Goal: Task Accomplishment & Management: Use online tool/utility

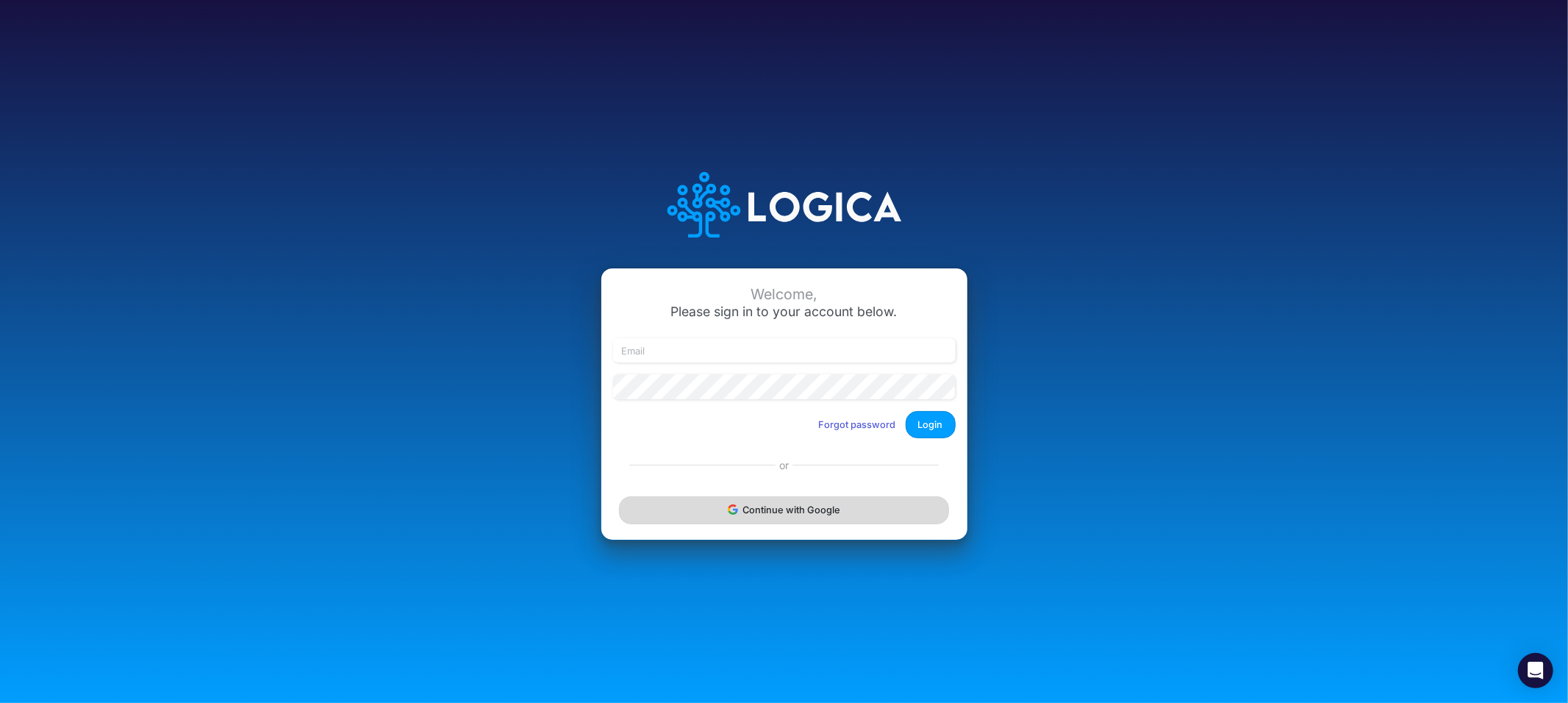
click at [762, 514] on button "Continue with Google" at bounding box center [783, 510] width 329 height 27
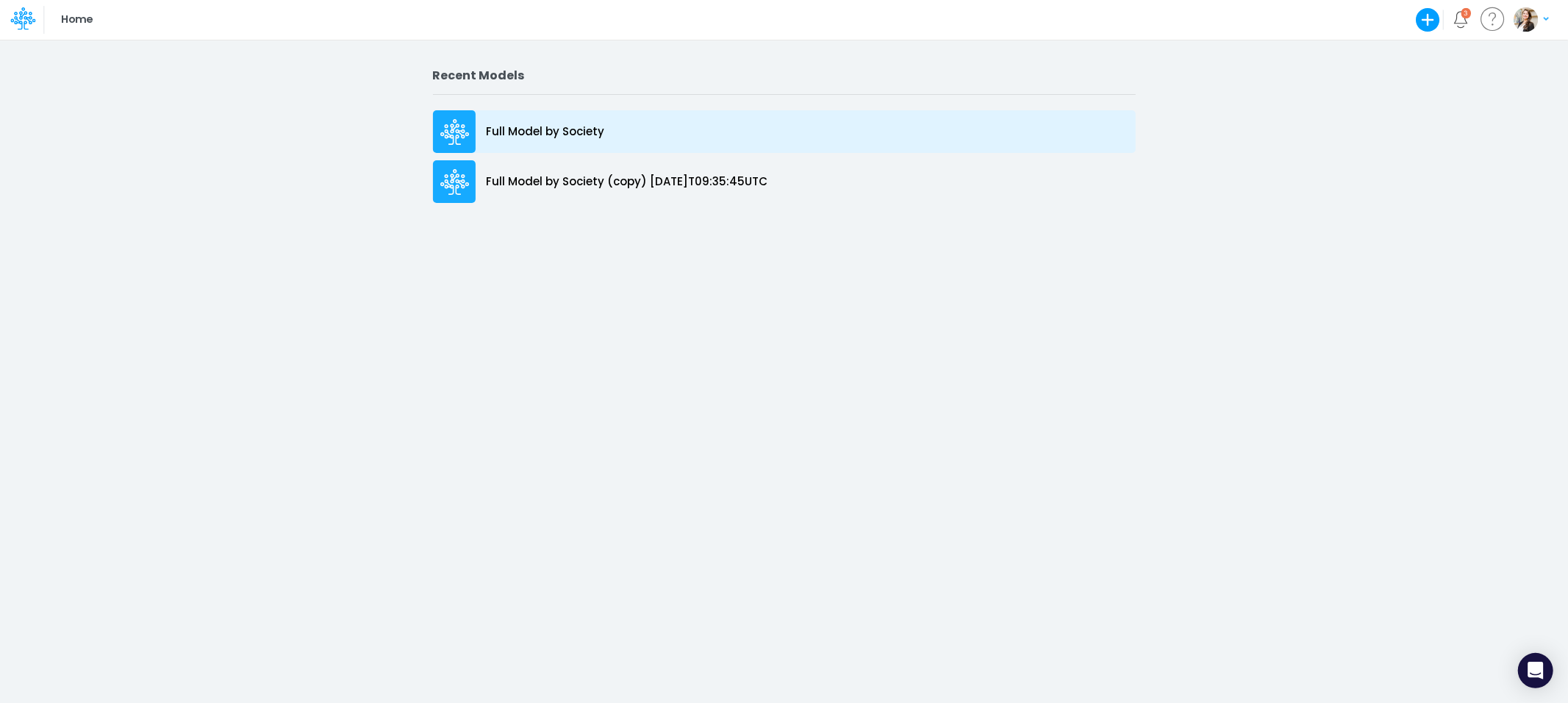
click at [521, 134] on p "Full Model by Society" at bounding box center [546, 132] width 119 height 17
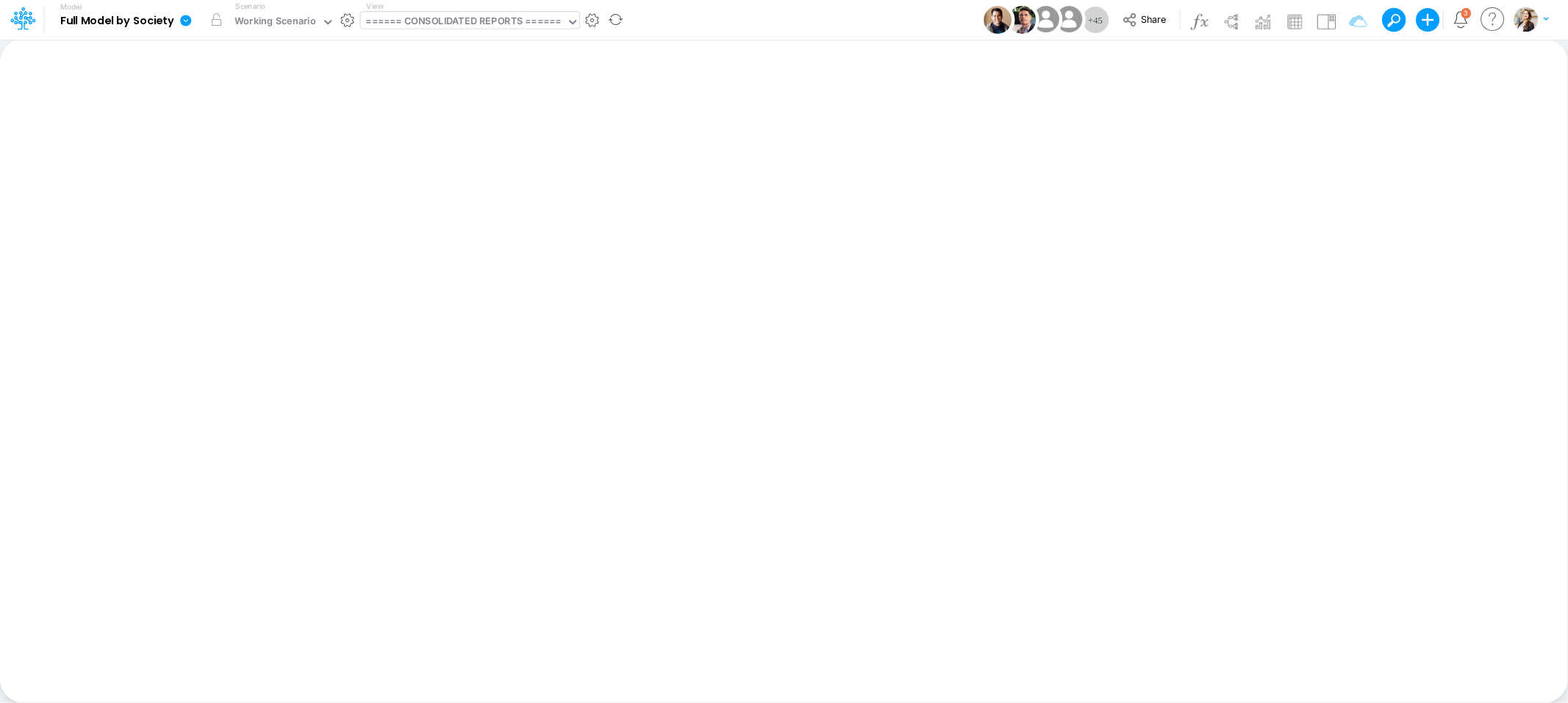
click at [466, 20] on div "====== CONSOLIDATED REPORTS ======" at bounding box center [463, 22] width 195 height 17
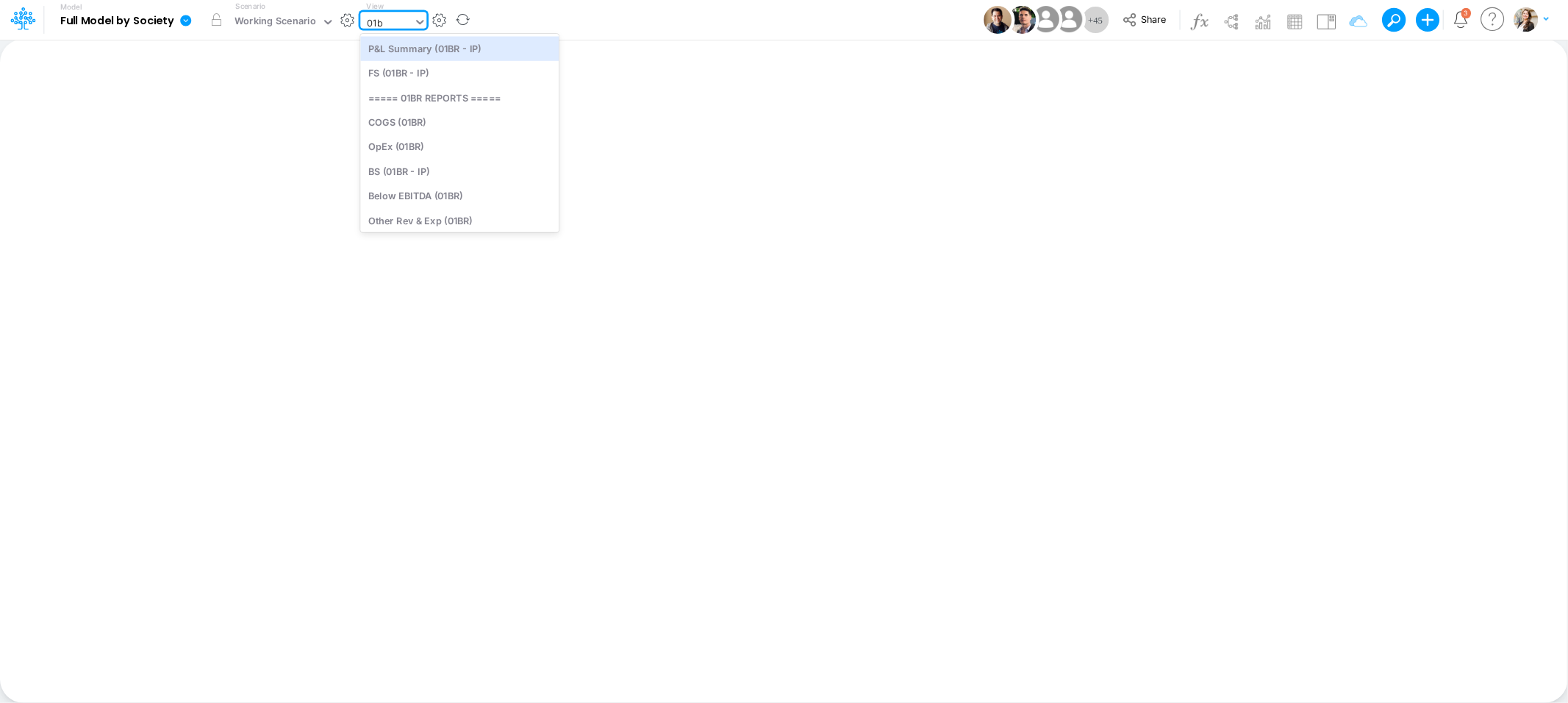
type input "01br"
click at [422, 174] on div "BS (01BR - IP)" at bounding box center [460, 170] width 199 height 24
type input "BS (01BR - IP)"
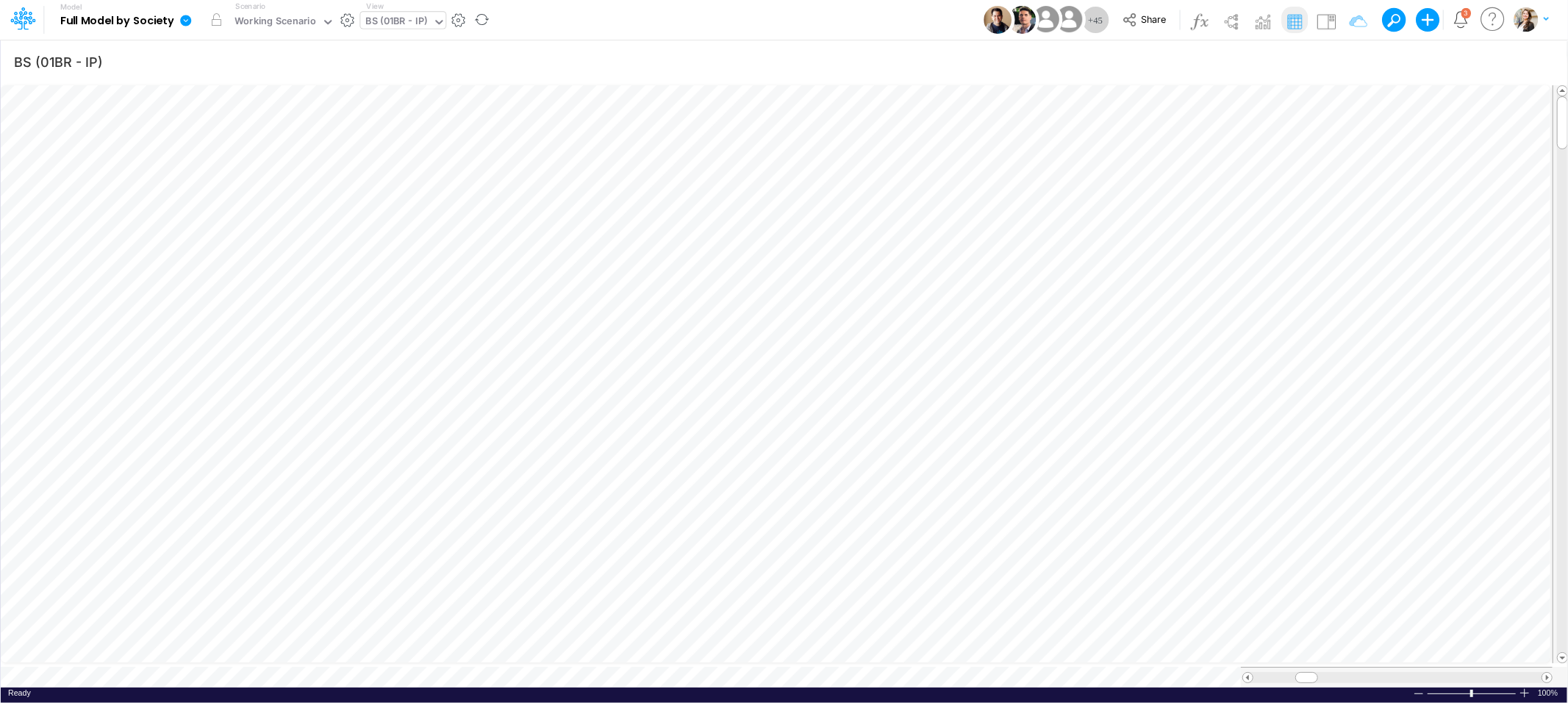
scroll to position [0, 1]
click at [1022, 343] on icon "button" at bounding box center [1022, 343] width 22 height 15
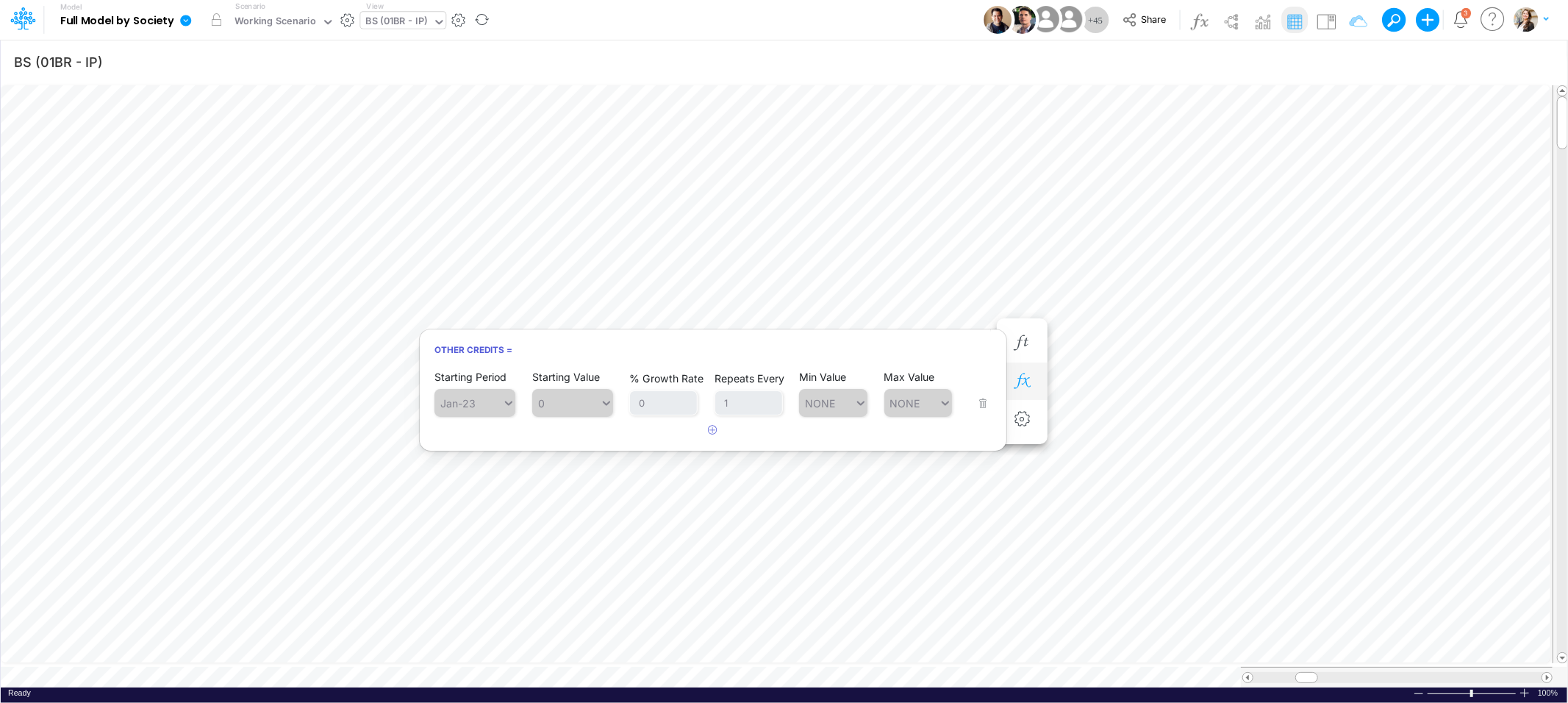
click at [1032, 383] on button "button" at bounding box center [1022, 381] width 27 height 29
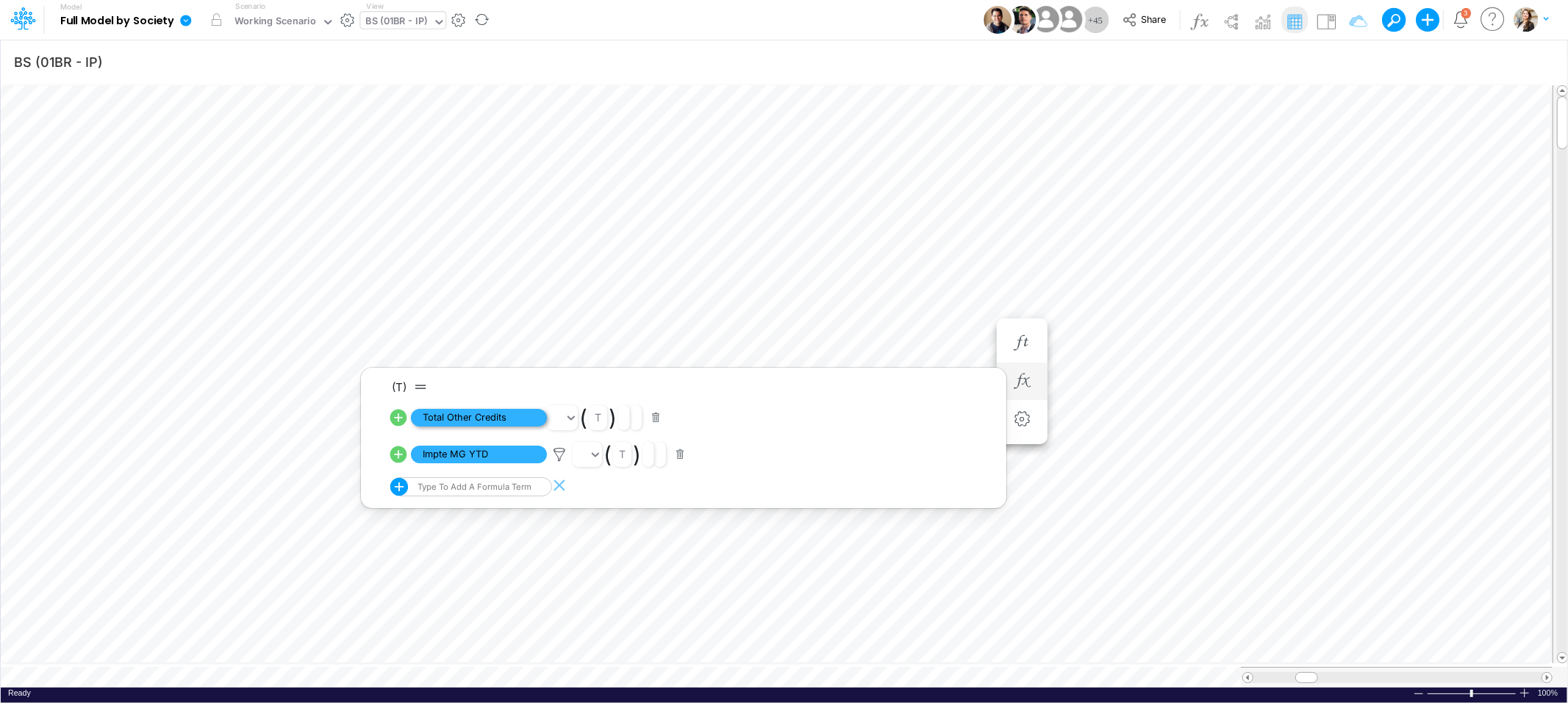
click at [475, 421] on span "Total Other Credits" at bounding box center [478, 417] width 136 height 18
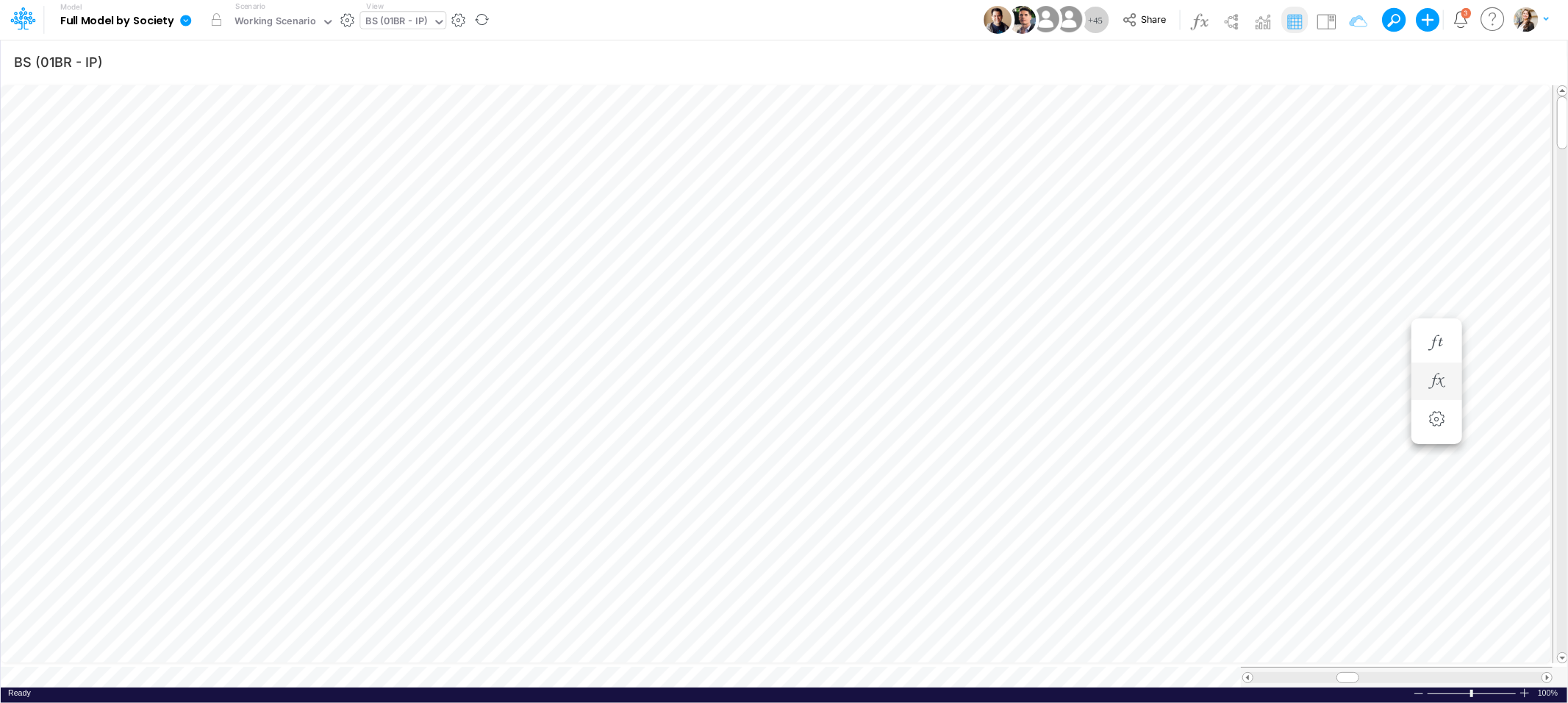
scroll to position [0, 1]
click at [1030, 386] on icon "button" at bounding box center [1022, 381] width 22 height 15
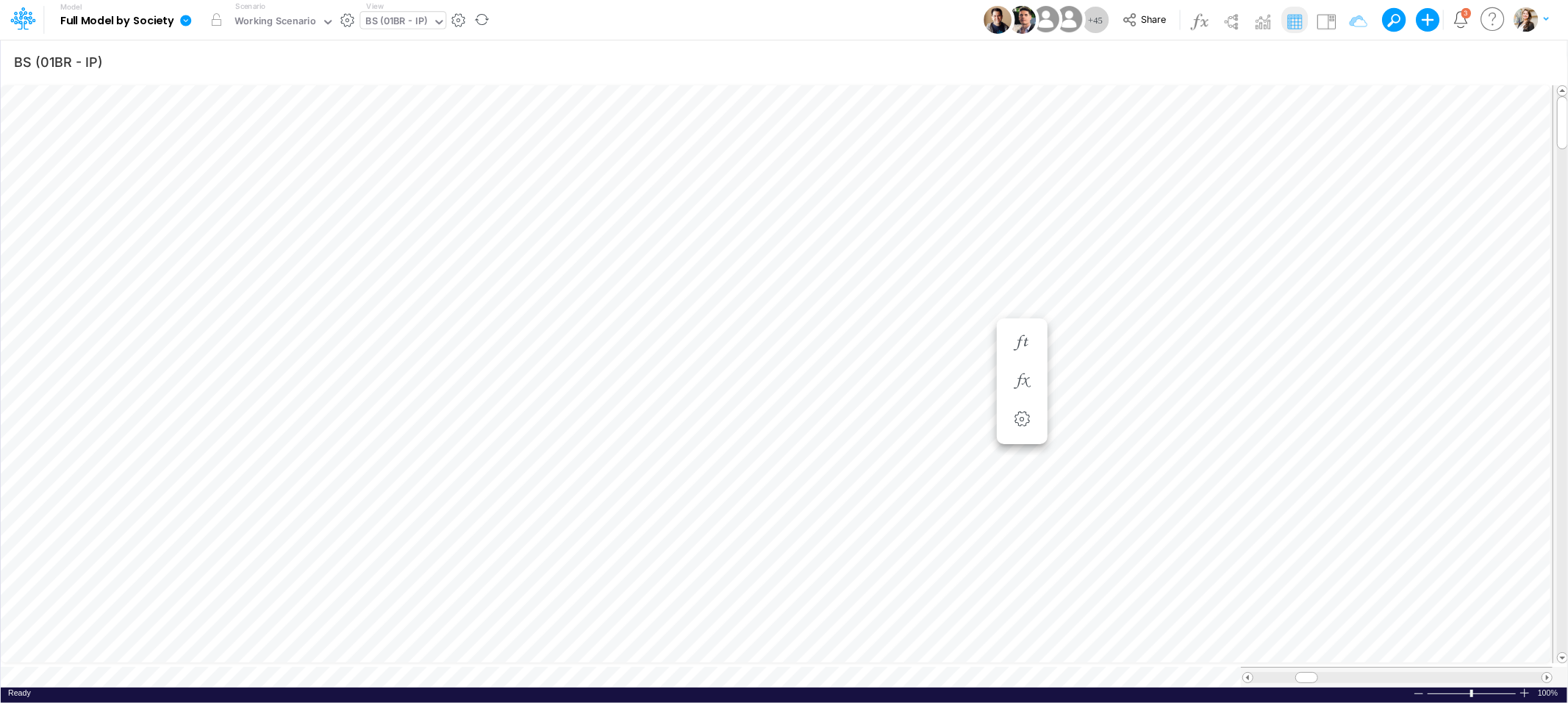
scroll to position [0, 1]
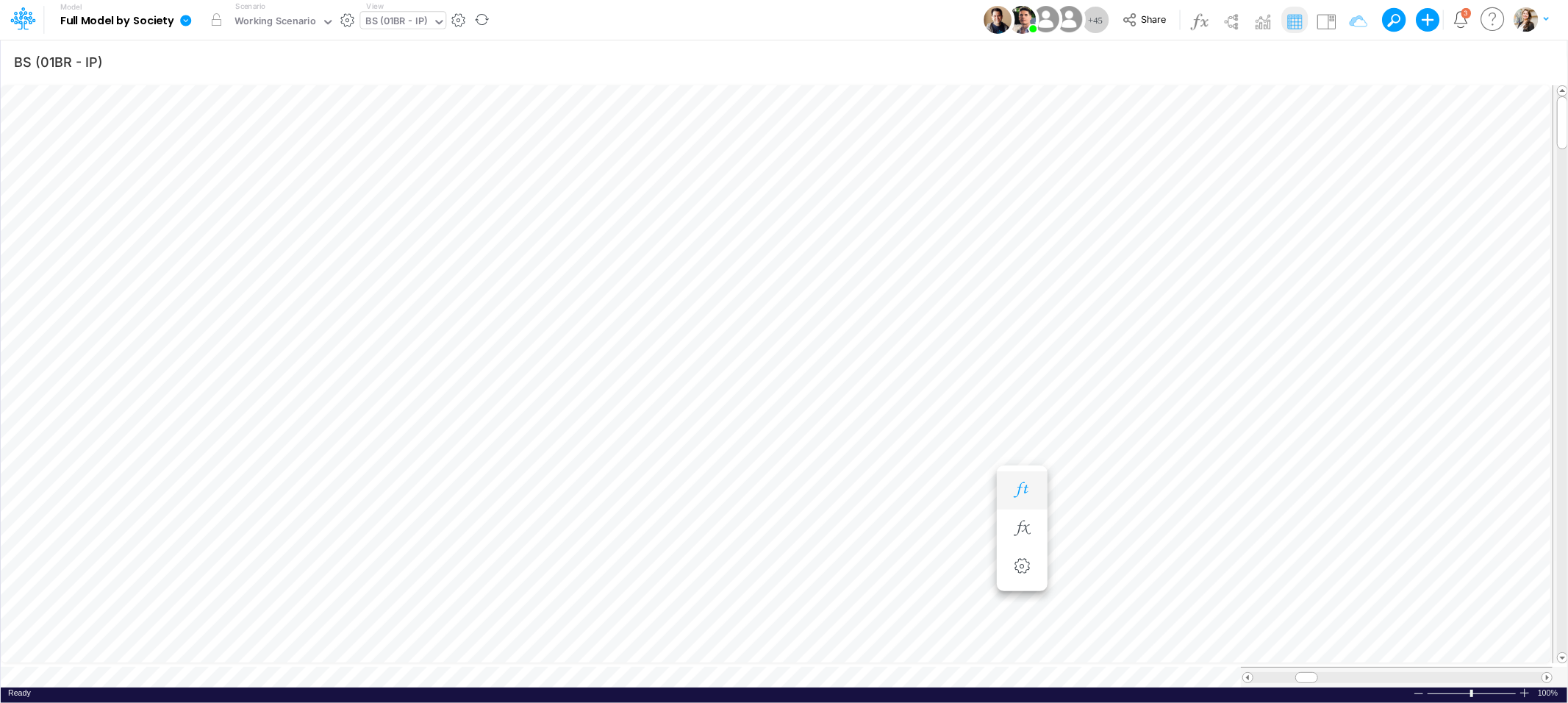
click at [1033, 492] on button "button" at bounding box center [1022, 490] width 27 height 29
click at [1022, 472] on icon "button" at bounding box center [1022, 475] width 22 height 15
click at [1019, 458] on icon "button" at bounding box center [1022, 461] width 22 height 15
click at [1021, 444] on icon "button" at bounding box center [1022, 446] width 22 height 15
click at [1021, 433] on icon "button" at bounding box center [1022, 431] width 22 height 15
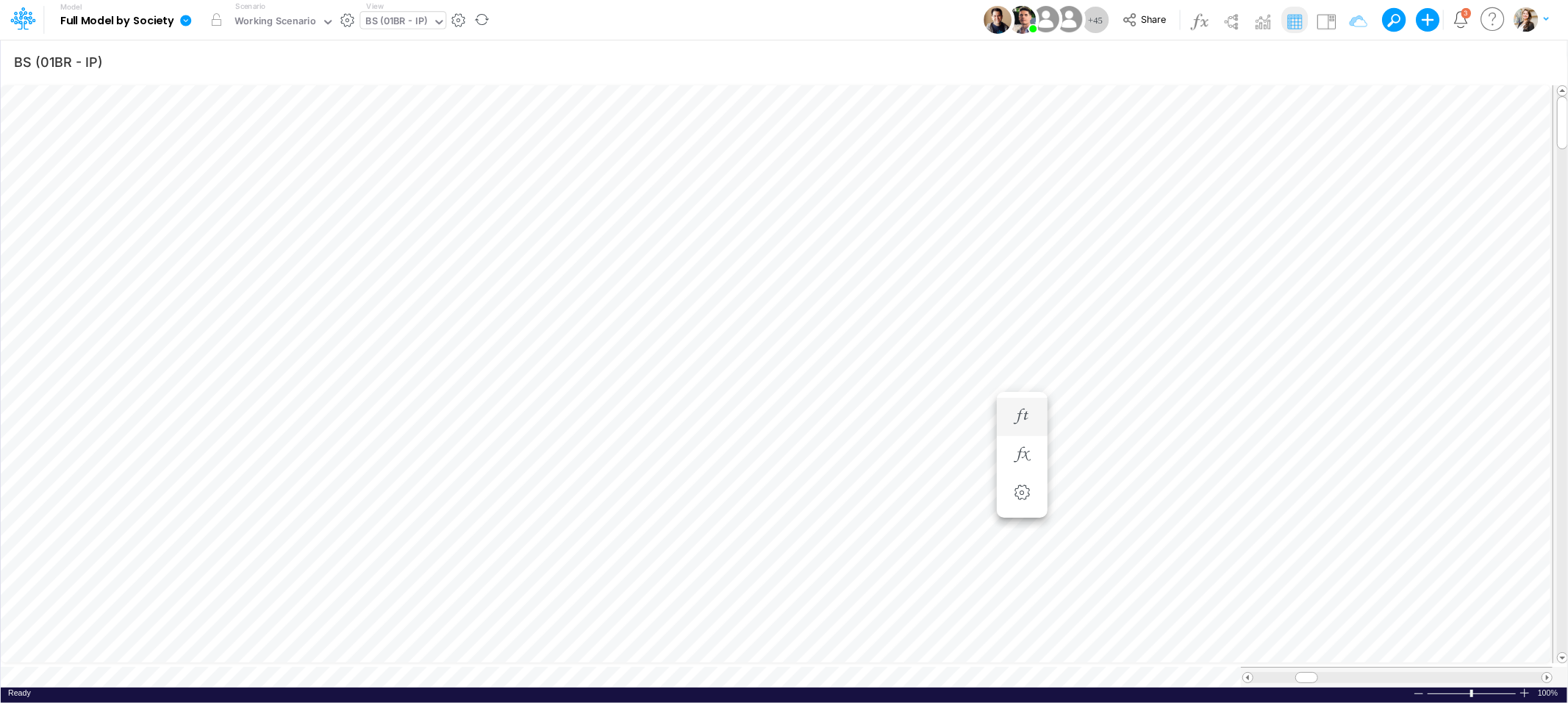
click at [1035, 425] on li "Equipment & Software =" at bounding box center [1022, 417] width 51 height 39
click at [1014, 413] on icon "button" at bounding box center [1022, 416] width 22 height 15
click at [1023, 379] on icon "button" at bounding box center [1022, 373] width 22 height 15
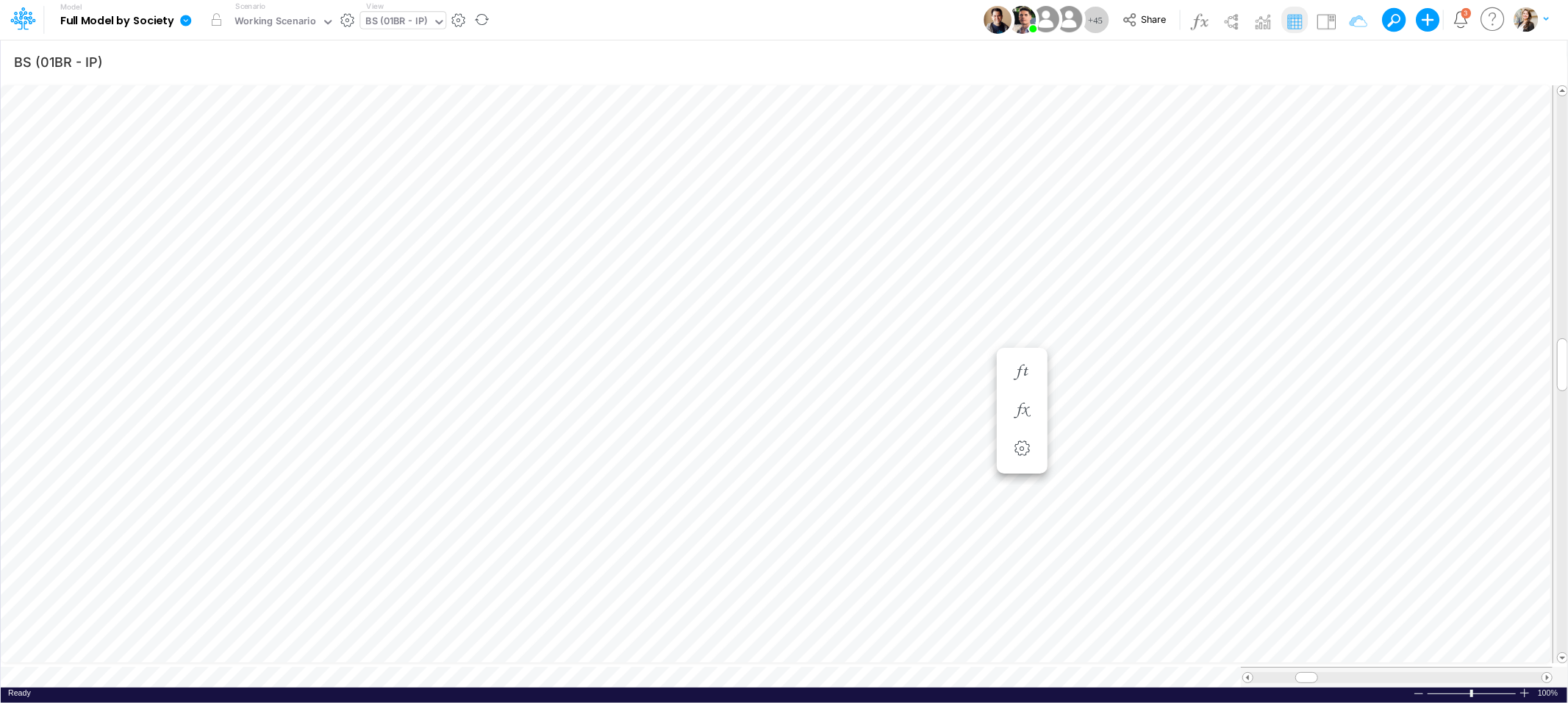
scroll to position [0, 1]
click at [1018, 481] on icon "button" at bounding box center [1022, 475] width 22 height 15
click at [1028, 451] on icon "button" at bounding box center [1022, 446] width 22 height 15
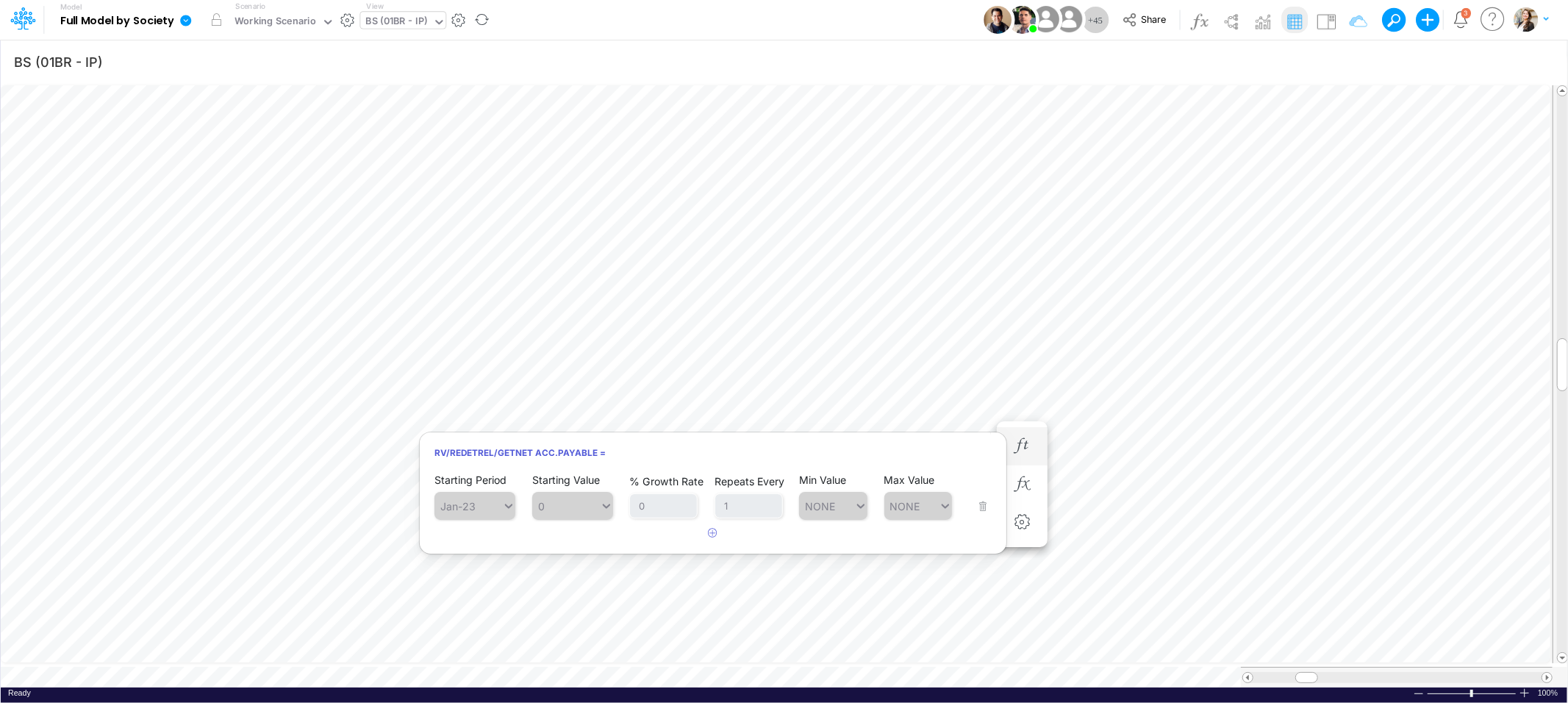
scroll to position [0, 1]
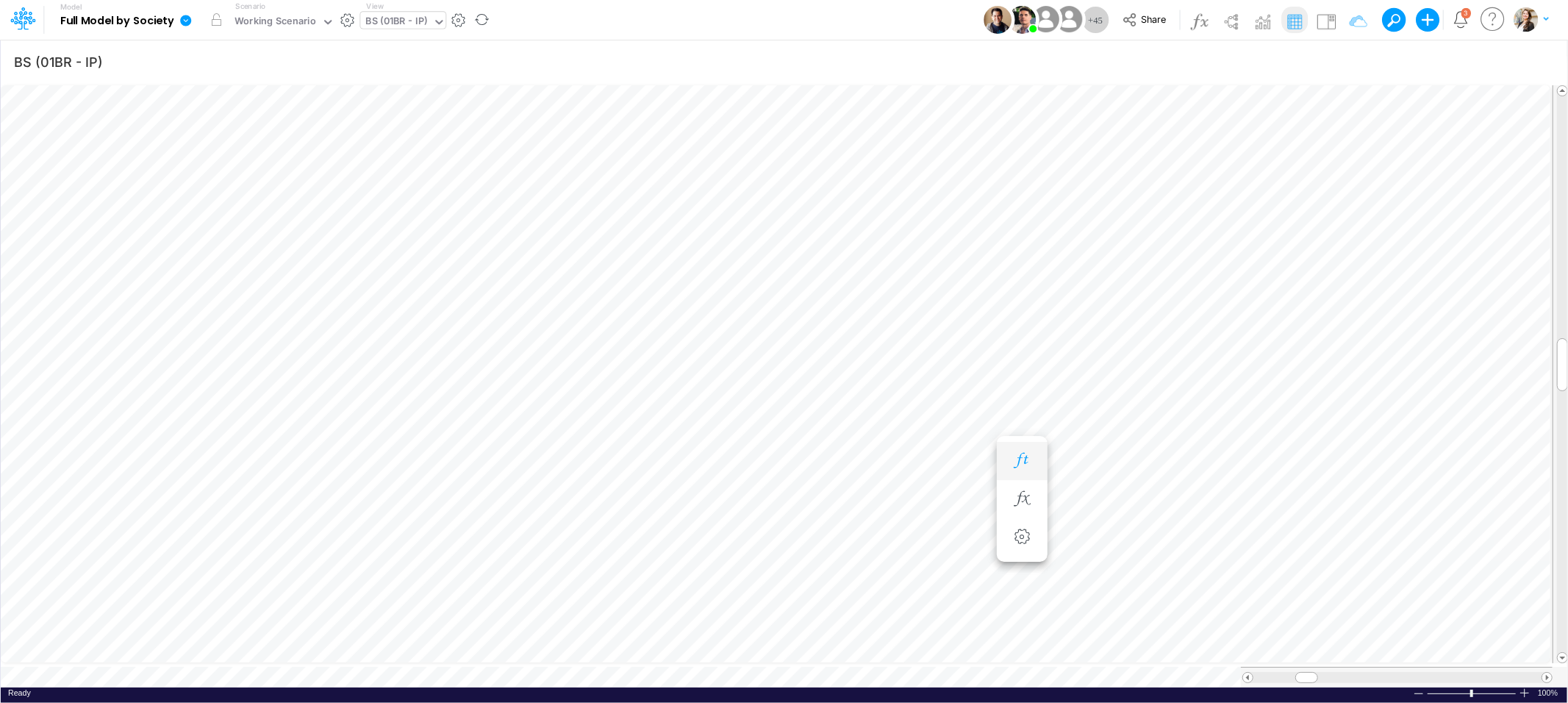
click at [1017, 463] on icon "button" at bounding box center [1022, 461] width 22 height 15
click at [1022, 426] on icon "button" at bounding box center [1022, 431] width 22 height 15
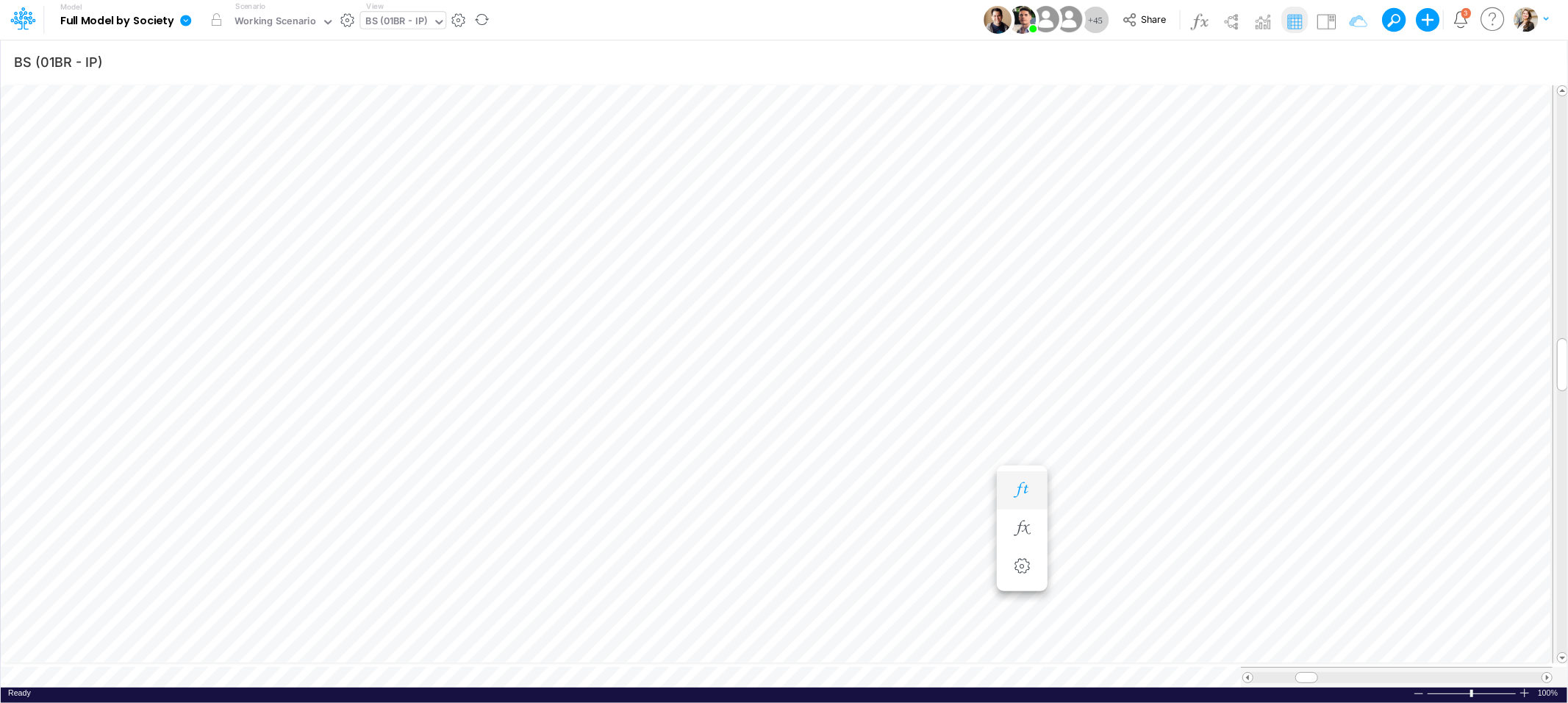
click at [1026, 485] on icon "button" at bounding box center [1022, 490] width 22 height 15
click at [1020, 478] on icon "button" at bounding box center [1022, 475] width 22 height 15
click at [1008, 503] on button "button" at bounding box center [1022, 505] width 27 height 29
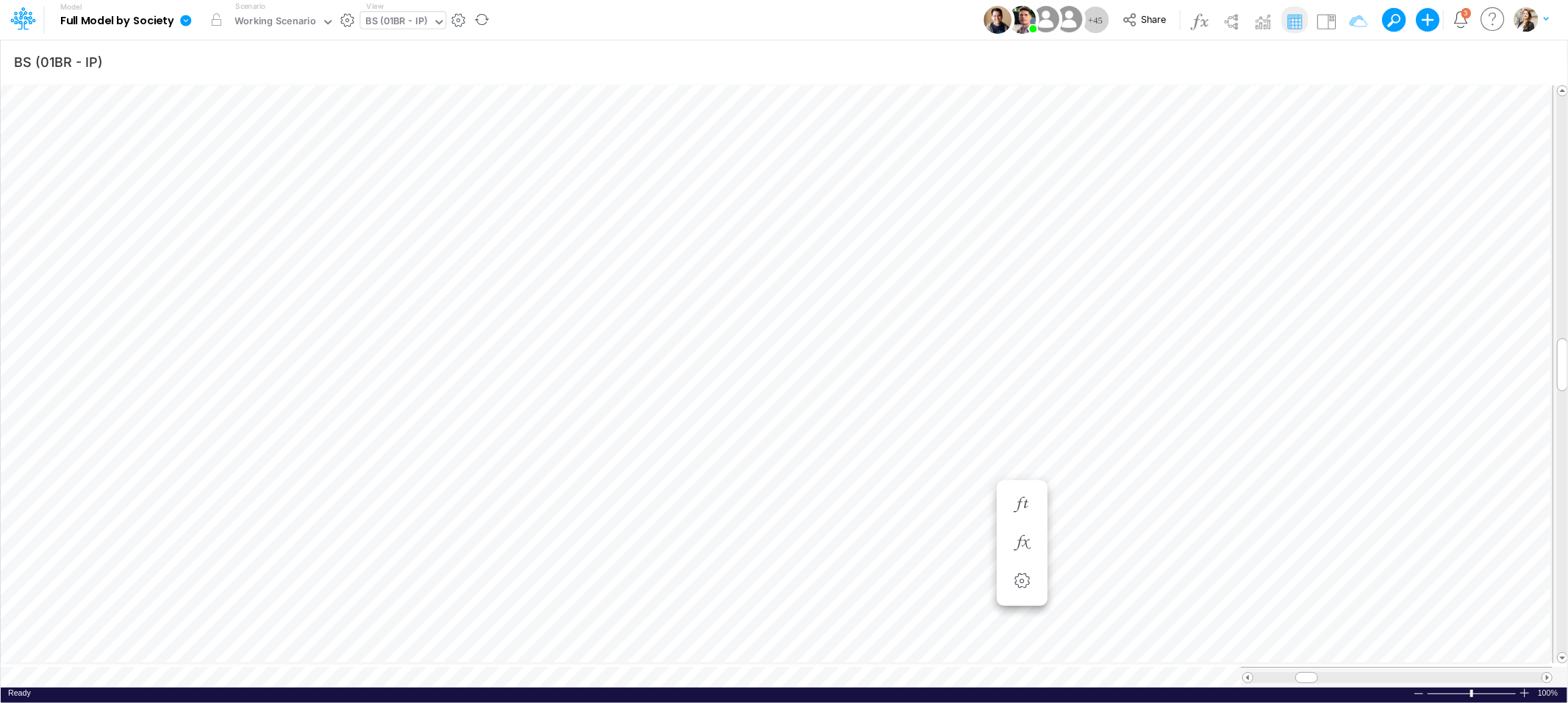
scroll to position [0, 1]
click at [1019, 436] on icon "button" at bounding box center [1022, 431] width 22 height 15
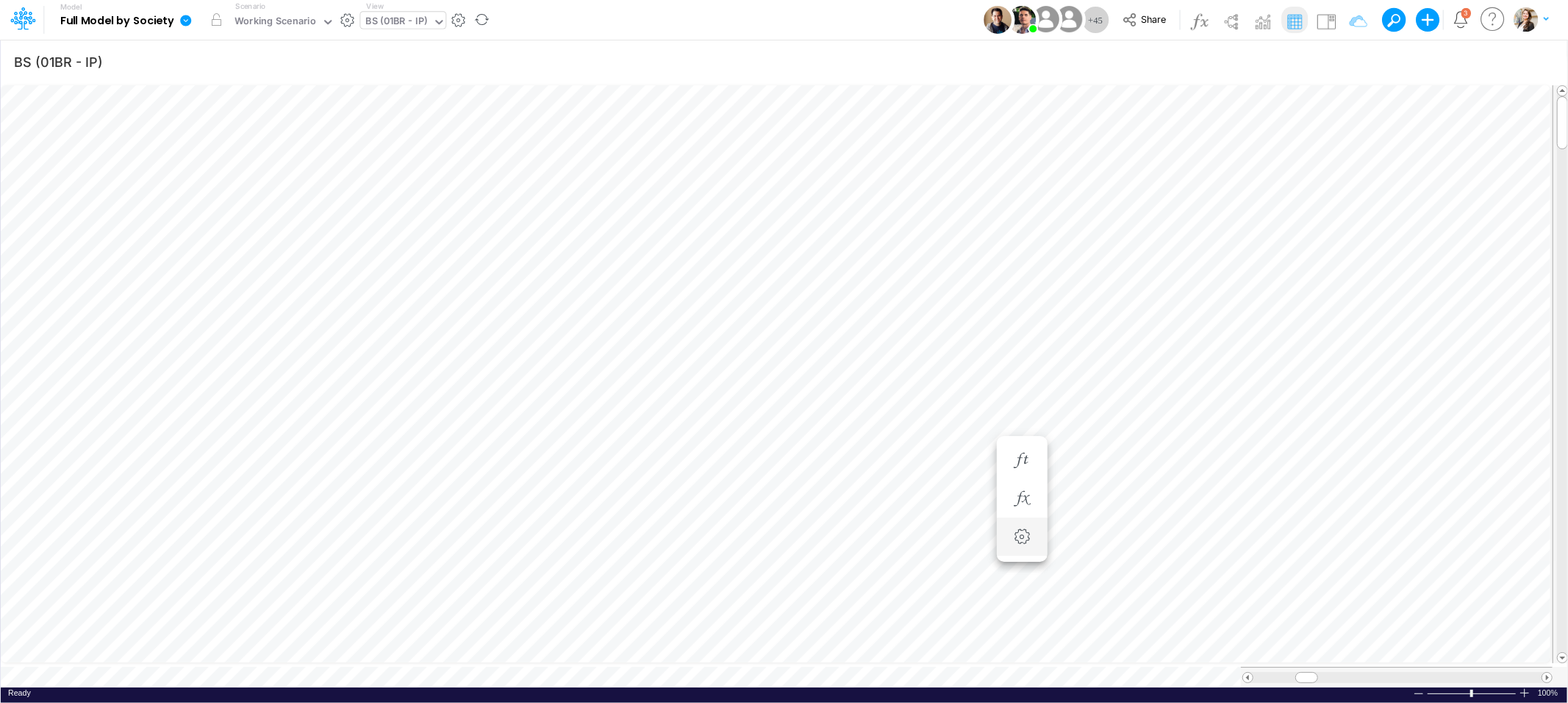
scroll to position [0, 1]
click at [1022, 482] on icon "button" at bounding box center [1022, 484] width 22 height 15
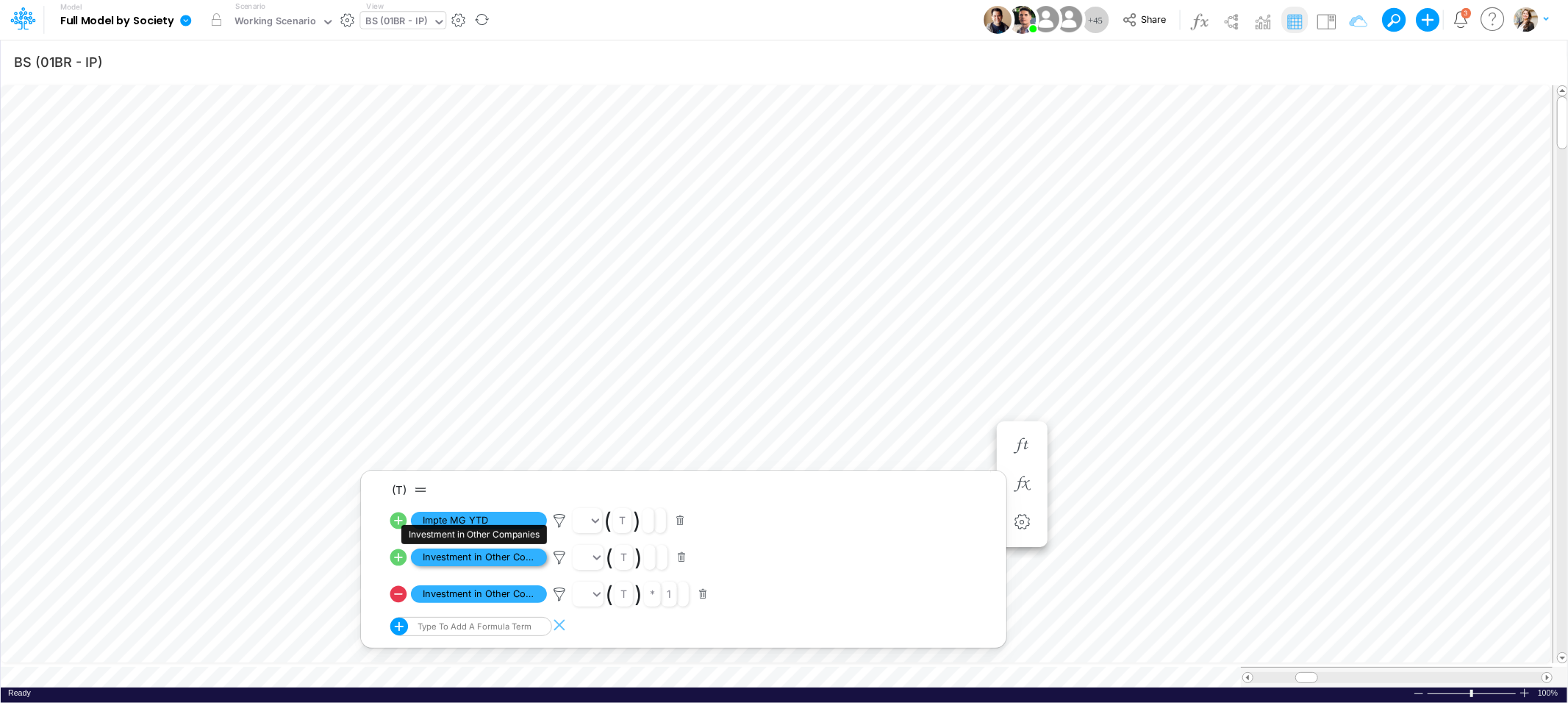
click at [456, 556] on span "Investment in Other Companies" at bounding box center [478, 557] width 136 height 18
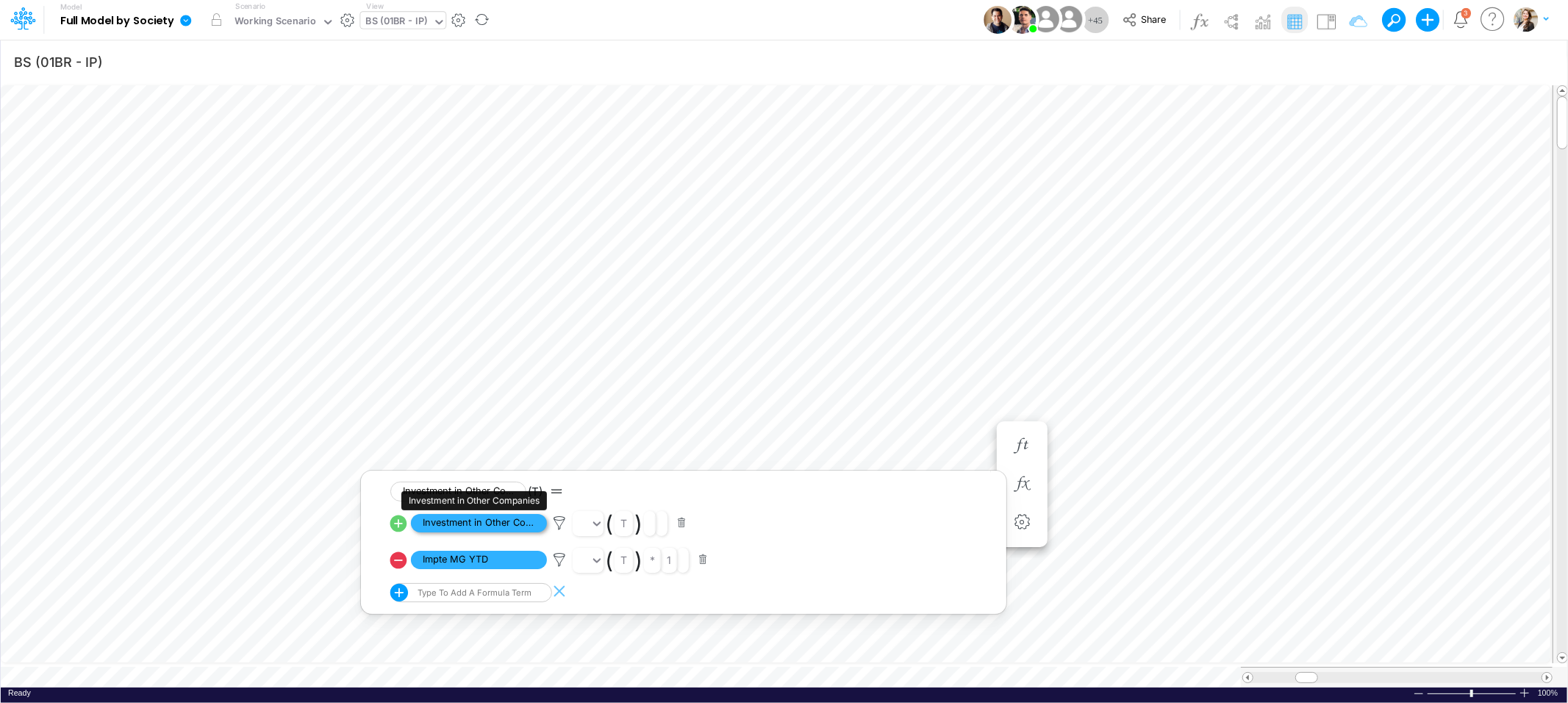
click at [483, 525] on span "Investment in Other Companies" at bounding box center [478, 522] width 136 height 18
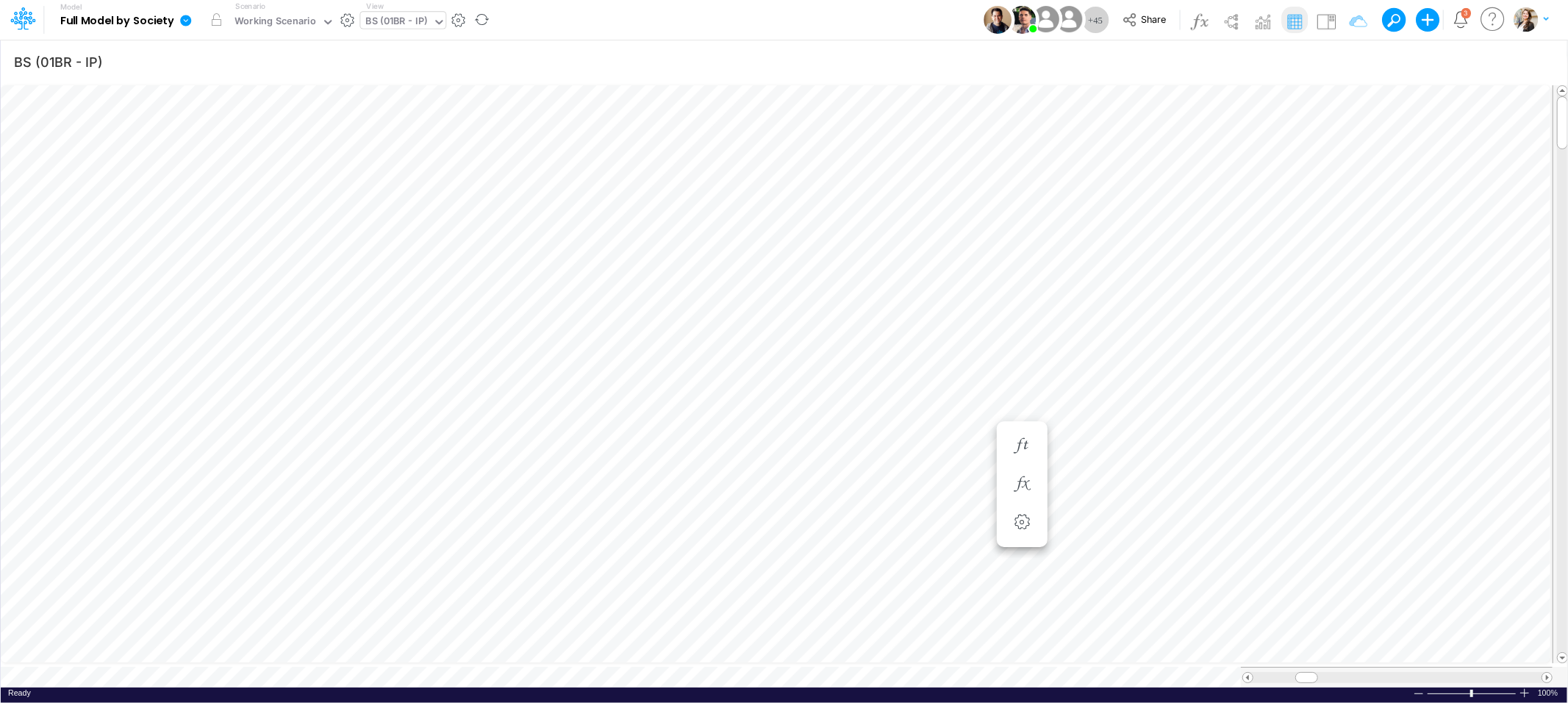
scroll to position [0, 1]
click at [1012, 427] on icon "button" at bounding box center [1022, 431] width 22 height 15
click at [1025, 416] on icon "button" at bounding box center [1022, 416] width 22 height 15
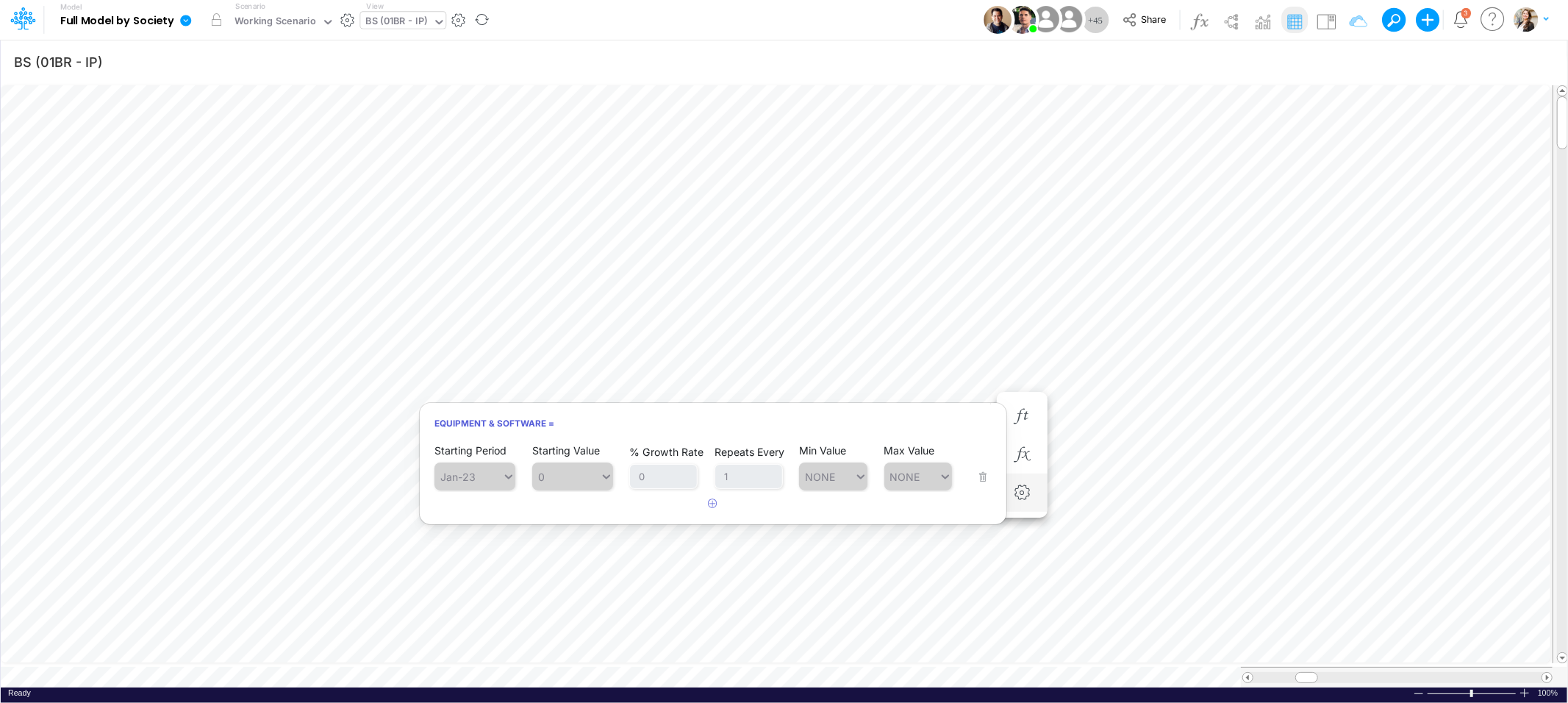
scroll to position [0, 1]
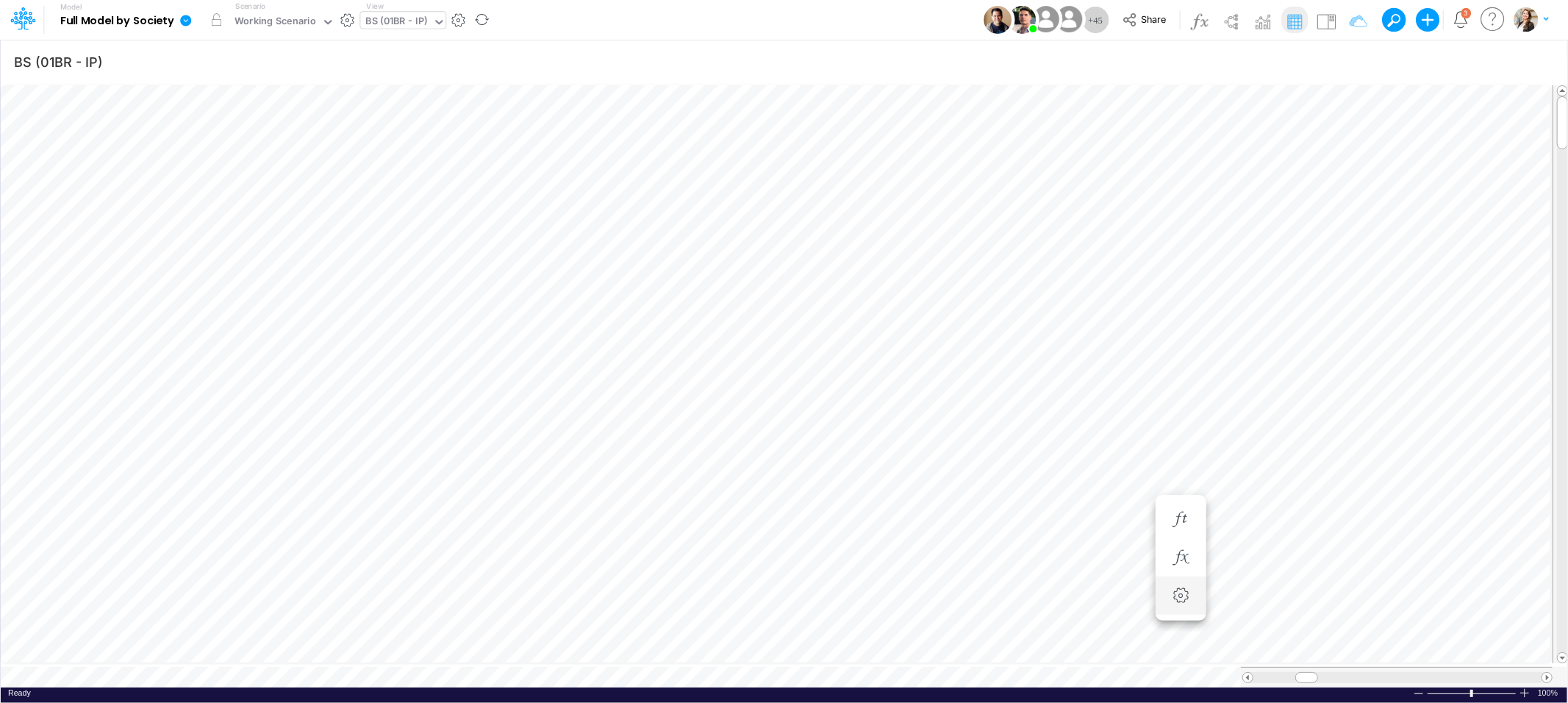
scroll to position [0, 1]
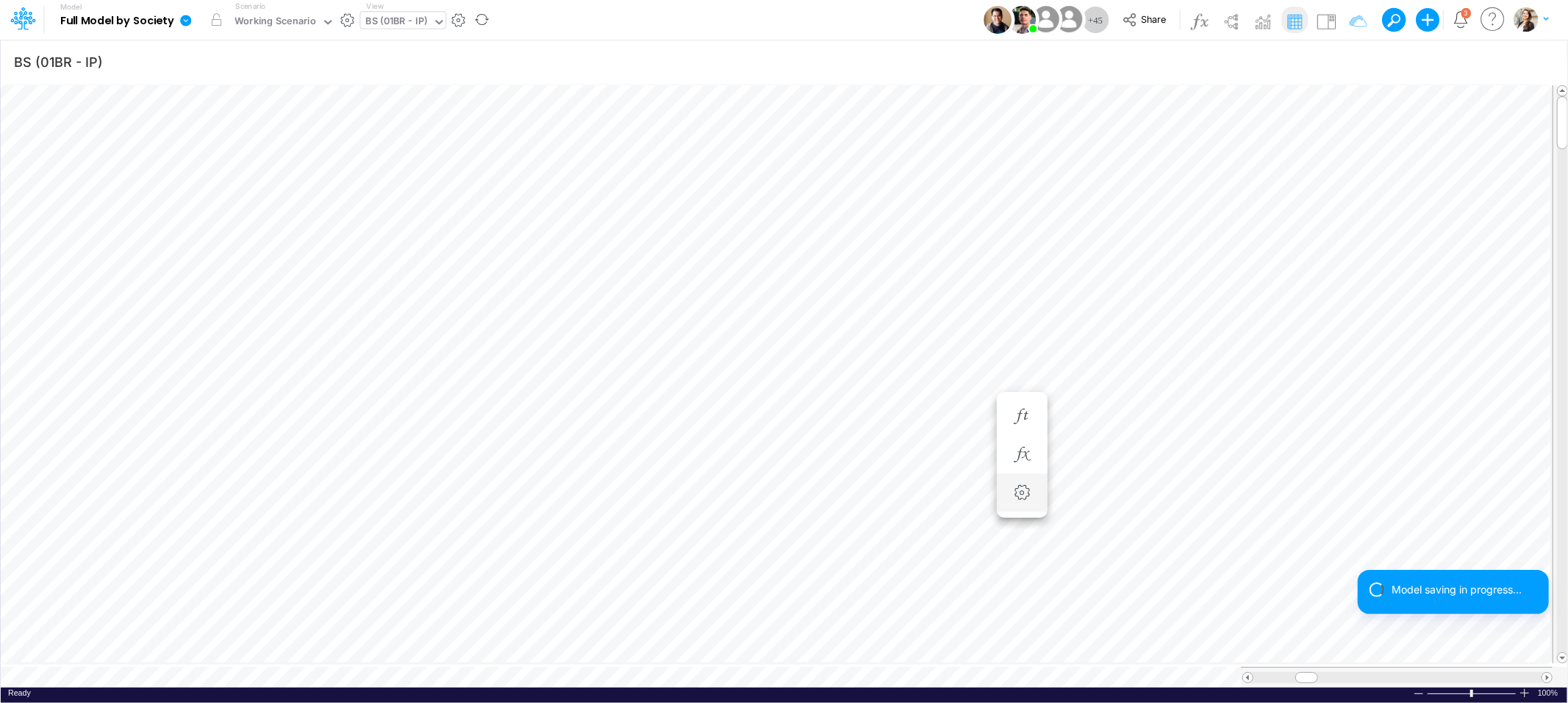
scroll to position [0, 1]
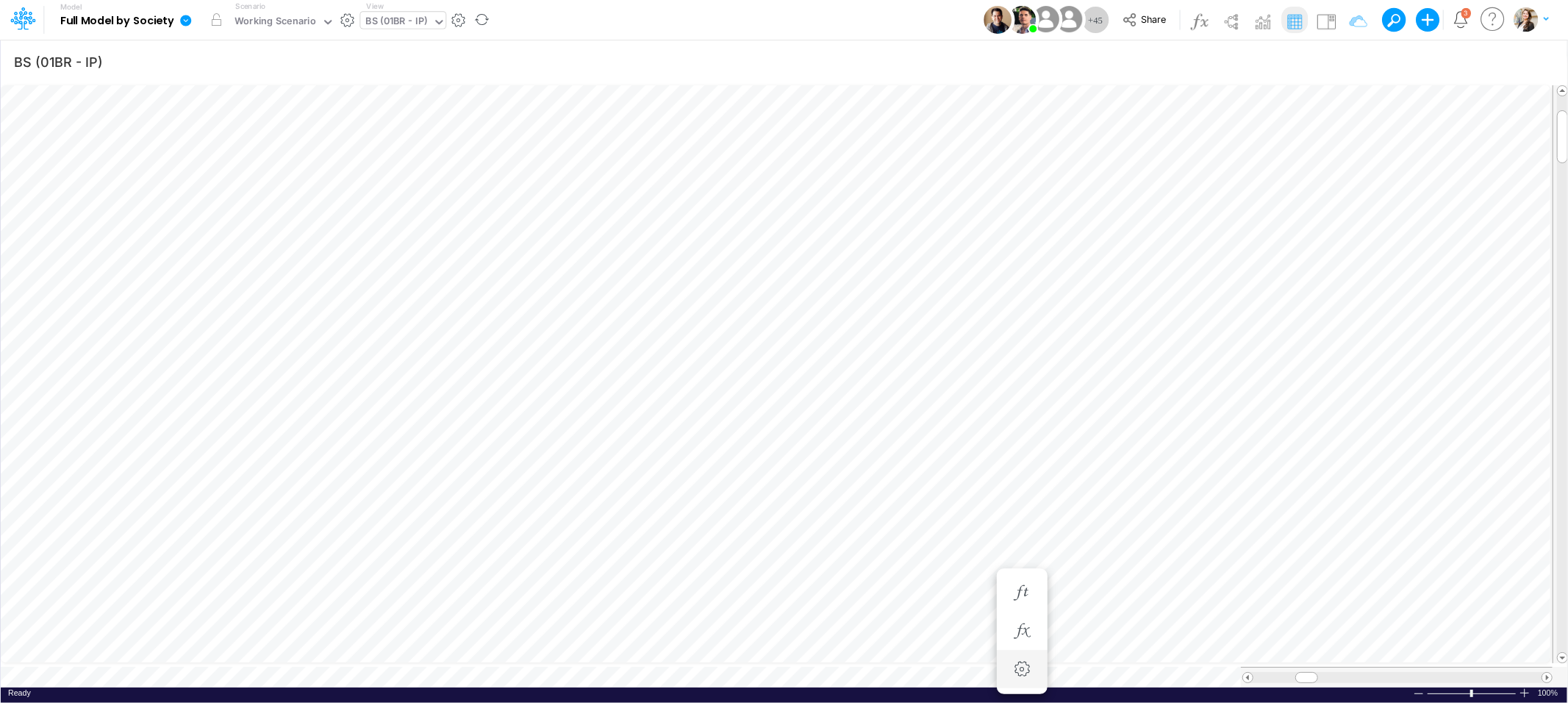
scroll to position [0, 1]
click at [1018, 583] on icon "button" at bounding box center [1022, 587] width 22 height 15
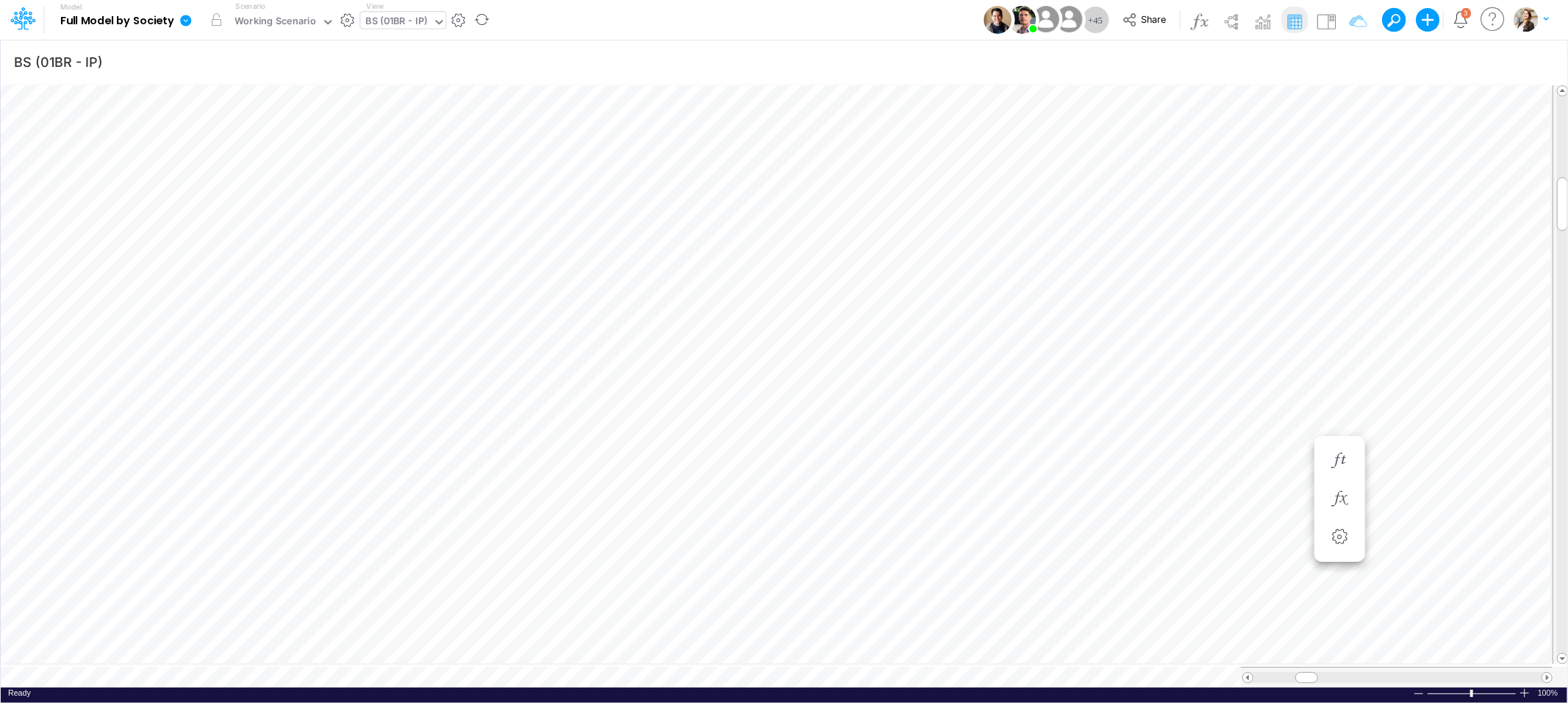
scroll to position [0, 1]
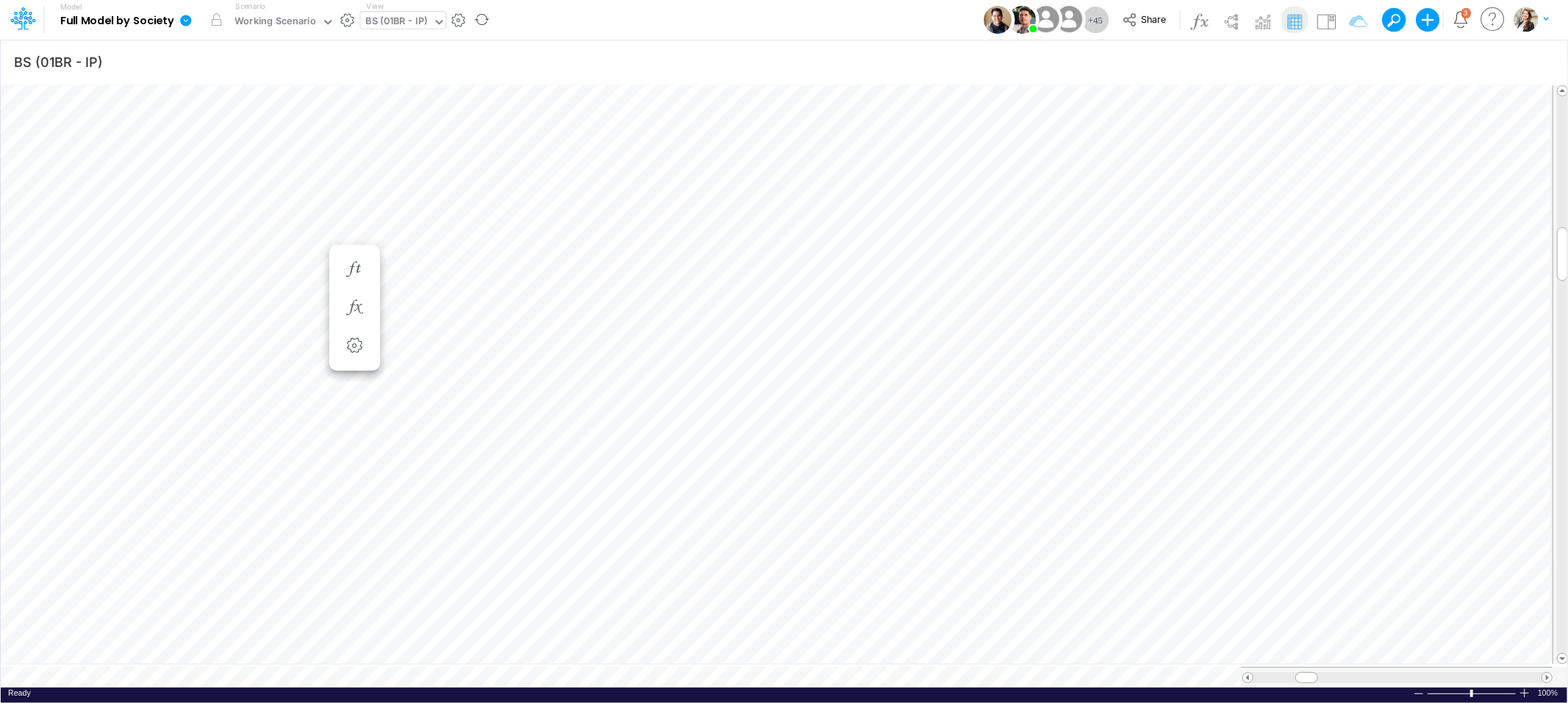
scroll to position [0, 1]
click at [394, 22] on div "BS (01BR - IP)" at bounding box center [397, 22] width 62 height 17
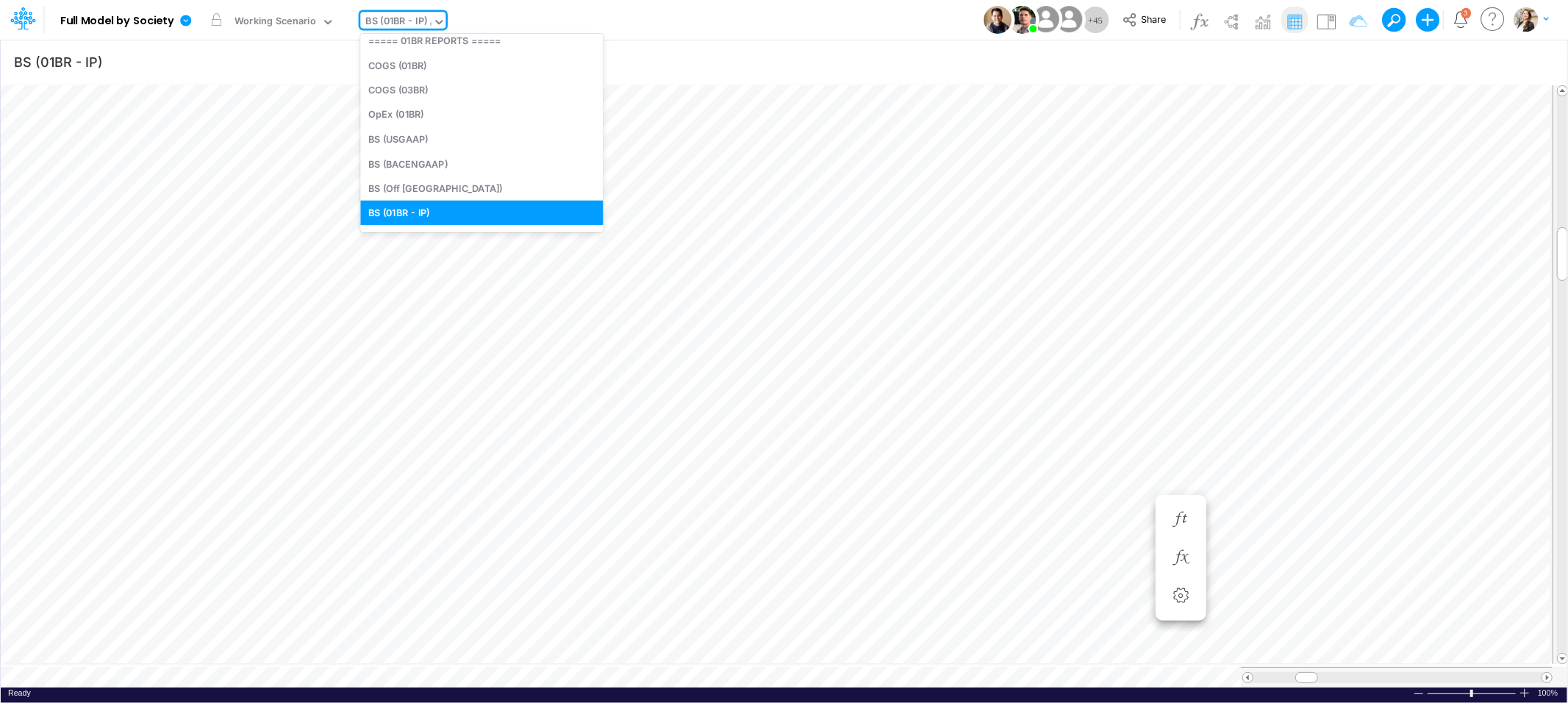
scroll to position [0, 0]
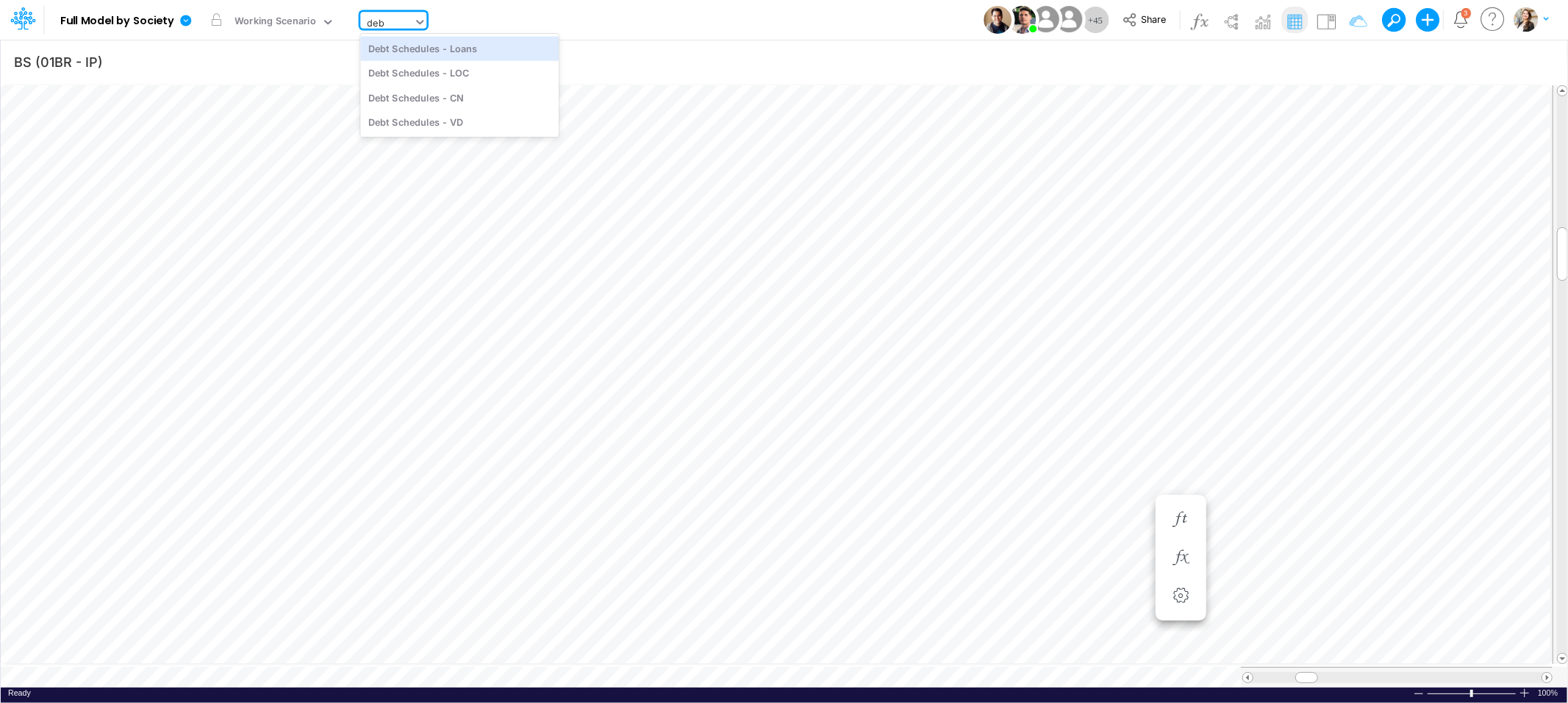
type input "debt"
click at [417, 47] on div "Debt Schedules - Loans" at bounding box center [460, 47] width 199 height 24
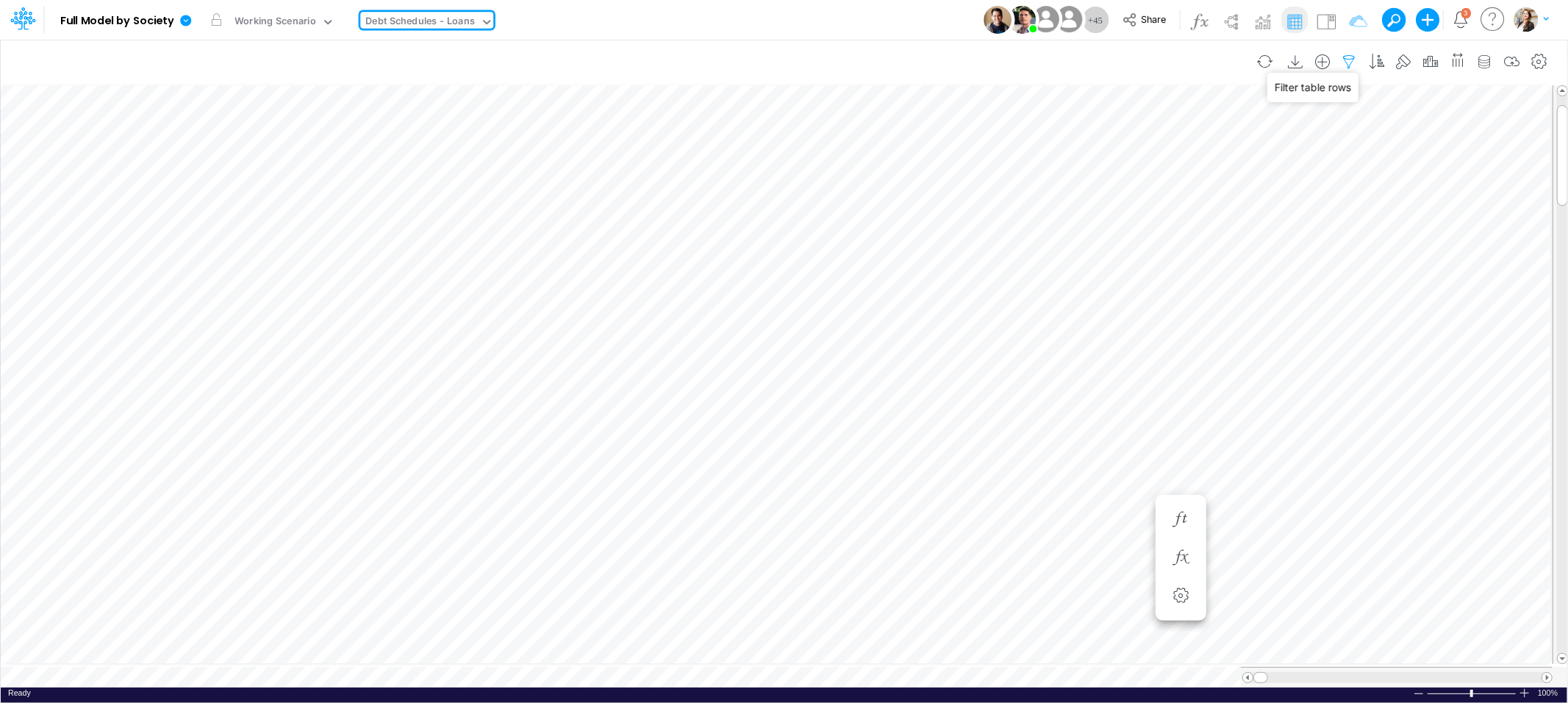
click at [1347, 59] on icon "button" at bounding box center [1349, 62] width 22 height 15
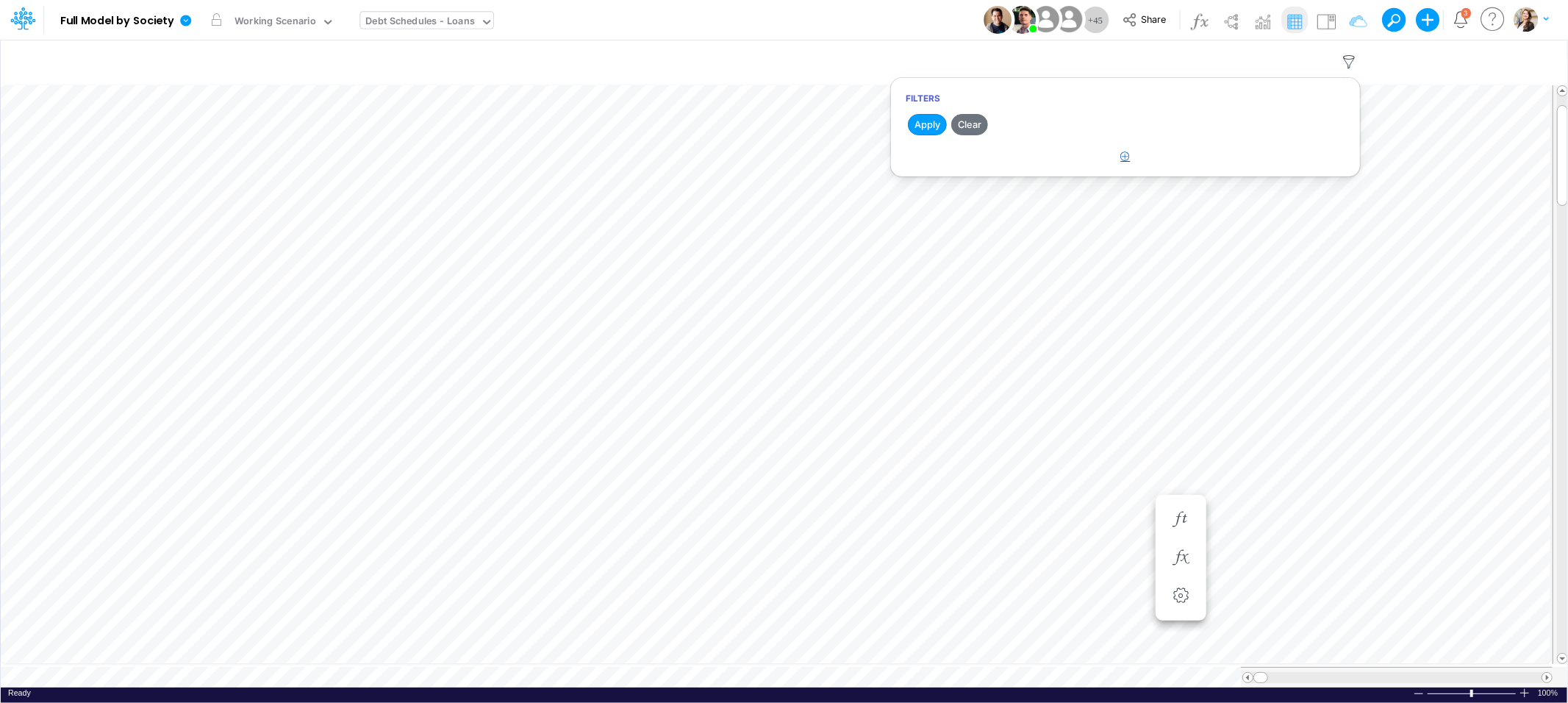
click at [1123, 156] on icon "button" at bounding box center [1126, 156] width 10 height 10
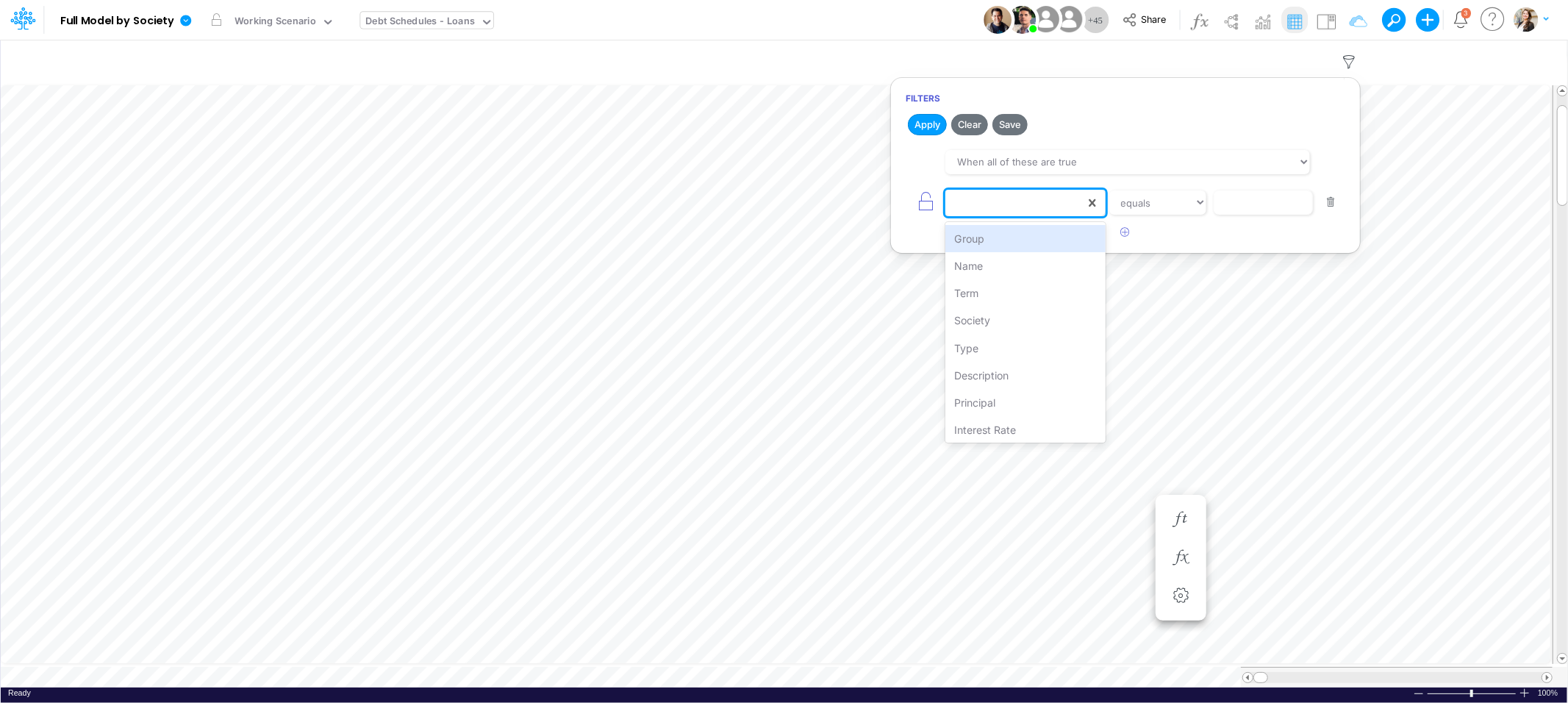
click at [1004, 203] on div at bounding box center [1015, 203] width 140 height 25
click at [982, 260] on div "Name" at bounding box center [1024, 266] width 159 height 27
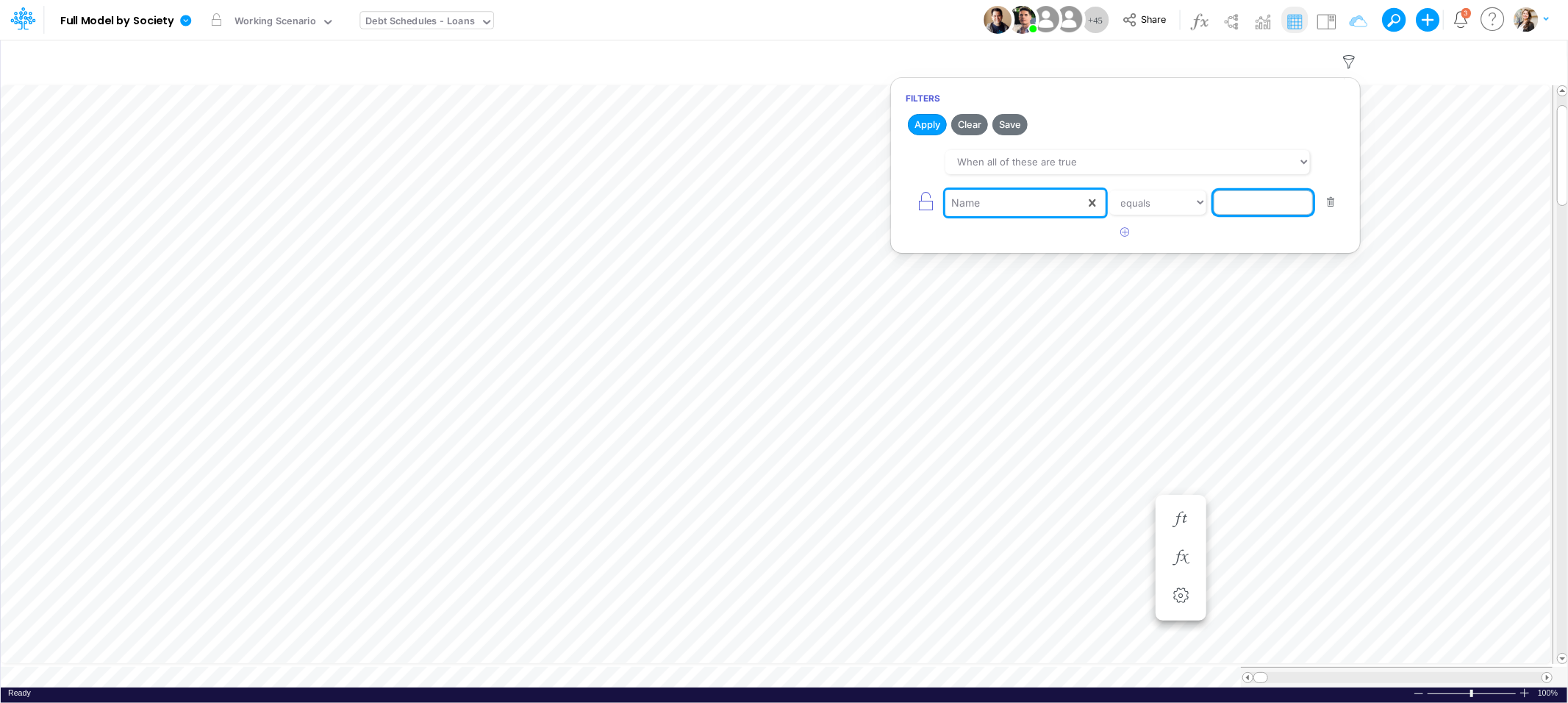
click at [1263, 205] on input "text" at bounding box center [1263, 203] width 99 height 25
type input "Guarantee Deposit LFT"
click at [1125, 236] on icon "button" at bounding box center [1126, 232] width 10 height 10
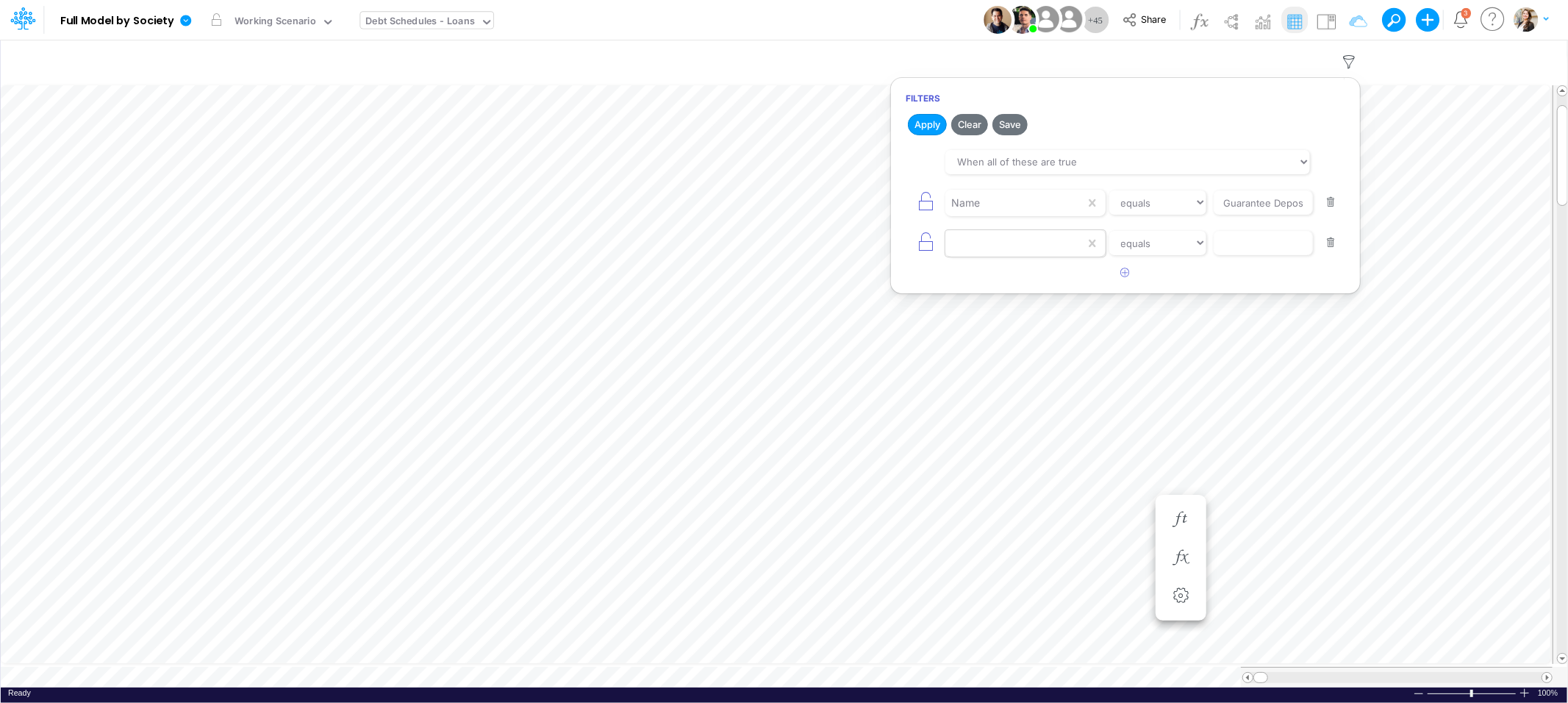
click at [1001, 215] on div at bounding box center [1015, 203] width 140 height 25
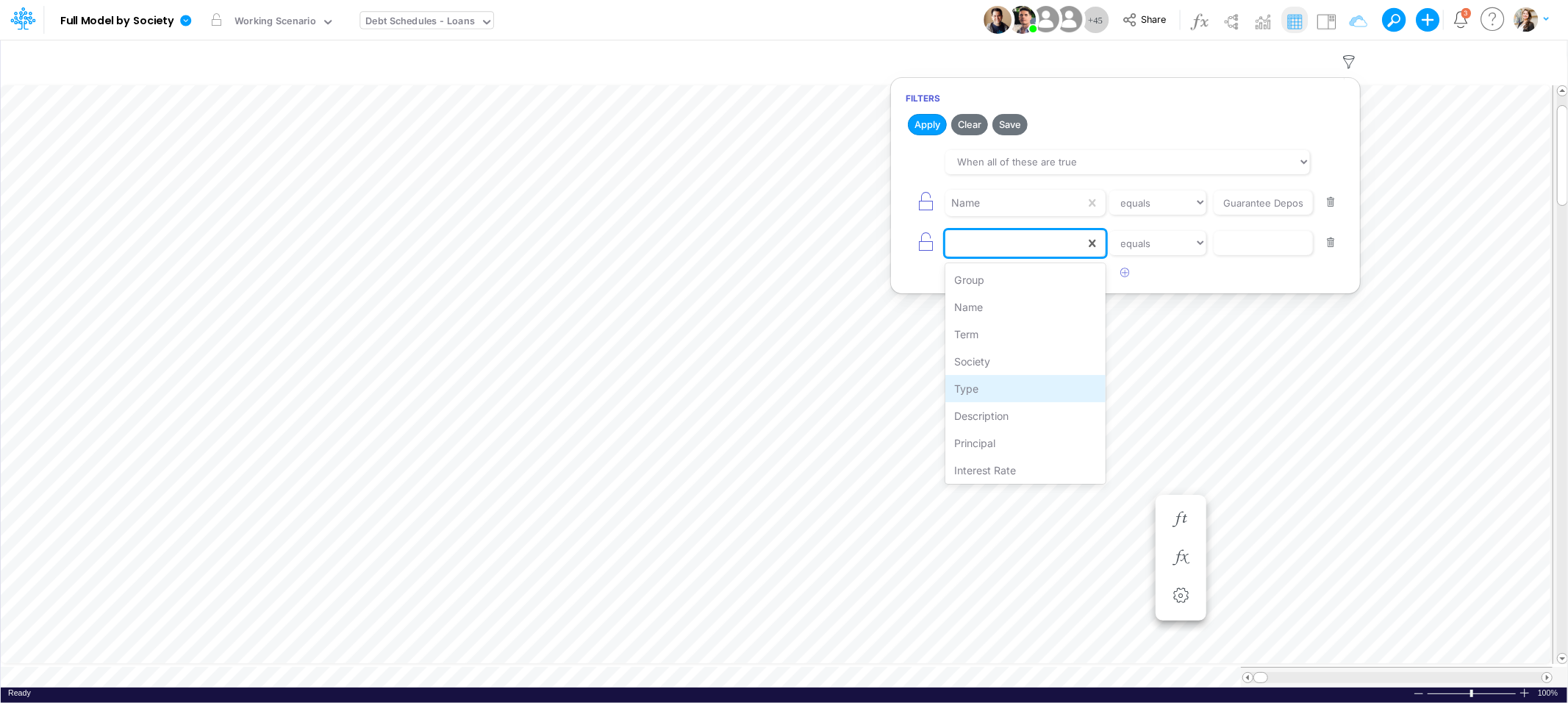
click at [982, 395] on div "Type" at bounding box center [1024, 388] width 159 height 27
click at [1242, 215] on input "text" at bounding box center [1263, 203] width 99 height 25
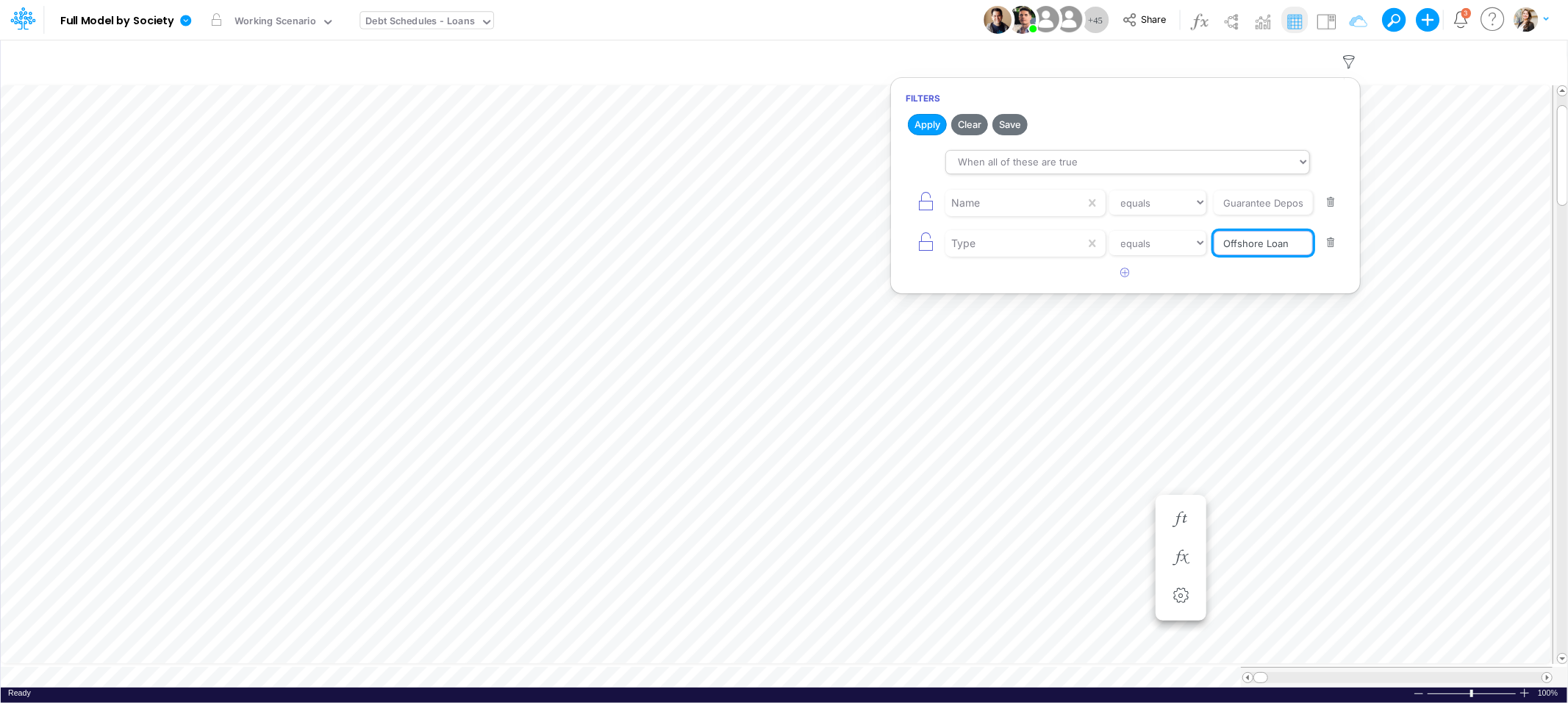
type input "Offshore Loan"
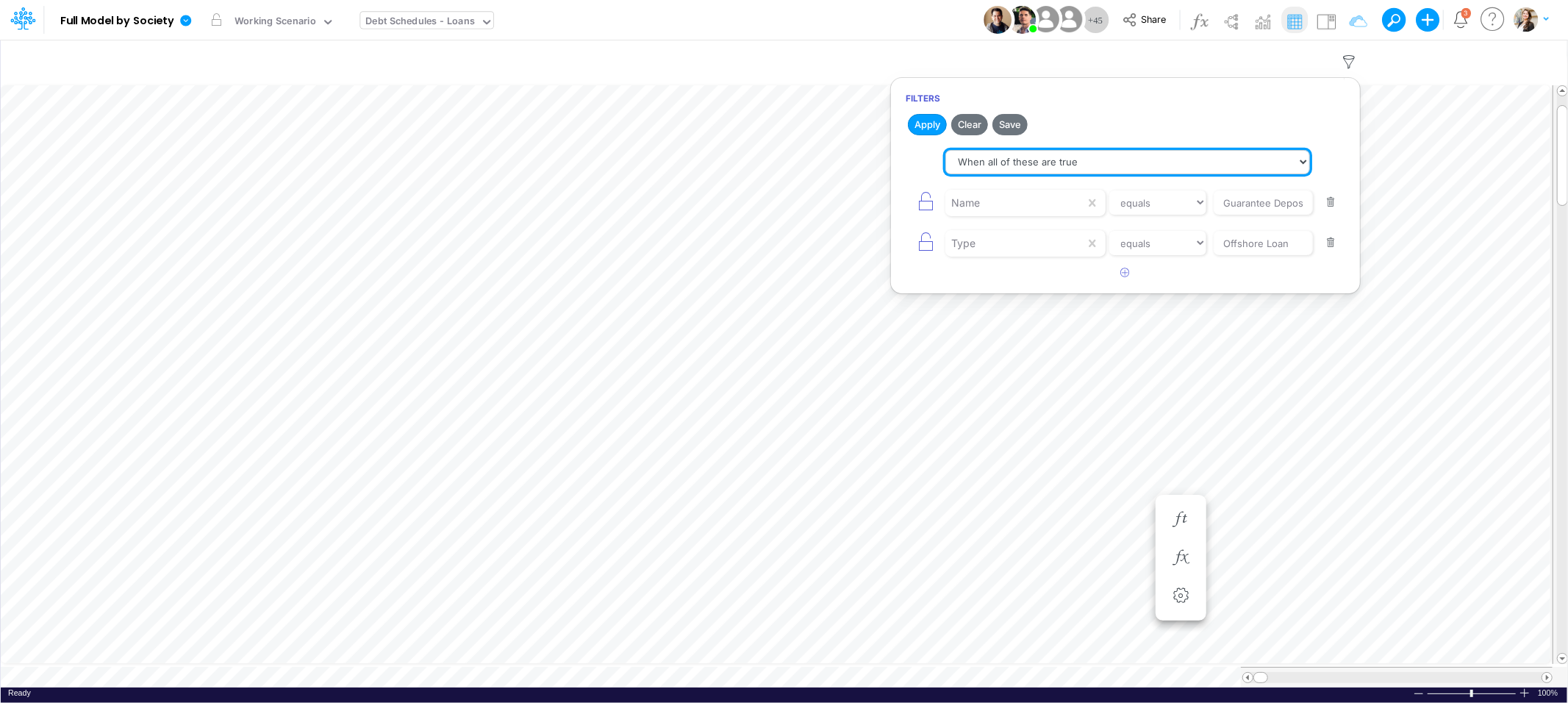
click at [1094, 166] on select "When all of these are true When any of these are true" at bounding box center [1128, 162] width 365 height 25
click at [945, 150] on select "When all of these are true When any of these are true" at bounding box center [1128, 162] width 365 height 25
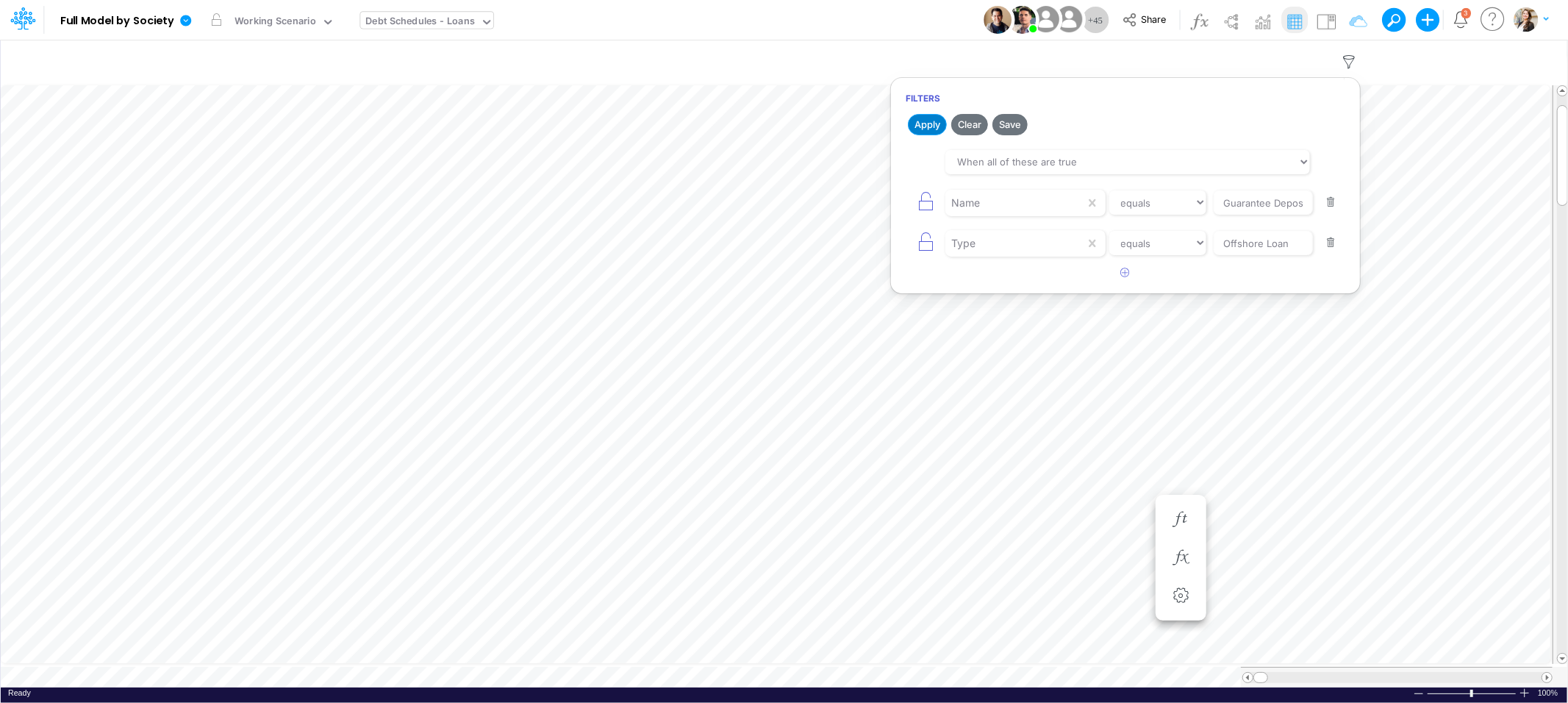
click at [916, 119] on button "Apply" at bounding box center [927, 125] width 39 height 21
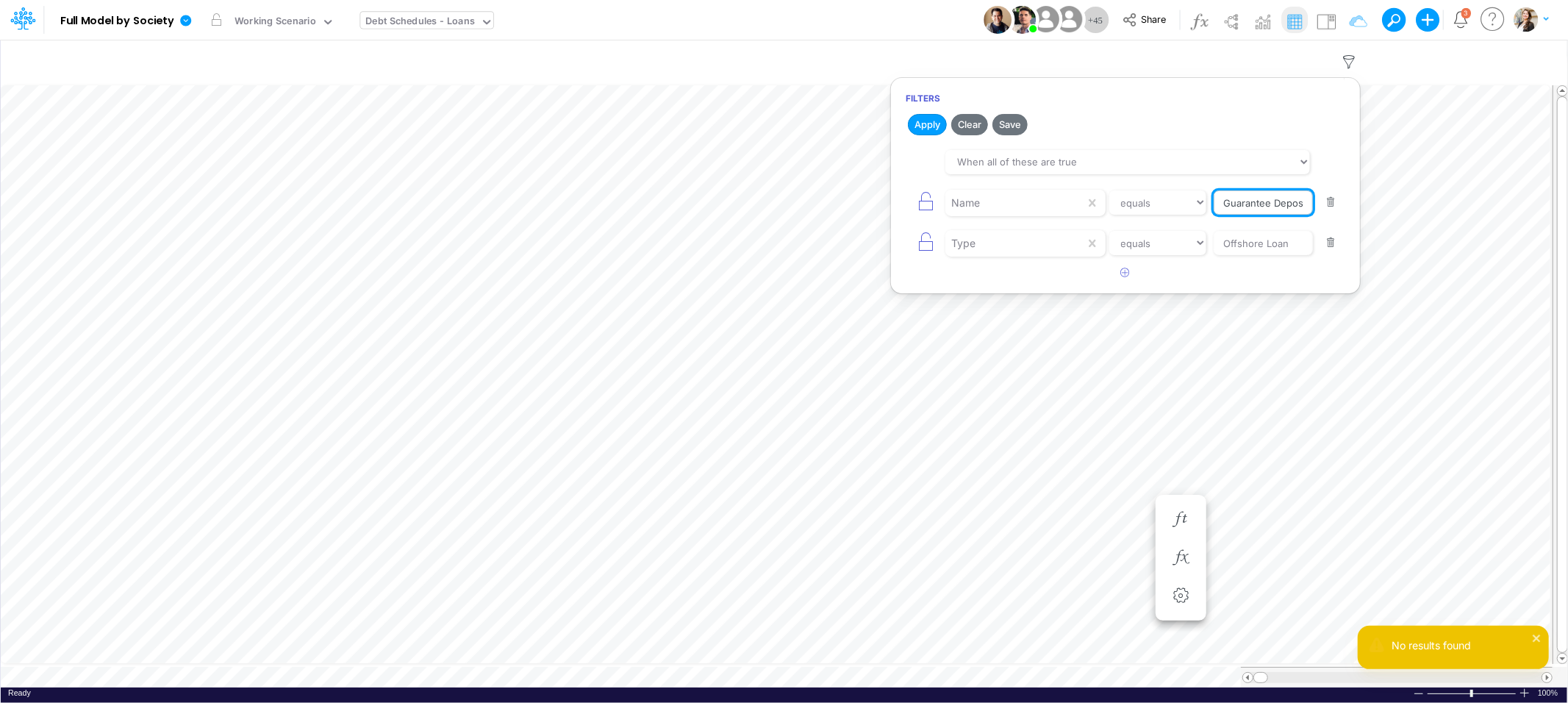
click at [1279, 206] on input "Guarantee Deposit LFT" at bounding box center [1263, 203] width 99 height 25
drag, startPoint x: 1221, startPoint y: 205, endPoint x: 1355, endPoint y: 199, distance: 134.1
click at [1355, 199] on article "When all of these are true When any of these are true Name equals not equal sta…" at bounding box center [1126, 202] width 469 height 119
click at [1141, 200] on select "equals not equal starts with ends with contains" at bounding box center [1158, 203] width 98 height 25
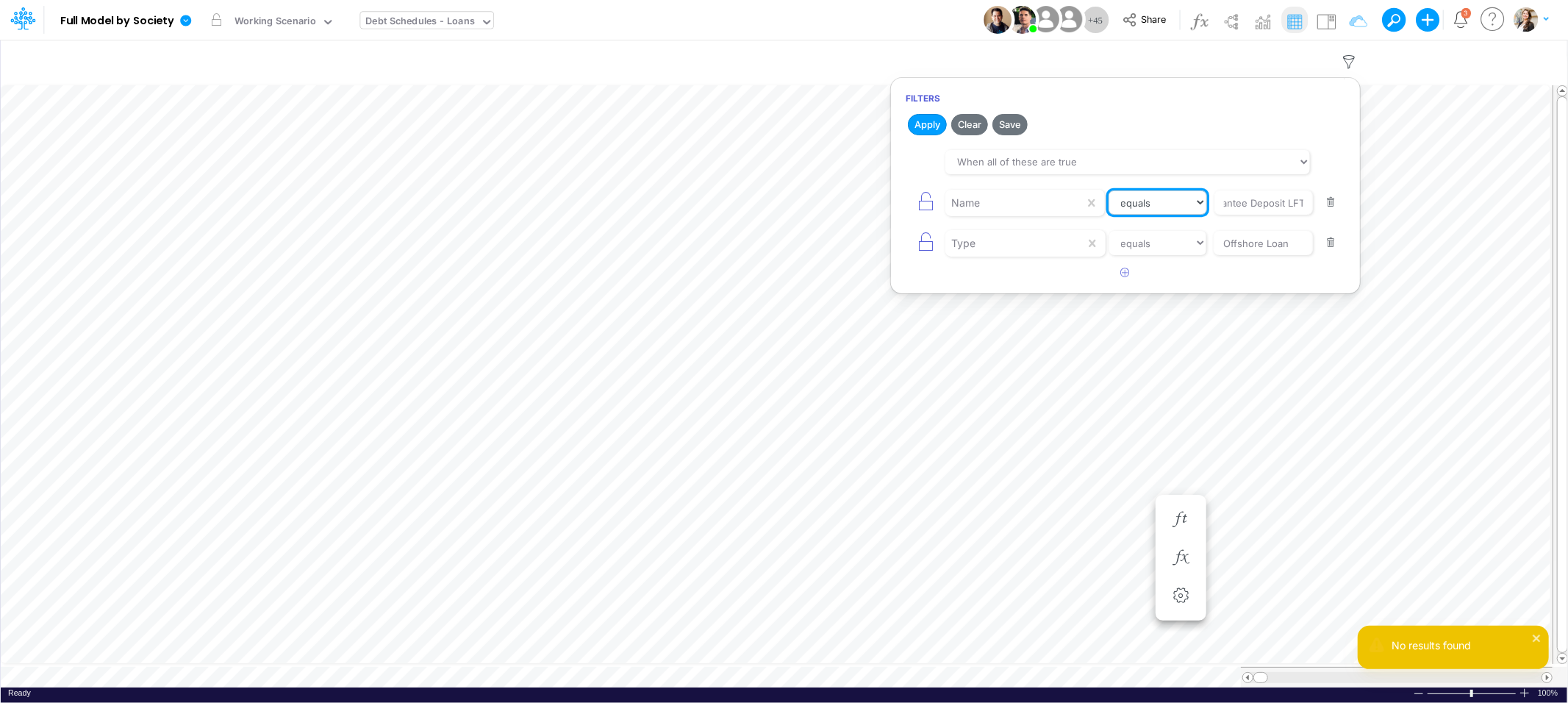
scroll to position [0, 0]
select select "contains"
click at [1108, 190] on select "equals not equal starts with ends with contains" at bounding box center [1158, 203] width 98 height 25
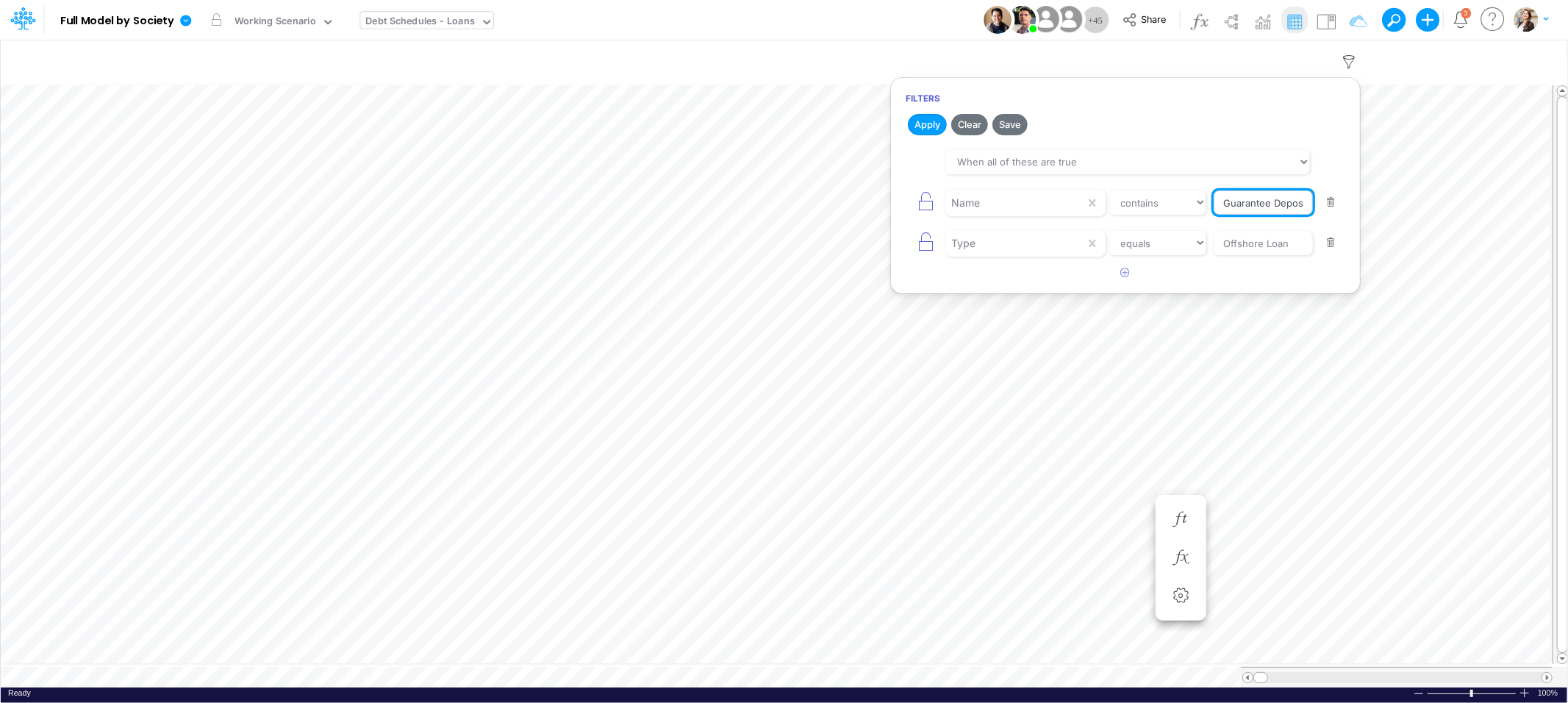
click at [1256, 203] on input "Guarantee Deposit LFT" at bounding box center [1263, 203] width 99 height 25
click at [1291, 202] on input "Guarantee Deposit LFT" at bounding box center [1263, 203] width 99 height 25
type input "Guarantee Deposit"
click at [931, 125] on button "Apply" at bounding box center [927, 125] width 39 height 21
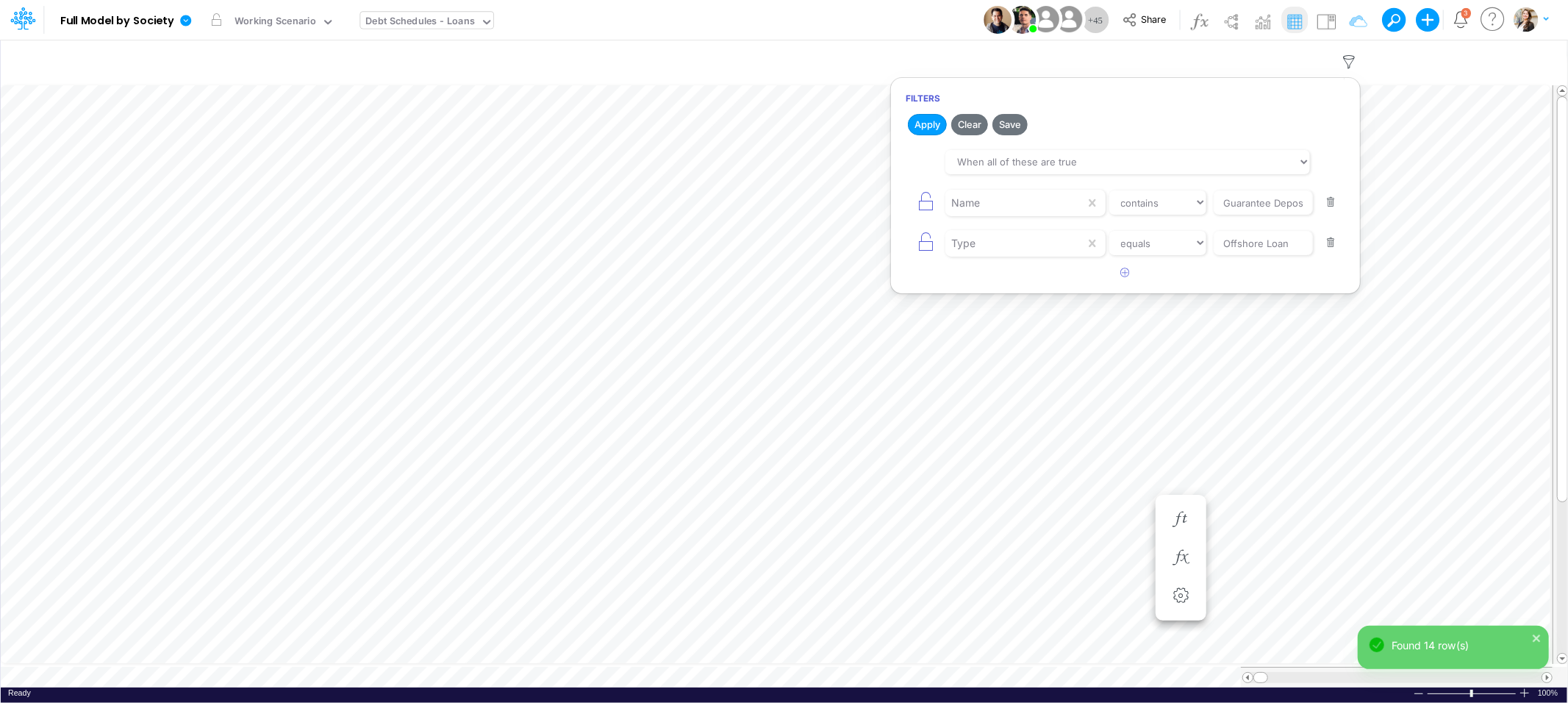
scroll to position [0, 1]
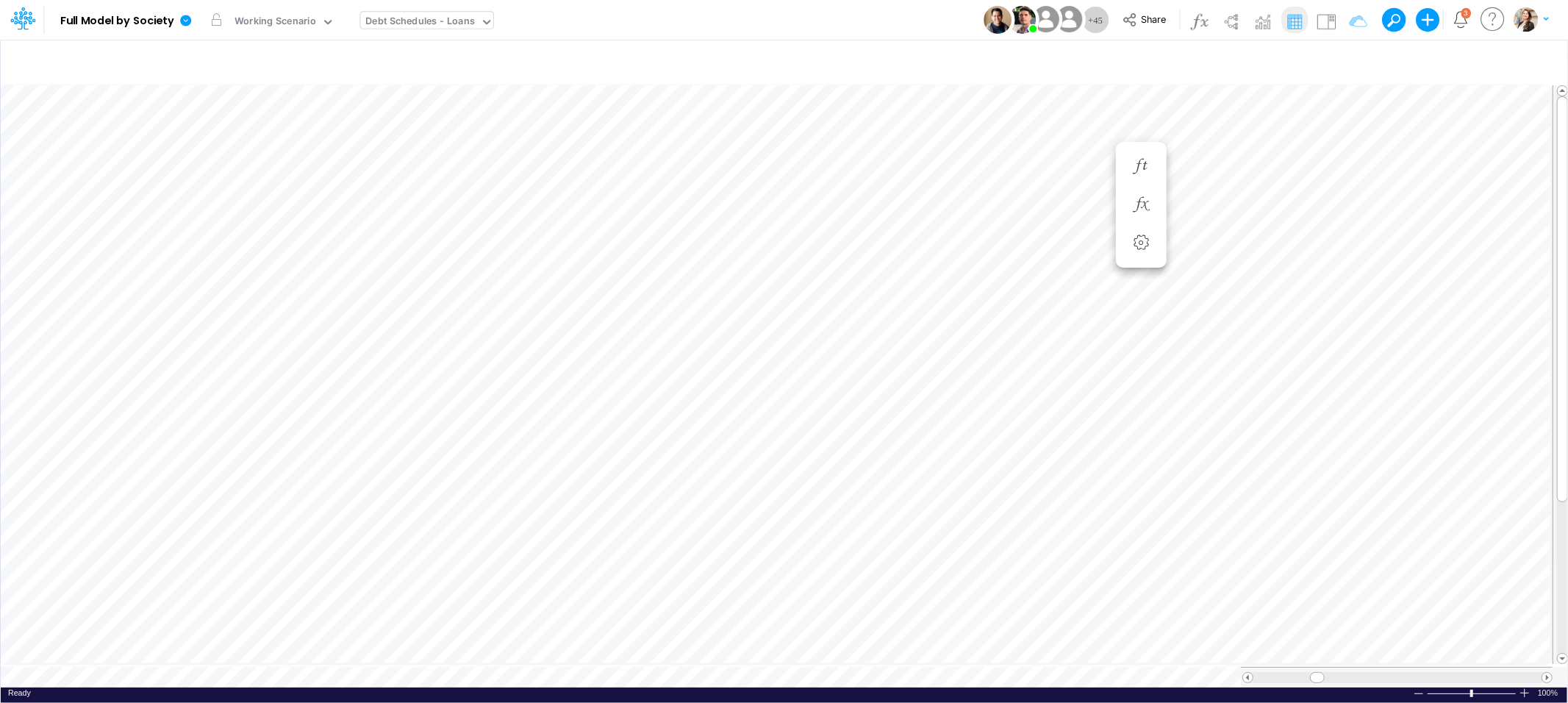
scroll to position [0, 1]
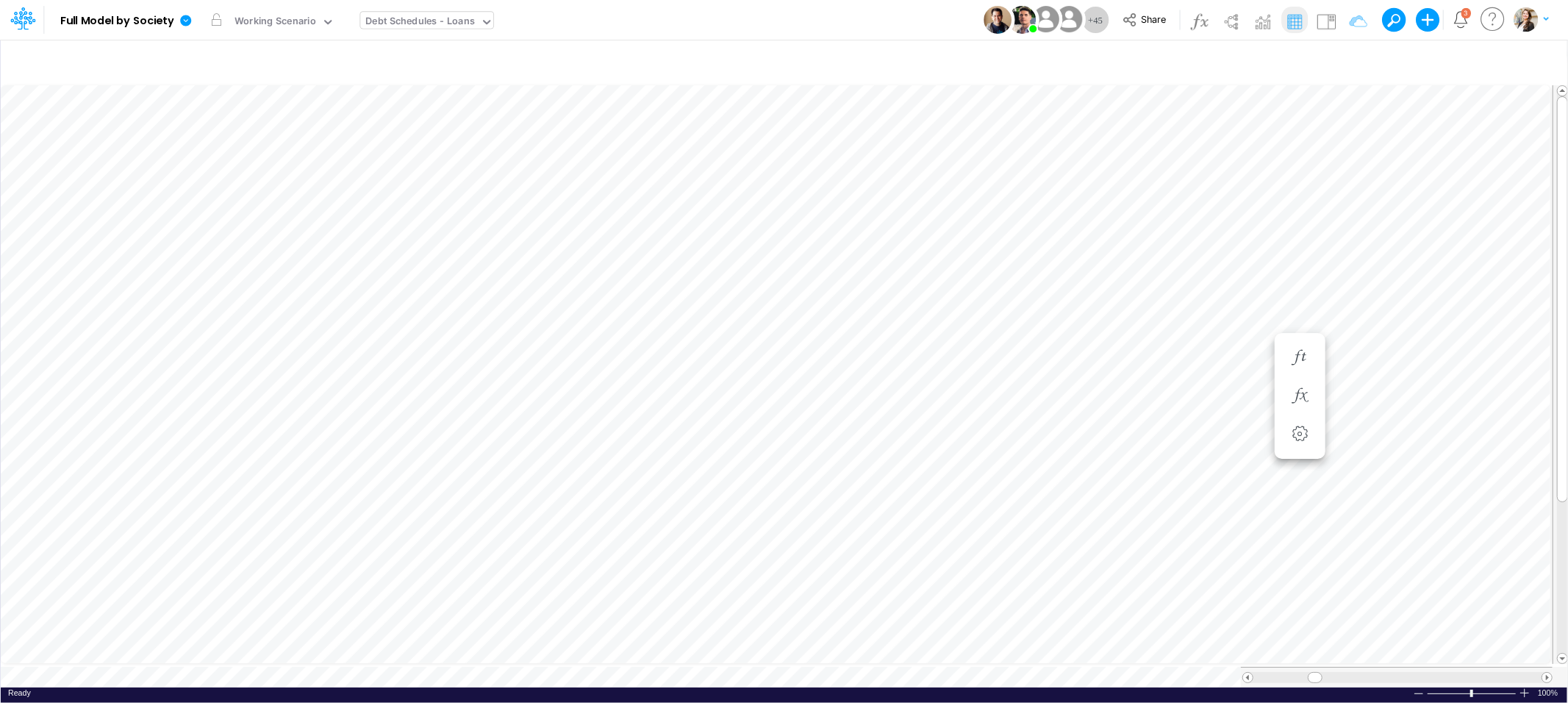
scroll to position [0, 1]
click at [1345, 60] on icon "button" at bounding box center [1349, 62] width 22 height 15
click at [1330, 205] on button "button" at bounding box center [1330, 202] width 29 height 20
select select "equals"
type input "Offshore Loan"
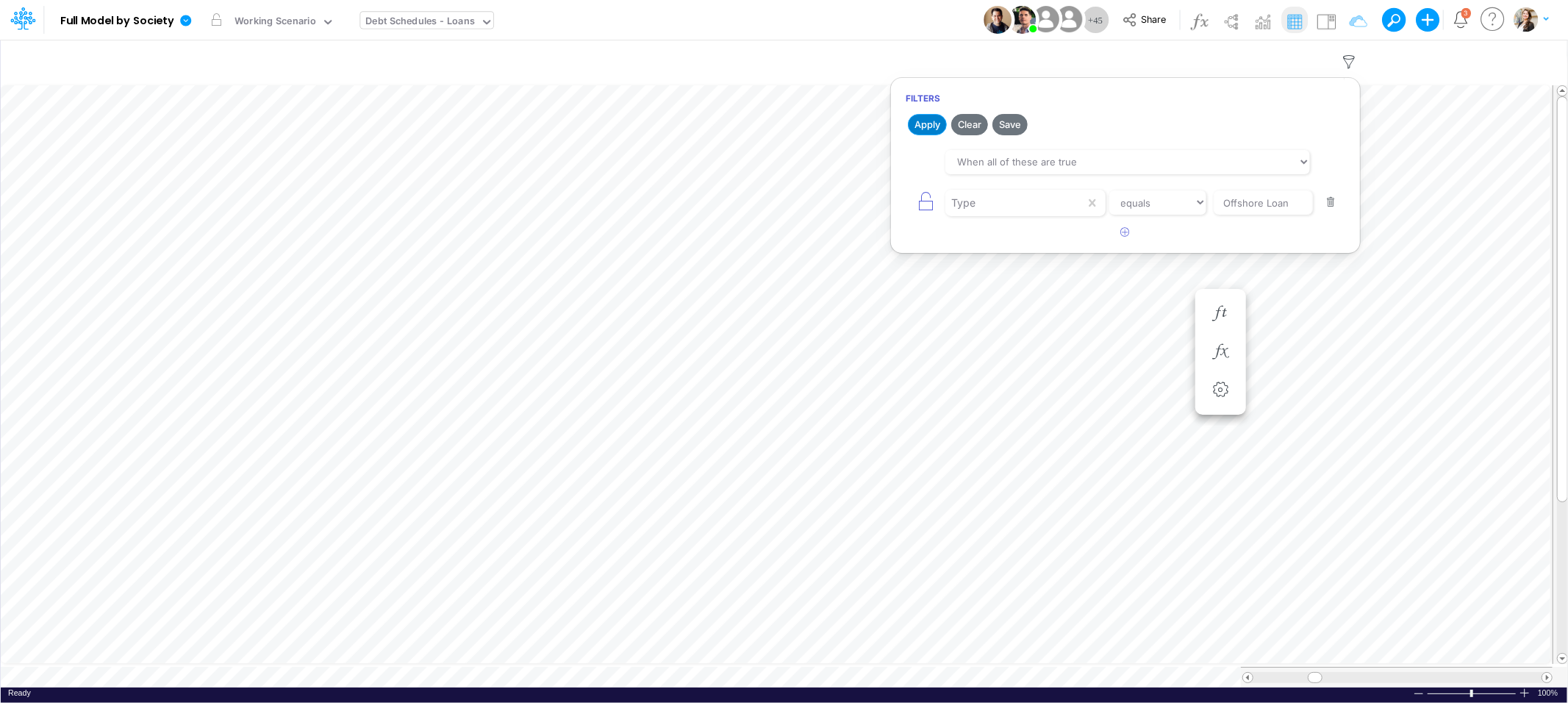
click at [928, 125] on button "Apply" at bounding box center [927, 125] width 39 height 21
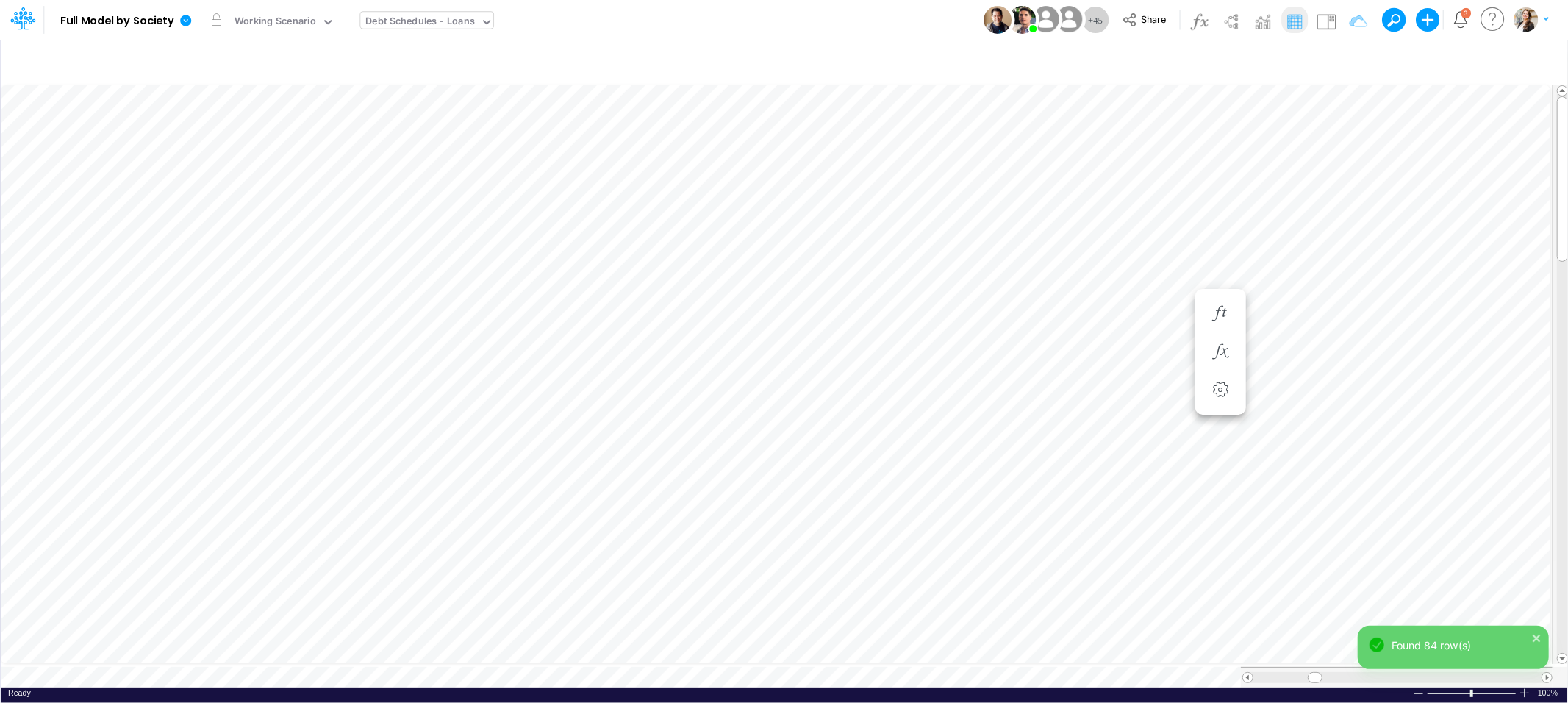
scroll to position [0, 1]
click at [291, 24] on div "Working Scenario" at bounding box center [275, 22] width 81 height 17
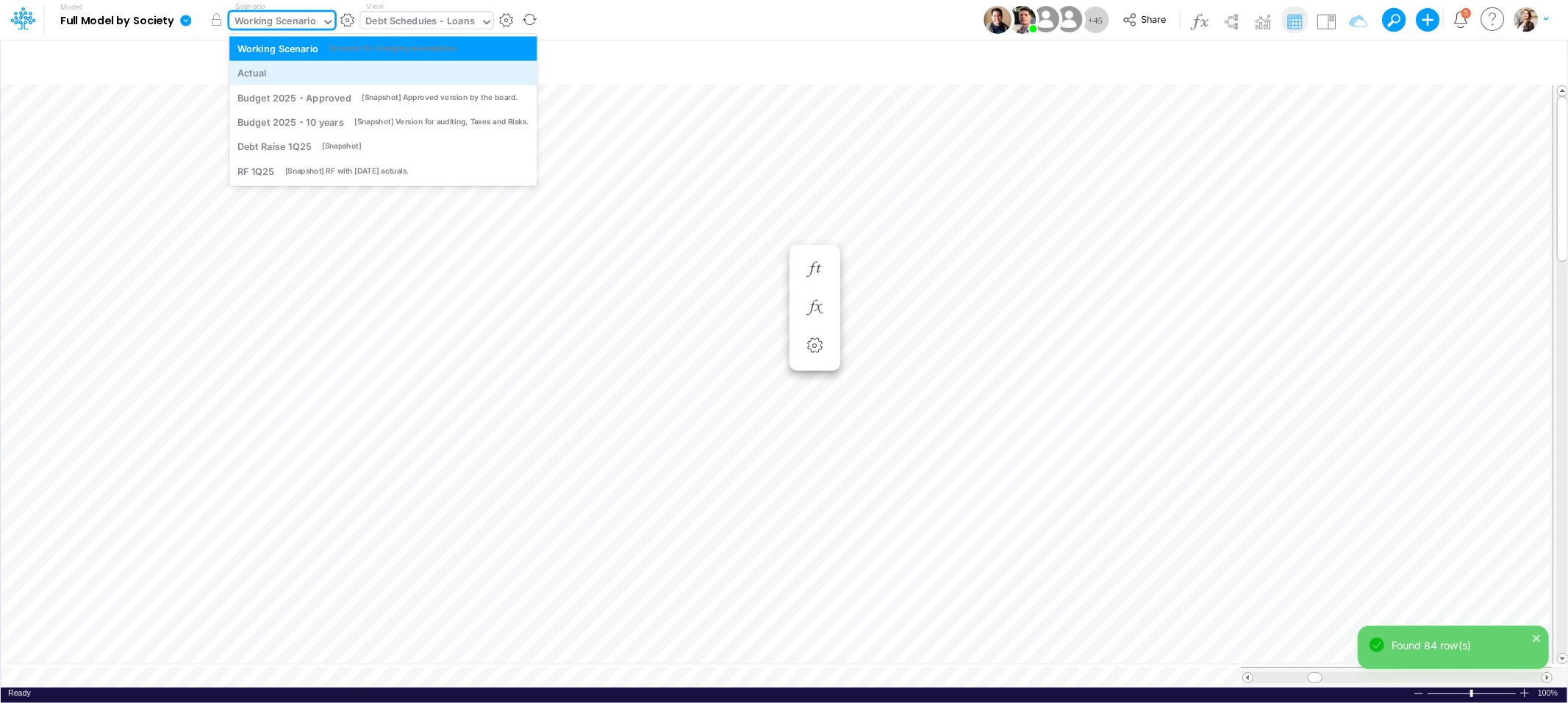
click at [279, 78] on div "Actual" at bounding box center [383, 73] width 292 height 14
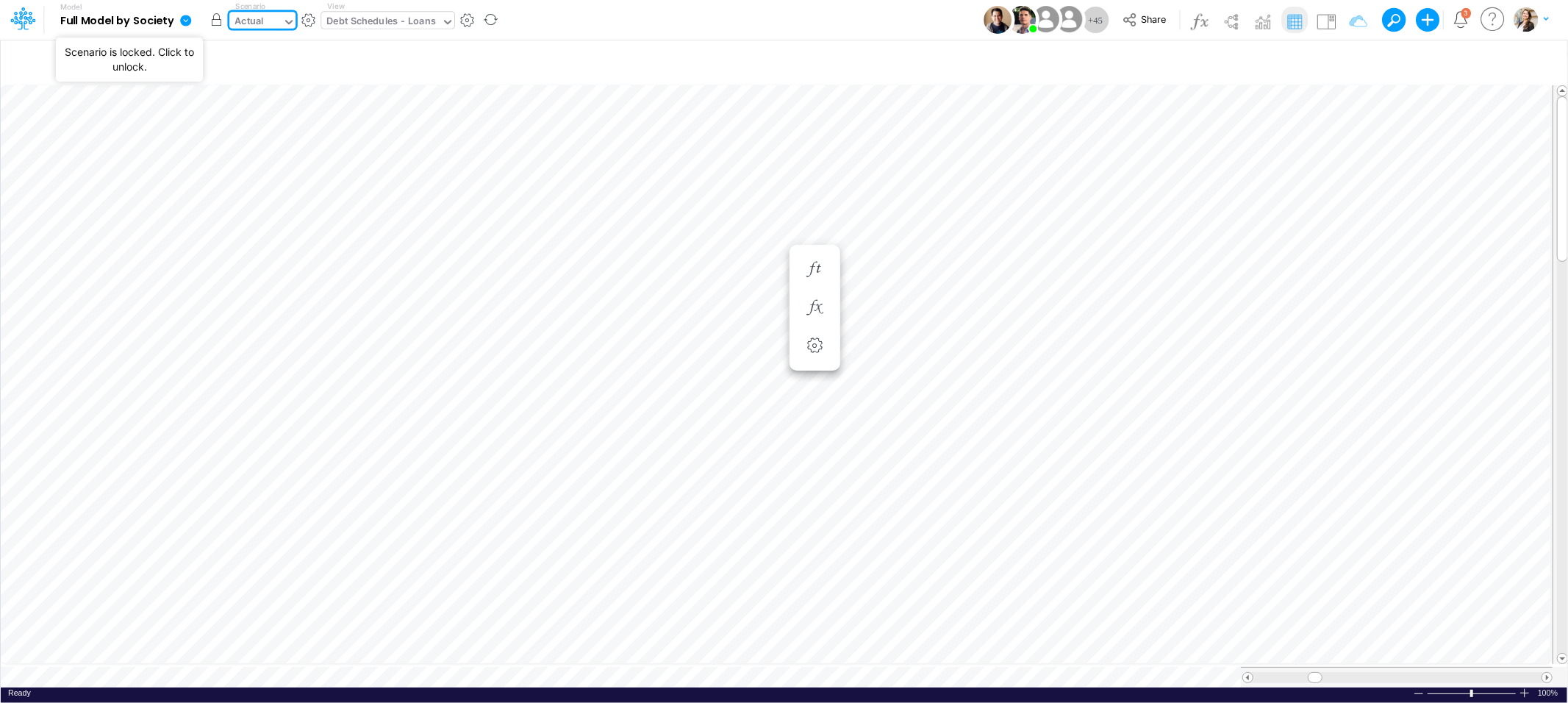
click at [209, 20] on button "button" at bounding box center [215, 19] width 26 height 26
click at [1346, 62] on icon "button" at bounding box center [1349, 62] width 22 height 15
click at [1125, 156] on icon "button" at bounding box center [1126, 156] width 10 height 10
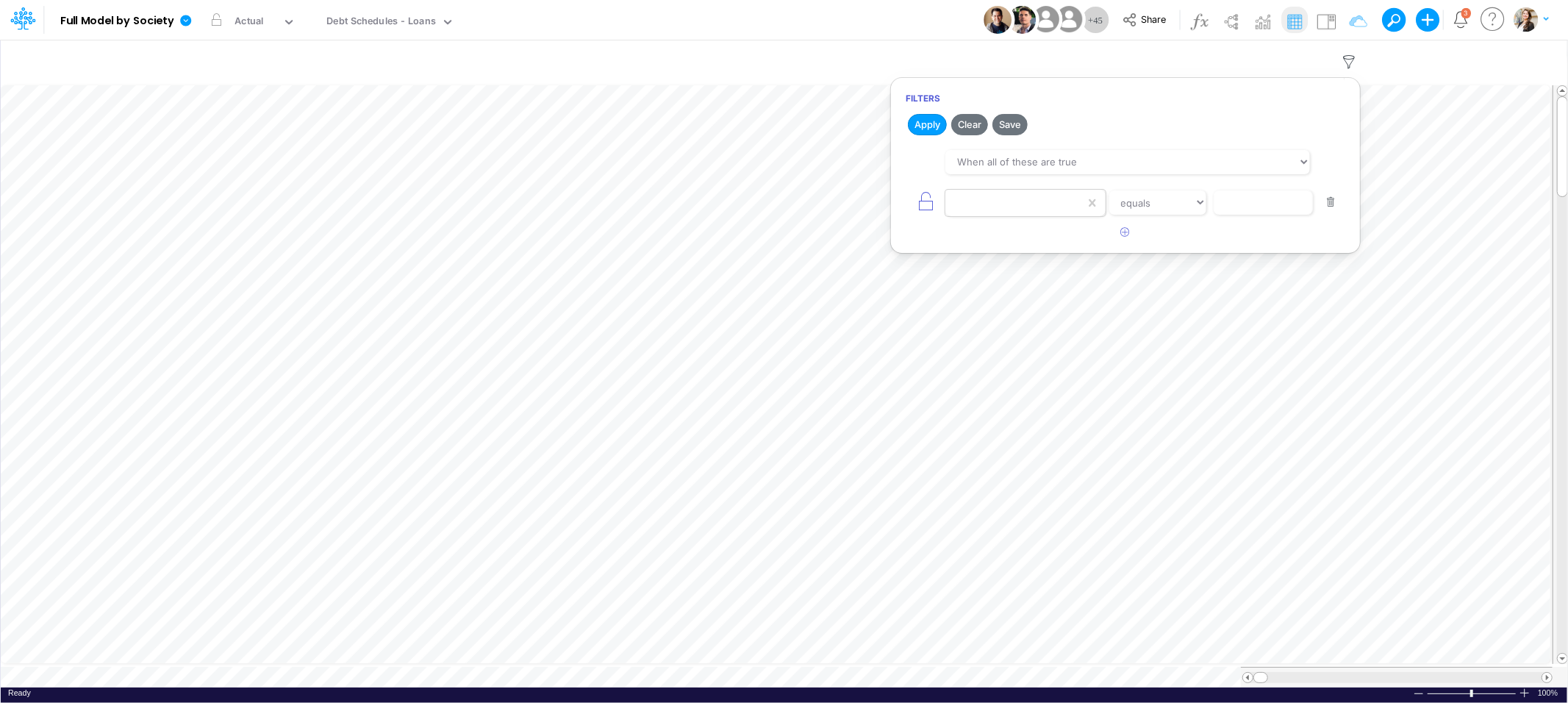
click at [986, 205] on div at bounding box center [1015, 203] width 140 height 25
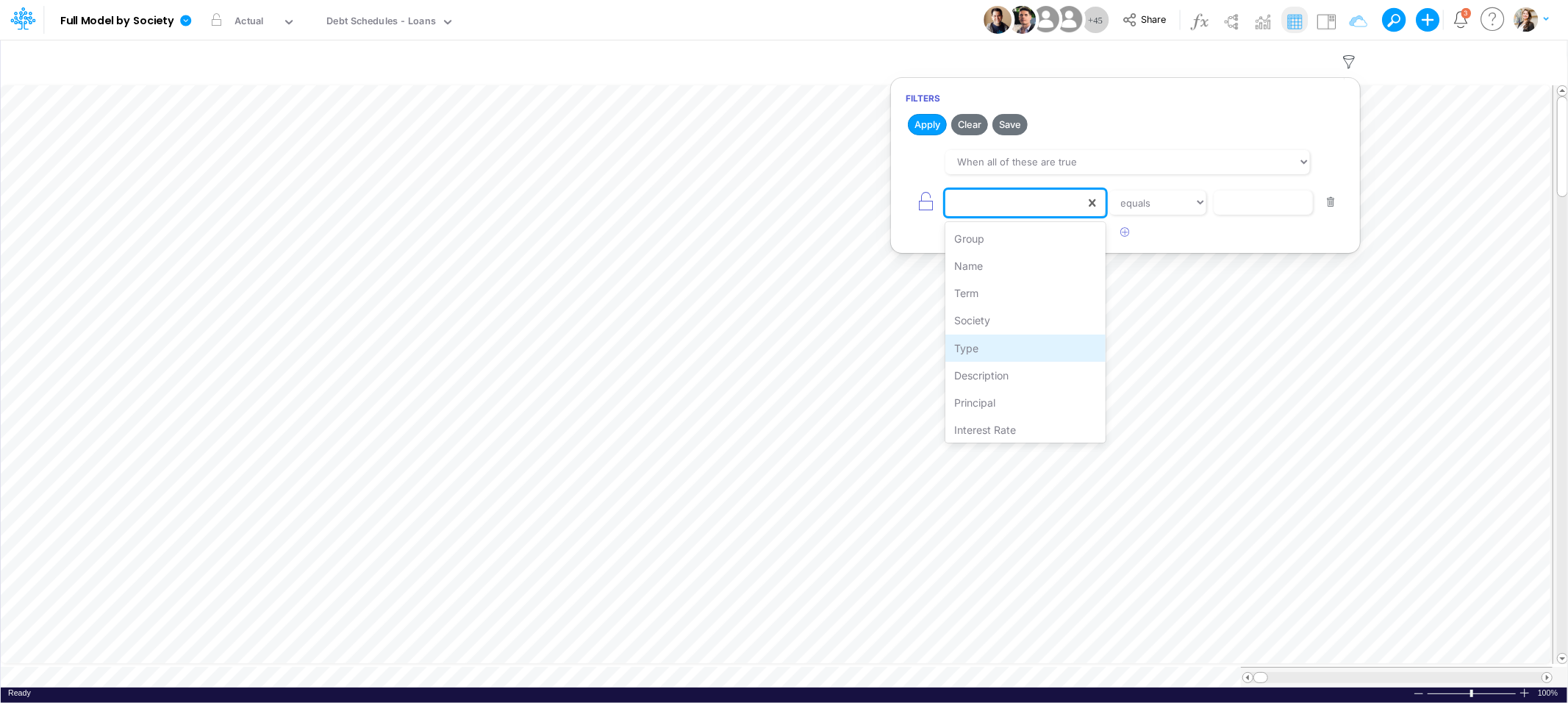
click at [989, 355] on div "Type" at bounding box center [1024, 348] width 159 height 27
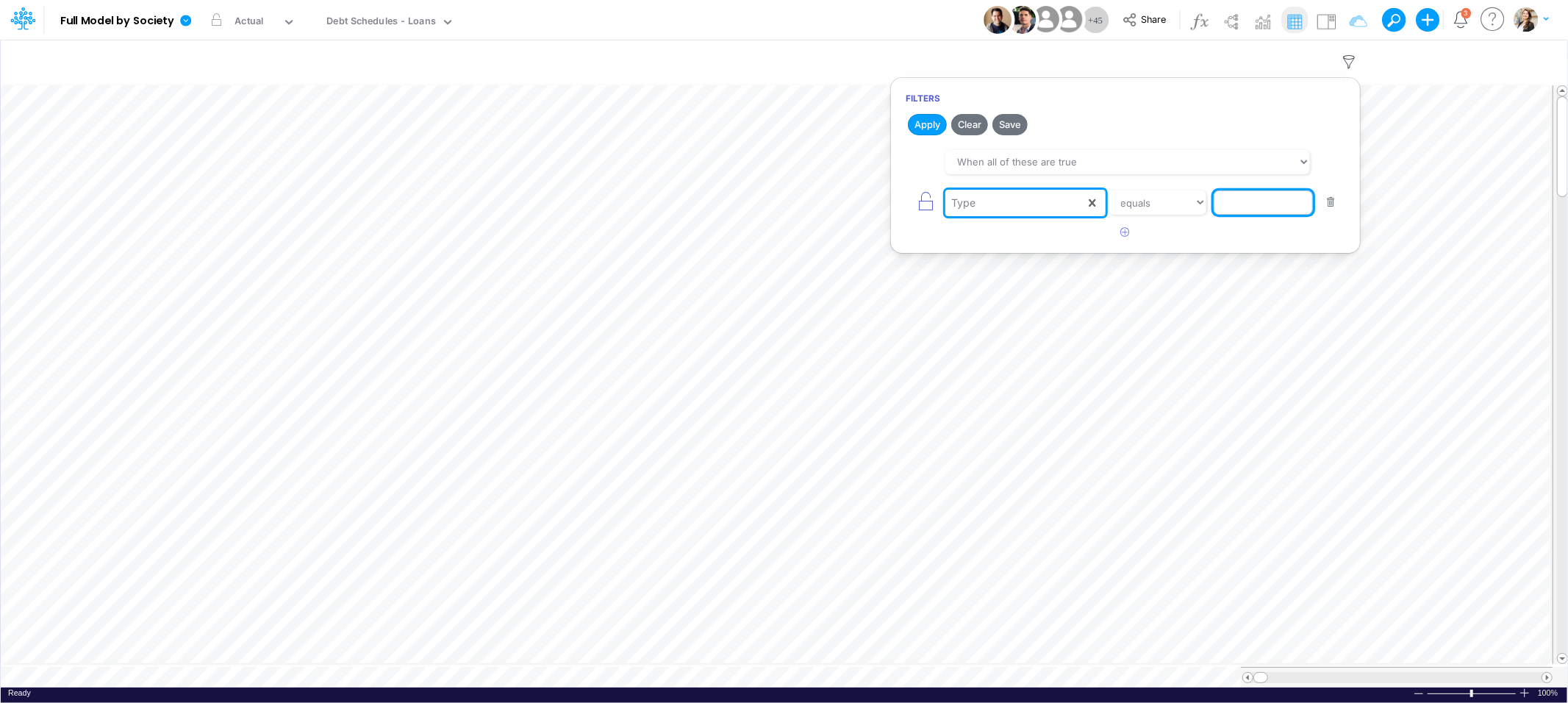
click at [1247, 205] on input "text" at bounding box center [1263, 203] width 99 height 25
click at [914, 120] on button "Apply" at bounding box center [927, 125] width 39 height 21
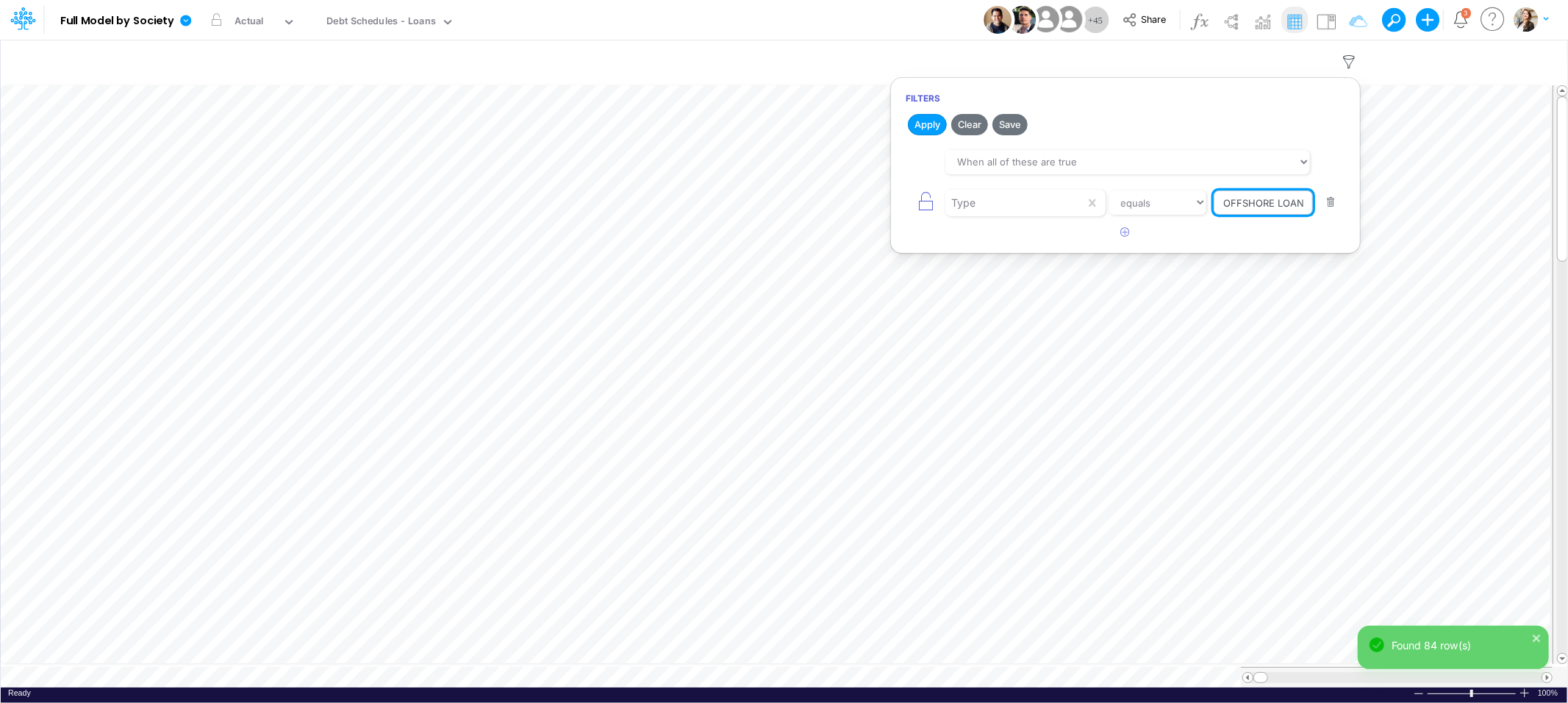
drag, startPoint x: 1247, startPoint y: 207, endPoint x: 1225, endPoint y: 206, distance: 22.0
click at [1246, 207] on input "OFFSHORE LOAN" at bounding box center [1263, 203] width 99 height 25
drag, startPoint x: 1233, startPoint y: 205, endPoint x: 1332, endPoint y: 204, distance: 99.0
click at [1332, 204] on div "Type equals not equal starts with ends with contains OFFSHORE LOAN" at bounding box center [1125, 203] width 439 height 33
type input "Offshore Loan"
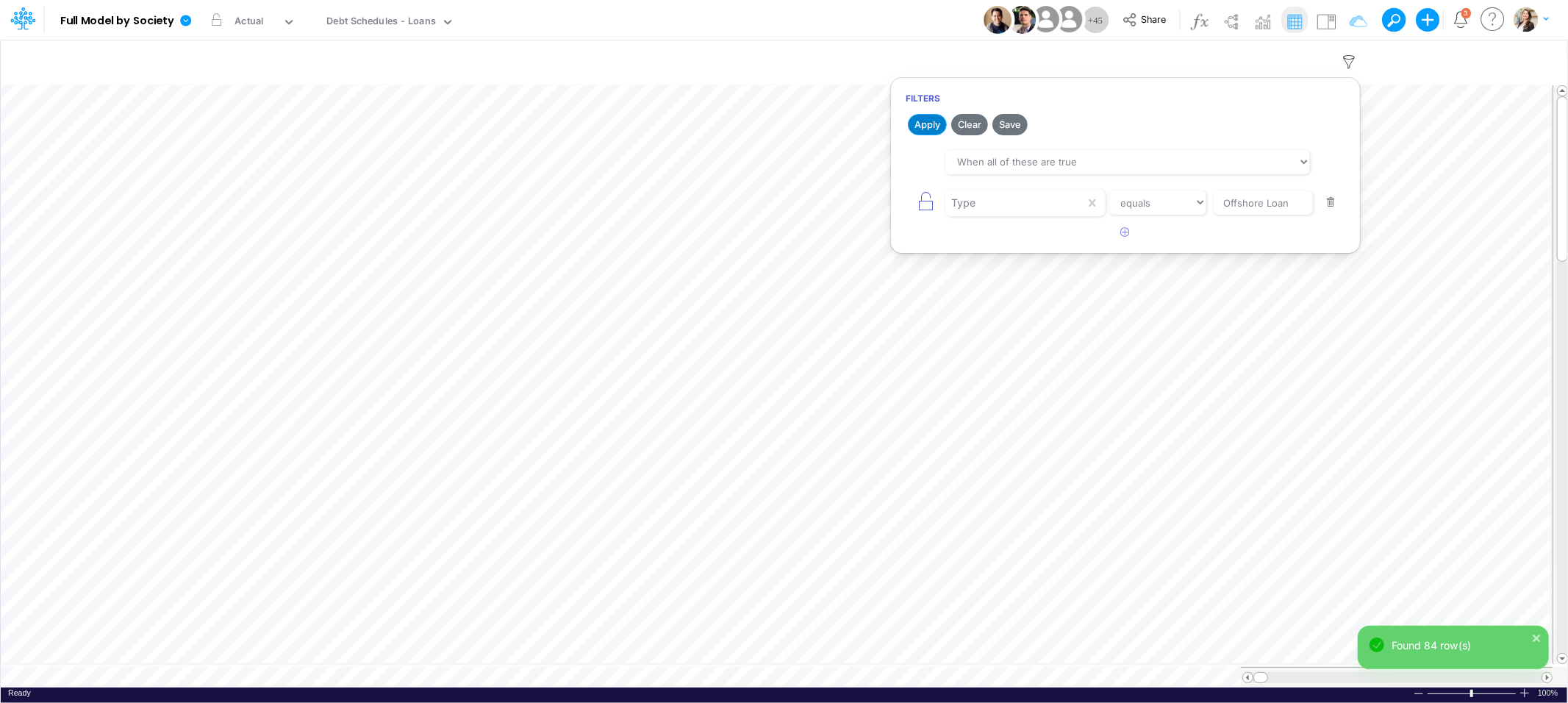
click at [923, 125] on button "Apply" at bounding box center [927, 125] width 39 height 21
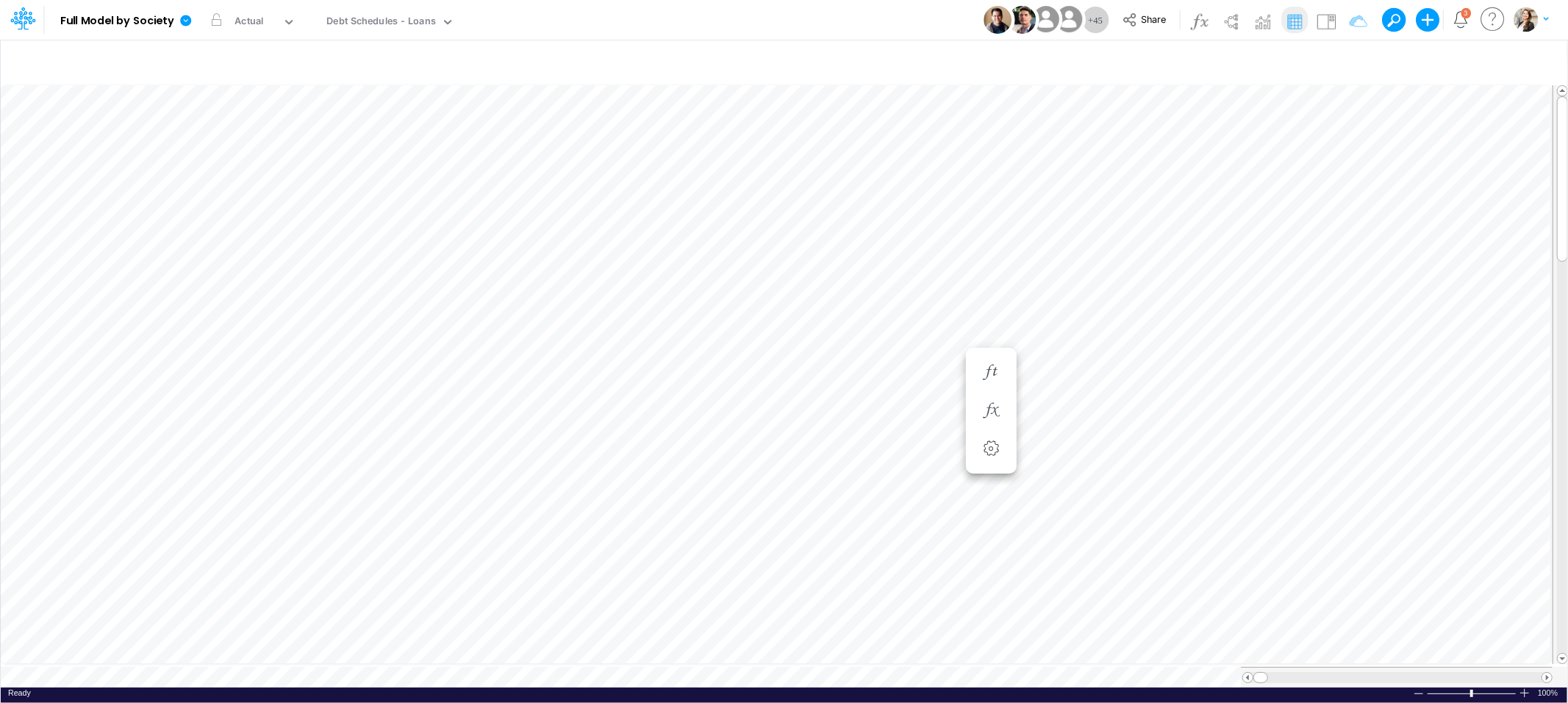
scroll to position [0, 1]
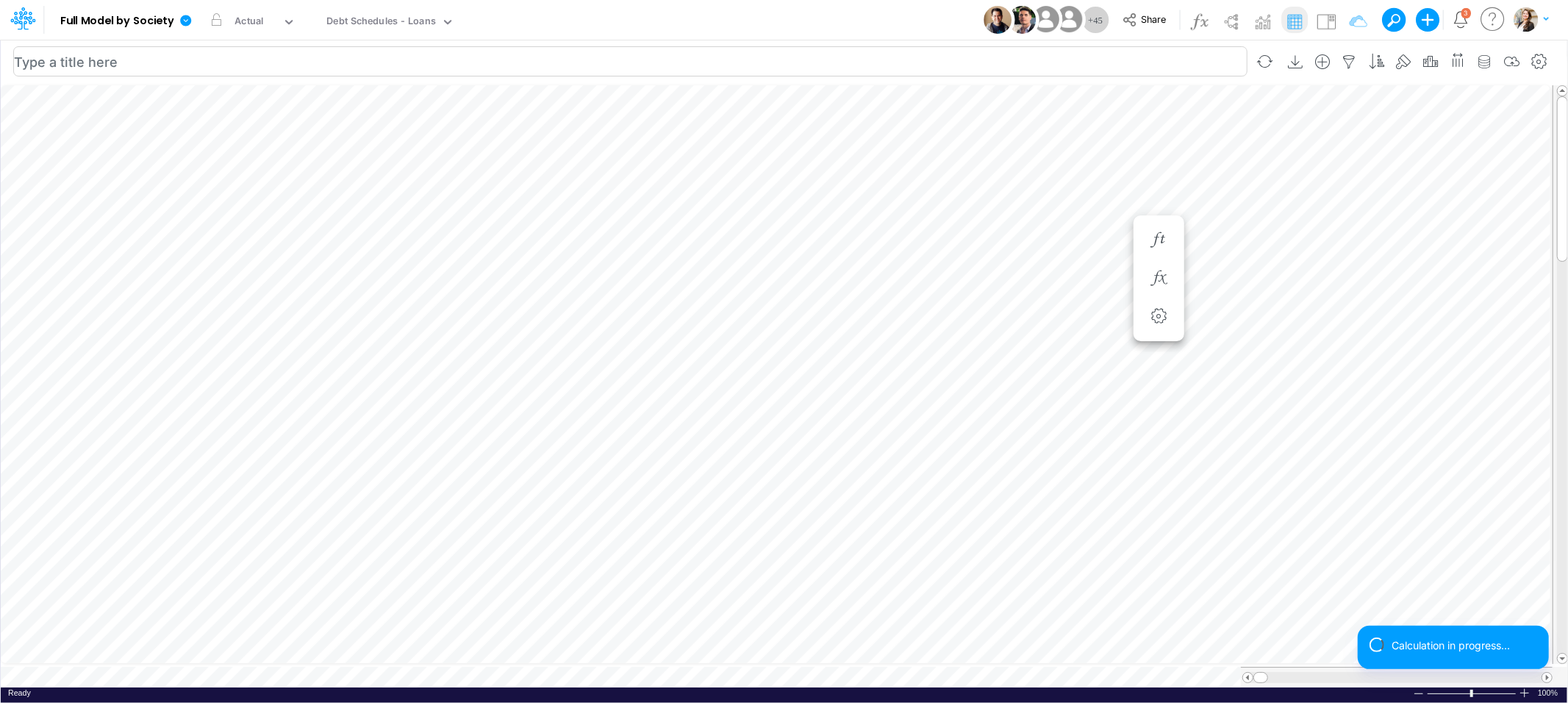
scroll to position [0, 1]
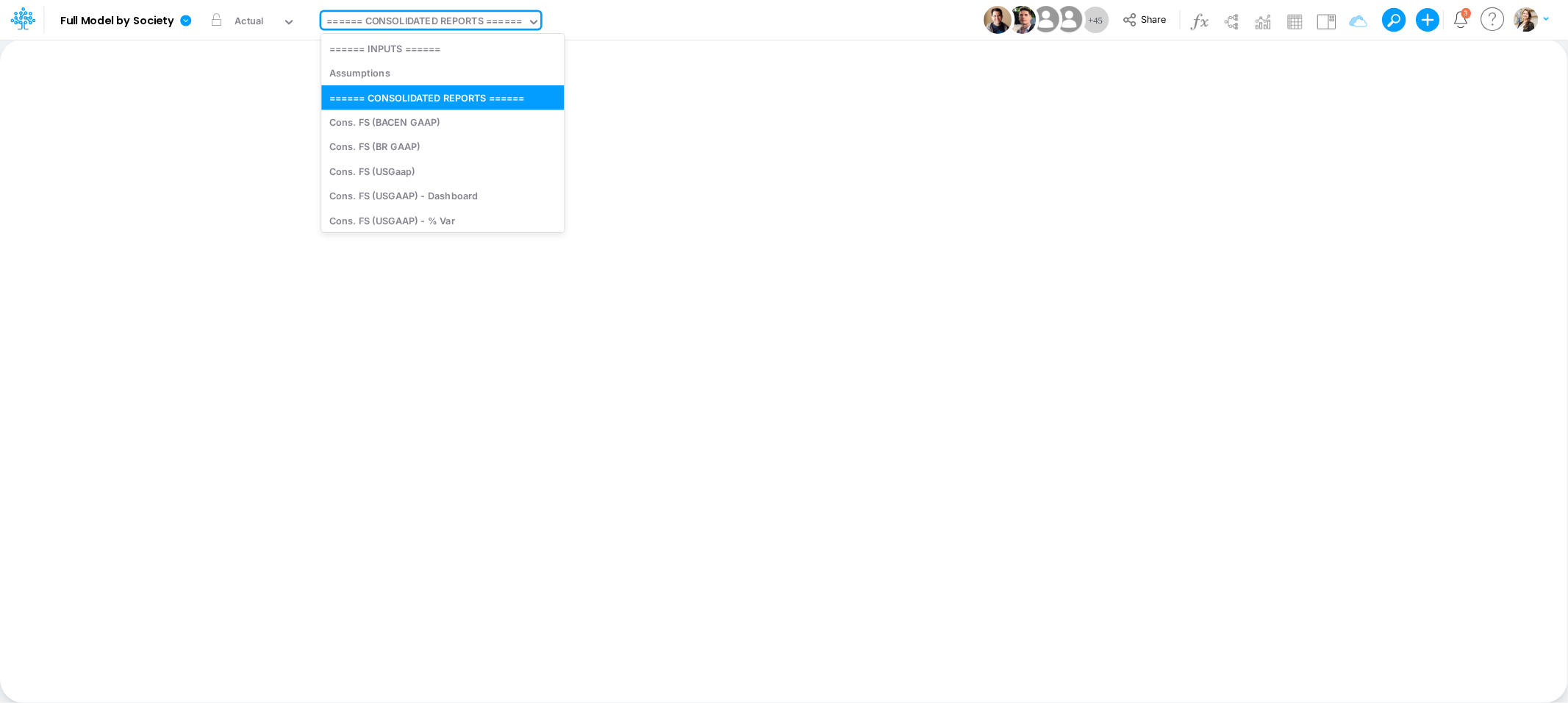
click at [388, 14] on div "====== CONSOLIDATED REPORTS ======" at bounding box center [424, 22] width 195 height 17
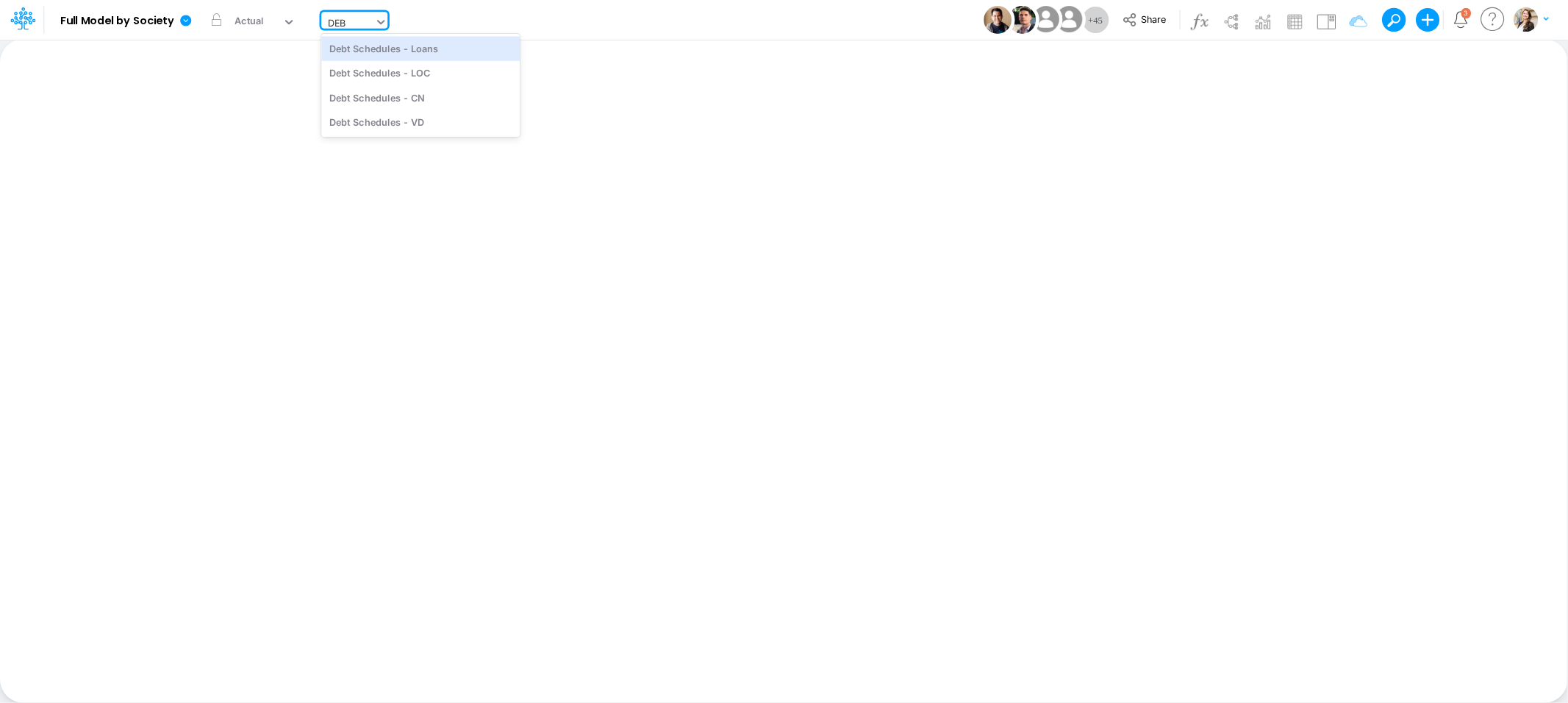
type input "DEBT"
click at [405, 49] on div "Debt Schedules - Loans" at bounding box center [421, 47] width 199 height 24
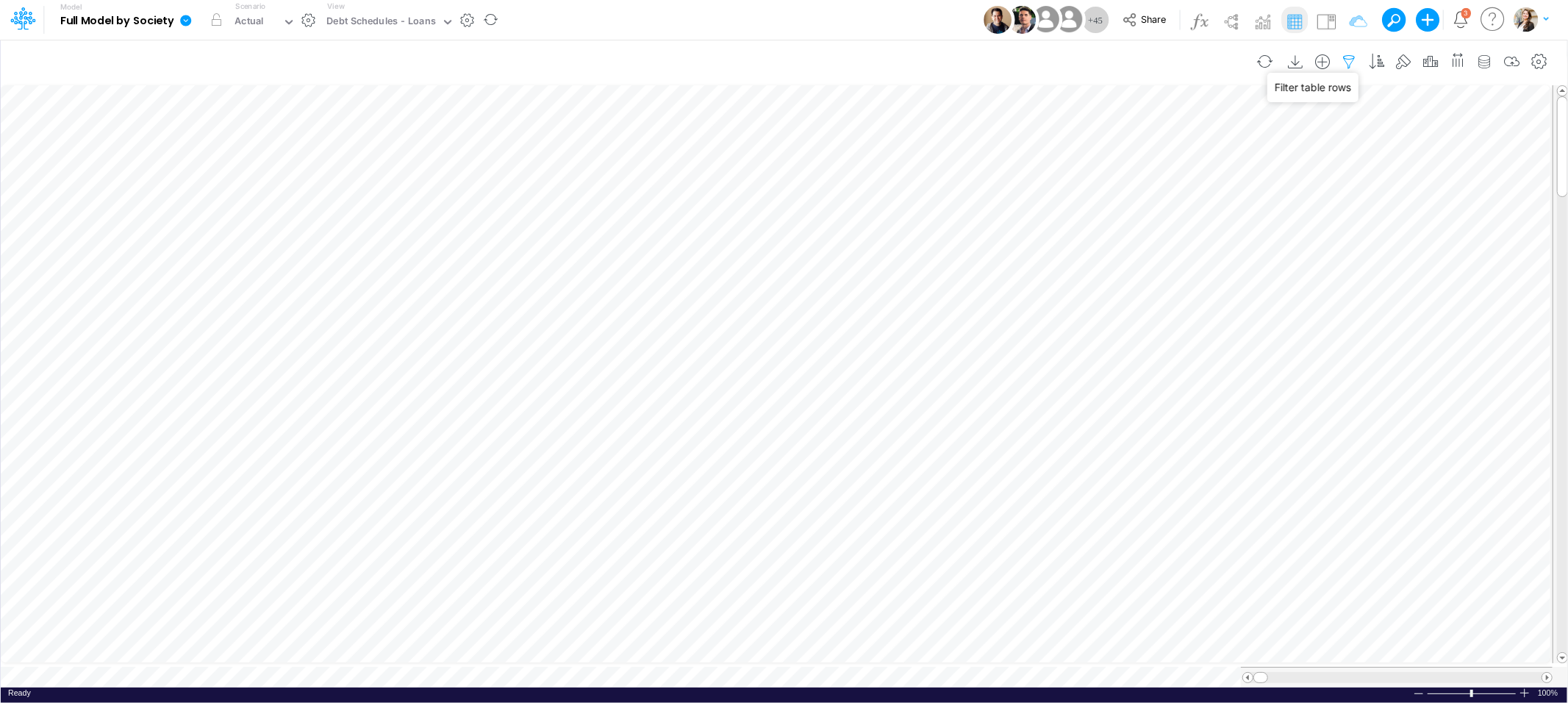
click at [1351, 60] on icon "button" at bounding box center [1349, 62] width 22 height 15
click at [1122, 155] on icon "button" at bounding box center [1126, 156] width 10 height 10
click at [973, 204] on div at bounding box center [1015, 203] width 140 height 25
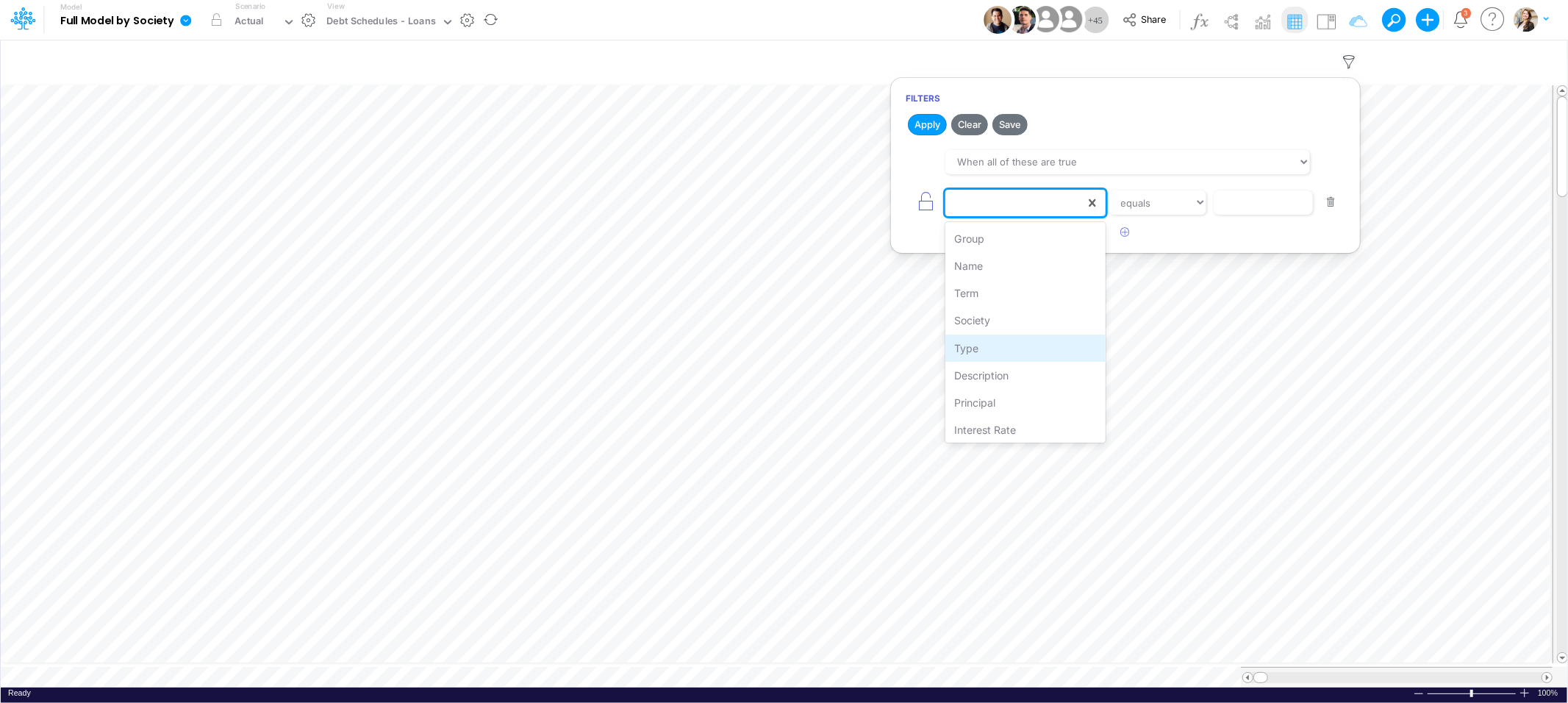
click at [982, 350] on div "Type" at bounding box center [1024, 348] width 159 height 27
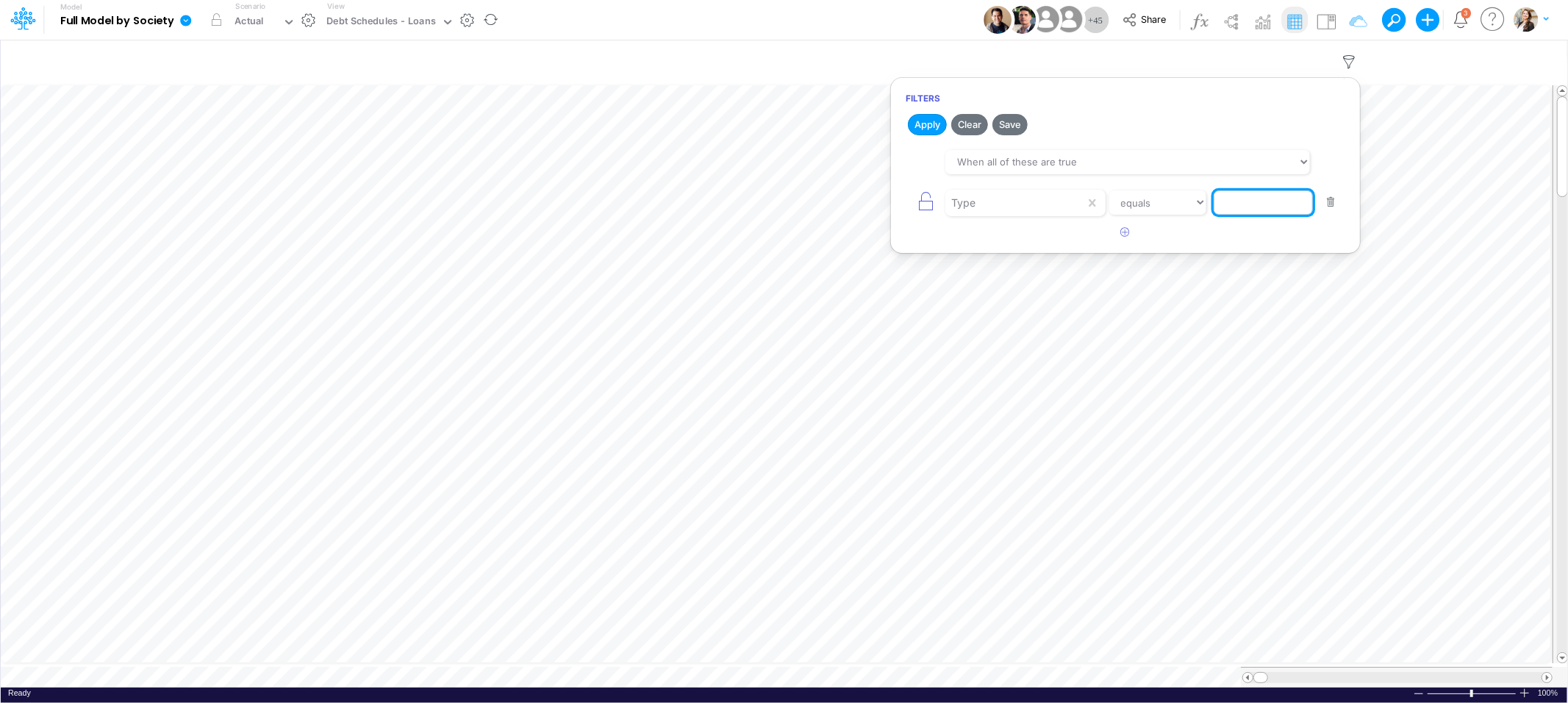
click at [1236, 201] on input "text" at bounding box center [1263, 203] width 99 height 25
type input "Offshore Loan"
click at [918, 122] on button "Apply" at bounding box center [927, 125] width 39 height 21
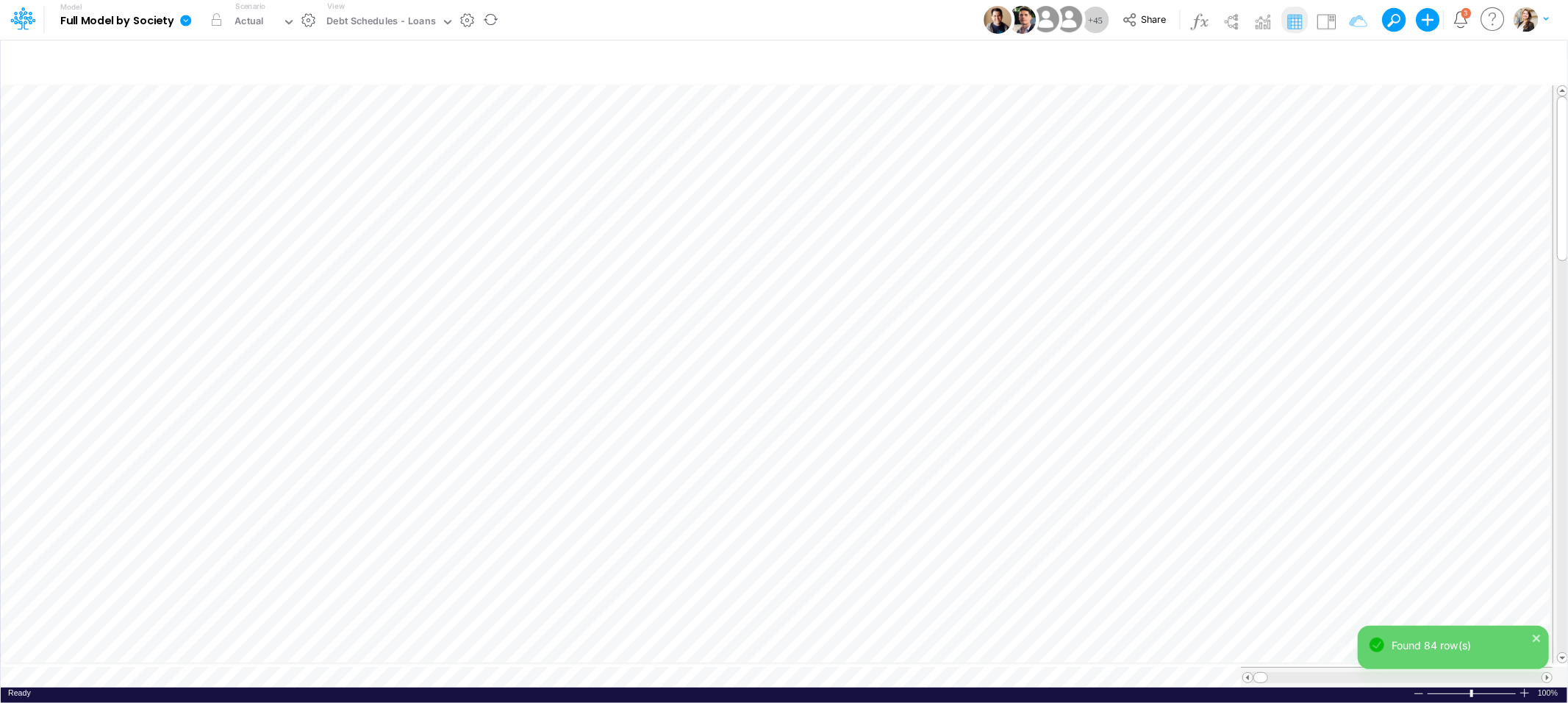
scroll to position [0, 1]
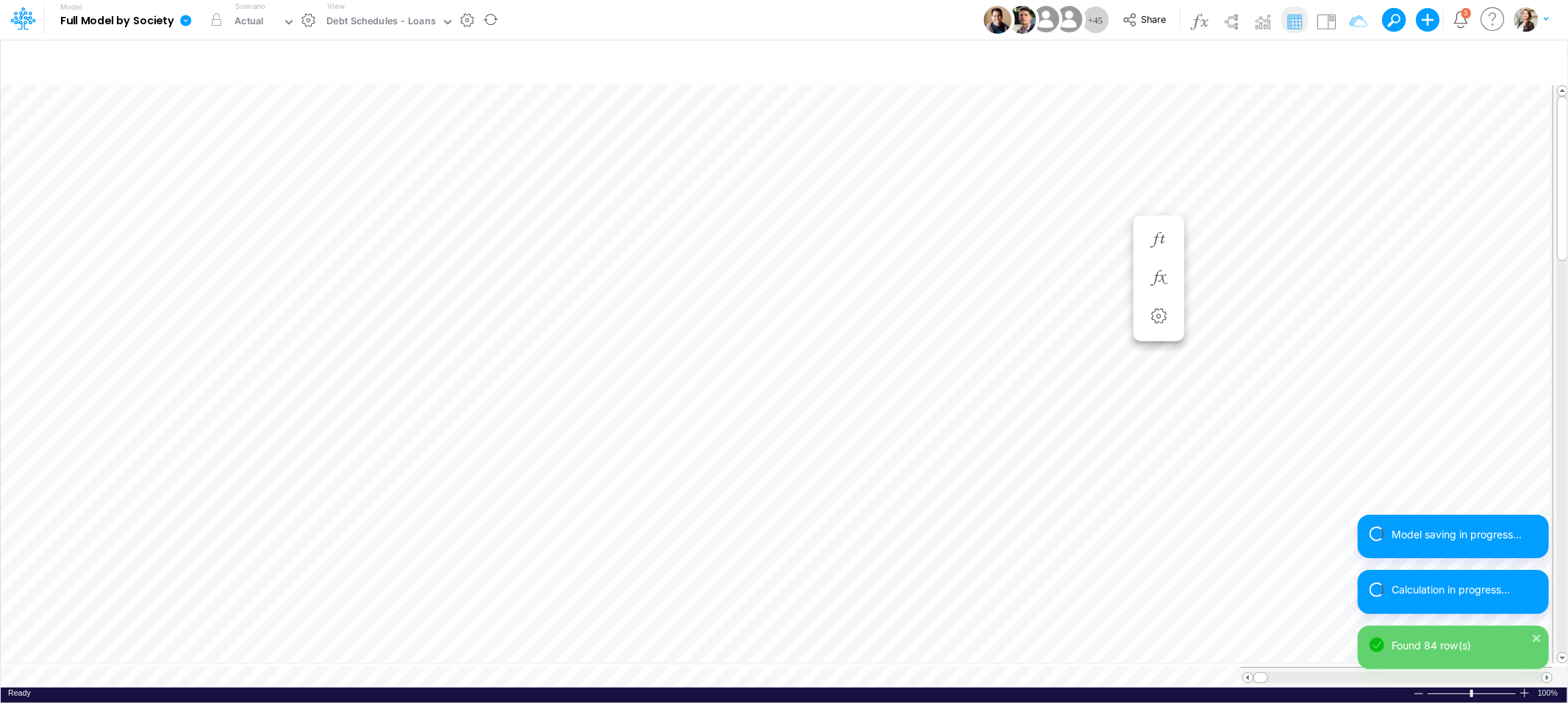
scroll to position [0, 1]
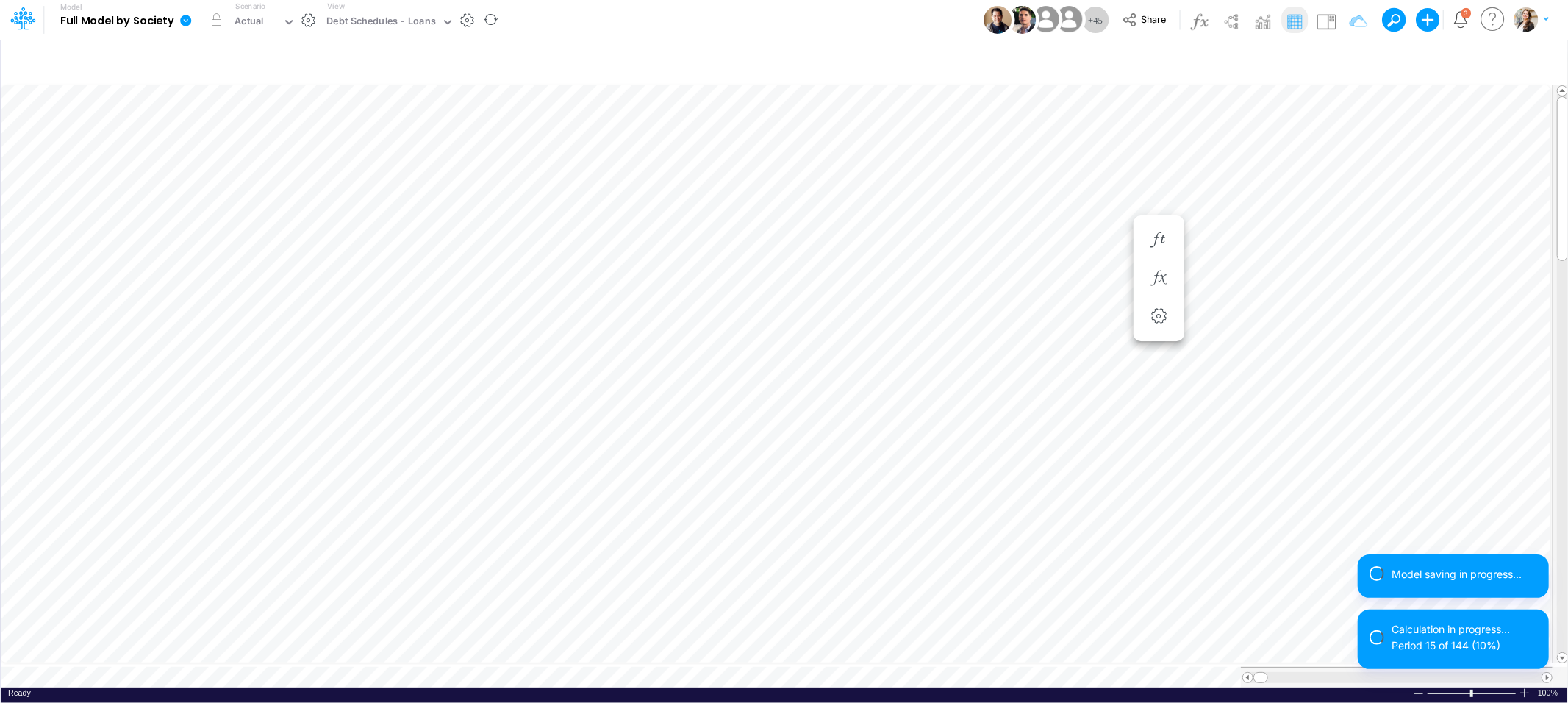
scroll to position [0, 1]
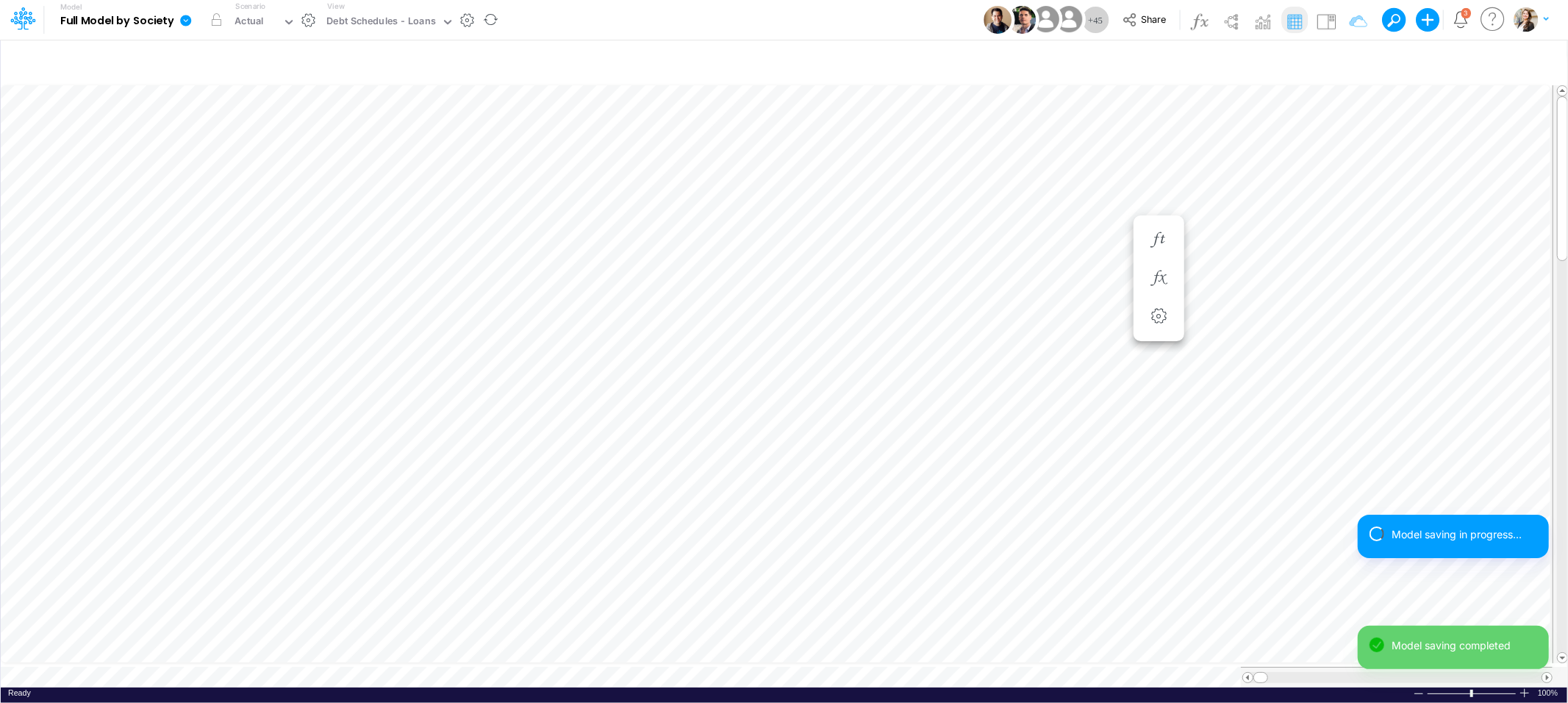
scroll to position [0, 1]
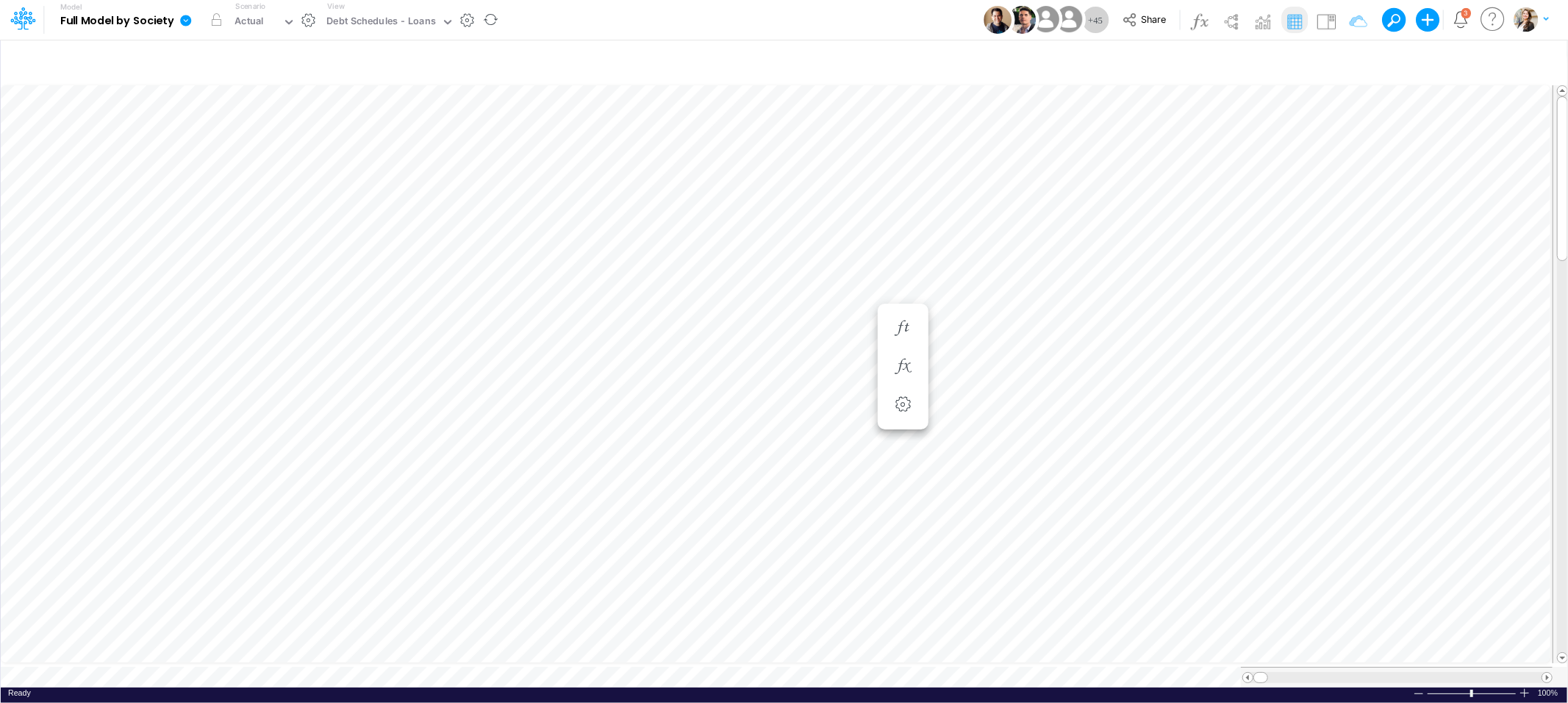
scroll to position [0, 1]
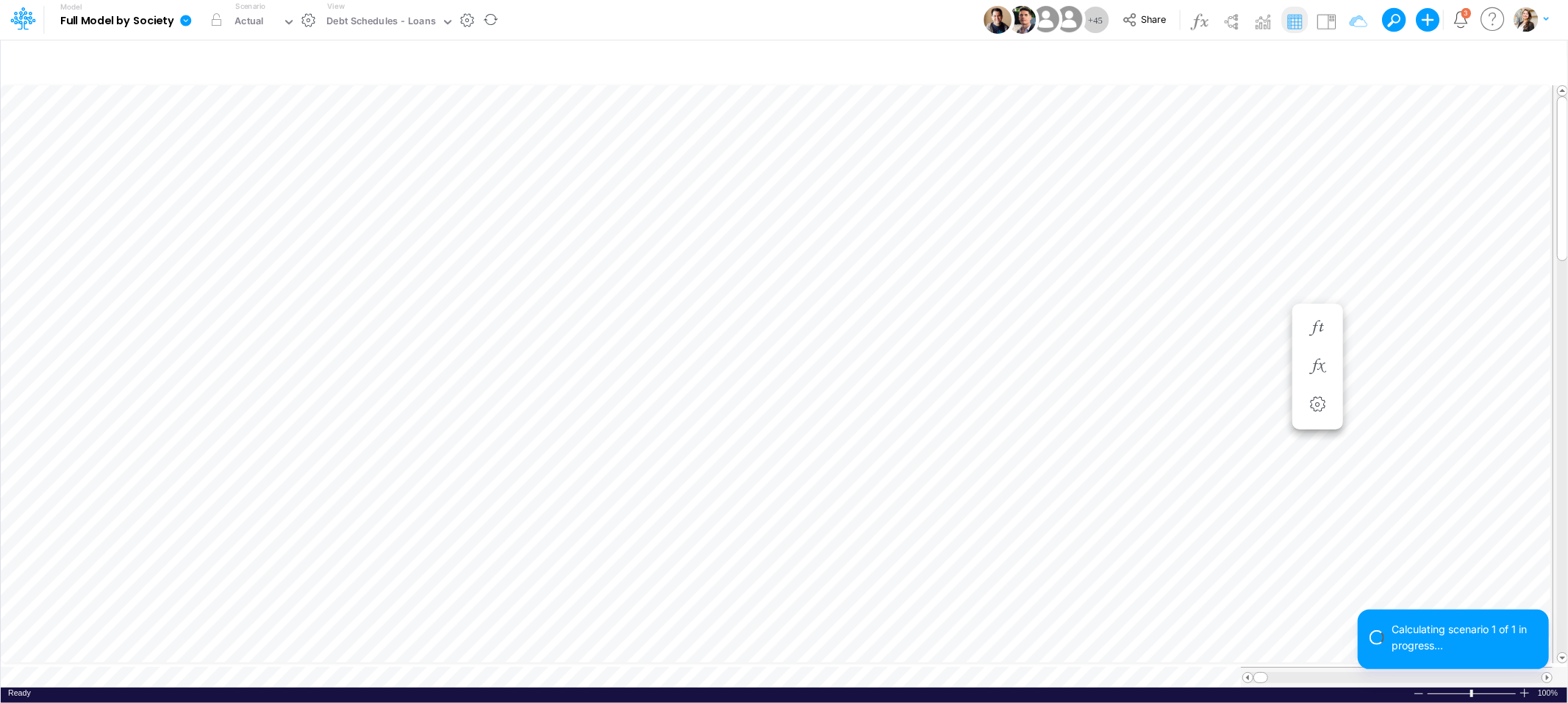
scroll to position [0, 1]
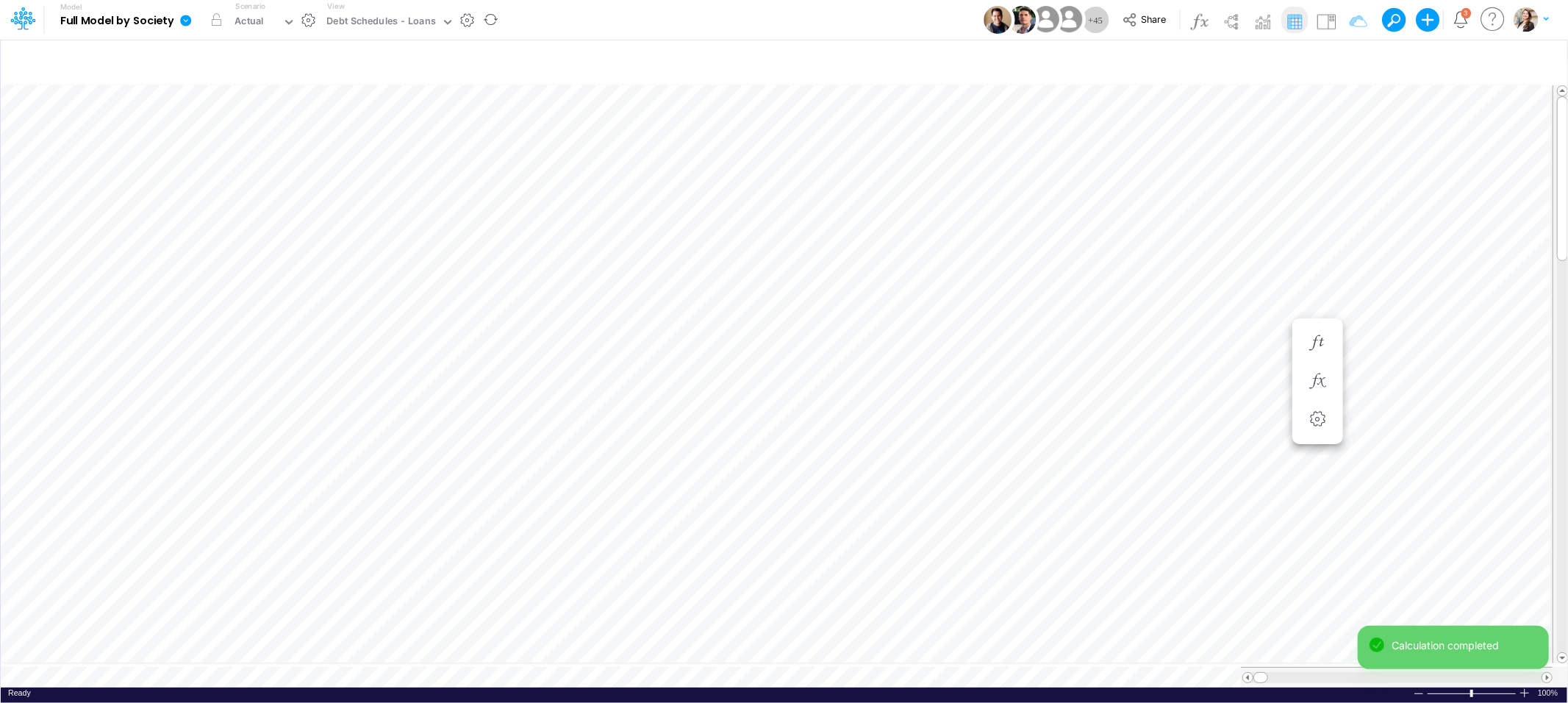
scroll to position [0, 1]
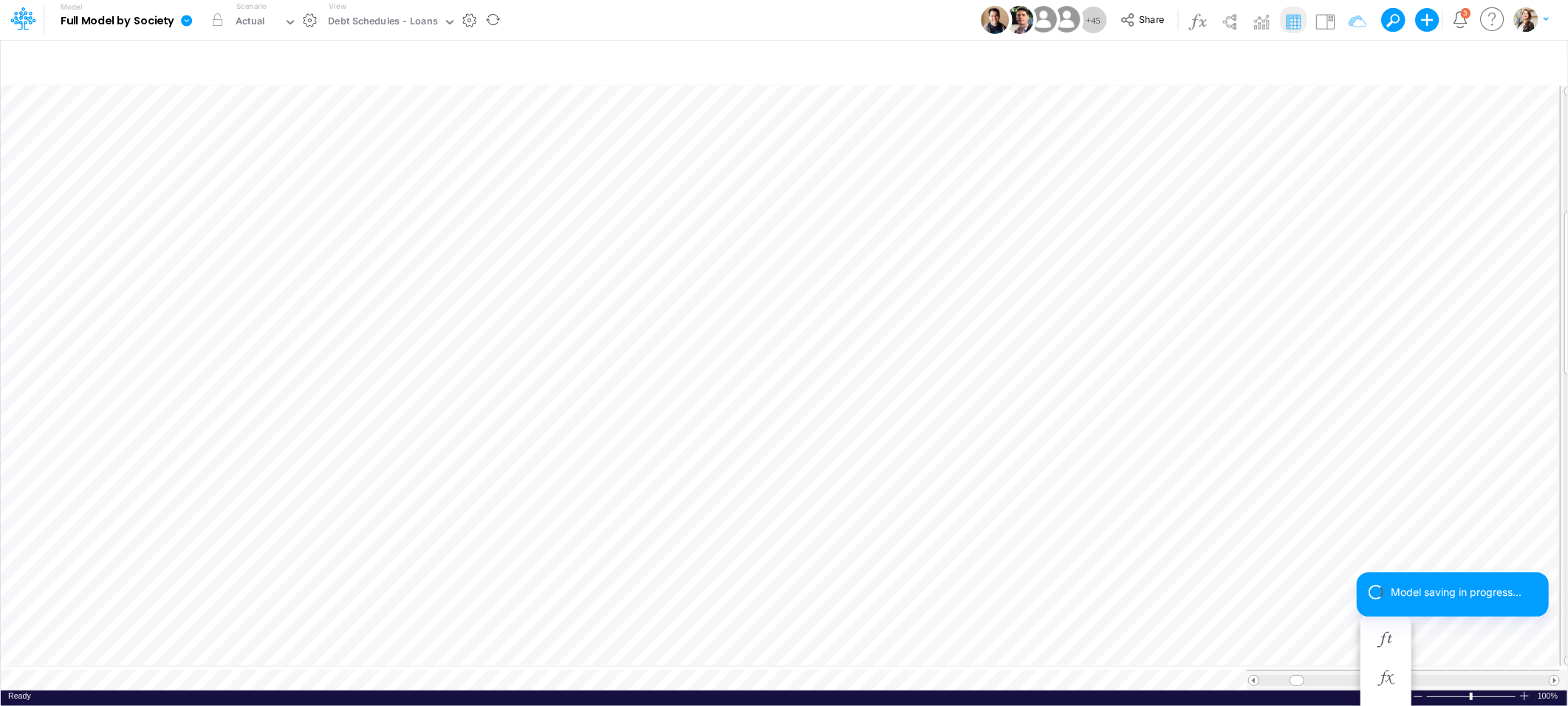
scroll to position [0, 1]
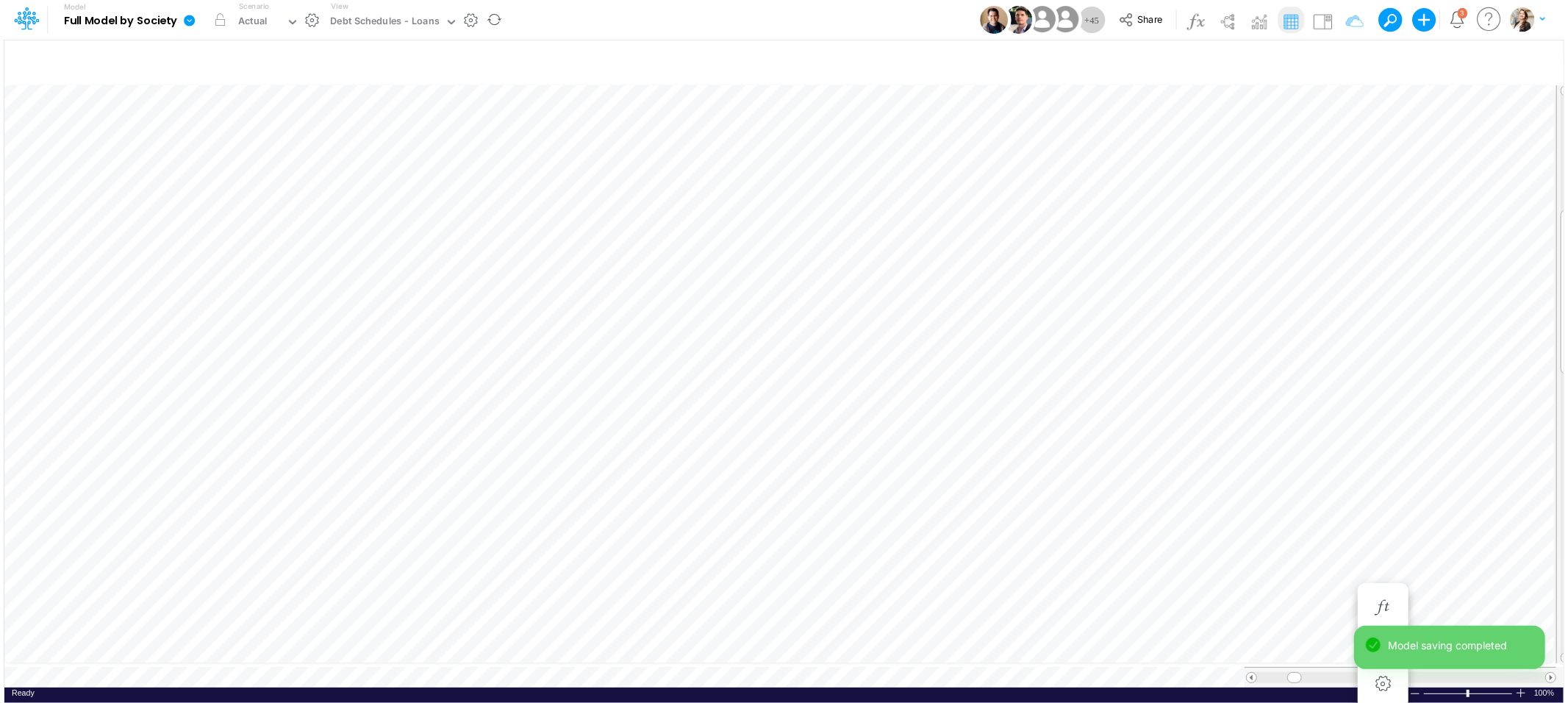
scroll to position [0, 1]
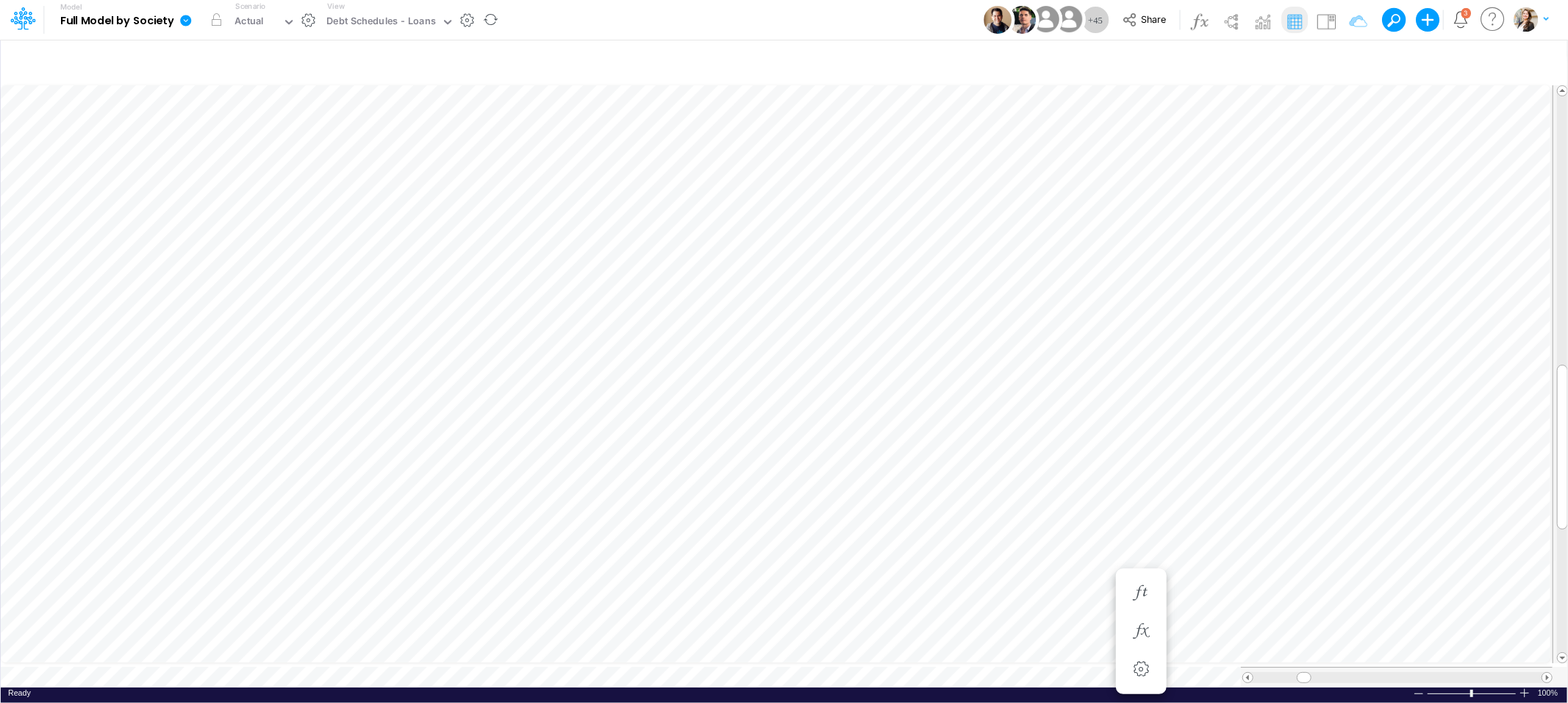
scroll to position [0, 1]
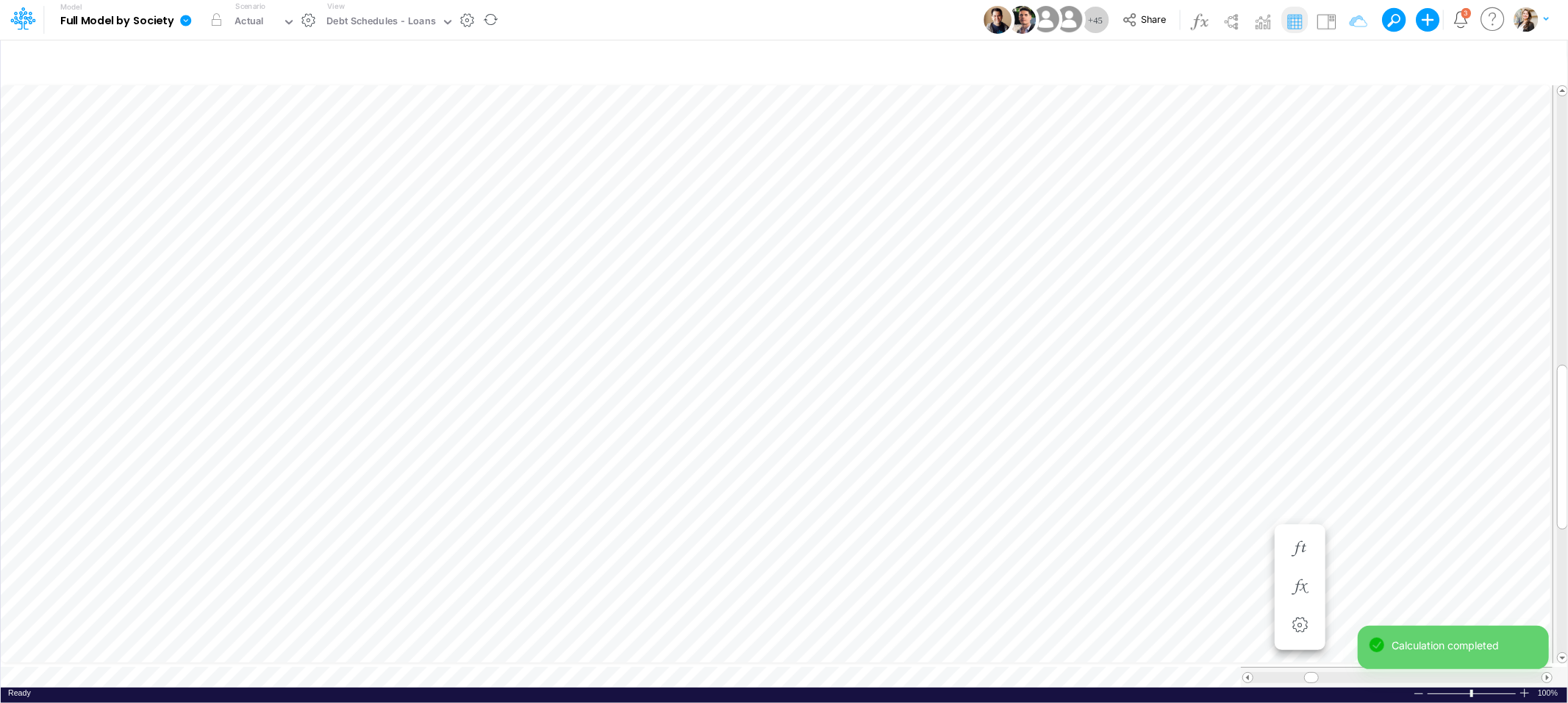
scroll to position [0, 1]
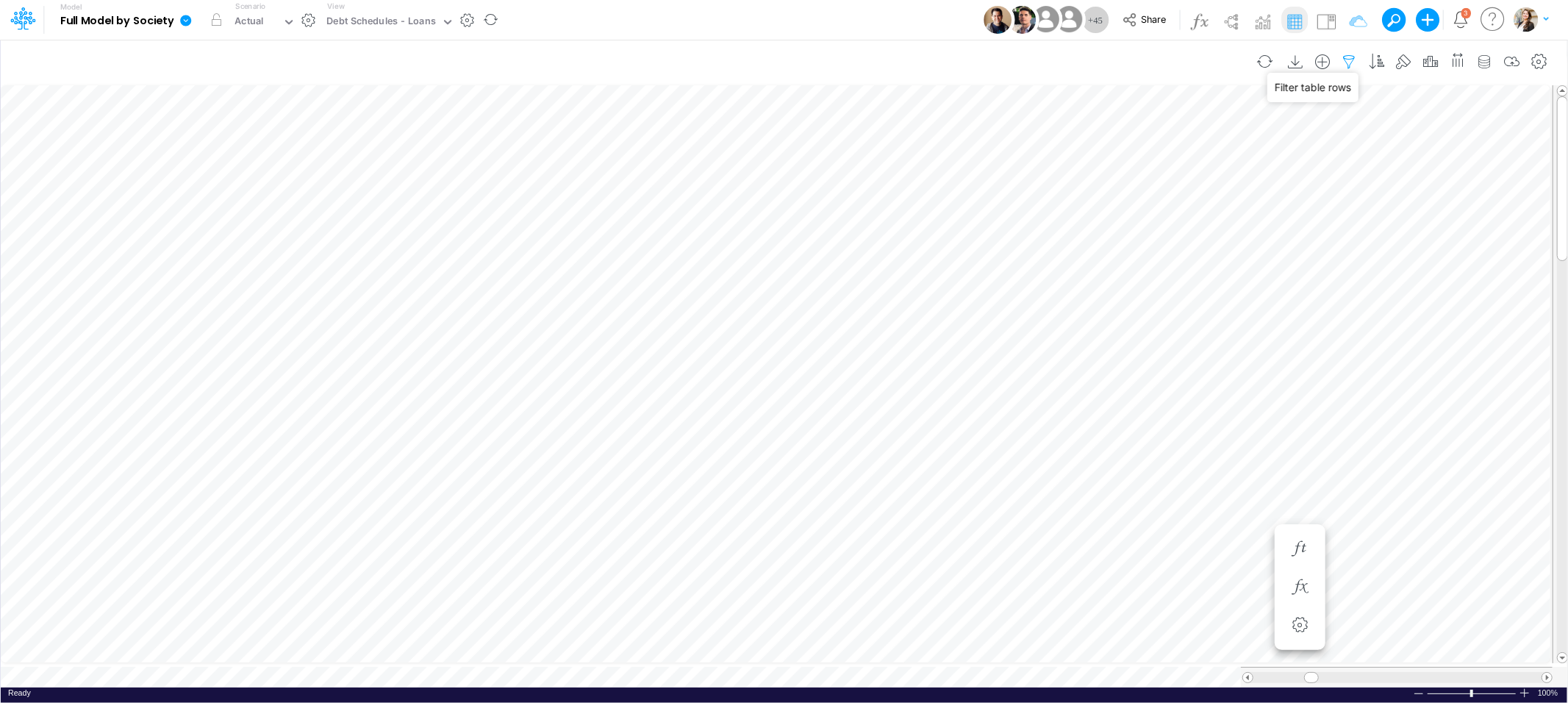
click at [1346, 57] on icon "button" at bounding box center [1349, 62] width 22 height 15
click at [1125, 230] on icon "button" at bounding box center [1126, 232] width 10 height 10
click at [1017, 215] on div at bounding box center [1015, 203] width 140 height 25
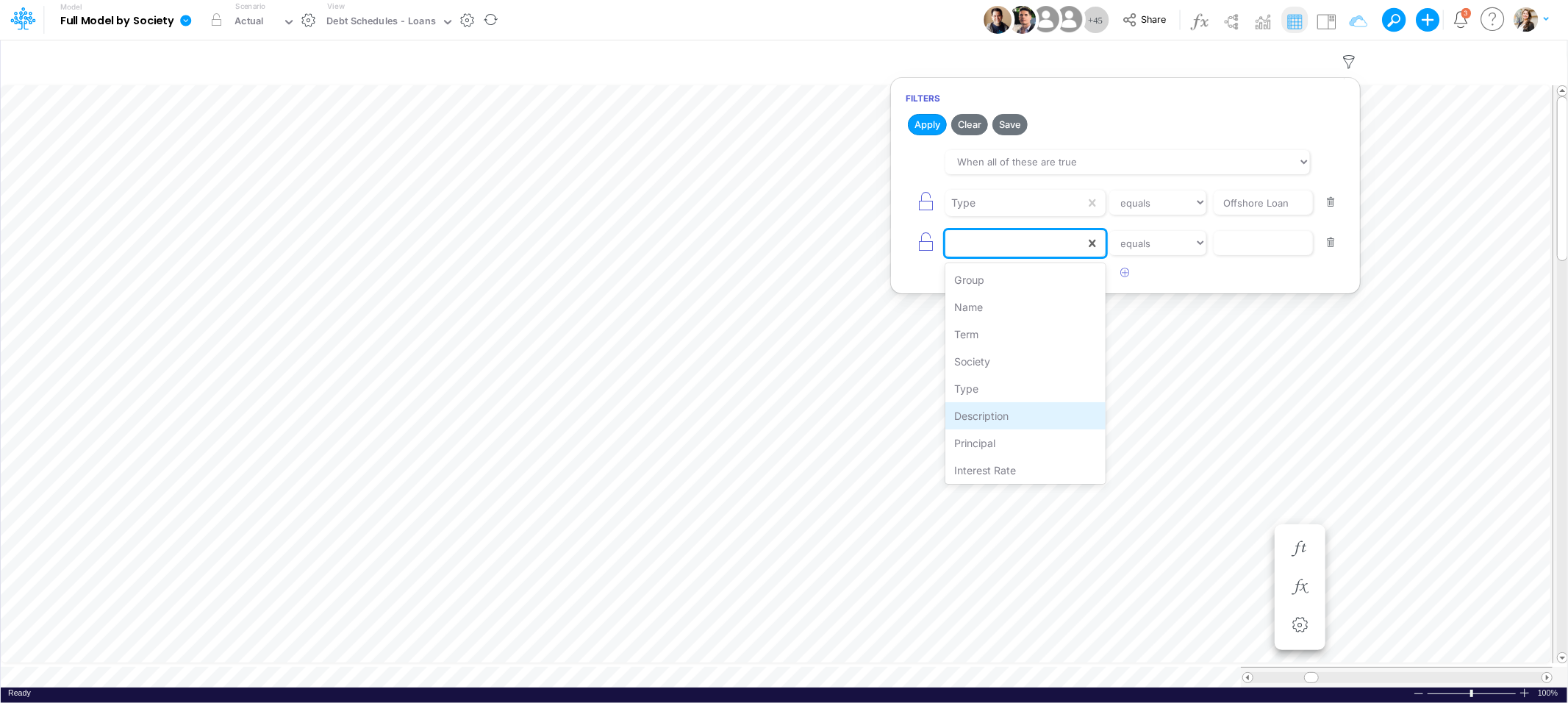
click at [1024, 409] on div "Description" at bounding box center [1024, 415] width 159 height 27
click at [1163, 236] on select "equals not equal starts with ends with contains" at bounding box center [1158, 243] width 98 height 25
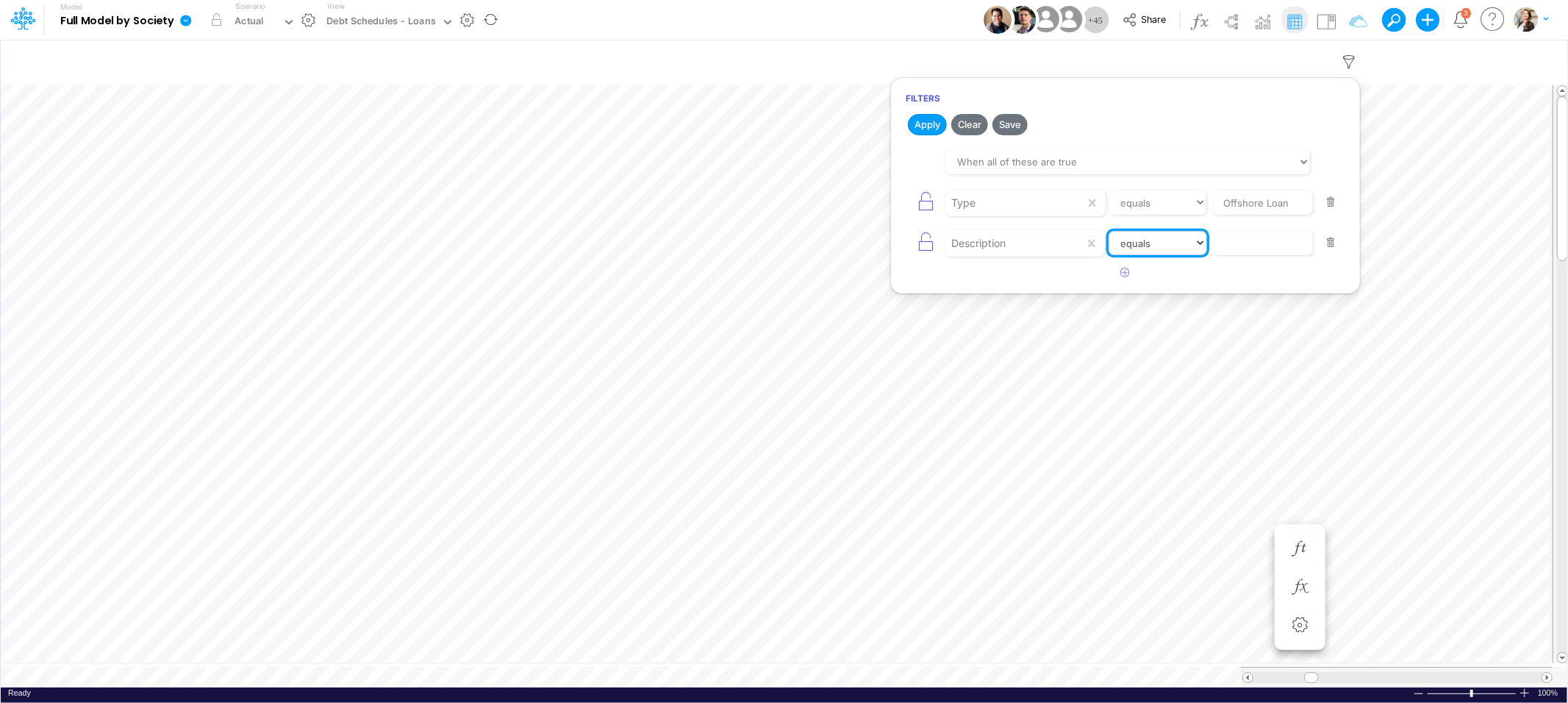
select select "contains"
click at [1108, 231] on select "equals not equal starts with ends with contains" at bounding box center [1158, 243] width 98 height 25
click at [1257, 215] on input "text" at bounding box center [1263, 203] width 99 height 25
type input "B"
type input "Banco do Brasil"
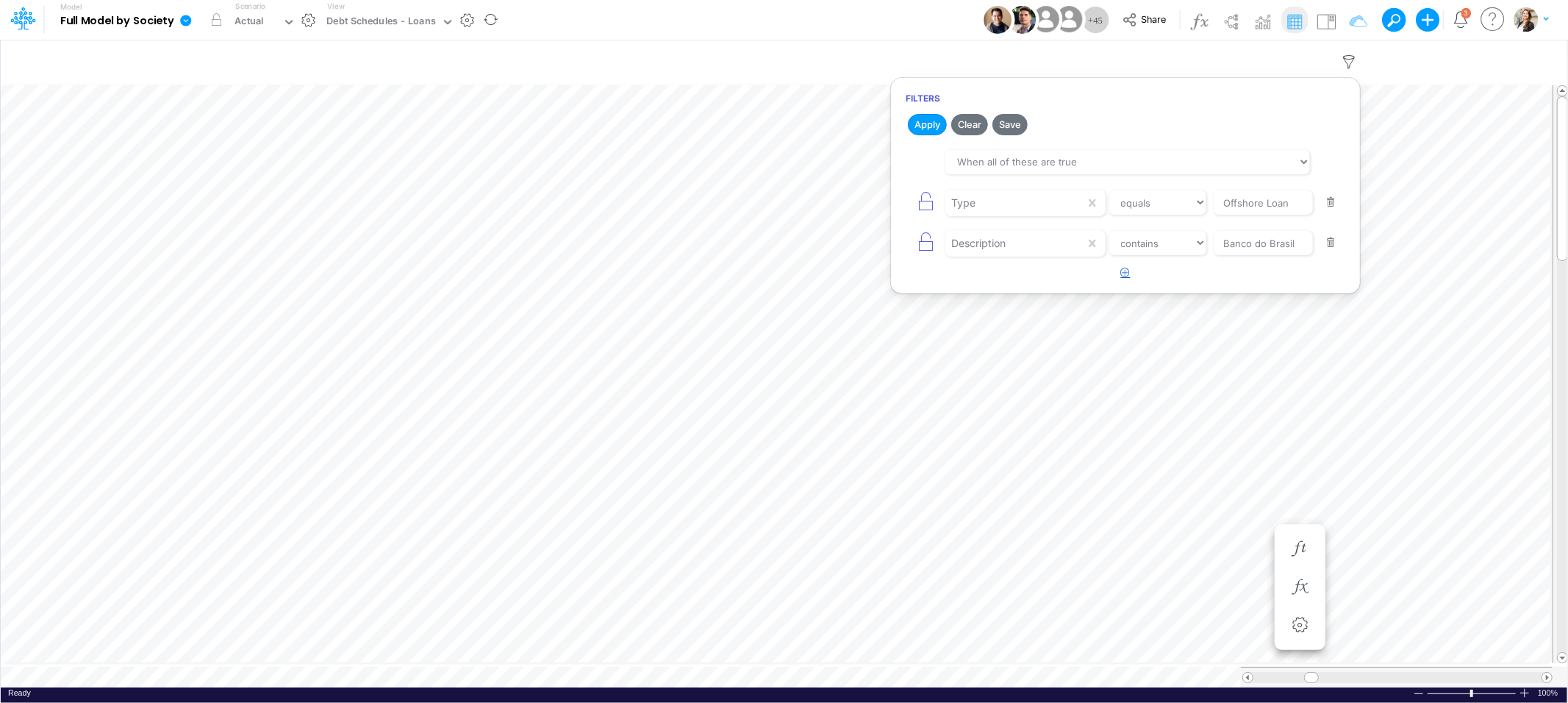
click at [1125, 276] on icon "button" at bounding box center [1126, 272] width 10 height 10
click at [991, 215] on div at bounding box center [1015, 203] width 140 height 25
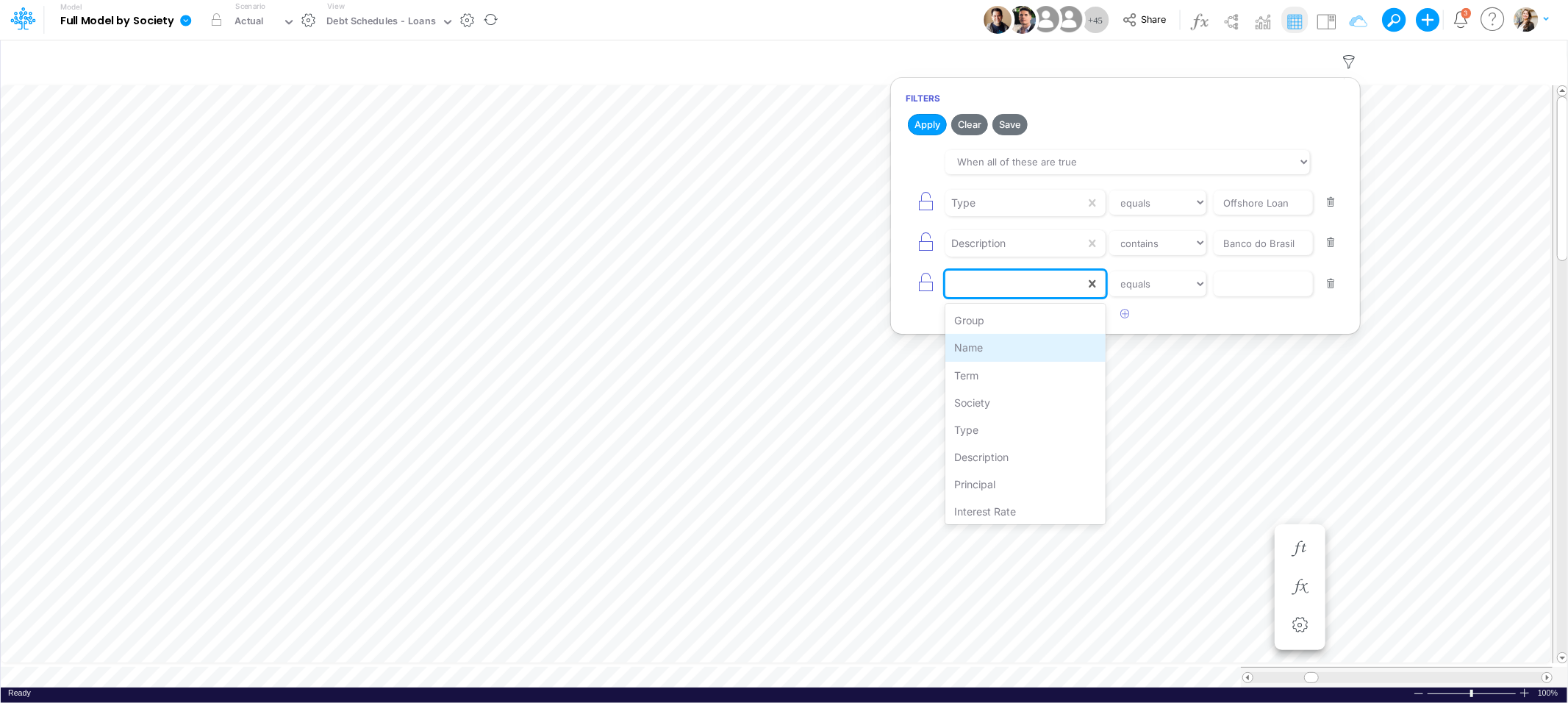
click at [974, 352] on div "Name" at bounding box center [1024, 348] width 159 height 27
click at [1167, 292] on select "equals not equal starts with ends with contains" at bounding box center [1158, 284] width 98 height 25
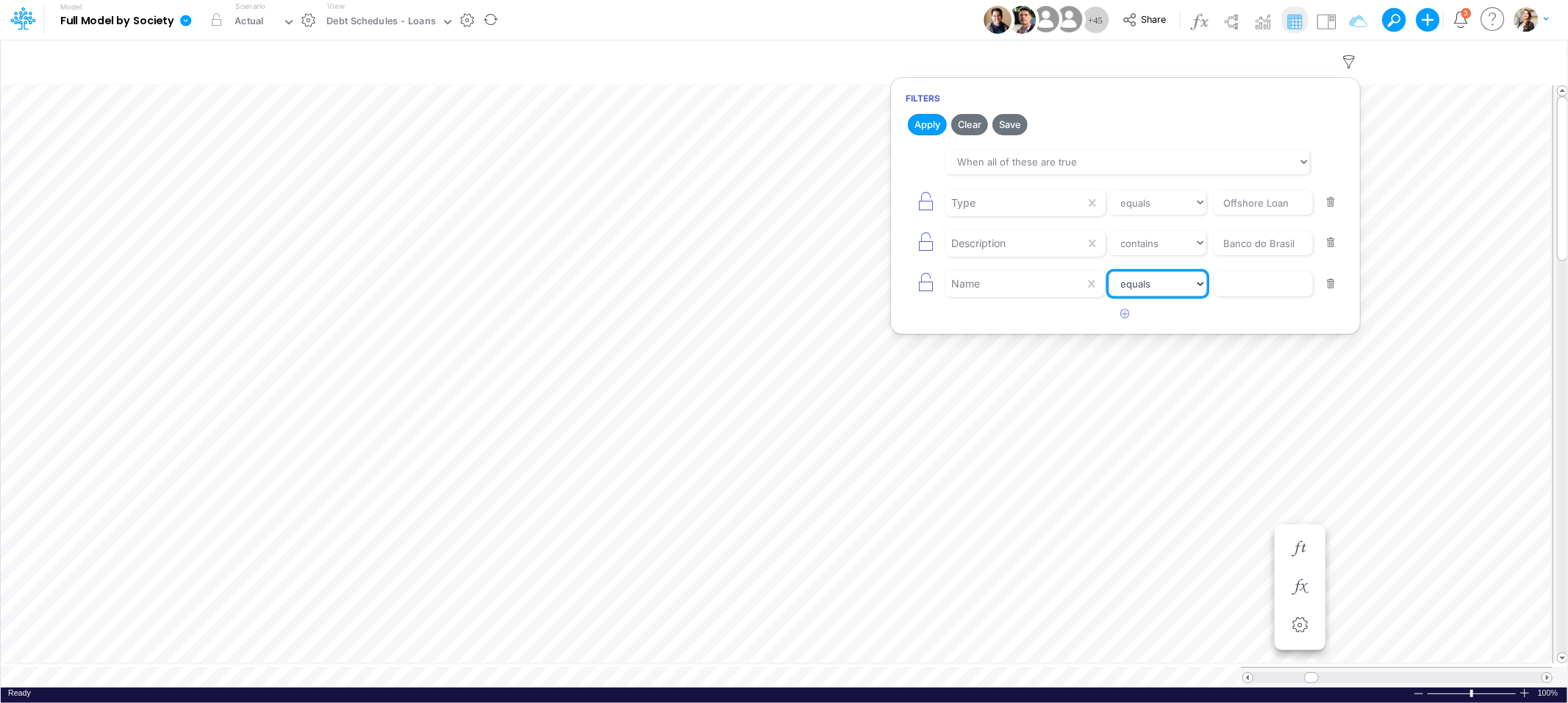
select select "contains"
click at [1108, 272] on select "equals not equal starts with ends with contains" at bounding box center [1158, 284] width 98 height 25
click at [1232, 215] on input "text" at bounding box center [1263, 203] width 99 height 25
click at [929, 121] on button "Apply" at bounding box center [927, 125] width 39 height 21
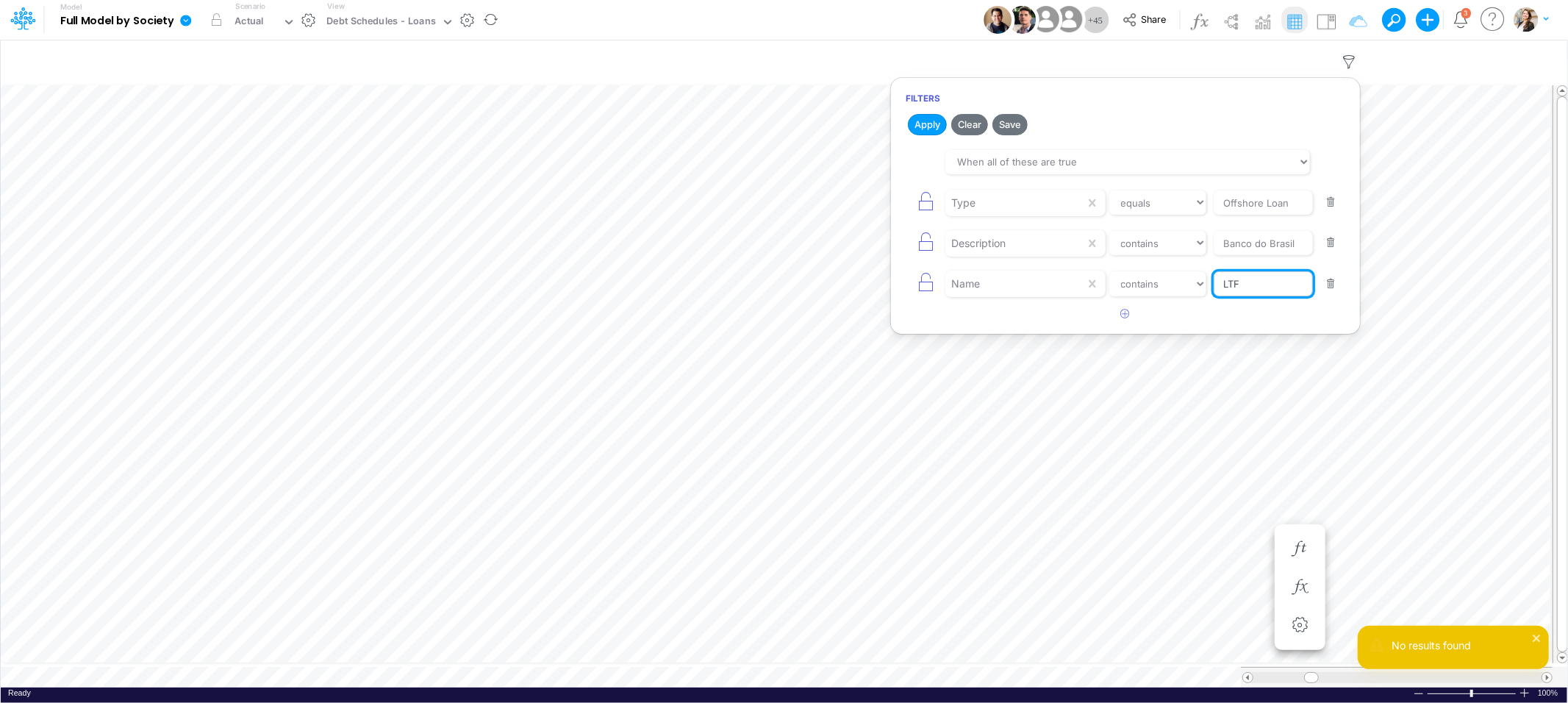
click at [1254, 215] on input "LTF" at bounding box center [1263, 203] width 99 height 25
type input "L"
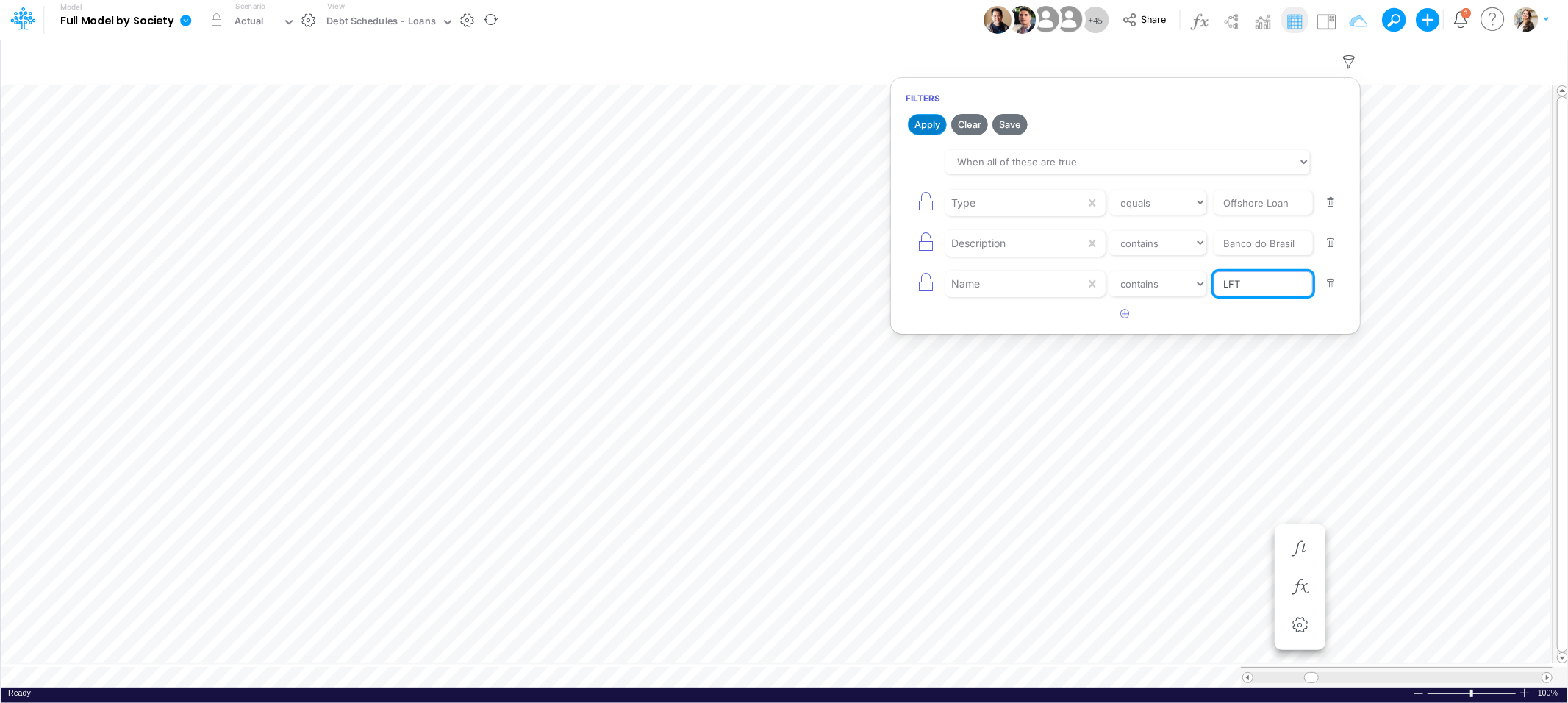
type input "LFT"
click at [918, 128] on button "Apply" at bounding box center [927, 125] width 39 height 21
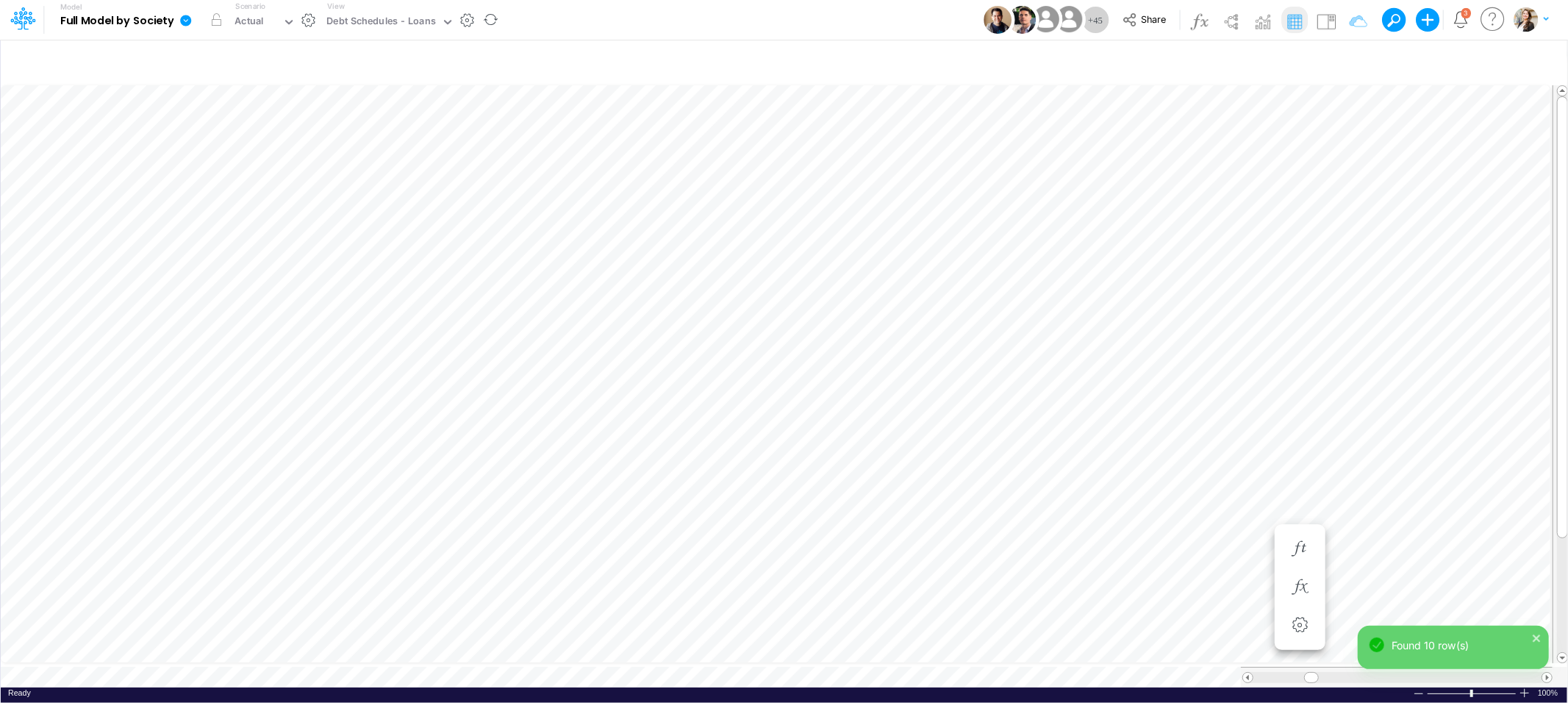
scroll to position [0, 1]
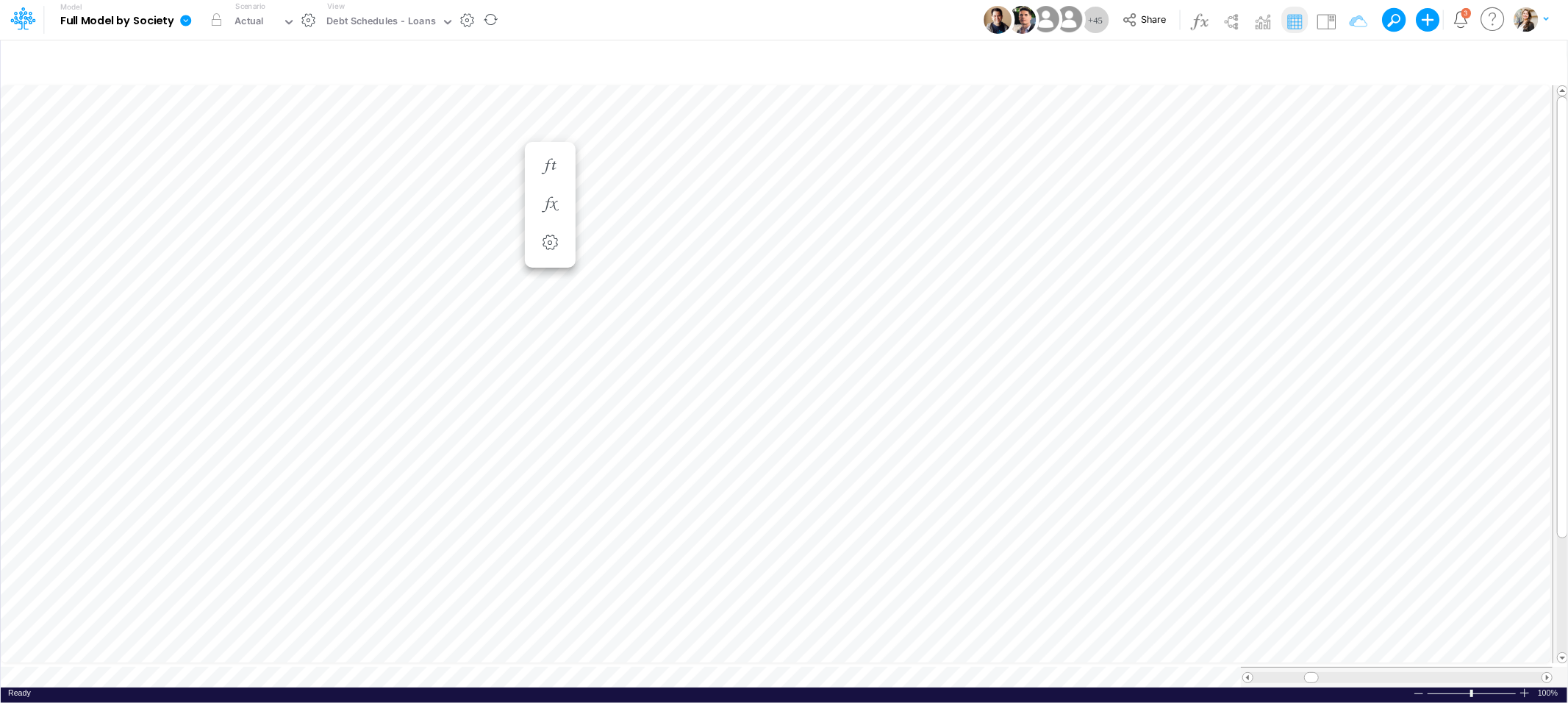
scroll to position [0, 1]
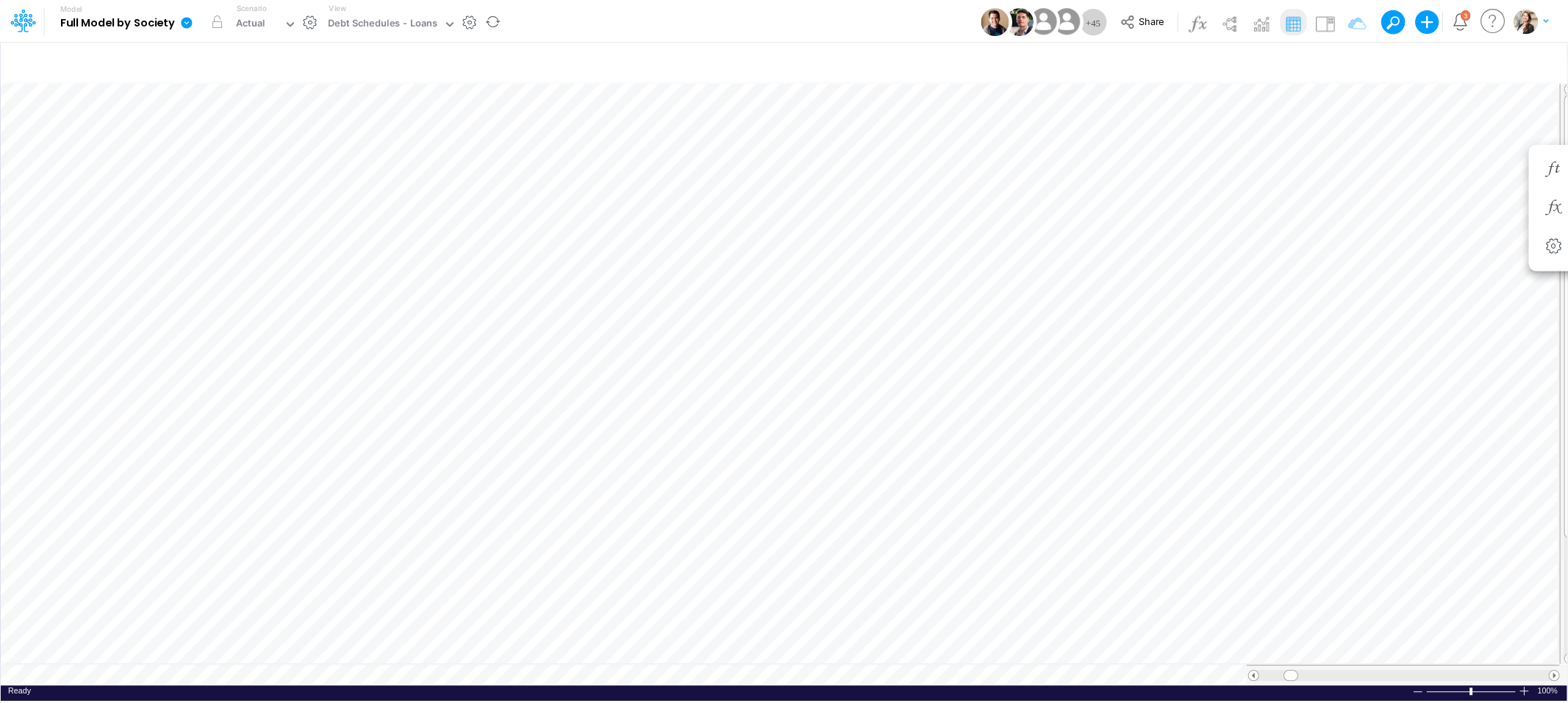
scroll to position [0, 1]
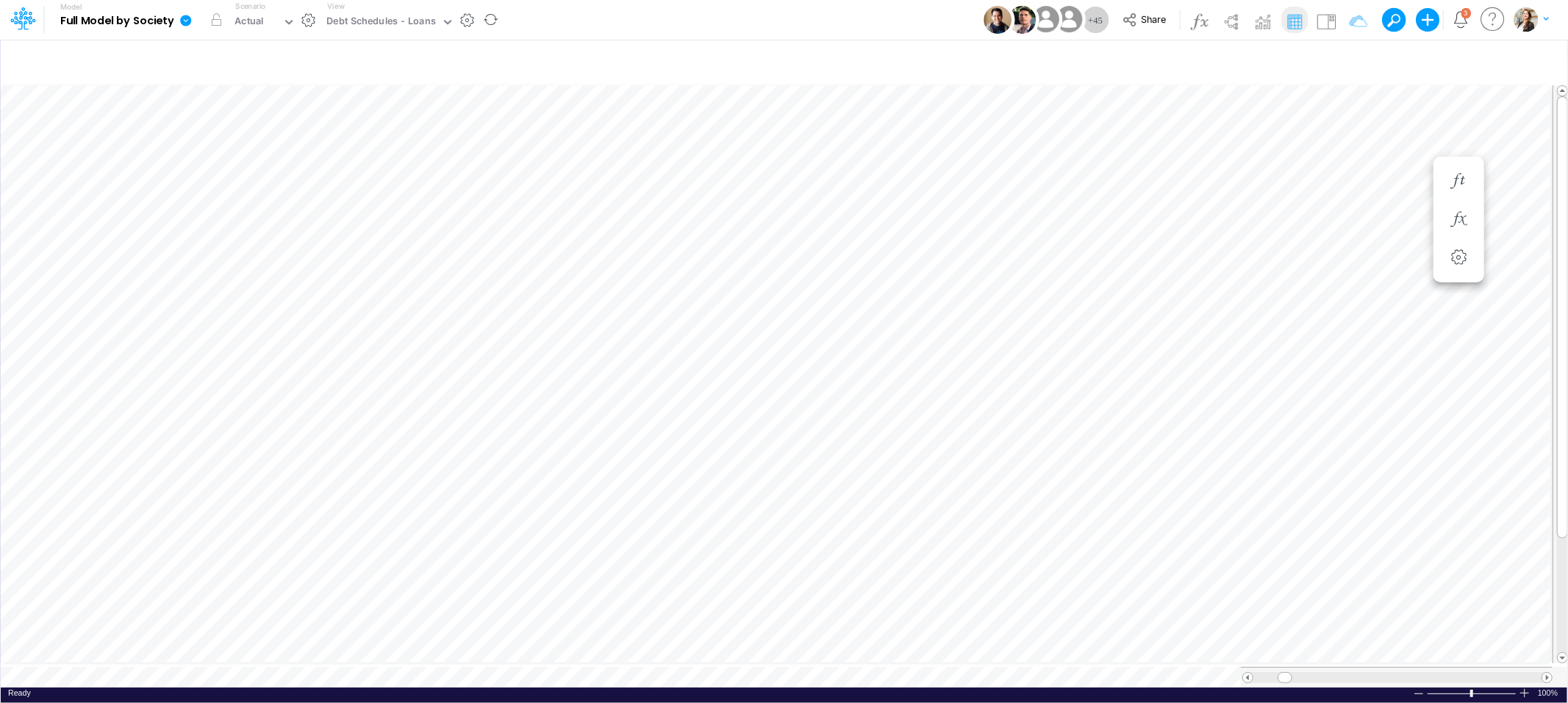
scroll to position [0, 1]
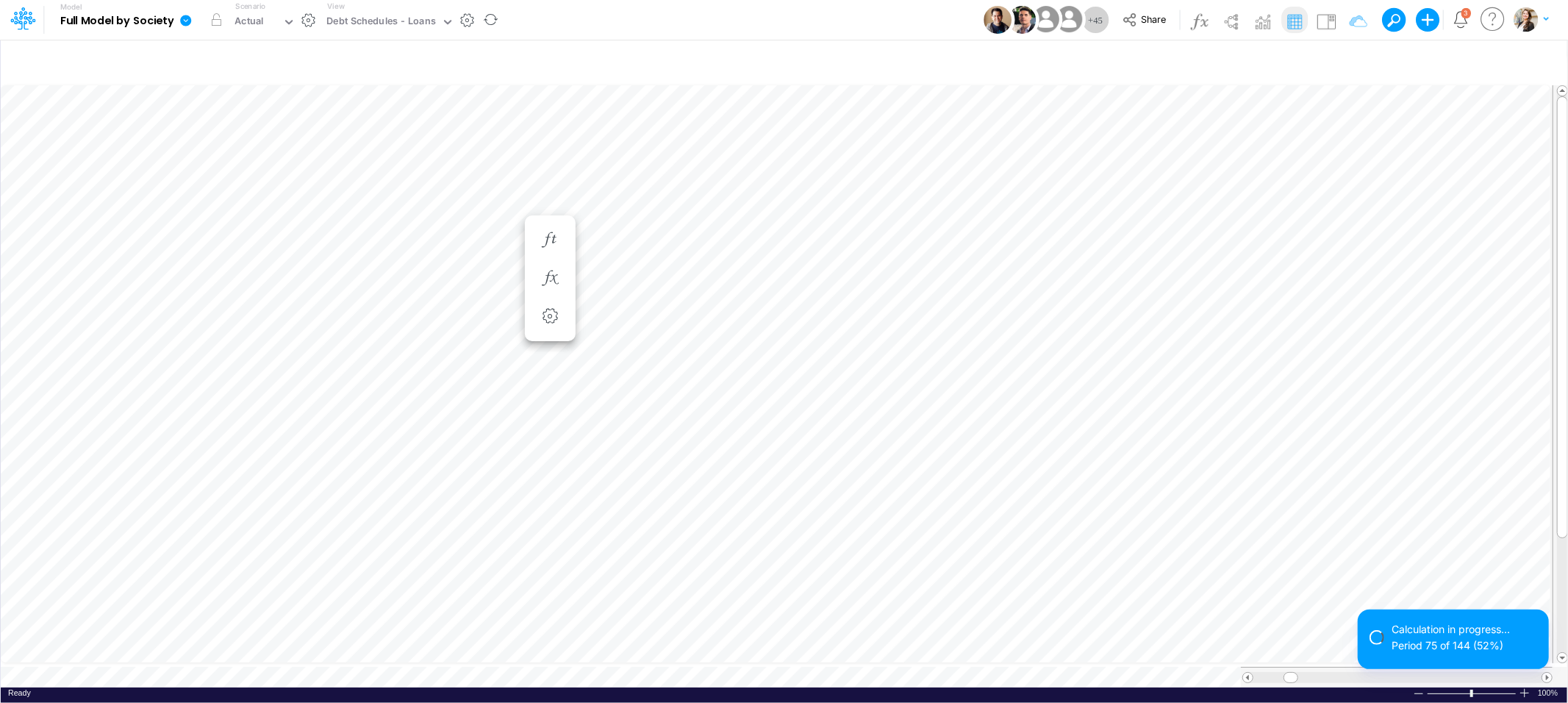
scroll to position [0, 1]
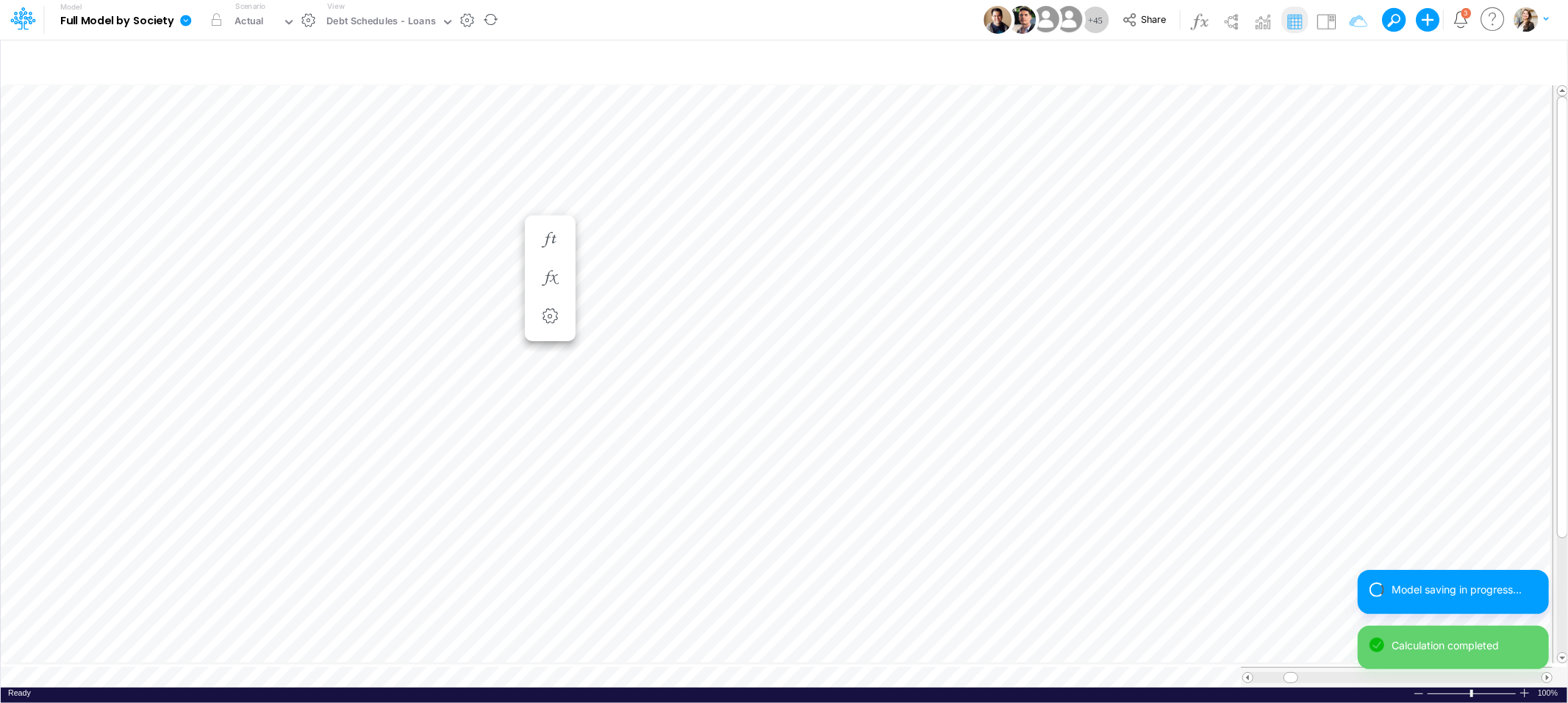
scroll to position [0, 1]
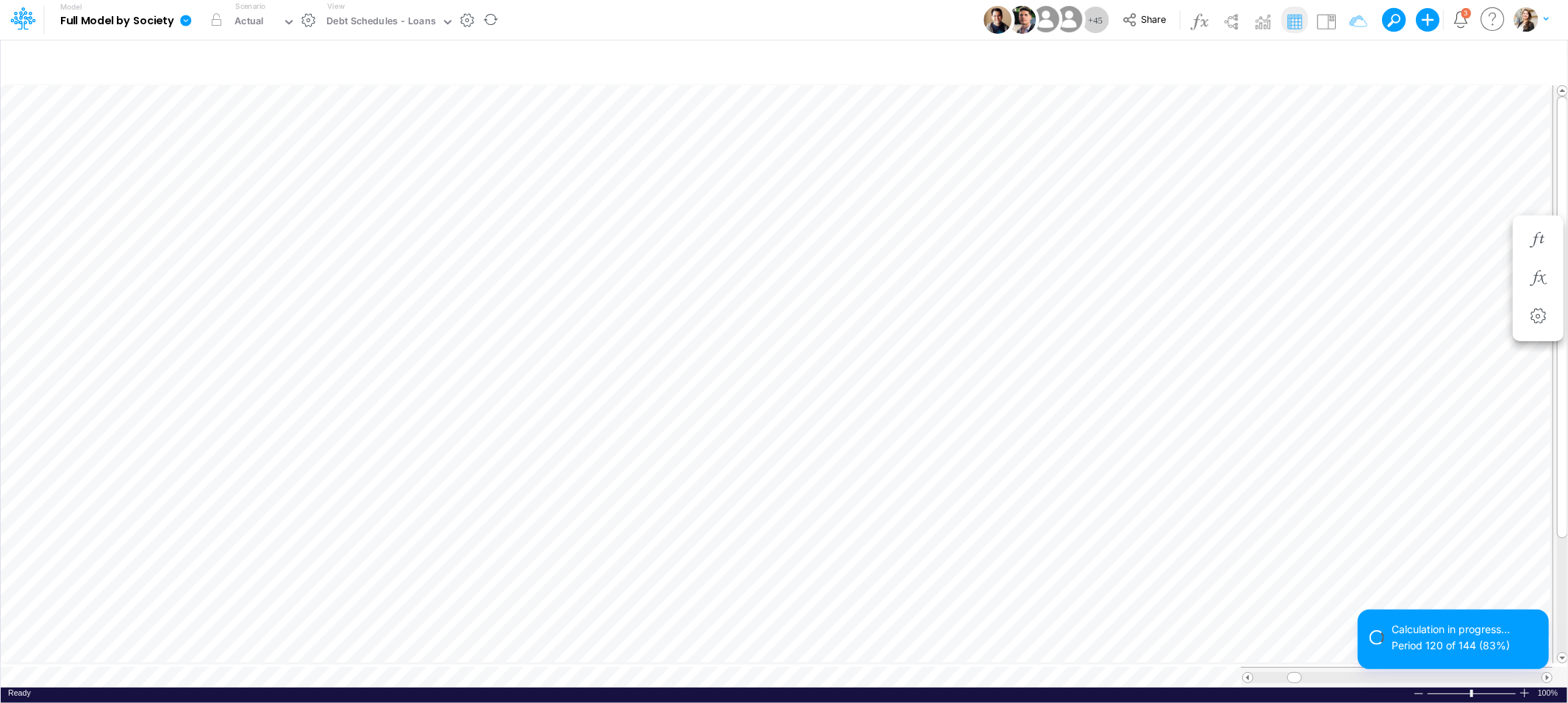
scroll to position [0, 1]
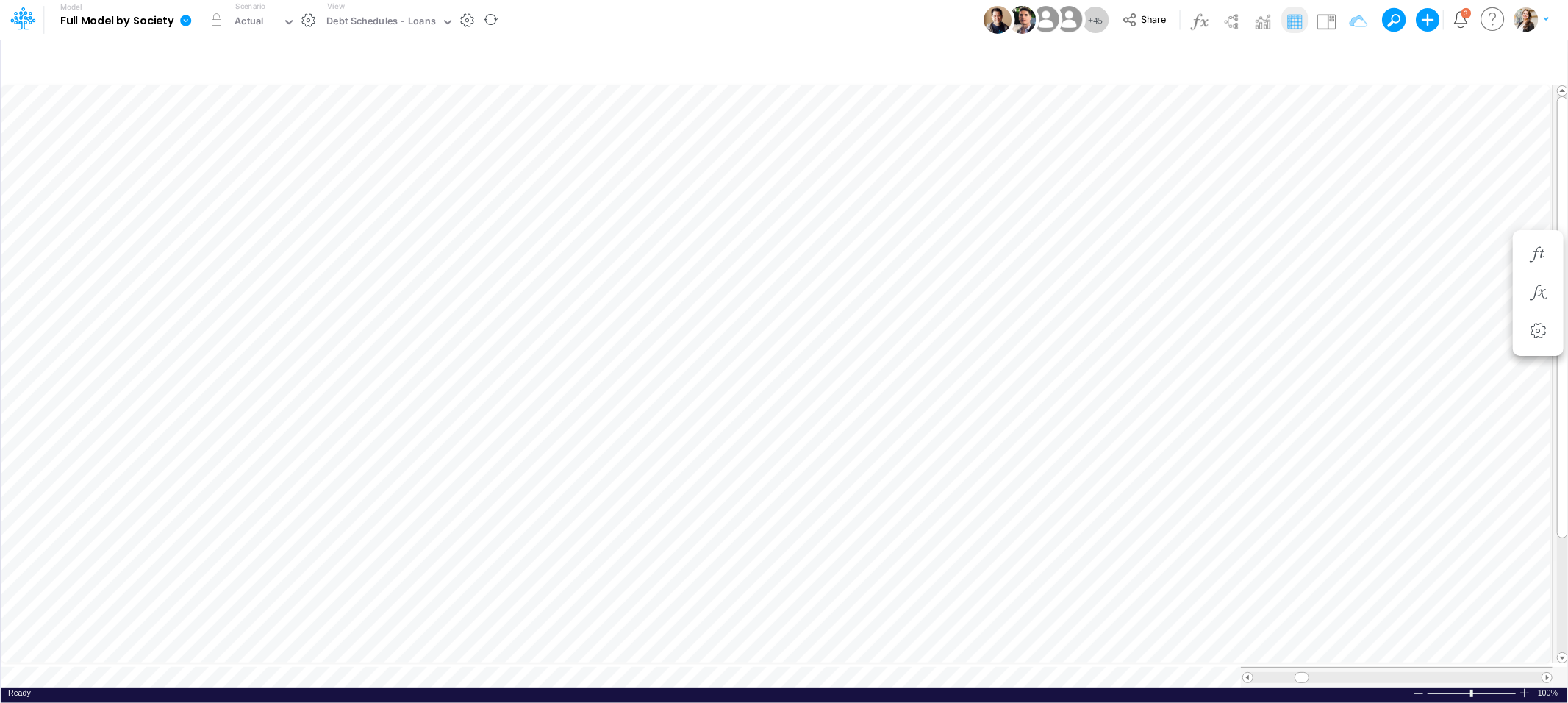
scroll to position [0, 1]
click at [1343, 60] on icon "button" at bounding box center [1349, 62] width 22 height 15
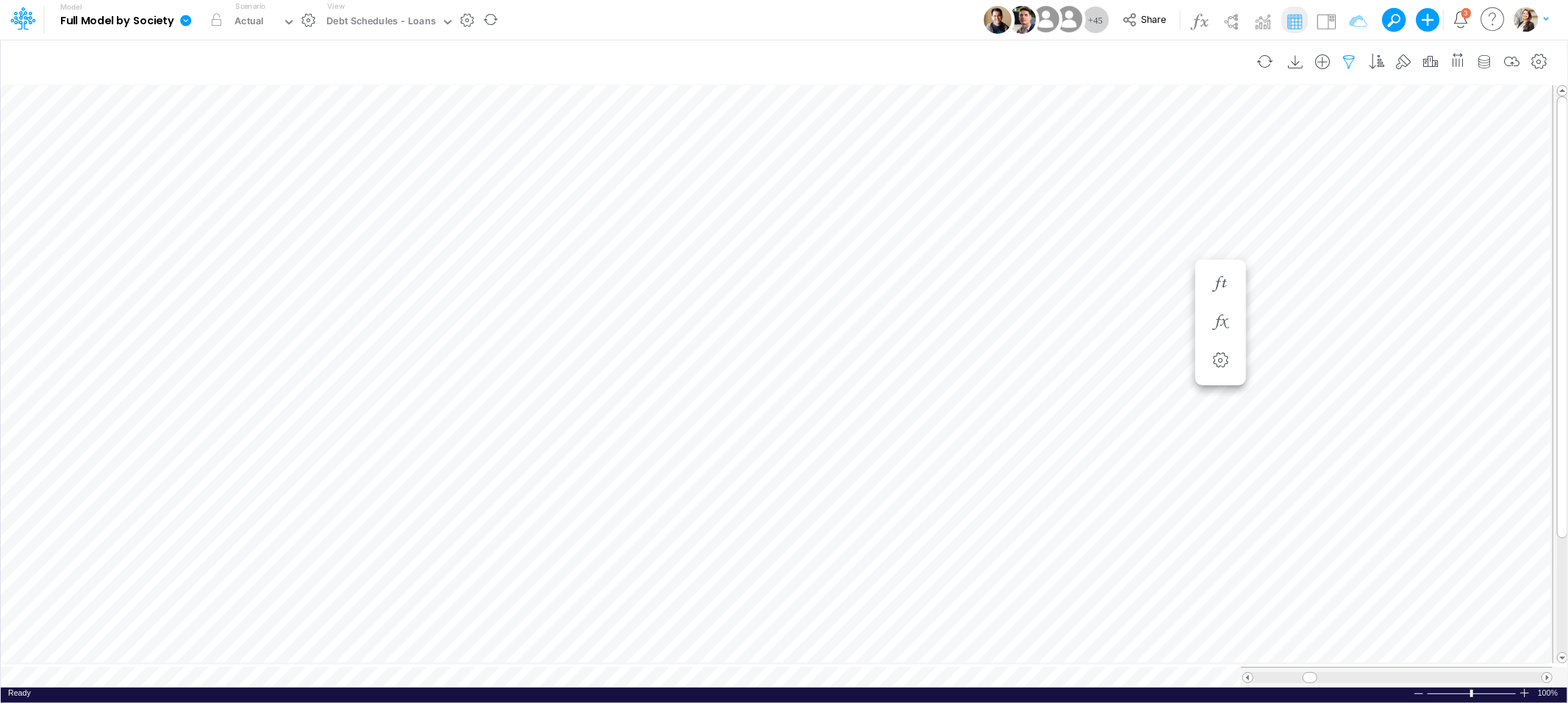
select select "contains"
click at [1328, 245] on button "button" at bounding box center [1330, 242] width 29 height 20
type input "LFT"
click at [929, 122] on button "Apply" at bounding box center [927, 125] width 39 height 21
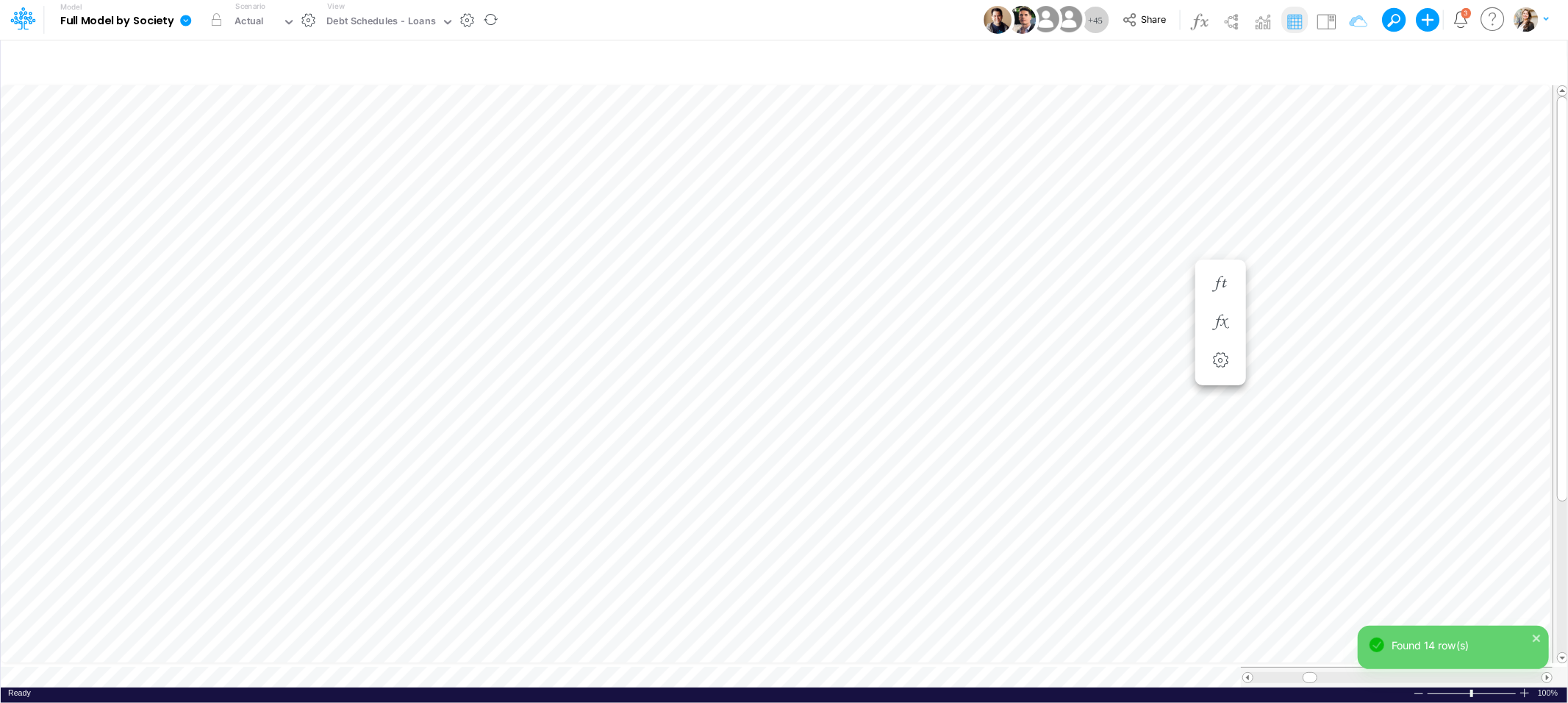
scroll to position [0, 1]
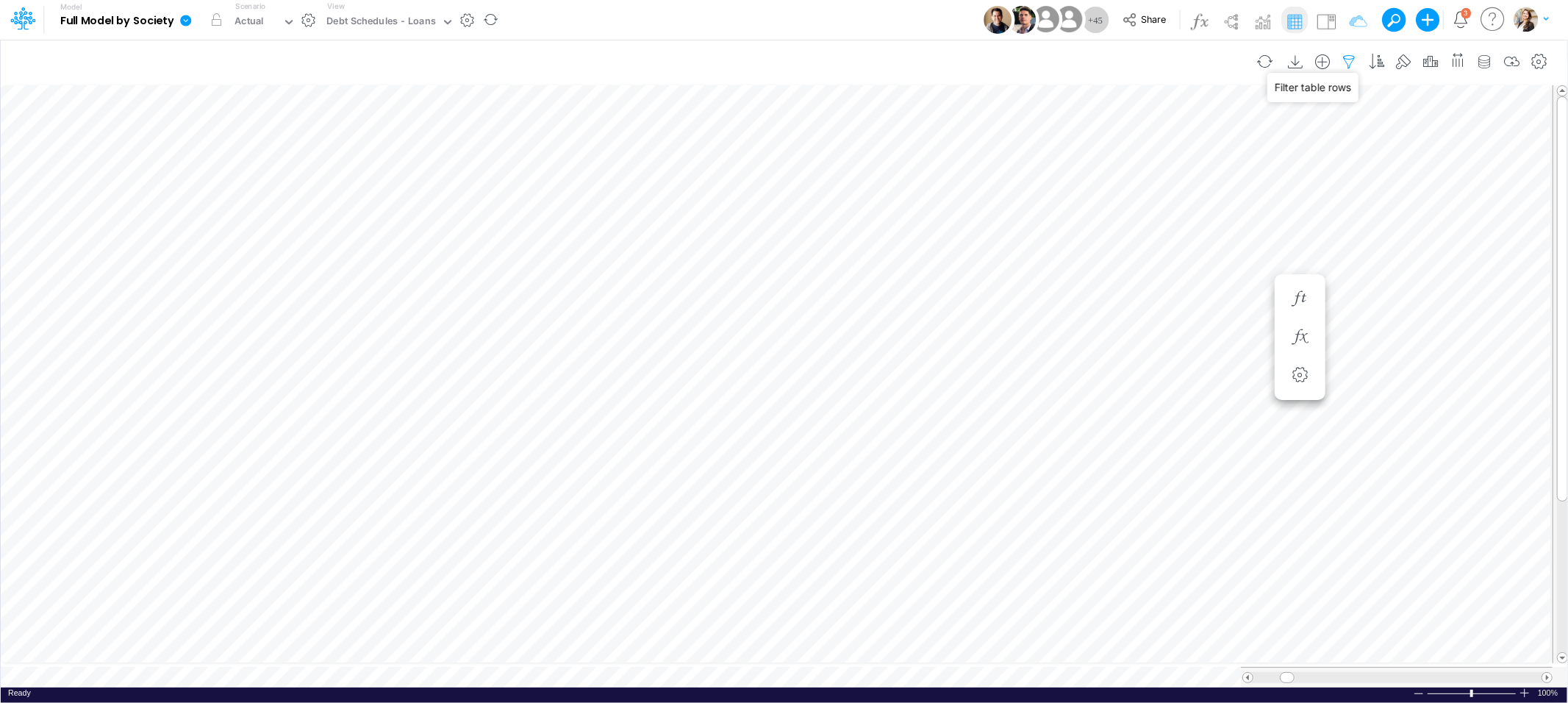
click at [1348, 62] on icon "button" at bounding box center [1349, 62] width 22 height 15
select select "contains"
click at [1330, 207] on button "button" at bounding box center [1330, 202] width 29 height 20
select select "contains"
type input "LFT"
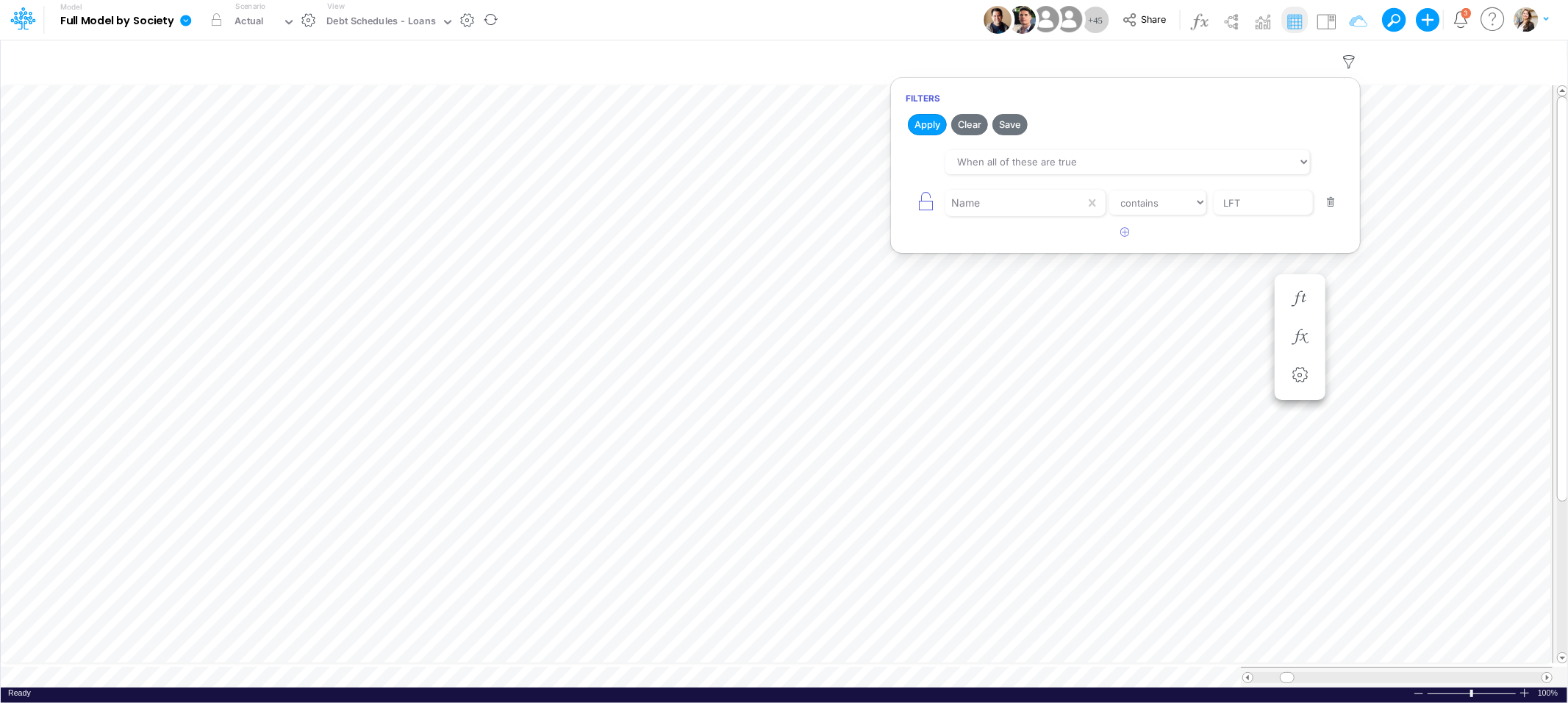
click at [1330, 204] on button "button" at bounding box center [1330, 202] width 29 height 20
click at [931, 131] on button "Apply" at bounding box center [927, 125] width 39 height 21
click at [1126, 154] on icon "button" at bounding box center [1126, 156] width 10 height 10
click at [981, 215] on div at bounding box center [1025, 202] width 160 height 26
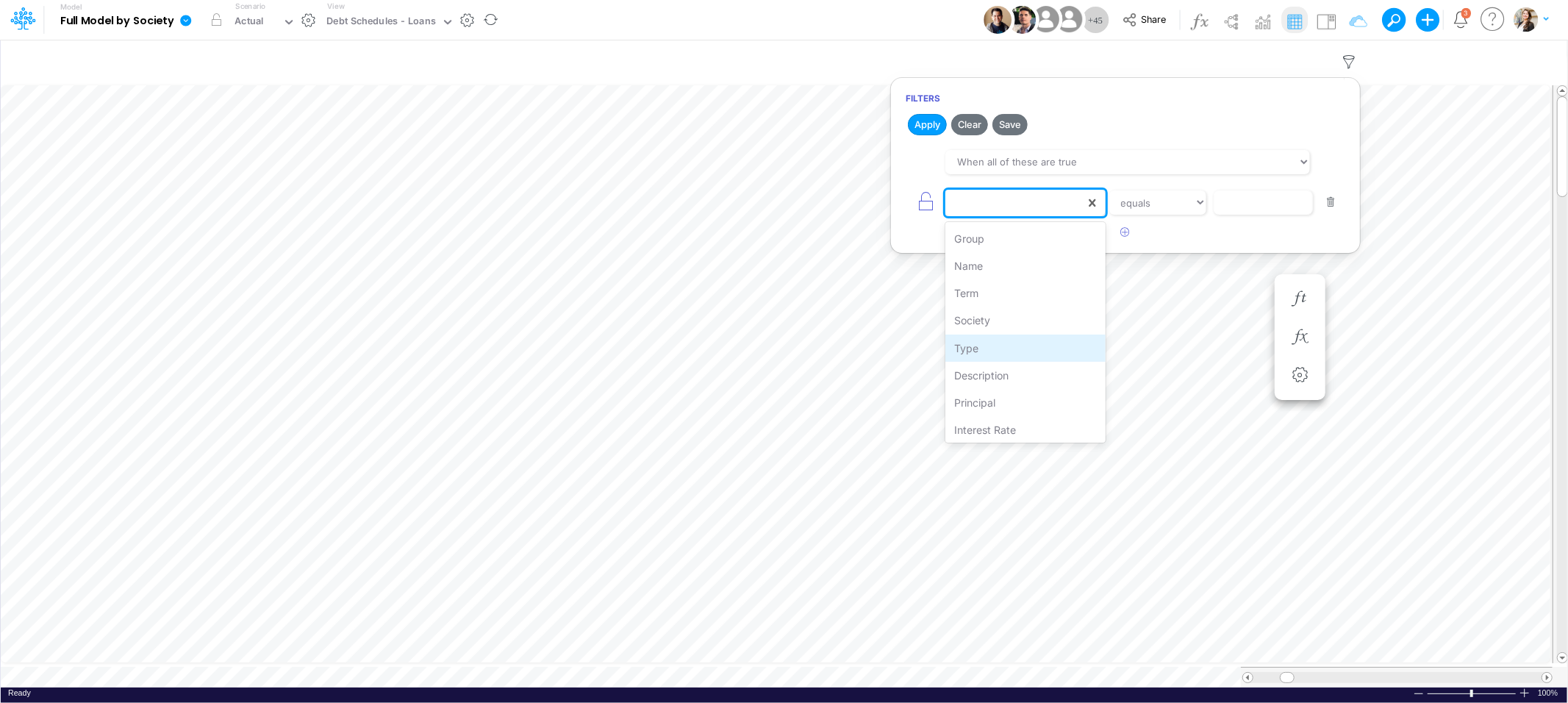
click at [981, 347] on div "Type" at bounding box center [1024, 348] width 159 height 27
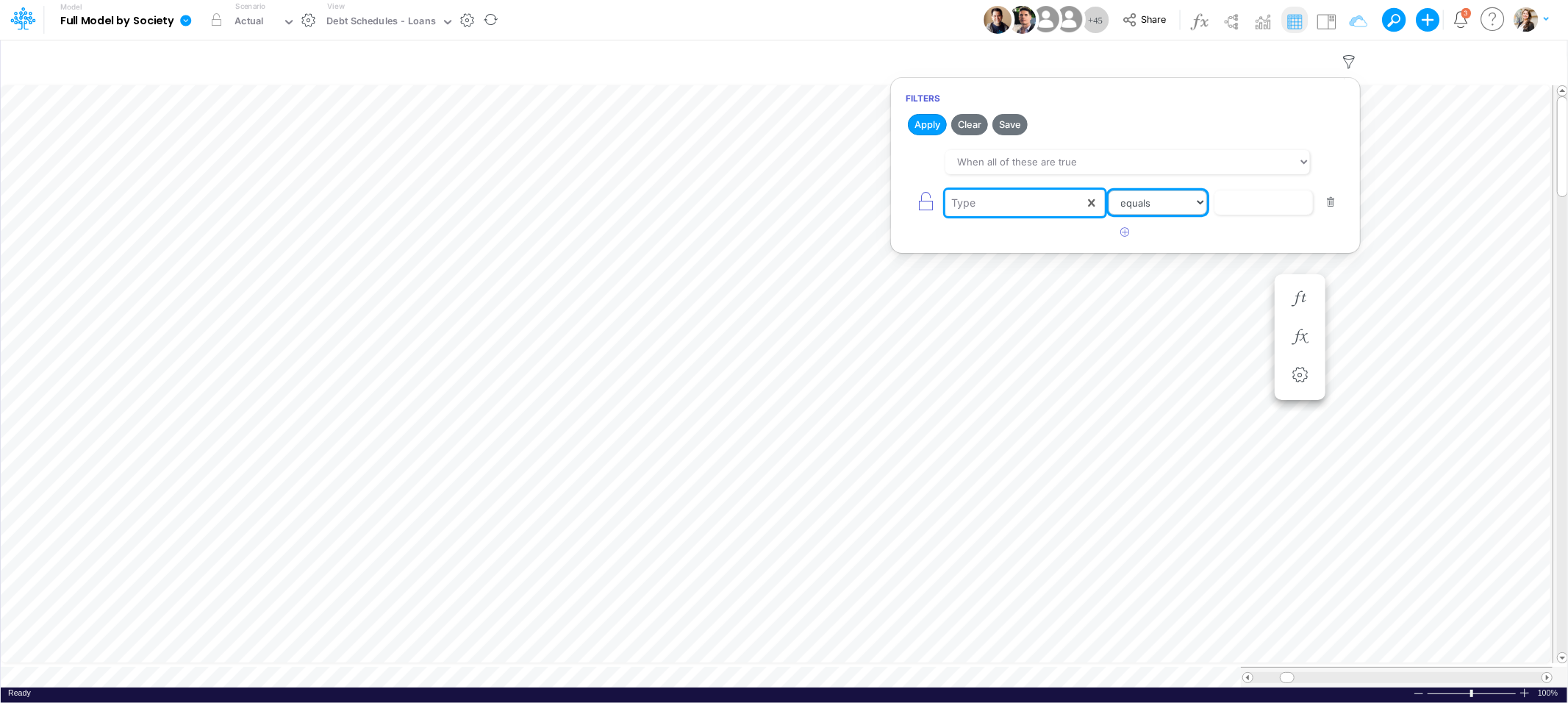
click at [1185, 205] on select "equals not equal starts with ends with contains" at bounding box center [1158, 203] width 98 height 25
select select "contains"
click at [1108, 190] on select "equals not equal starts with ends with contains" at bounding box center [1158, 203] width 98 height 25
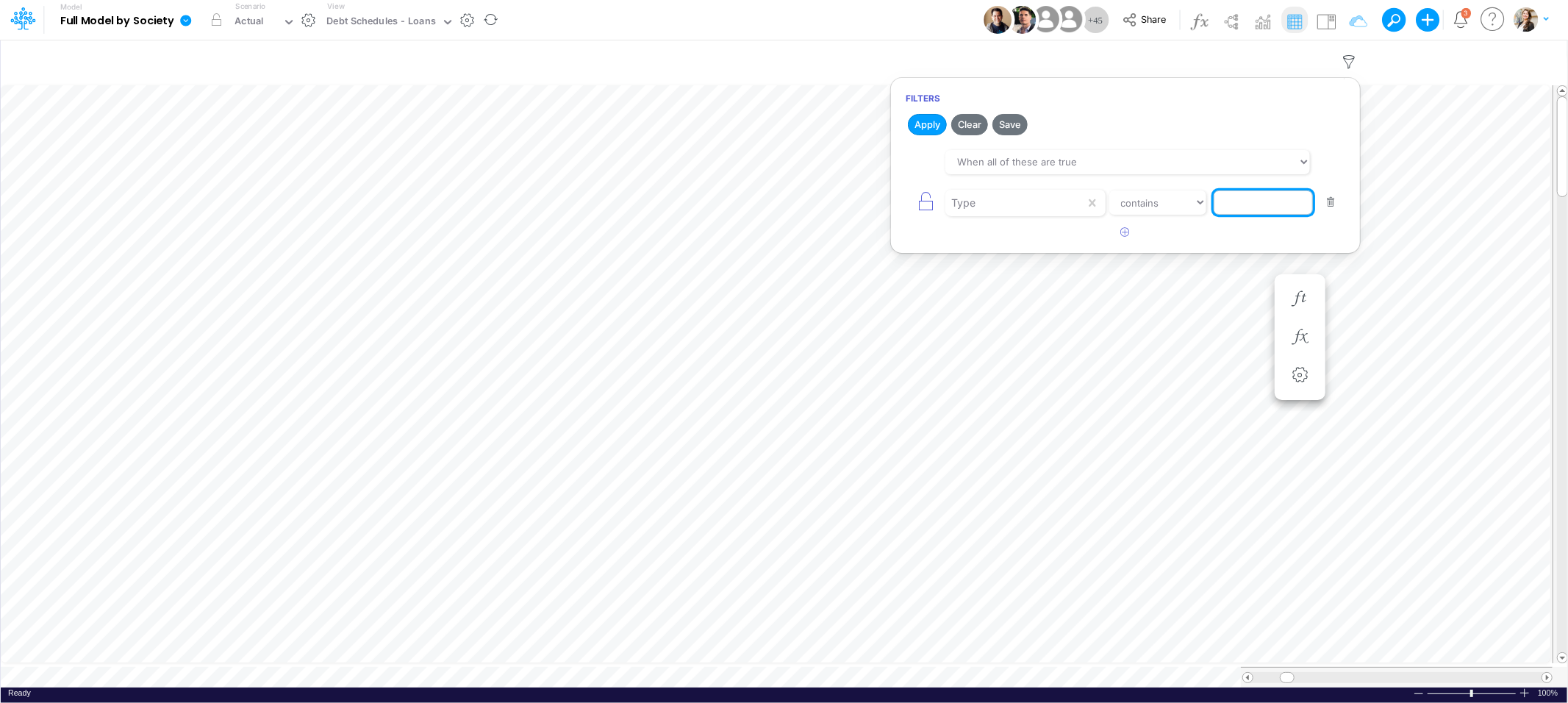
click at [1233, 201] on input "text" at bounding box center [1263, 203] width 99 height 25
click at [930, 127] on button "Apply" at bounding box center [927, 125] width 39 height 21
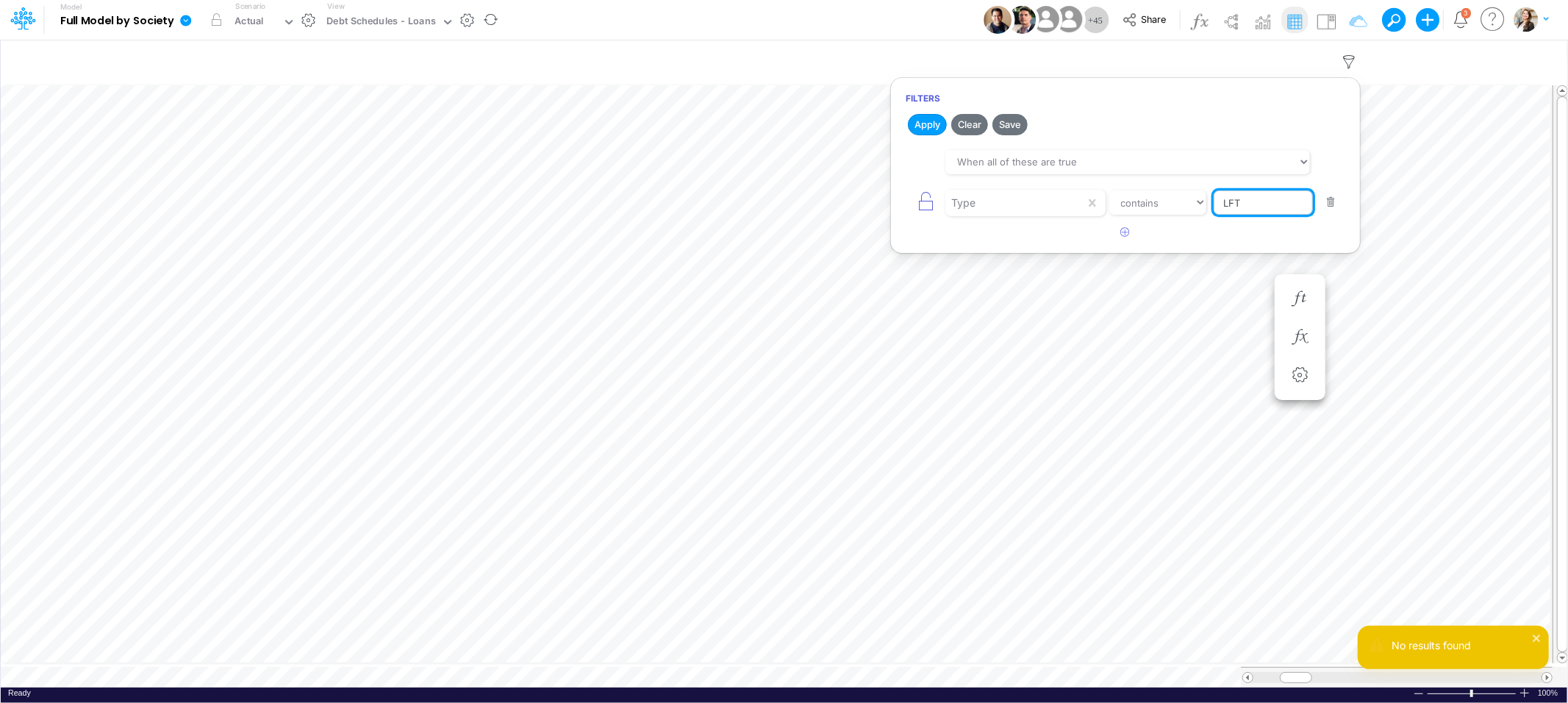
click at [1270, 208] on input "LFT" at bounding box center [1263, 203] width 99 height 25
type input "L"
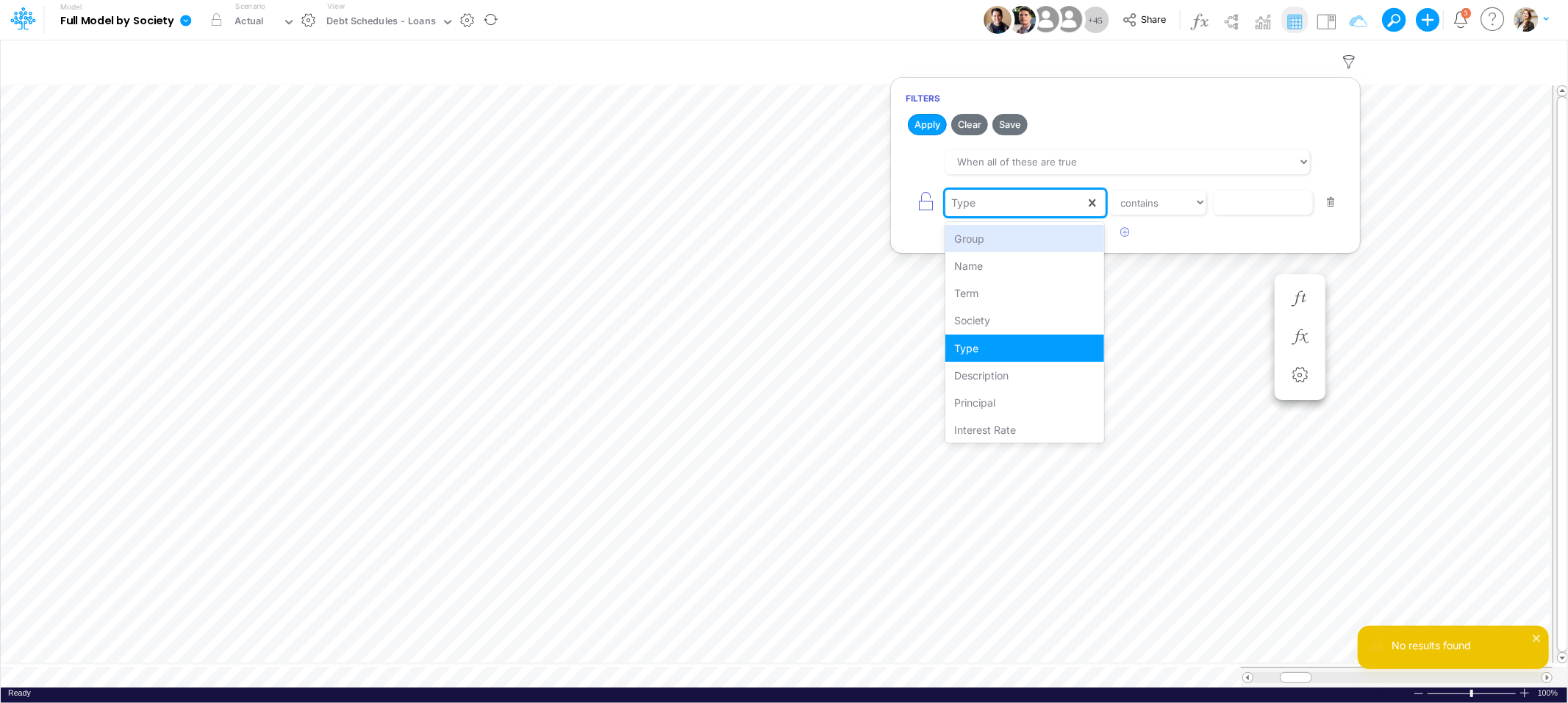
click at [1042, 207] on div "Type" at bounding box center [1015, 203] width 140 height 25
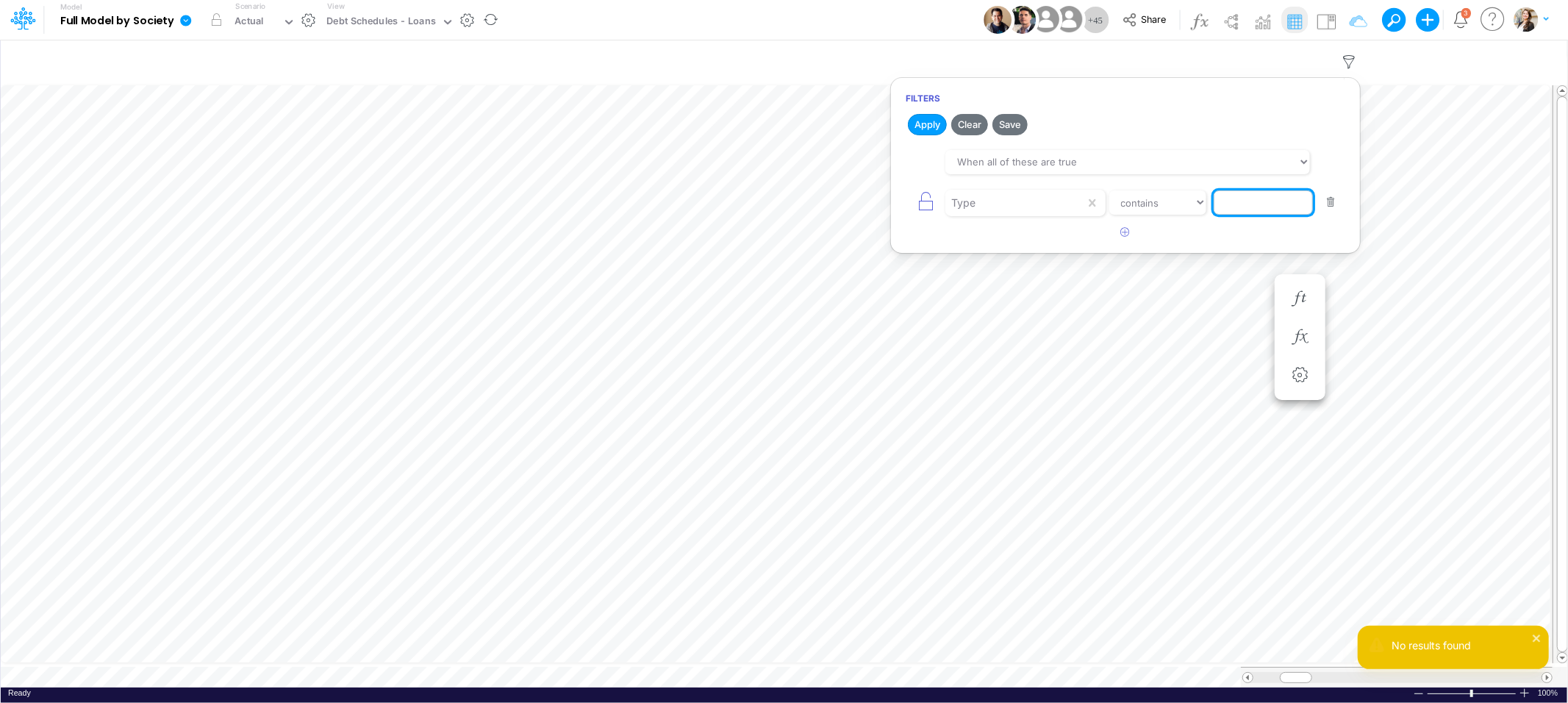
click at [1222, 206] on input "text" at bounding box center [1263, 203] width 99 height 25
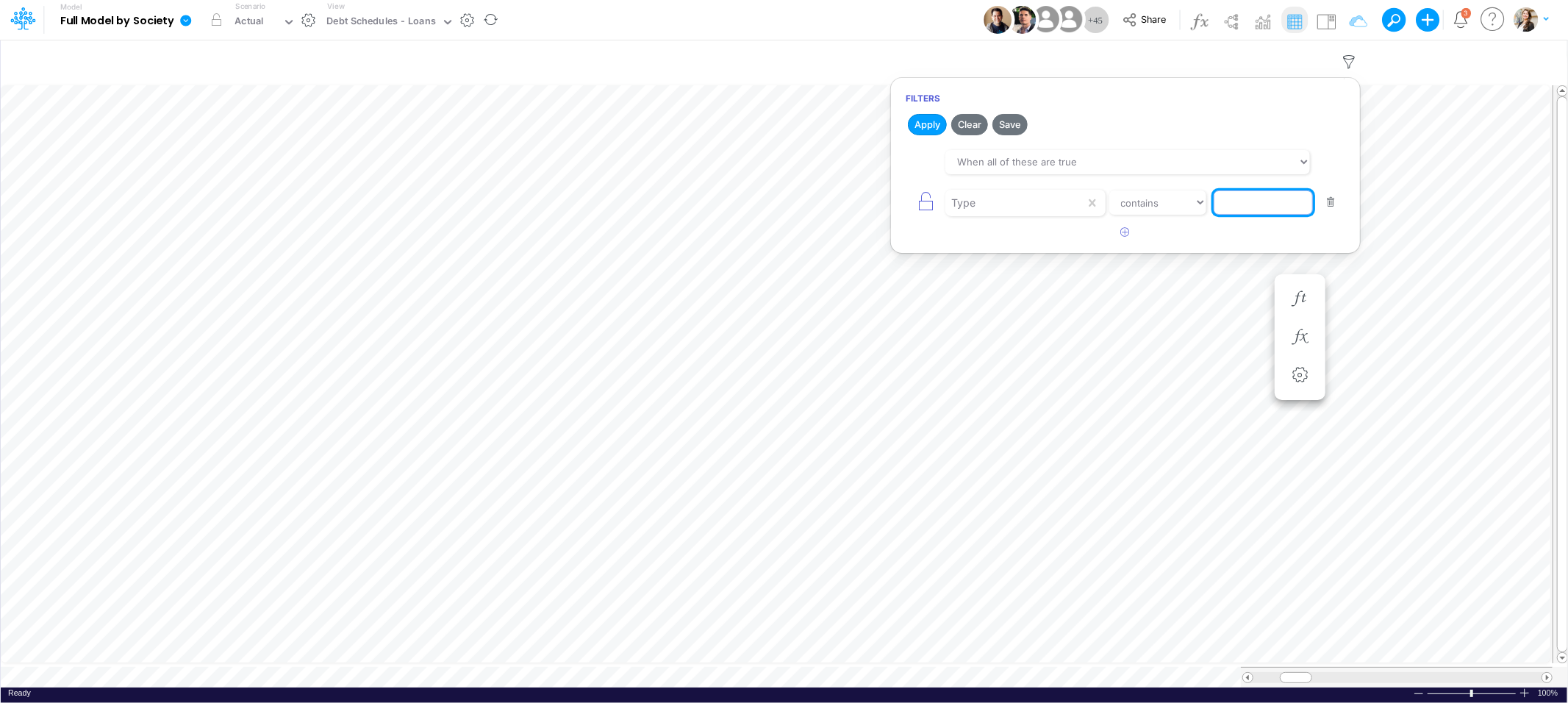
type input "Offshore Loan"
click at [927, 127] on button "Apply" at bounding box center [927, 125] width 39 height 21
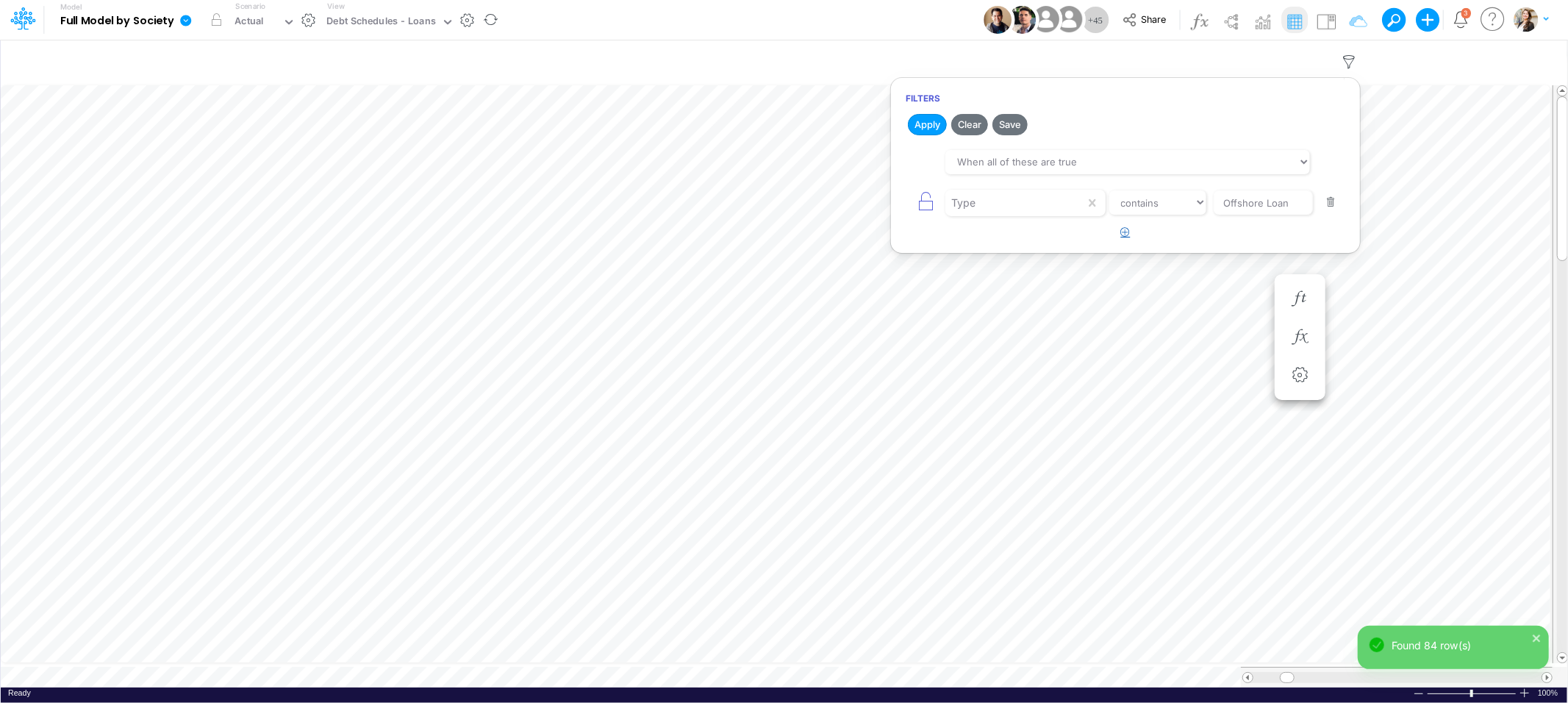
click at [1128, 232] on icon "button" at bounding box center [1126, 232] width 10 height 10
click at [980, 215] on div at bounding box center [1015, 203] width 140 height 25
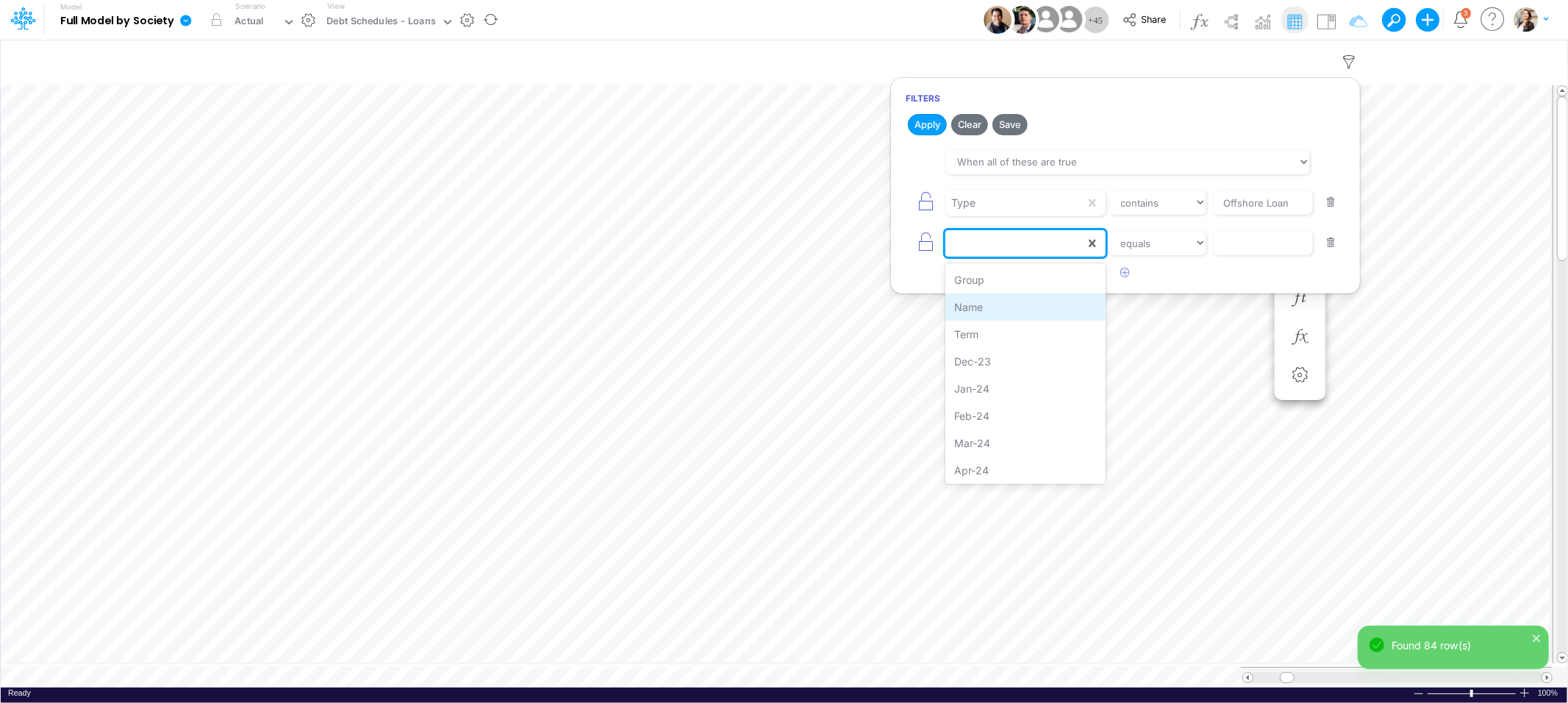
click at [982, 312] on div "Name" at bounding box center [1024, 307] width 159 height 27
click at [1151, 251] on select "equals not equal starts with ends with contains" at bounding box center [1158, 243] width 98 height 25
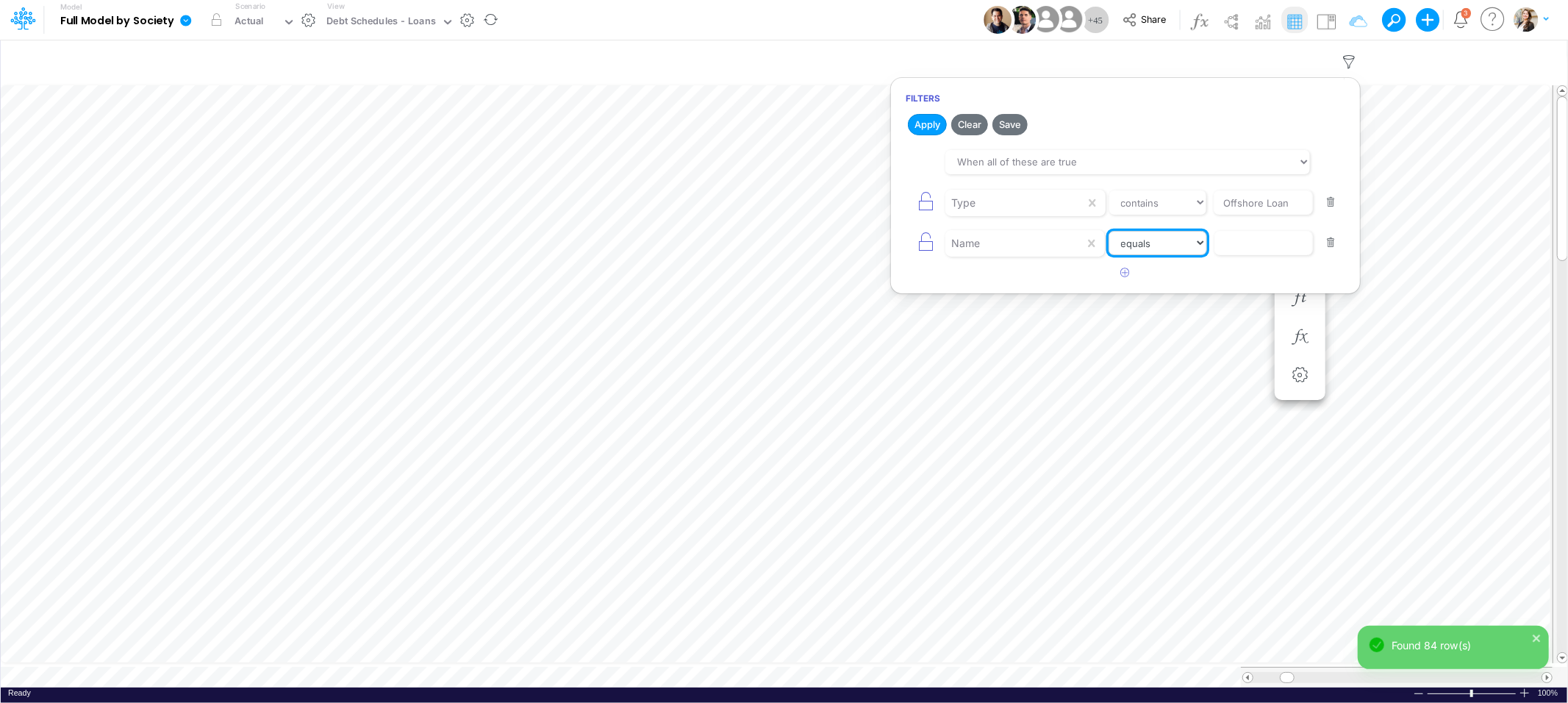
select select "contains"
click at [1108, 231] on select "equals not equal starts with ends with contains" at bounding box center [1158, 243] width 98 height 25
click at [1242, 215] on input "text" at bounding box center [1263, 203] width 99 height 25
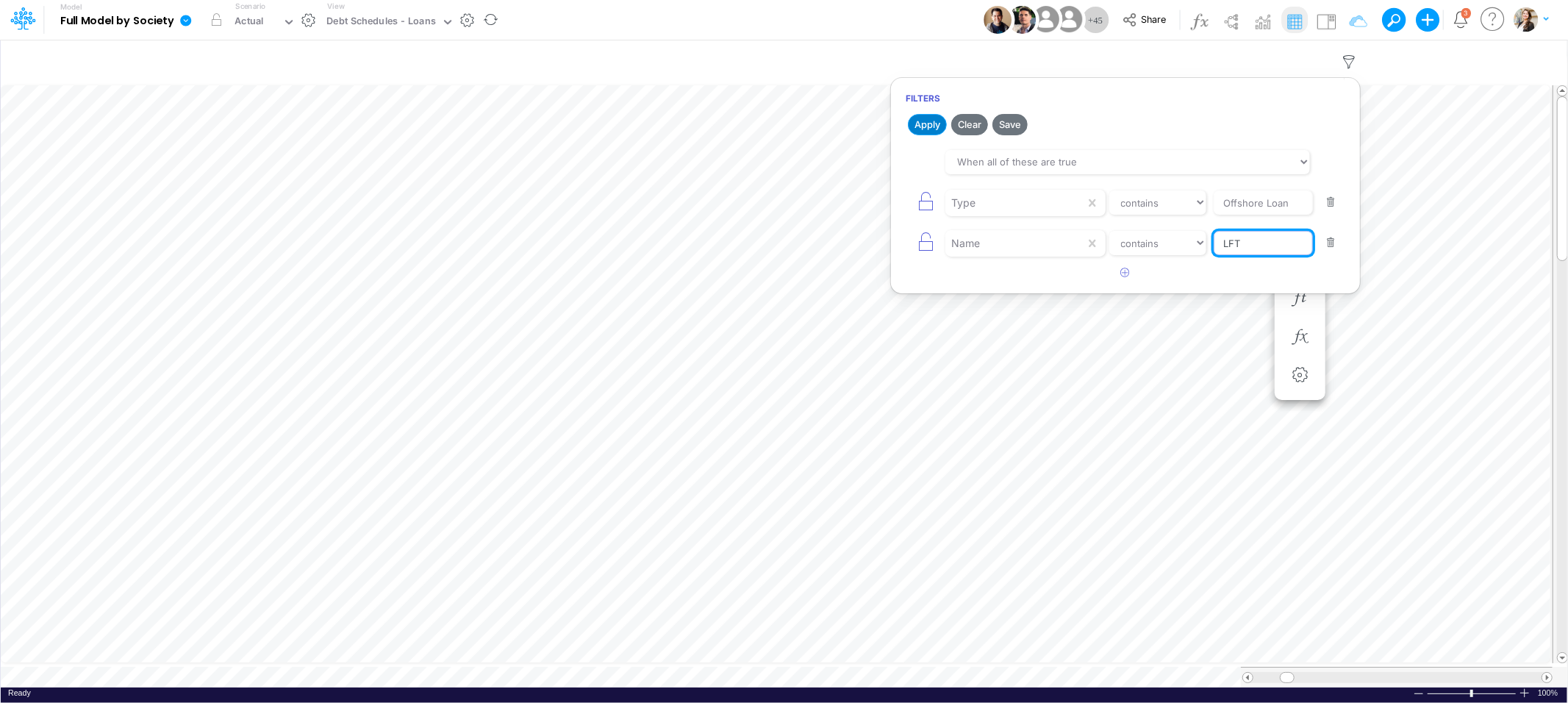
type input "LFT"
click at [936, 116] on button "Apply" at bounding box center [927, 125] width 39 height 21
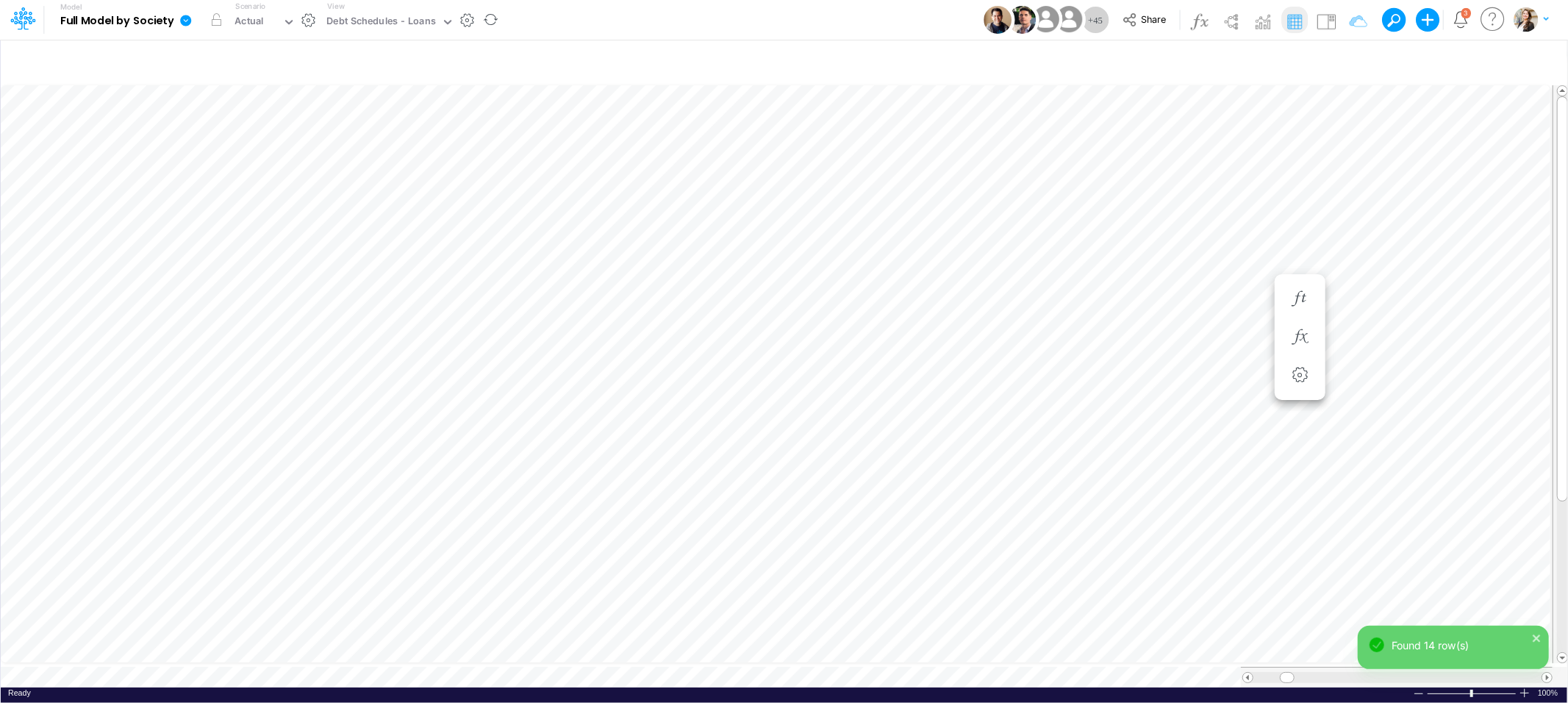
scroll to position [0, 1]
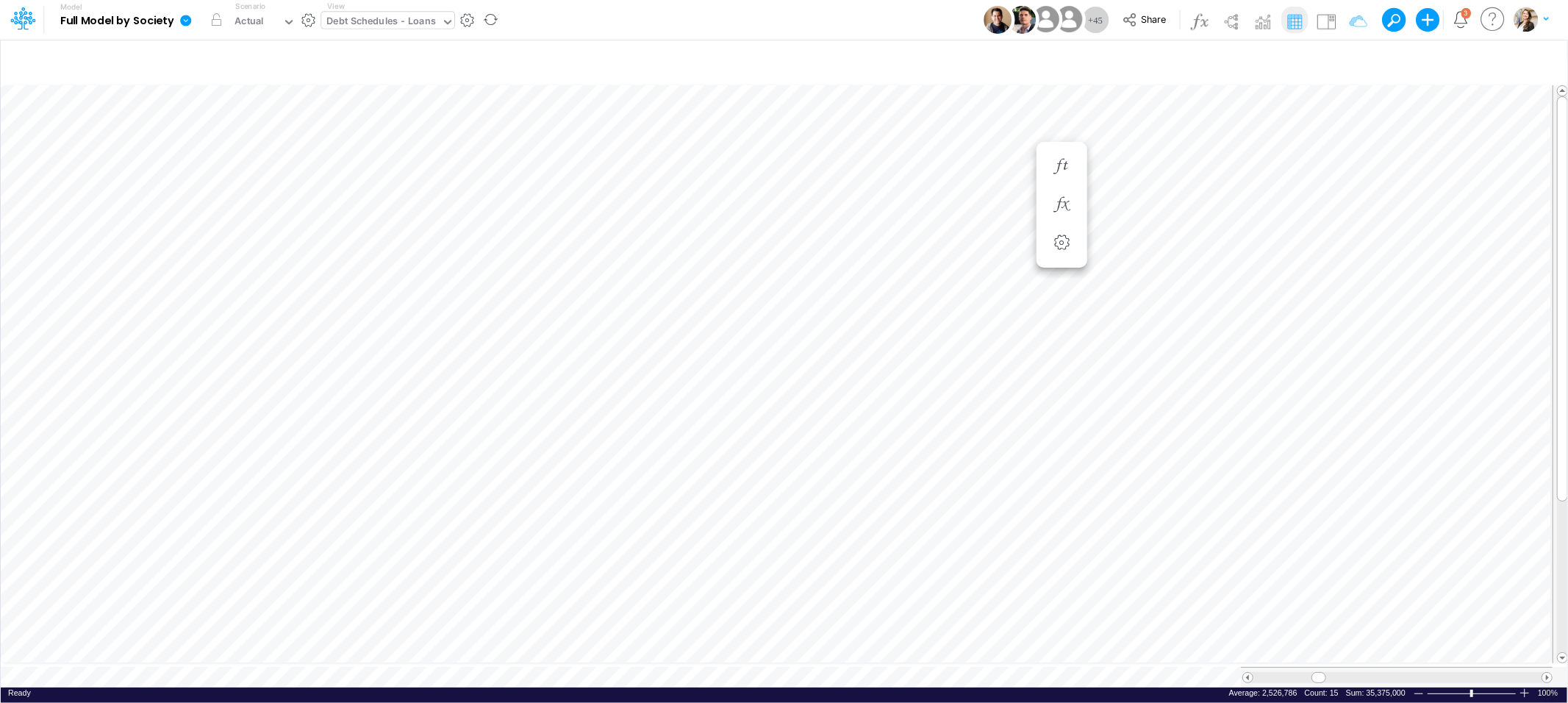
click at [352, 23] on div "Debt Schedules - Loans" at bounding box center [380, 22] width 109 height 17
type input "01br"
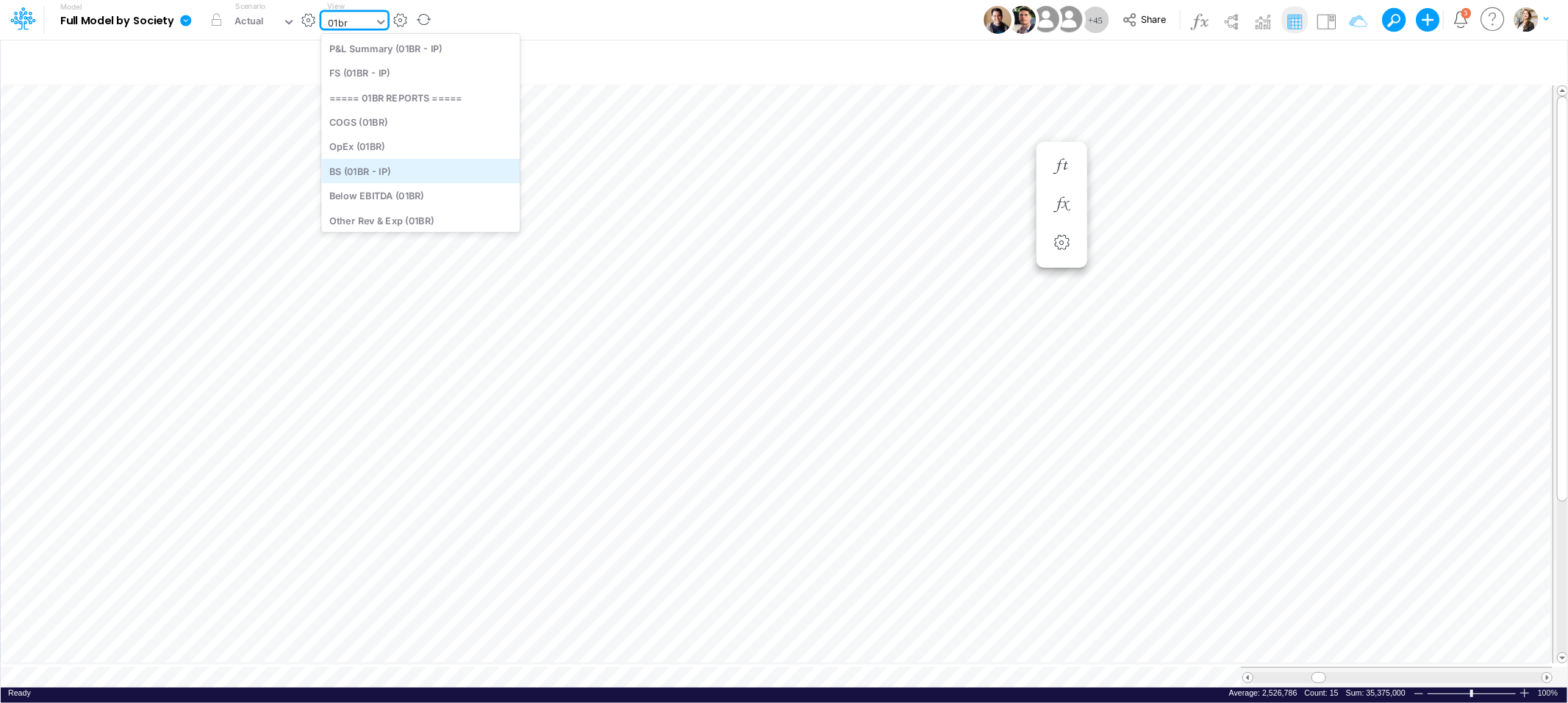
click at [368, 175] on div "BS (01BR - IP)" at bounding box center [421, 170] width 199 height 24
type input "BS (01BR - IP)"
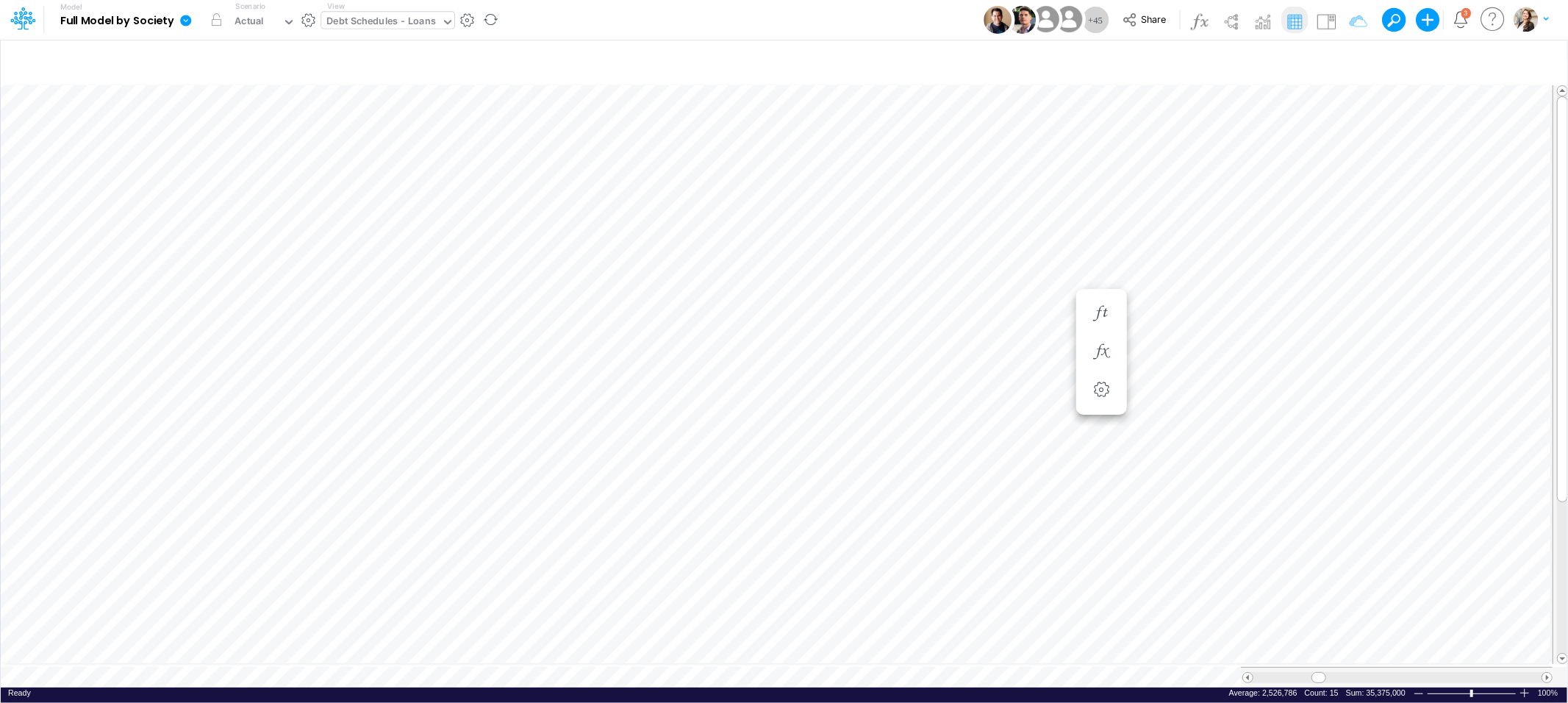
type input "BS (01BR - IP)"
click at [263, 19] on div "Actual" at bounding box center [249, 22] width 29 height 17
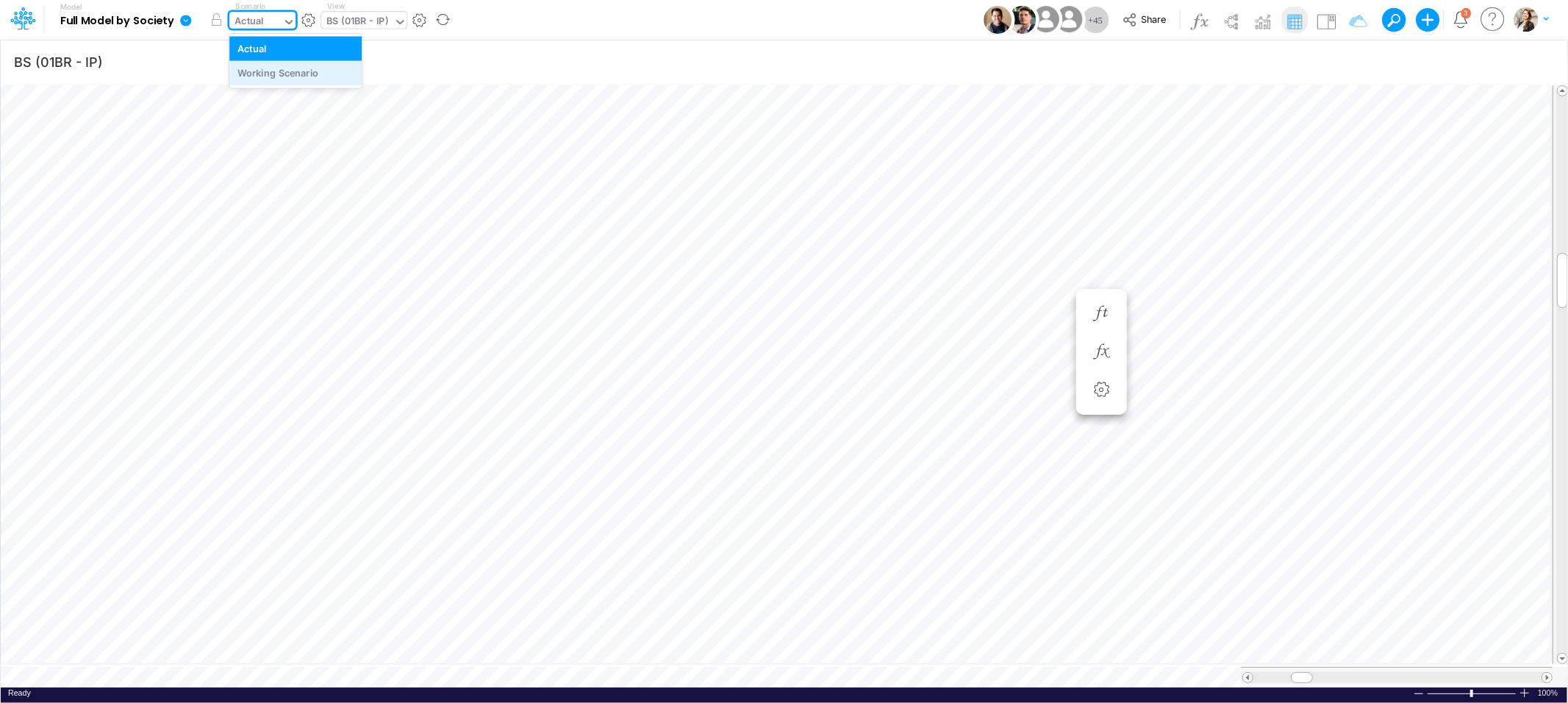
click at [269, 73] on div "Working Scenario" at bounding box center [278, 73] width 81 height 14
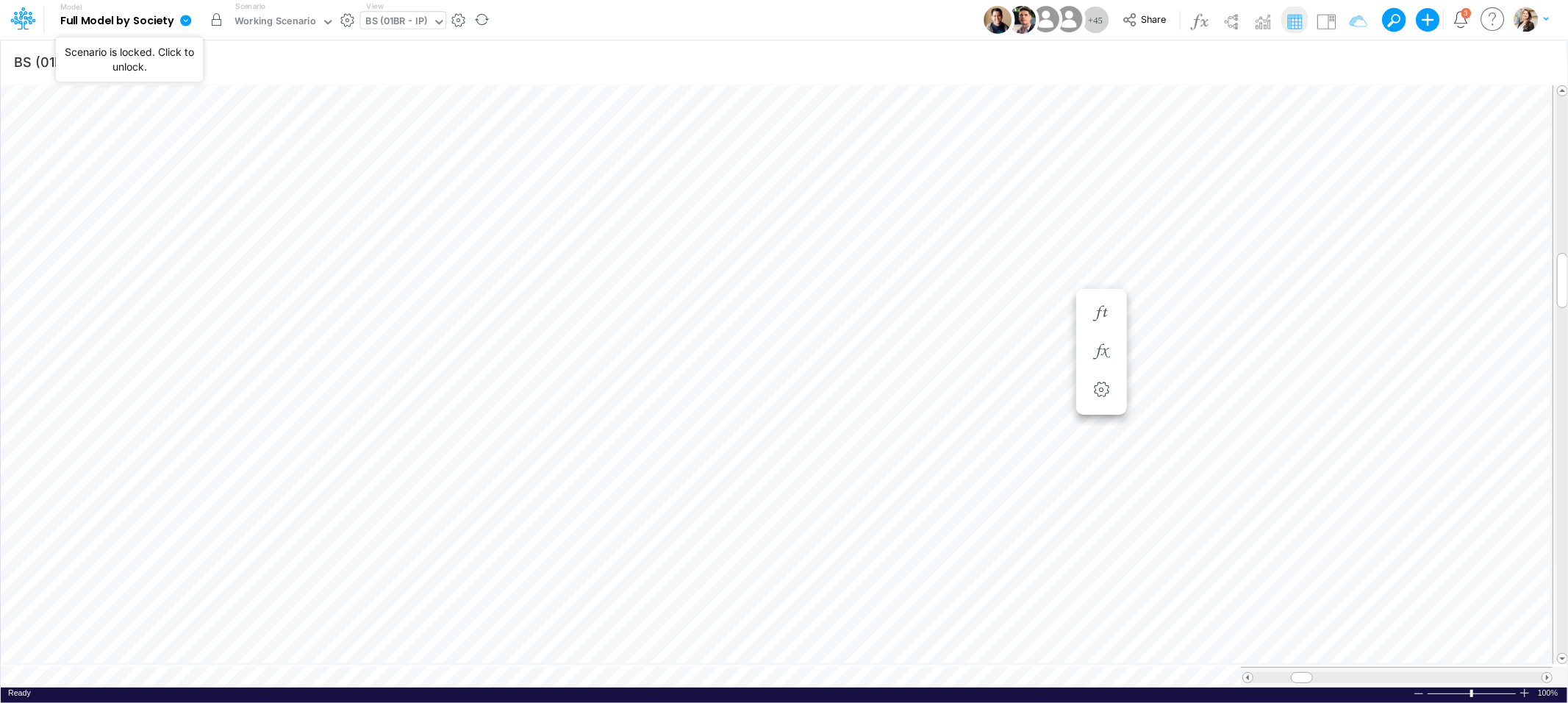
click at [214, 24] on button "button" at bounding box center [215, 19] width 26 height 26
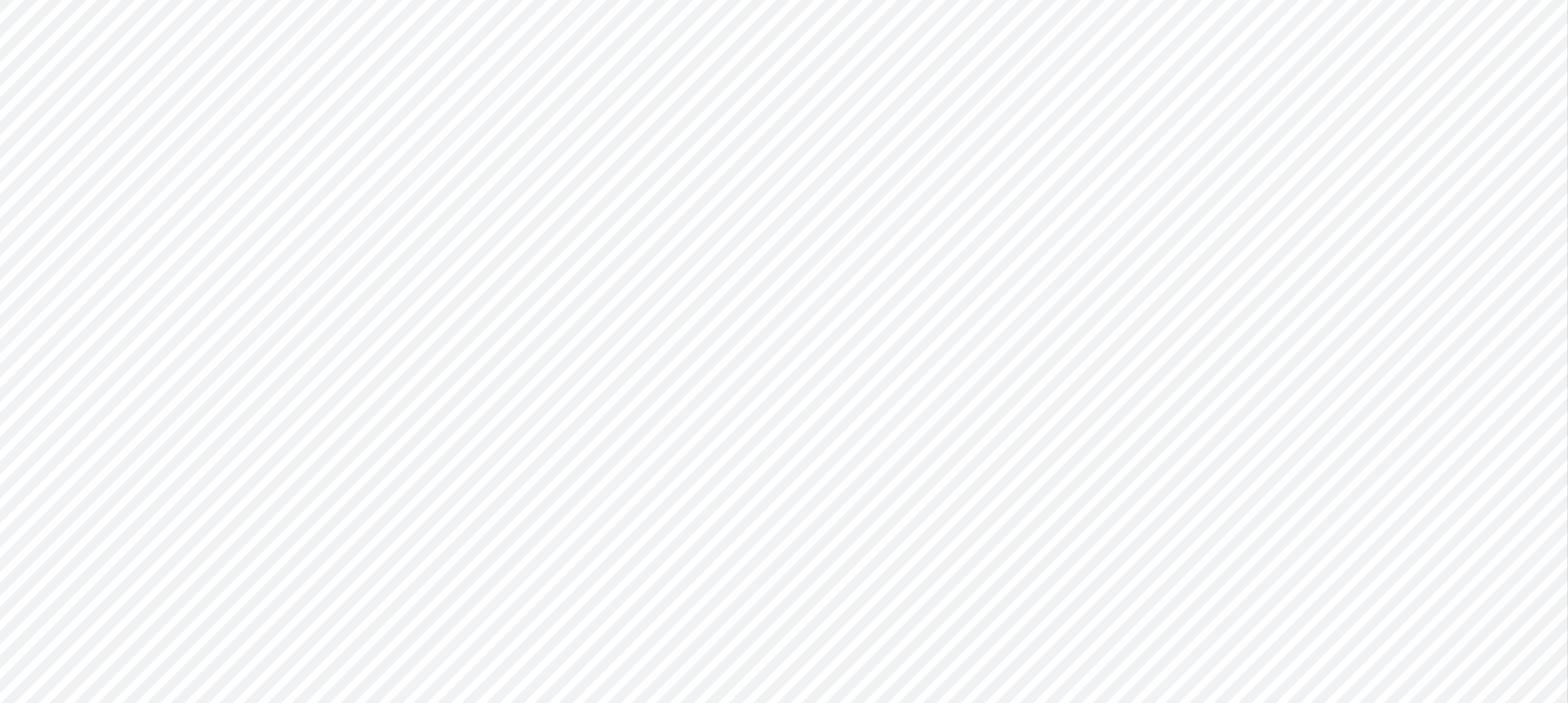
type input "BS (01BR - IP)"
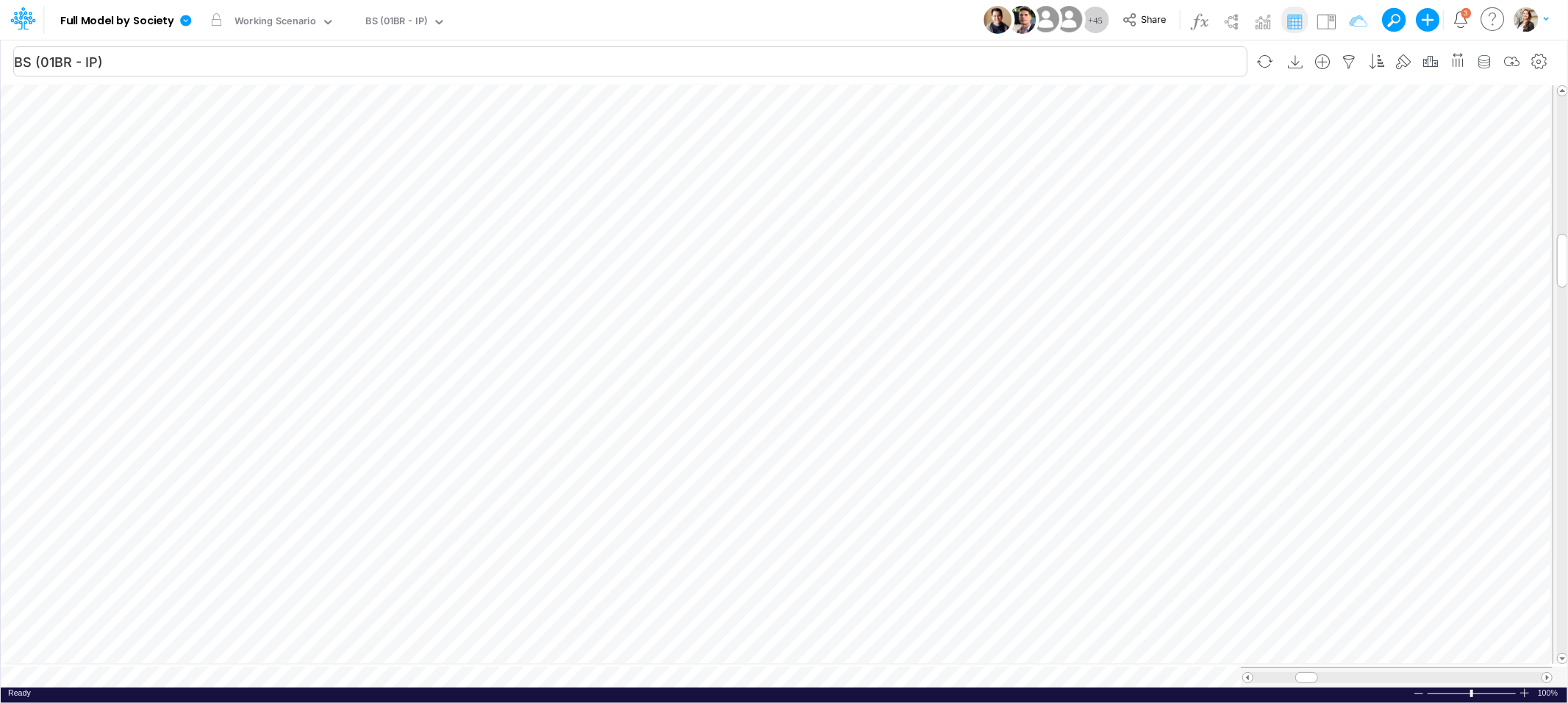
scroll to position [0, 1]
click at [1028, 522] on button "button" at bounding box center [1022, 514] width 27 height 29
click at [1021, 472] on icon "button" at bounding box center [1022, 475] width 22 height 15
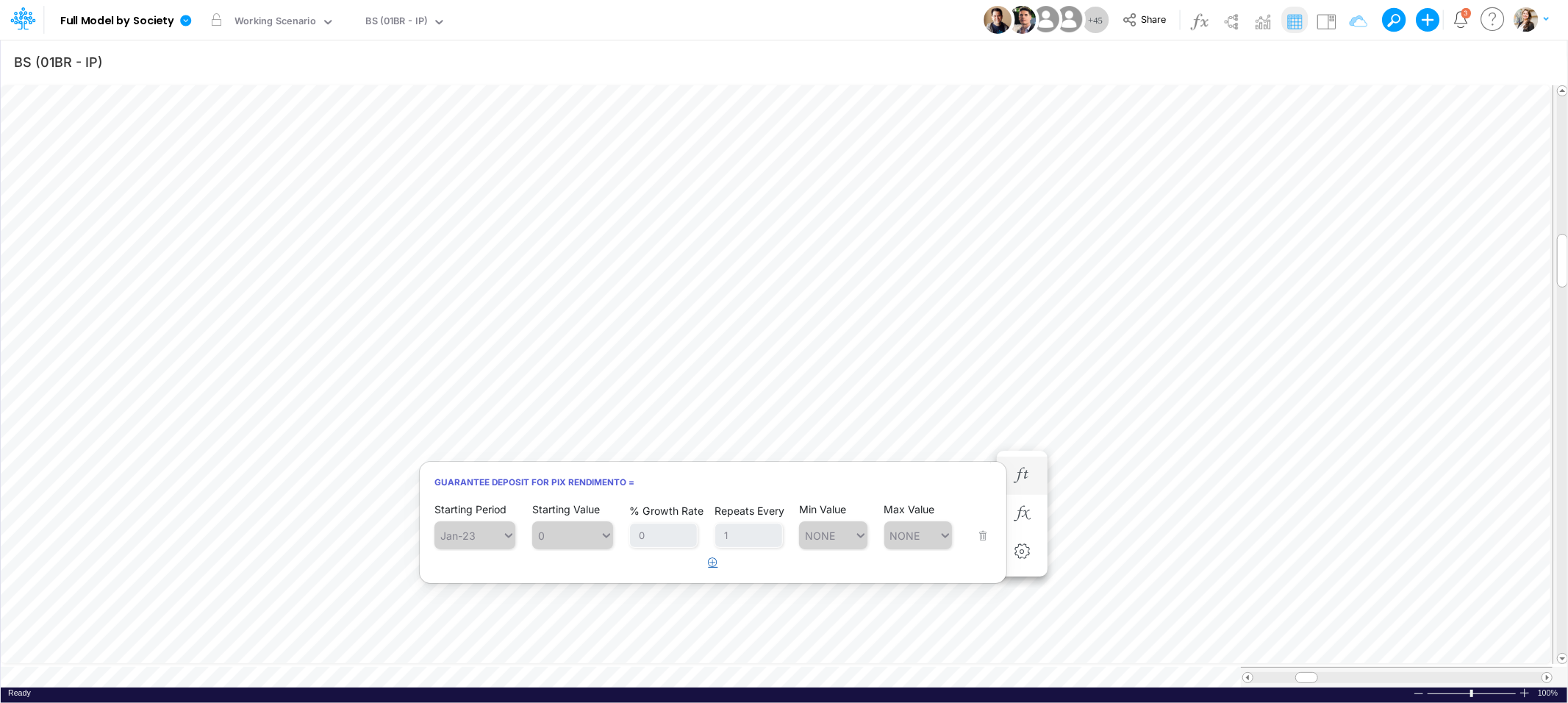
click at [717, 563] on icon "button" at bounding box center [714, 562] width 10 height 10
click at [487, 578] on div "Type to search..." at bounding box center [468, 573] width 68 height 21
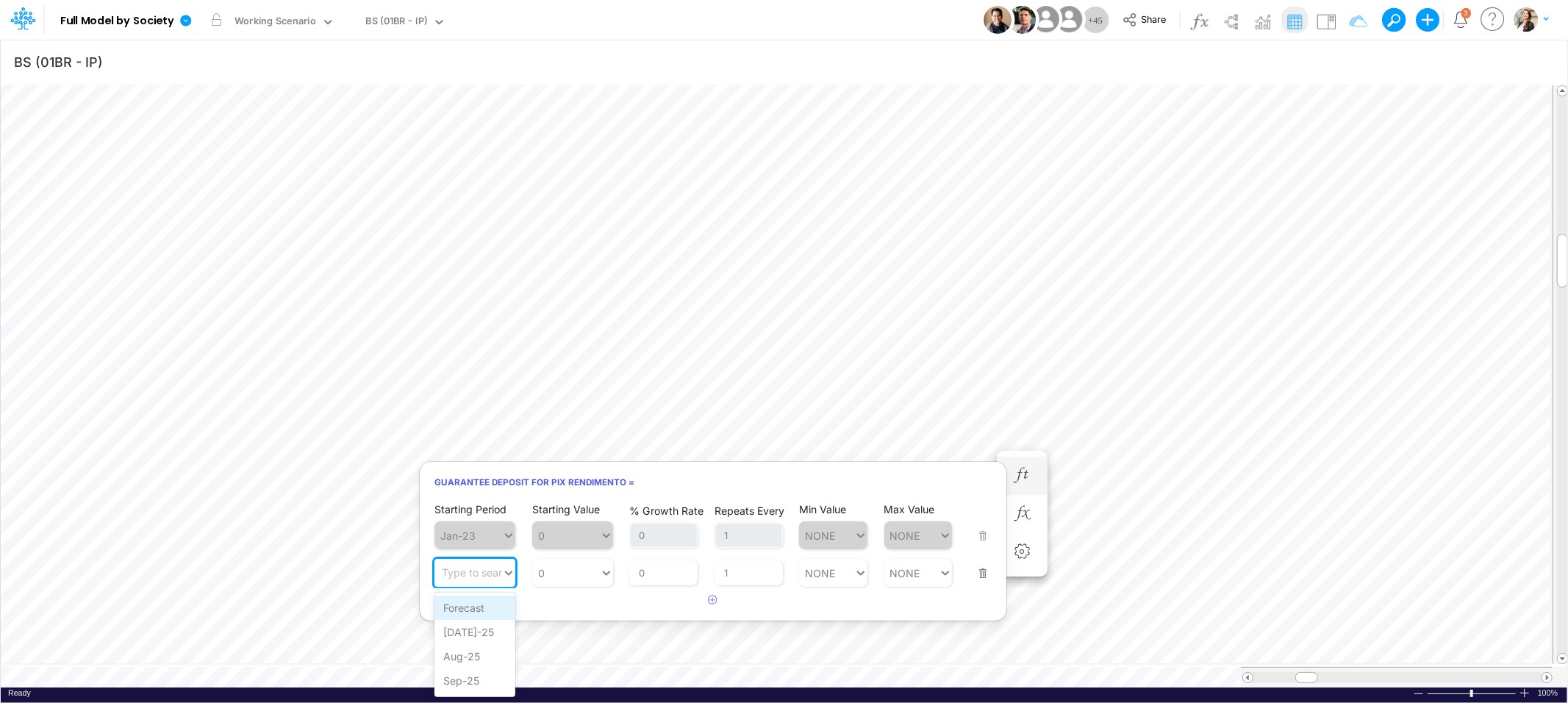
click at [485, 607] on div "Forecast" at bounding box center [475, 607] width 81 height 24
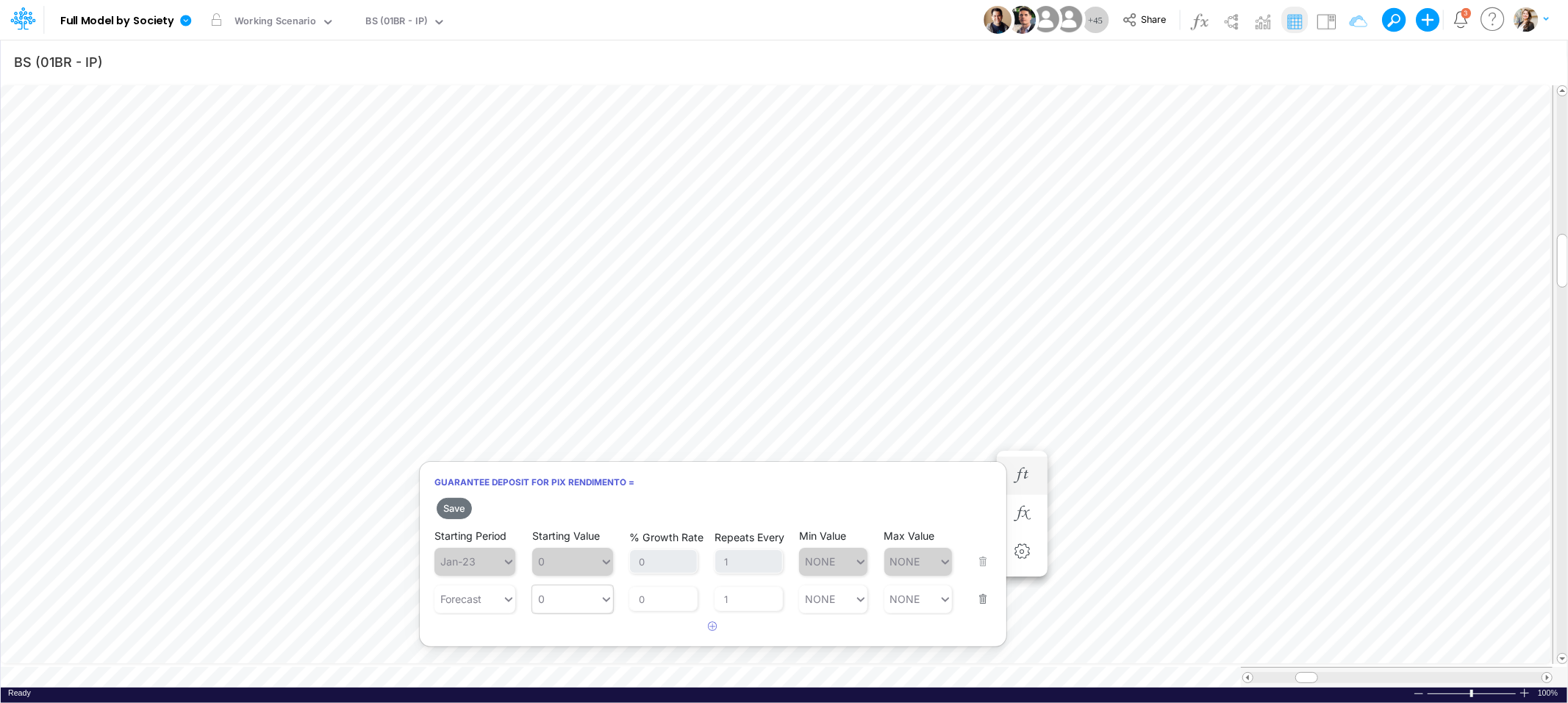
type input "0"
click at [564, 603] on div "0 0" at bounding box center [566, 599] width 68 height 21
click at [580, 374] on div "LATEST" at bounding box center [573, 373] width 81 height 24
click at [454, 509] on button "Save" at bounding box center [454, 508] width 36 height 21
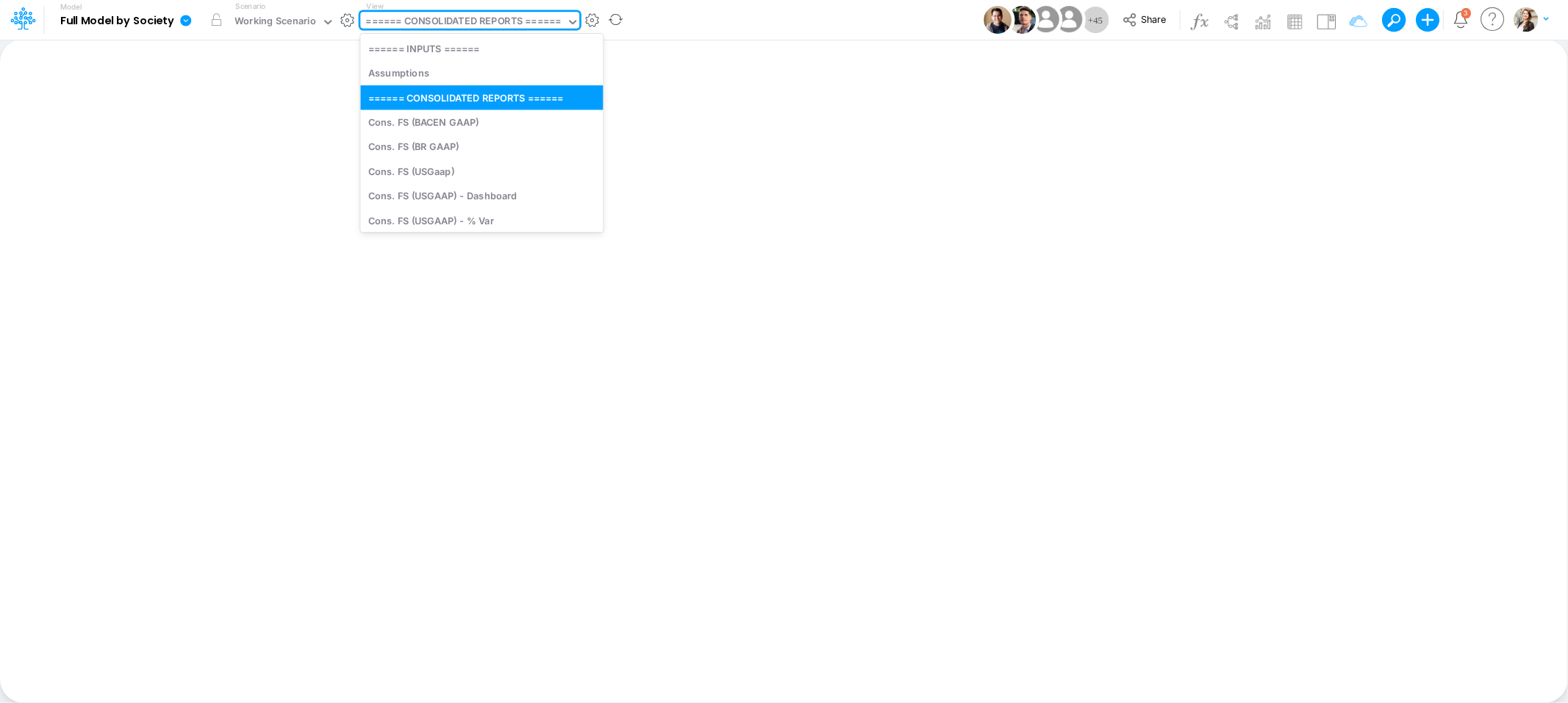
click at [402, 22] on div "====== CONSOLIDATED REPORTS ======" at bounding box center [463, 22] width 195 height 17
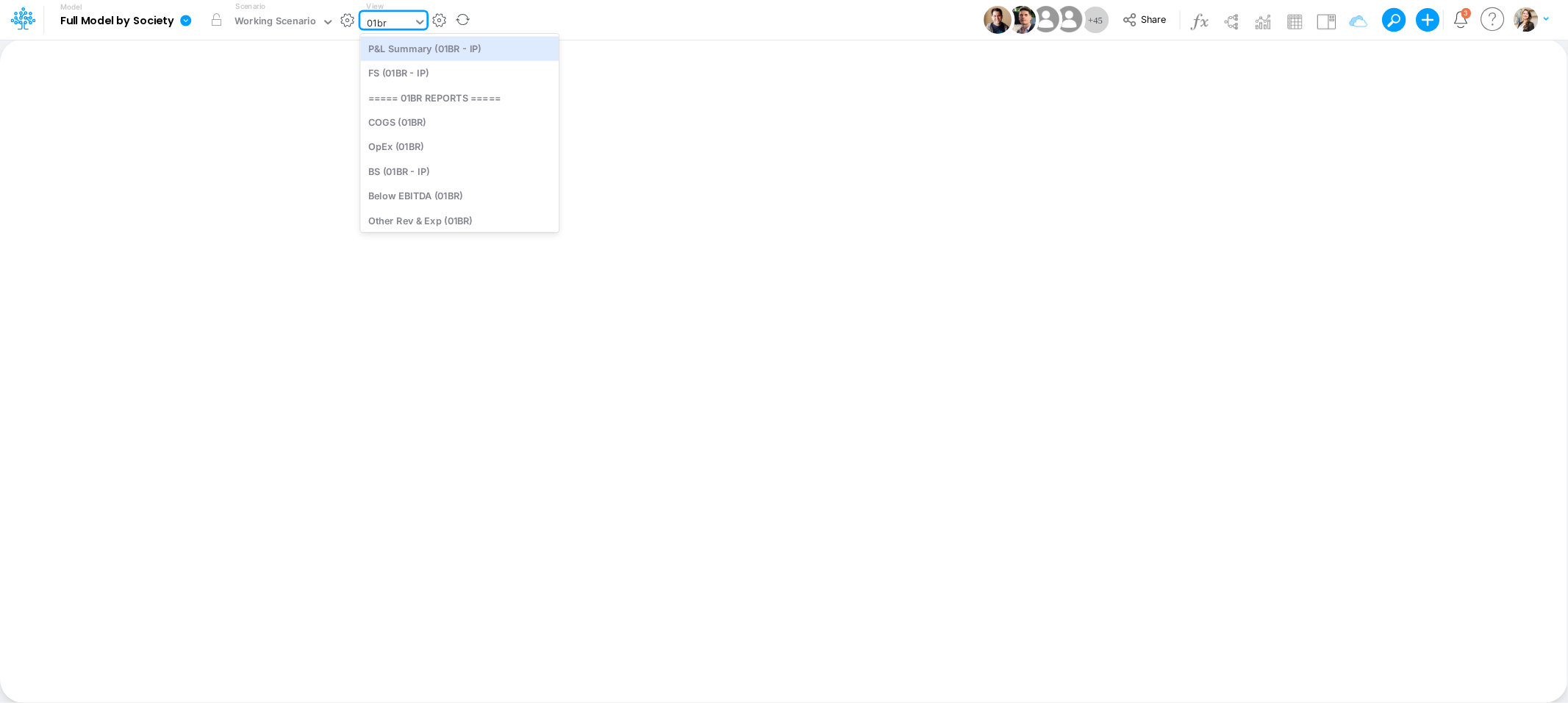
type input "01br"
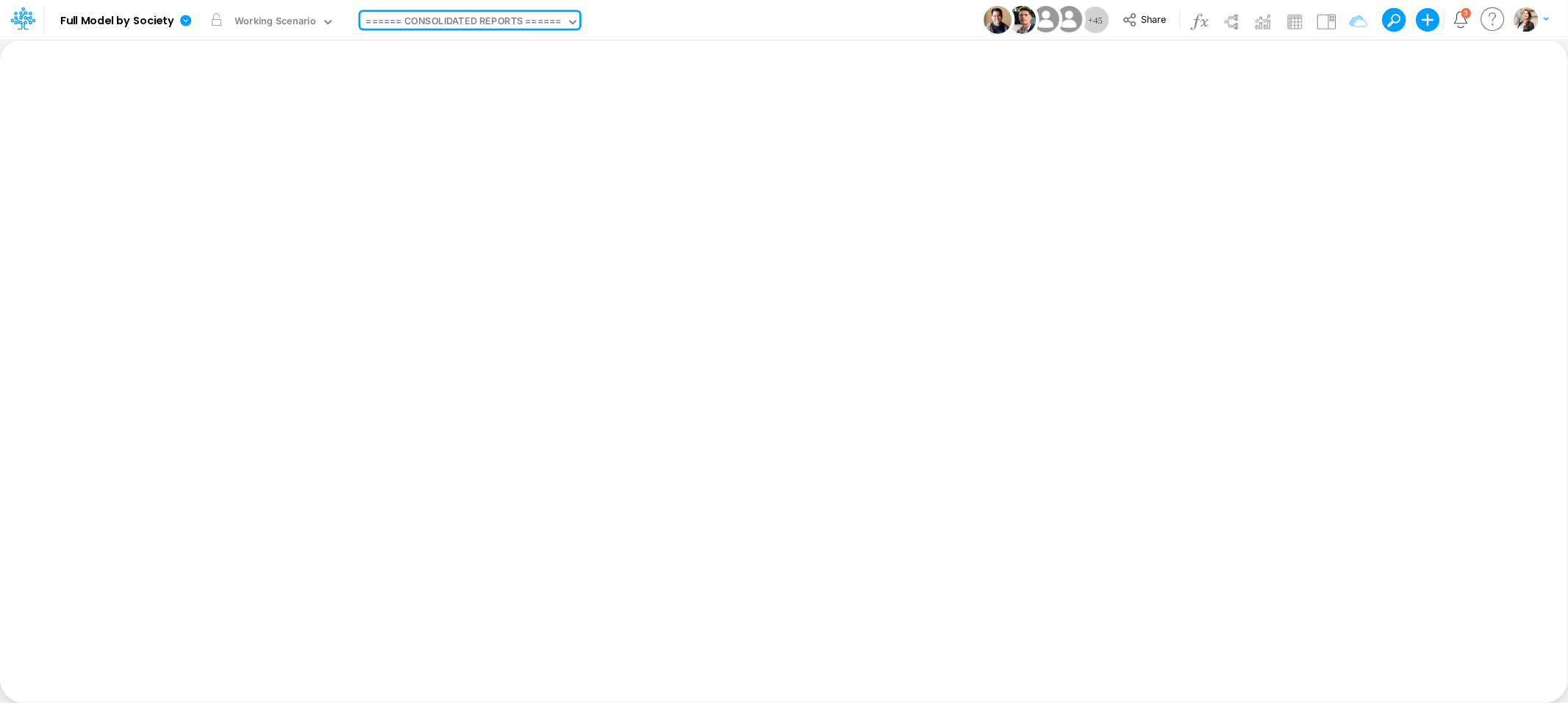
click at [574, 23] on icon at bounding box center [573, 22] width 14 height 14
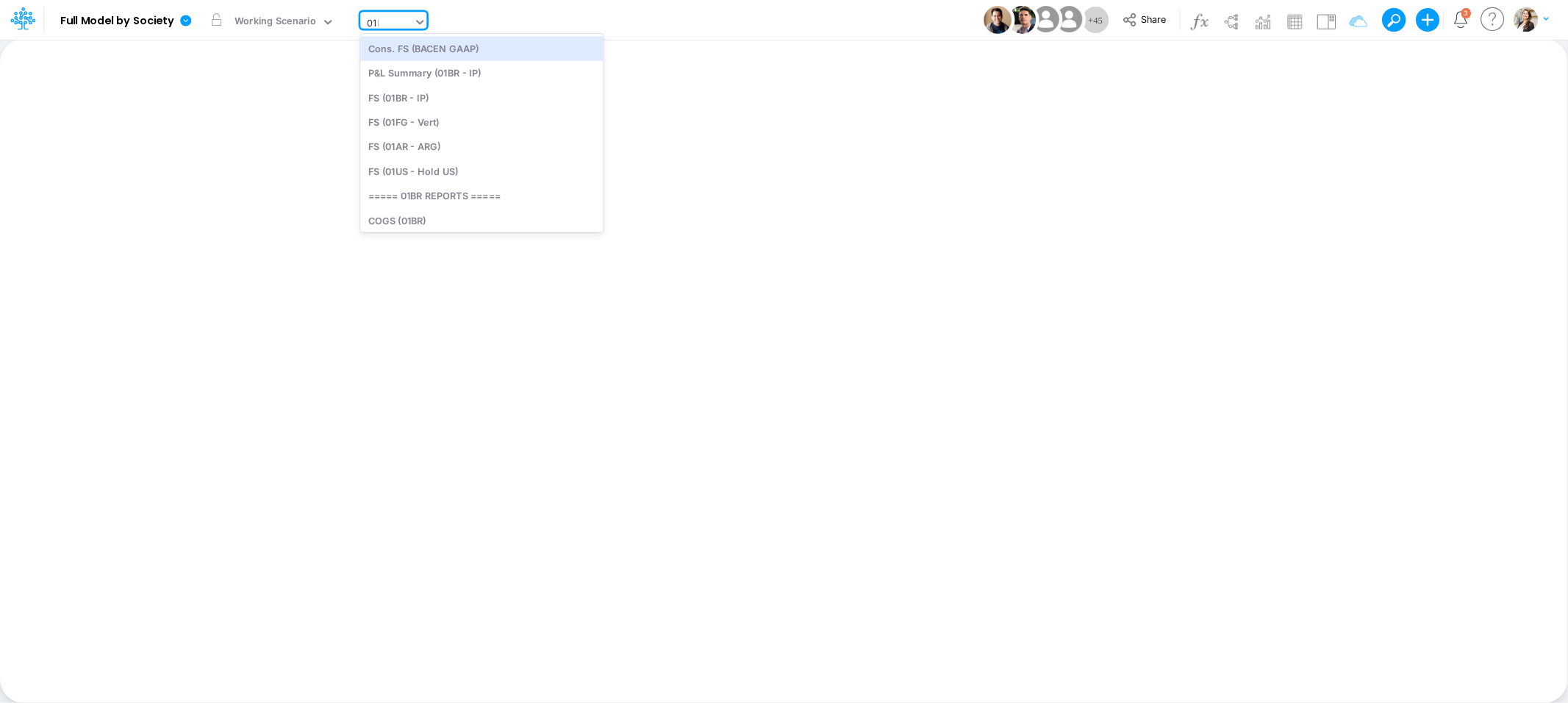
type input "01br"
click at [448, 72] on div "FS (01BR - IP)" at bounding box center [460, 72] width 199 height 24
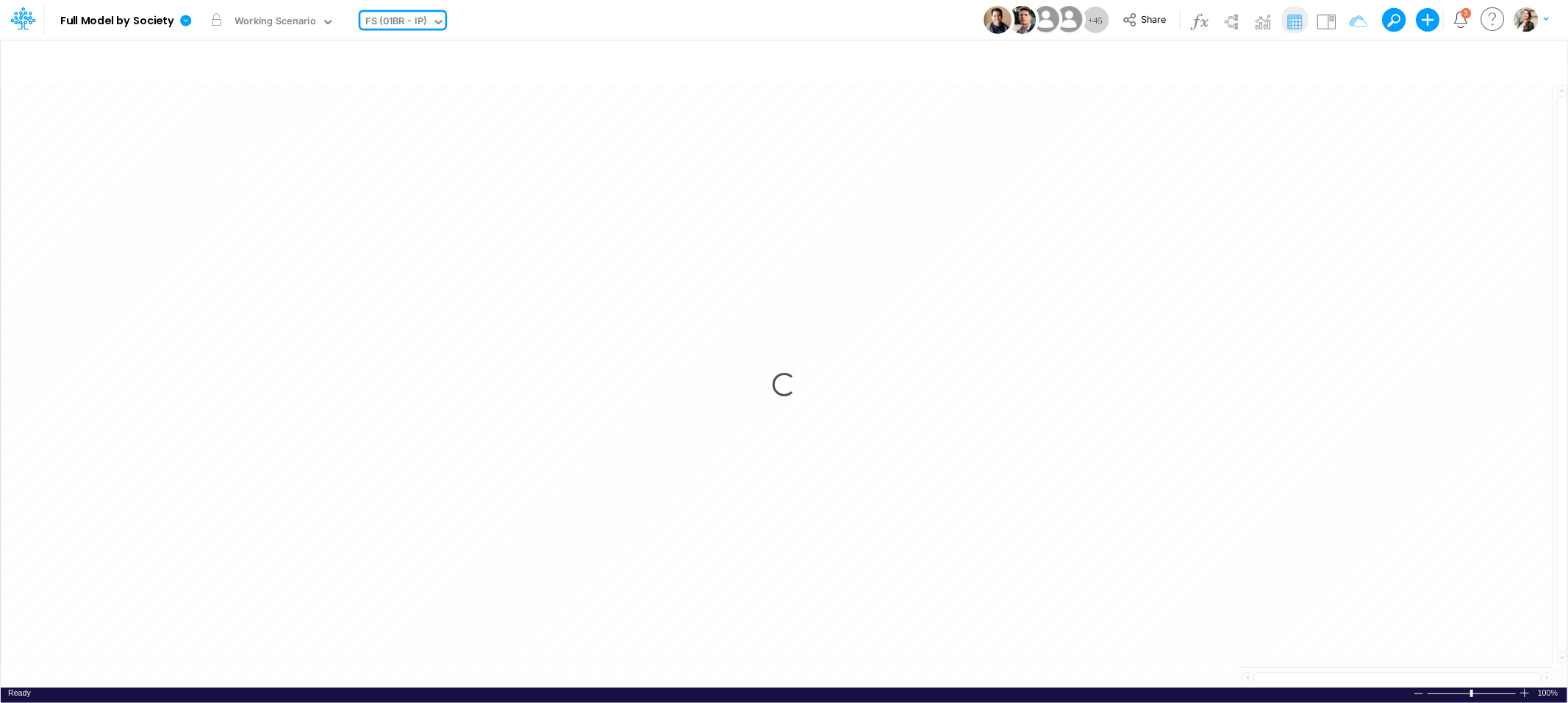
click at [415, 18] on div "FS (01BR - IP)" at bounding box center [396, 22] width 61 height 17
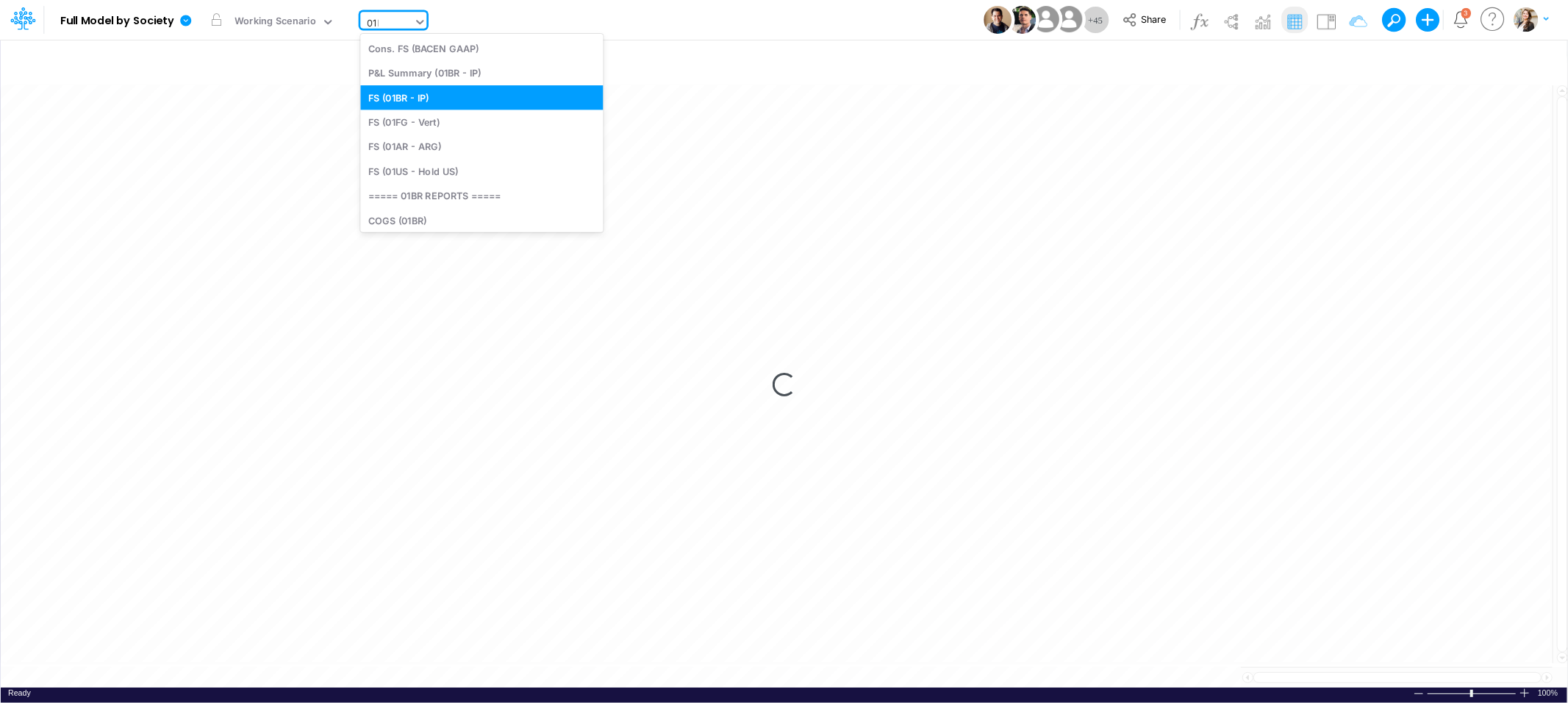
type input "01br"
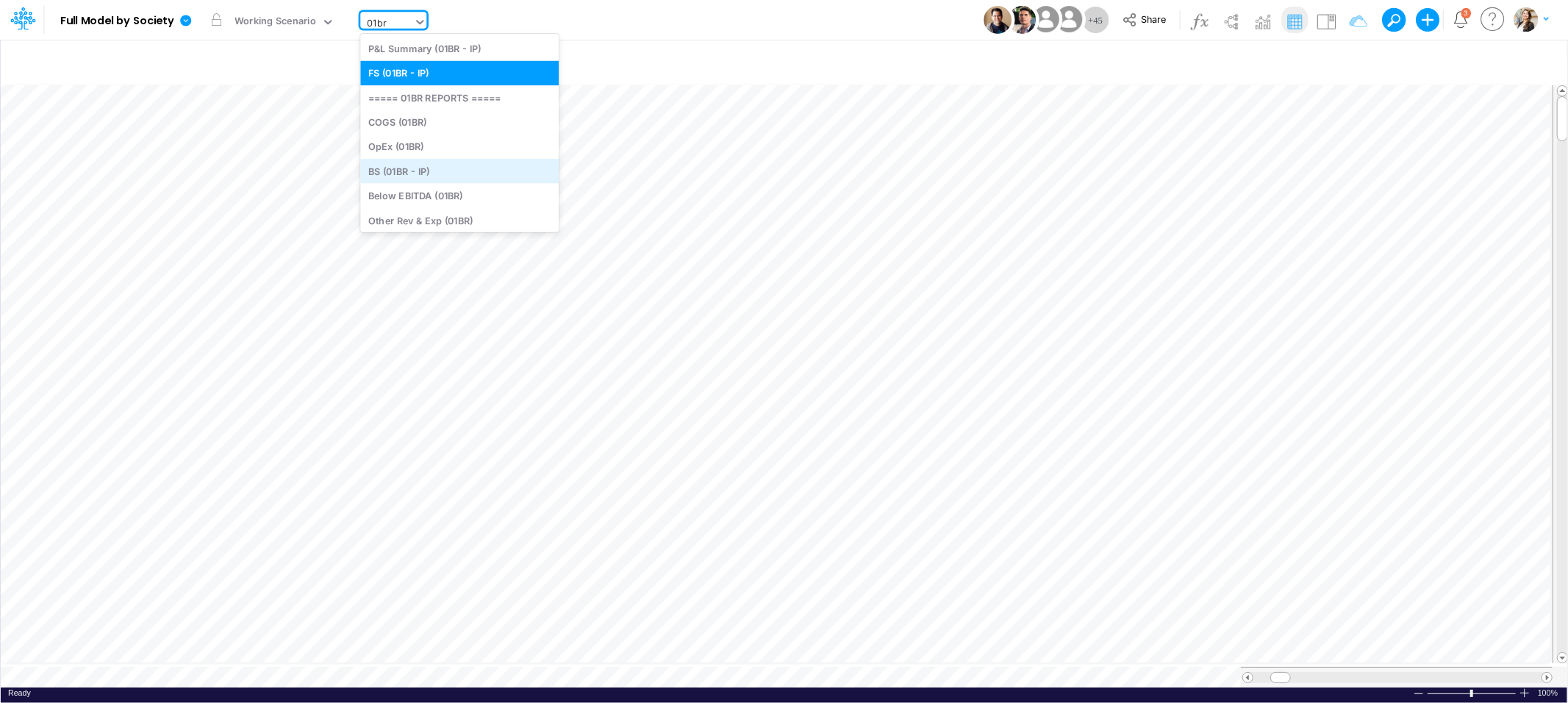
click at [403, 174] on div "BS (01BR - IP)" at bounding box center [460, 170] width 199 height 24
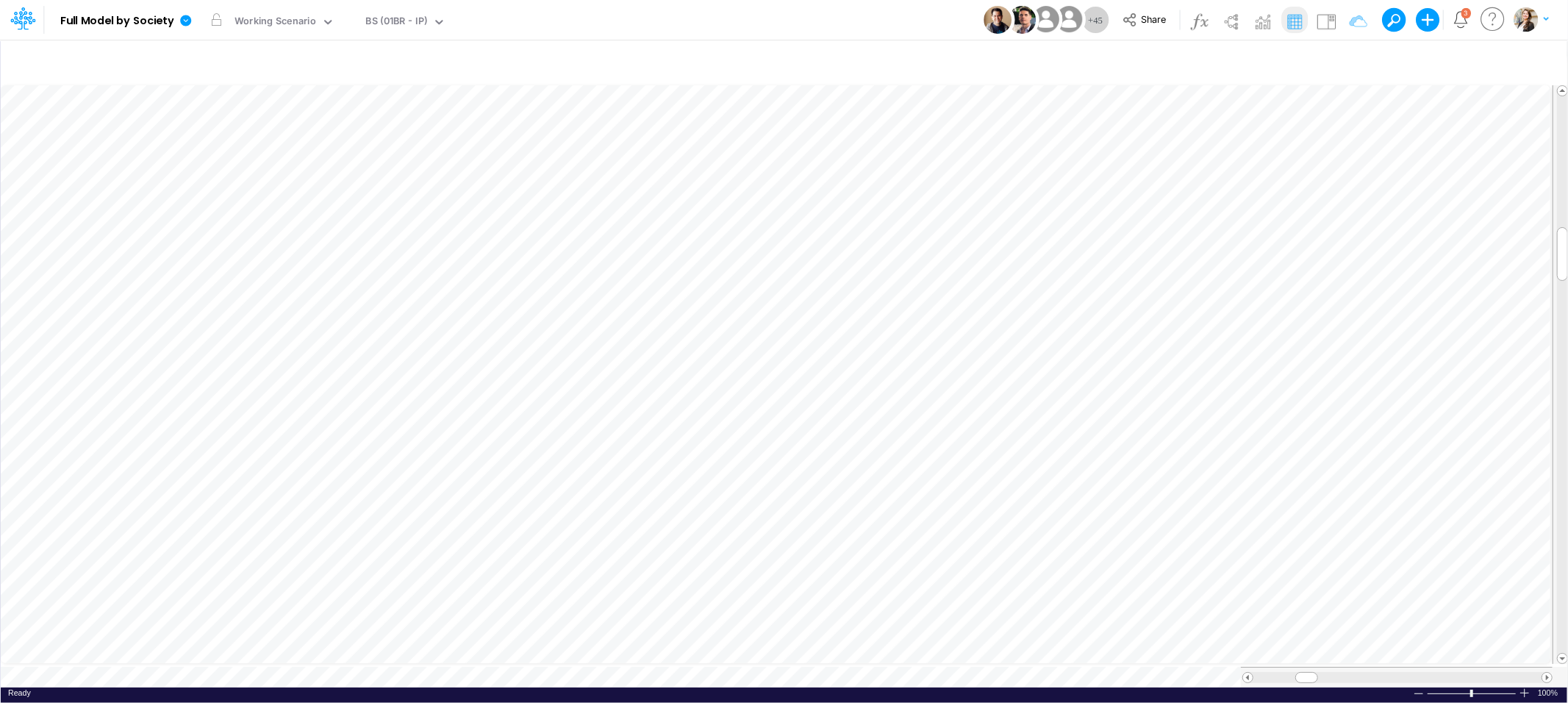
scroll to position [0, 1]
click at [1021, 539] on icon "button" at bounding box center [1022, 534] width 22 height 15
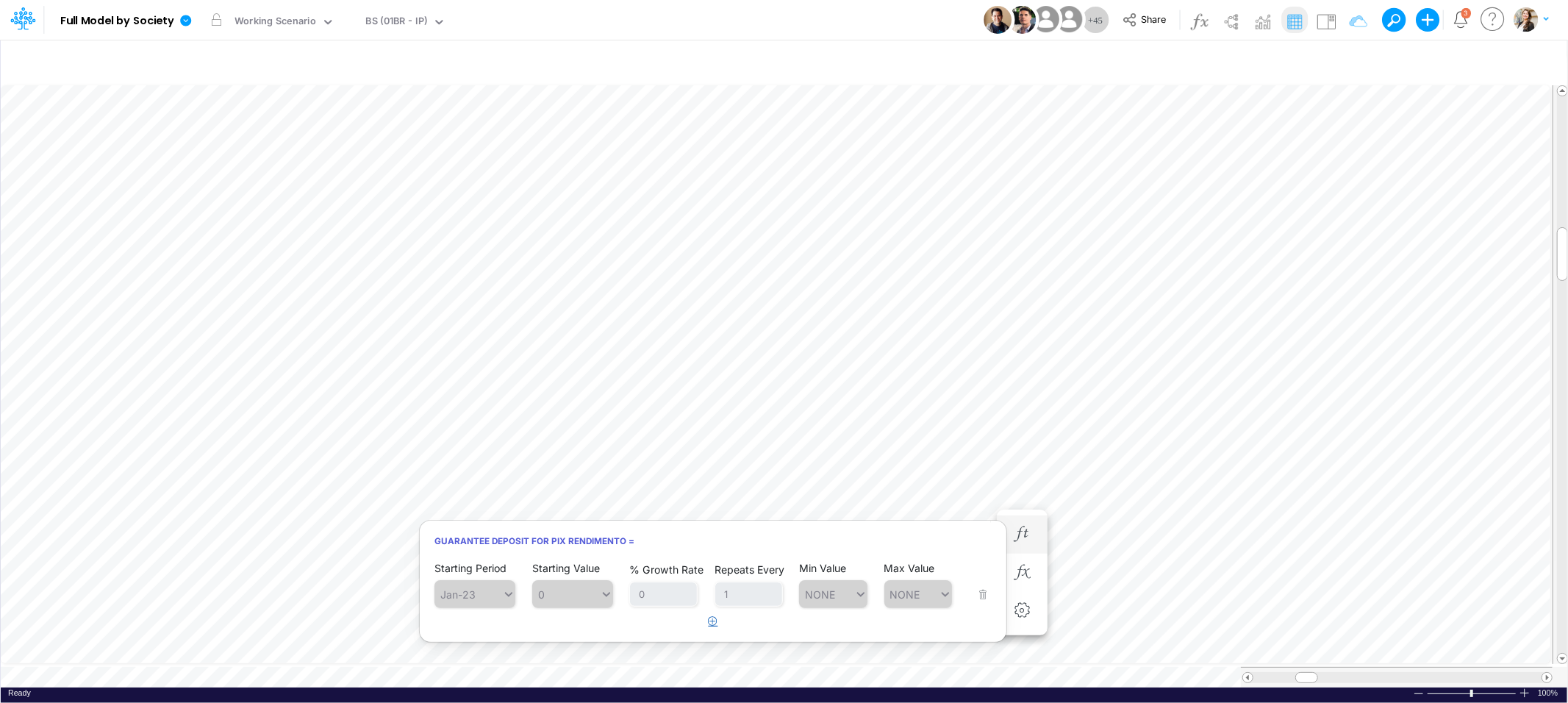
click at [714, 620] on icon "button" at bounding box center [714, 621] width 10 height 10
click at [508, 635] on icon at bounding box center [509, 631] width 14 height 14
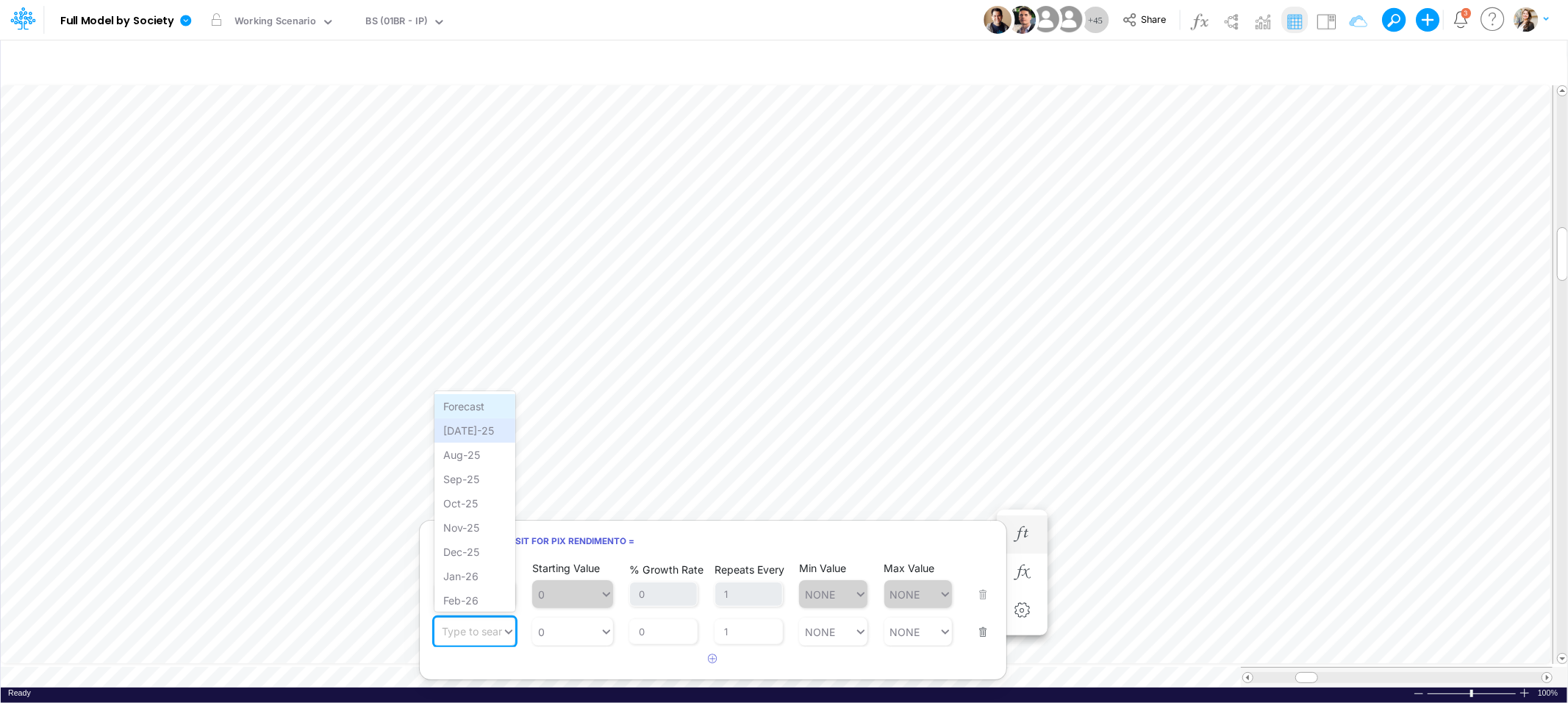
click at [463, 407] on div "Forecast" at bounding box center [475, 406] width 81 height 24
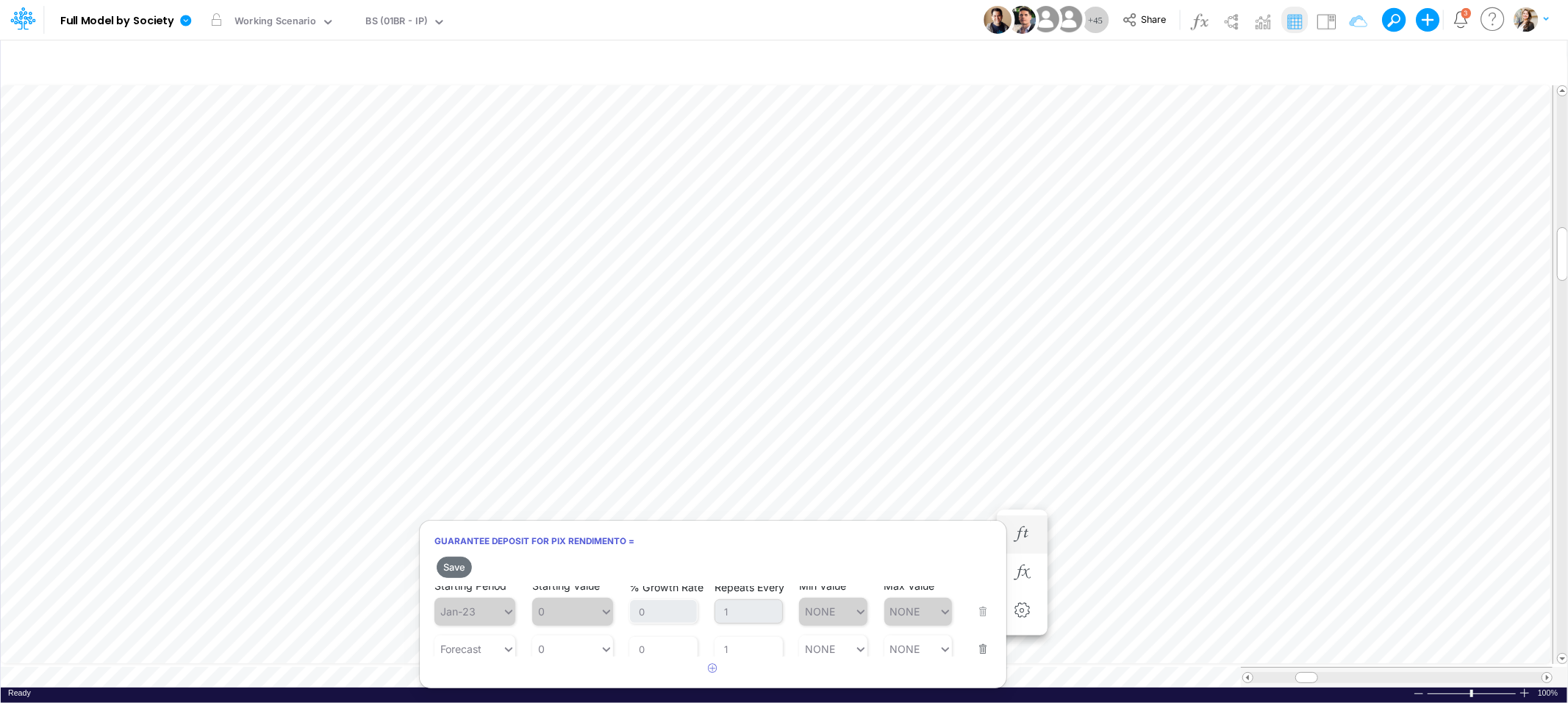
scroll to position [16, 0]
type input "0"
click at [575, 642] on div "0 0" at bounding box center [566, 641] width 68 height 21
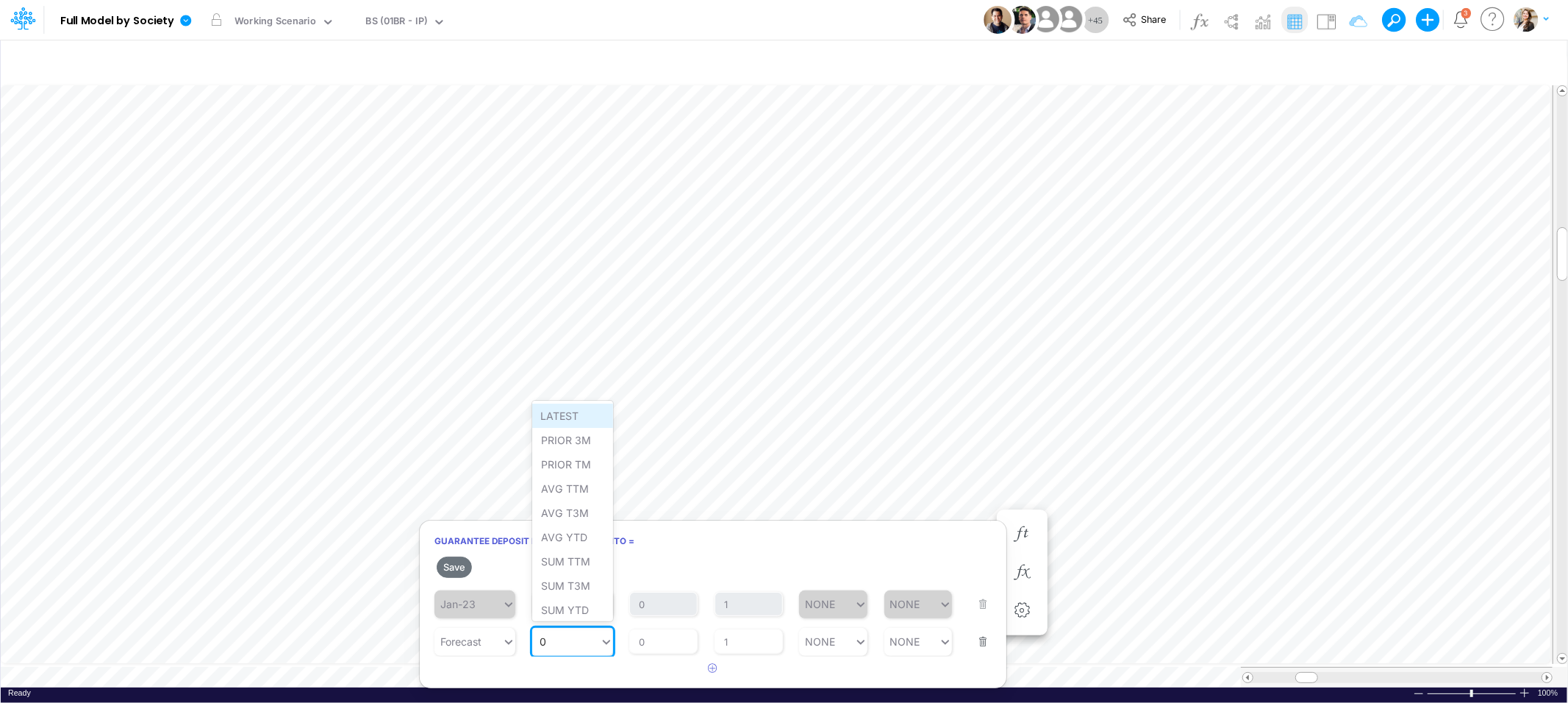
click at [560, 420] on div "LATEST" at bounding box center [573, 415] width 81 height 24
click at [458, 568] on button "Save" at bounding box center [454, 567] width 36 height 21
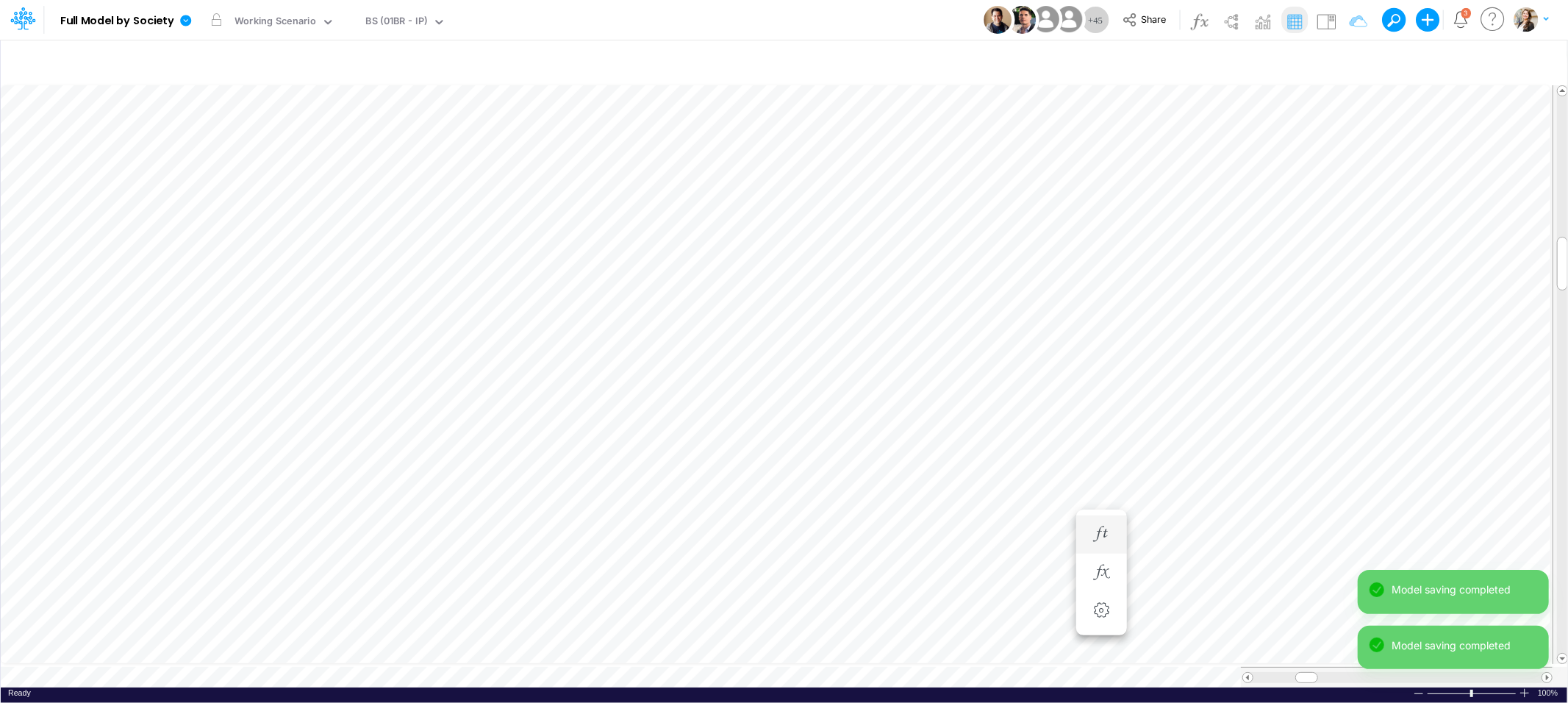
scroll to position [0, 1]
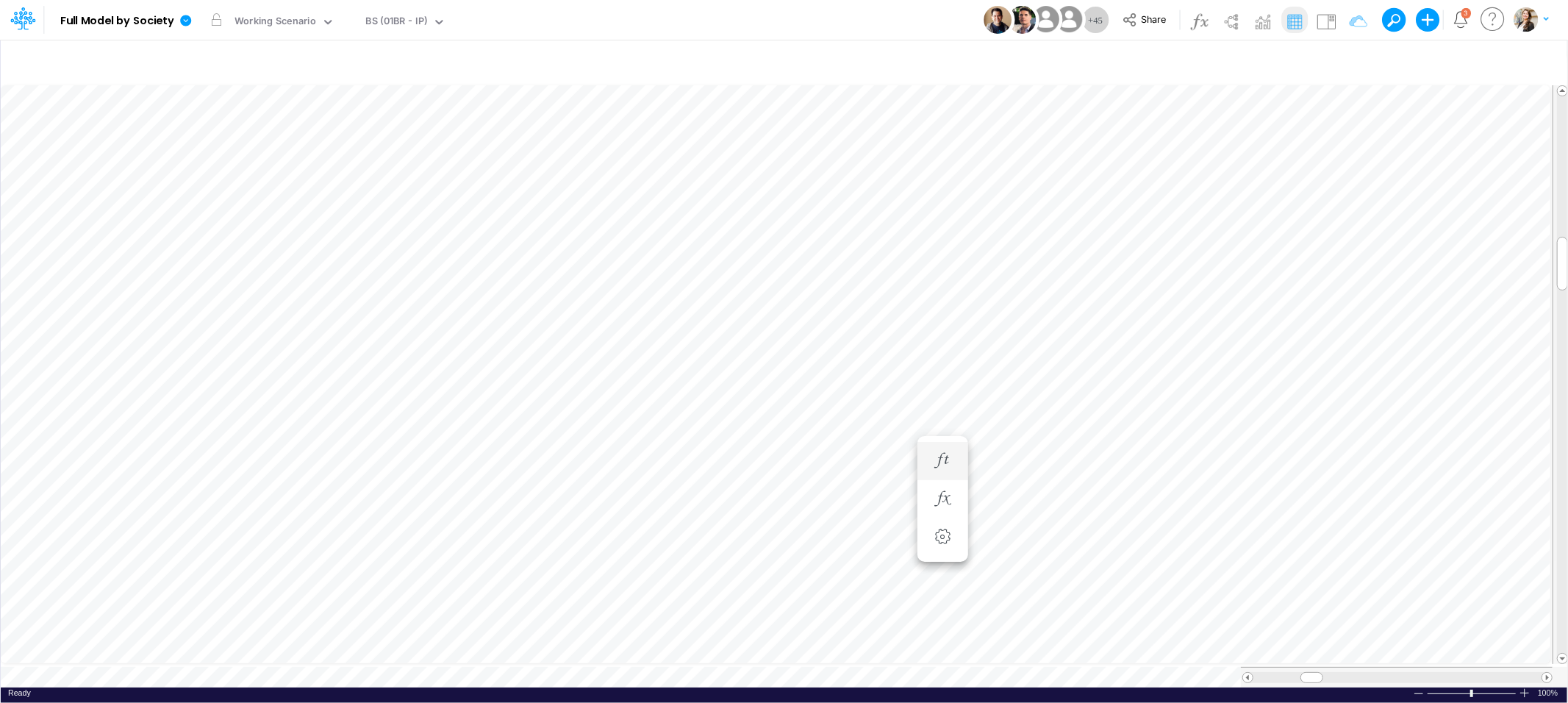
scroll to position [0, 1]
click at [1104, 499] on icon "button" at bounding box center [1101, 498] width 22 height 15
click at [1104, 457] on icon "button" at bounding box center [1101, 461] width 22 height 15
click at [396, 21] on div "BS (01BR - IP)" at bounding box center [397, 22] width 62 height 17
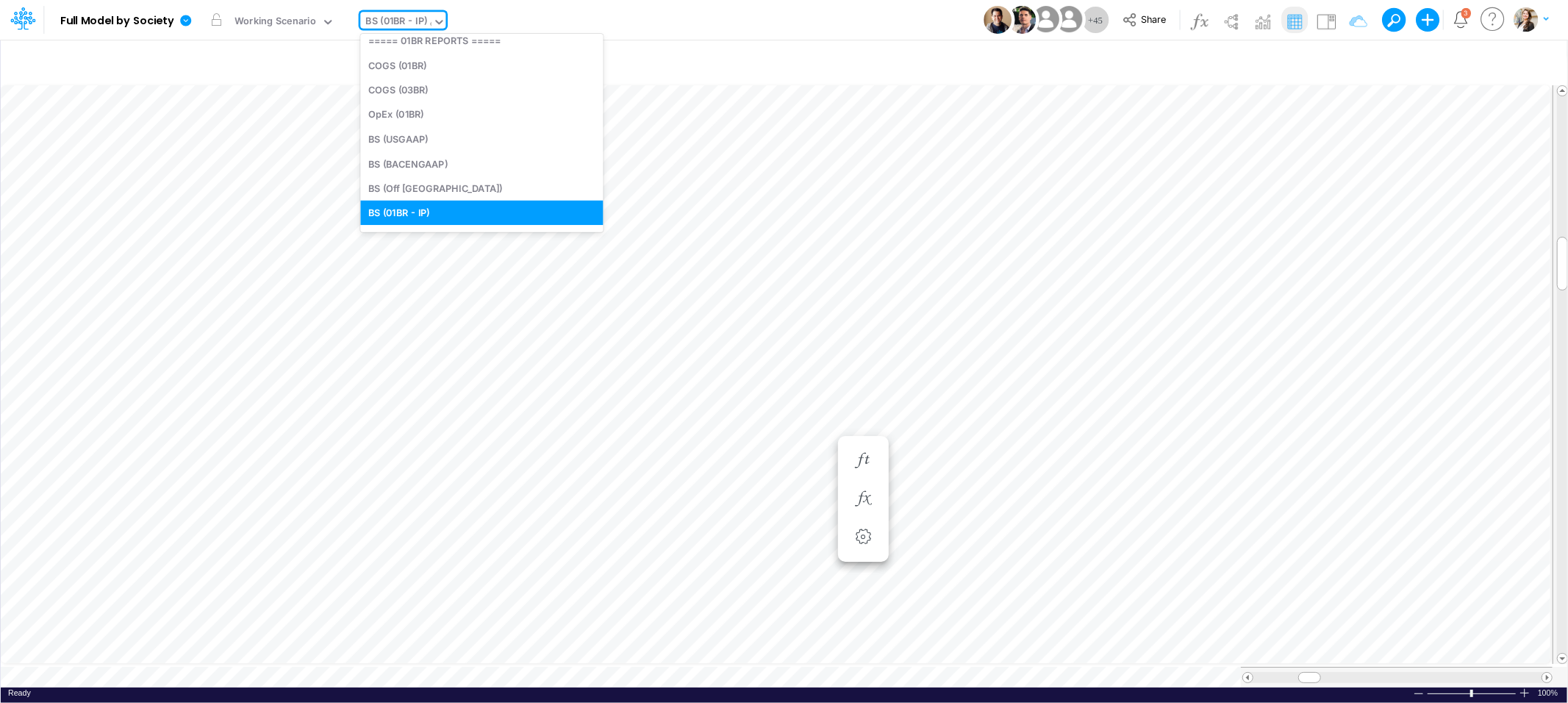
scroll to position [0, 0]
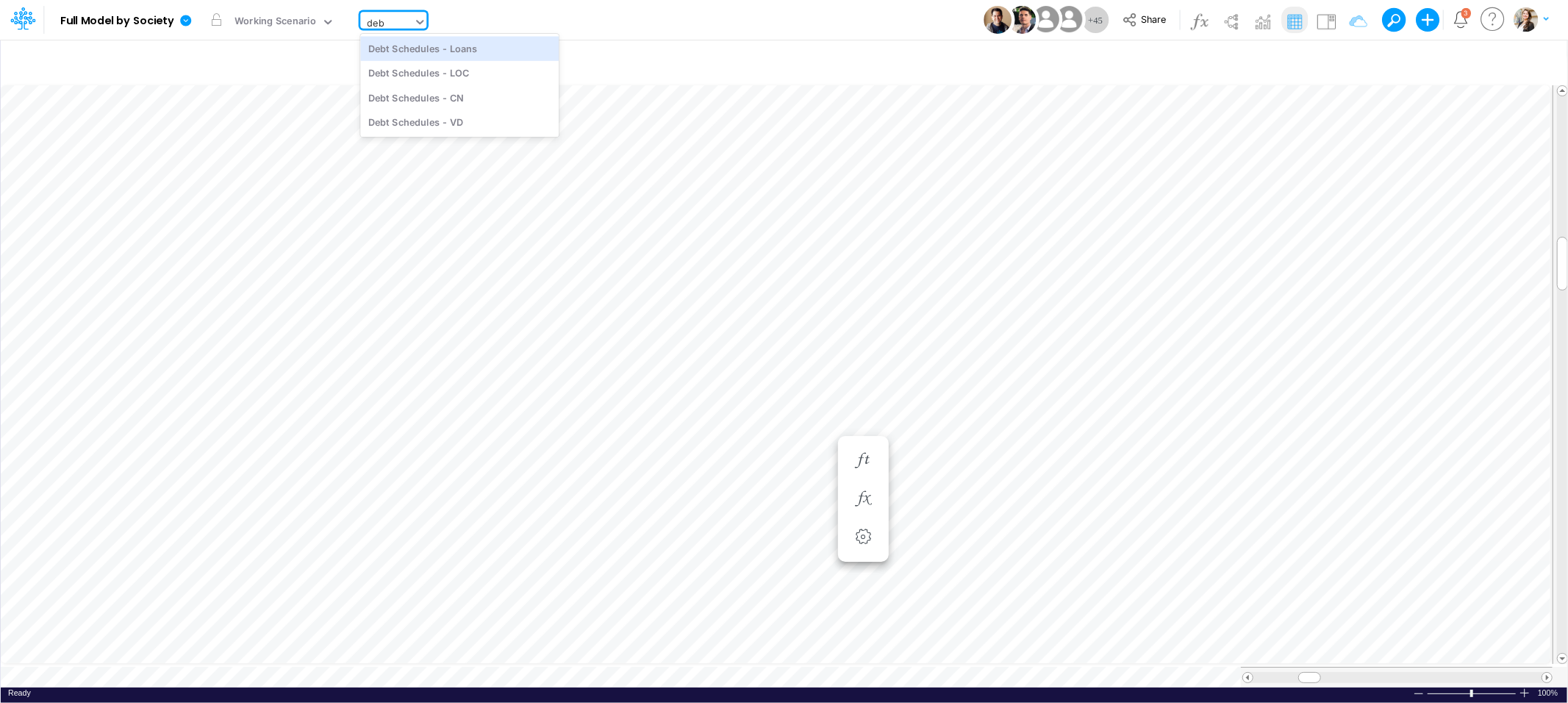
type input "debt"
click at [421, 53] on div "Debt Schedules - Loans" at bounding box center [460, 47] width 199 height 24
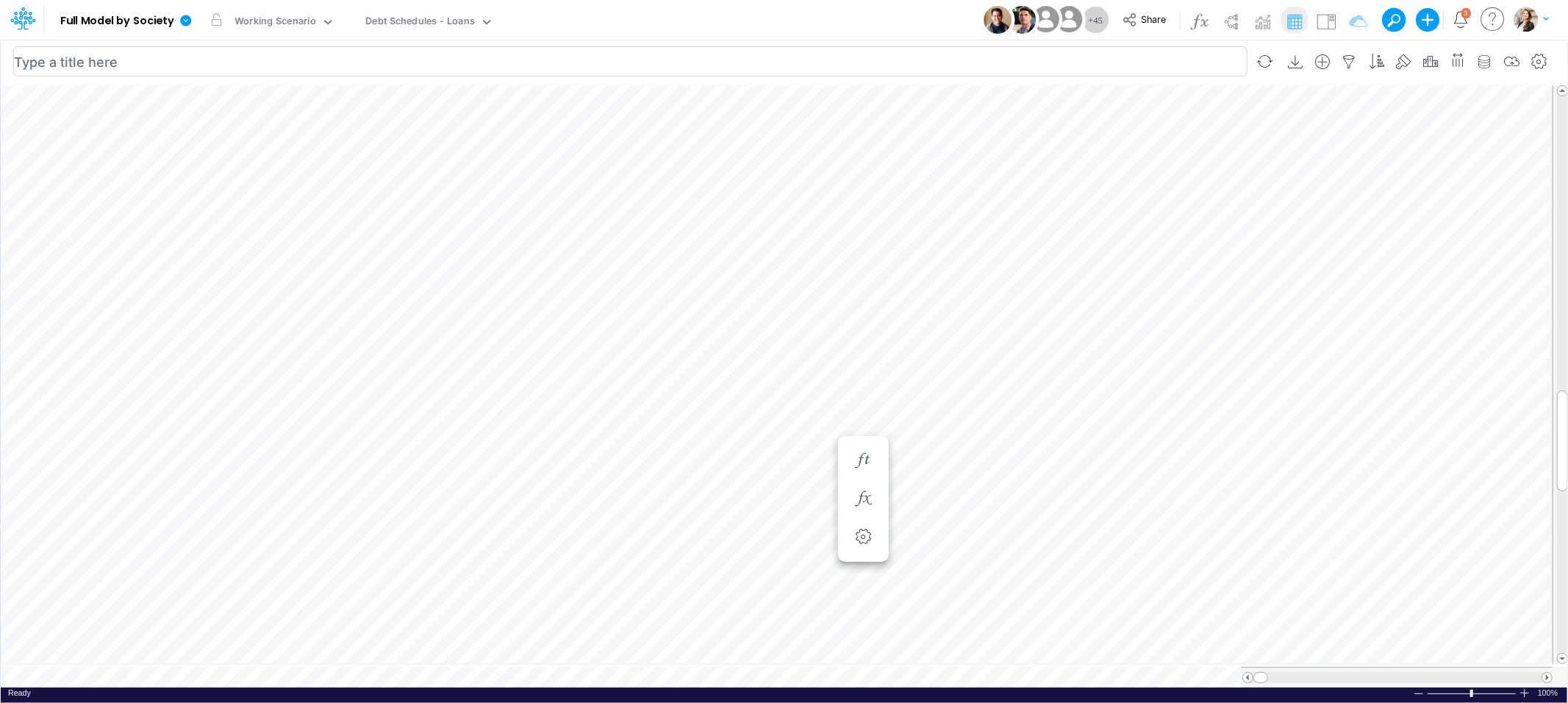
scroll to position [0, 1]
click at [857, 467] on icon "button" at bounding box center [862, 469] width 22 height 15
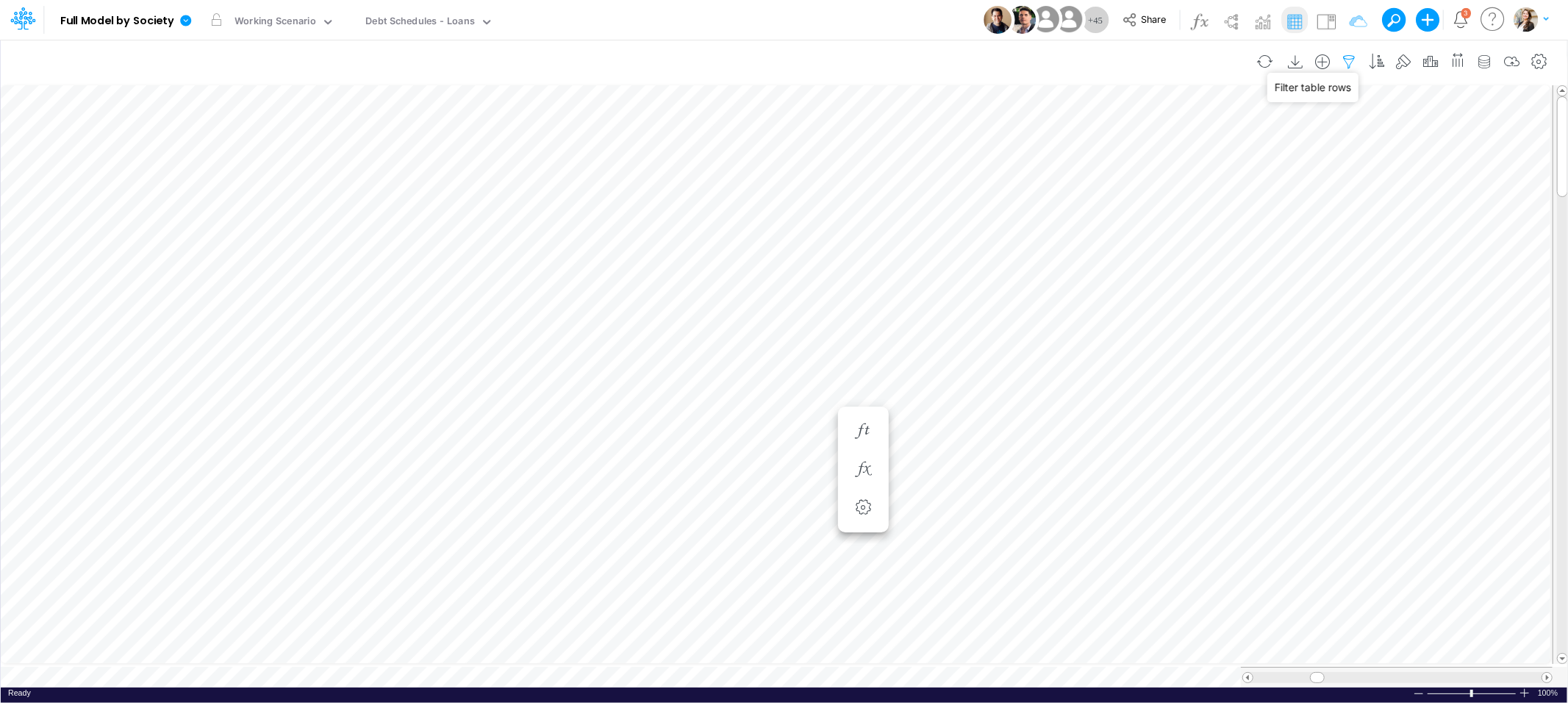
click at [1344, 60] on icon "button" at bounding box center [1349, 62] width 22 height 15
click at [1123, 153] on icon "button" at bounding box center [1126, 156] width 10 height 10
click at [1018, 206] on div at bounding box center [1015, 203] width 140 height 25
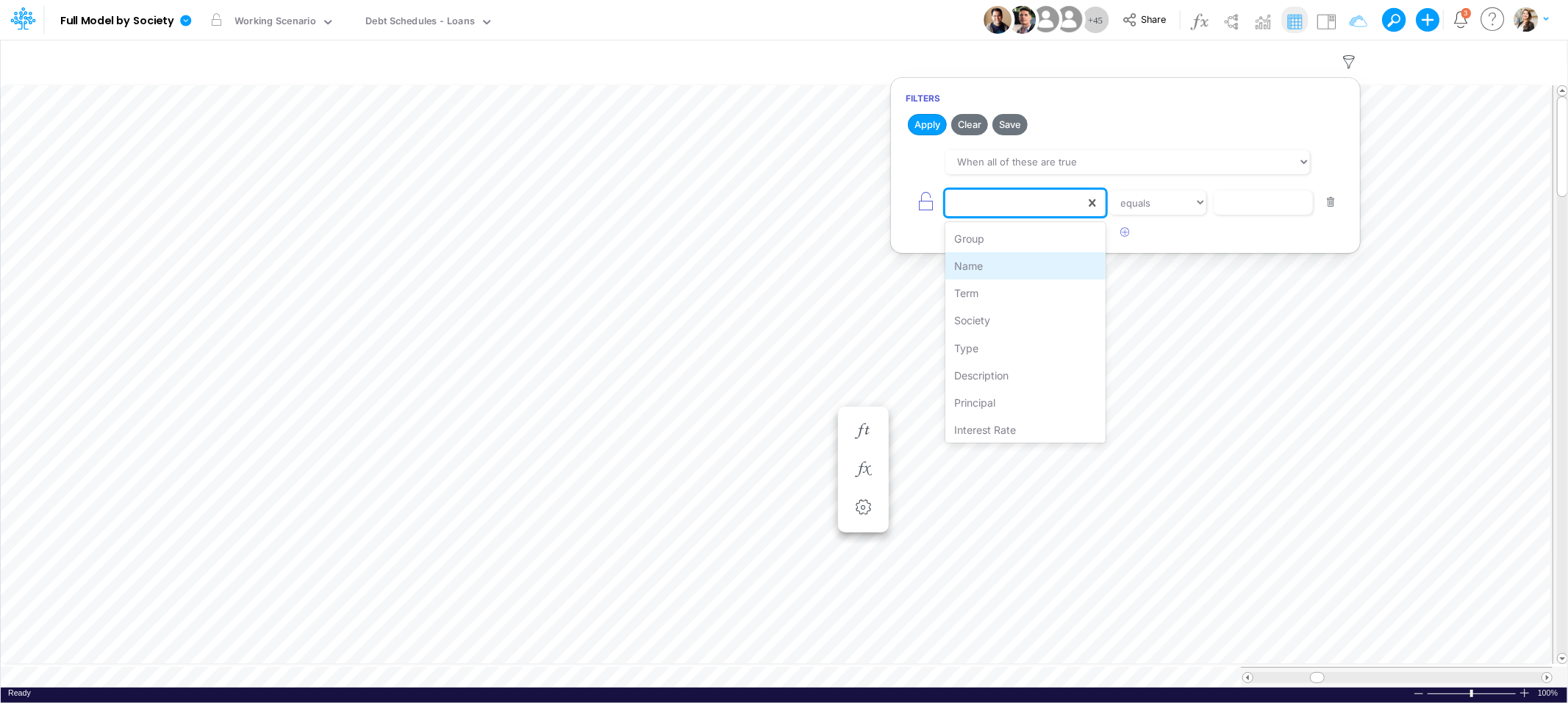
click at [998, 260] on div "Name" at bounding box center [1024, 266] width 159 height 27
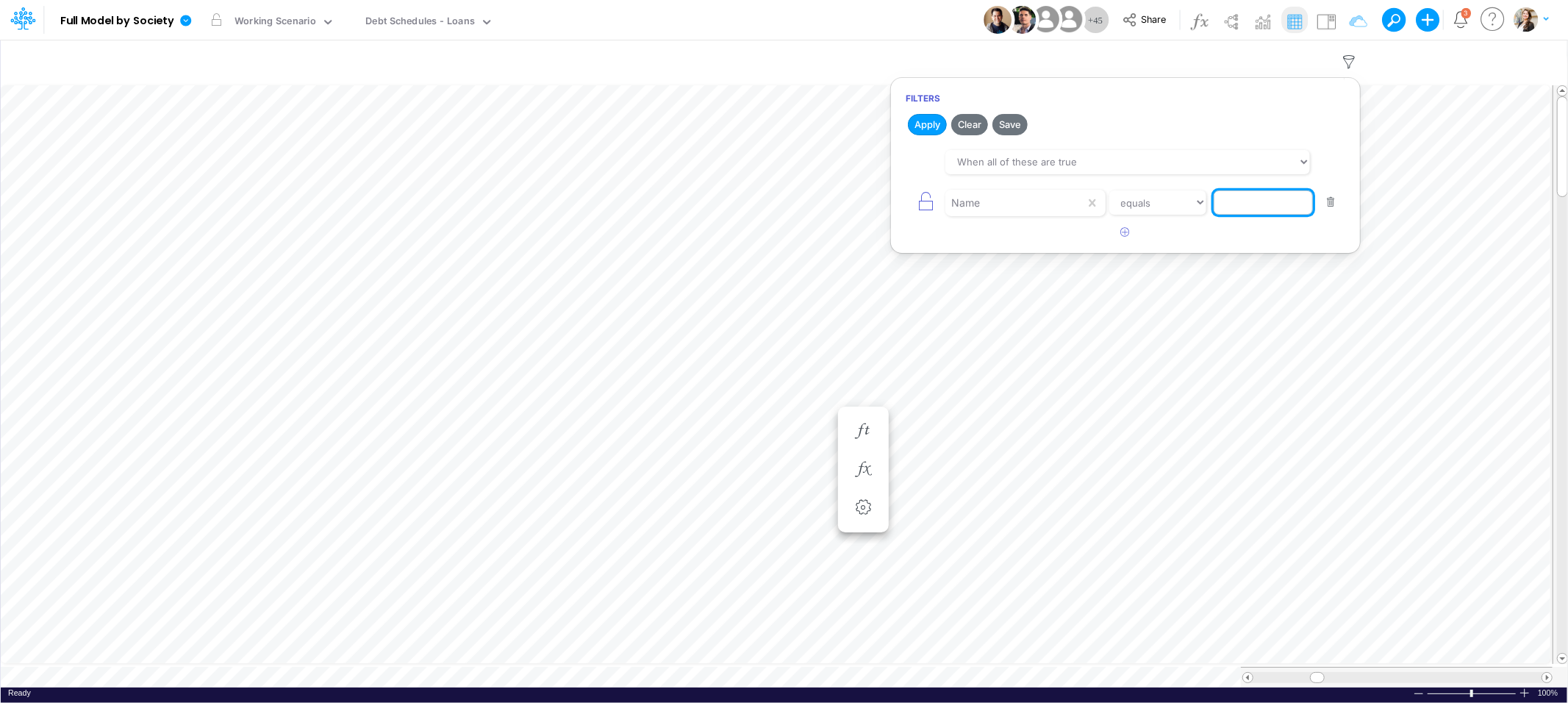
click at [1247, 211] on input "text" at bounding box center [1263, 203] width 99 height 25
click at [1144, 216] on div "Name equals not equal starts with ends with contains" at bounding box center [1125, 203] width 439 height 33
click at [1143, 212] on select "equals not equal starts with ends with contains" at bounding box center [1158, 203] width 98 height 25
select select "contains"
click at [1108, 190] on select "equals not equal starts with ends with contains" at bounding box center [1158, 203] width 98 height 25
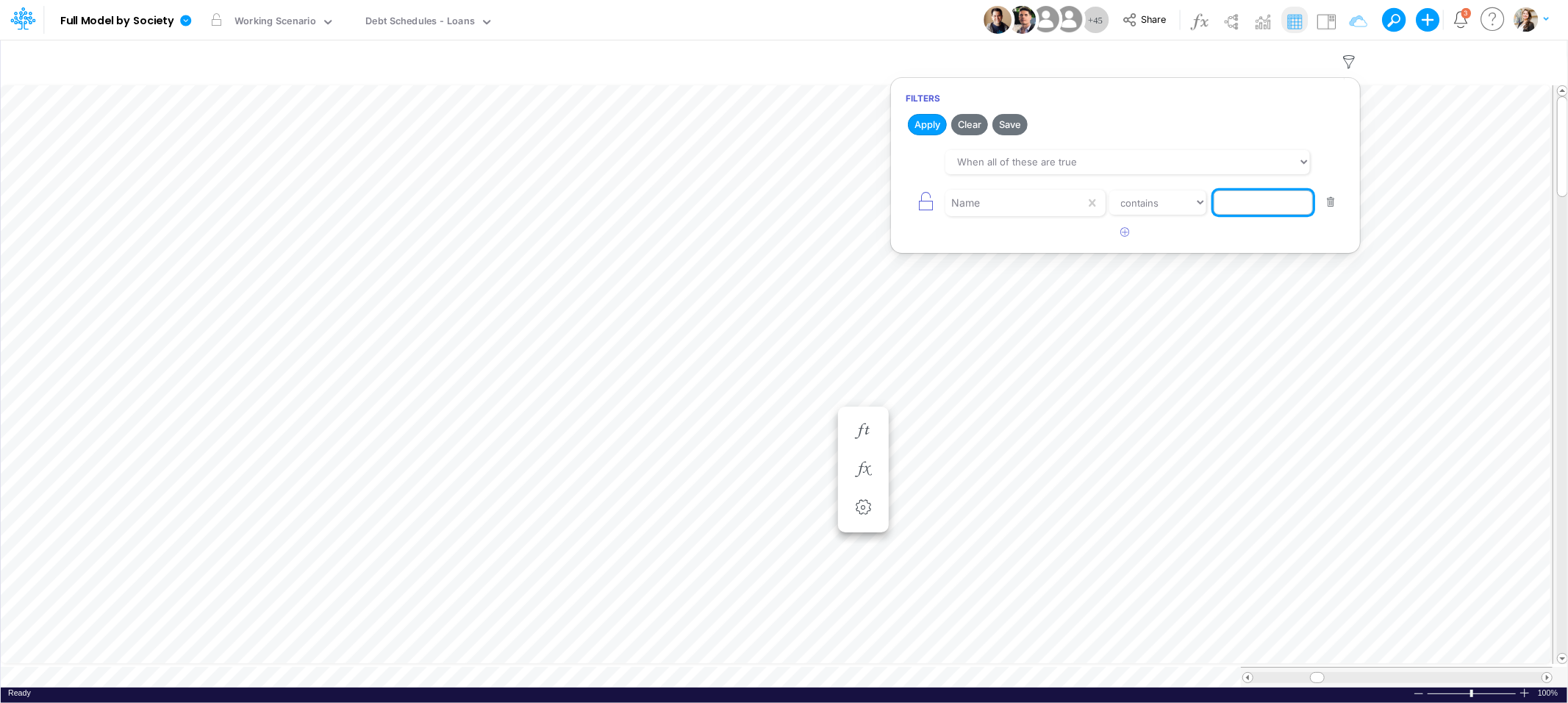
click at [1246, 201] on input "text" at bounding box center [1263, 203] width 99 height 25
type input "LFT"
click at [935, 127] on button "Apply" at bounding box center [927, 125] width 39 height 21
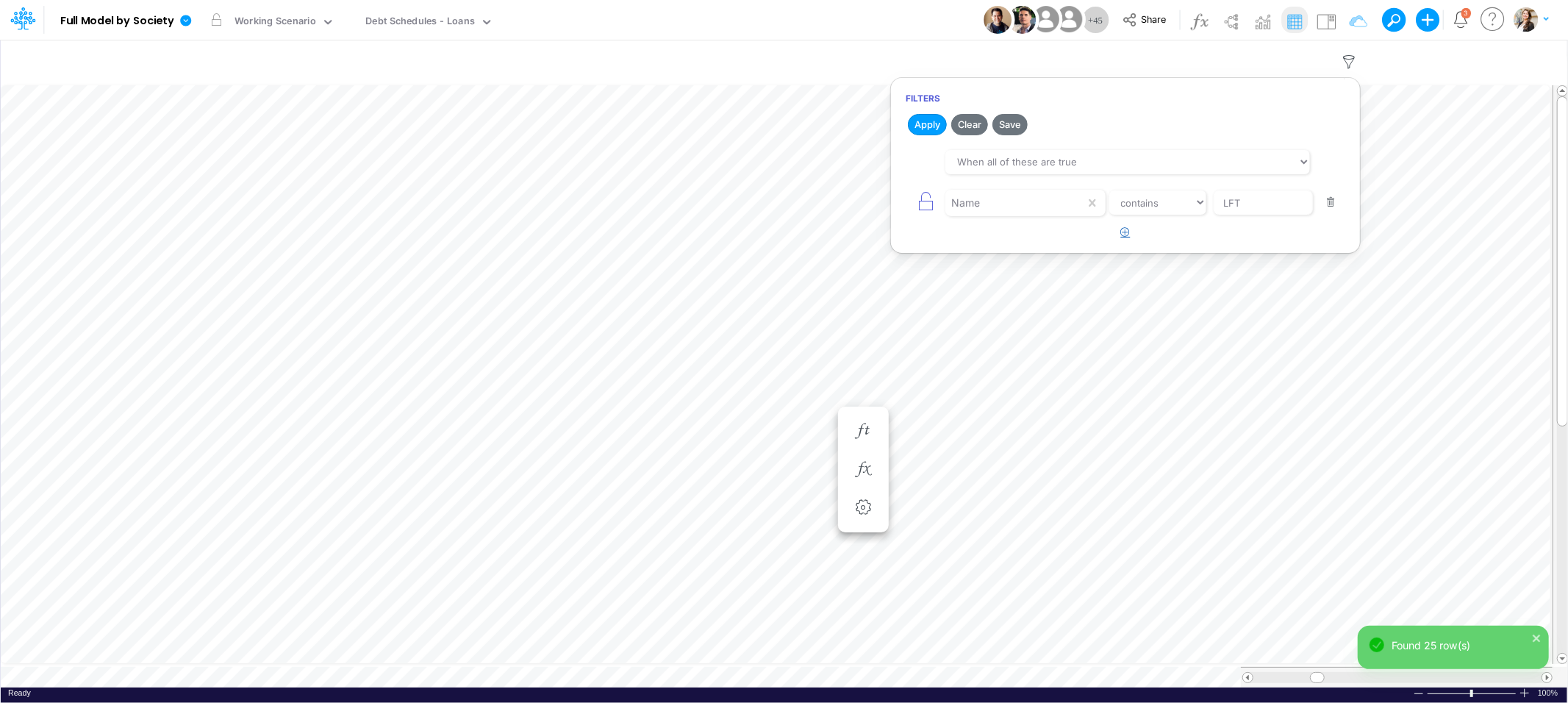
click at [1123, 239] on button "button" at bounding box center [1126, 232] width 29 height 24
click at [1002, 215] on div at bounding box center [1015, 203] width 140 height 25
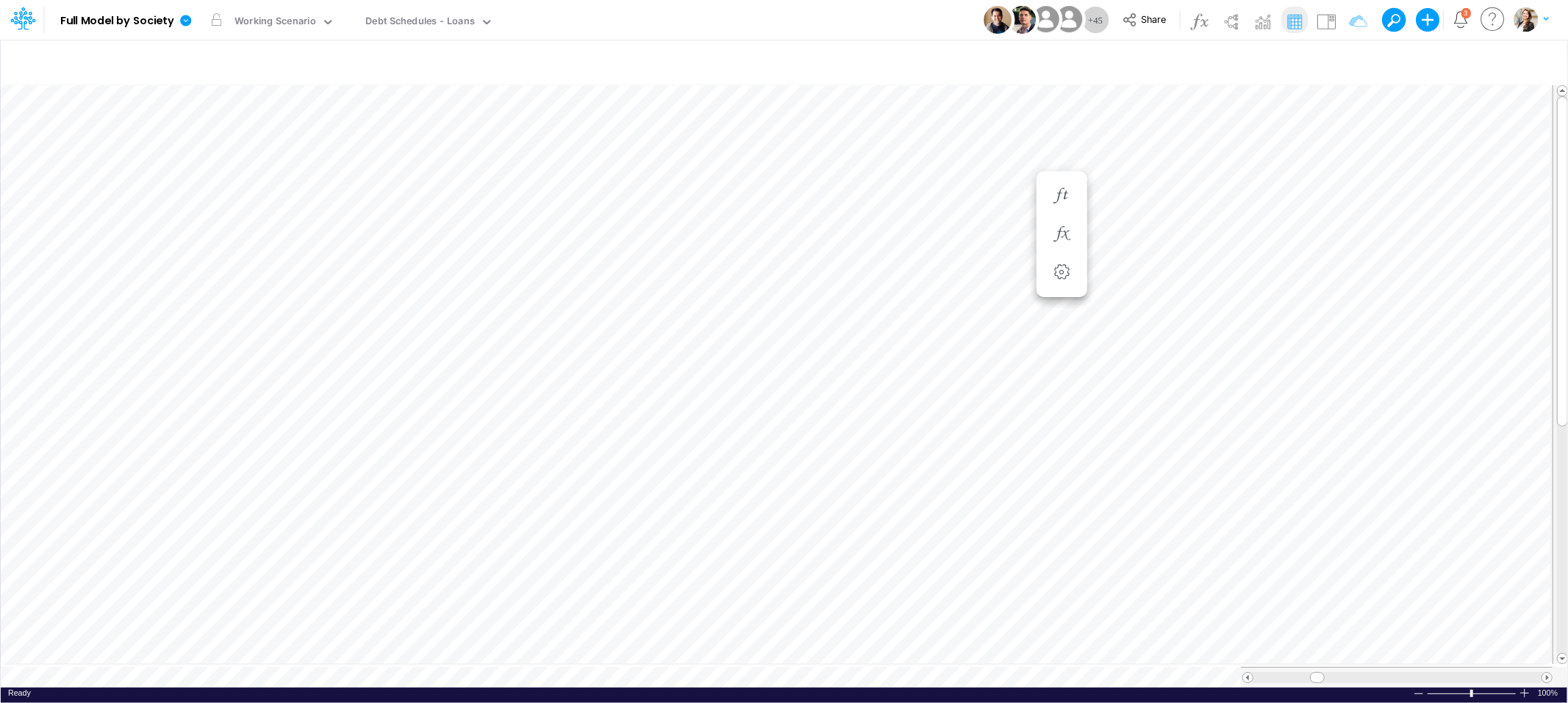
scroll to position [0, 1]
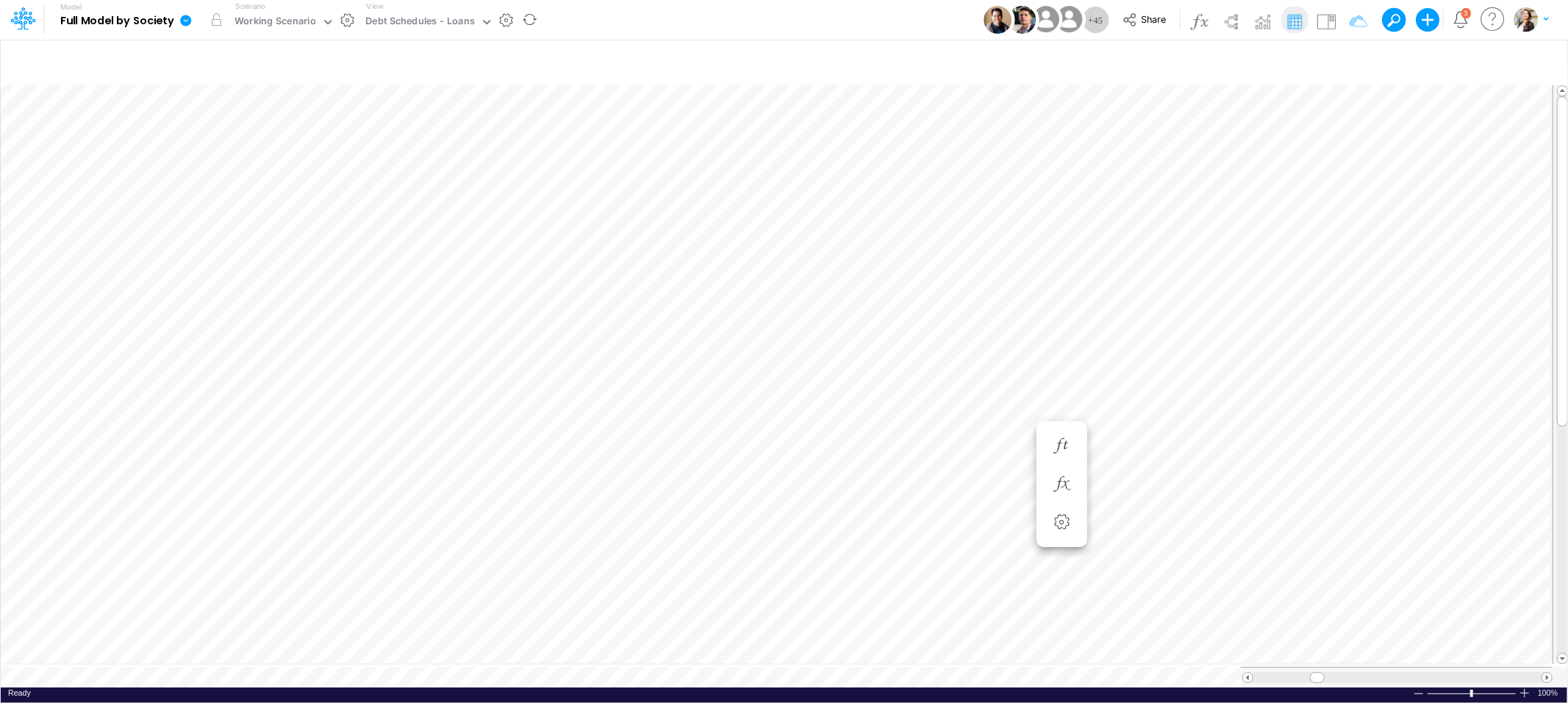
click at [186, 23] on icon at bounding box center [184, 19] width 11 height 11
click at [217, 153] on button "View model info" at bounding box center [259, 153] width 157 height 23
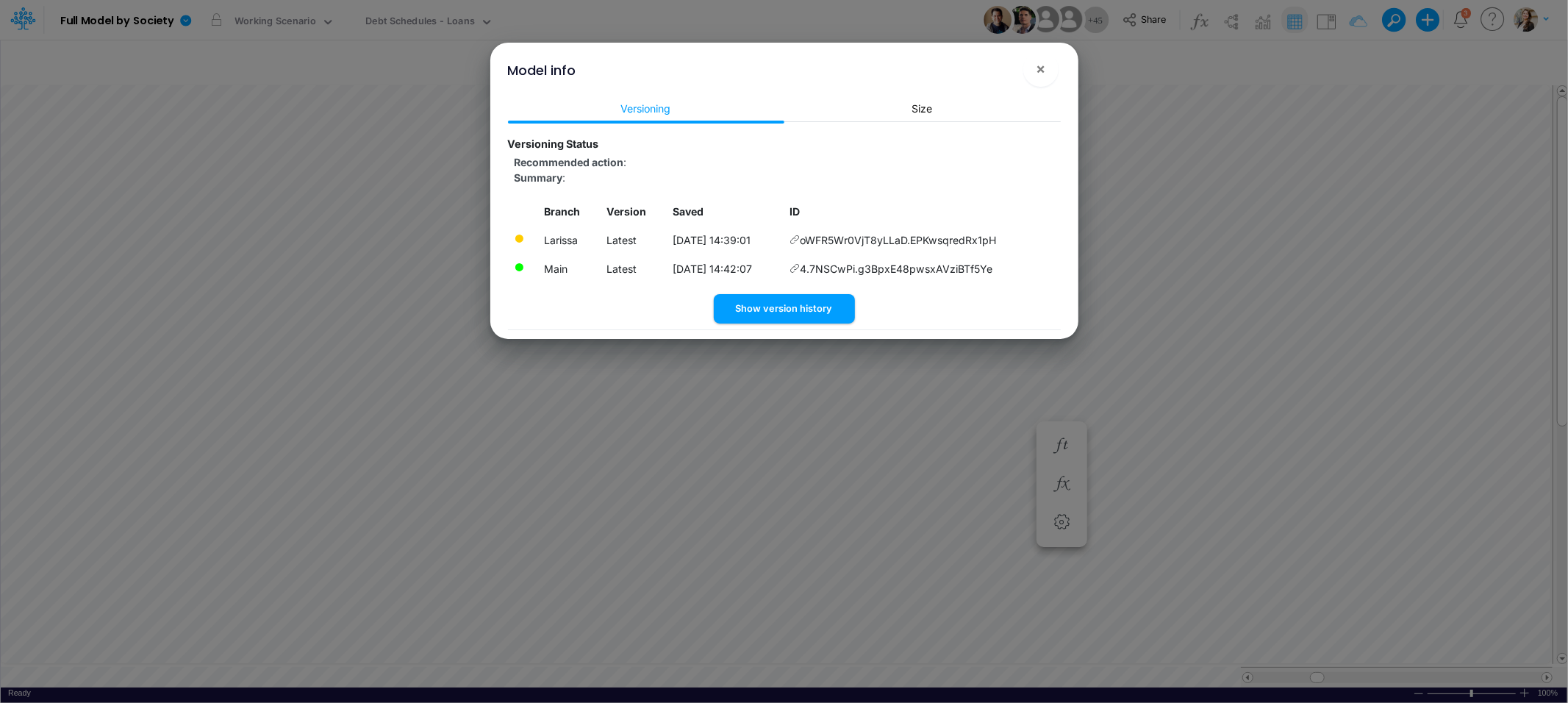
click at [1003, 173] on div "Summary :" at bounding box center [787, 178] width 546 height 15
click at [1312, 228] on div "Model info × Versioning Size Versioning Status Recommended action : Summary : B…" at bounding box center [784, 352] width 1568 height 703
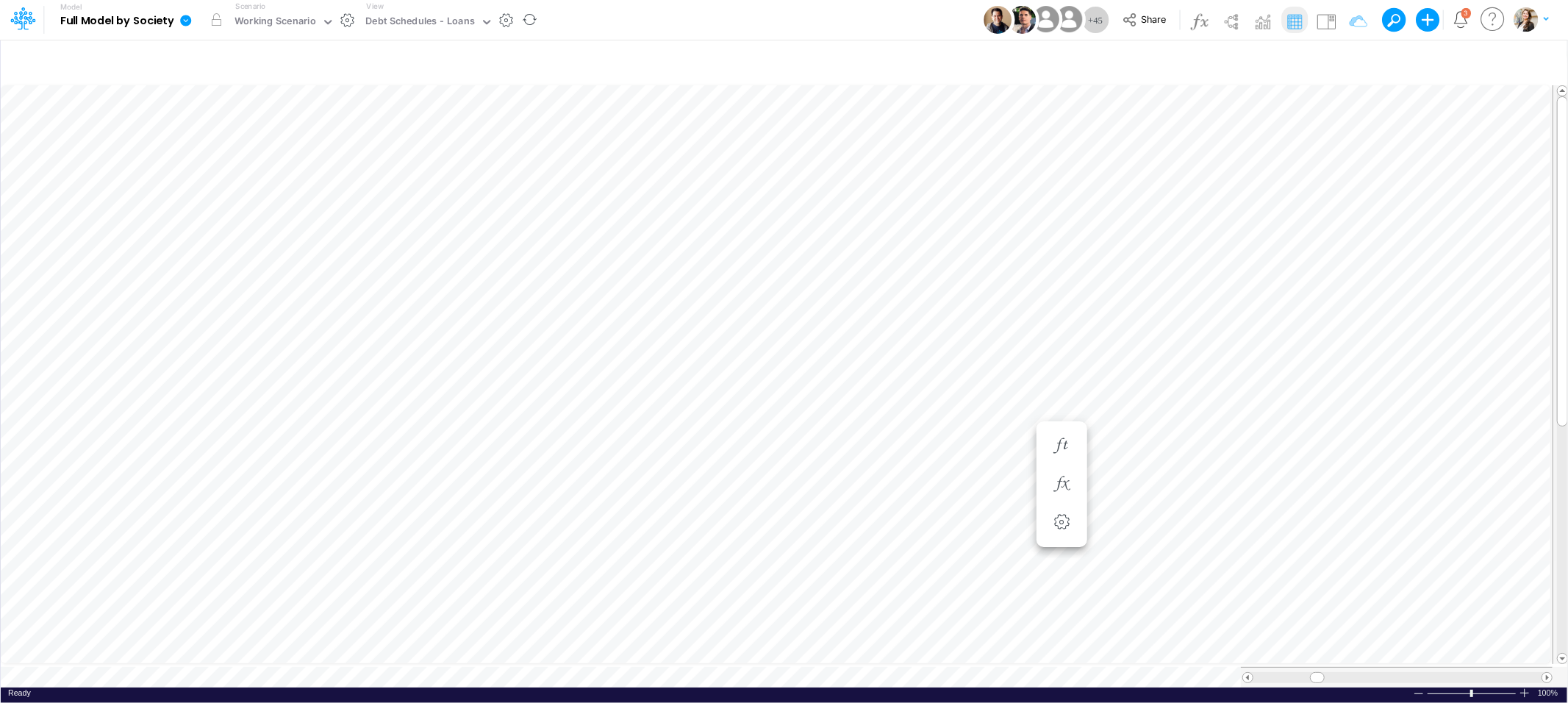
click at [186, 19] on icon at bounding box center [184, 19] width 11 height 11
click at [217, 150] on button "View model info" at bounding box center [259, 153] width 157 height 23
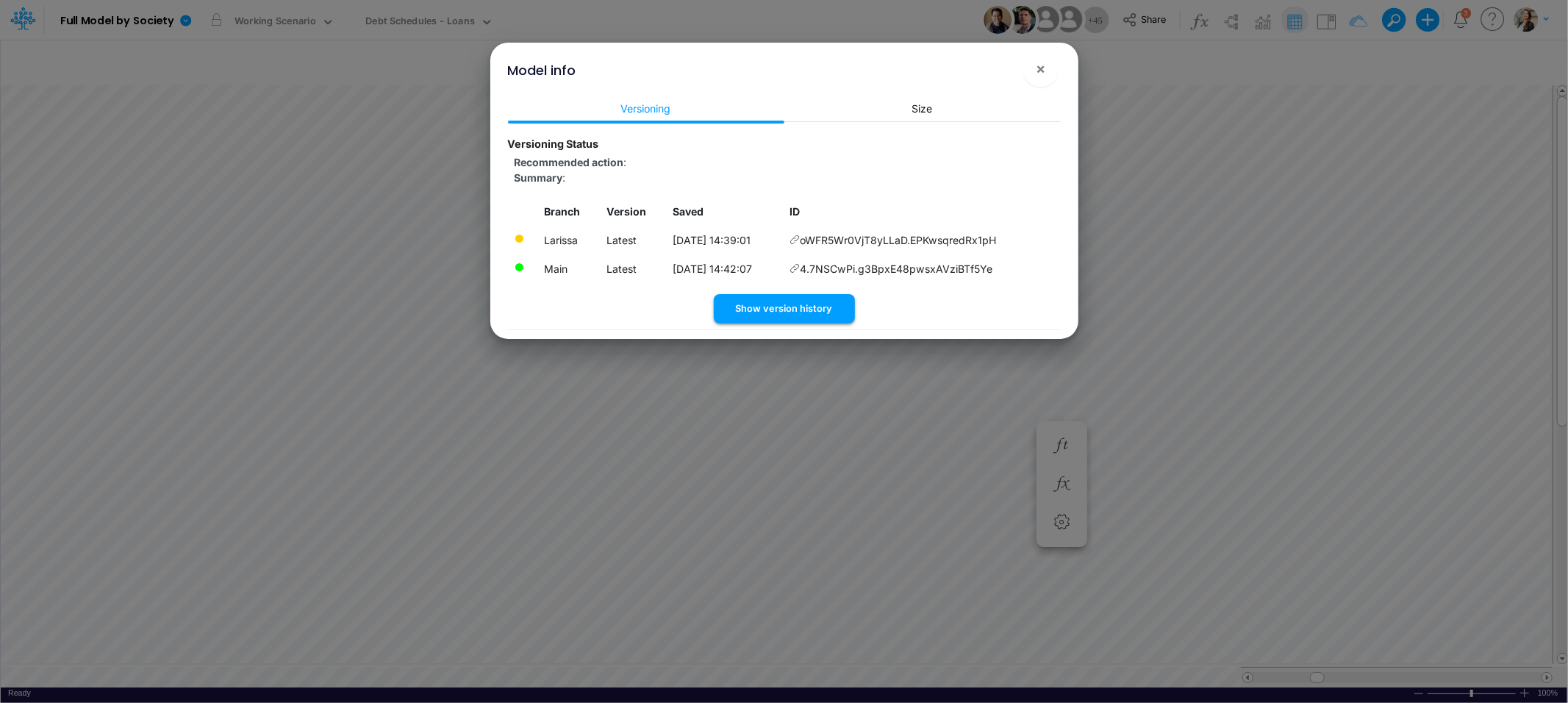
click at [766, 311] on button "Show version history" at bounding box center [784, 308] width 141 height 29
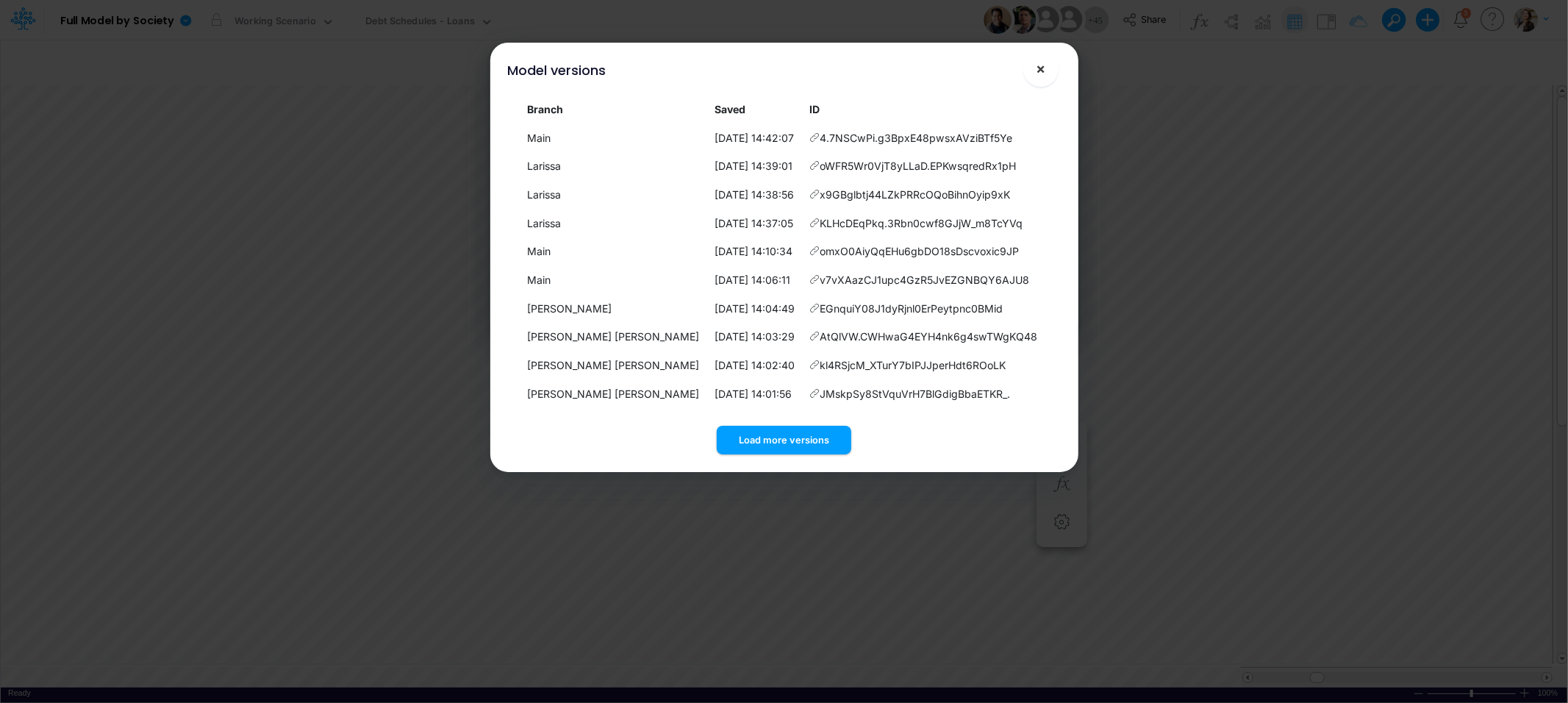
click at [1044, 68] on span "×" at bounding box center [1040, 69] width 10 height 17
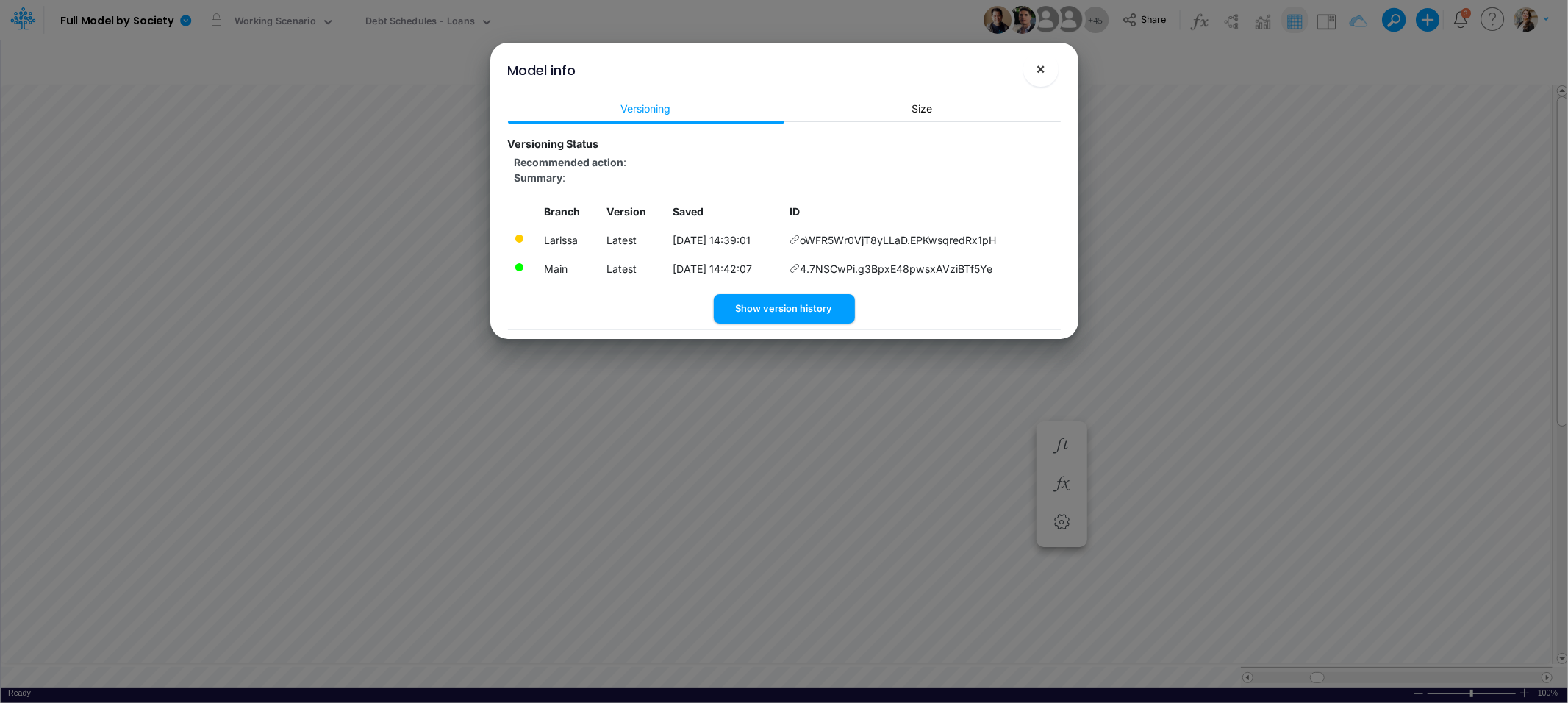
drag, startPoint x: 1053, startPoint y: 71, endPoint x: 1046, endPoint y: 72, distance: 7.1
click at [1053, 71] on button "×" at bounding box center [1041, 69] width 36 height 36
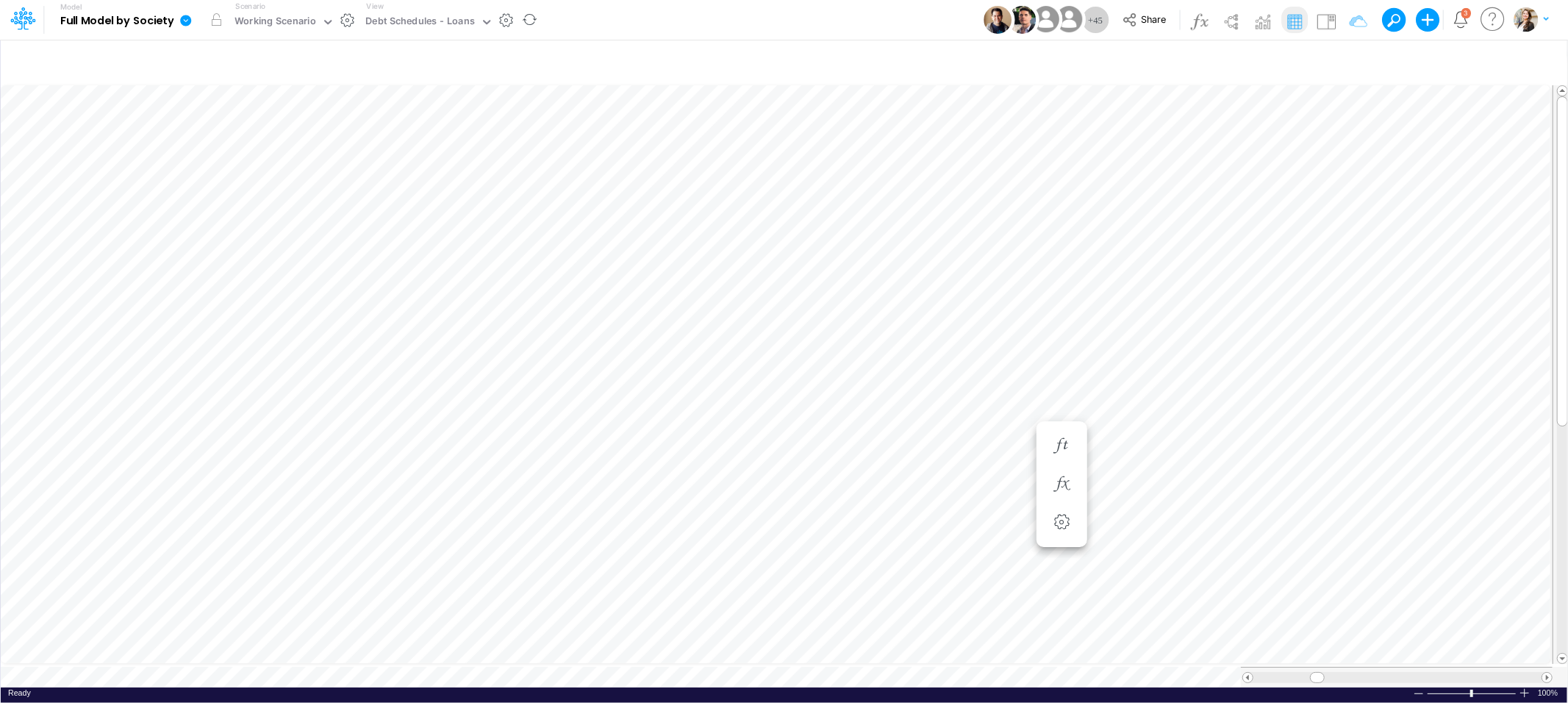
click at [183, 20] on icon at bounding box center [184, 19] width 11 height 11
click at [213, 174] on button "Sync Scenarios" at bounding box center [259, 176] width 157 height 23
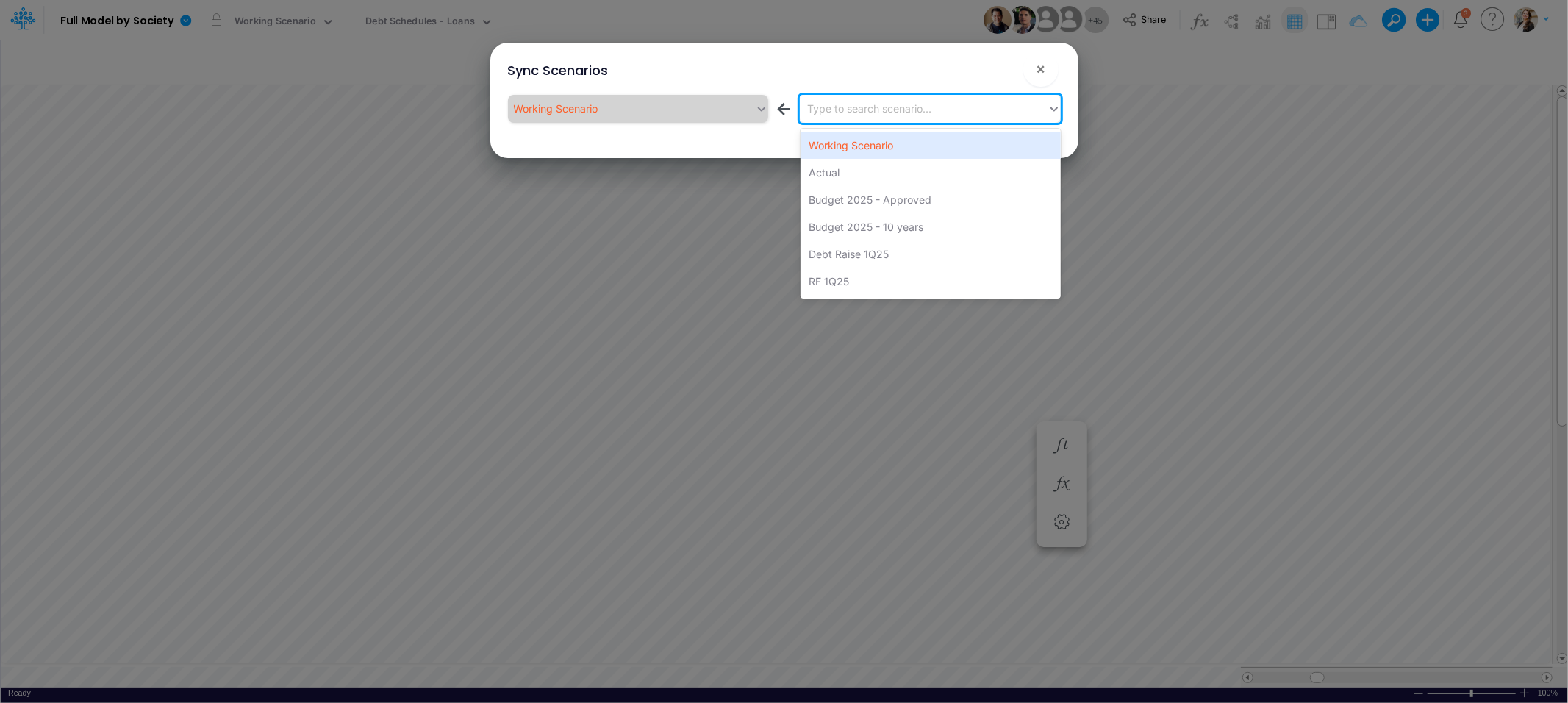
click at [828, 109] on div "Type to search scenario..." at bounding box center [869, 108] width 125 height 15
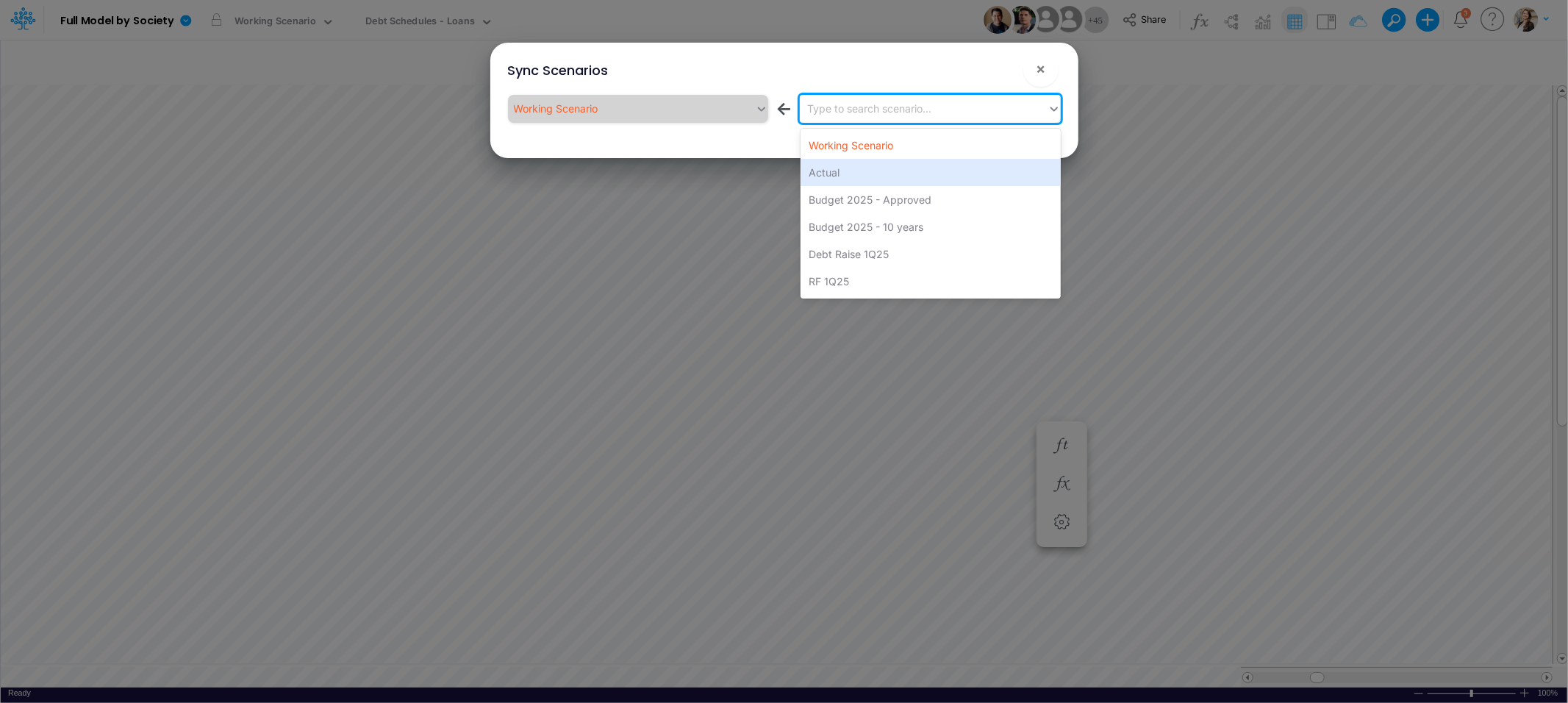
click at [830, 180] on div "Actual" at bounding box center [930, 172] width 260 height 27
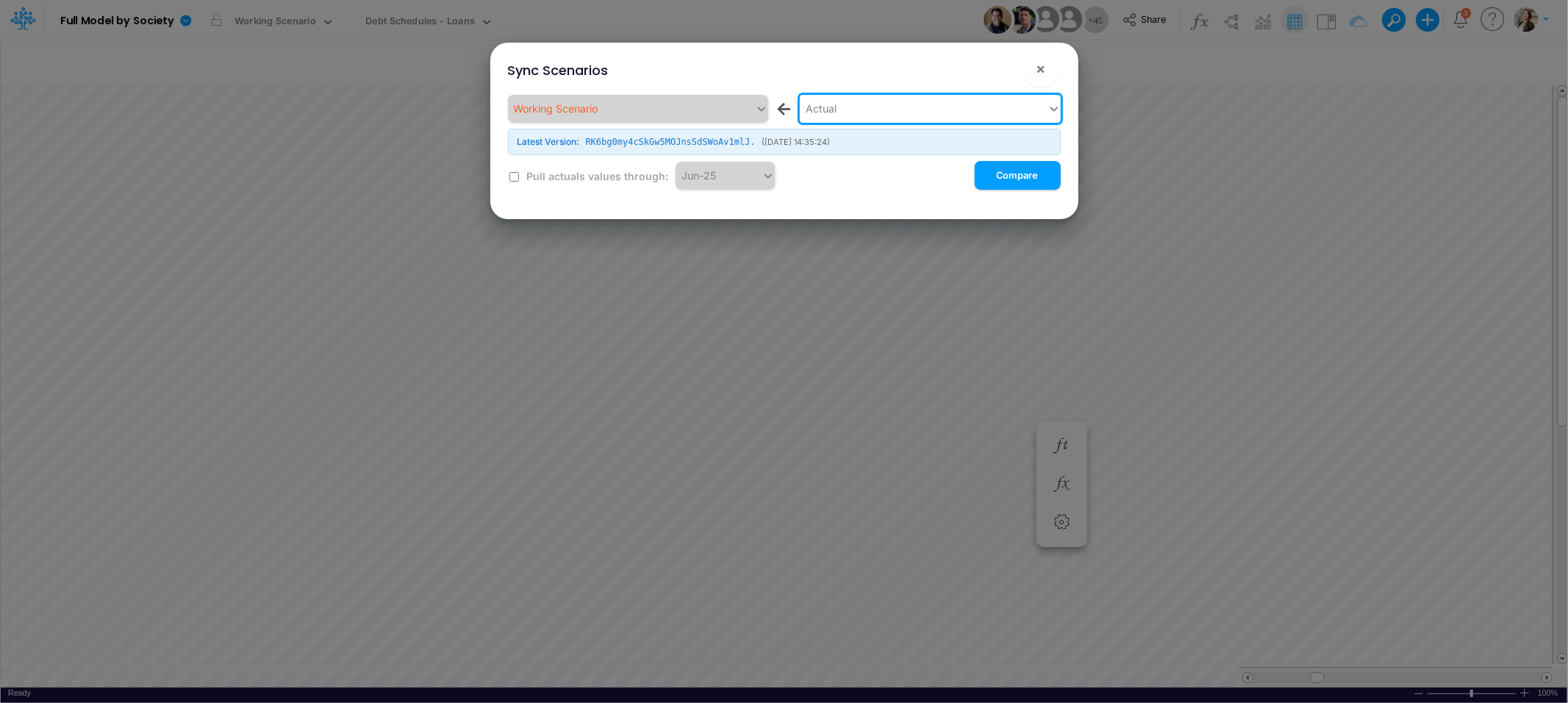
click at [513, 180] on input "checkbox" at bounding box center [514, 177] width 10 height 10
checkbox input "true"
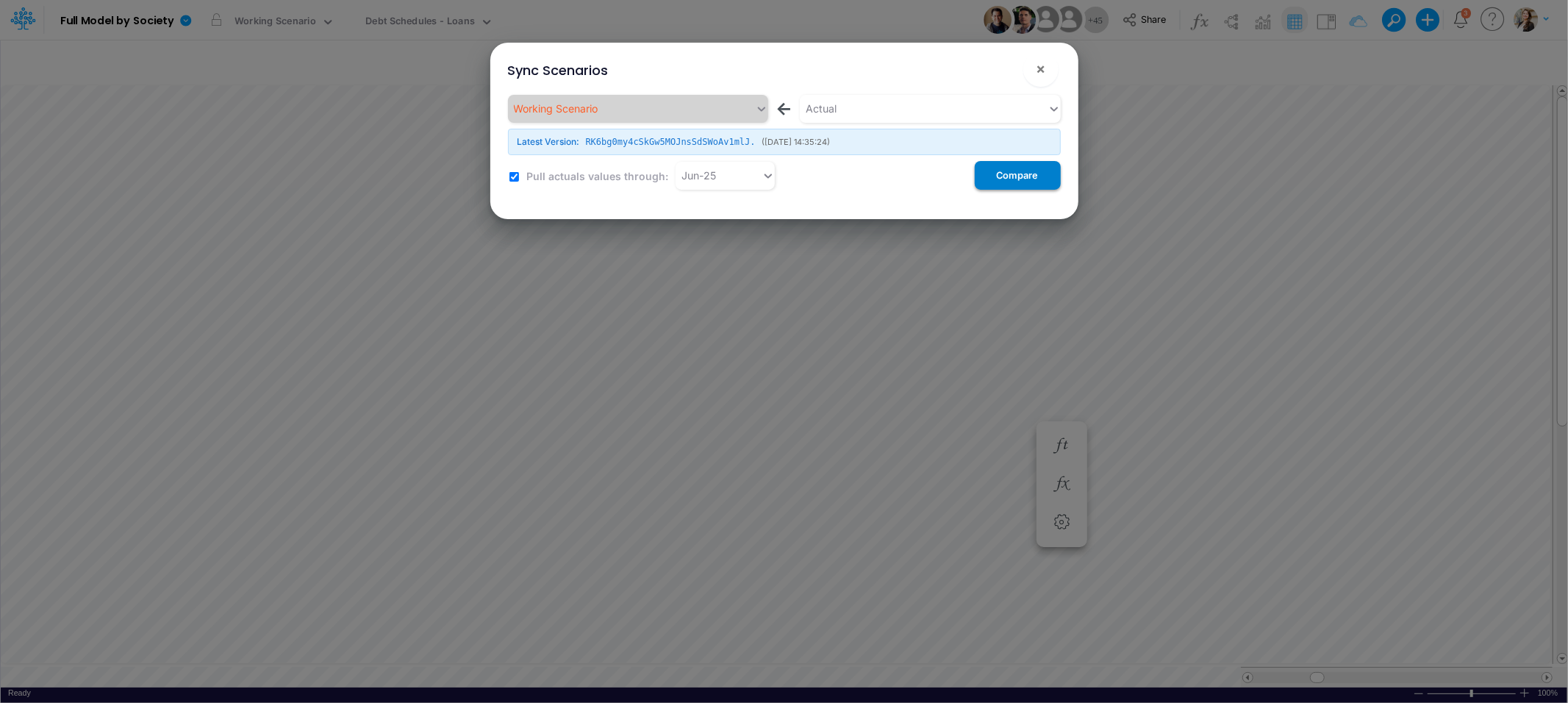
click at [1005, 181] on button "Compare" at bounding box center [1017, 176] width 86 height 29
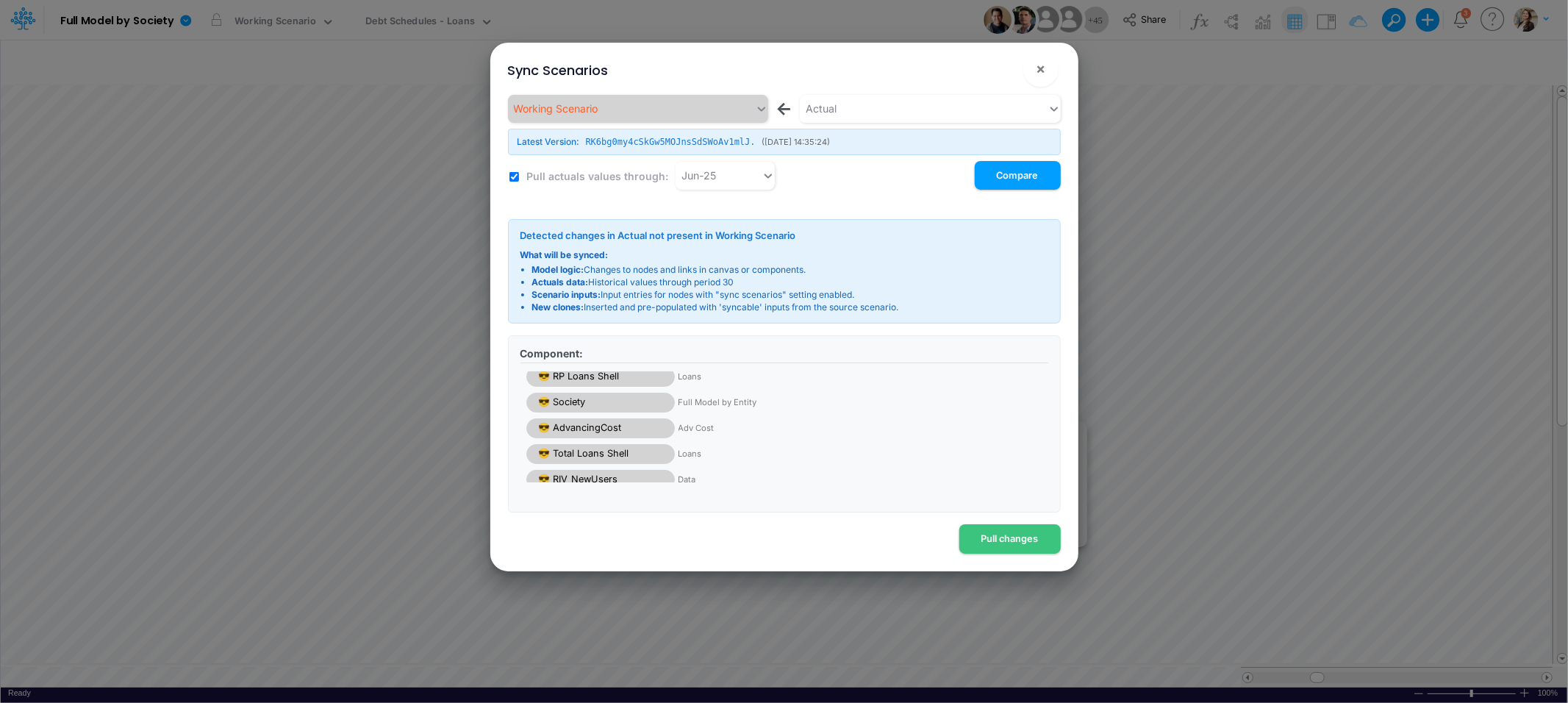
scroll to position [0, 0]
click at [1001, 541] on button "Pull changes" at bounding box center [1009, 539] width 101 height 29
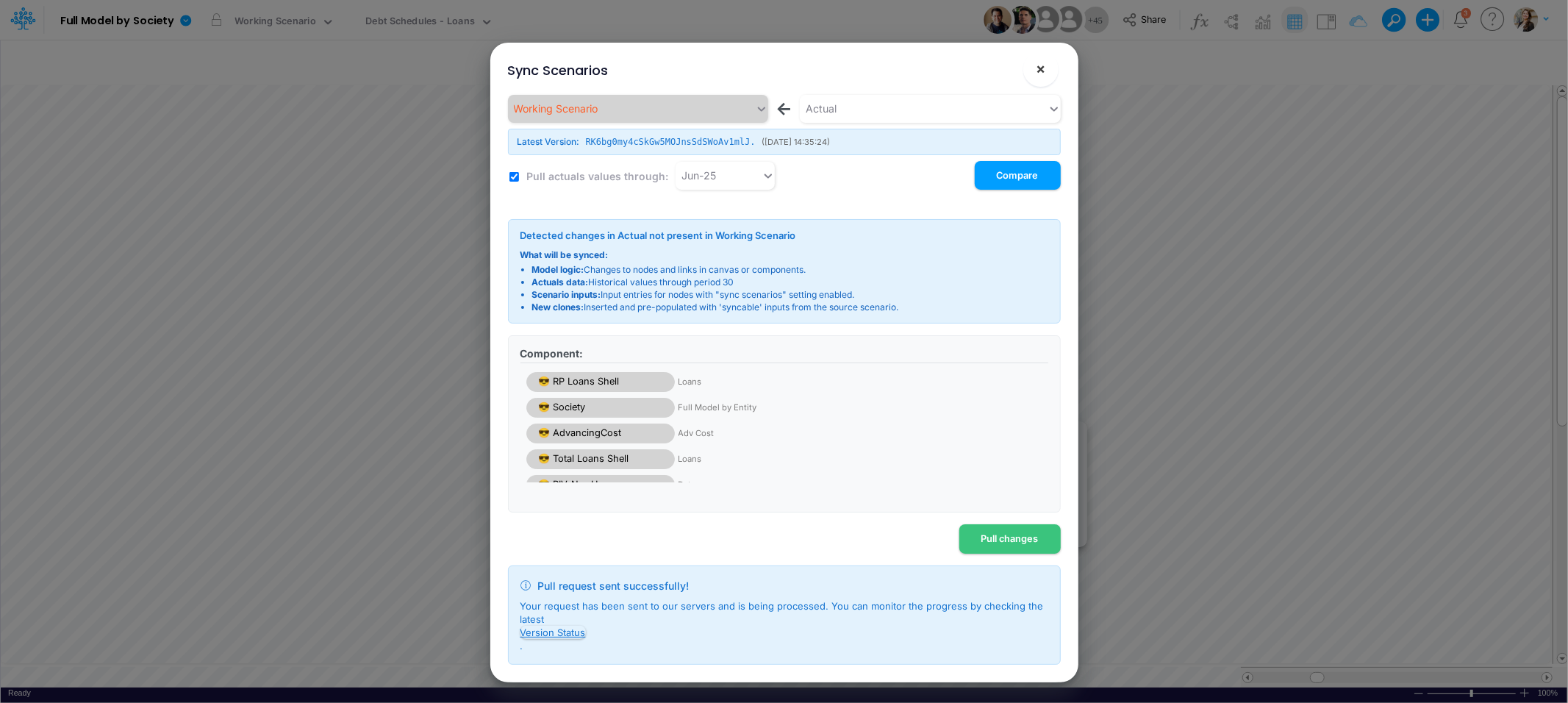
click at [1043, 70] on span "×" at bounding box center [1040, 69] width 10 height 17
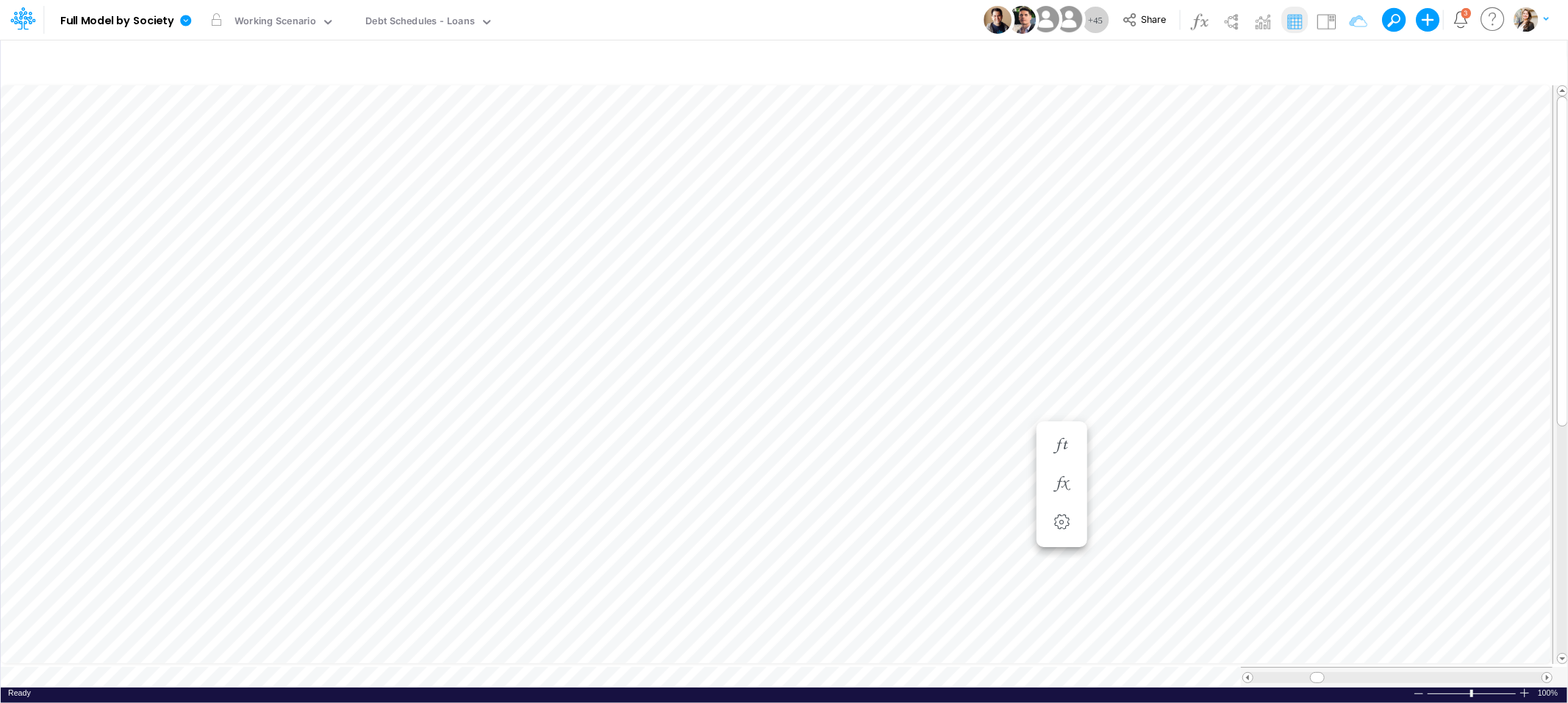
scroll to position [0, 1]
click at [183, 17] on icon at bounding box center [184, 19] width 11 height 11
click at [226, 154] on button "View model info" at bounding box center [259, 153] width 157 height 23
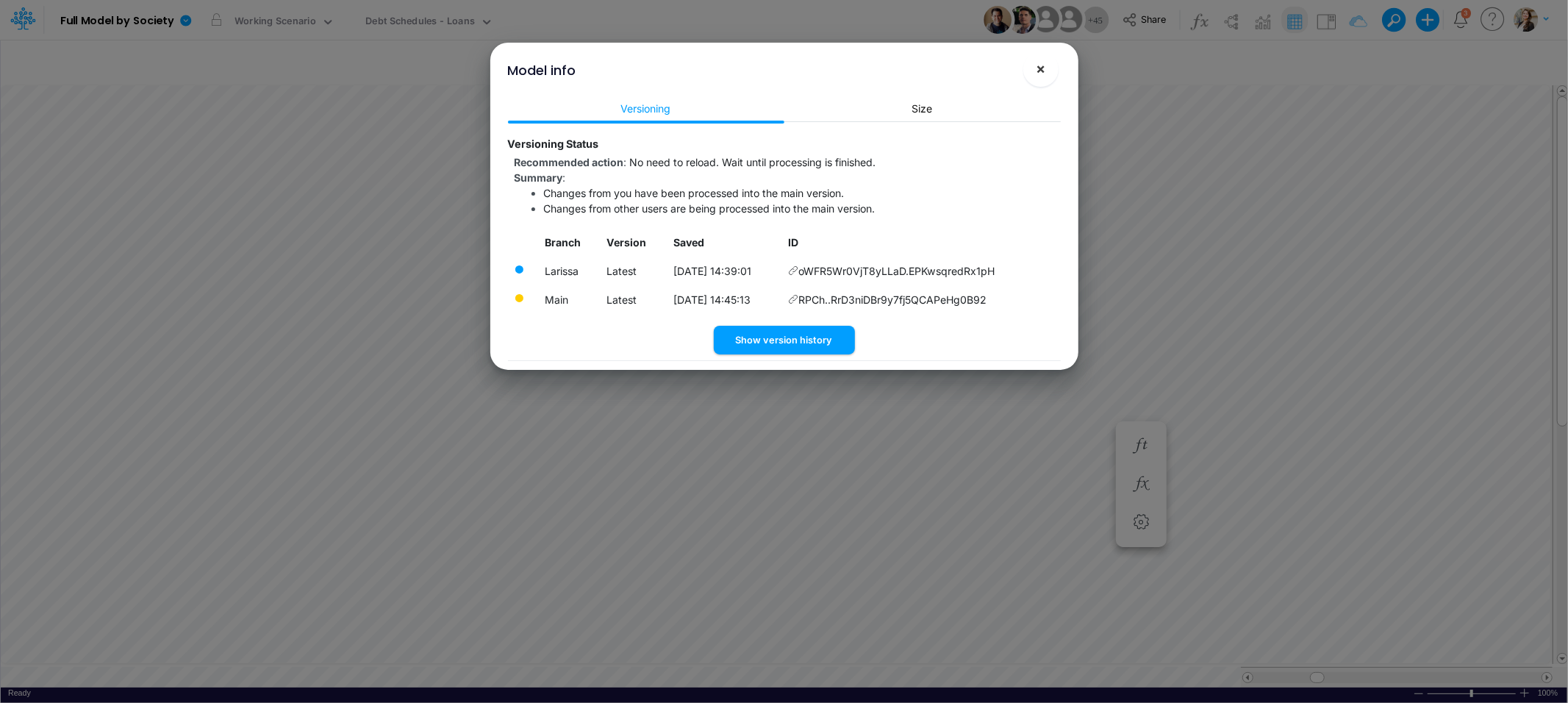
click at [1034, 70] on button "×" at bounding box center [1041, 69] width 36 height 36
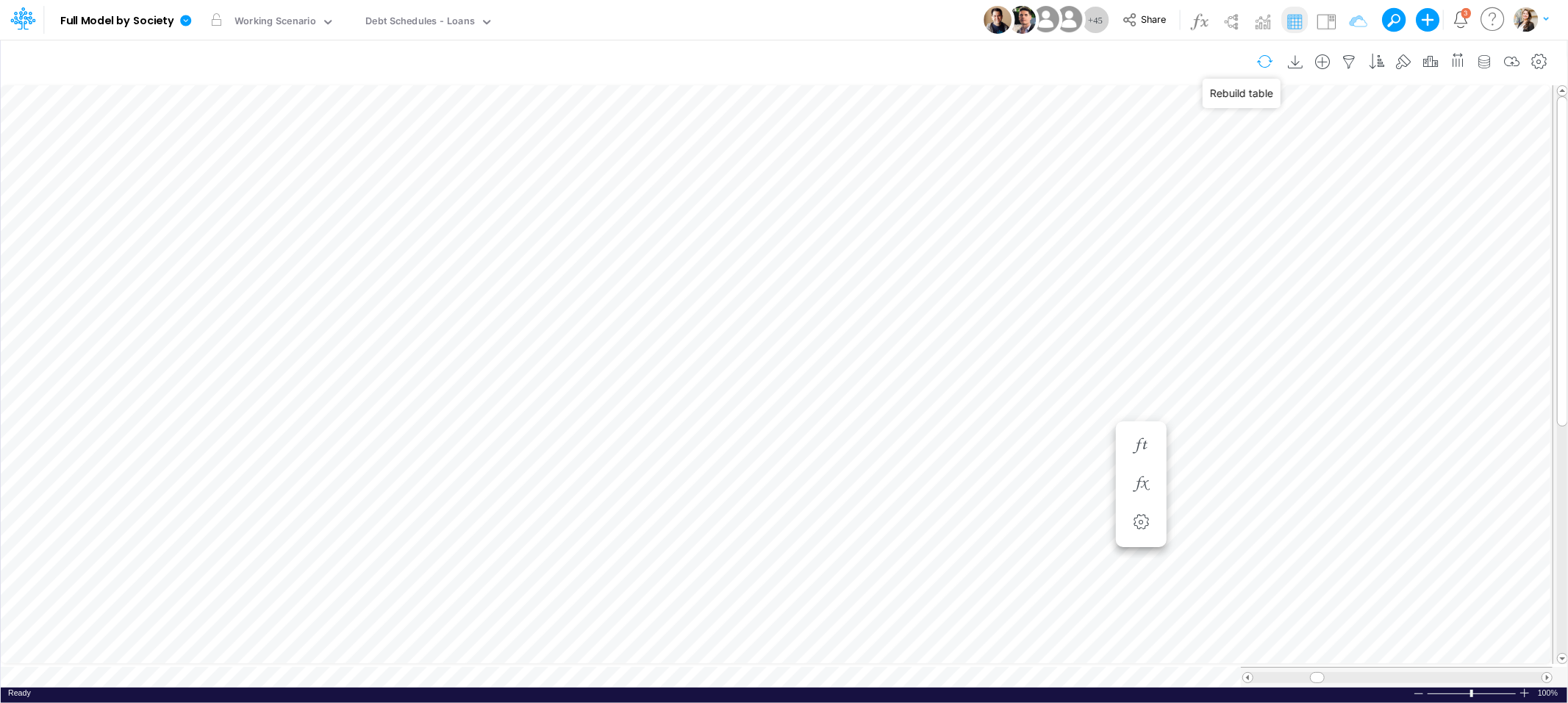
click at [1261, 57] on button "button" at bounding box center [1265, 61] width 35 height 26
click at [187, 20] on icon at bounding box center [184, 19] width 11 height 11
click at [241, 157] on button "View model info" at bounding box center [259, 153] width 157 height 23
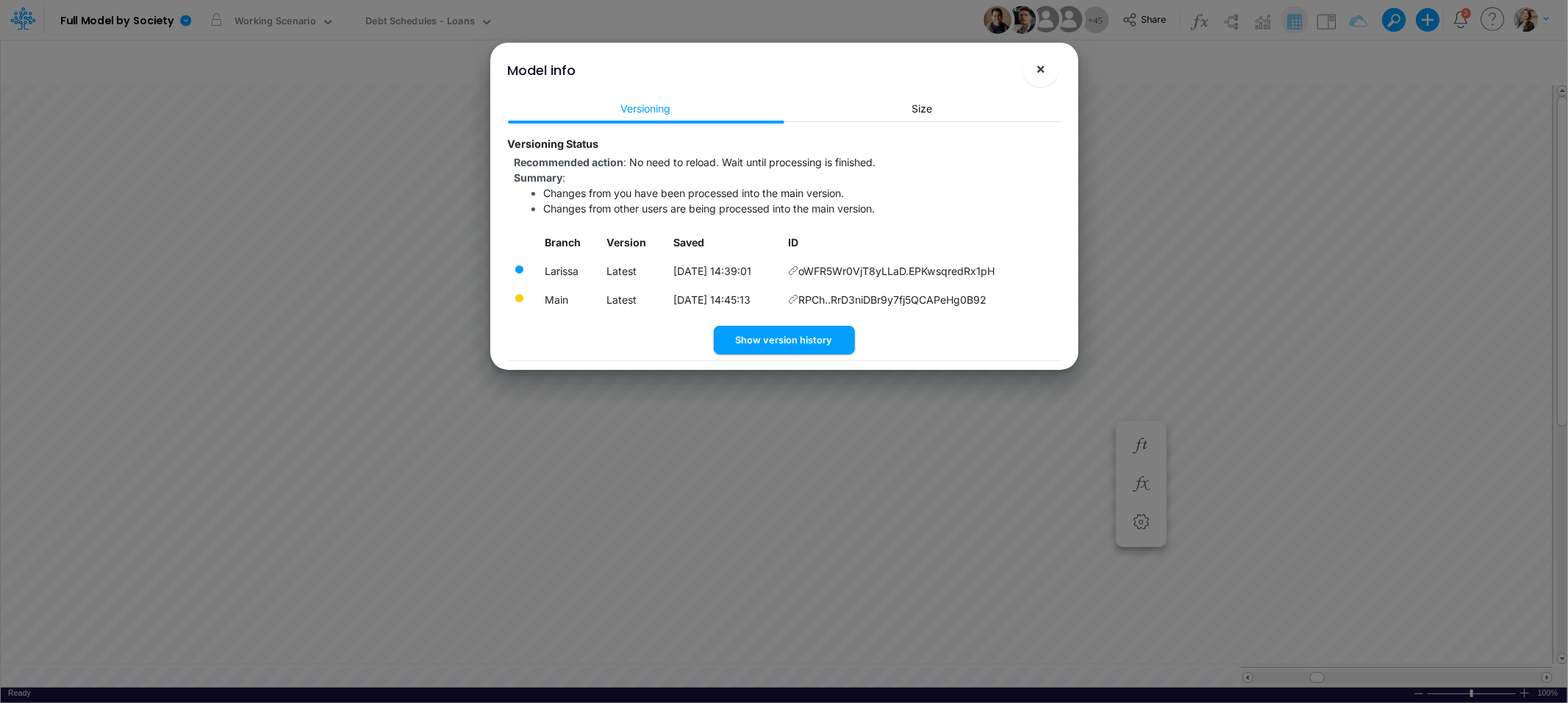
click at [1035, 70] on span "×" at bounding box center [1040, 69] width 10 height 17
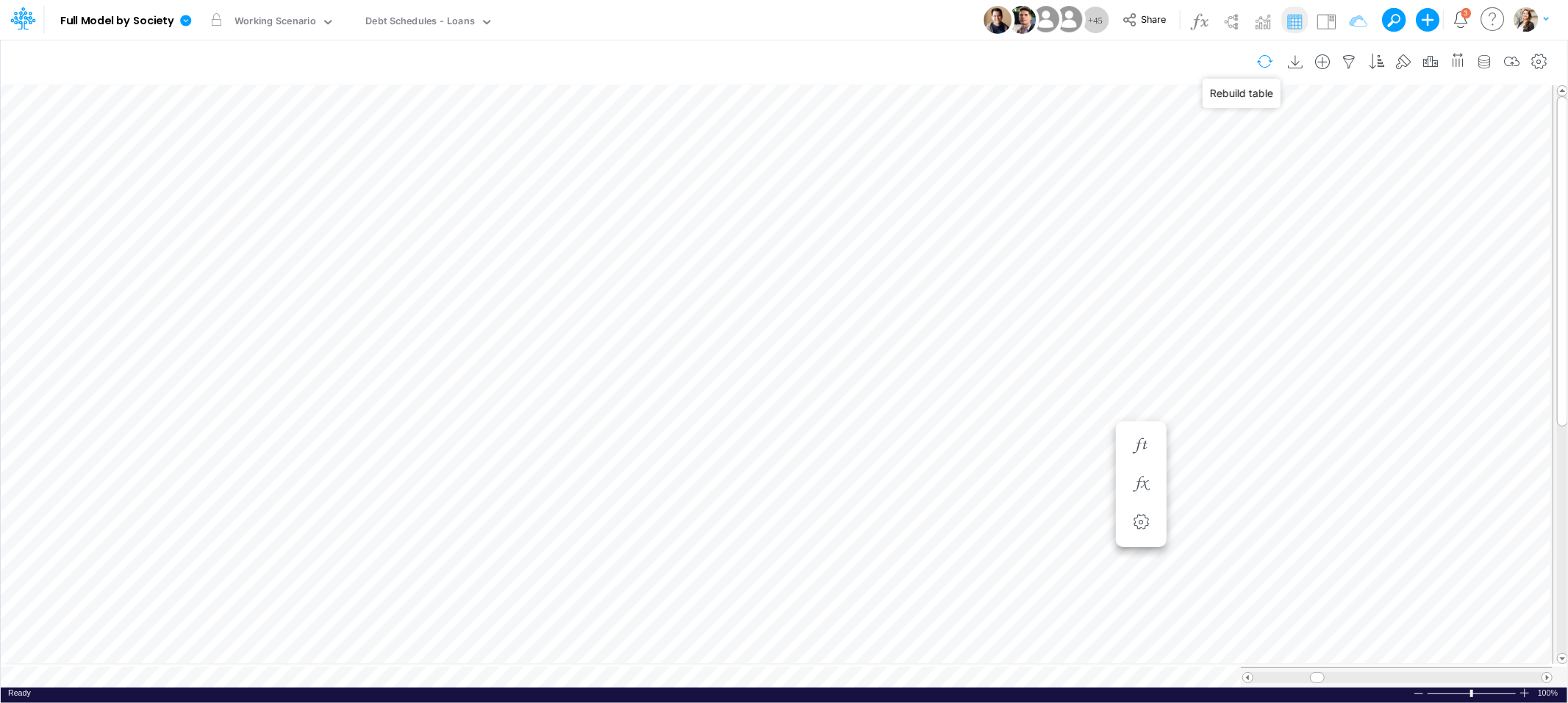
click at [1266, 63] on button "button" at bounding box center [1265, 61] width 35 height 26
click at [1262, 61] on button "button" at bounding box center [1265, 61] width 35 height 26
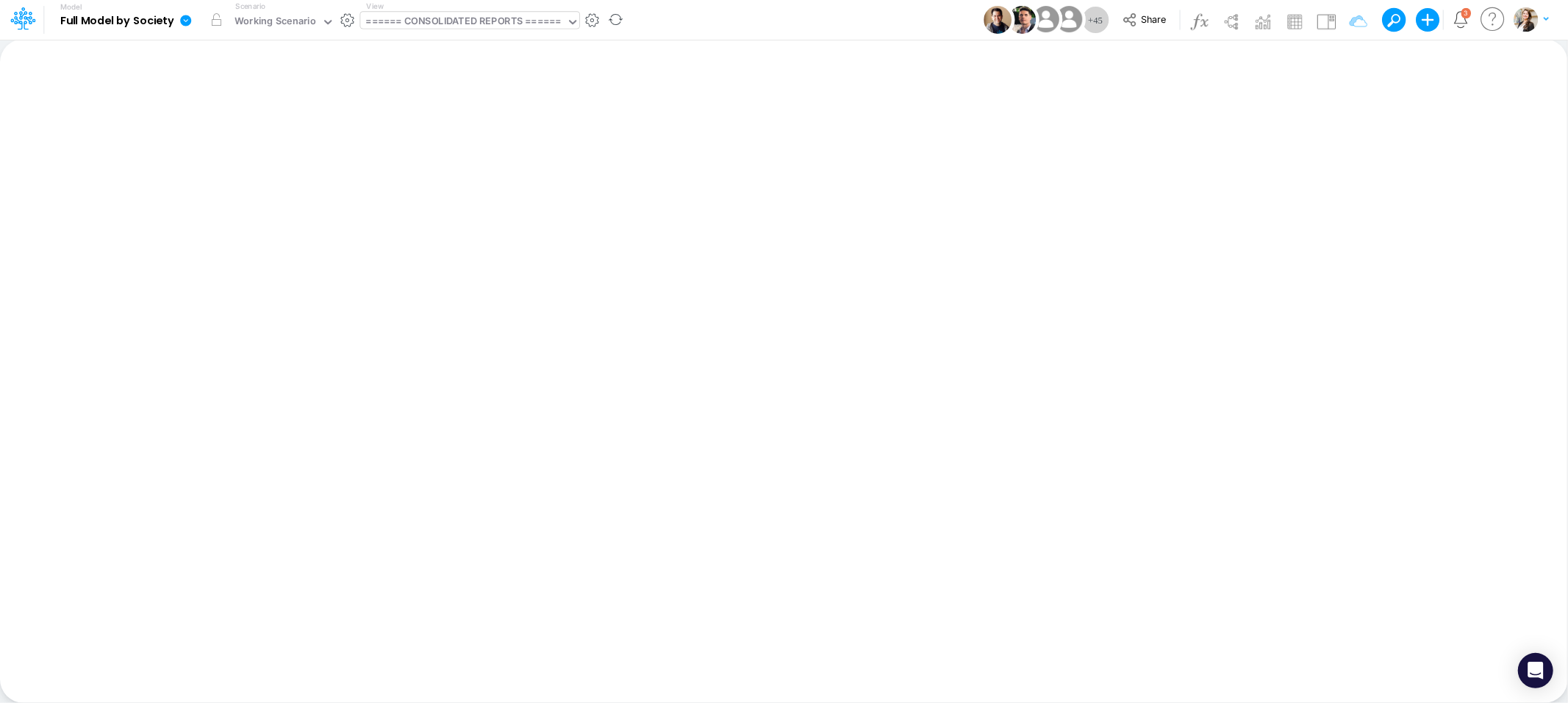
click at [446, 17] on div "====== CONSOLIDATED REPORTS ======" at bounding box center [463, 22] width 195 height 17
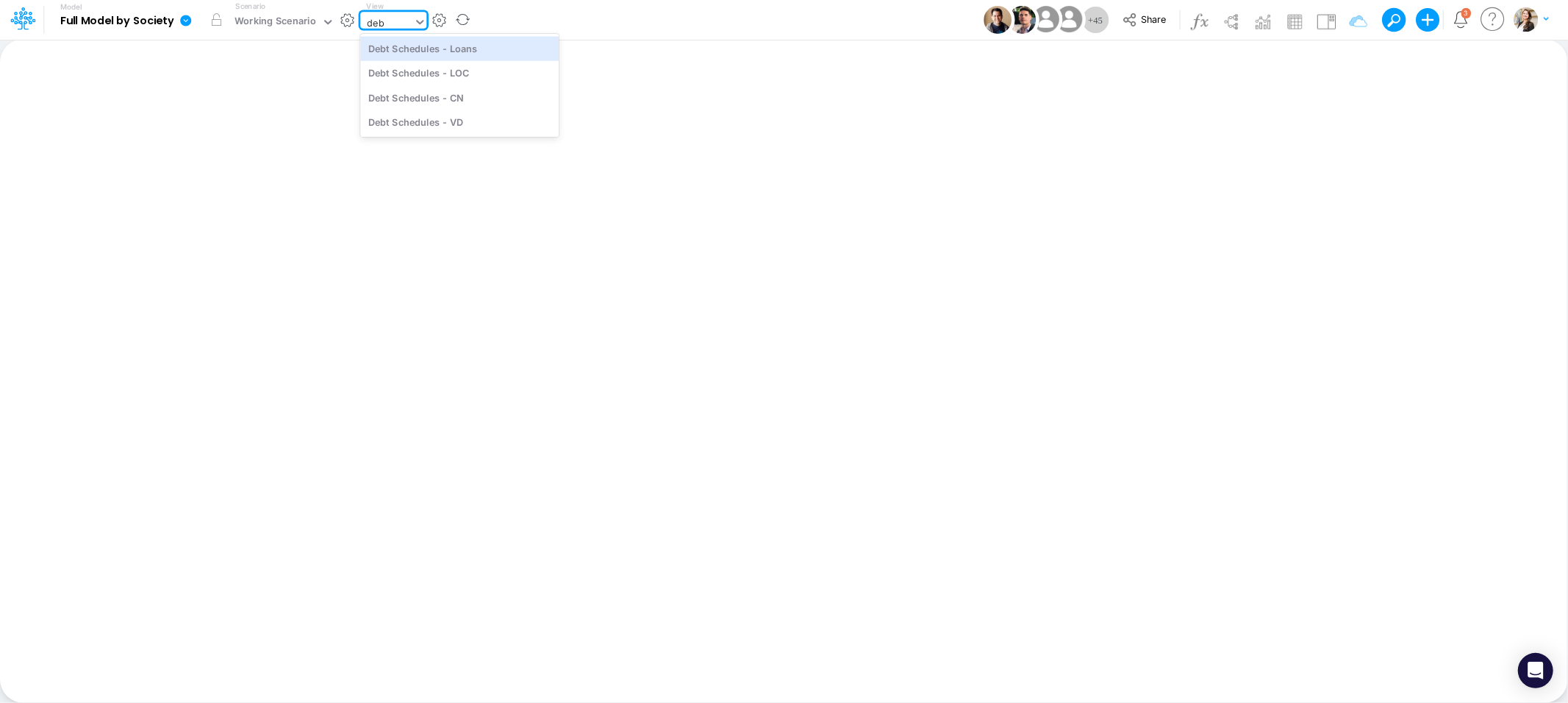
type input "debt"
click at [415, 49] on div "Debt Schedules - Loans" at bounding box center [460, 47] width 199 height 24
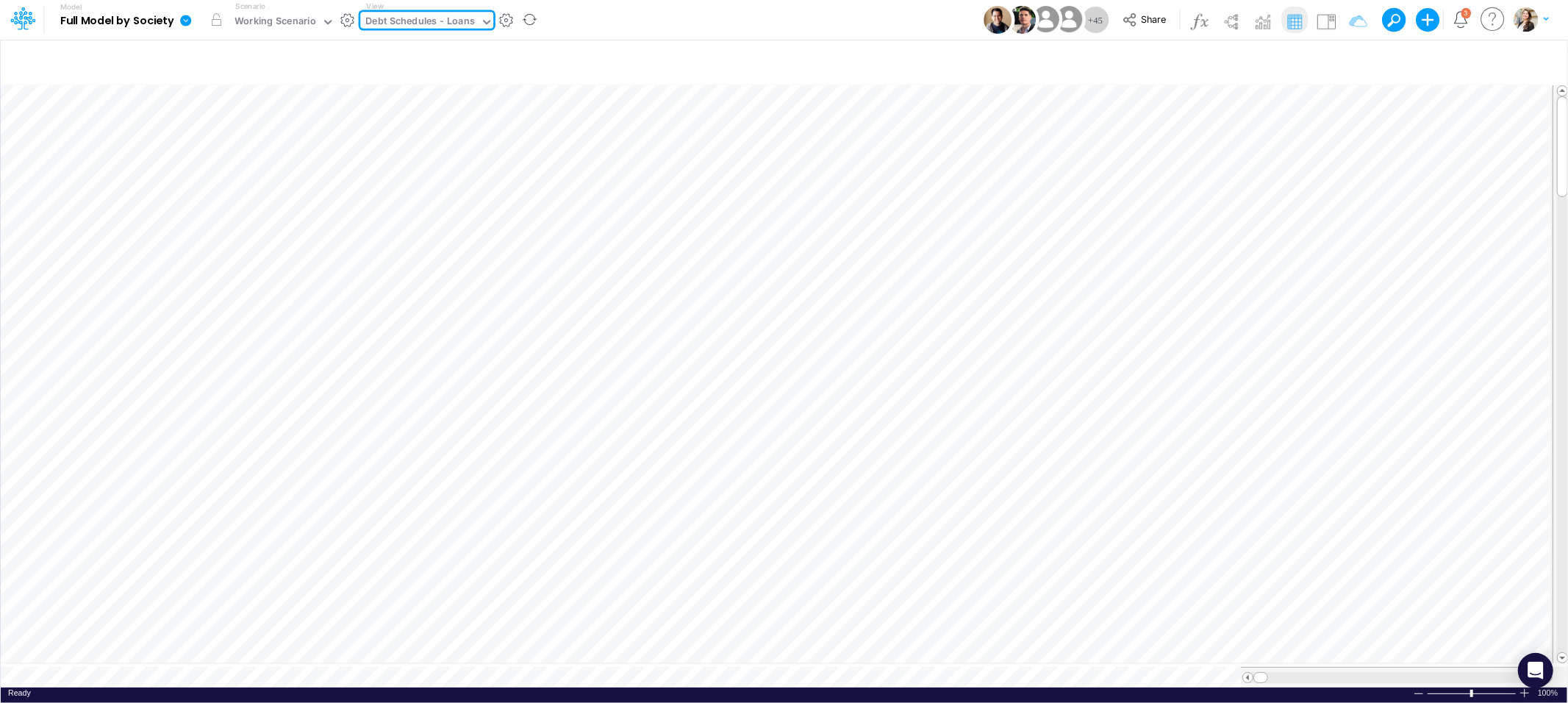
click at [1350, 58] on icon "button" at bounding box center [1349, 62] width 22 height 15
click at [1125, 153] on icon "button" at bounding box center [1126, 156] width 10 height 10
click at [991, 208] on div at bounding box center [1015, 203] width 140 height 25
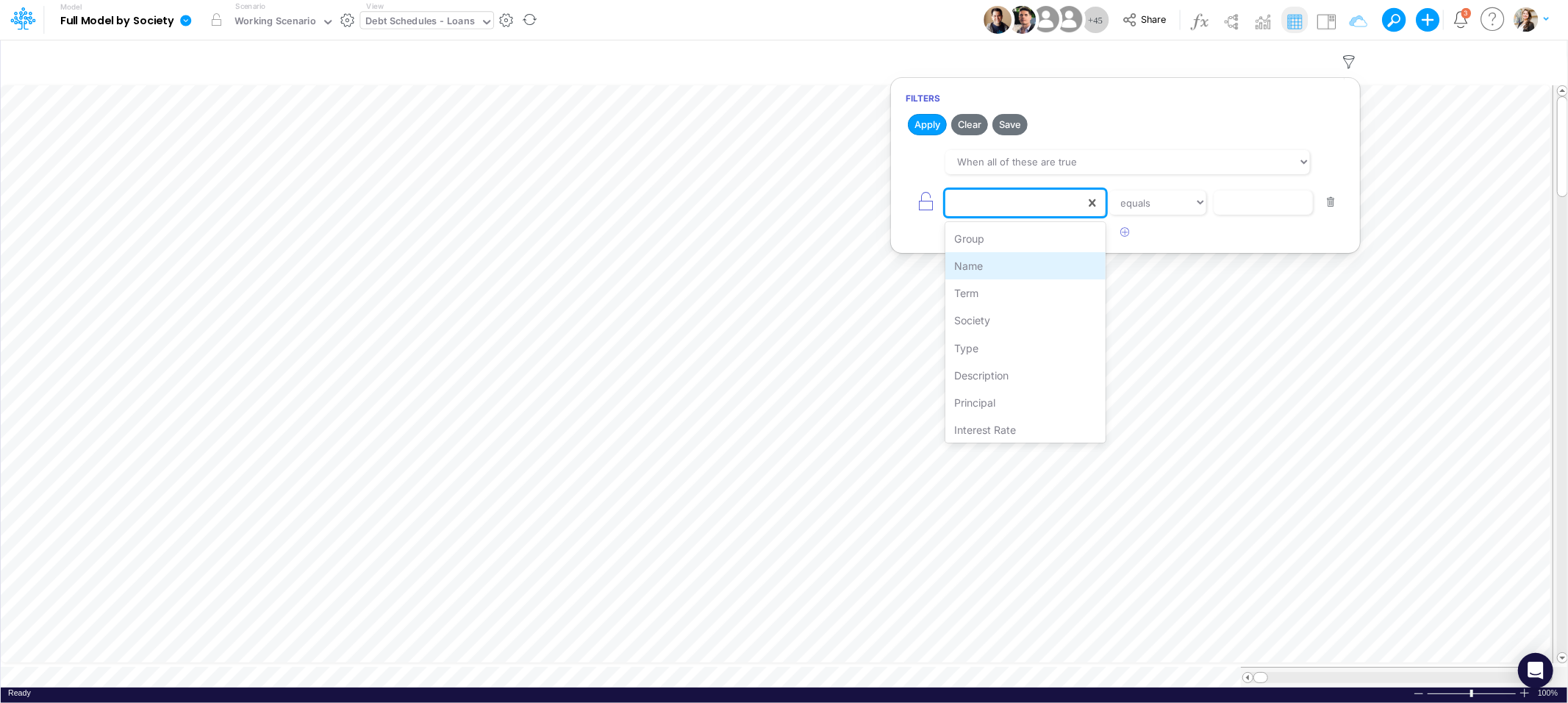
click at [993, 267] on div "Name" at bounding box center [1024, 266] width 159 height 27
click at [1187, 208] on select "equals not equal starts with ends with contains" at bounding box center [1158, 203] width 98 height 25
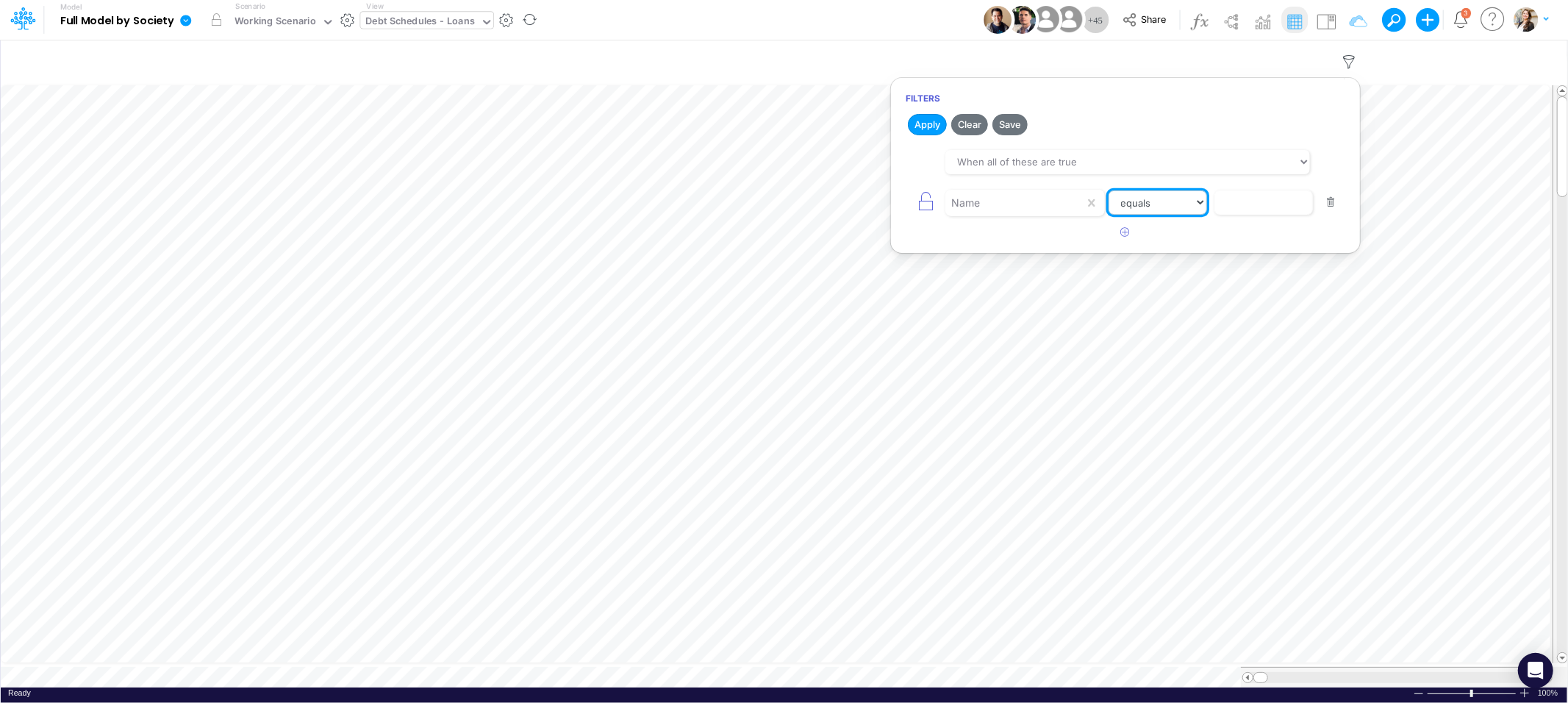
select select "contains"
click at [1108, 190] on select "equals not equal starts with ends with contains" at bounding box center [1158, 203] width 98 height 25
click at [1229, 207] on input "text" at bounding box center [1263, 203] width 99 height 25
type input "LFT"
click at [925, 127] on button "Apply" at bounding box center [927, 125] width 39 height 21
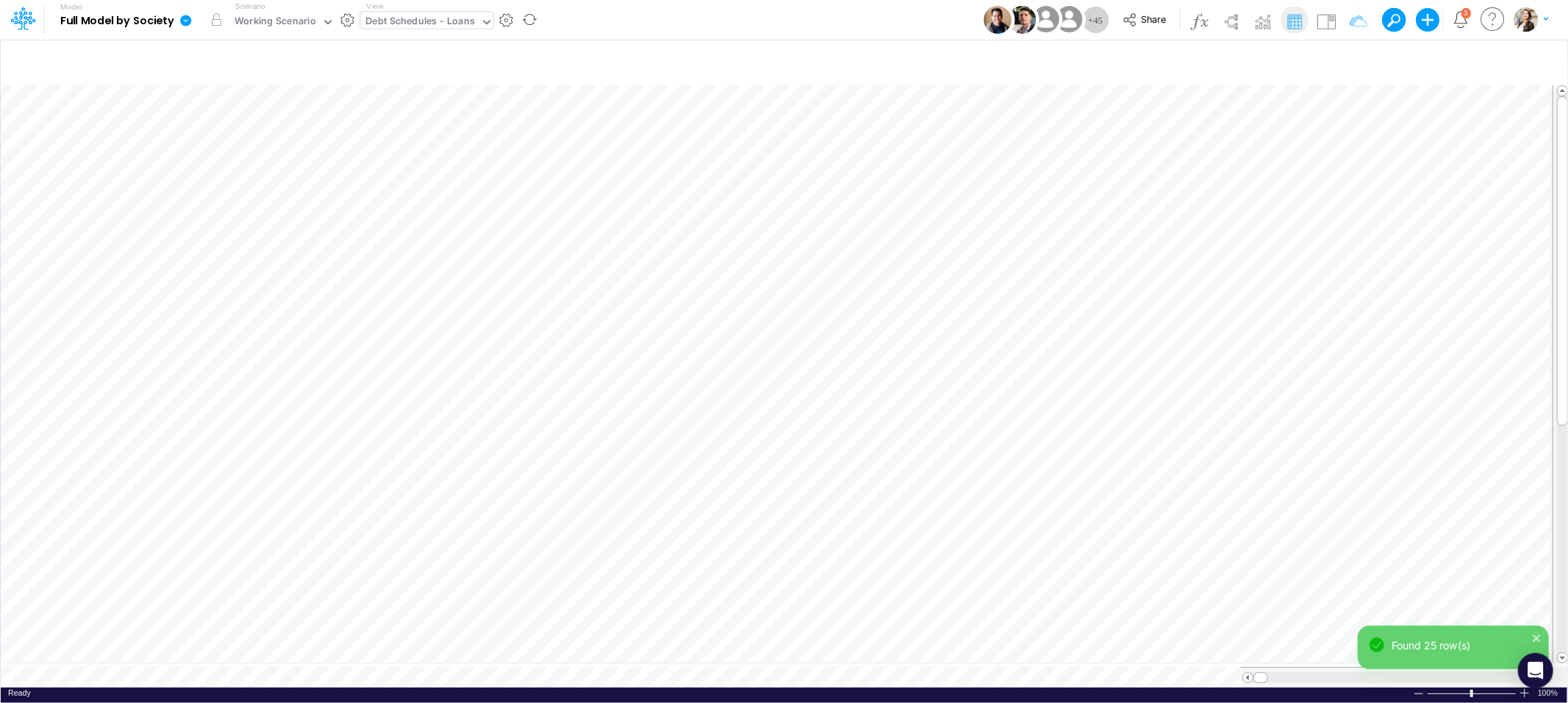
scroll to position [0, 1]
click at [186, 24] on icon at bounding box center [184, 19] width 11 height 11
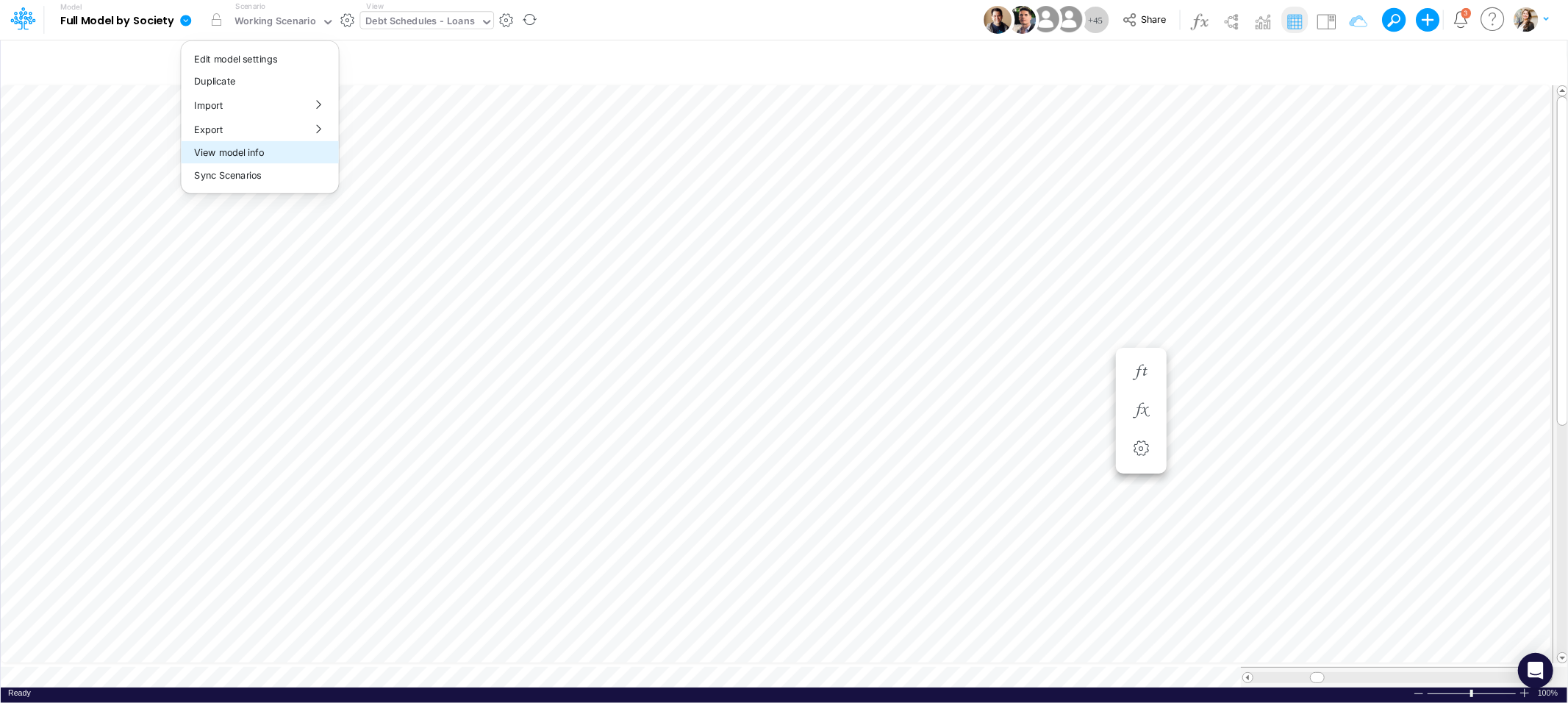
click at [208, 151] on button "View model info" at bounding box center [259, 153] width 157 height 23
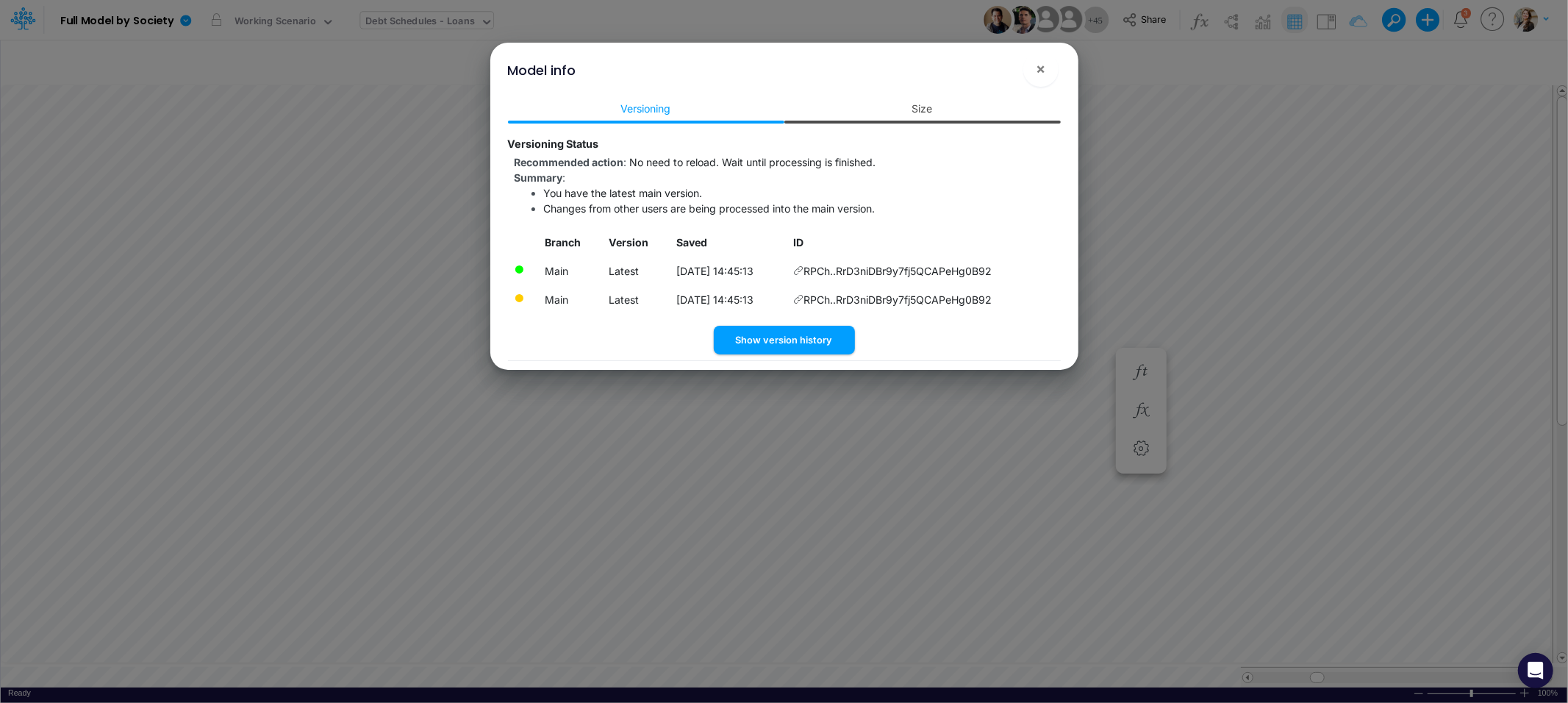
click at [887, 108] on link "Size" at bounding box center [922, 108] width 276 height 27
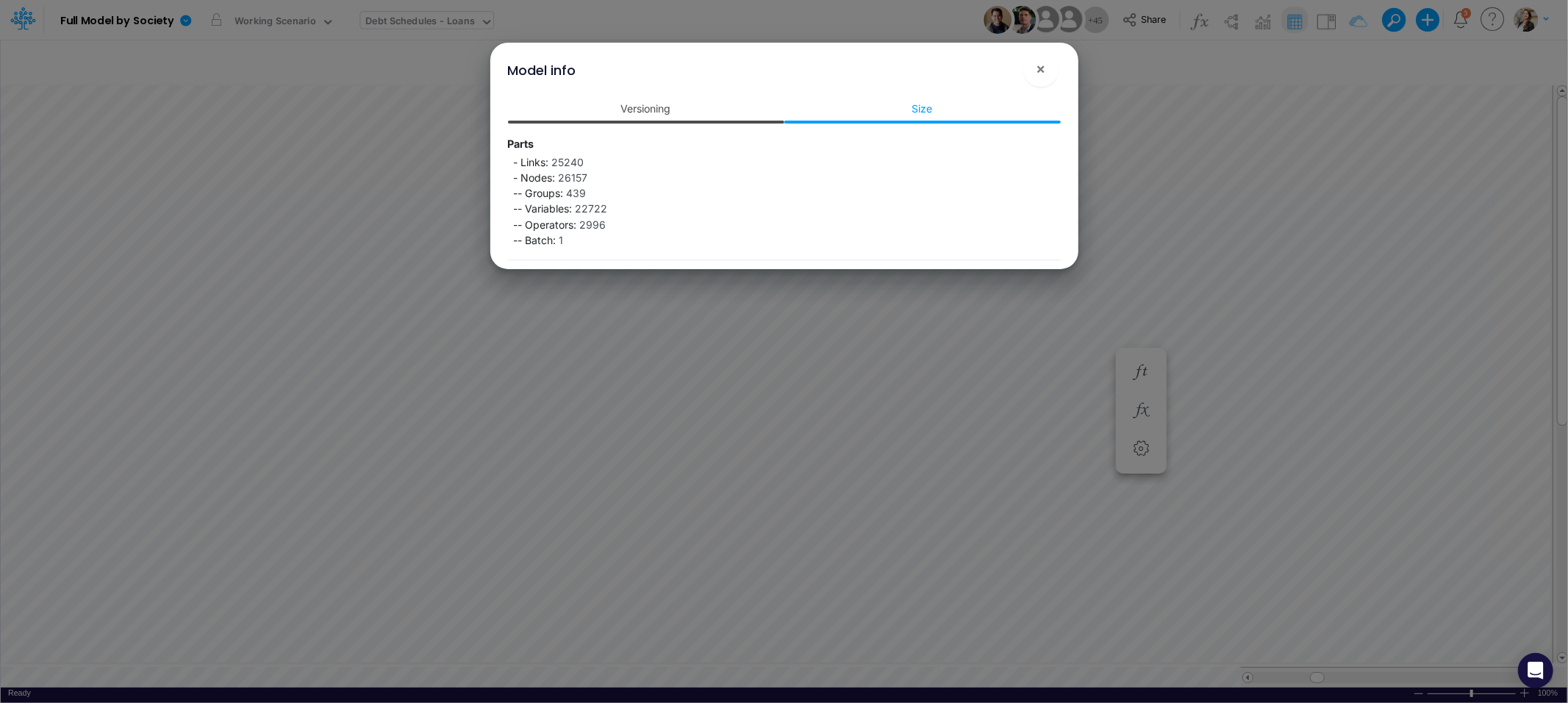
click at [682, 108] on link "Versioning" at bounding box center [646, 108] width 276 height 27
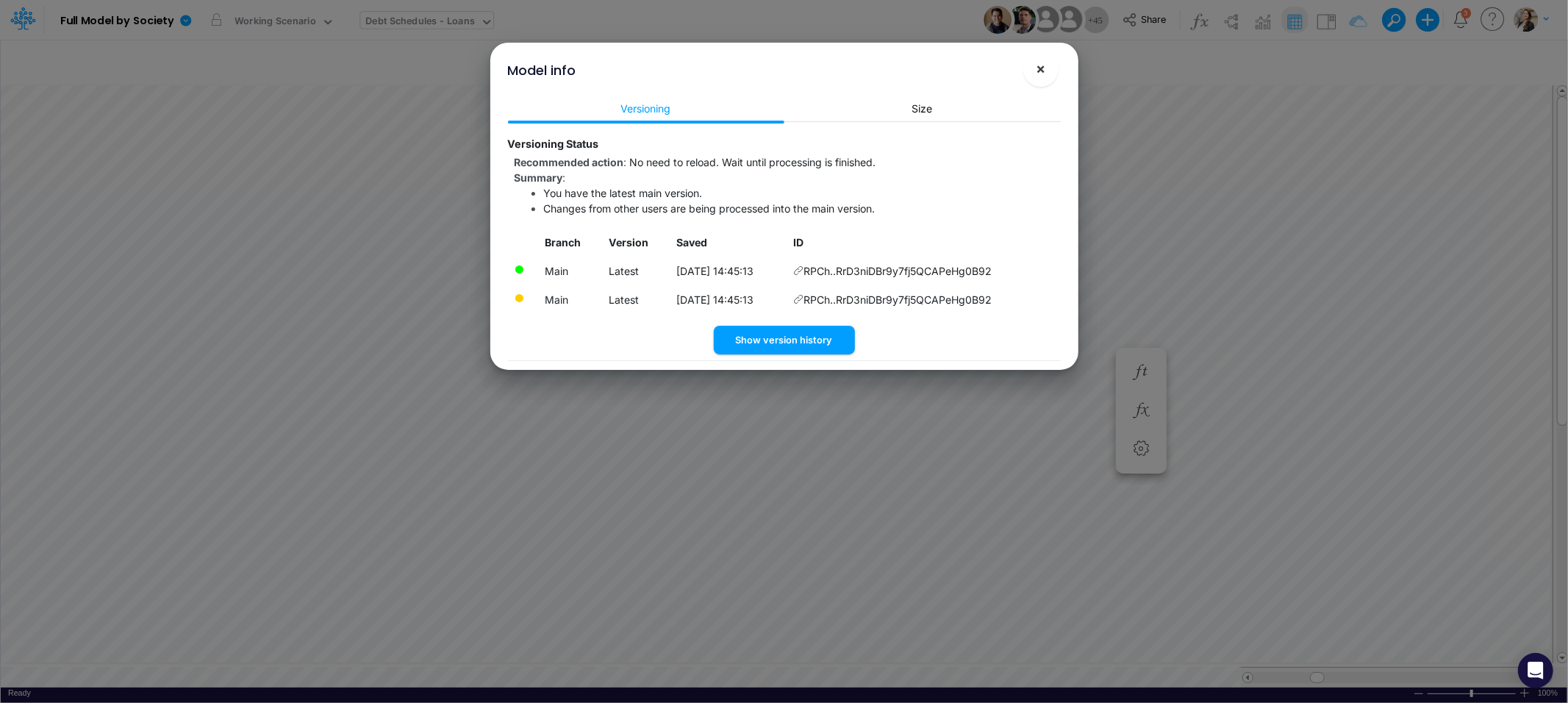
click at [1042, 75] on span "×" at bounding box center [1040, 69] width 10 height 17
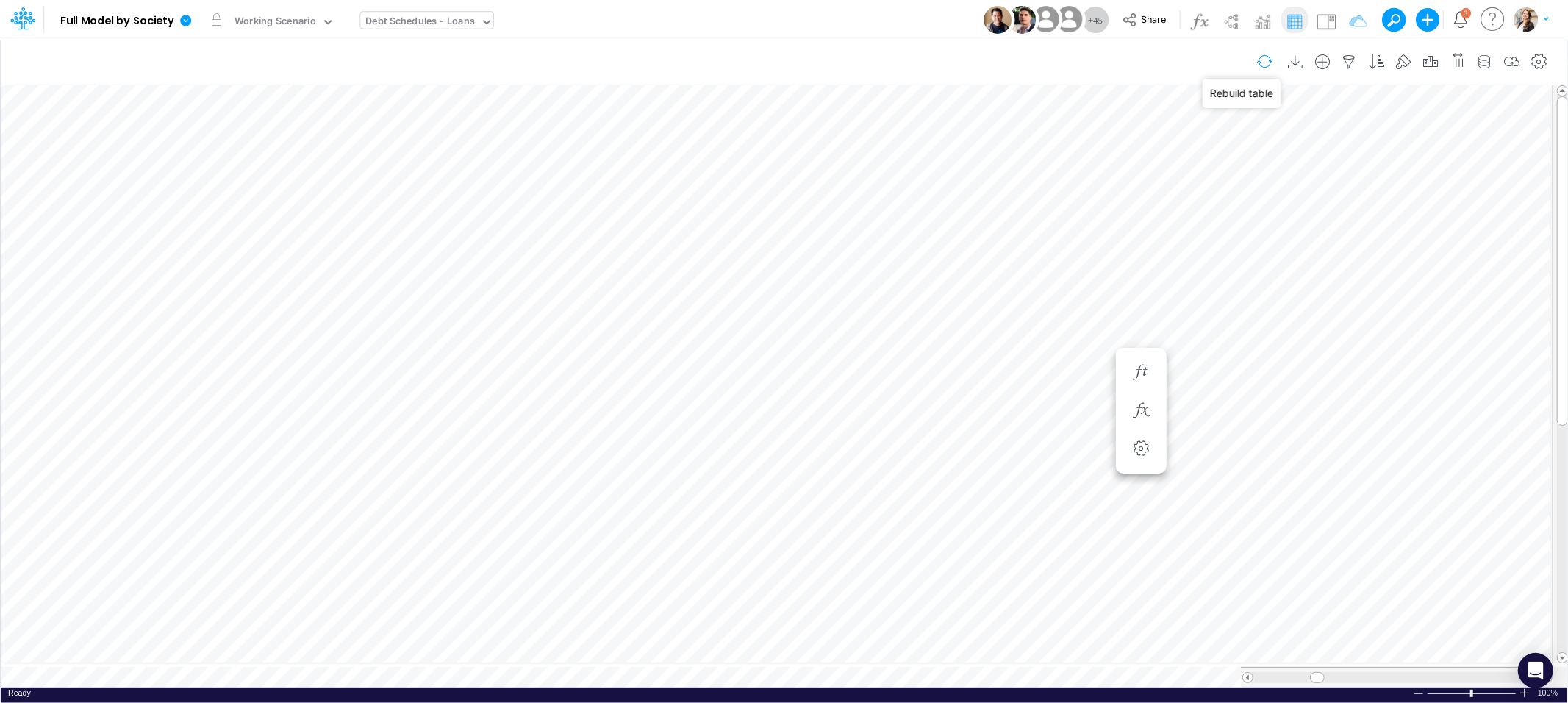
click at [1259, 65] on button "button" at bounding box center [1265, 61] width 35 height 26
click at [1067, 397] on icon "button" at bounding box center [1061, 396] width 22 height 15
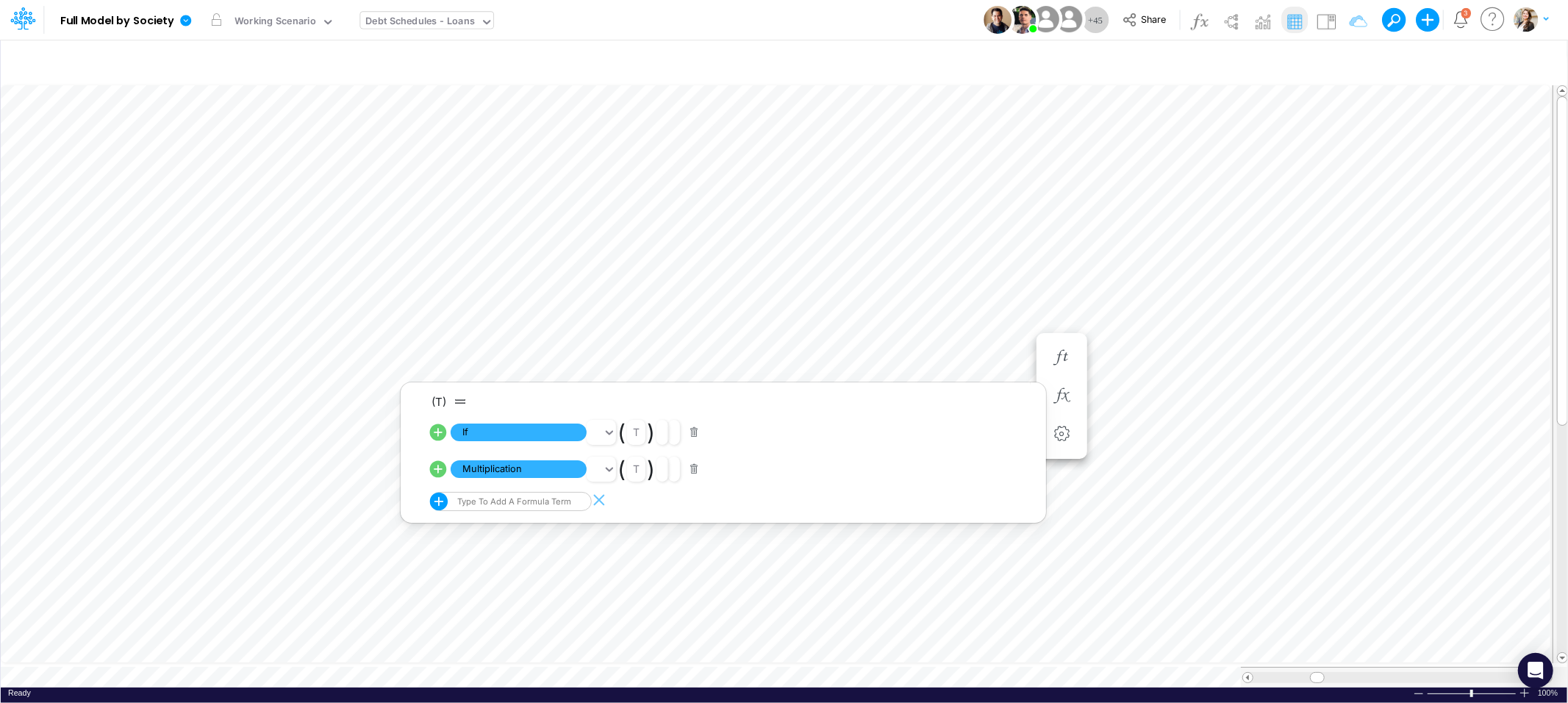
scroll to position [0, 1]
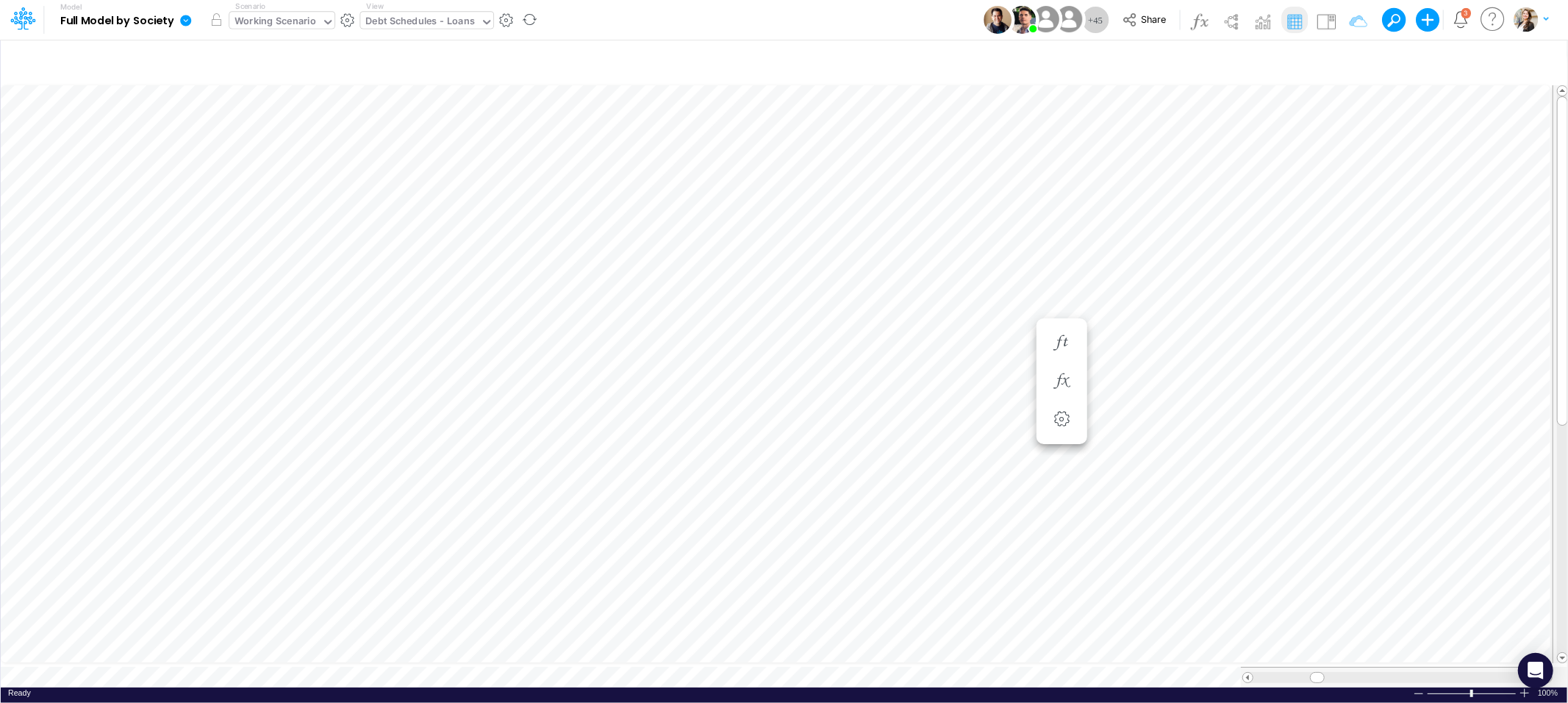
click at [275, 21] on div "Working Scenario" at bounding box center [275, 22] width 81 height 17
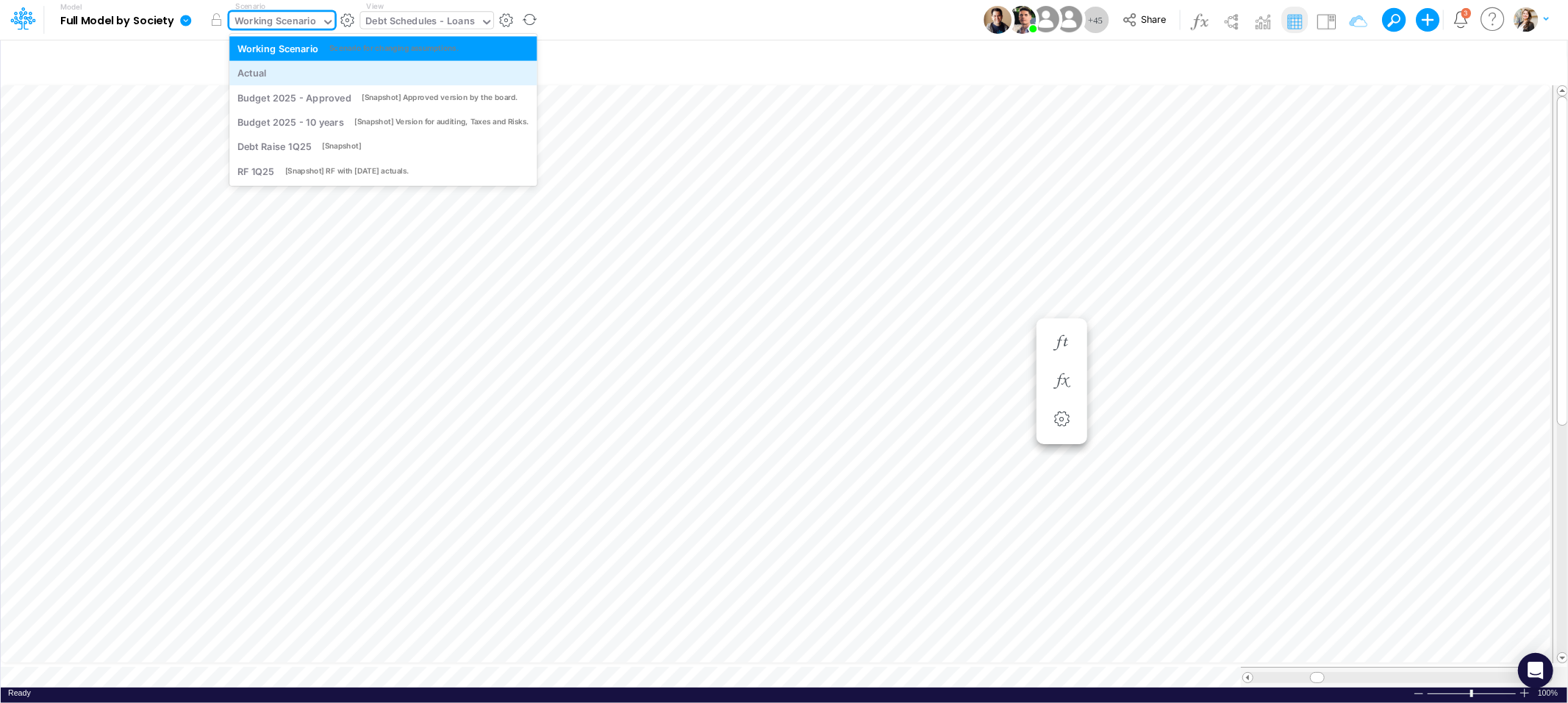
click at [268, 70] on div "Actual" at bounding box center [383, 73] width 292 height 14
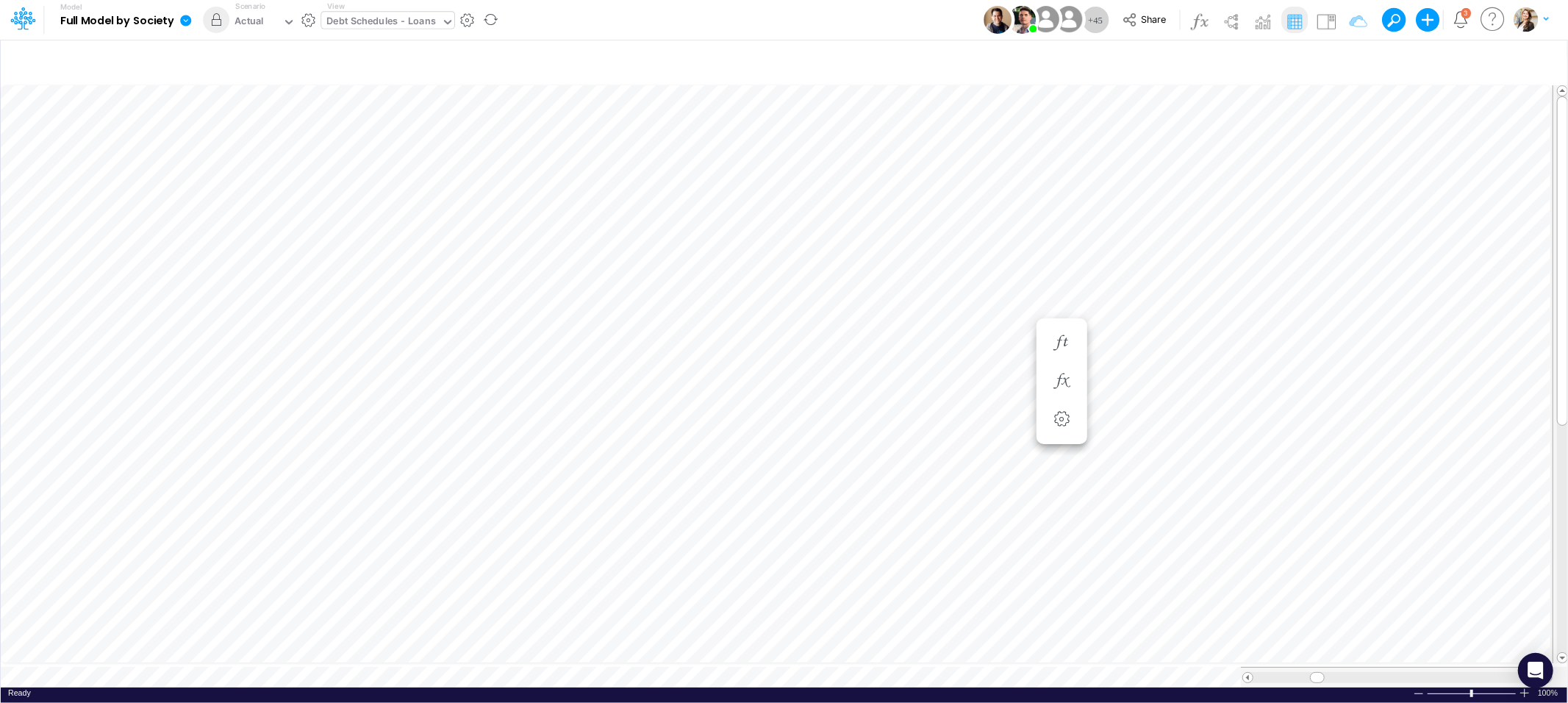
scroll to position [0, 1]
click at [268, 26] on div "Actual" at bounding box center [255, 22] width 53 height 22
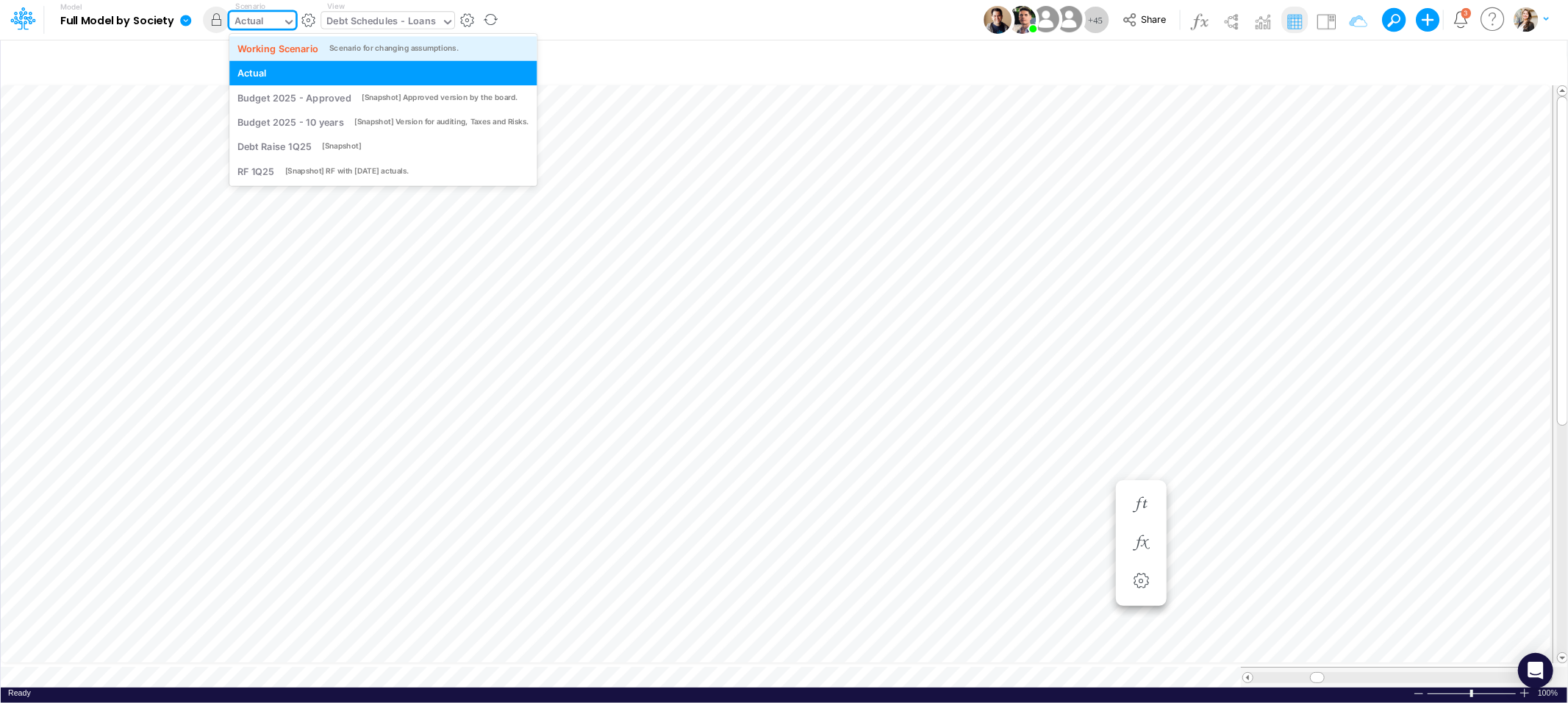
click at [268, 54] on div "Working Scenario" at bounding box center [278, 48] width 81 height 14
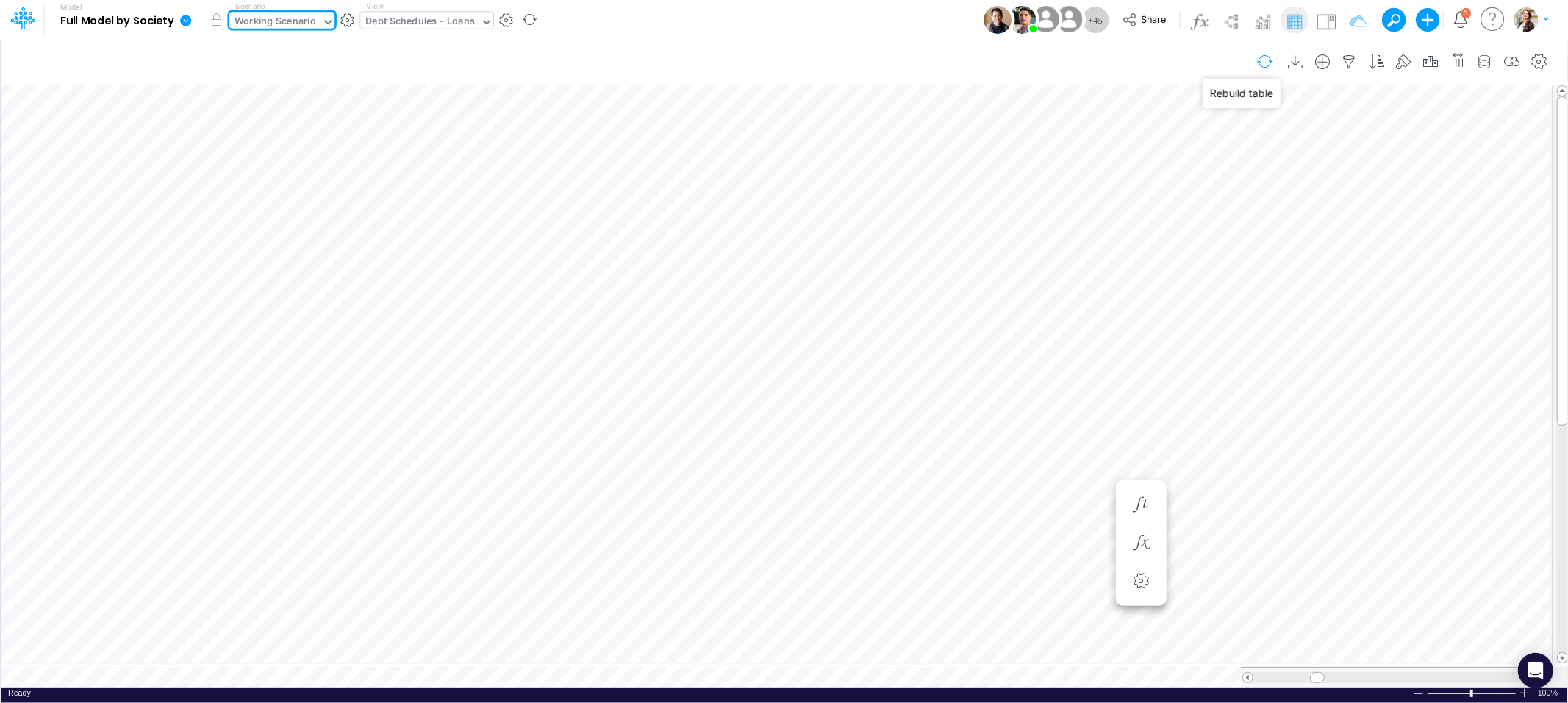
click at [1257, 62] on button "button" at bounding box center [1265, 61] width 35 height 26
click at [184, 26] on icon at bounding box center [186, 20] width 14 height 14
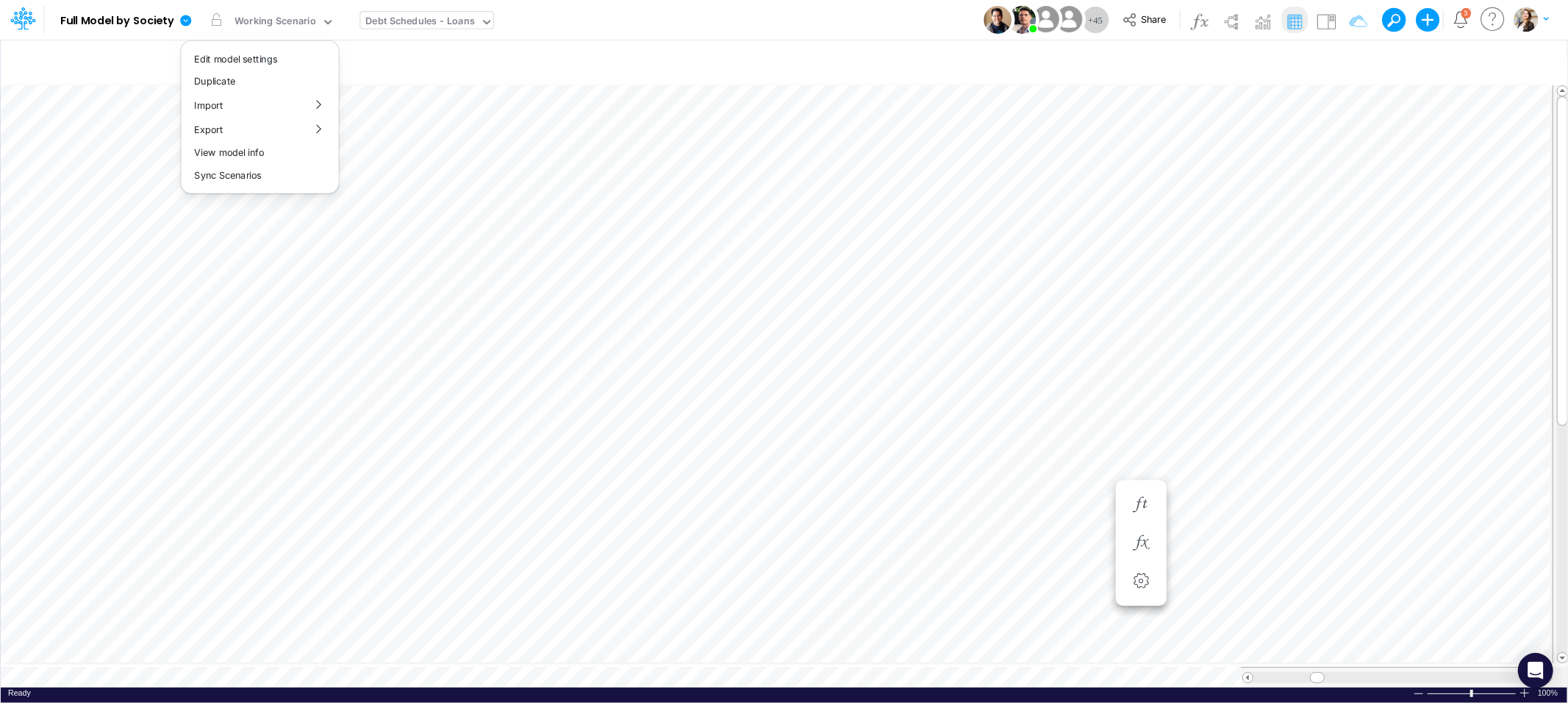
click at [409, 18] on div "Debt Schedules - Loans" at bounding box center [420, 22] width 109 height 17
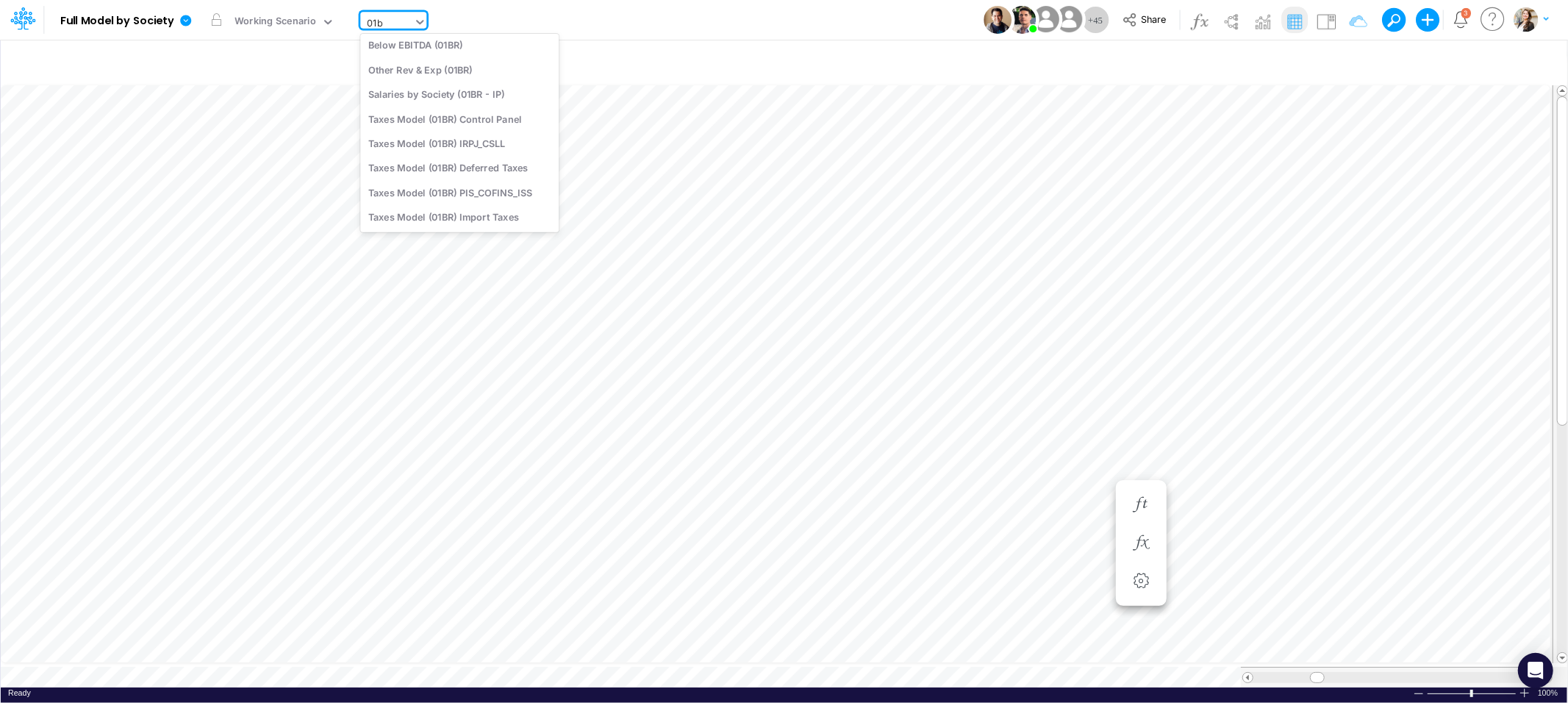
scroll to position [166, 0]
type input "01br"
click at [426, 172] on div "BS (01BR - IP)" at bounding box center [460, 170] width 199 height 24
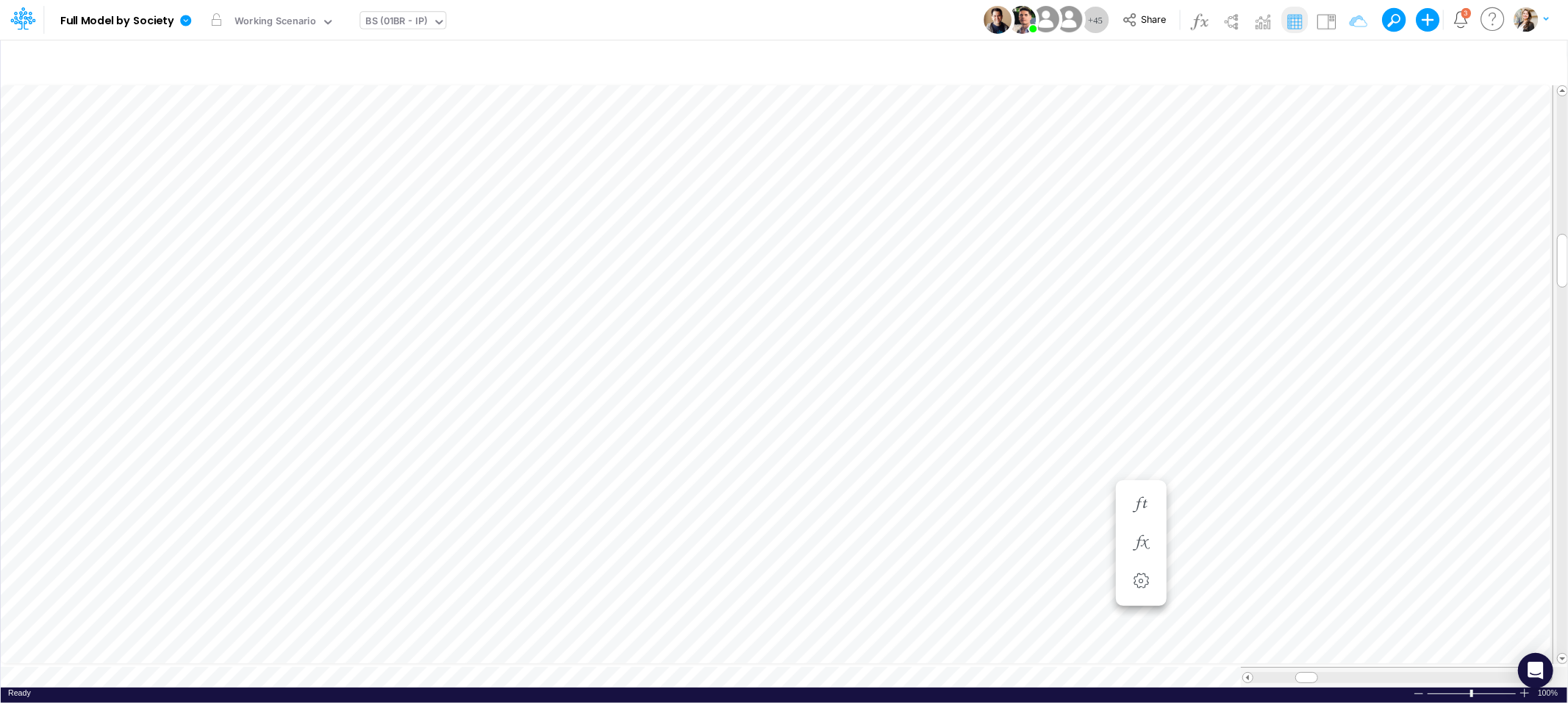
scroll to position [0, 1]
click at [1347, 54] on icon "button" at bounding box center [1349, 62] width 22 height 15
select select "tableSearchOR"
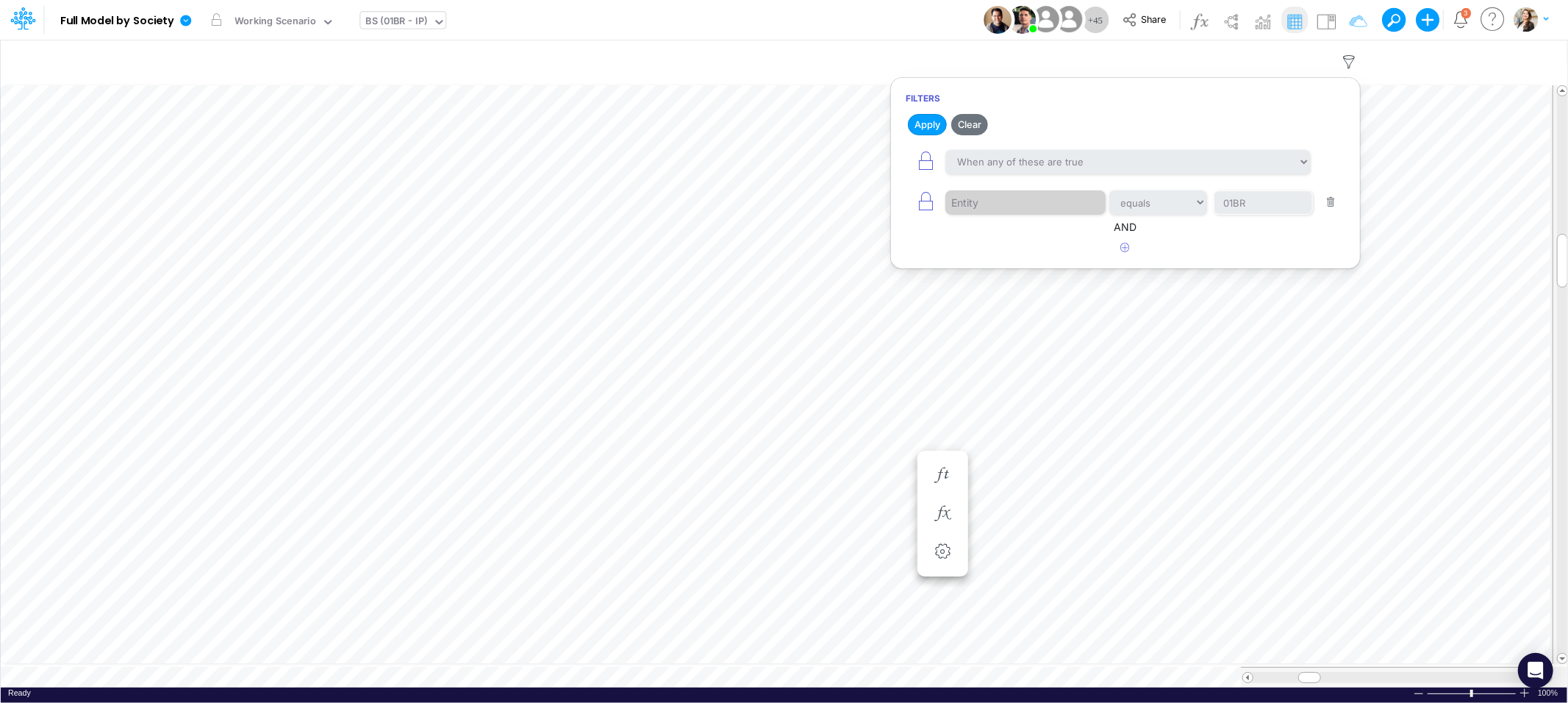
click at [1029, 206] on span "Entity" at bounding box center [1025, 203] width 160 height 25
click at [920, 207] on icon "button" at bounding box center [925, 201] width 20 height 20
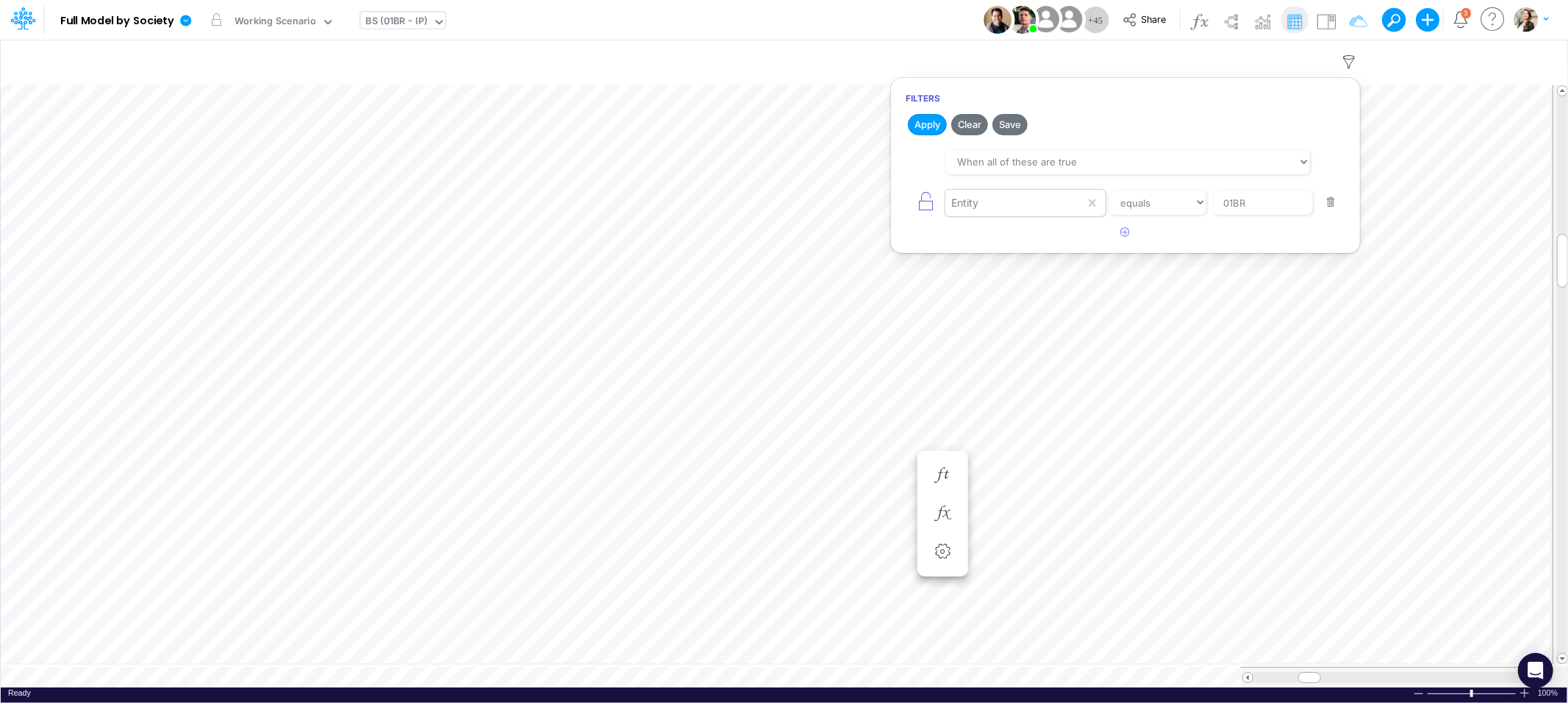
click at [1063, 213] on div "Entity" at bounding box center [1015, 203] width 140 height 25
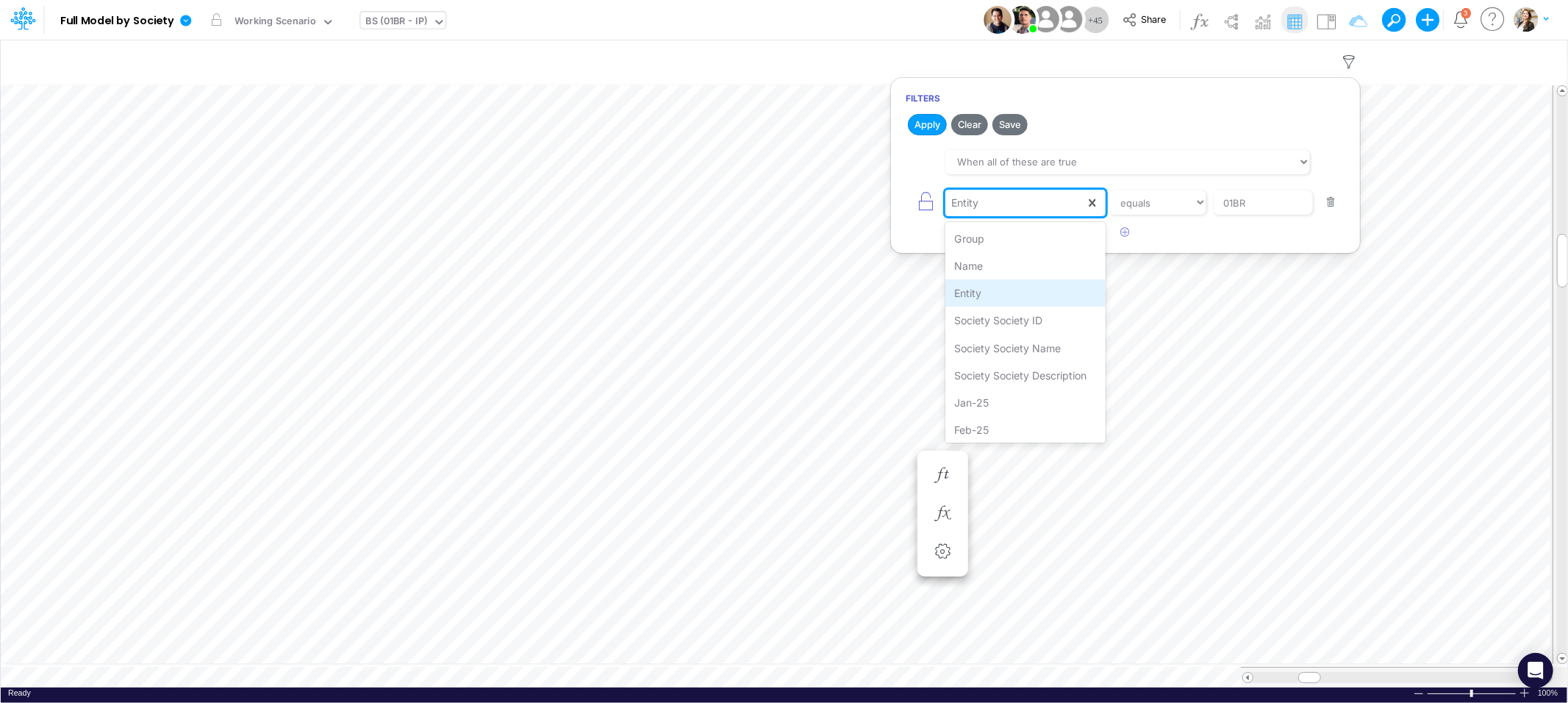
click at [1035, 294] on div "Entity" at bounding box center [1024, 293] width 159 height 27
click at [1232, 208] on input "01BR" at bounding box center [1263, 203] width 99 height 25
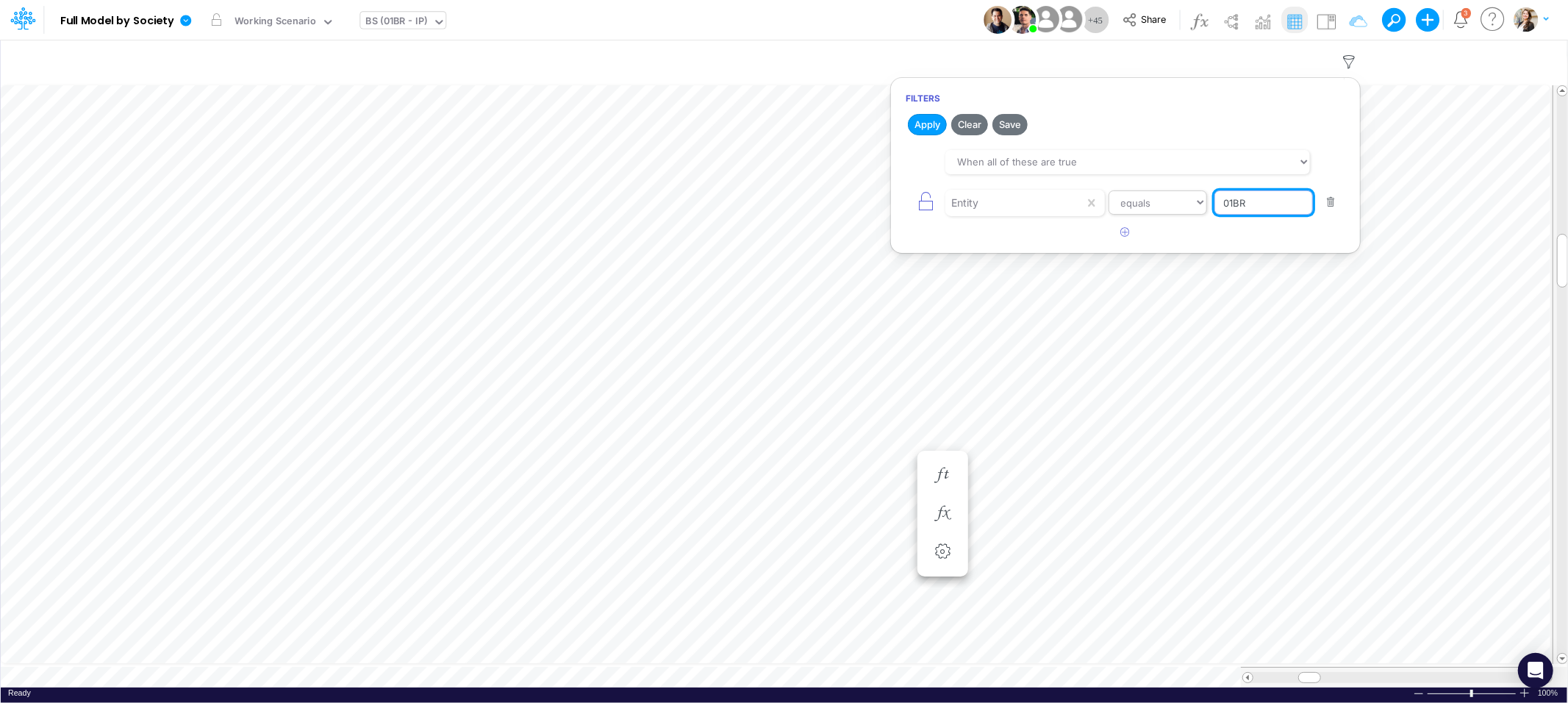
drag, startPoint x: 1249, startPoint y: 205, endPoint x: 1190, endPoint y: 201, distance: 59.1
click at [1190, 201] on div "Entity equals not equal starts with ends with contains 01BR" at bounding box center [1125, 203] width 439 height 33
type input "Template"
click at [915, 123] on button "Apply" at bounding box center [927, 125] width 39 height 21
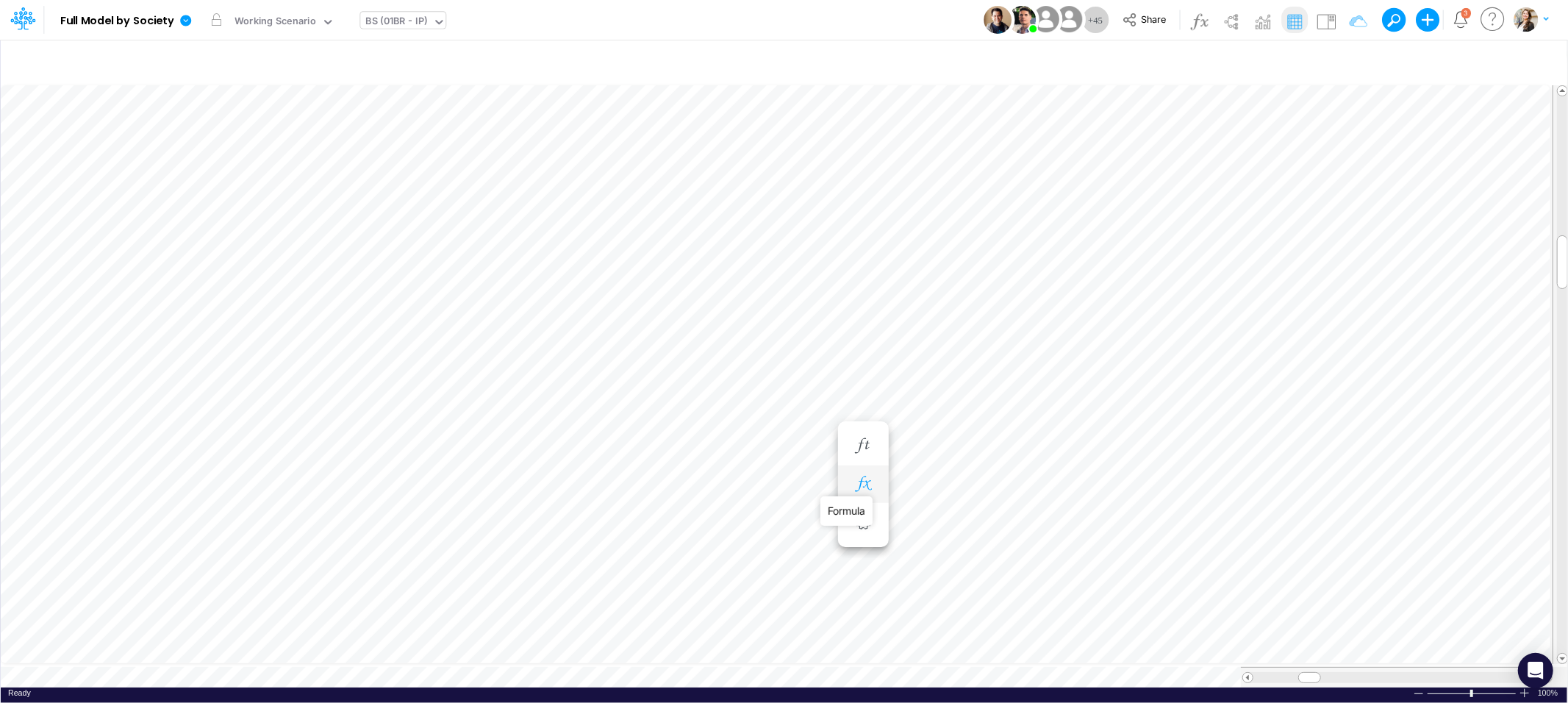
click at [866, 482] on icon "button" at bounding box center [862, 484] width 22 height 15
click at [861, 492] on icon "button" at bounding box center [862, 498] width 22 height 15
click at [965, 533] on div "Type to add a formula term" at bounding box center [991, 533] width 117 height 11
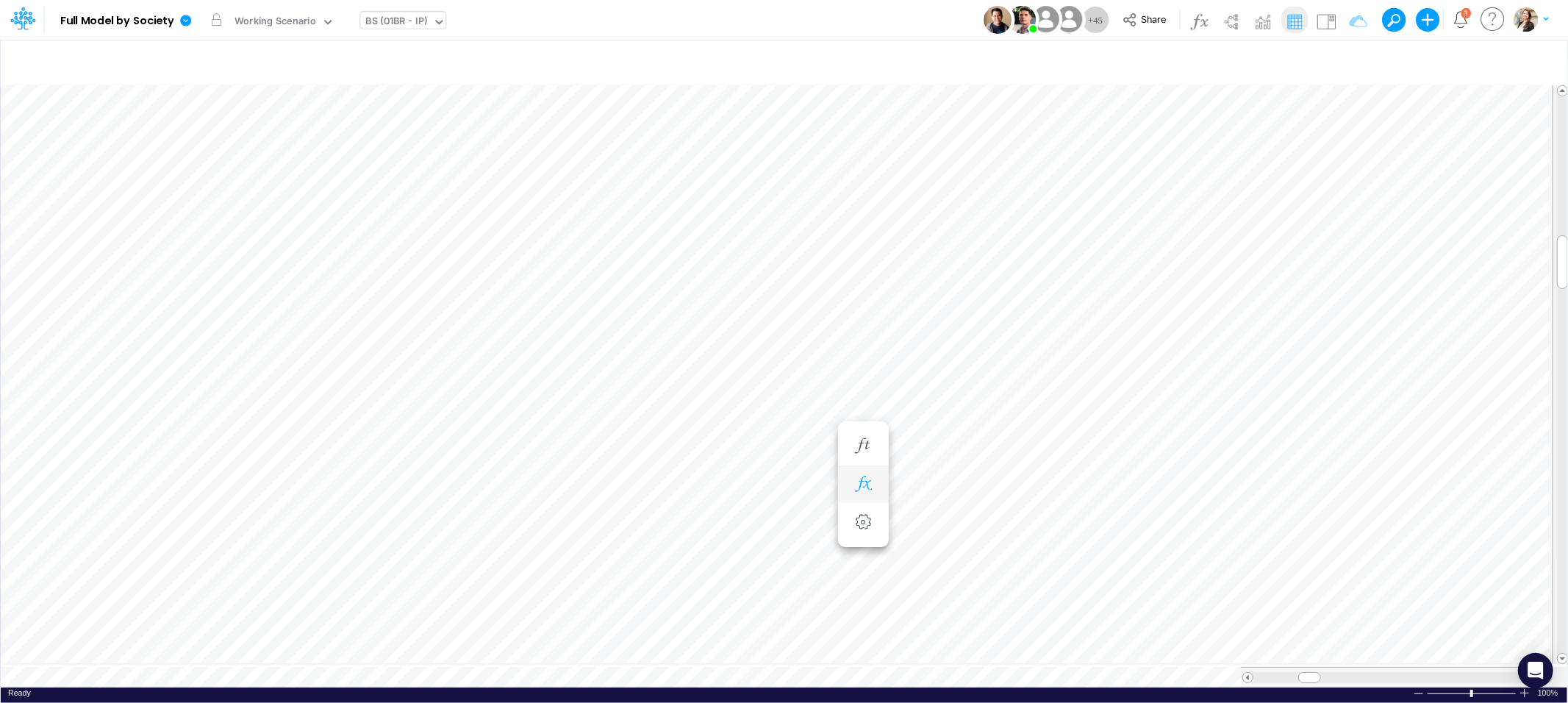
click at [862, 488] on icon "button" at bounding box center [862, 484] width 22 height 15
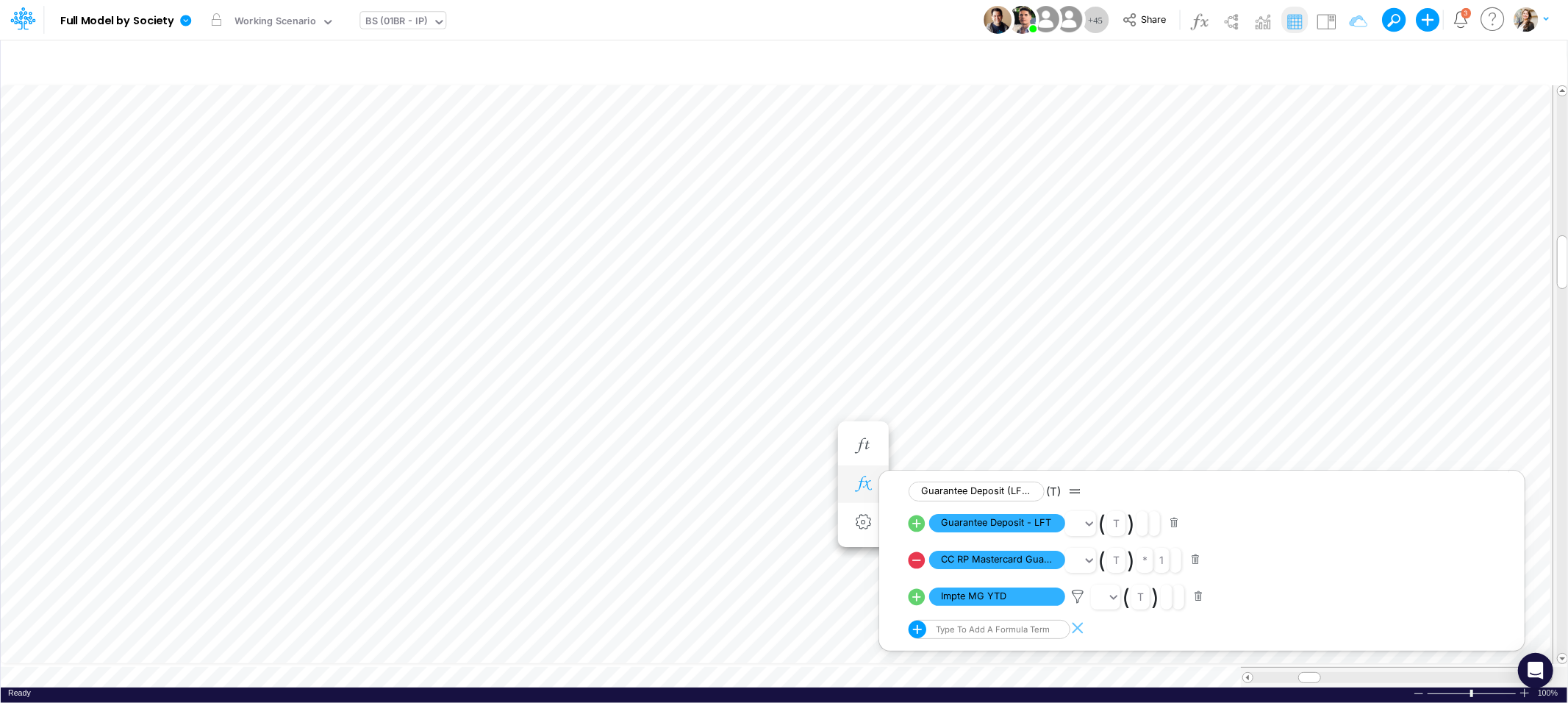
scroll to position [0, 1]
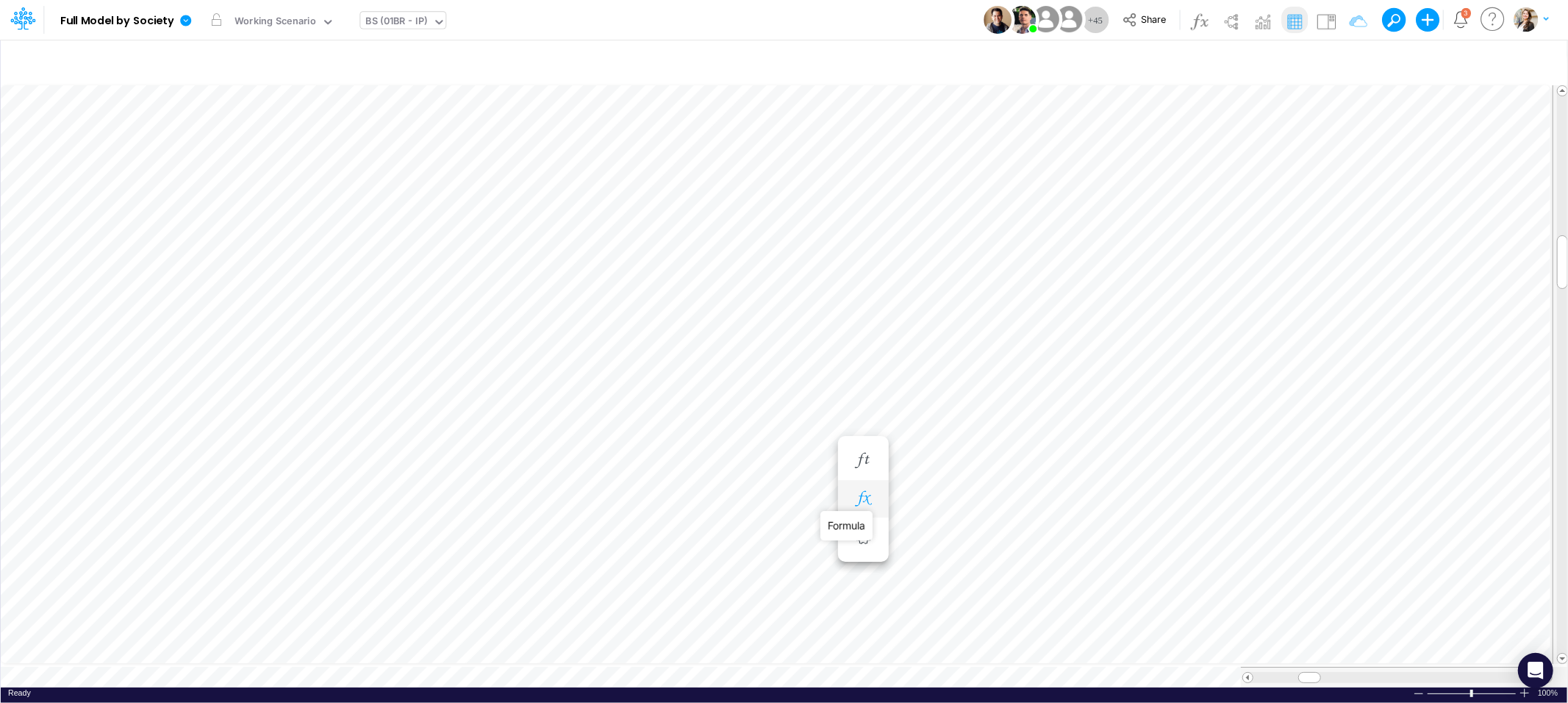
click at [860, 498] on icon "button" at bounding box center [862, 498] width 22 height 15
click at [944, 534] on div "Type to add a formula term" at bounding box center [991, 533] width 117 height 11
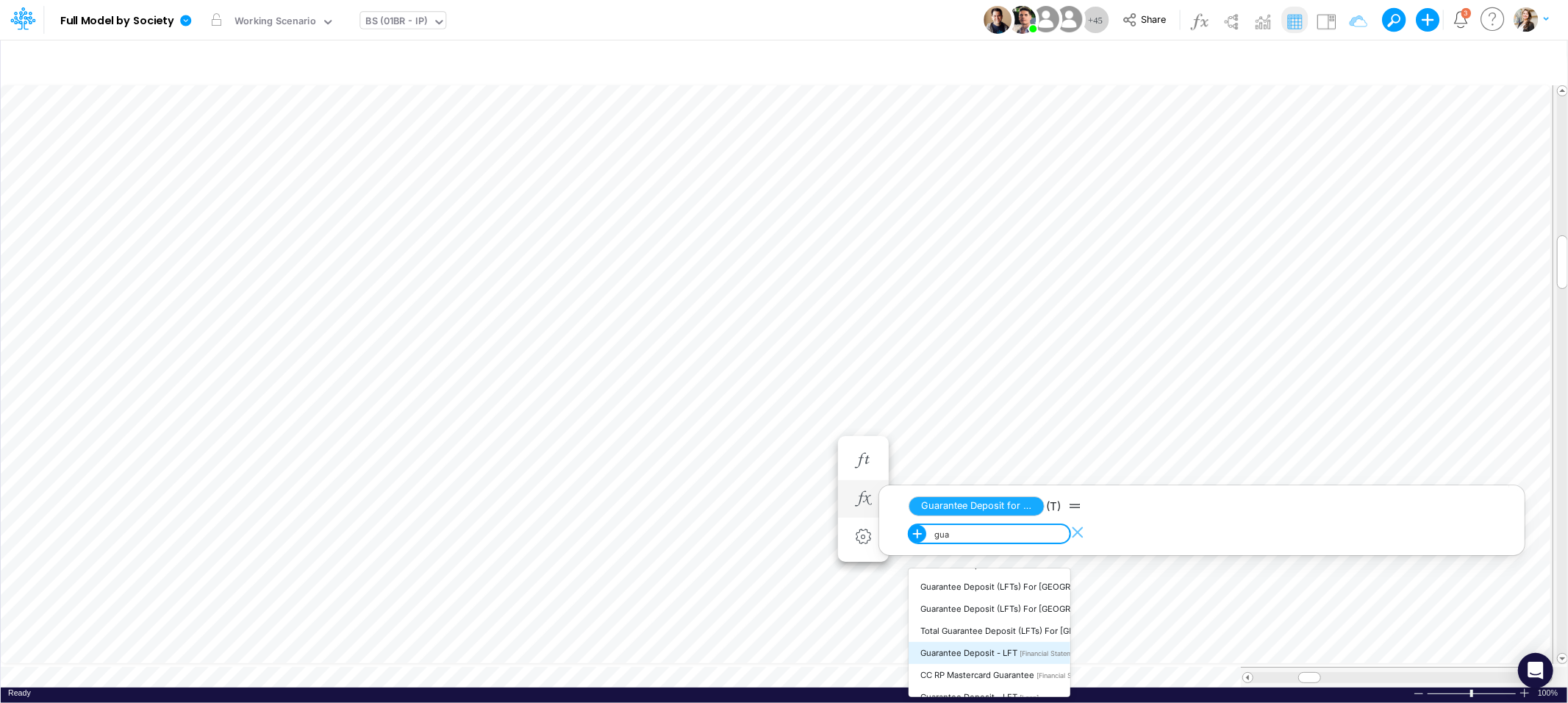
scroll to position [100, 0]
click at [1009, 678] on span "Guarantee Deposit - LFT" at bounding box center [968, 683] width 97 height 11
type input "gua"
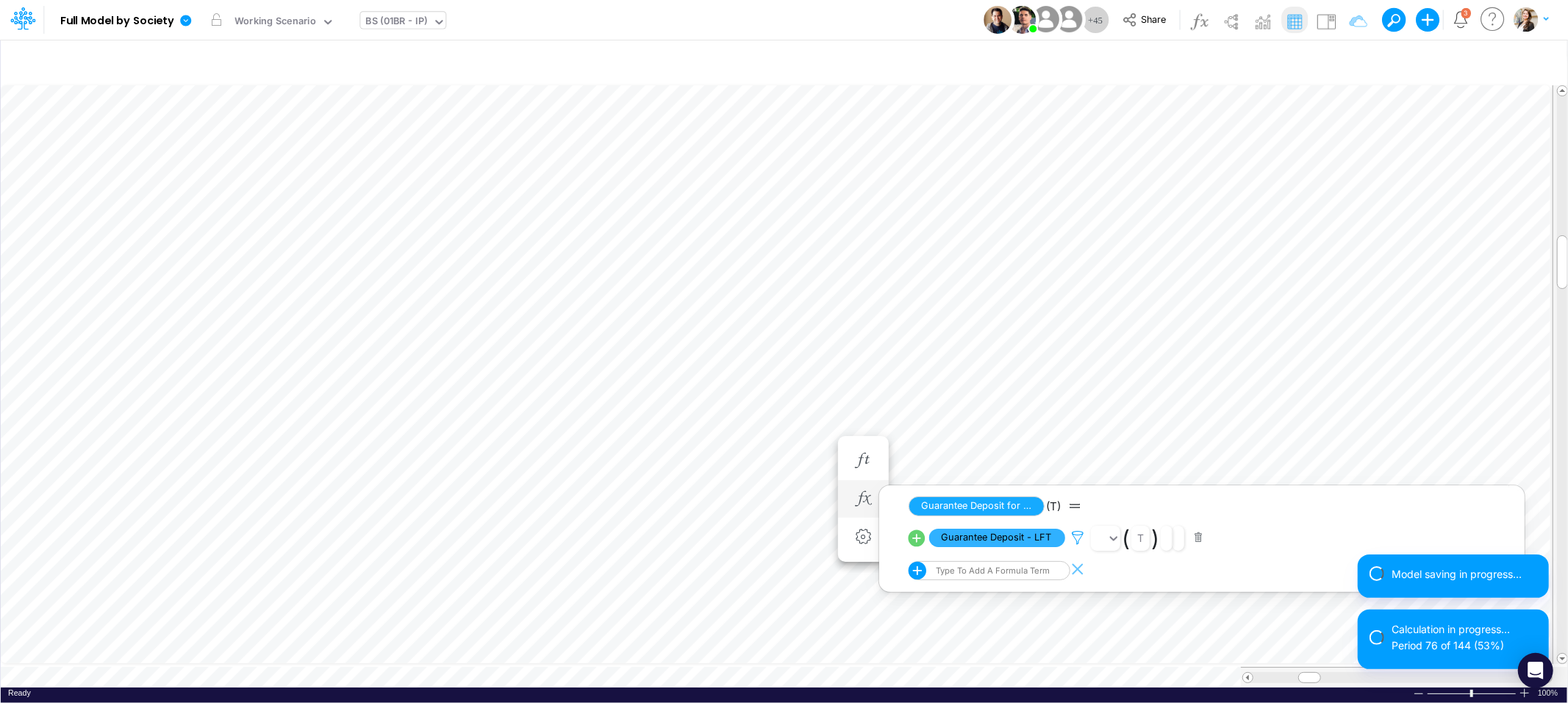
click at [1077, 540] on icon at bounding box center [1077, 538] width 22 height 15
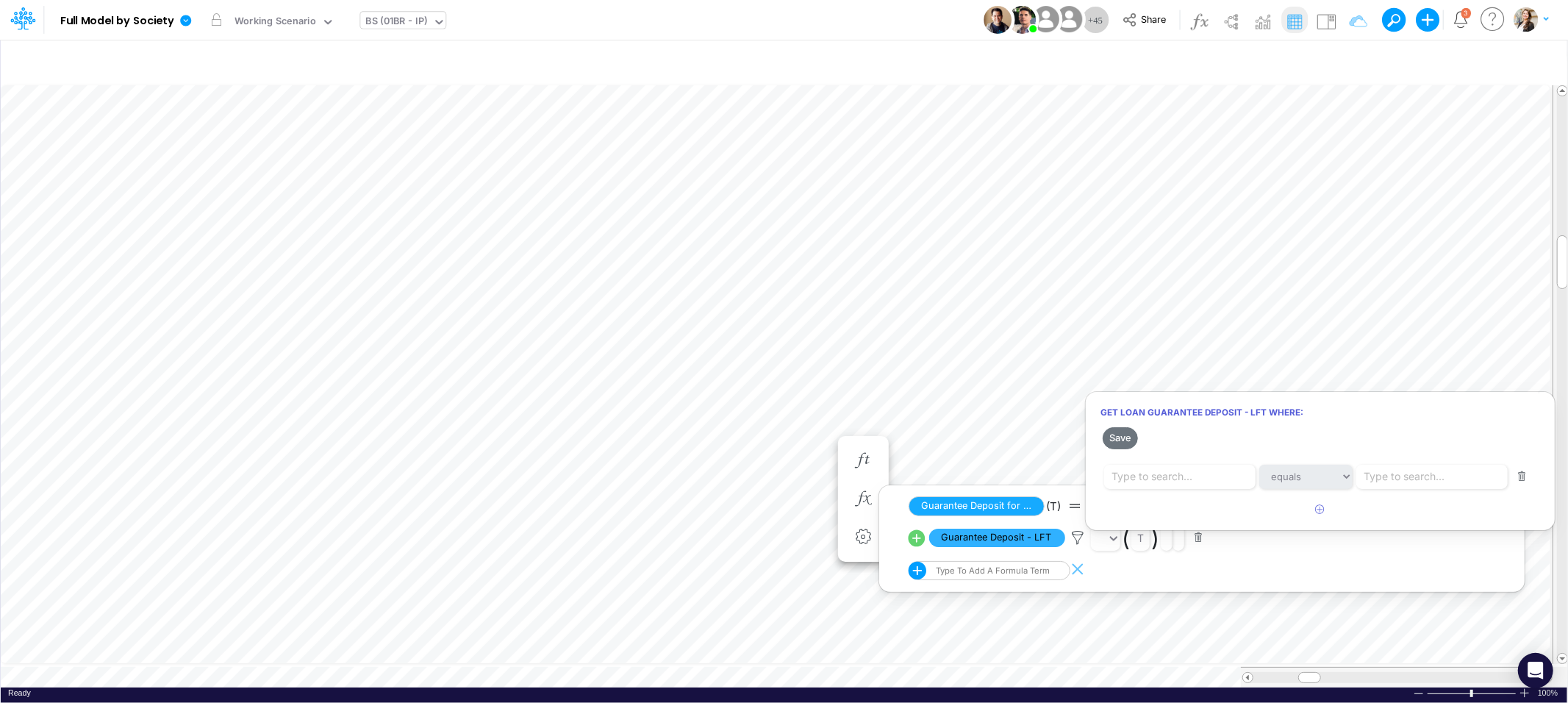
click at [1368, 217] on div at bounding box center [784, 355] width 1568 height 695
click at [1346, 54] on icon "button" at bounding box center [1349, 62] width 22 height 15
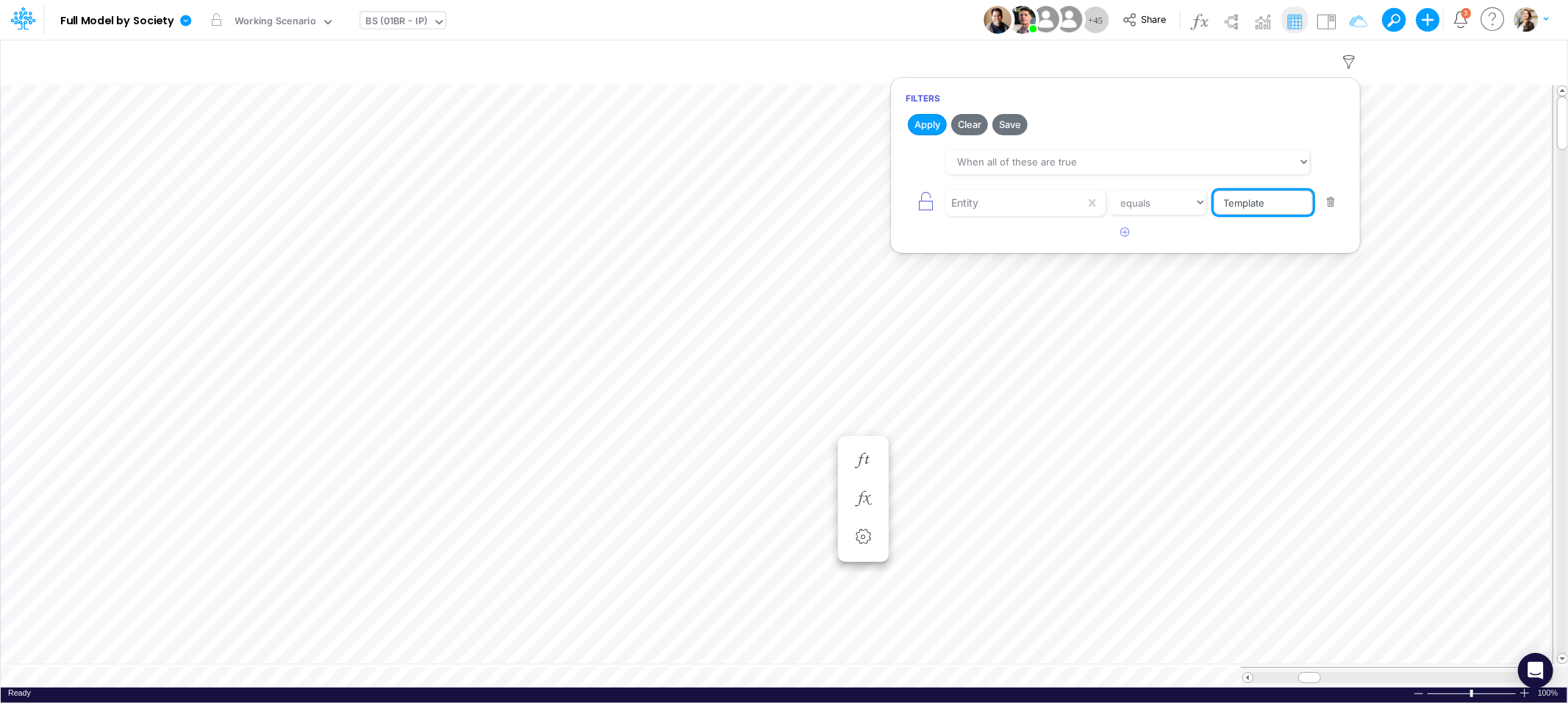
drag, startPoint x: 1266, startPoint y: 208, endPoint x: 1213, endPoint y: 205, distance: 53.1
click at [1214, 205] on input "Template" at bounding box center [1263, 203] width 99 height 25
type input "01BR"
click at [936, 126] on button "Apply" at bounding box center [927, 125] width 39 height 21
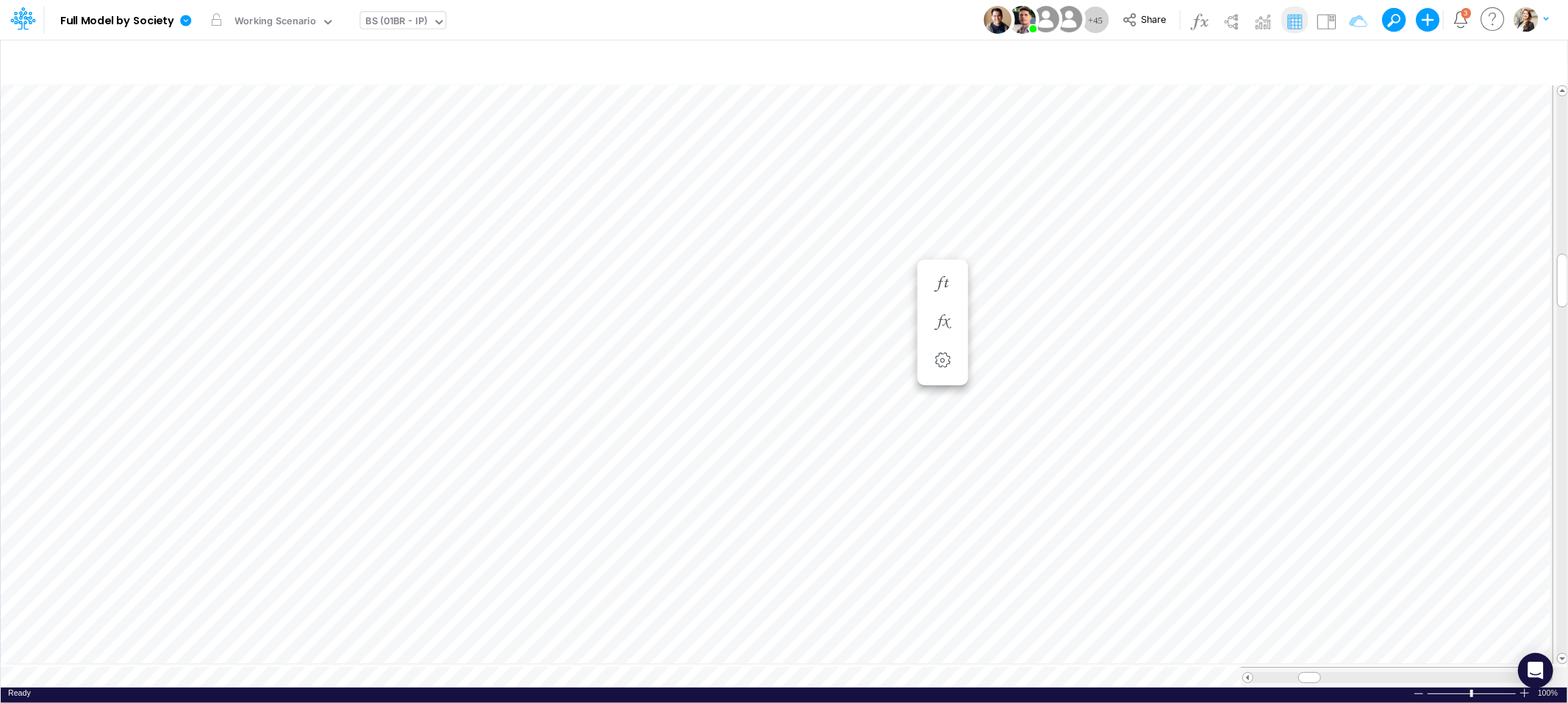
scroll to position [0, 1]
click at [863, 291] on icon "button" at bounding box center [862, 284] width 22 height 15
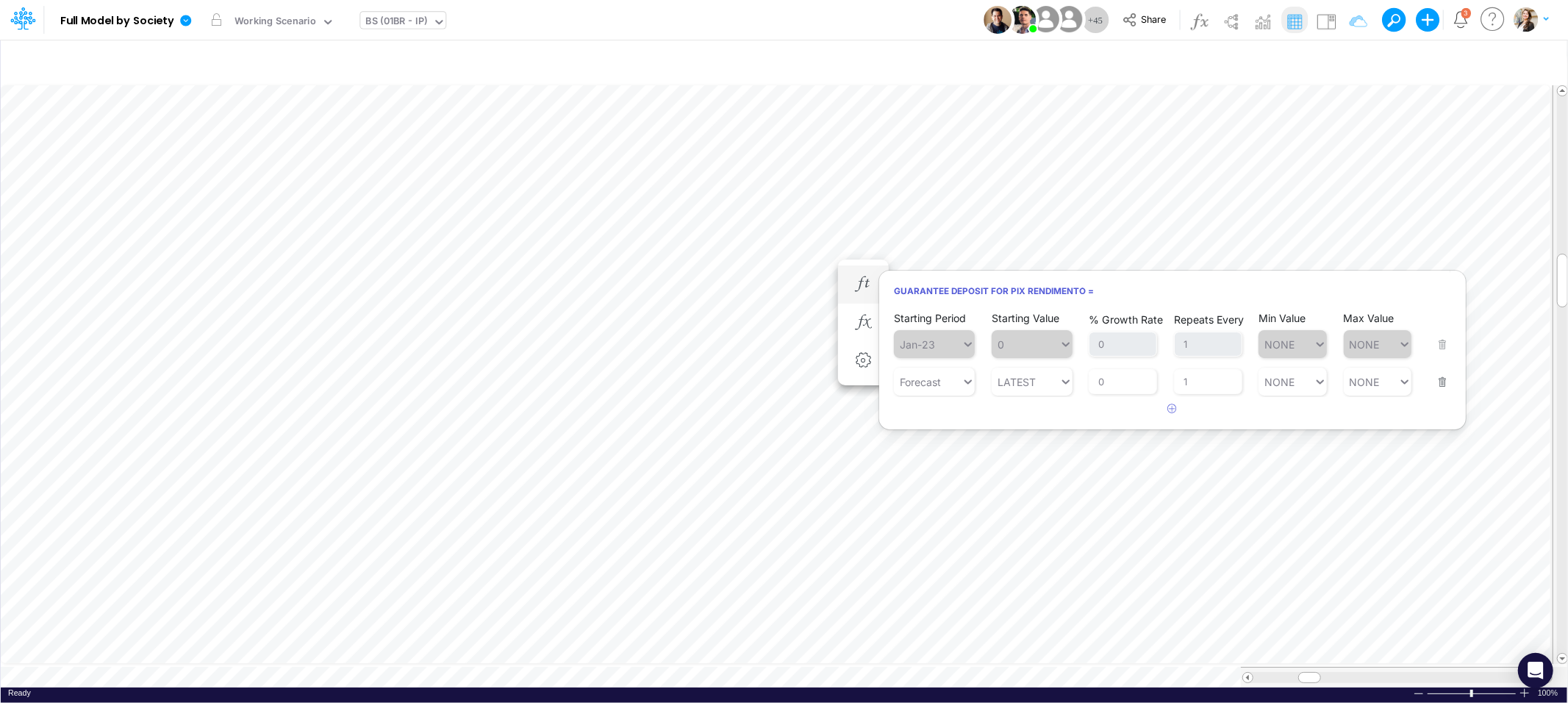
click at [1440, 381] on button "button" at bounding box center [1438, 372] width 19 height 40
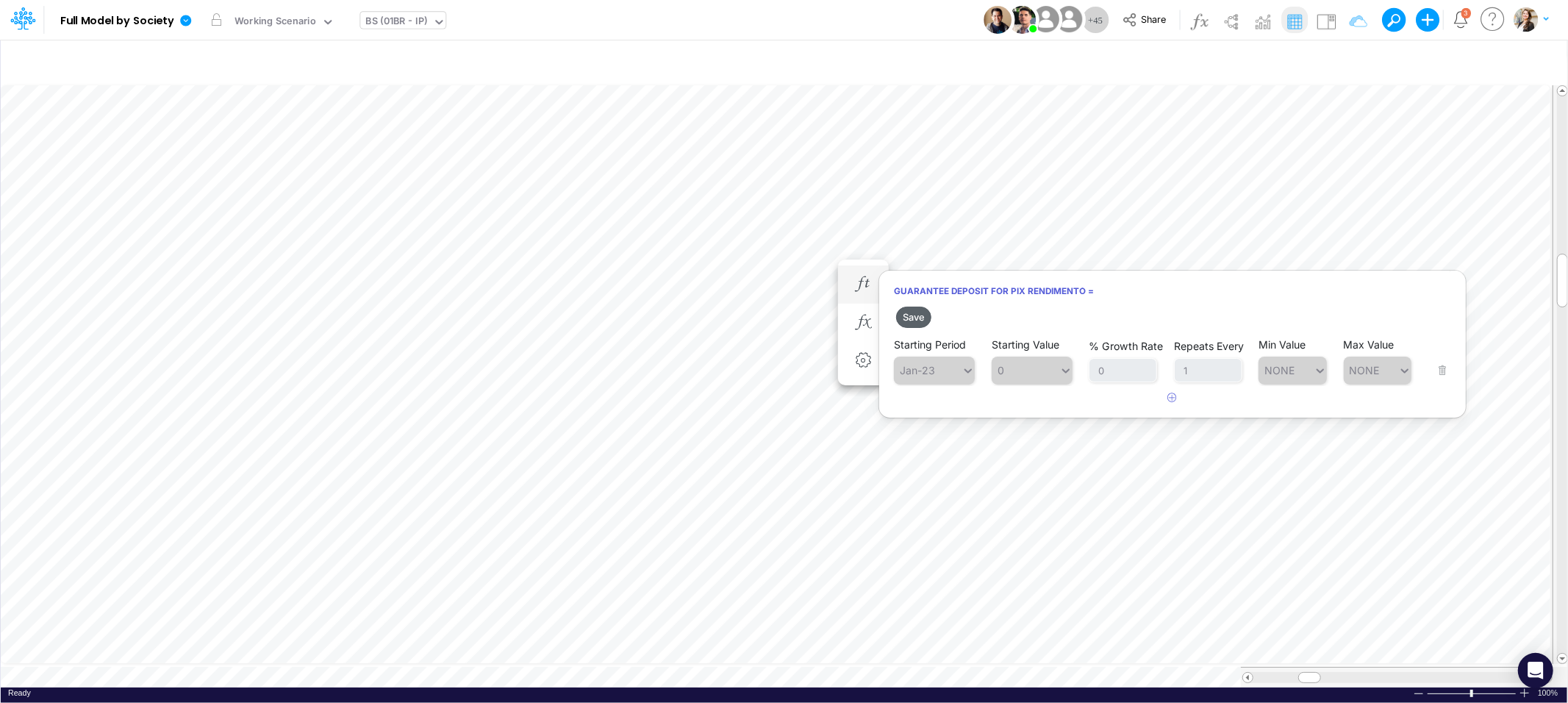
click at [910, 314] on button "Save" at bounding box center [913, 317] width 36 height 21
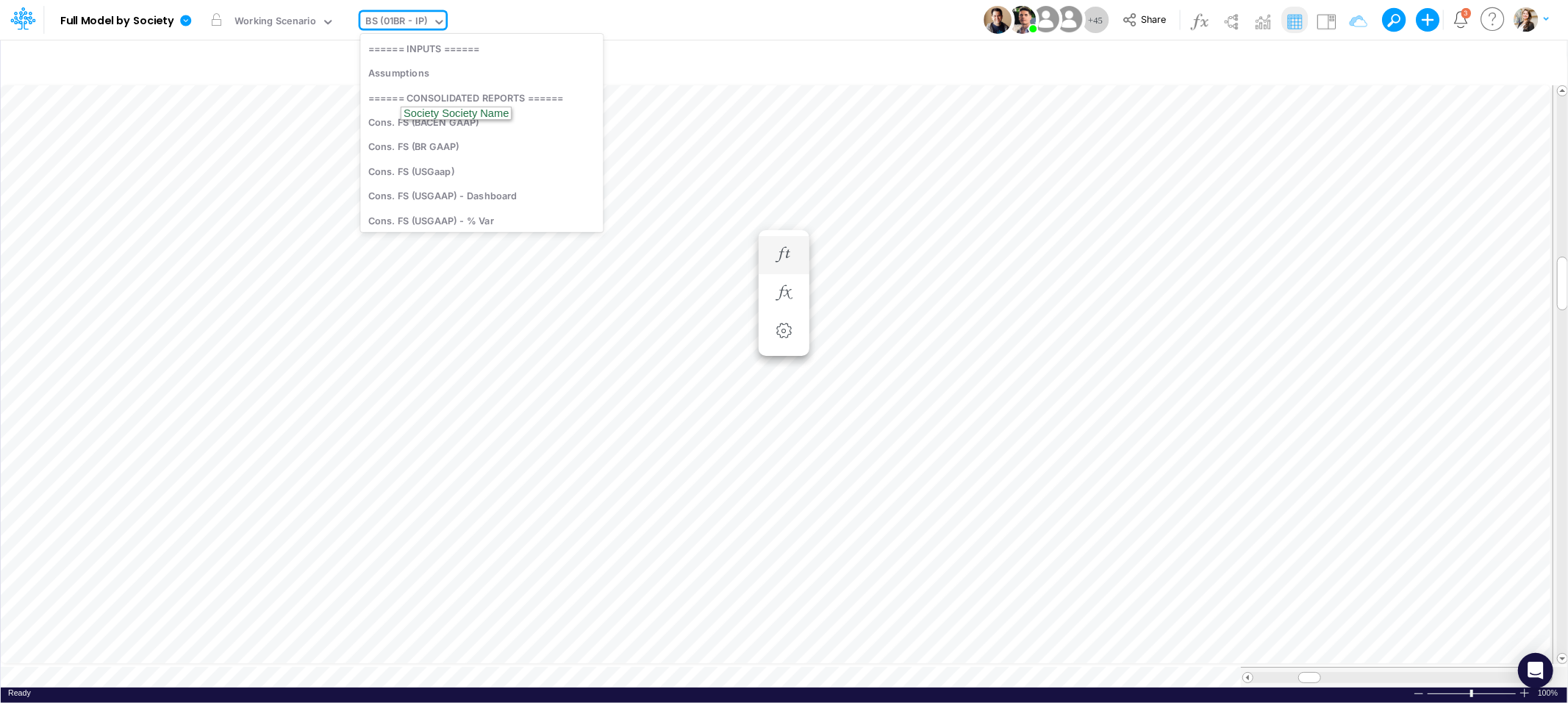
click at [394, 26] on div "BS (01BR - IP)" at bounding box center [397, 22] width 62 height 17
type input "02BR"
click at [420, 70] on div "BS (02BR - Hold BR)" at bounding box center [460, 72] width 199 height 24
click at [1346, 60] on icon "button" at bounding box center [1349, 62] width 22 height 15
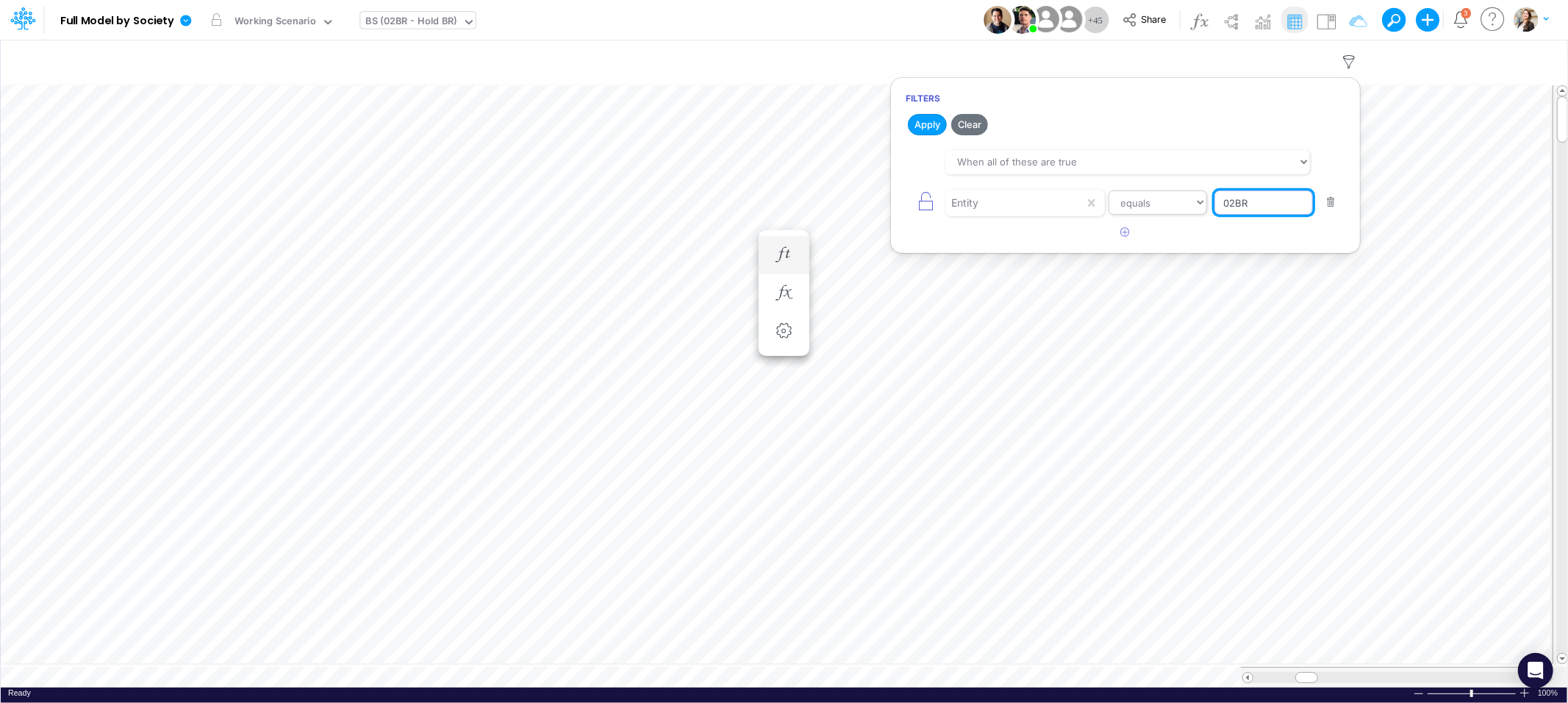
drag, startPoint x: 1253, startPoint y: 206, endPoint x: 1156, endPoint y: 195, distance: 97.6
click at [1156, 195] on div "Entity equals not equal starts with ends with contains 02BR" at bounding box center [1125, 203] width 439 height 33
type input "Template"
click at [928, 129] on button "Apply" at bounding box center [927, 125] width 39 height 21
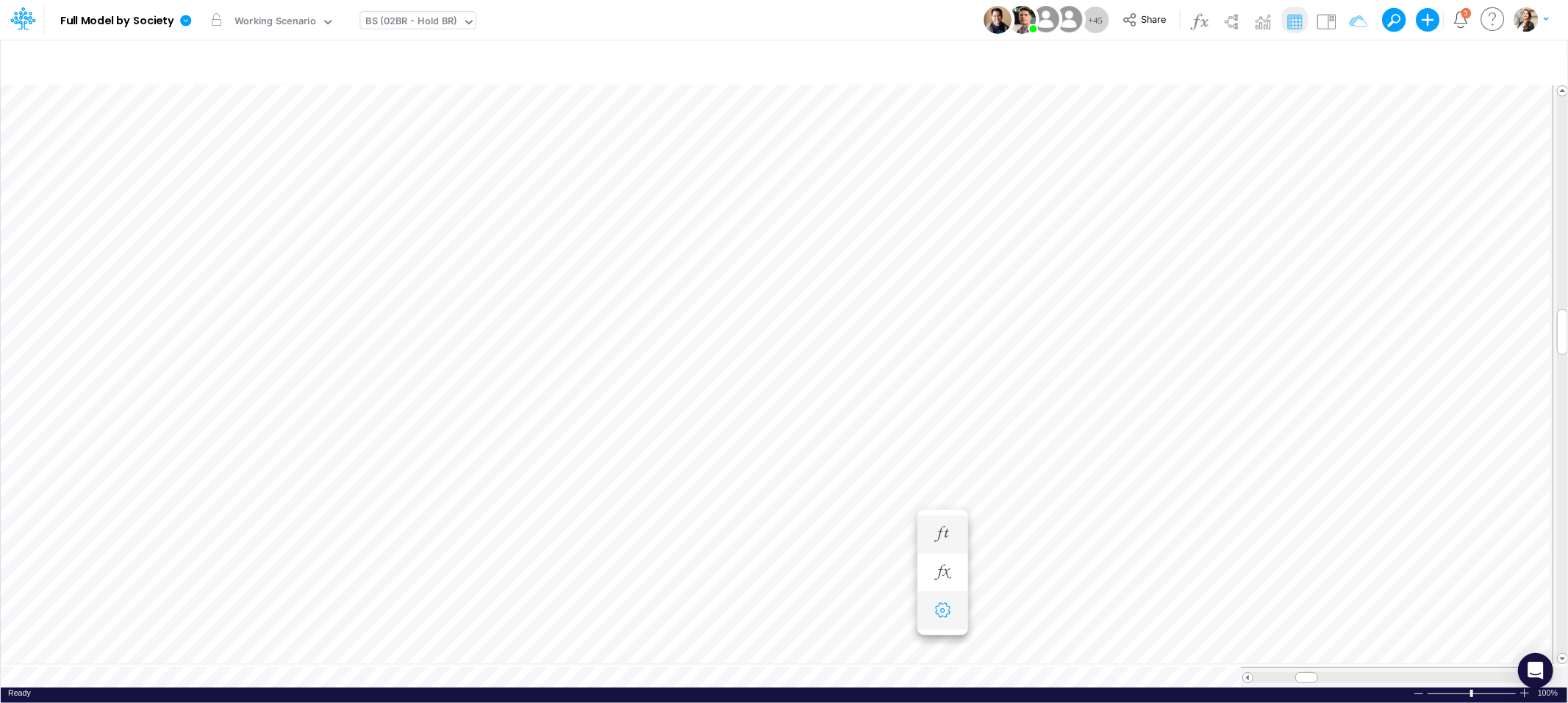
scroll to position [0, 1]
click at [951, 556] on icon "button" at bounding box center [941, 557] width 22 height 15
click at [1017, 520] on icon "button" at bounding box center [1022, 514] width 22 height 15
click at [1334, 23] on img at bounding box center [1326, 21] width 23 height 23
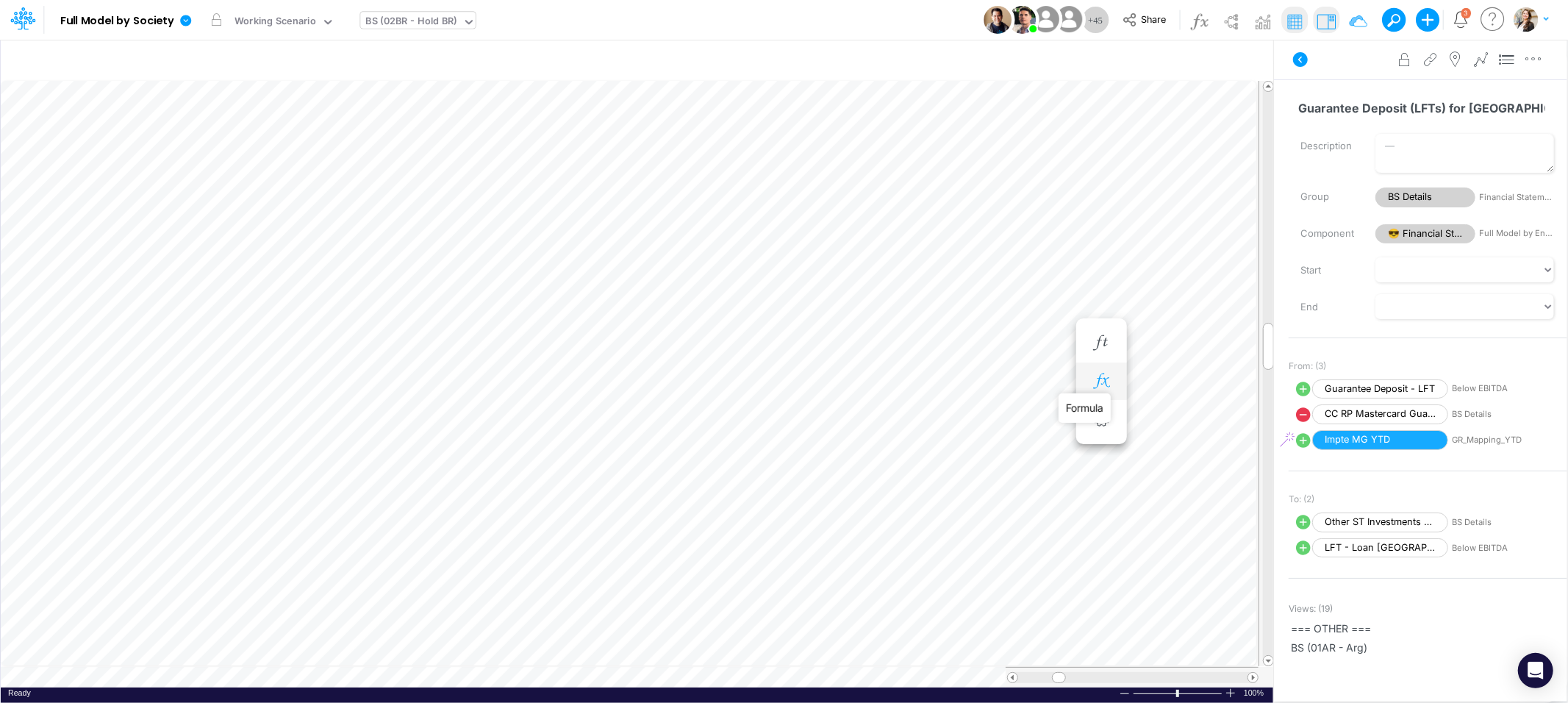
click at [1106, 375] on icon "button" at bounding box center [1101, 381] width 22 height 15
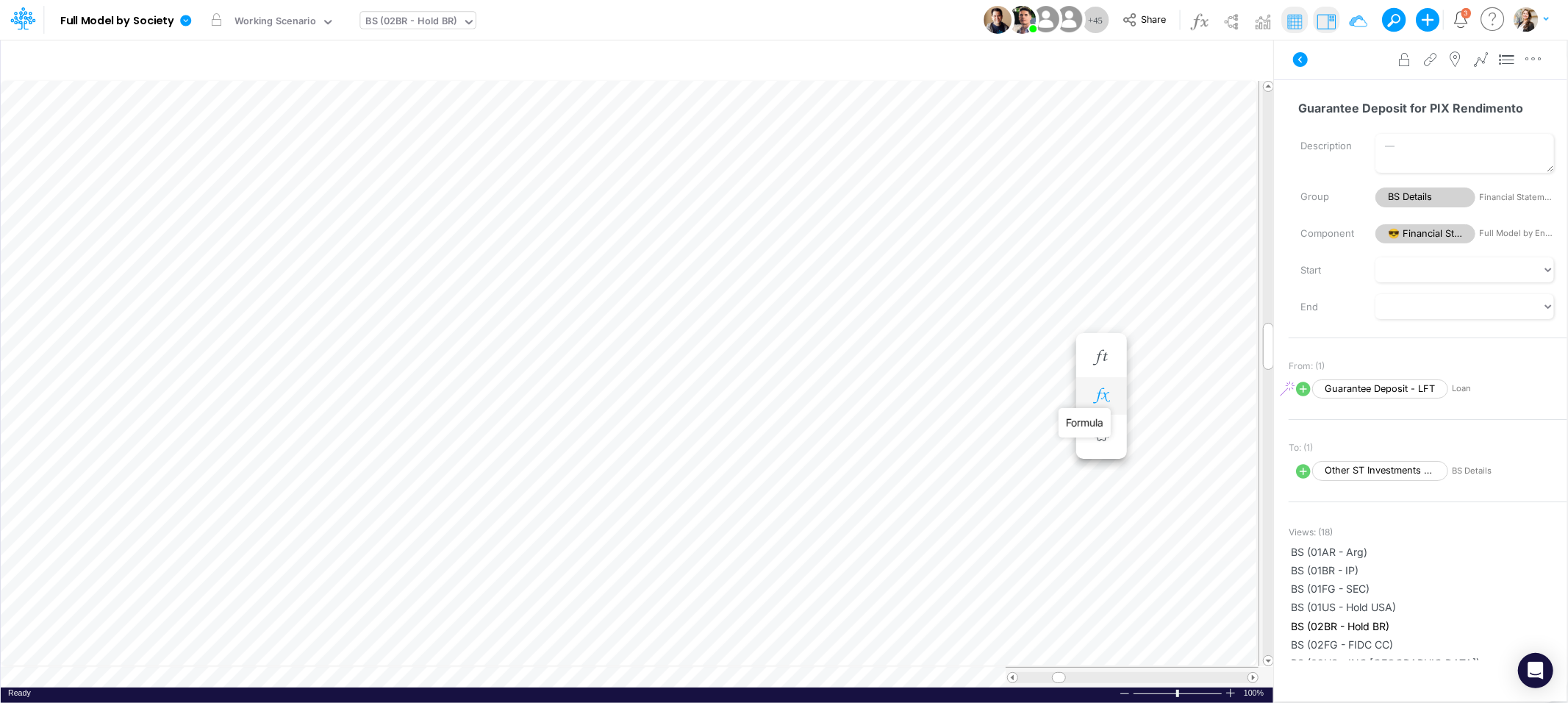
click at [1097, 392] on icon "button" at bounding box center [1101, 396] width 22 height 15
click at [760, 436] on button "button" at bounding box center [760, 435] width 29 height 20
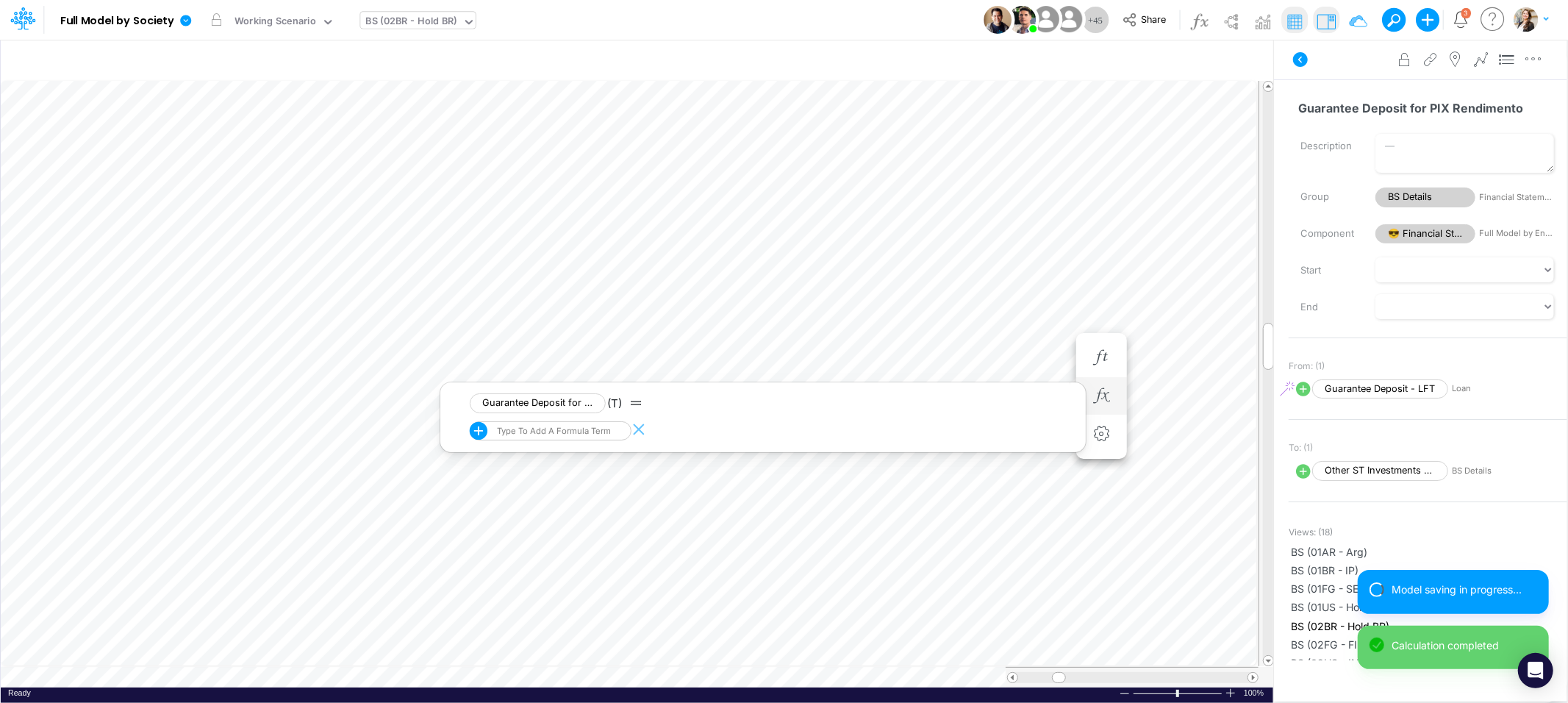
click at [524, 433] on div "Type to add a formula term" at bounding box center [552, 431] width 117 height 11
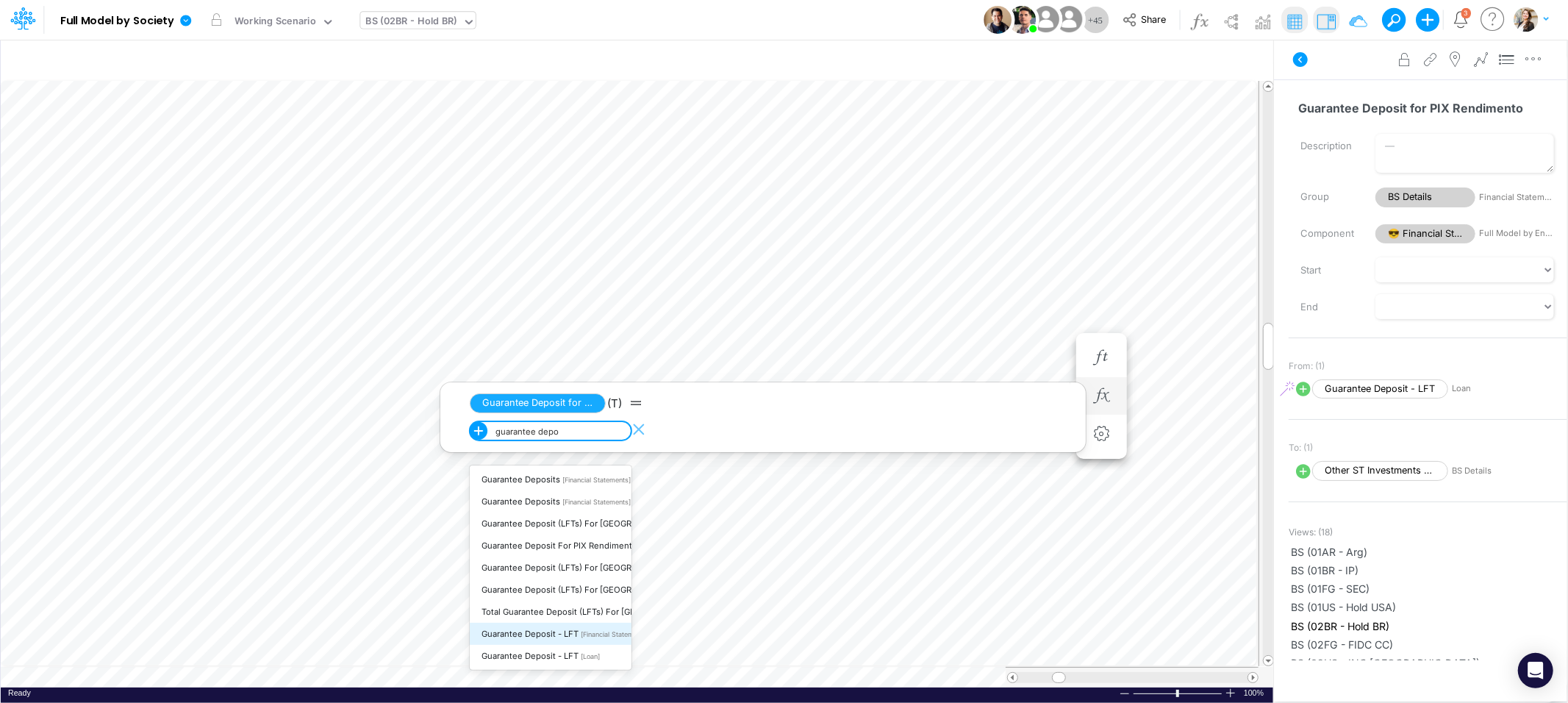
click at [567, 633] on span "Guarantee Deposit - LFT" at bounding box center [530, 633] width 97 height 11
type input "guarantee depo"
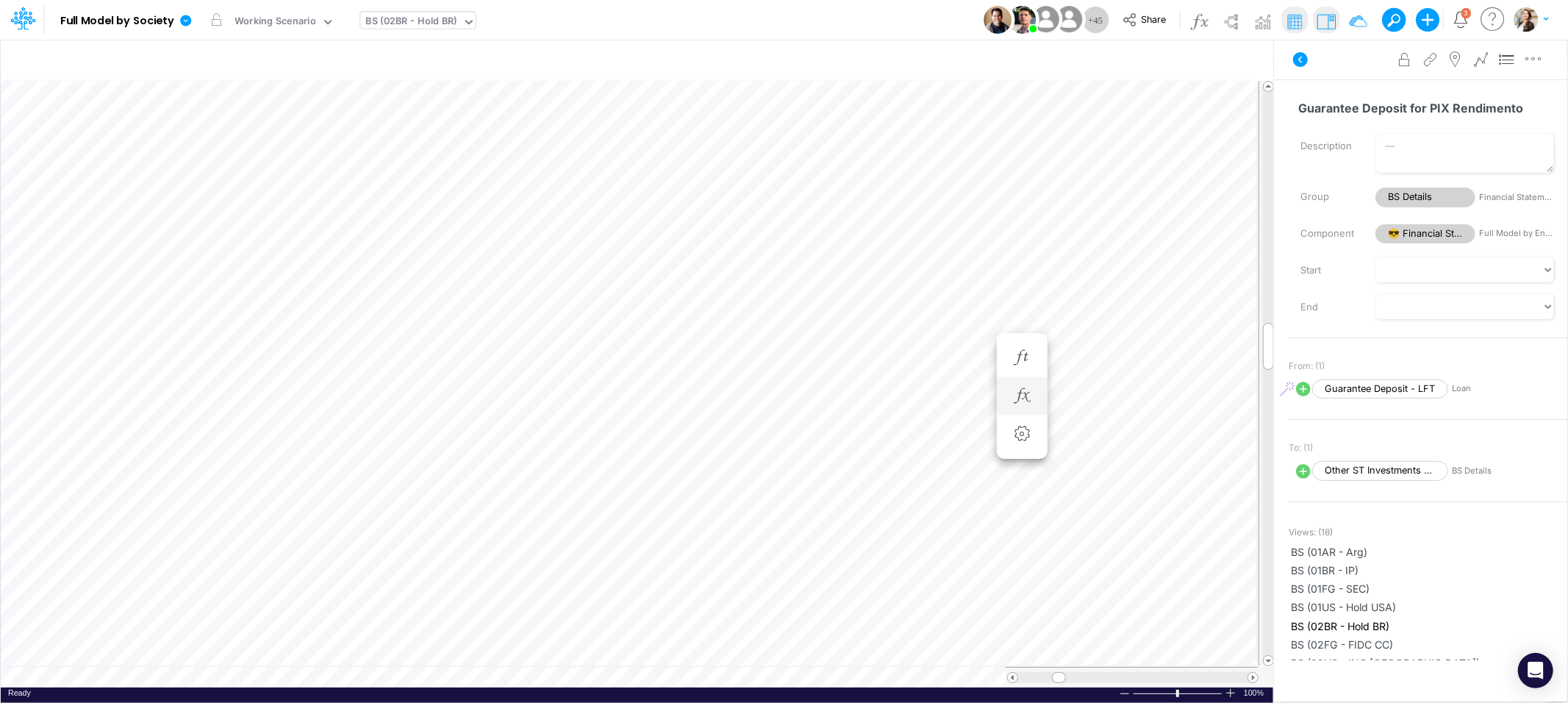
scroll to position [0, 1]
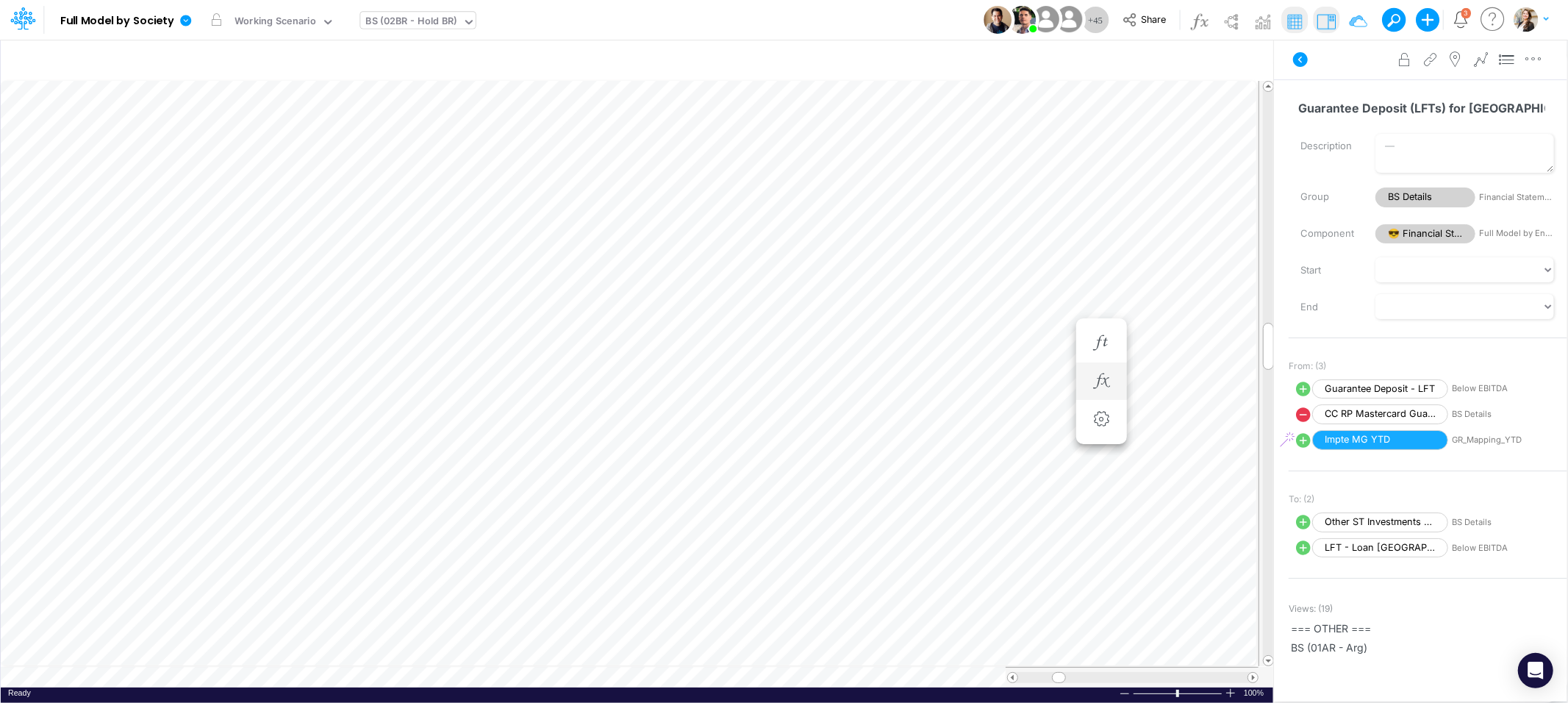
scroll to position [0, 1]
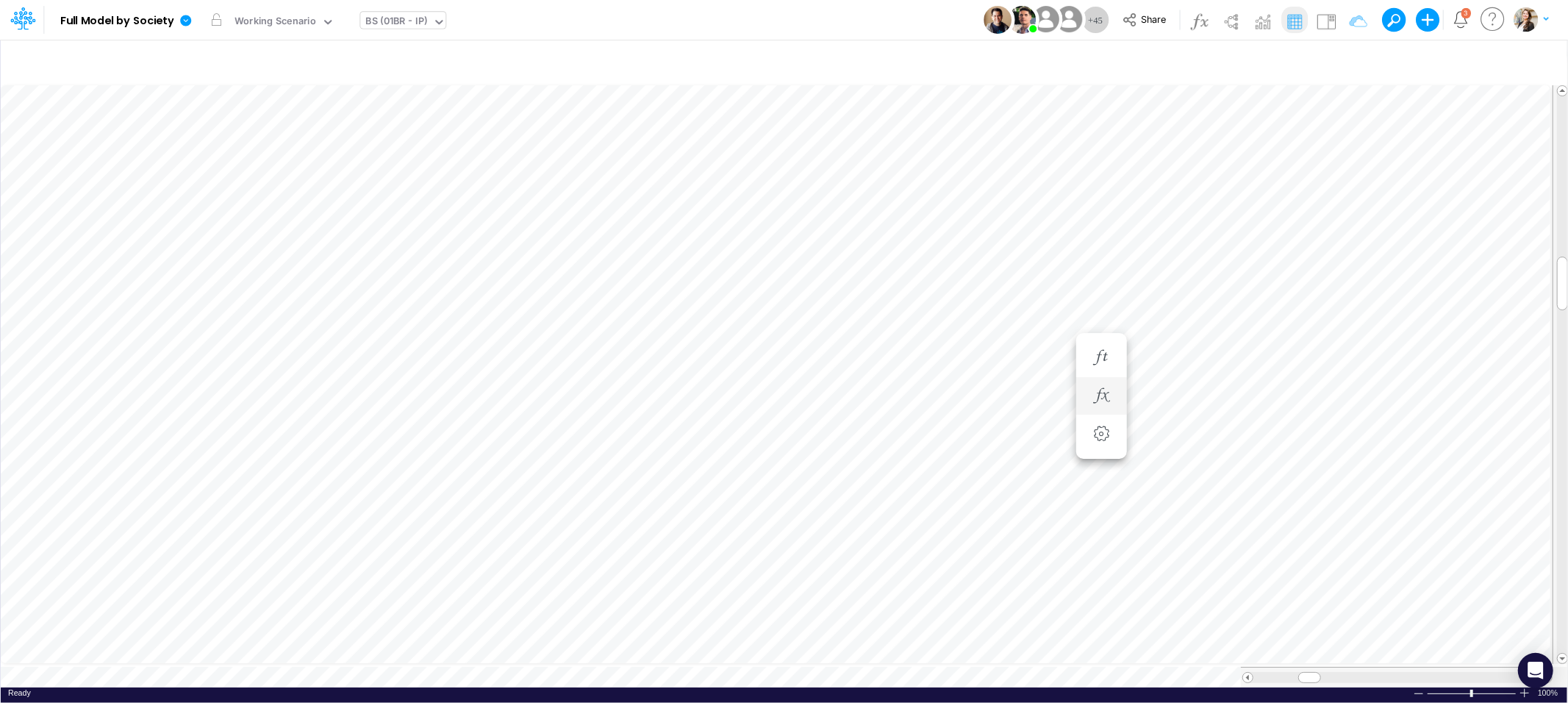
scroll to position [0, 1]
click at [392, 13] on div "BS (01BR - IP)" at bounding box center [396, 22] width 72 height 22
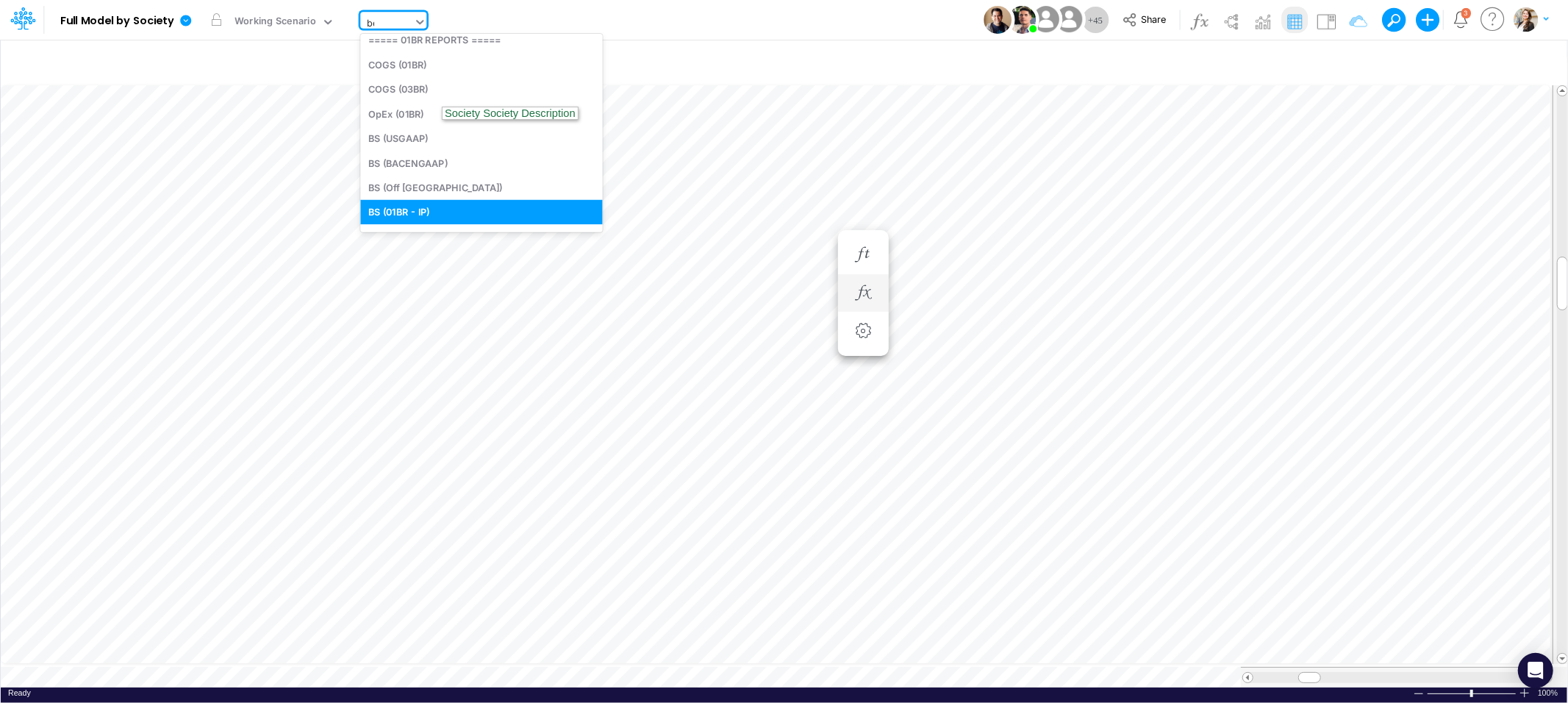
scroll to position [0, 0]
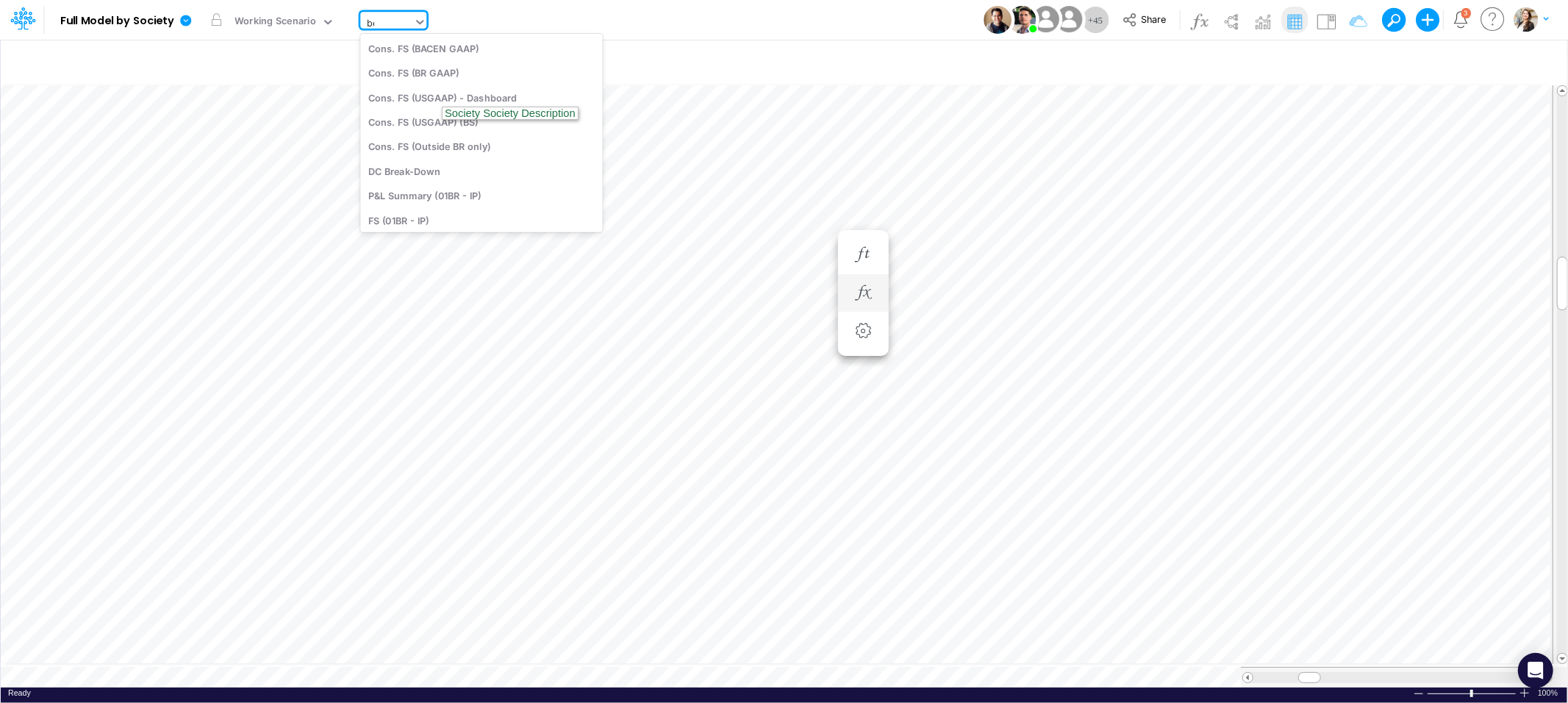
type input "bel"
click at [397, 47] on div "Below EBITDA (01BR)" at bounding box center [481, 47] width 241 height 24
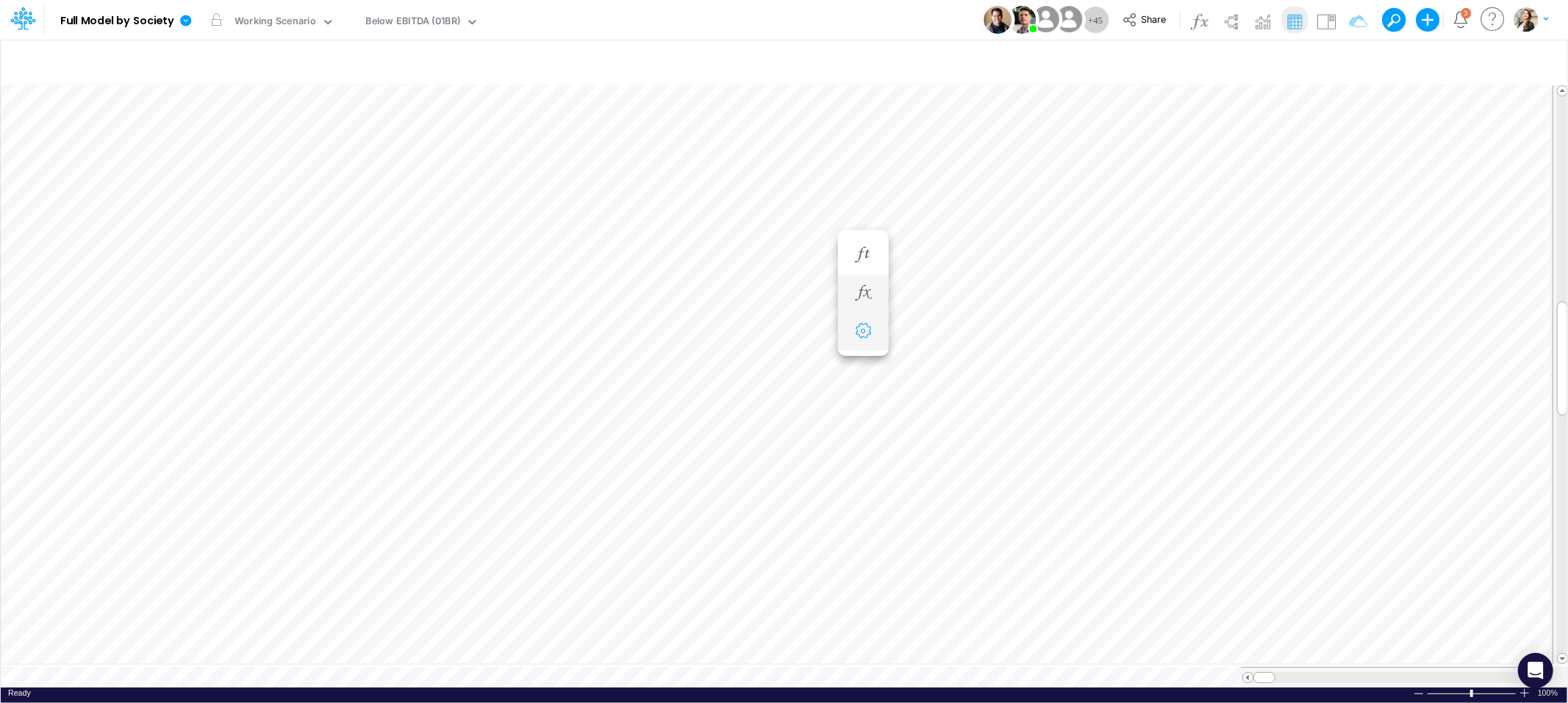
scroll to position [0, 1]
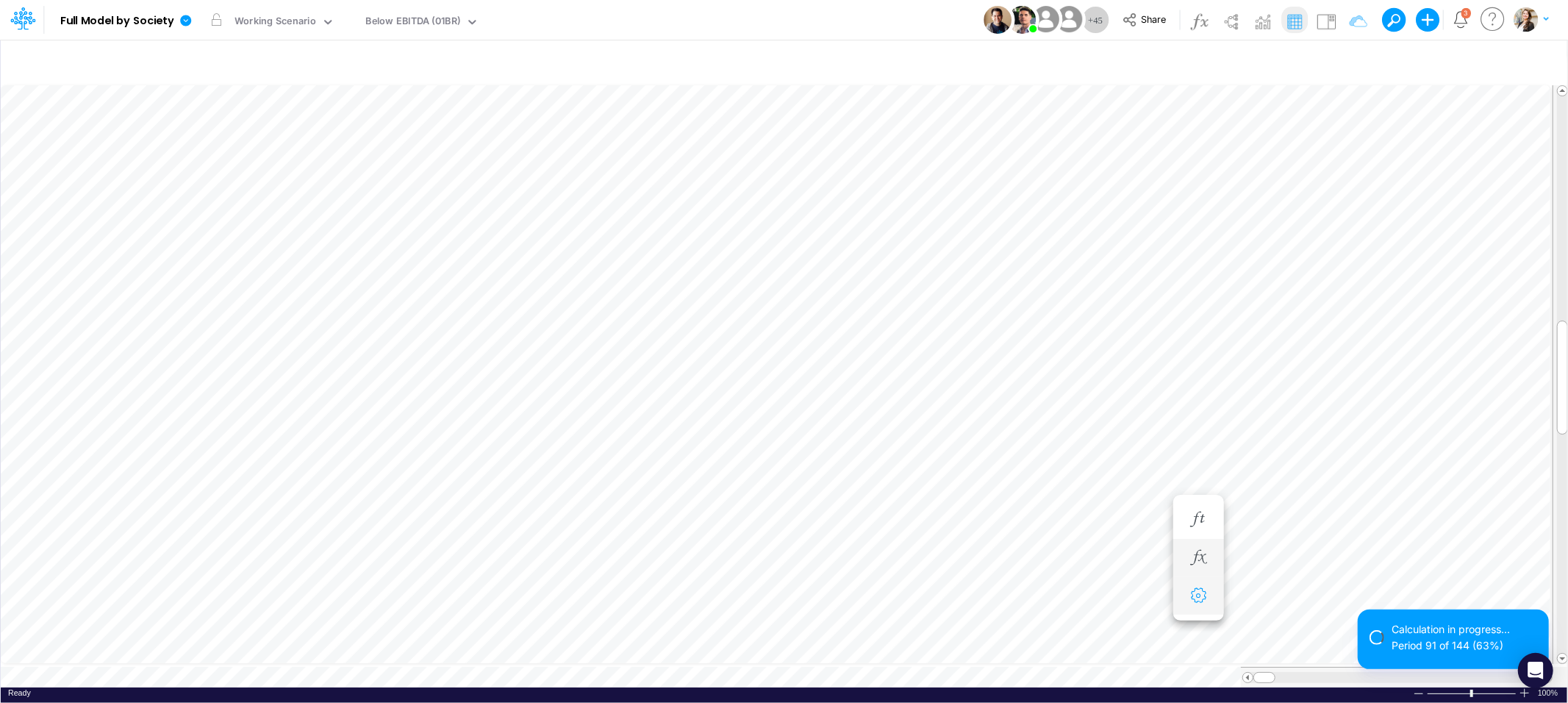
scroll to position [0, 1]
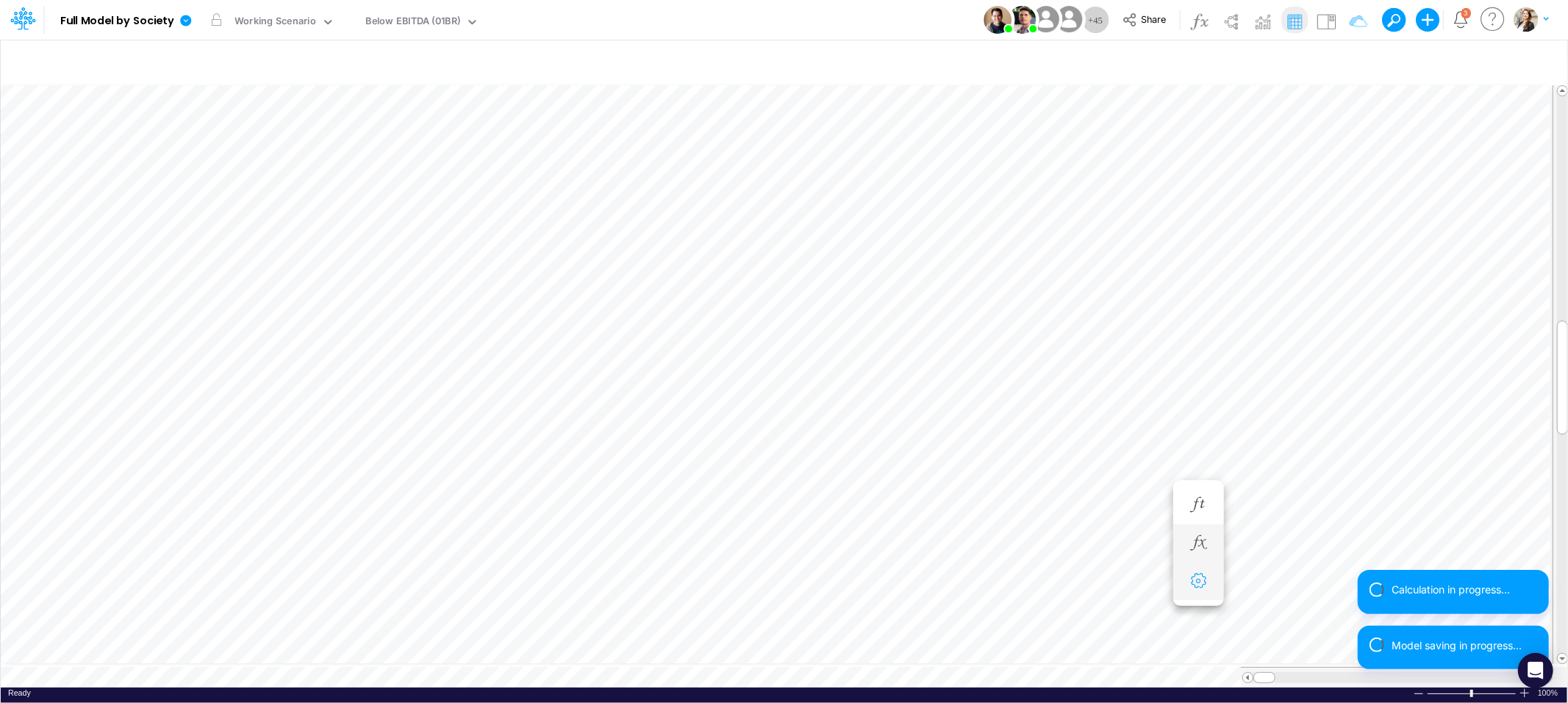
scroll to position [0, 1]
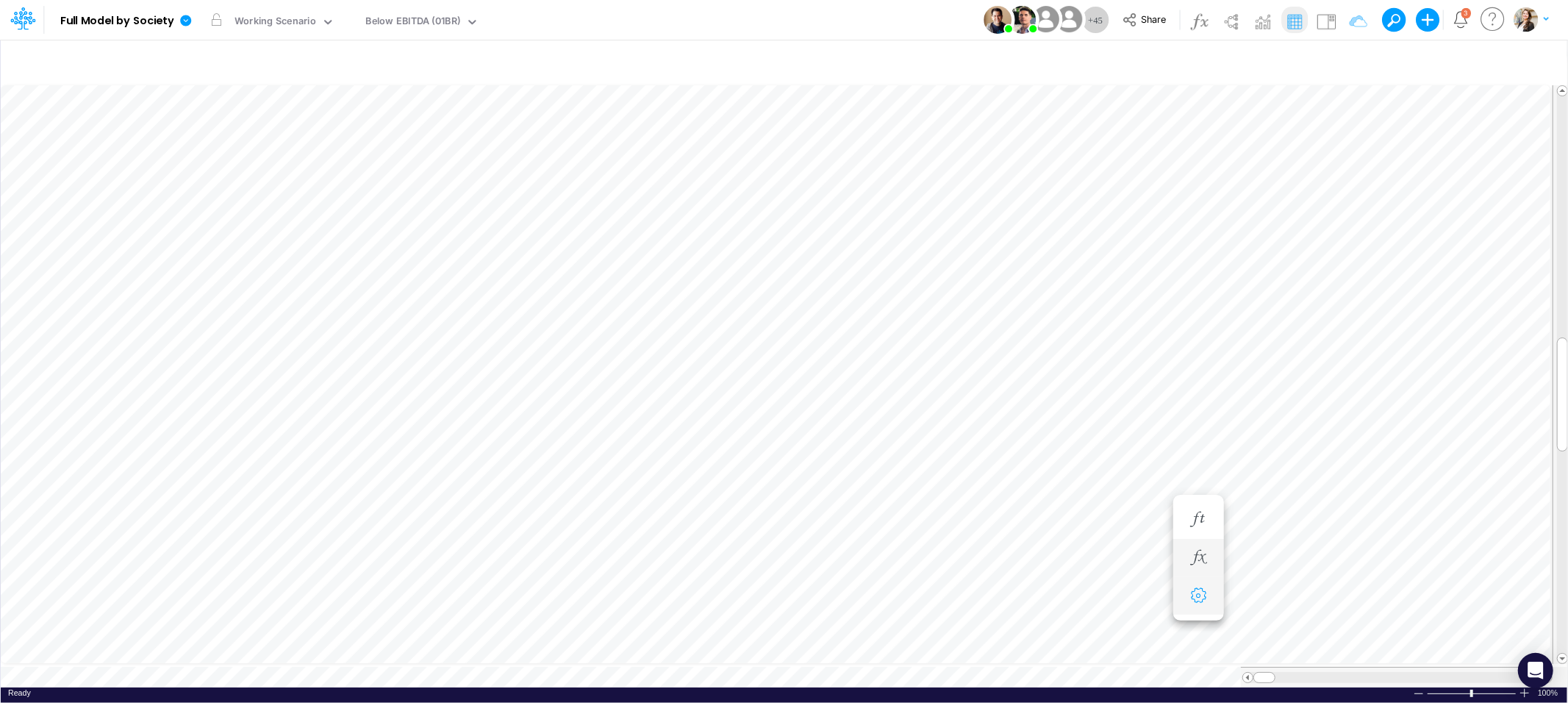
scroll to position [0, 1]
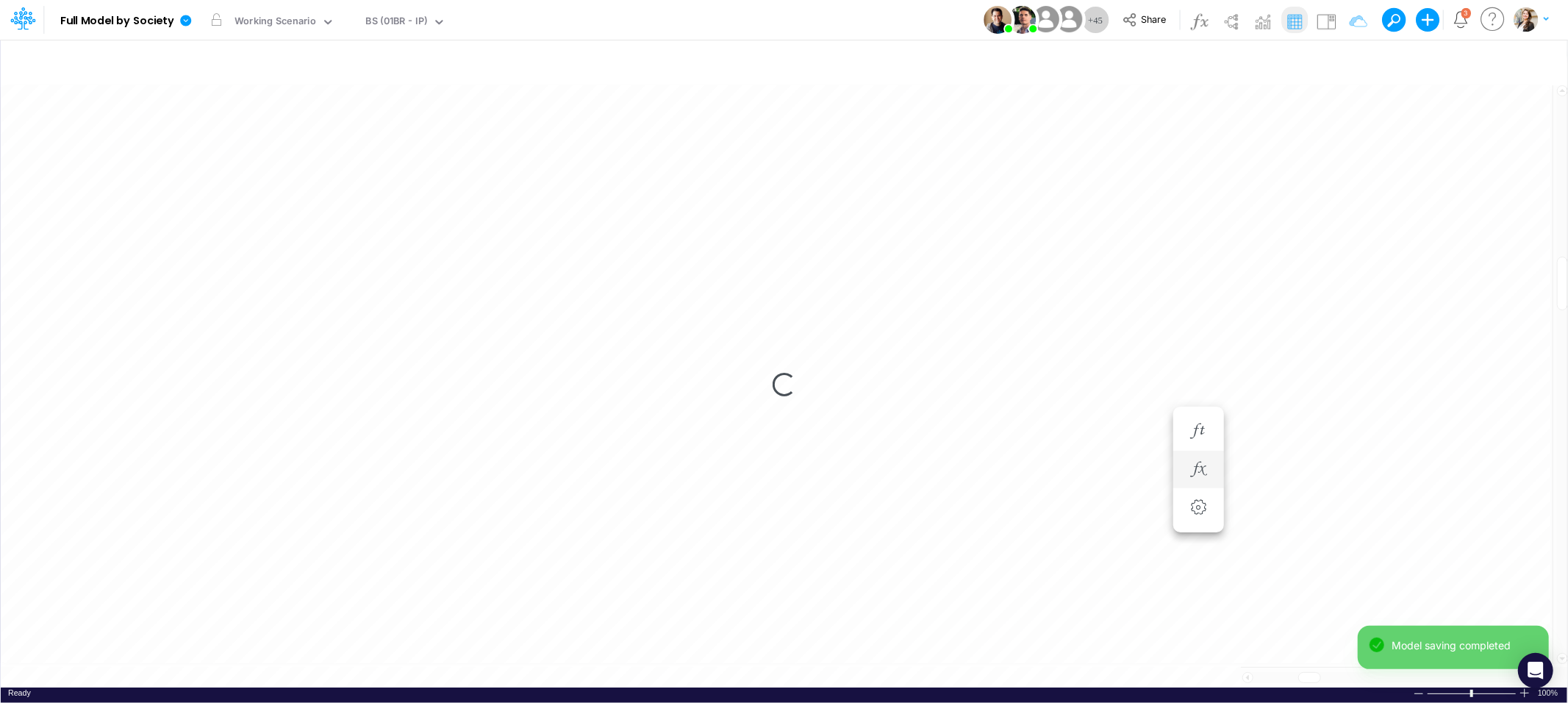
click at [666, 672] on div "Loading..." at bounding box center [784, 384] width 1566 height 605
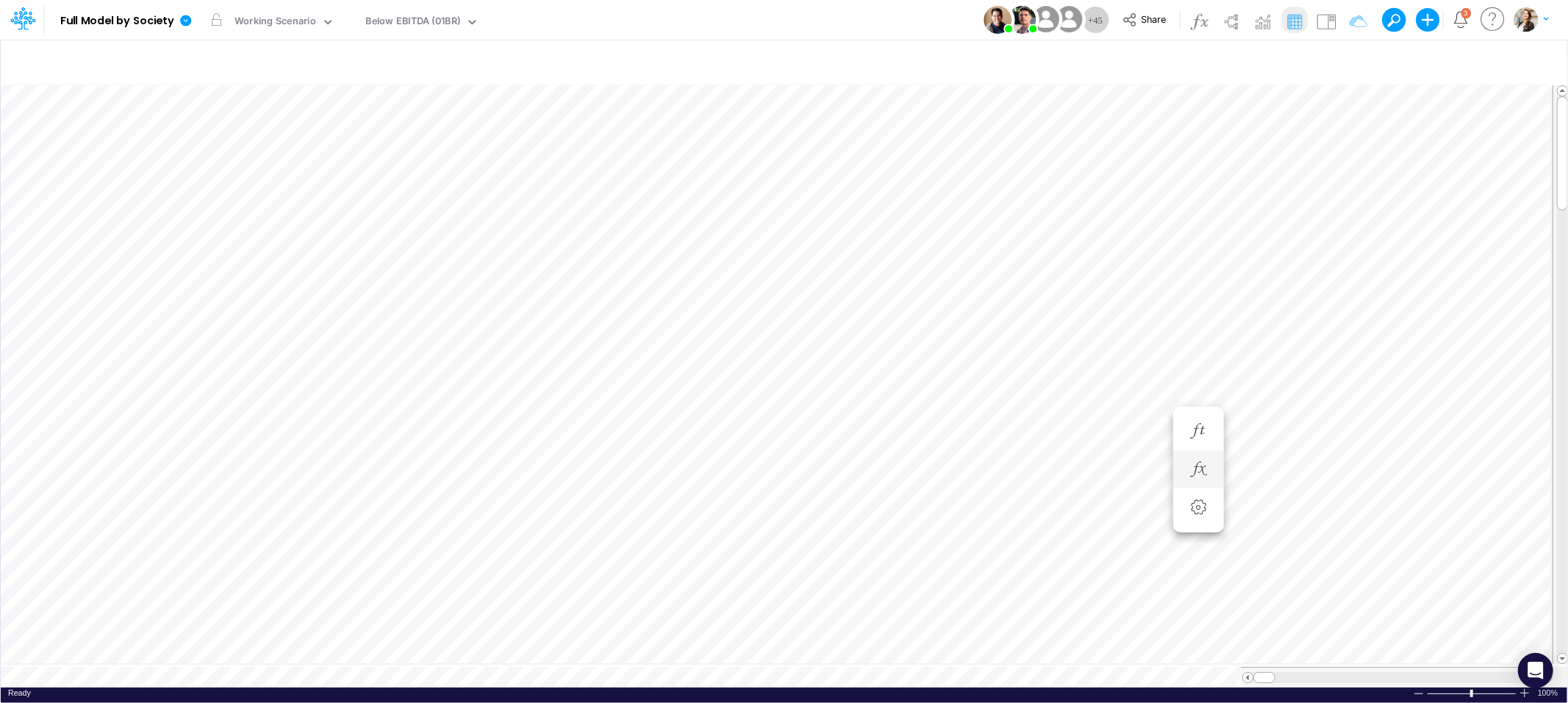
scroll to position [0, 1]
click at [1020, 402] on icon "button" at bounding box center [1022, 396] width 22 height 15
click at [654, 438] on button "button" at bounding box center [655, 435] width 29 height 20
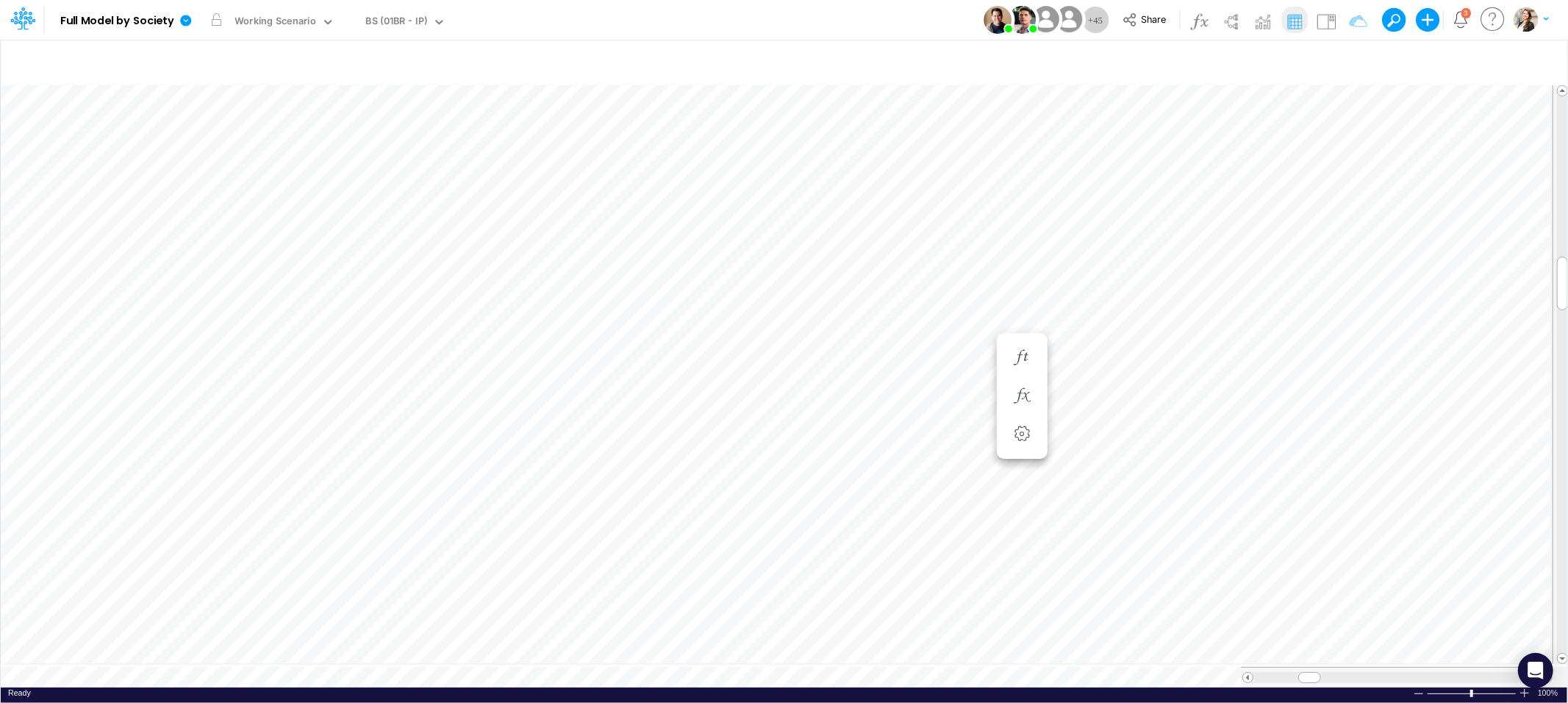
scroll to position [0, 1]
click at [871, 298] on icon "button" at bounding box center [862, 293] width 22 height 15
click at [863, 250] on icon "button" at bounding box center [862, 255] width 22 height 15
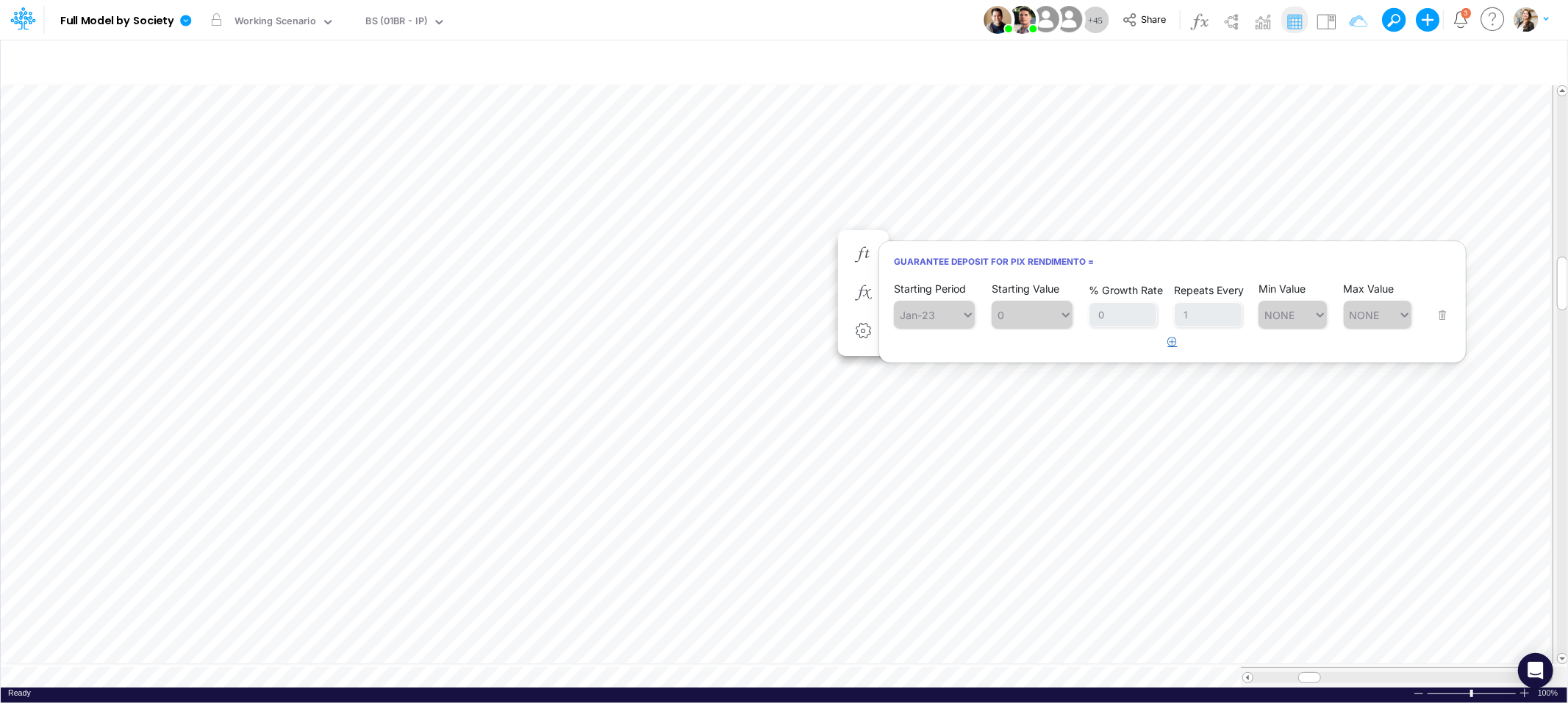
click at [1174, 343] on icon "button" at bounding box center [1172, 342] width 10 height 10
click at [960, 353] on div "Type to search..." at bounding box center [941, 352] width 81 height 13
click at [932, 388] on div "Forecast" at bounding box center [935, 386] width 81 height 24
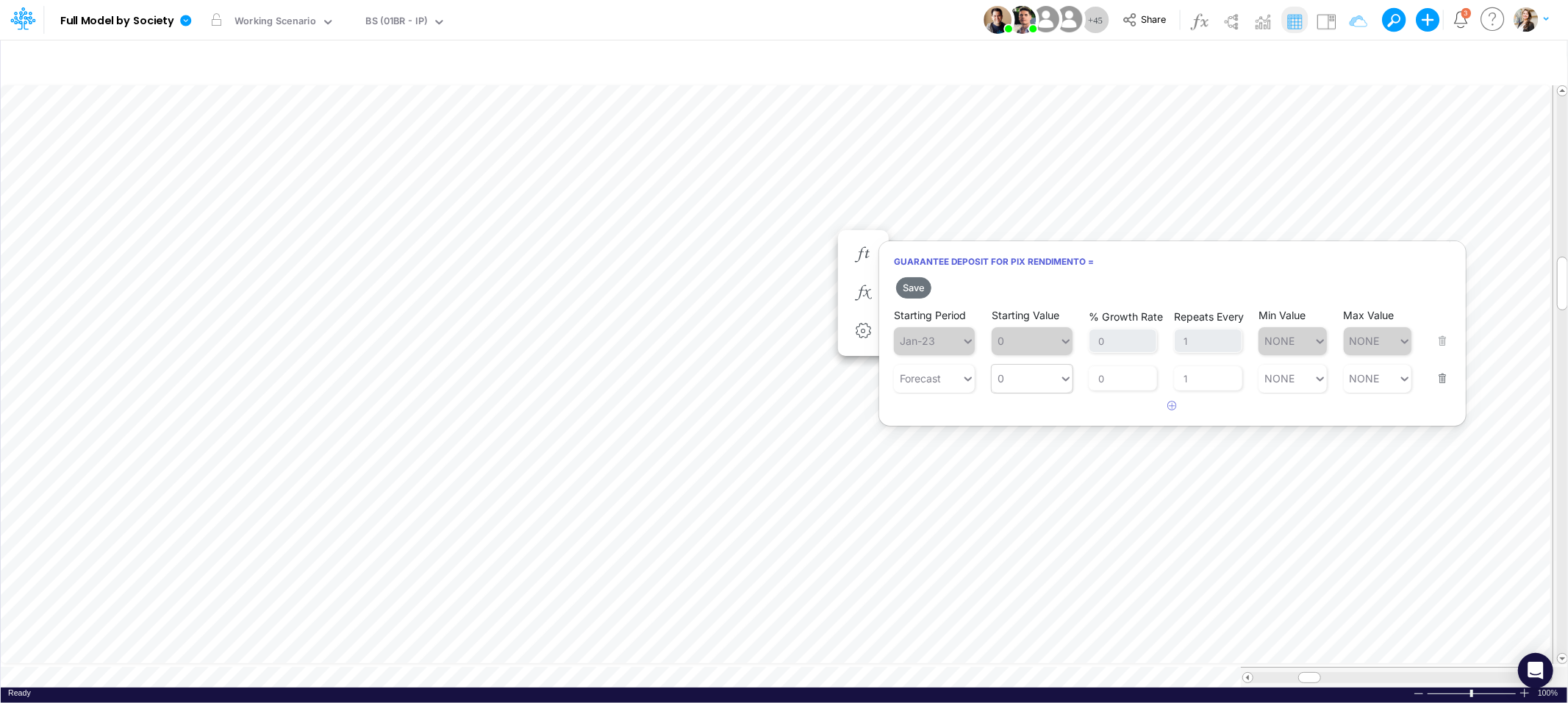
type input "0"
click at [1047, 370] on div "0 0" at bounding box center [1025, 379] width 68 height 21
click at [1028, 408] on div "LATEST" at bounding box center [1032, 412] width 81 height 24
click at [901, 291] on button "Save" at bounding box center [913, 288] width 36 height 21
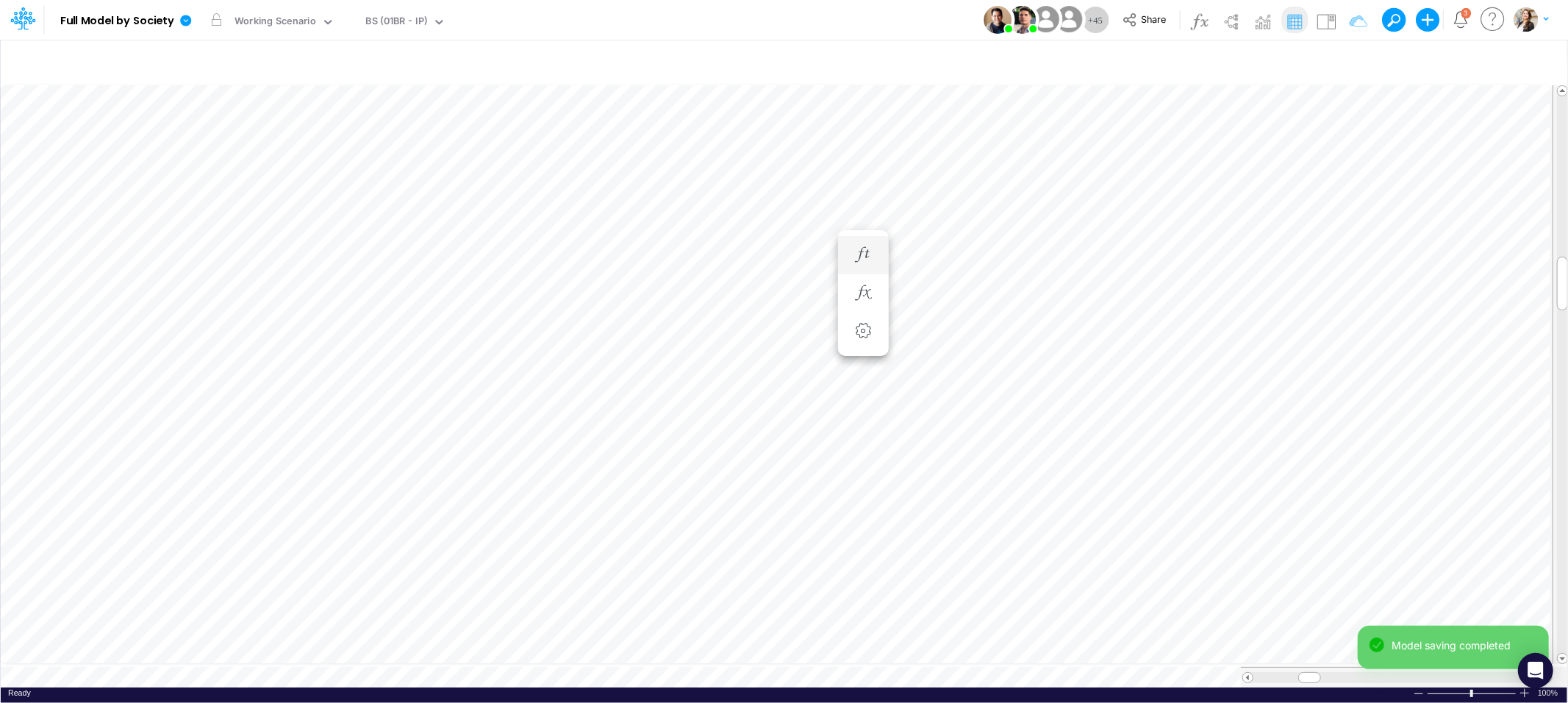
scroll to position [0, 1]
click at [862, 303] on icon "button" at bounding box center [862, 308] width 22 height 15
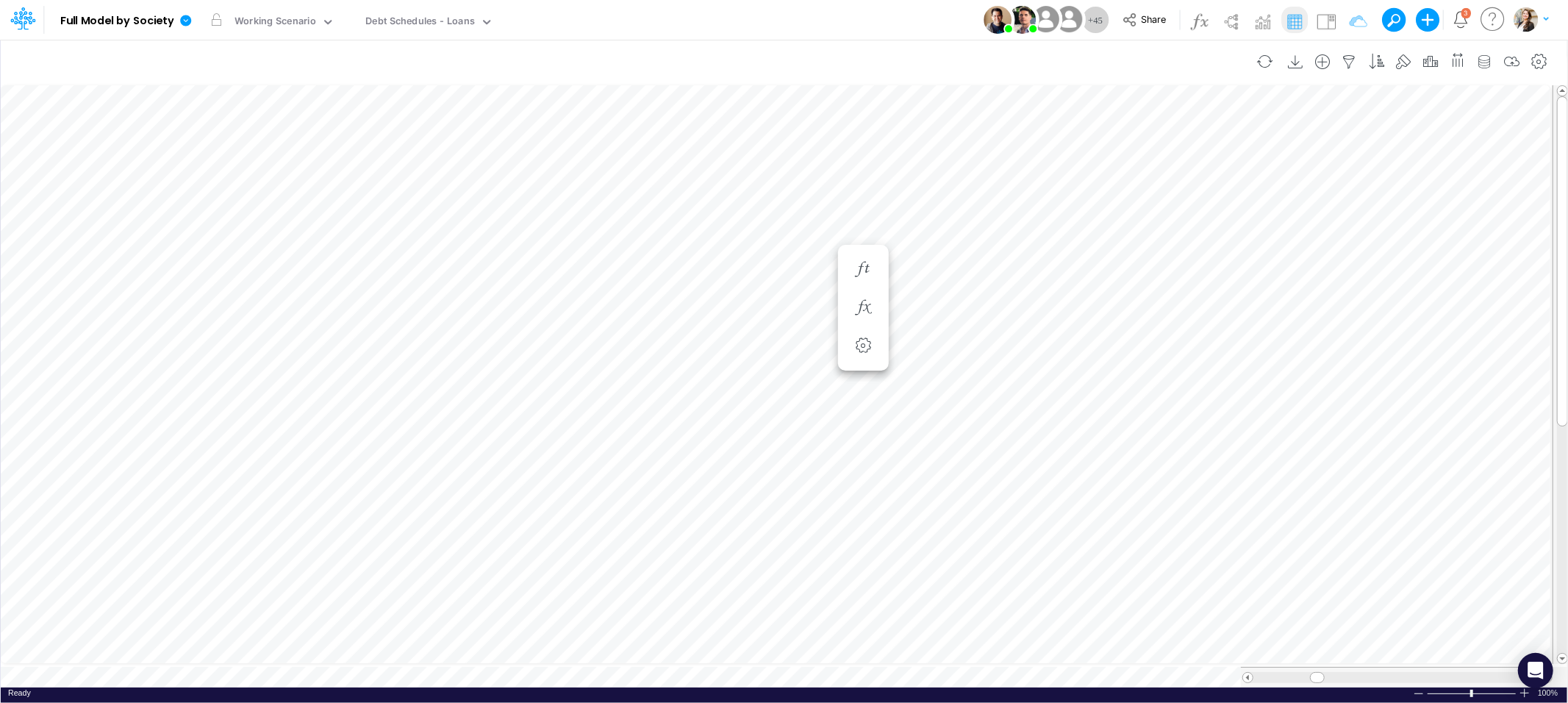
scroll to position [0, 1]
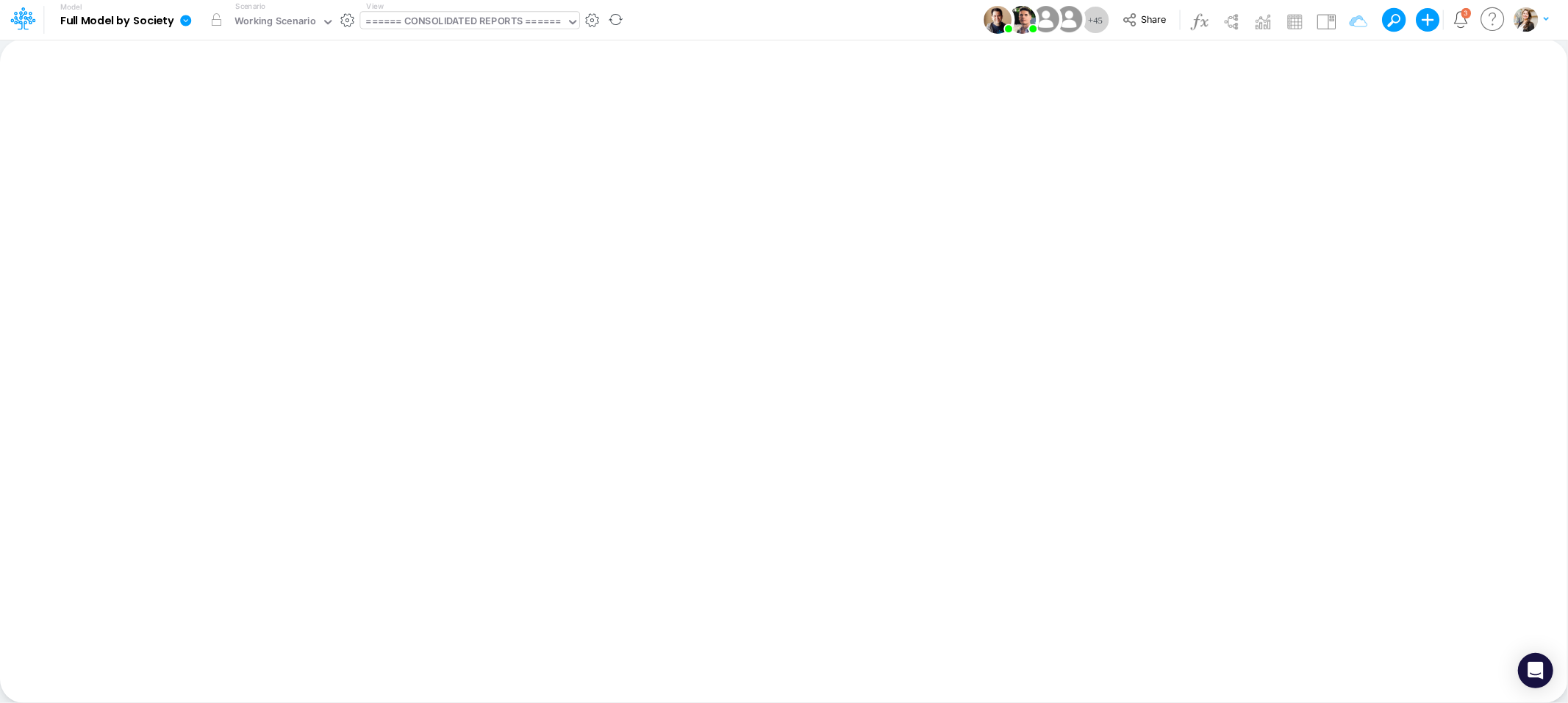
click at [451, 16] on div "====== CONSOLIDATED REPORTS ======" at bounding box center [463, 22] width 195 height 17
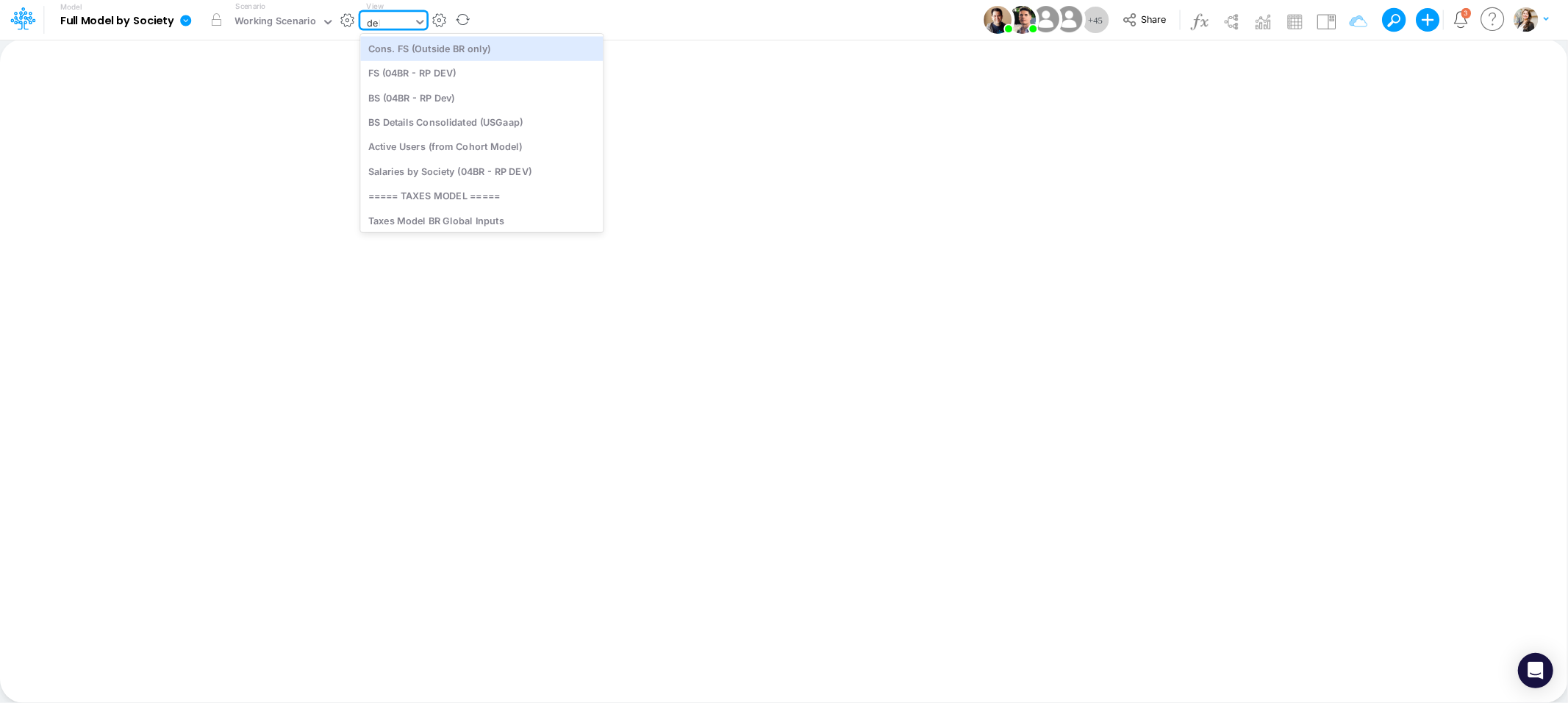
type input "debt"
click at [445, 52] on div "Debt Schedules - Loans" at bounding box center [460, 47] width 199 height 24
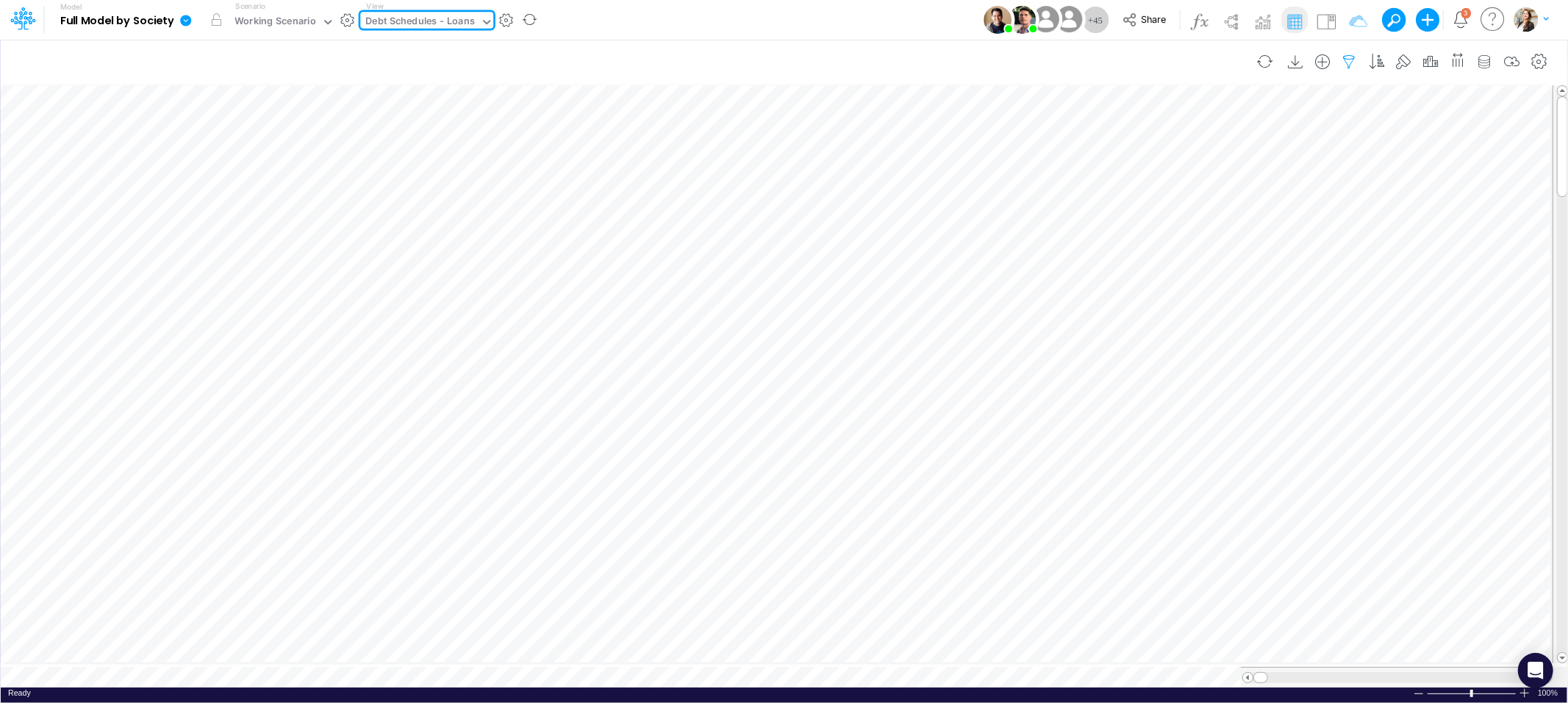
click at [1347, 58] on icon "button" at bounding box center [1349, 62] width 22 height 15
click at [1119, 156] on button "button" at bounding box center [1126, 156] width 29 height 24
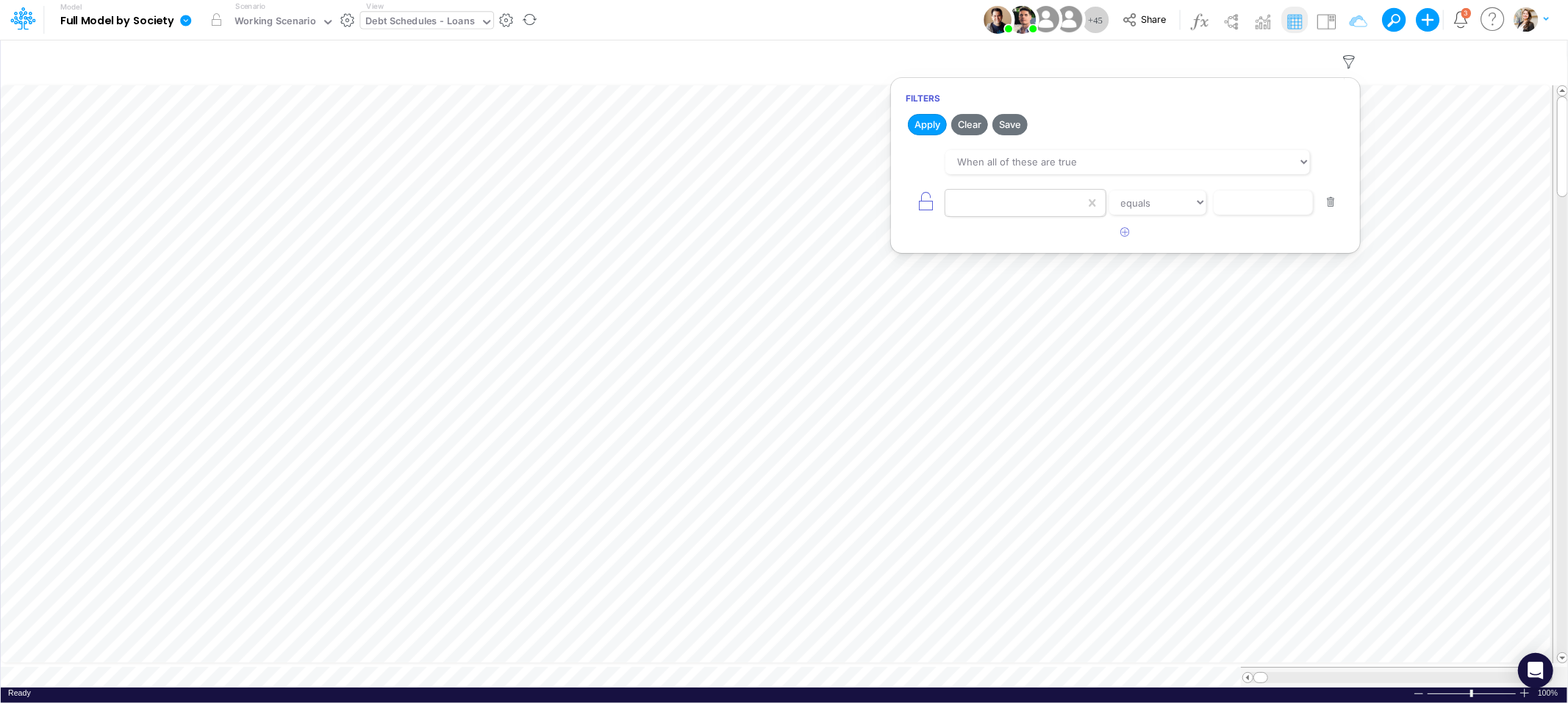
click at [959, 204] on div at bounding box center [1015, 203] width 140 height 25
click at [968, 267] on div "Name" at bounding box center [1024, 266] width 159 height 27
click at [1195, 202] on select "equals not equal starts with ends with contains" at bounding box center [1158, 203] width 98 height 25
select select "contains"
click at [1108, 190] on select "equals not equal starts with ends with contains" at bounding box center [1158, 203] width 98 height 25
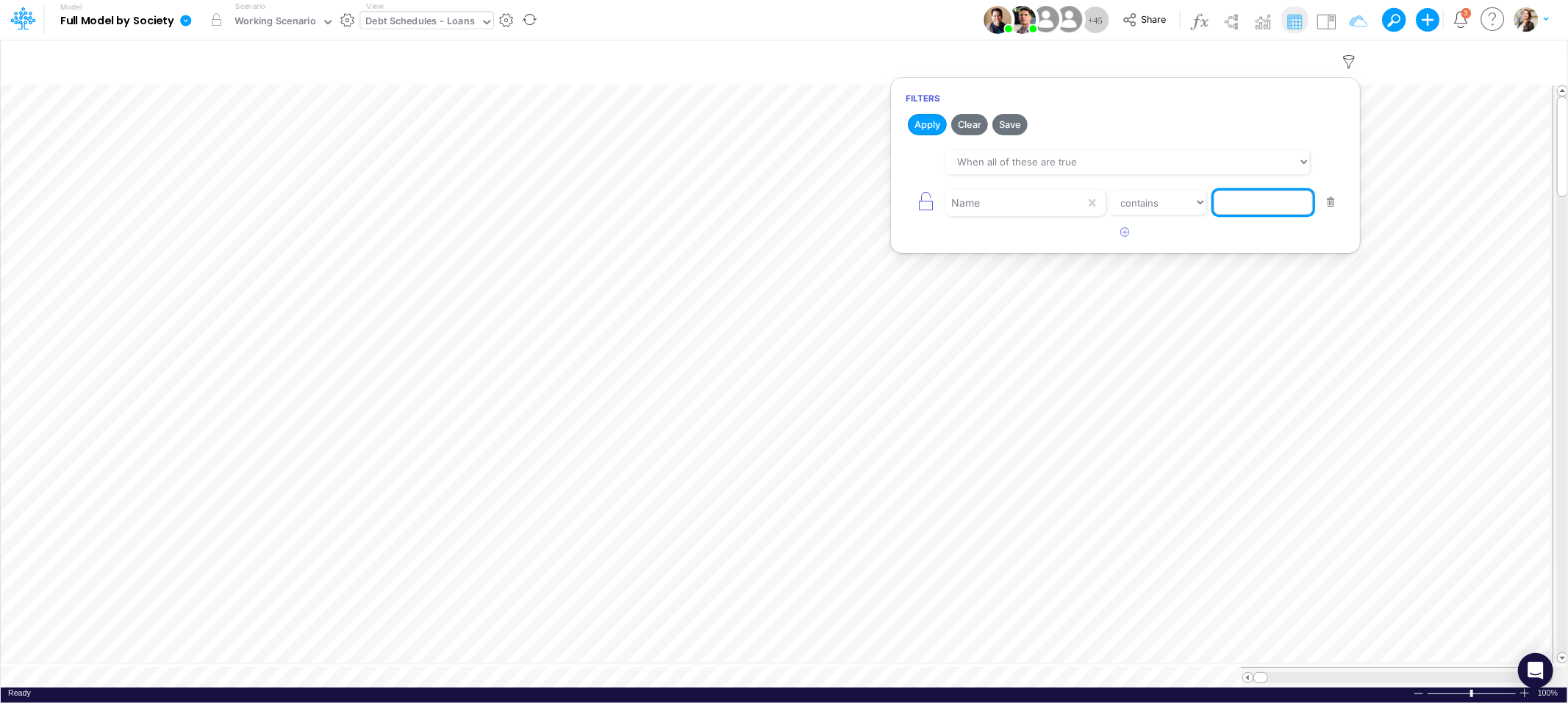
click at [1245, 211] on input "text" at bounding box center [1263, 203] width 99 height 25
type input "LFT"
click at [920, 123] on button "Apply" at bounding box center [927, 125] width 39 height 21
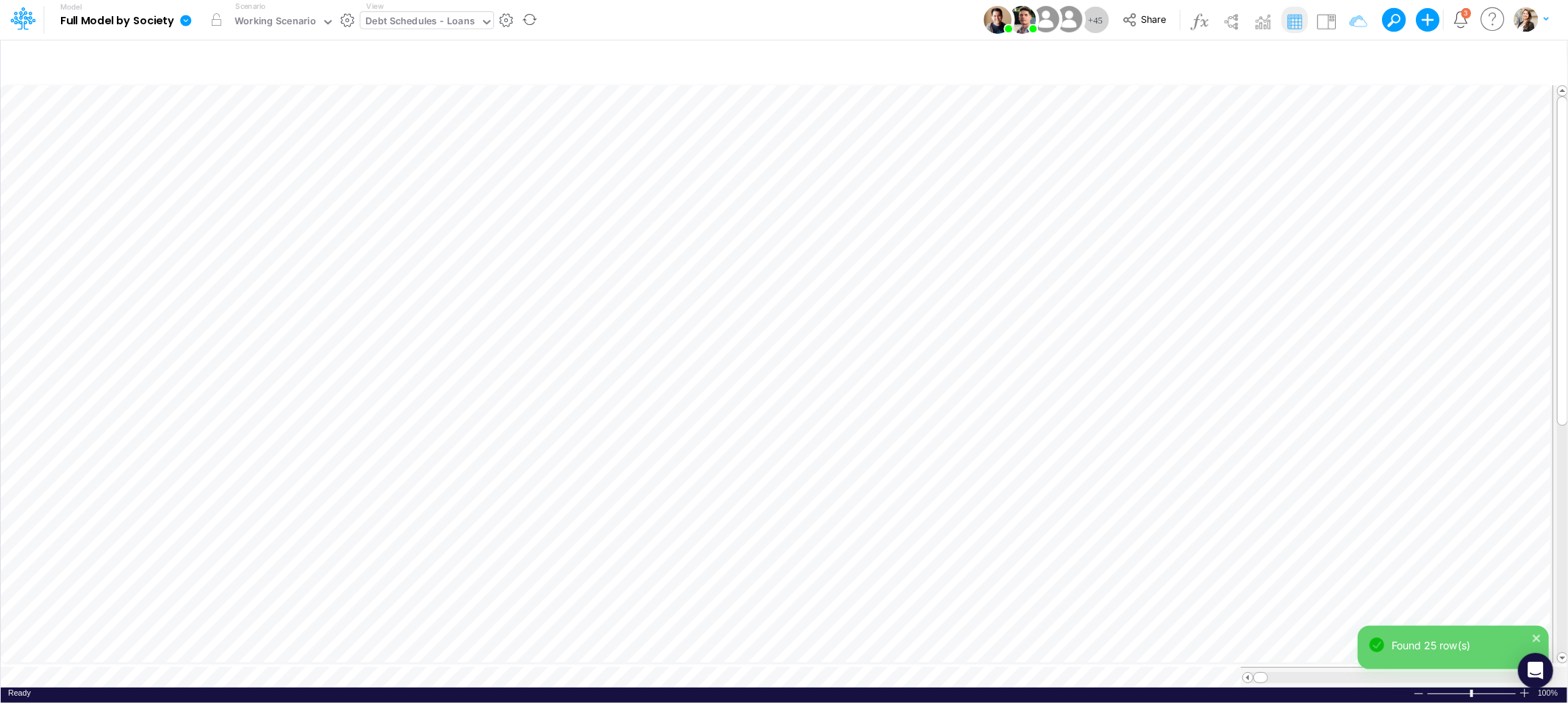
scroll to position [0, 1]
click at [185, 20] on icon at bounding box center [184, 19] width 11 height 11
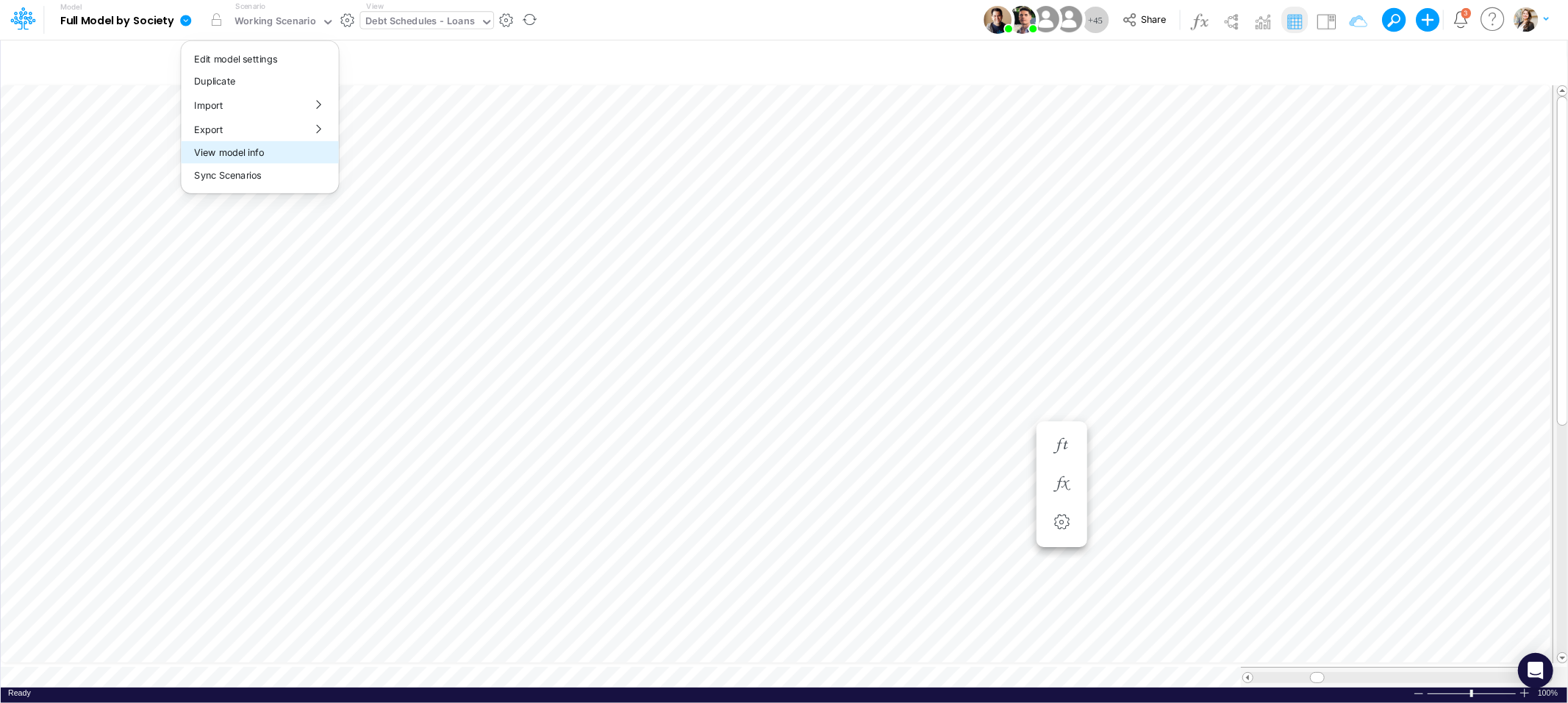
click at [238, 154] on button "View model info" at bounding box center [259, 153] width 157 height 23
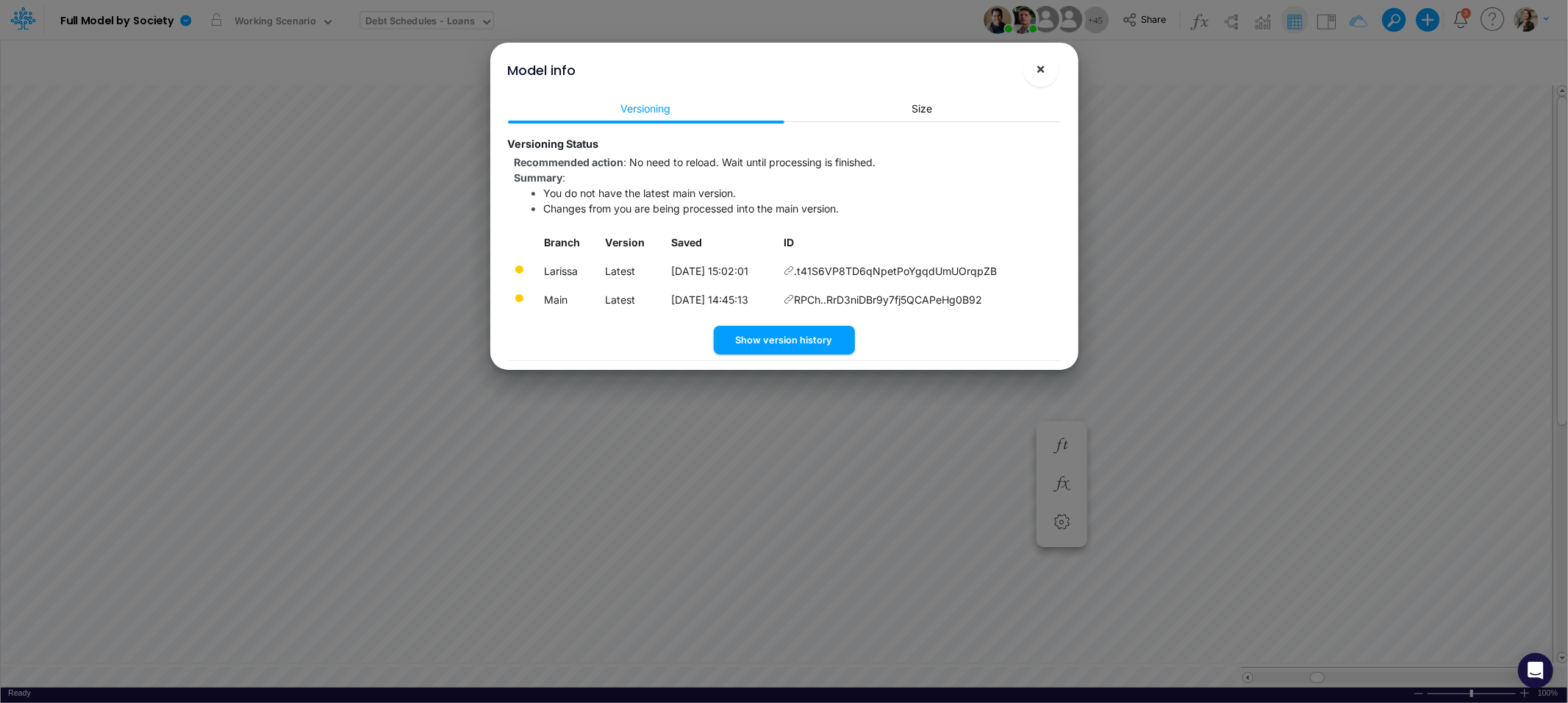
click at [1035, 72] on span "×" at bounding box center [1040, 69] width 10 height 17
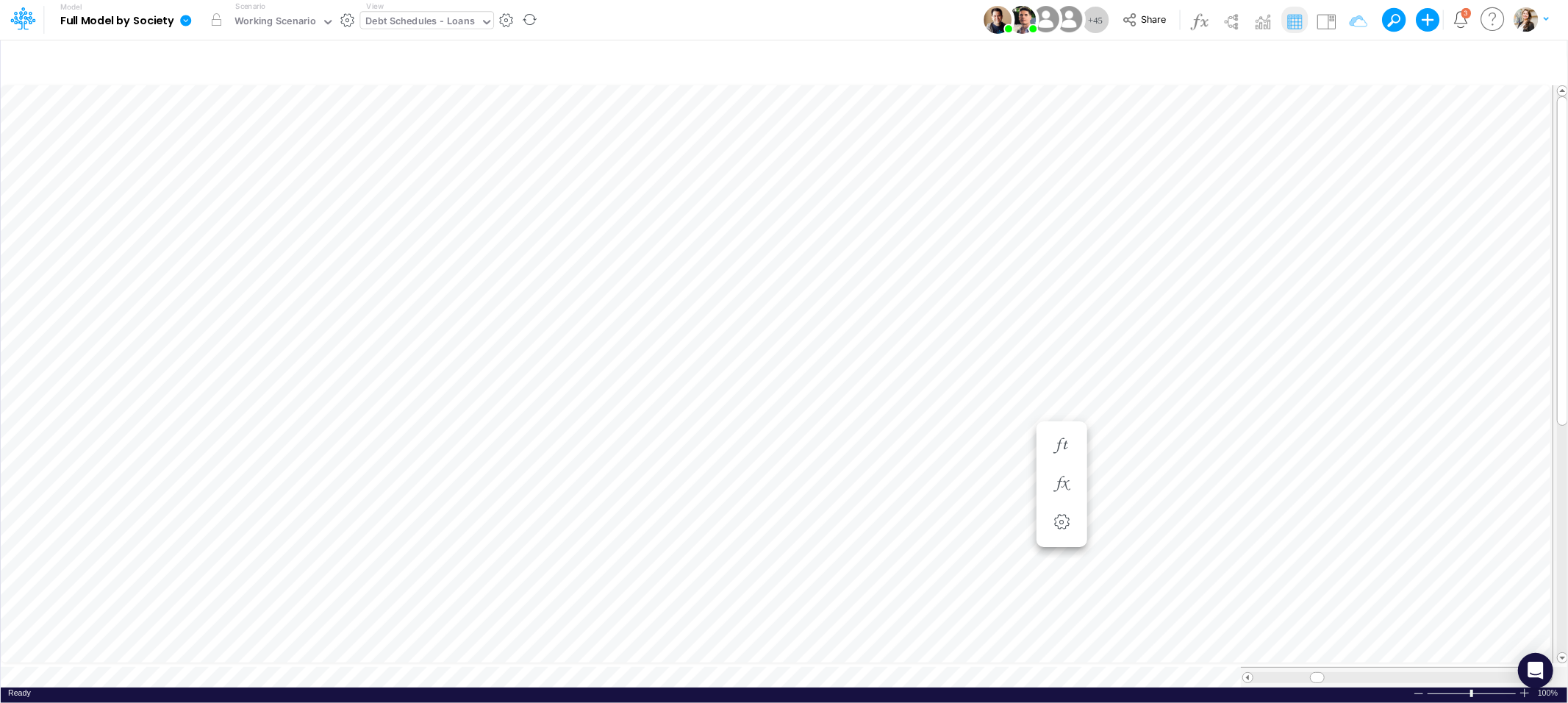
click at [189, 20] on icon at bounding box center [184, 19] width 11 height 11
click at [220, 179] on button "Sync Scenarios" at bounding box center [259, 176] width 157 height 23
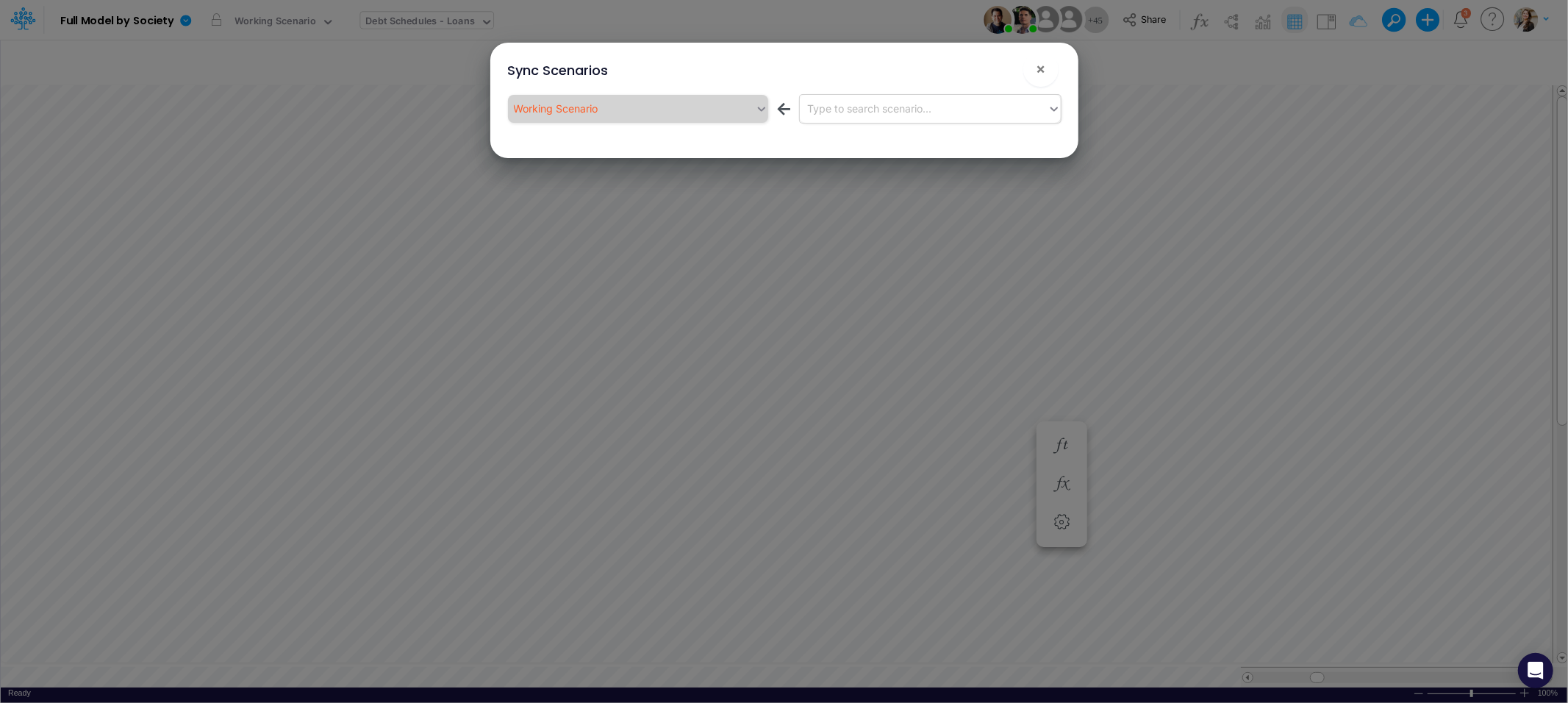
click at [865, 105] on div "Type to search scenario..." at bounding box center [869, 108] width 125 height 15
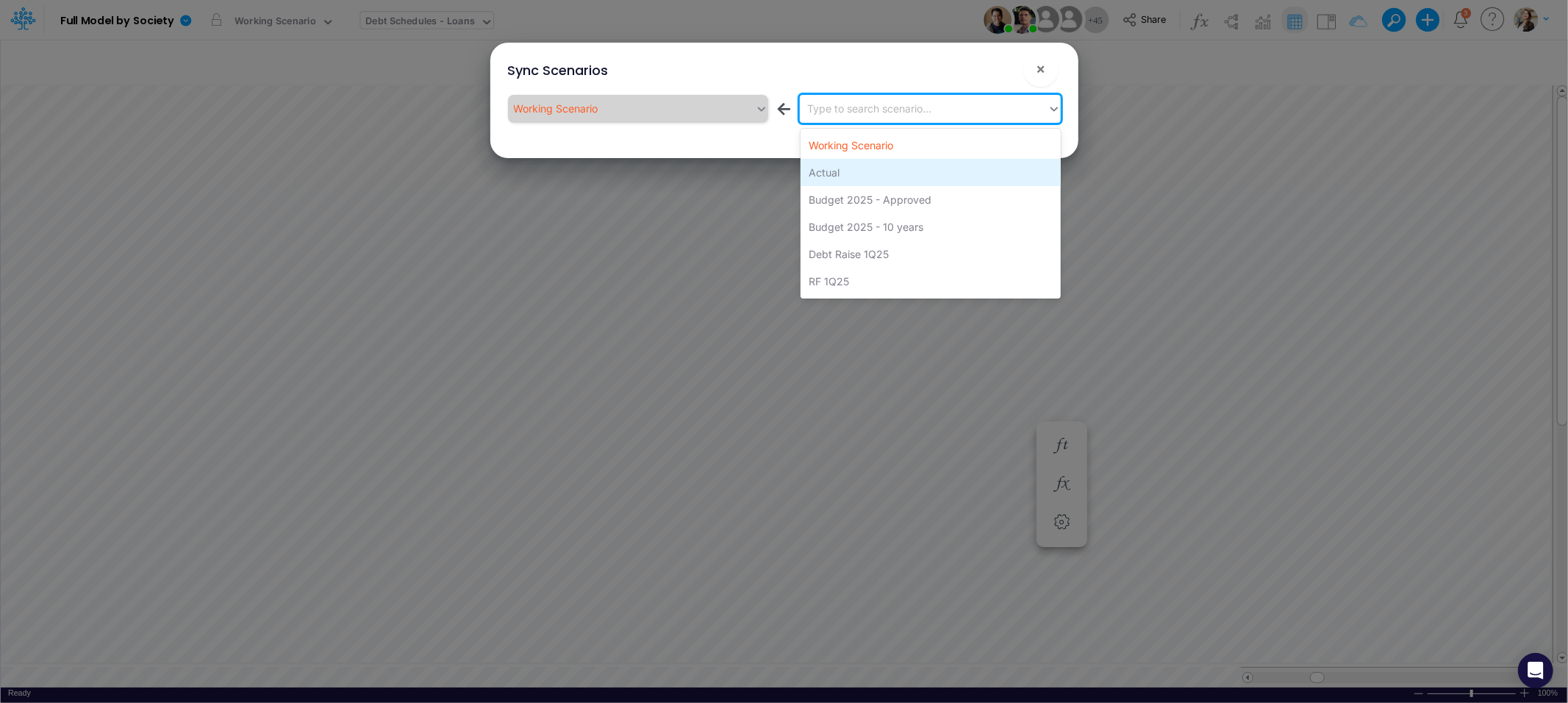
click at [842, 173] on div "Actual" at bounding box center [930, 172] width 260 height 27
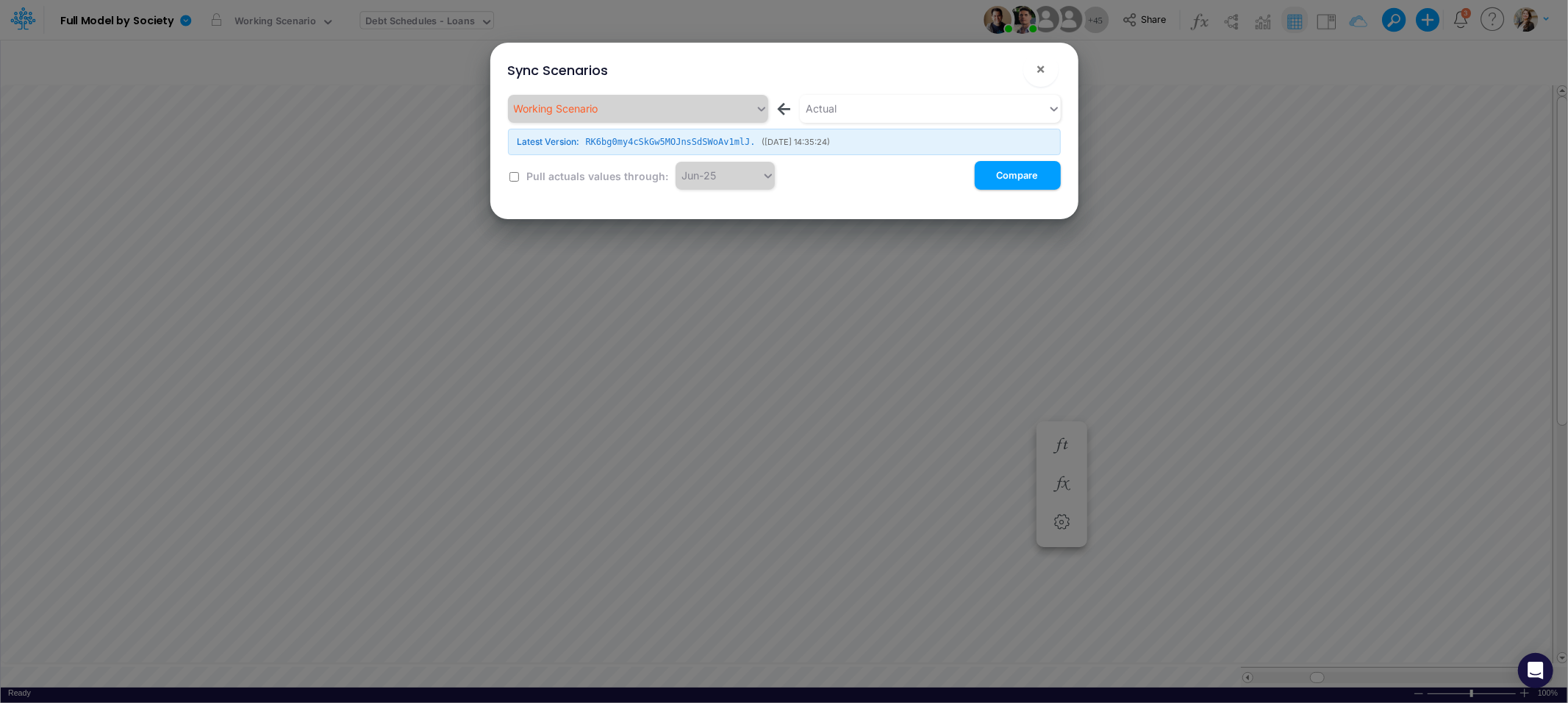
click at [510, 181] on input "checkbox" at bounding box center [514, 177] width 10 height 10
checkbox input "true"
click at [1021, 170] on button "Compare" at bounding box center [1017, 176] width 86 height 29
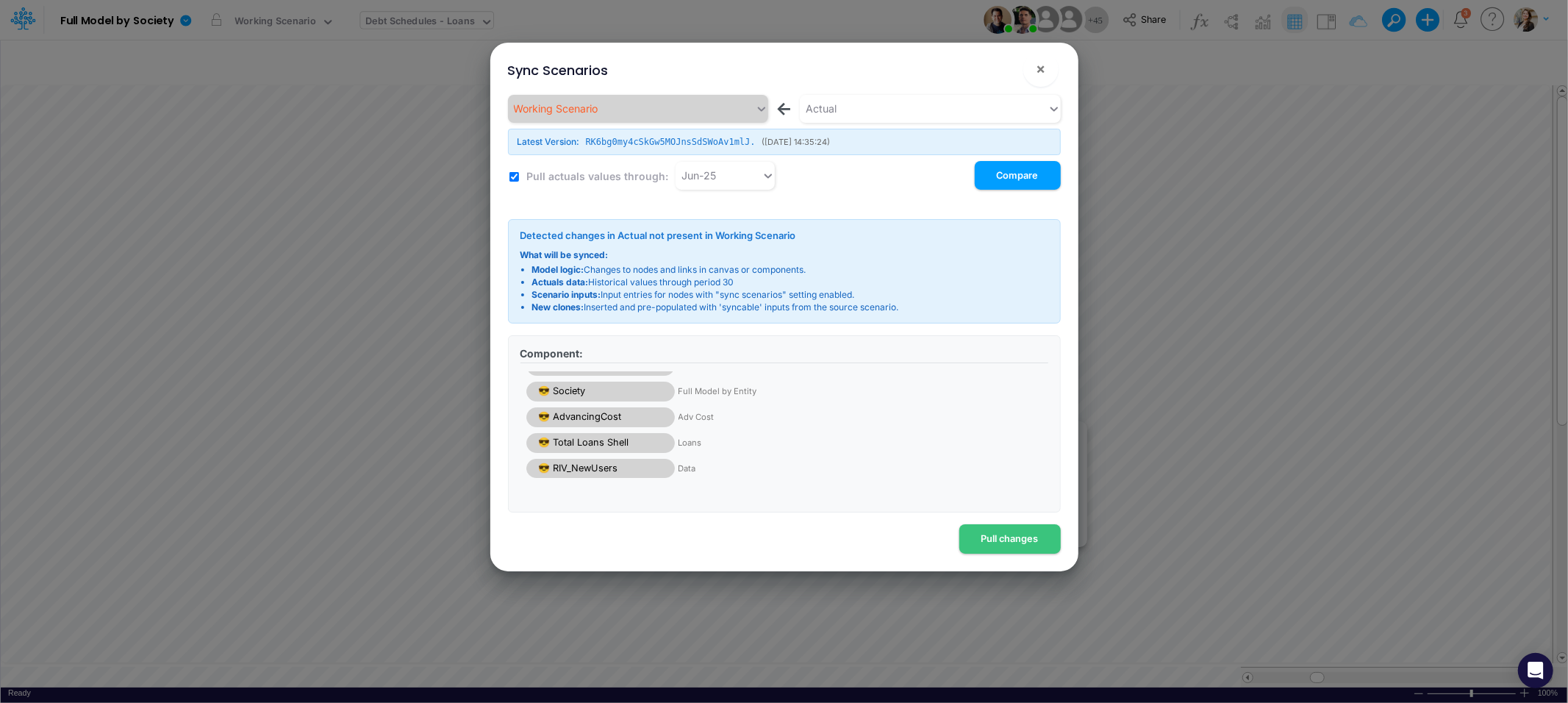
scroll to position [17, 0]
click at [1009, 544] on button "Pull changes" at bounding box center [1009, 539] width 101 height 29
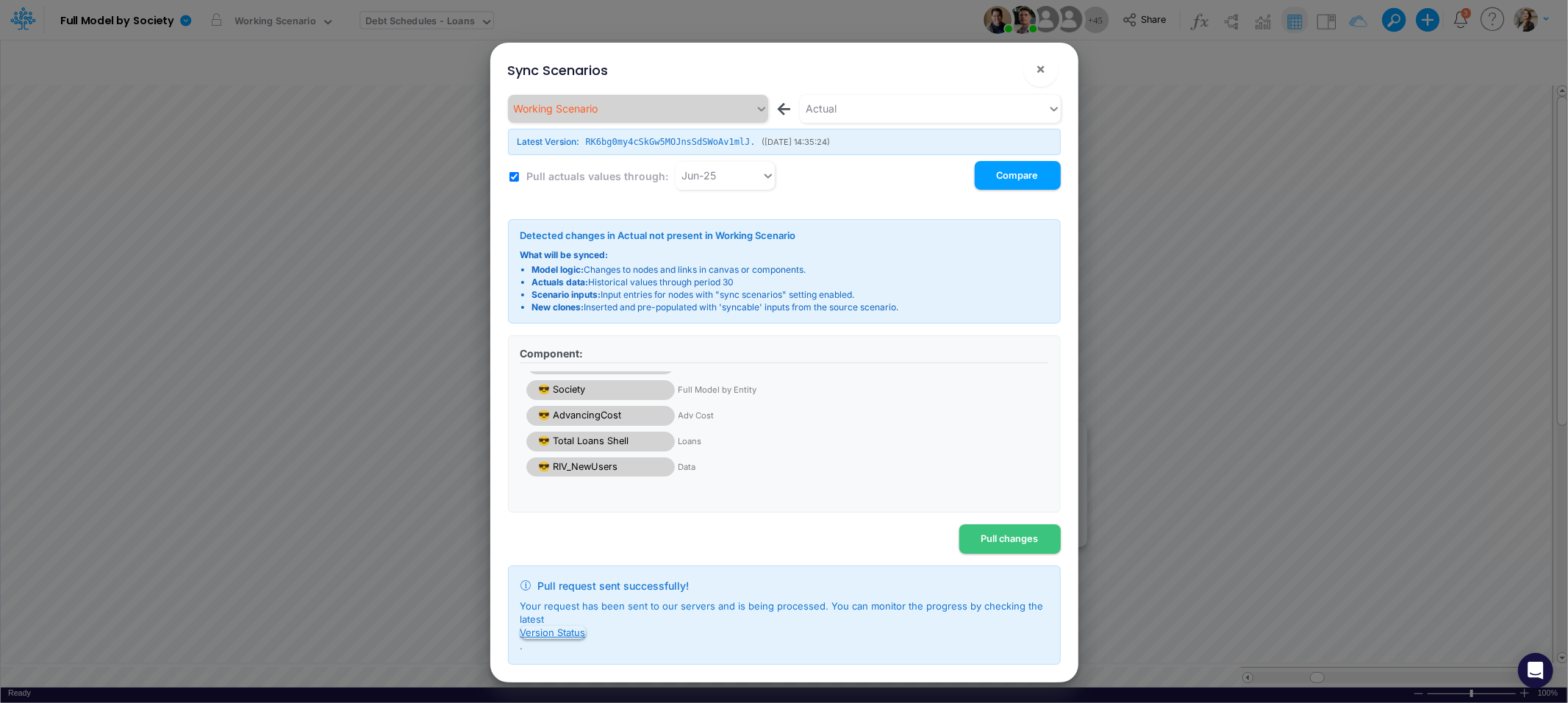
click at [549, 630] on button "Version Status" at bounding box center [553, 633] width 66 height 14
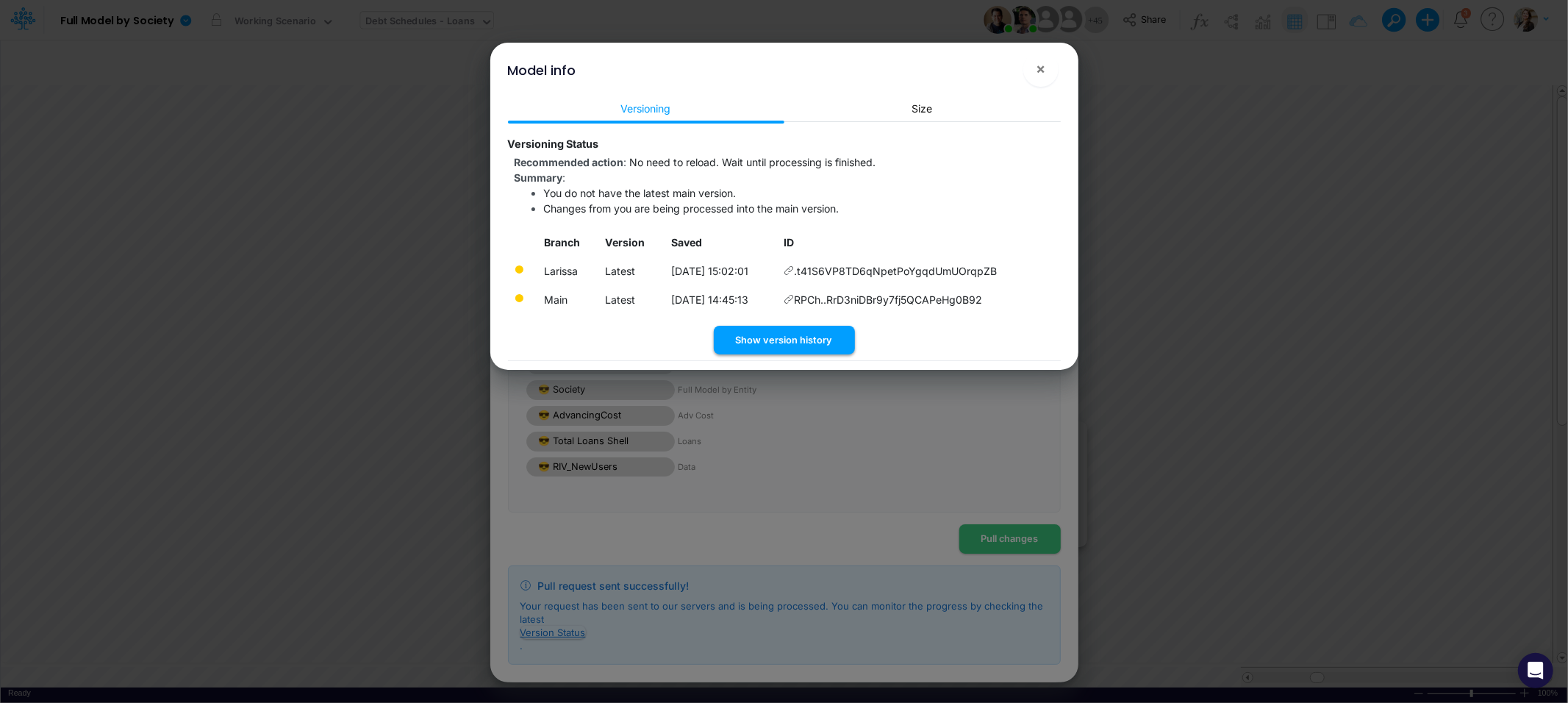
click at [793, 331] on button "Show version history" at bounding box center [784, 340] width 141 height 29
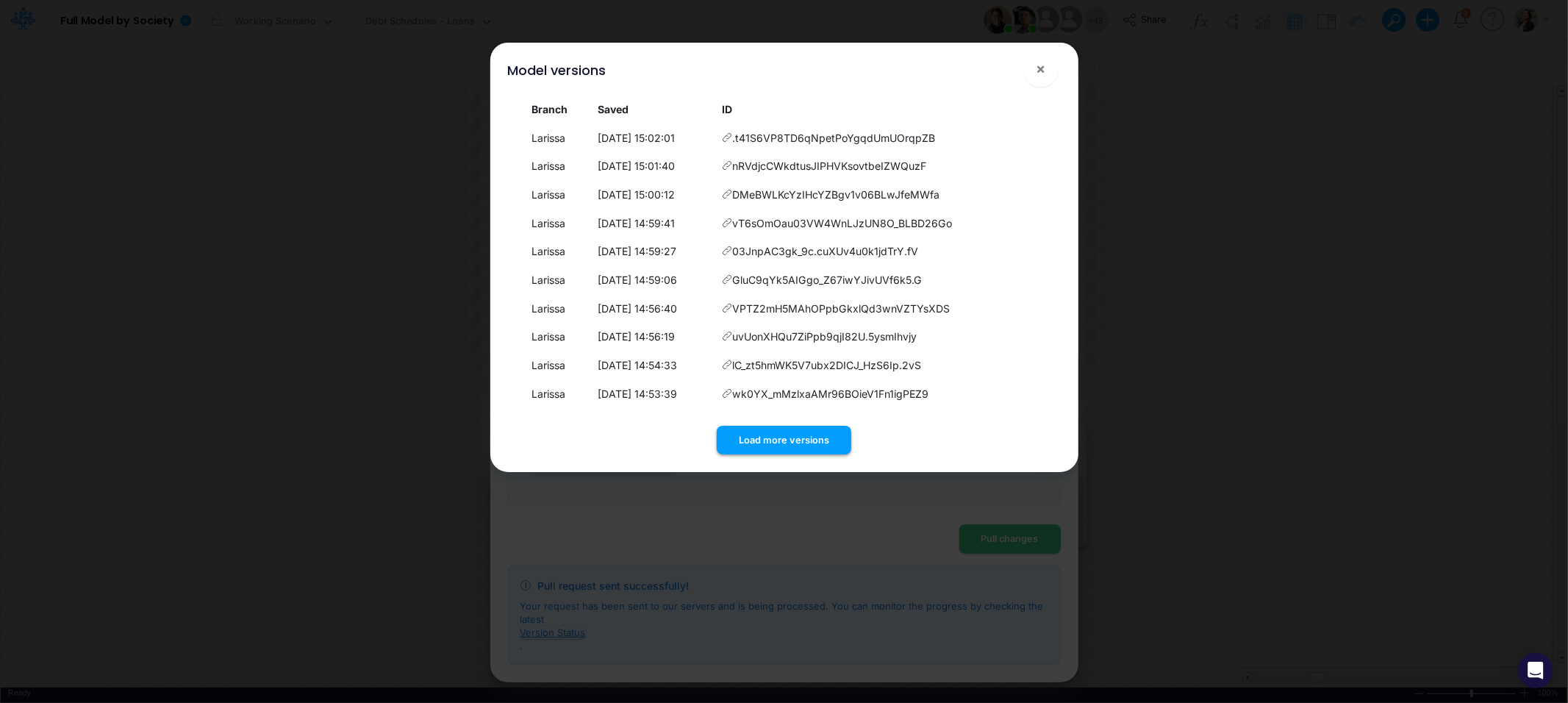
click at [761, 438] on button "Load more versions" at bounding box center [783, 440] width 134 height 29
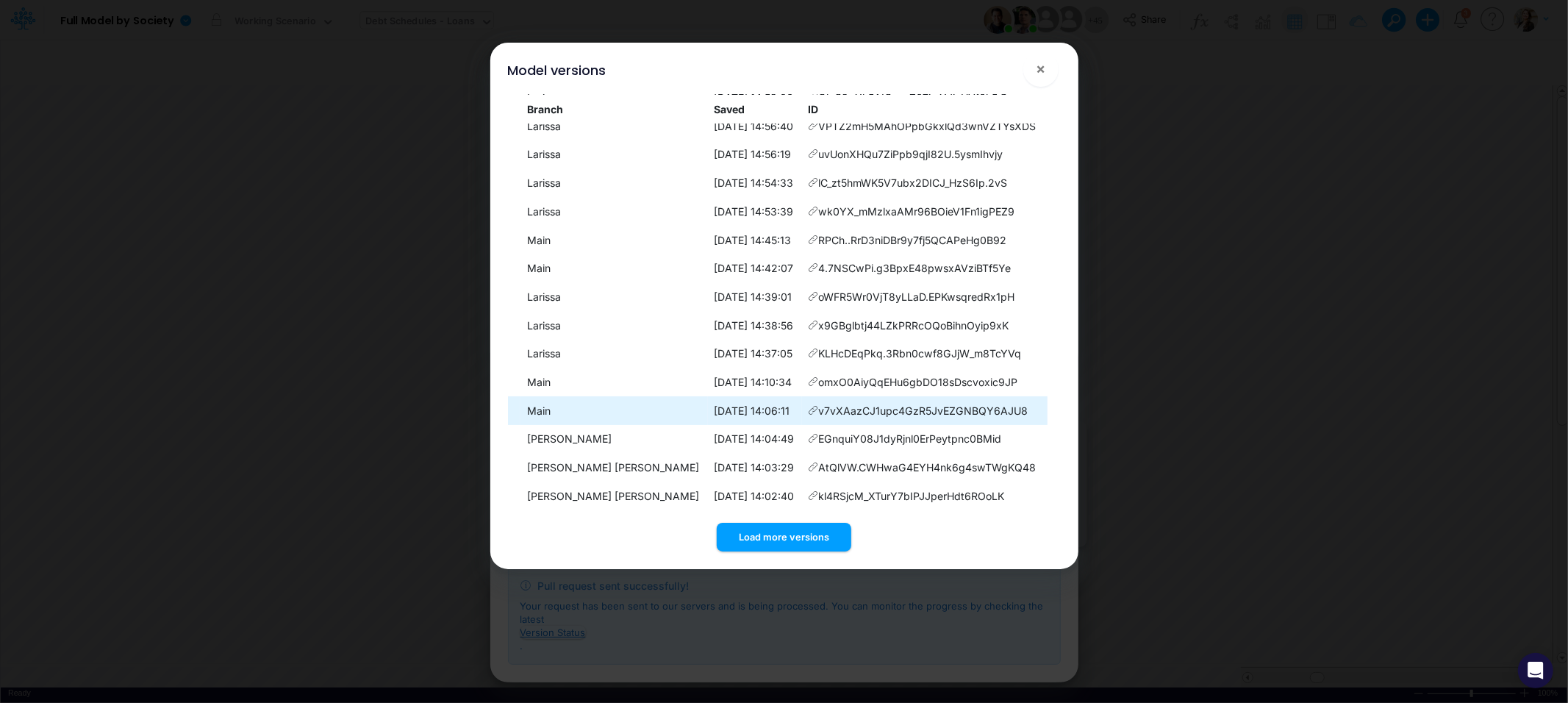
scroll to position [186, 0]
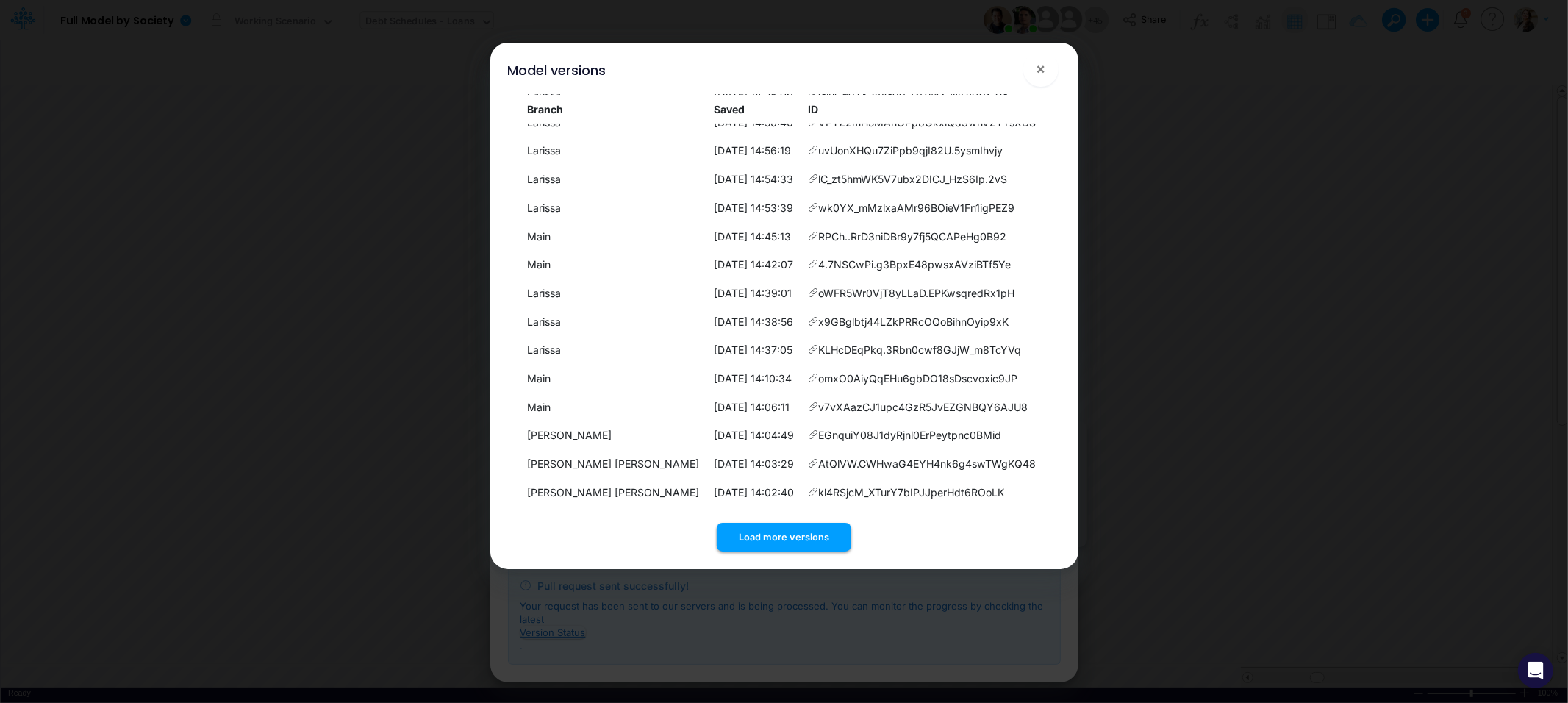
click at [775, 543] on button "Load more versions" at bounding box center [783, 537] width 134 height 29
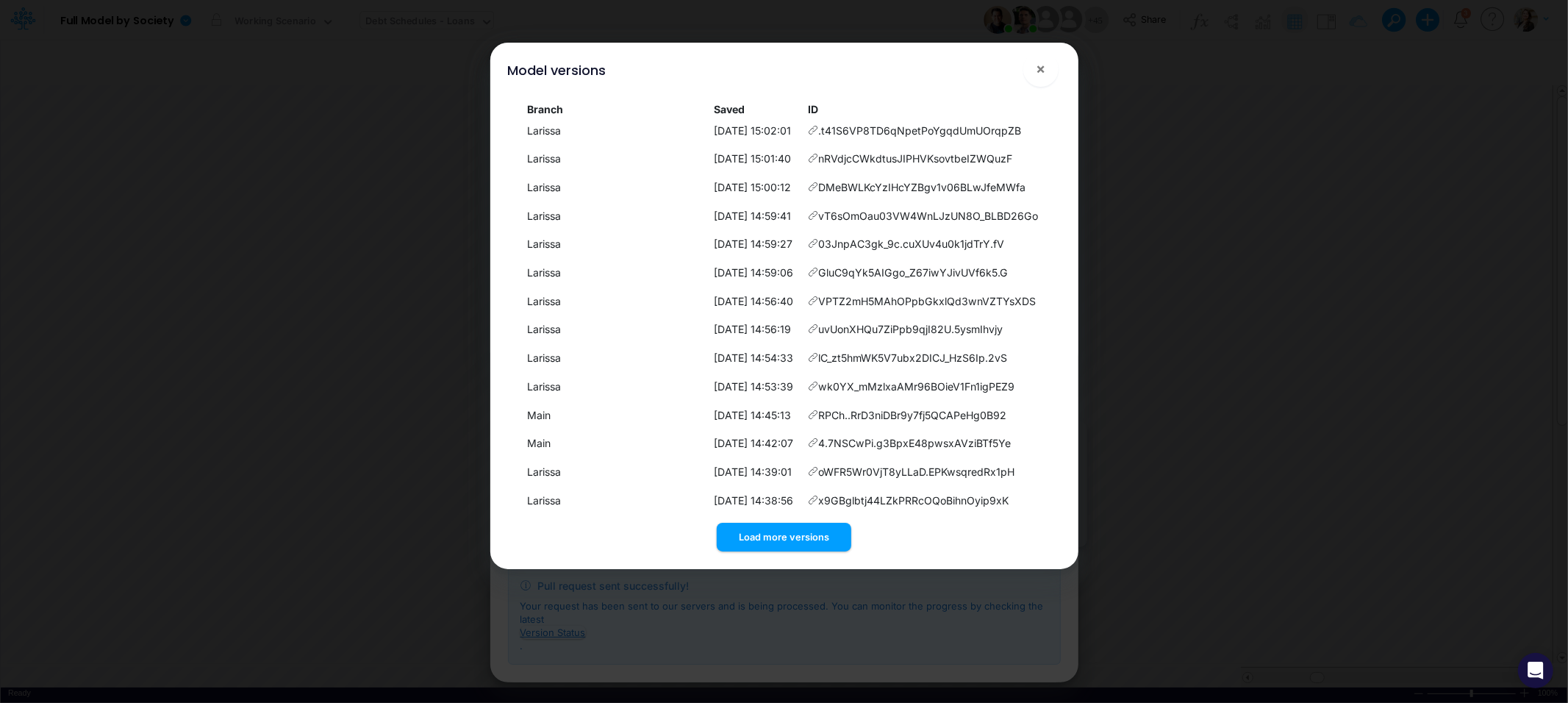
scroll to position [0, 0]
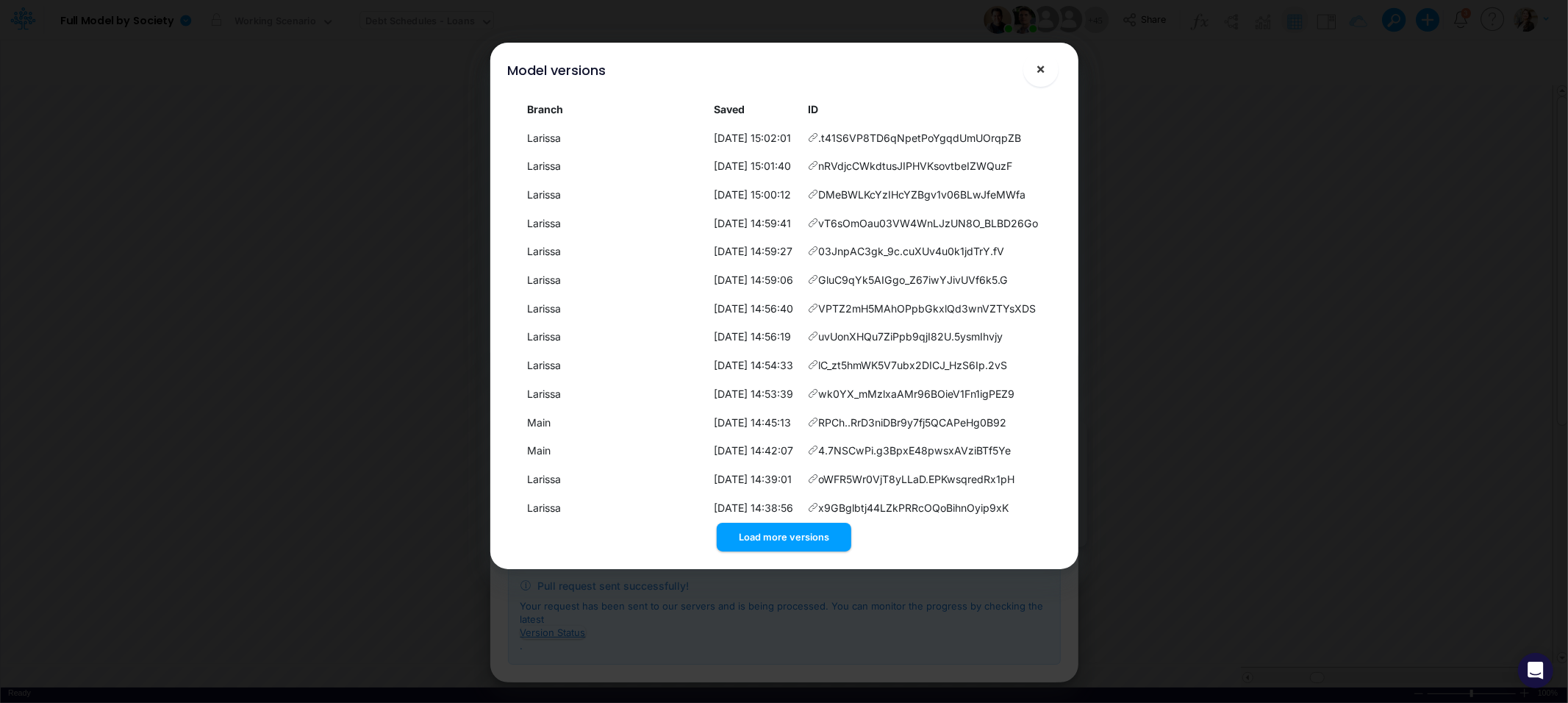
click at [1039, 72] on span "×" at bounding box center [1040, 69] width 10 height 17
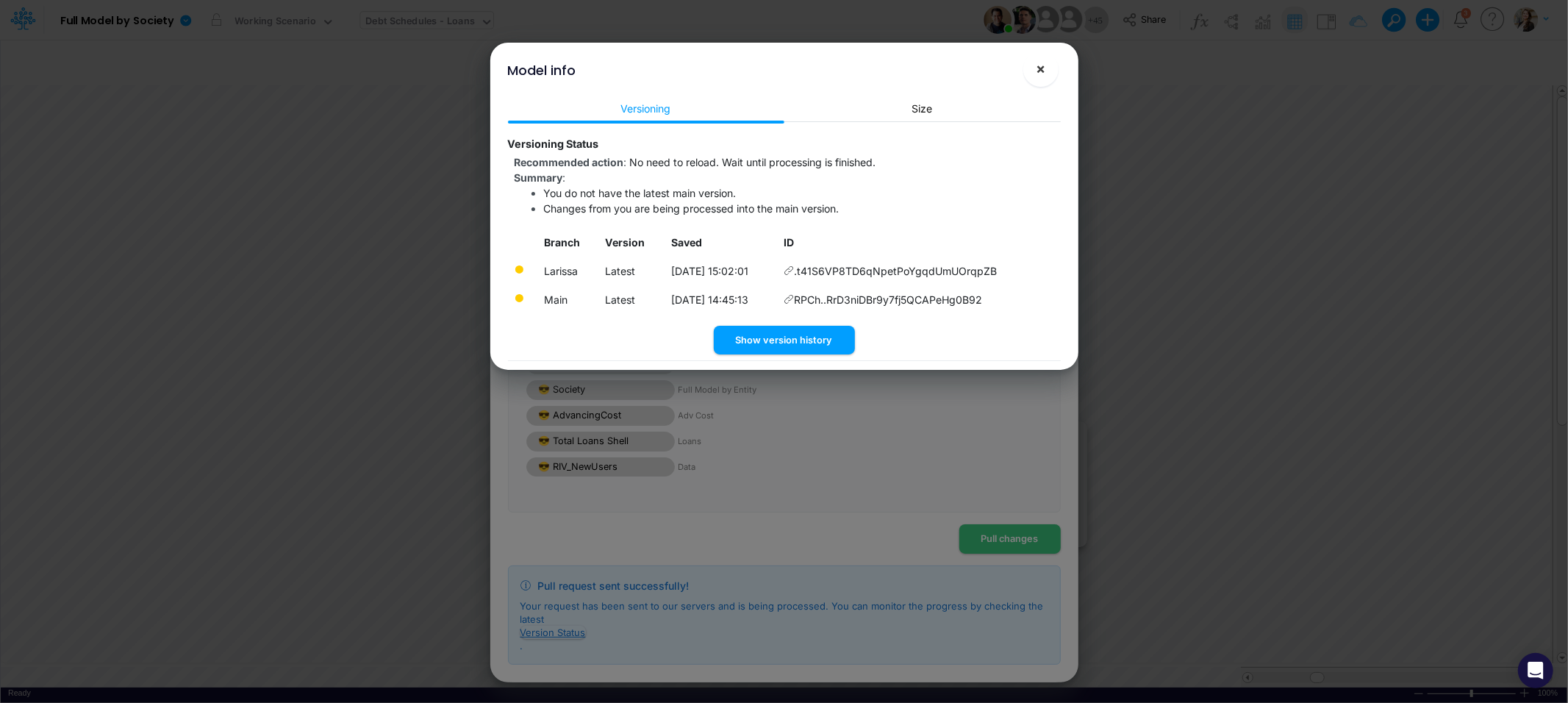
click at [1044, 75] on span "×" at bounding box center [1040, 69] width 10 height 17
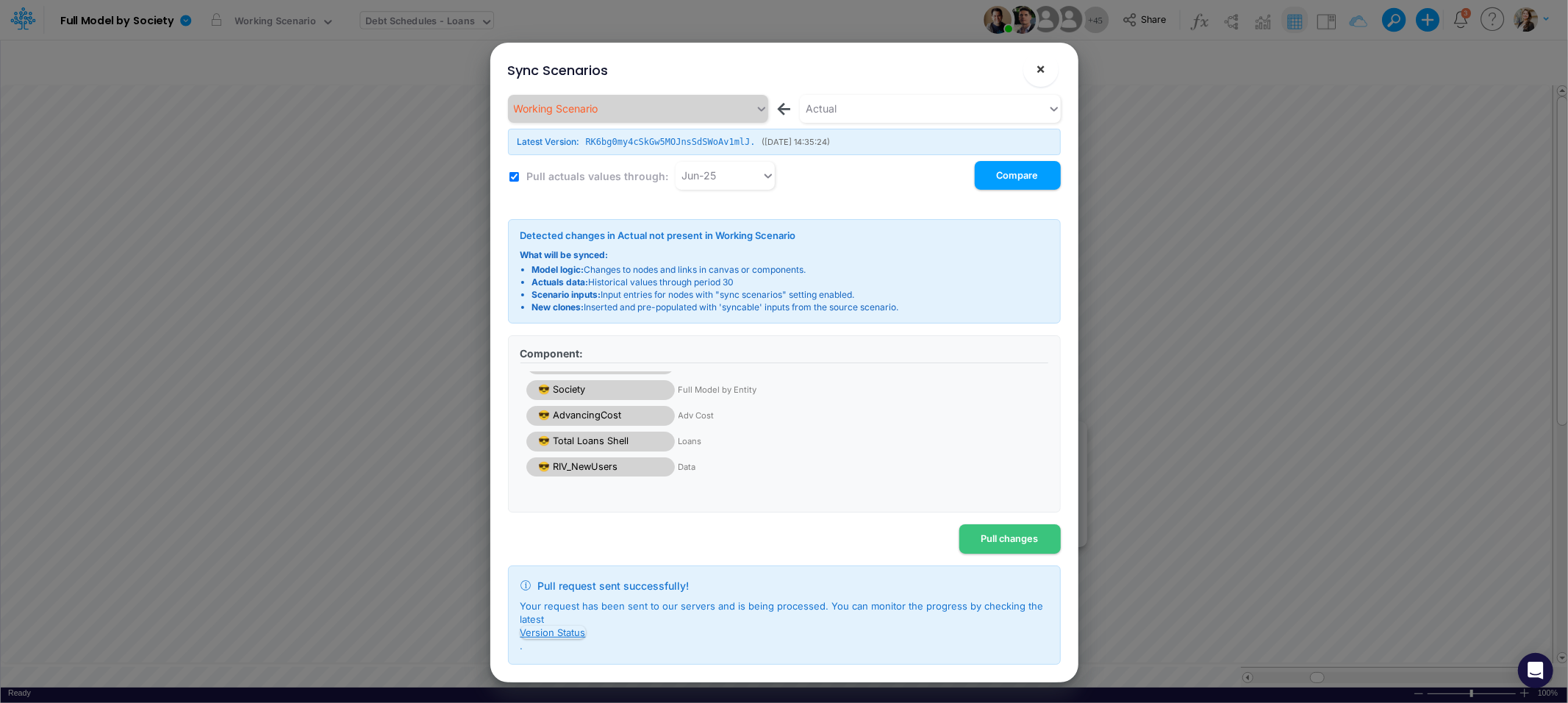
click at [1040, 70] on span "×" at bounding box center [1040, 69] width 10 height 17
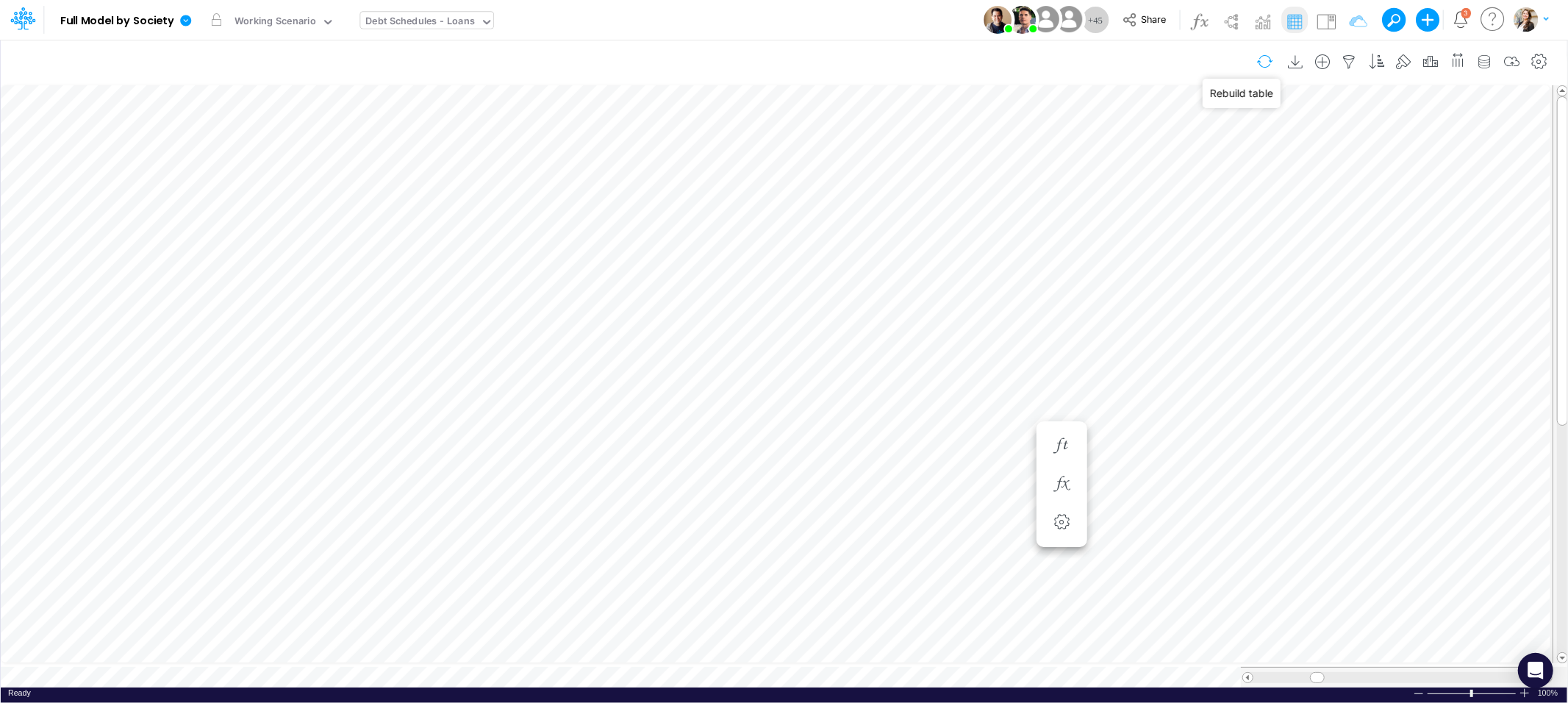
click at [1267, 66] on button "button" at bounding box center [1265, 61] width 35 height 26
click at [401, 22] on div "Debt Schedules - Loans" at bounding box center [420, 22] width 109 height 17
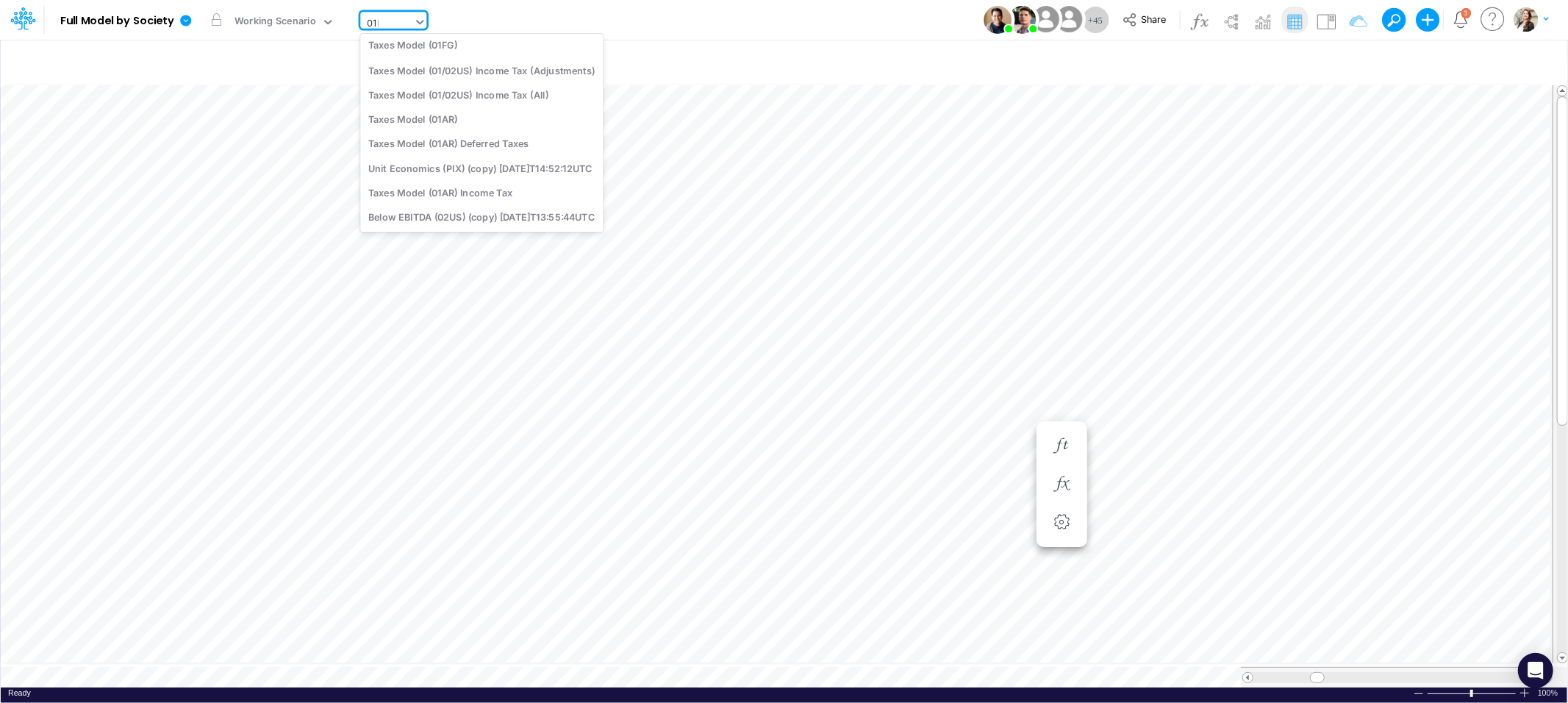
scroll to position [166, 0]
type input "01br"
click at [415, 168] on div "BS (01BR - IP)" at bounding box center [460, 170] width 199 height 24
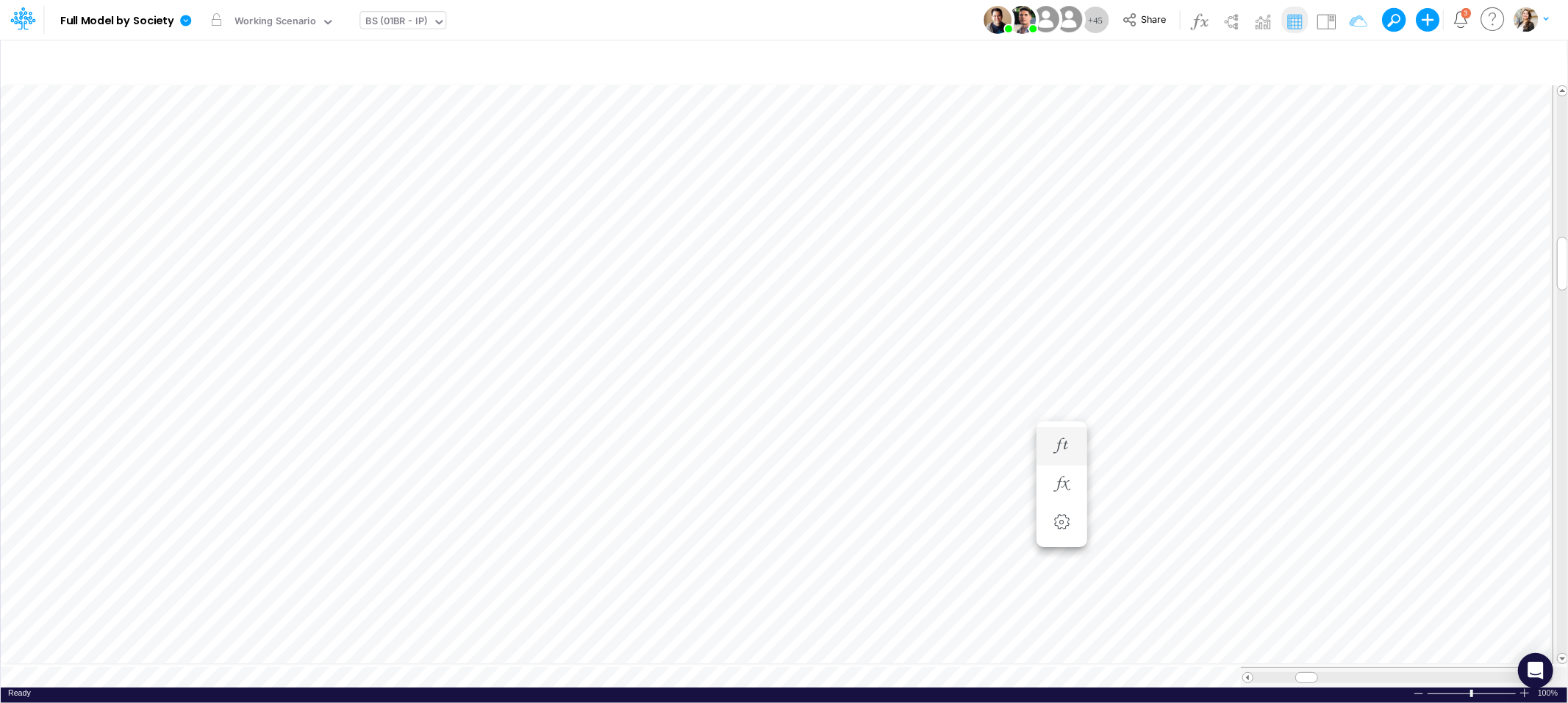
scroll to position [0, 1]
click at [1131, 342] on icon "button" at bounding box center [1140, 343] width 22 height 15
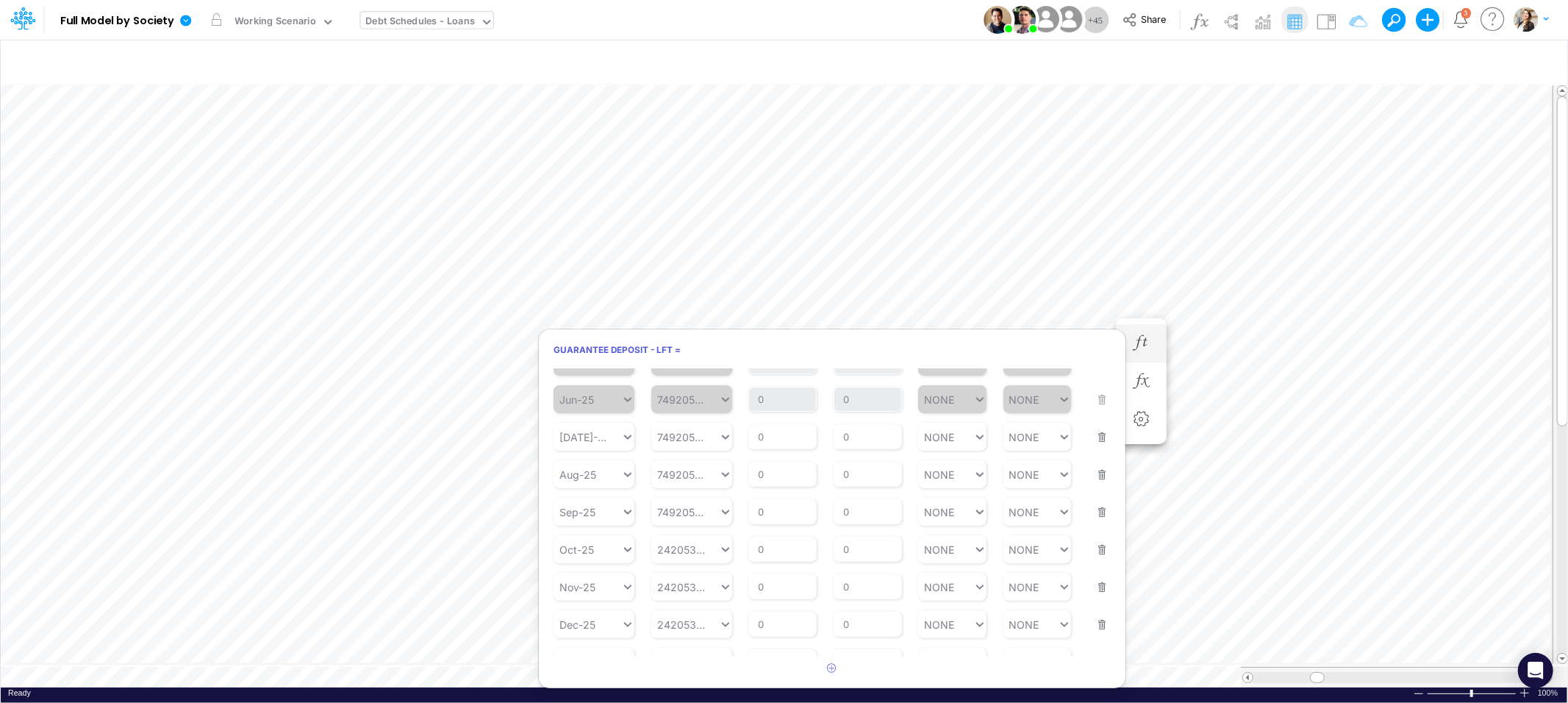
scroll to position [267, 0]
click at [1350, 59] on icon "button" at bounding box center [1349, 62] width 22 height 15
select select "contains"
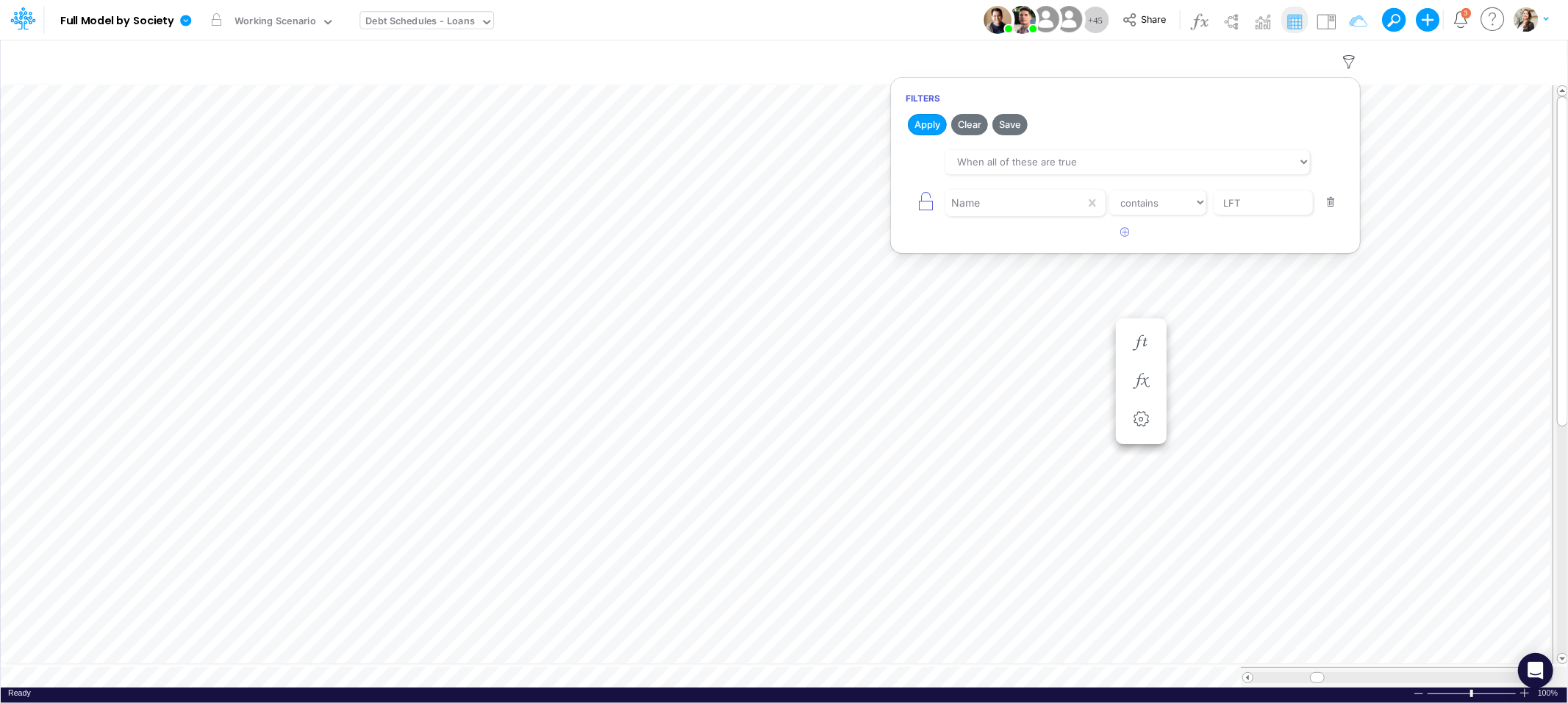
click at [1329, 203] on button "button" at bounding box center [1330, 202] width 29 height 20
click at [1128, 152] on icon "button" at bounding box center [1126, 156] width 10 height 10
click at [979, 209] on div at bounding box center [1015, 203] width 140 height 25
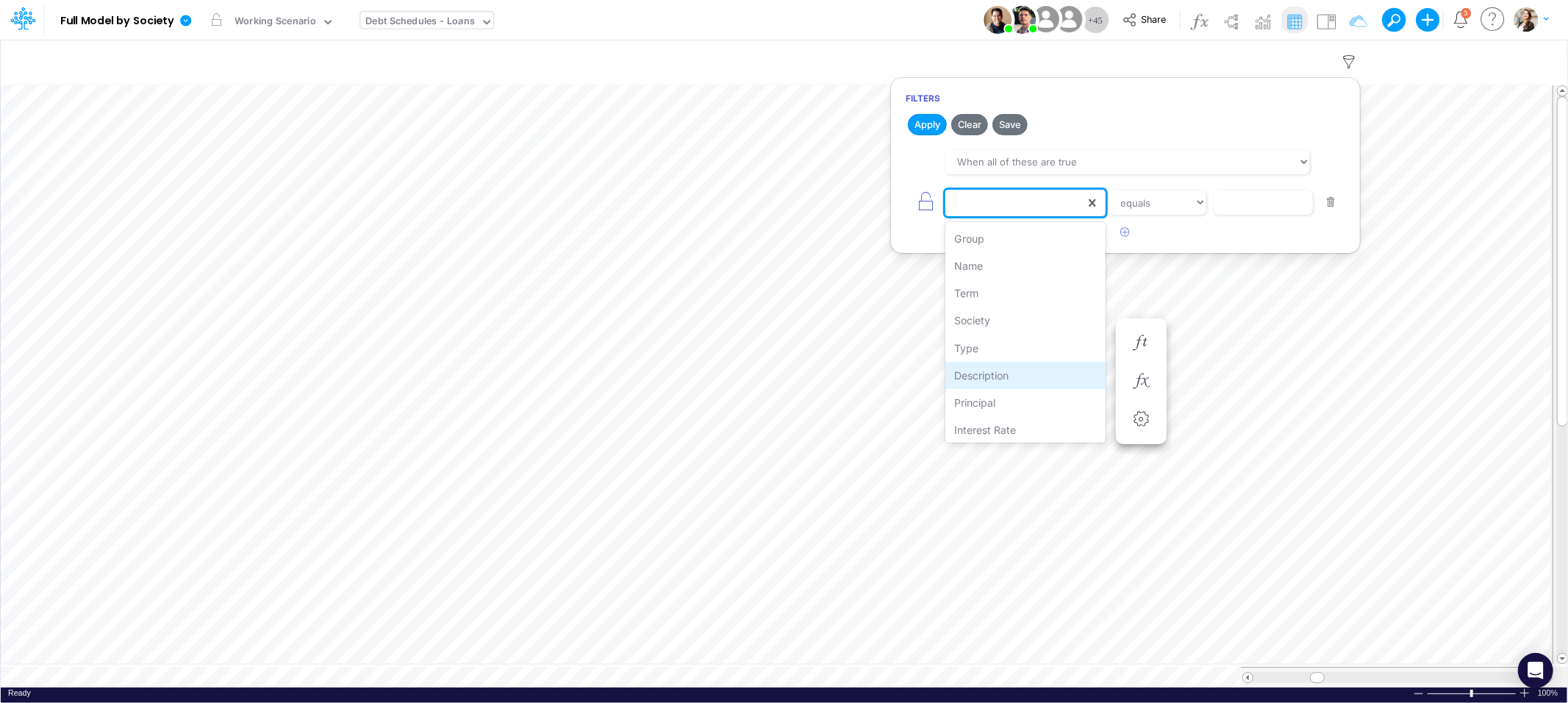
click at [984, 371] on div "Description" at bounding box center [1024, 375] width 159 height 27
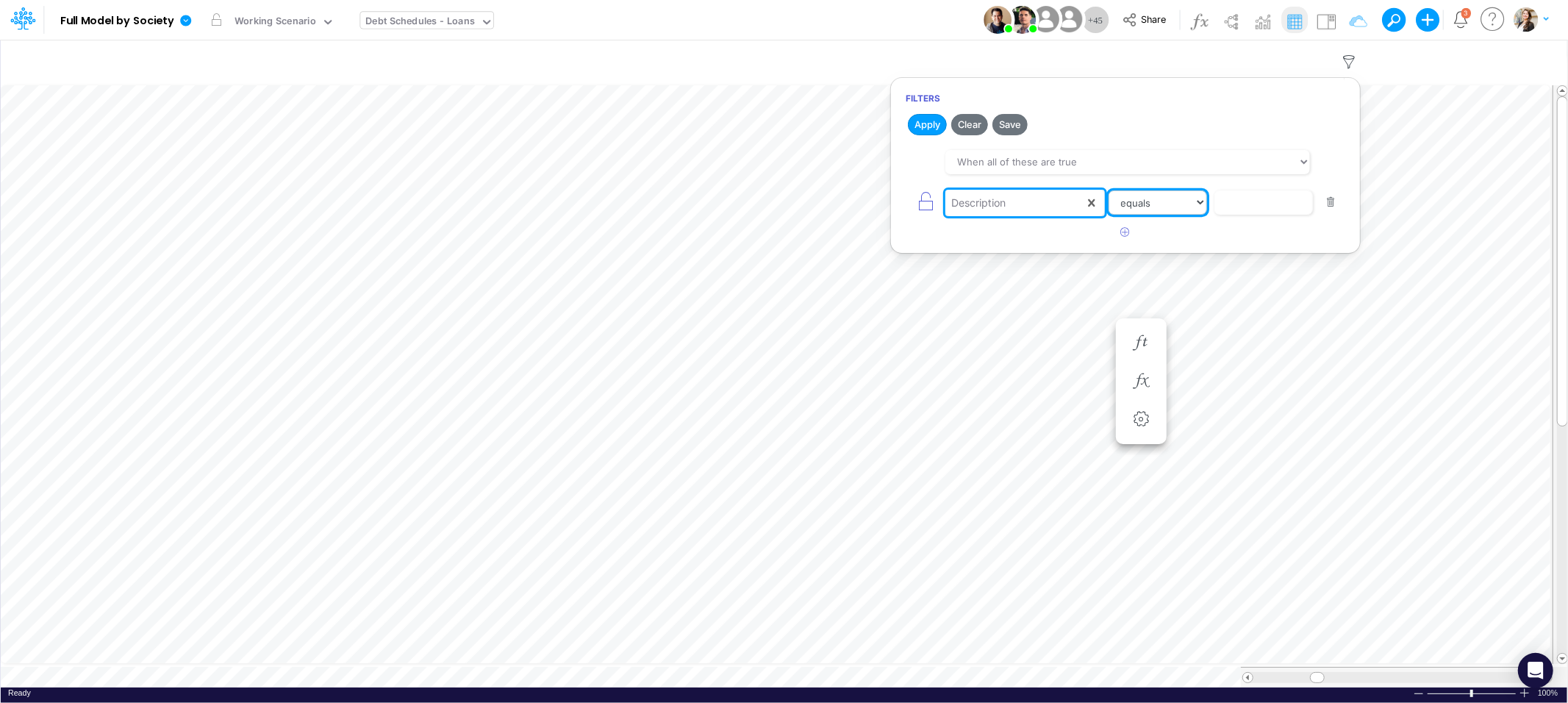
click at [1159, 202] on select "equals not equal starts with ends with contains" at bounding box center [1158, 203] width 98 height 25
select select "contains"
click at [1108, 190] on select "equals not equal starts with ends with contains" at bounding box center [1158, 203] width 98 height 25
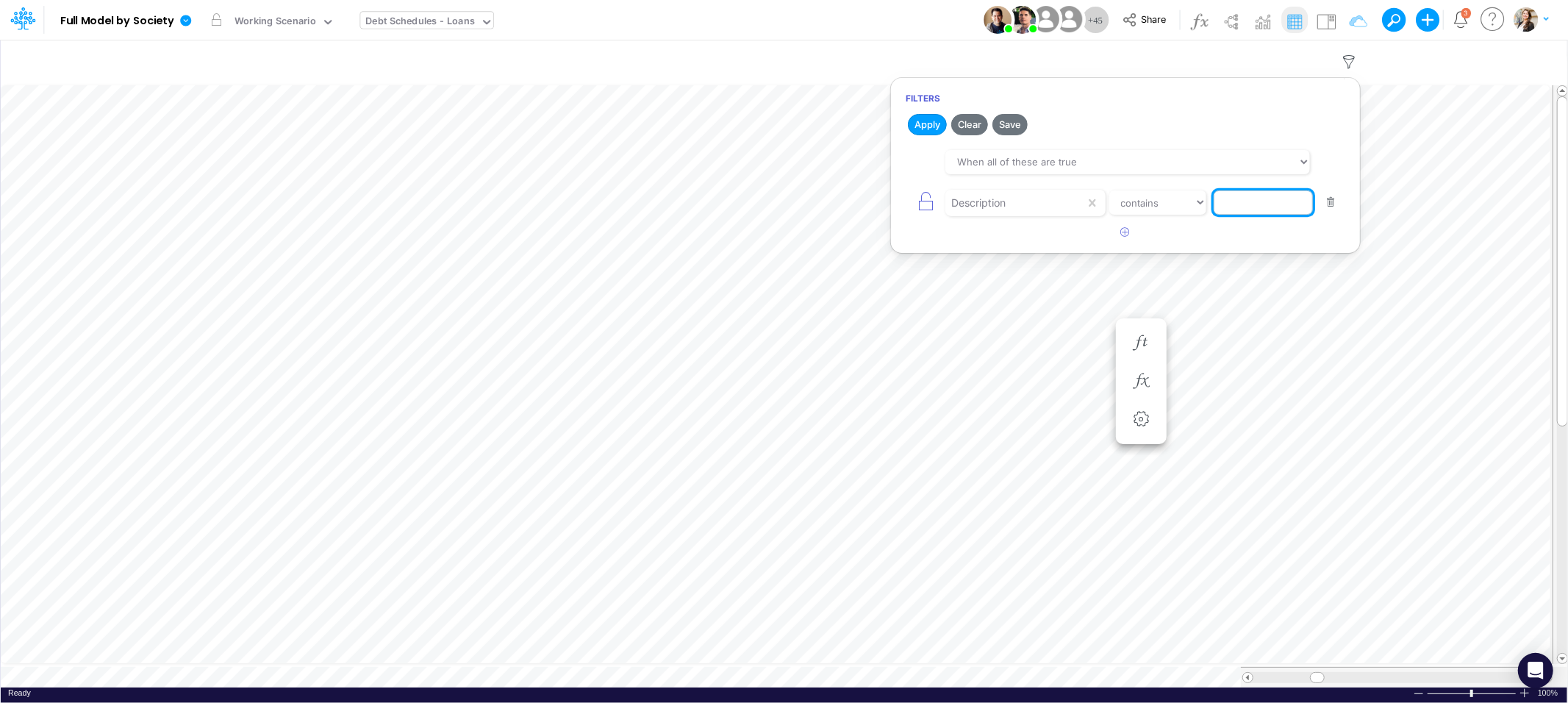
click at [1238, 198] on input "text" at bounding box center [1263, 203] width 99 height 25
type input "CC RP"
click at [928, 122] on button "Apply" at bounding box center [927, 125] width 39 height 21
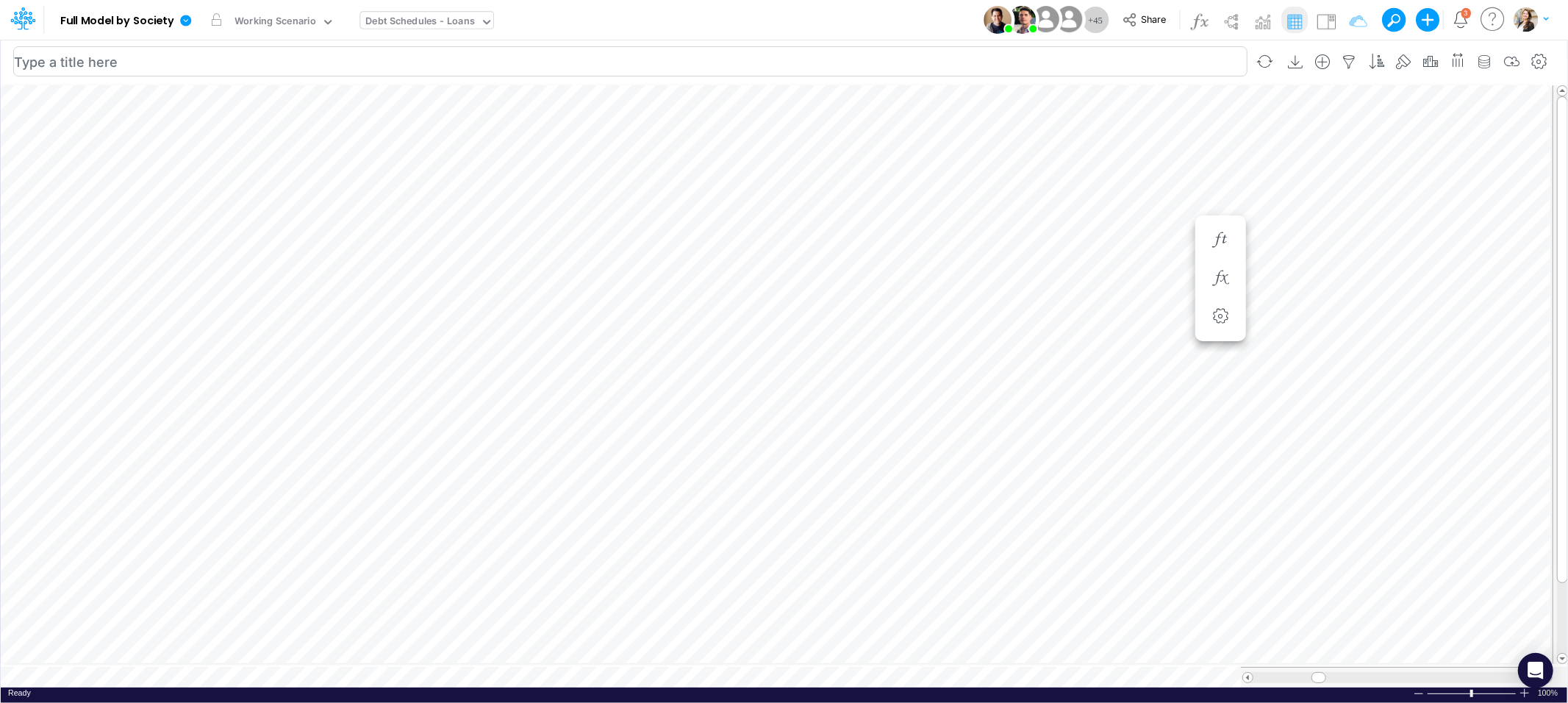
scroll to position [0, 1]
click at [1543, 58] on icon "button" at bounding box center [1531, 62] width 22 height 15
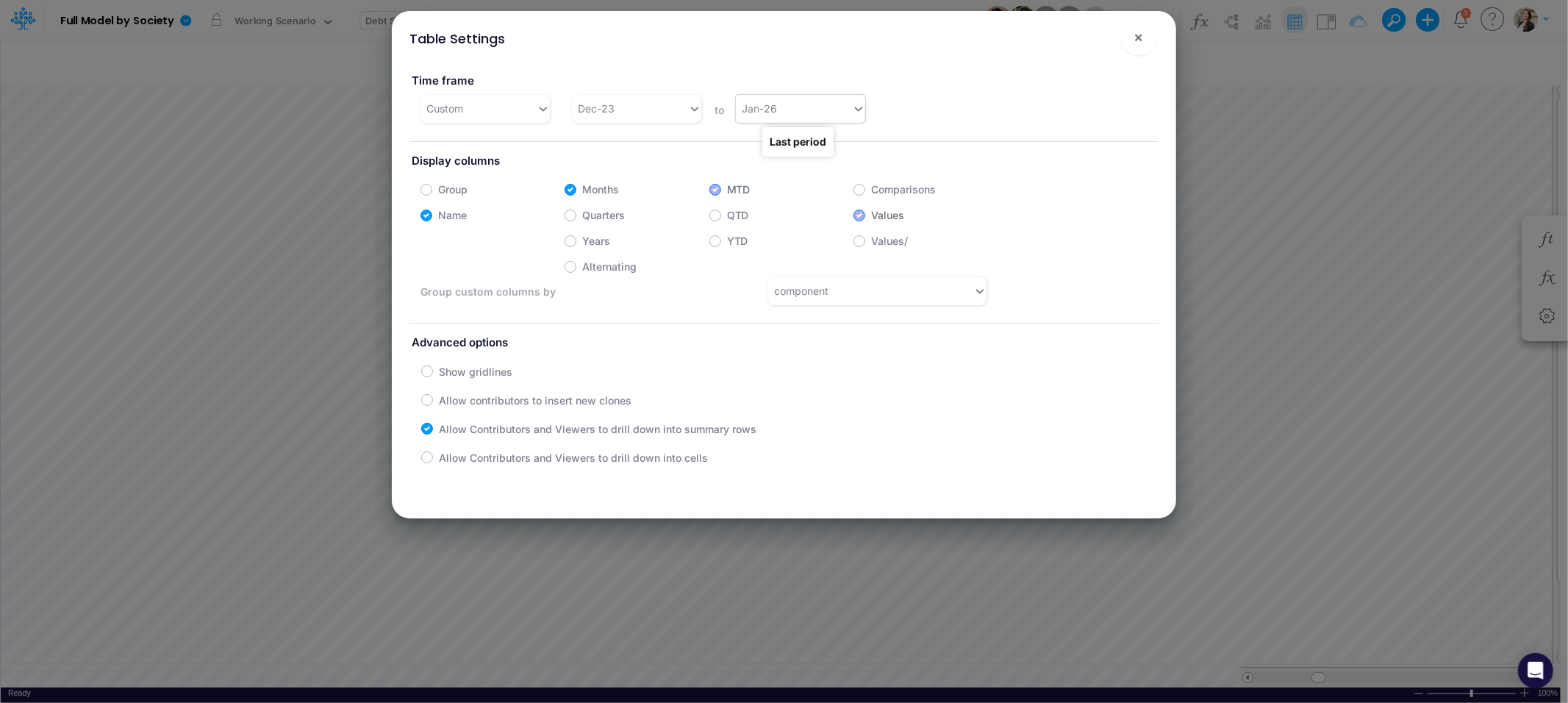
click at [829, 103] on div "Jan-26" at bounding box center [794, 108] width 116 height 24
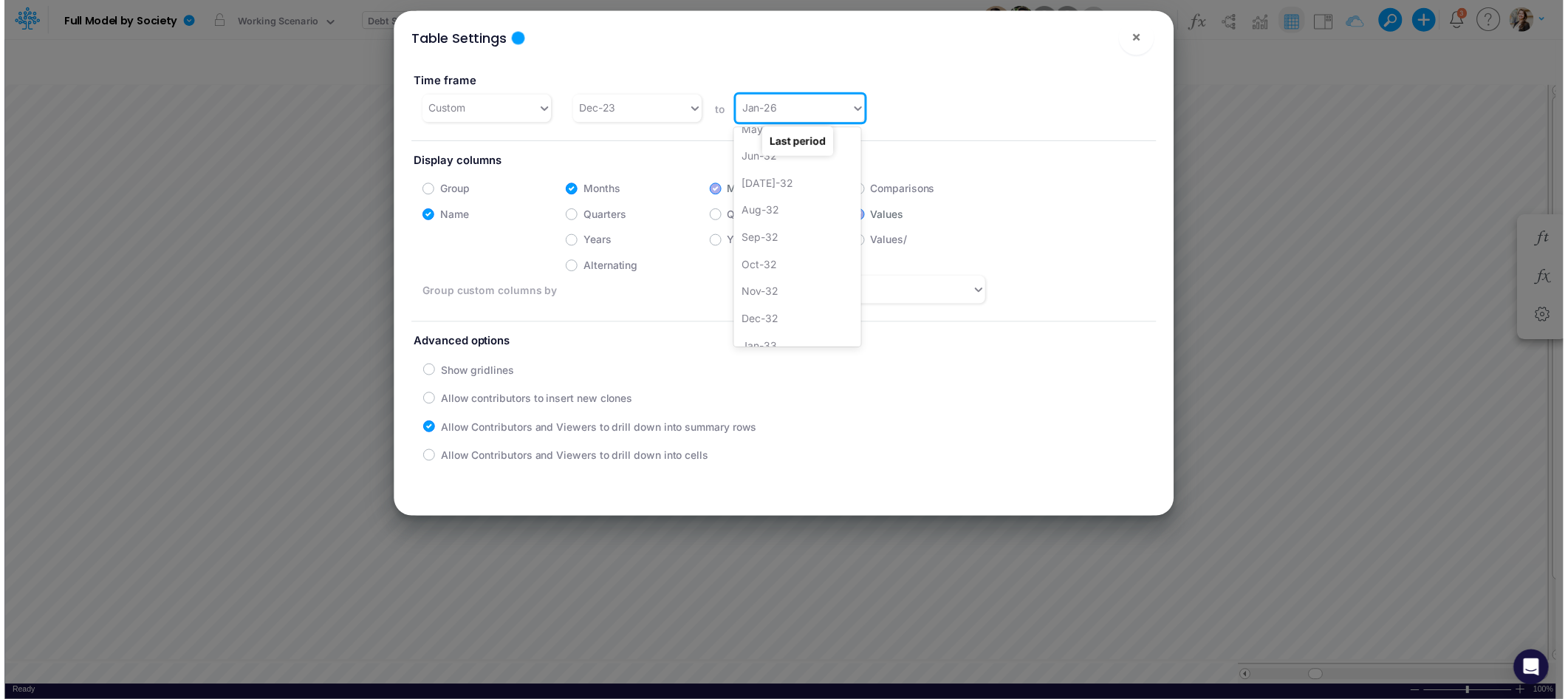
scroll to position [3730, 0]
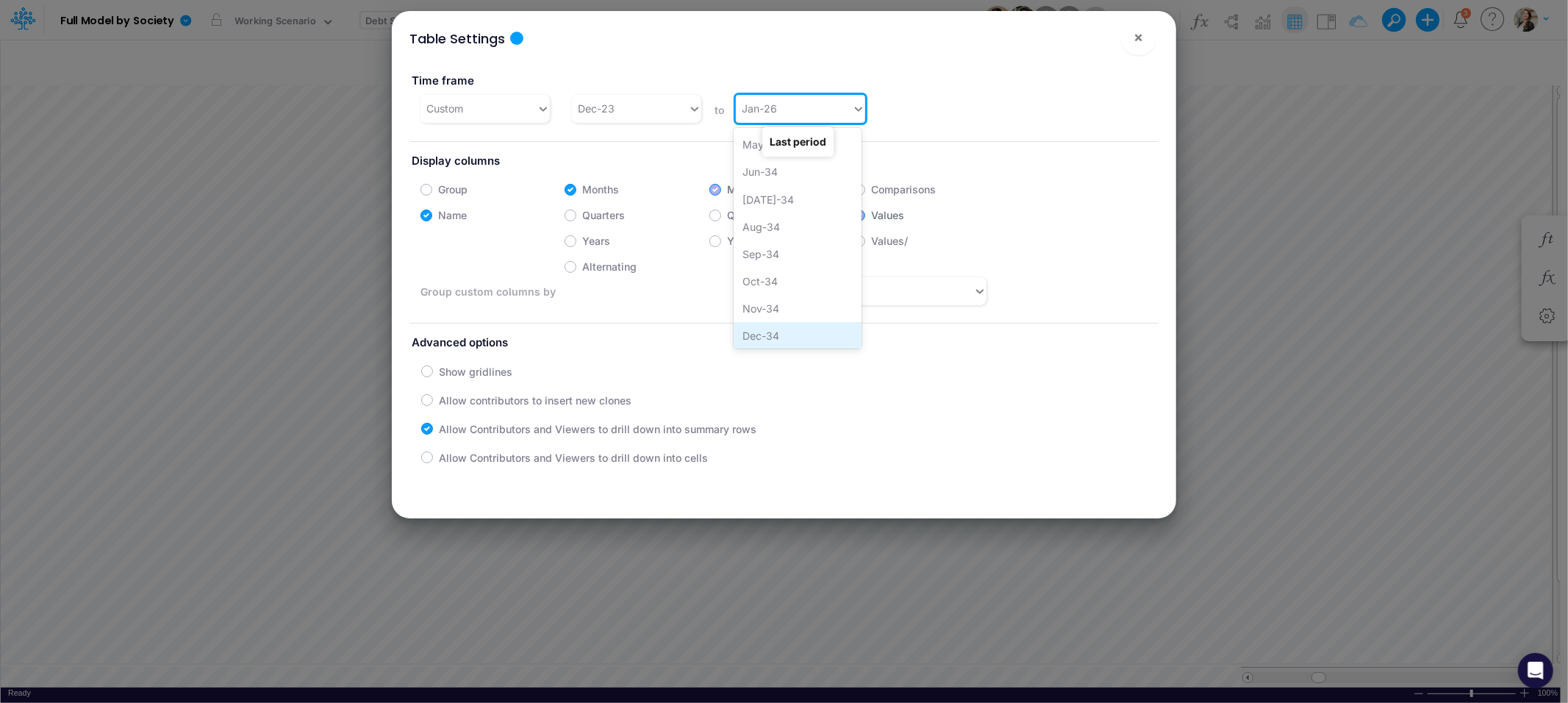
click at [771, 331] on div "Dec-34" at bounding box center [798, 335] width 127 height 27
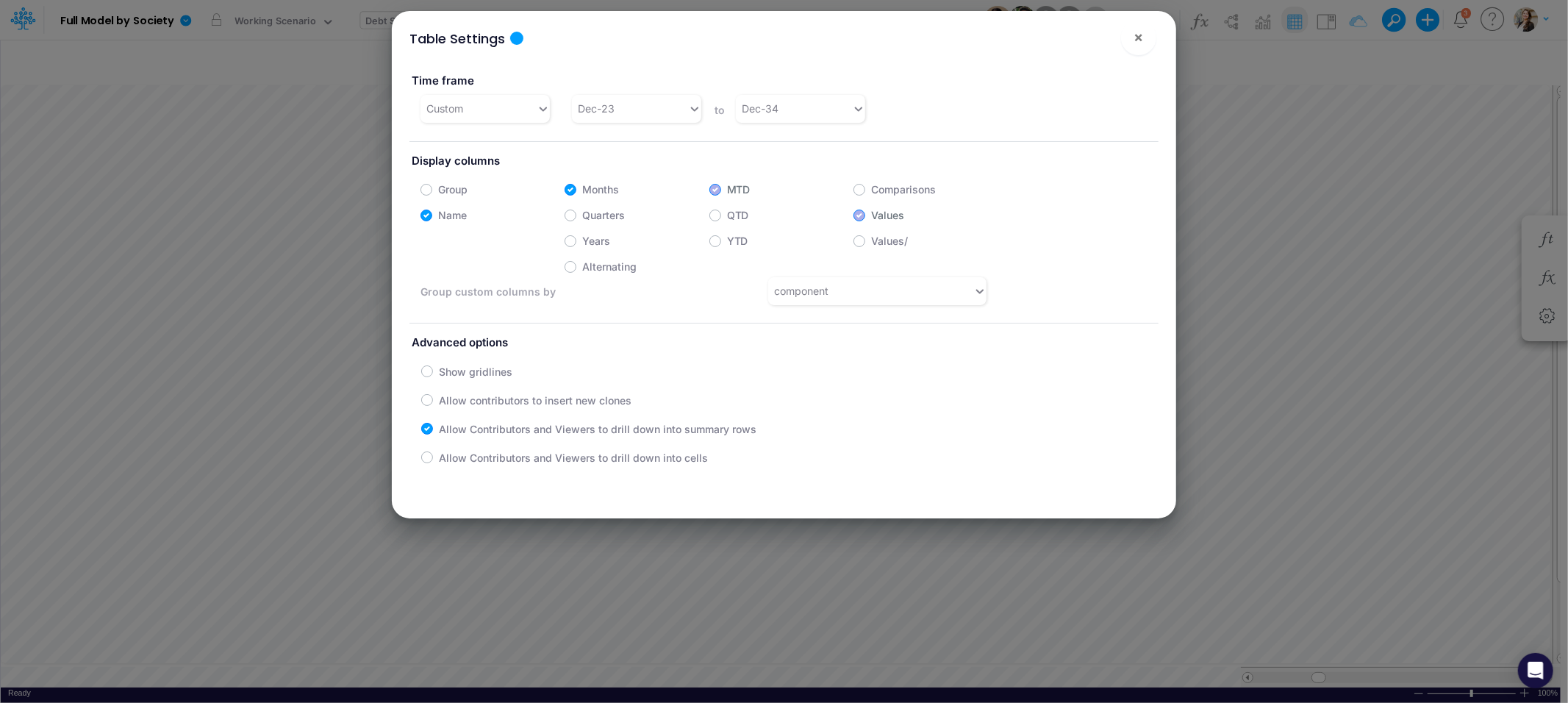
click at [1478, 206] on div "Table Settings × Time frame Custom Dec-23 to Dec-34 Display columns Group Month…" at bounding box center [784, 352] width 1568 height 703
click at [1160, 37] on div "Table Settings ×" at bounding box center [784, 35] width 772 height 49
click at [1139, 41] on span "×" at bounding box center [1138, 37] width 10 height 17
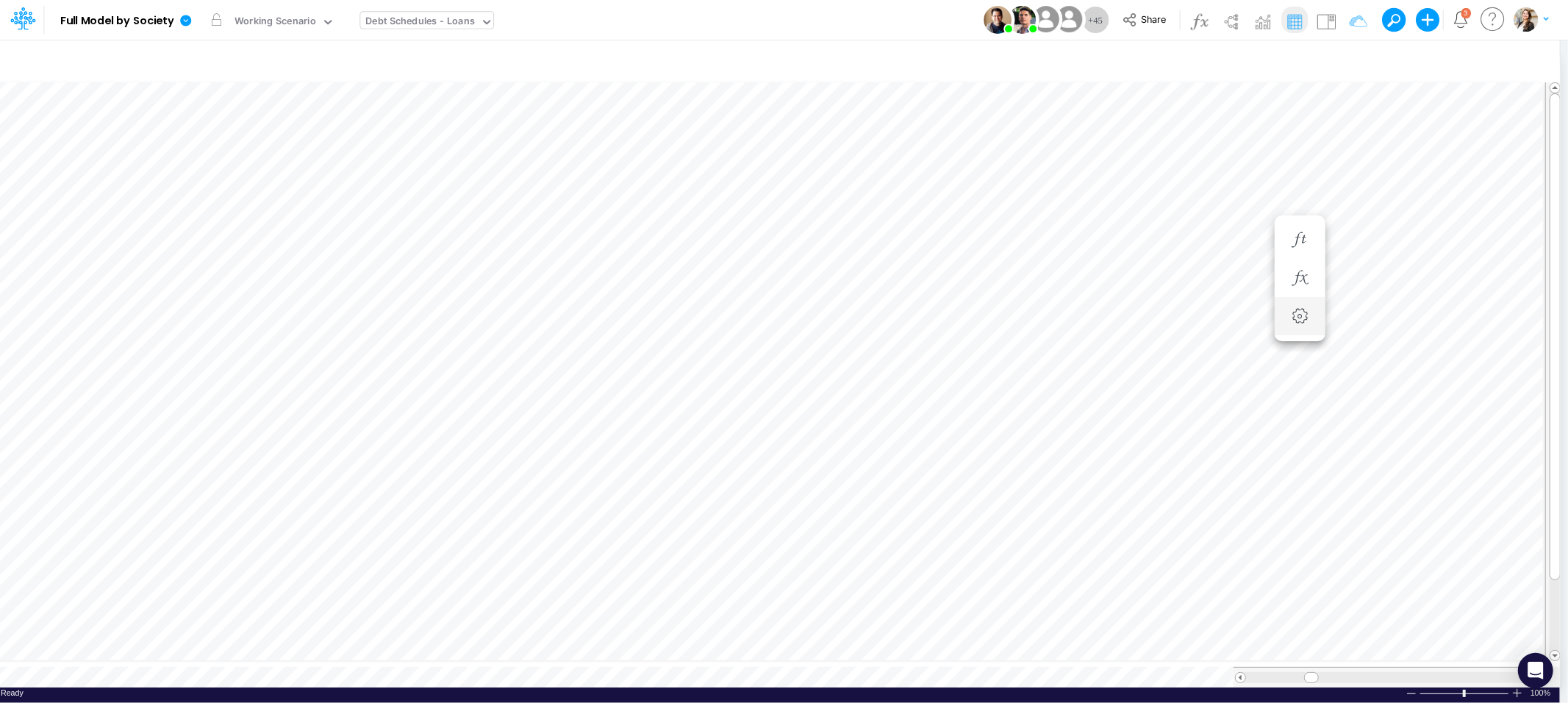
scroll to position [0, 1]
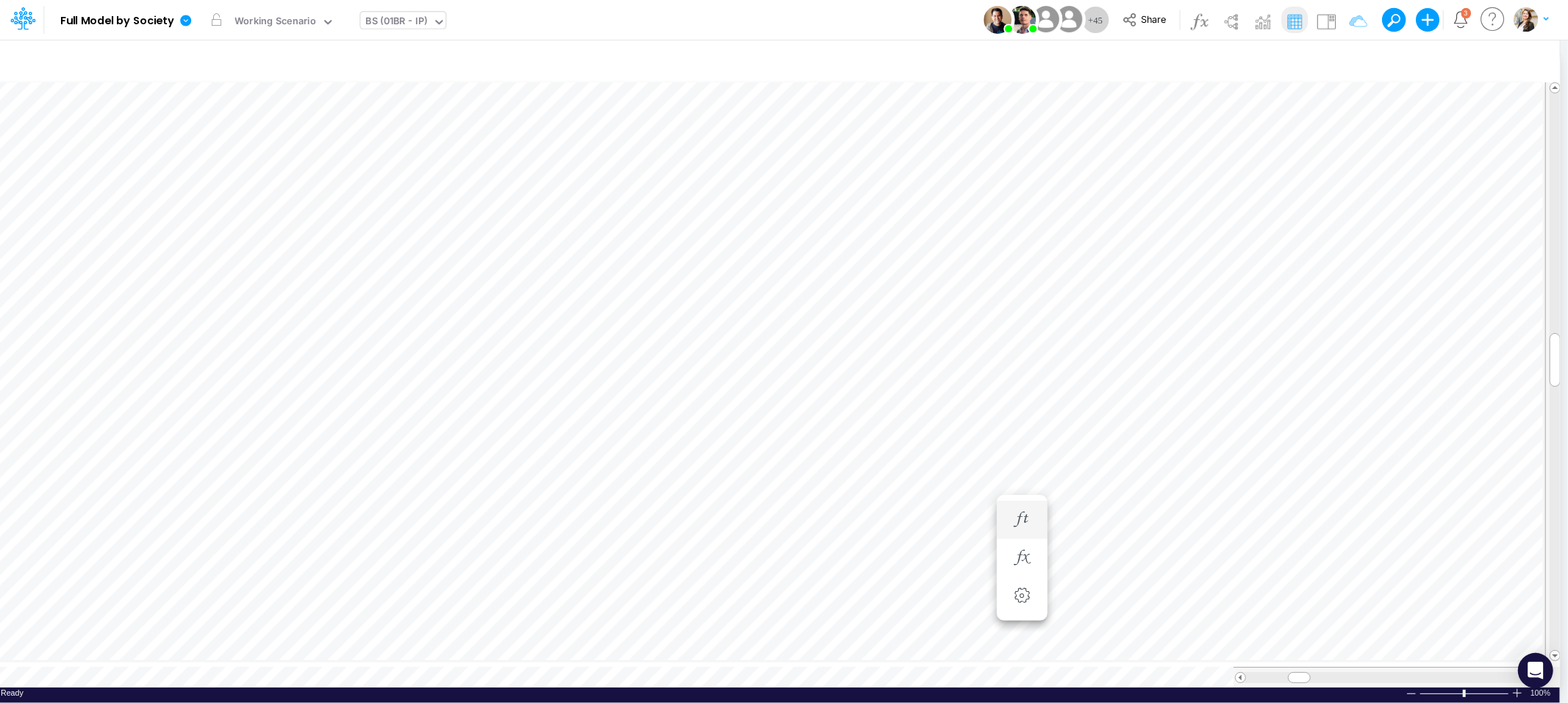
scroll to position [0, 1]
click at [1029, 427] on icon "button" at bounding box center [1022, 431] width 22 height 15
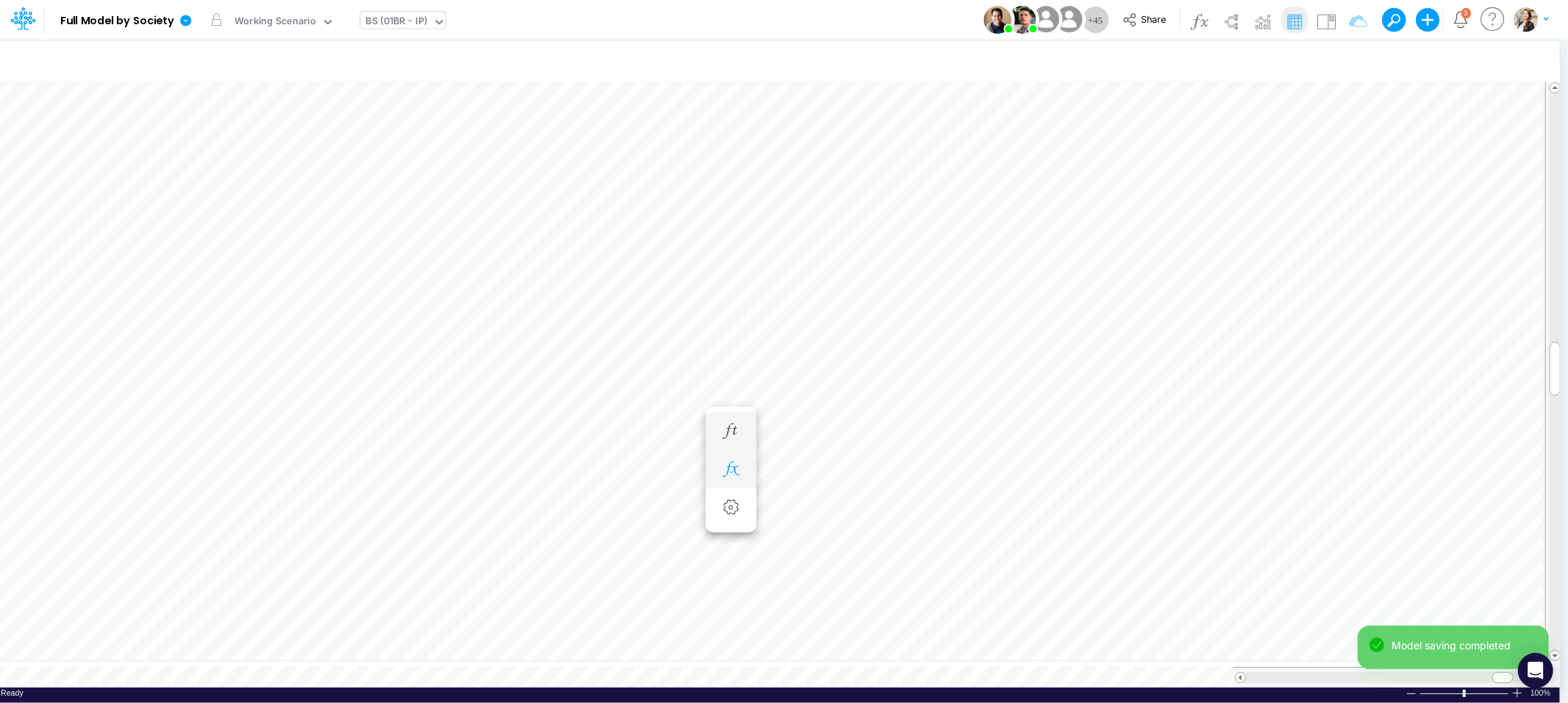
click at [735, 471] on icon "button" at bounding box center [730, 469] width 22 height 15
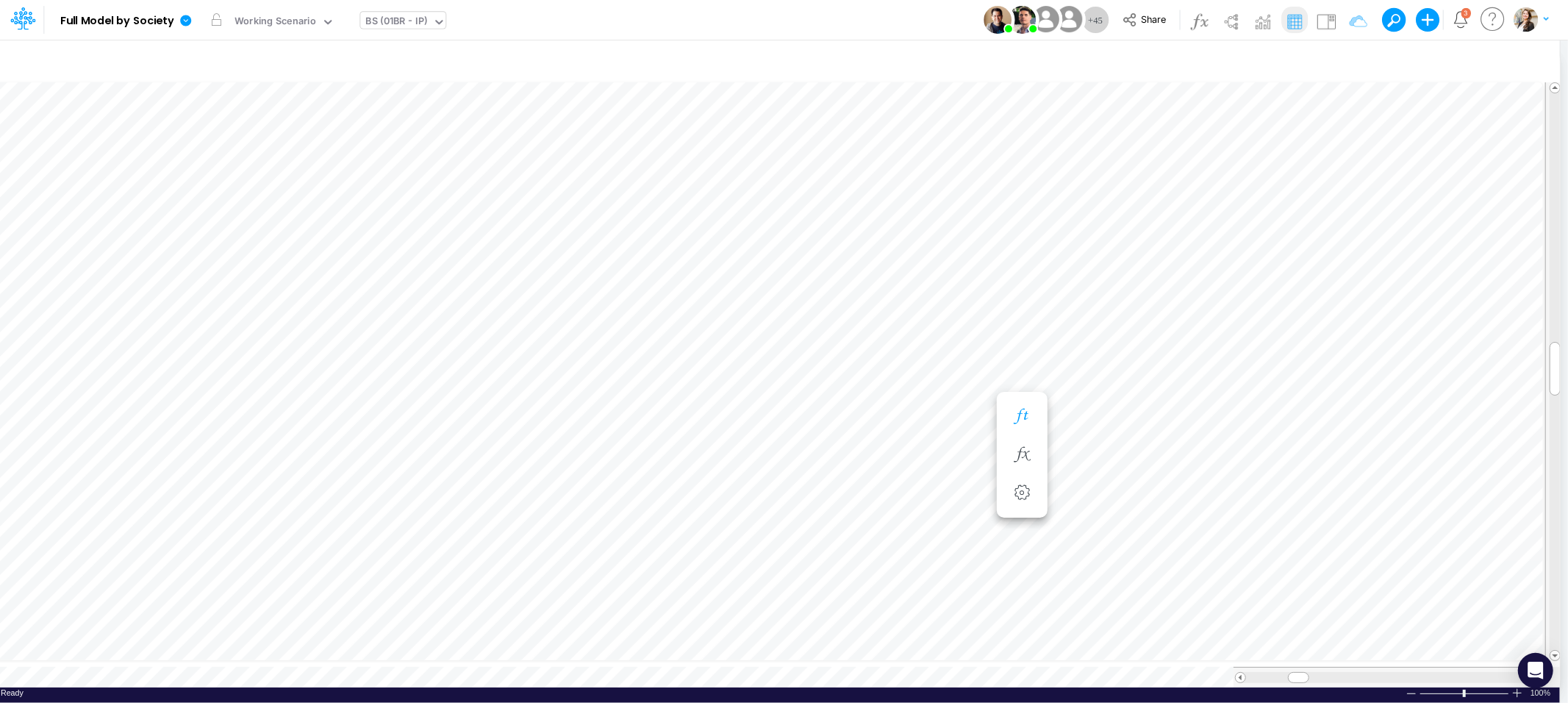
click at [1027, 424] on button "button" at bounding box center [1022, 416] width 27 height 29
click at [1023, 451] on icon "button" at bounding box center [1022, 455] width 22 height 15
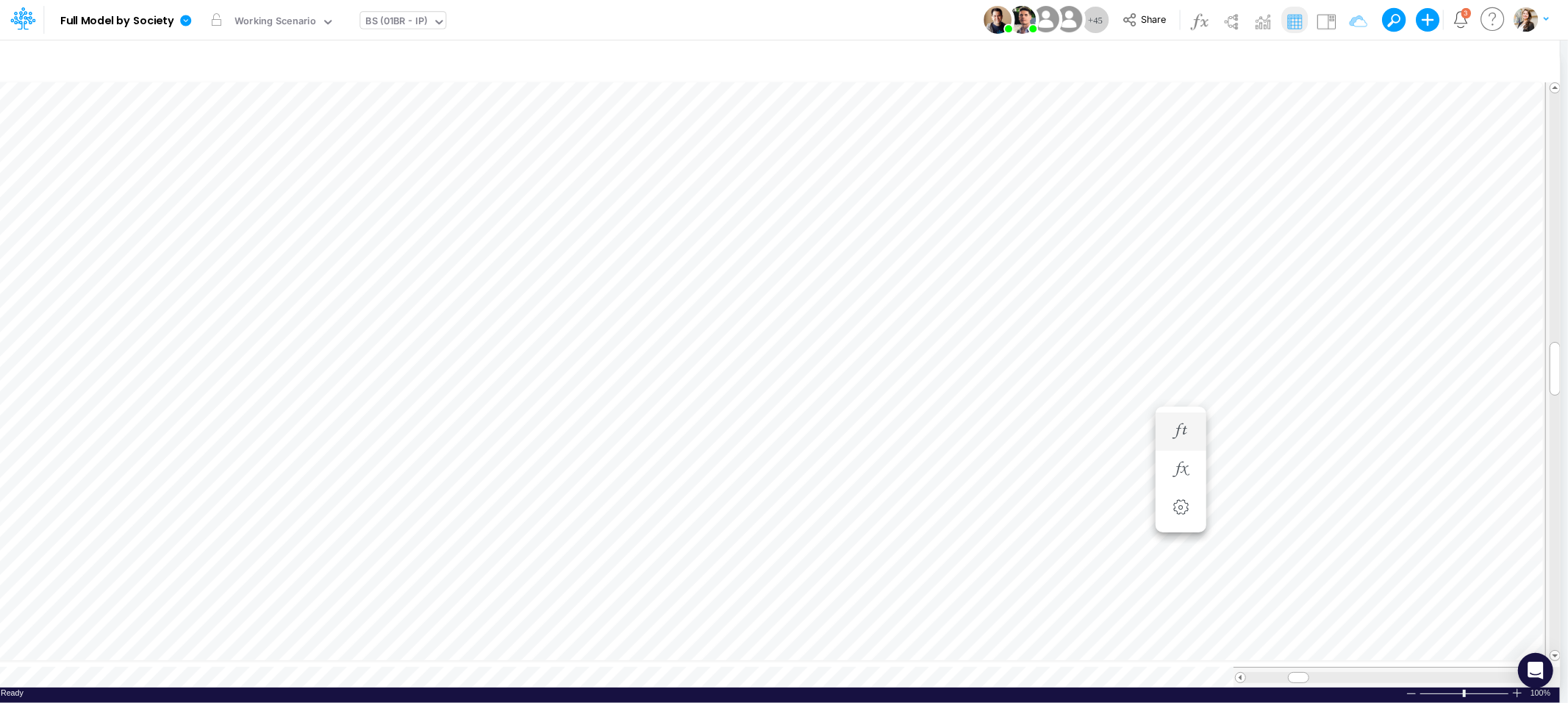
scroll to position [0, 1]
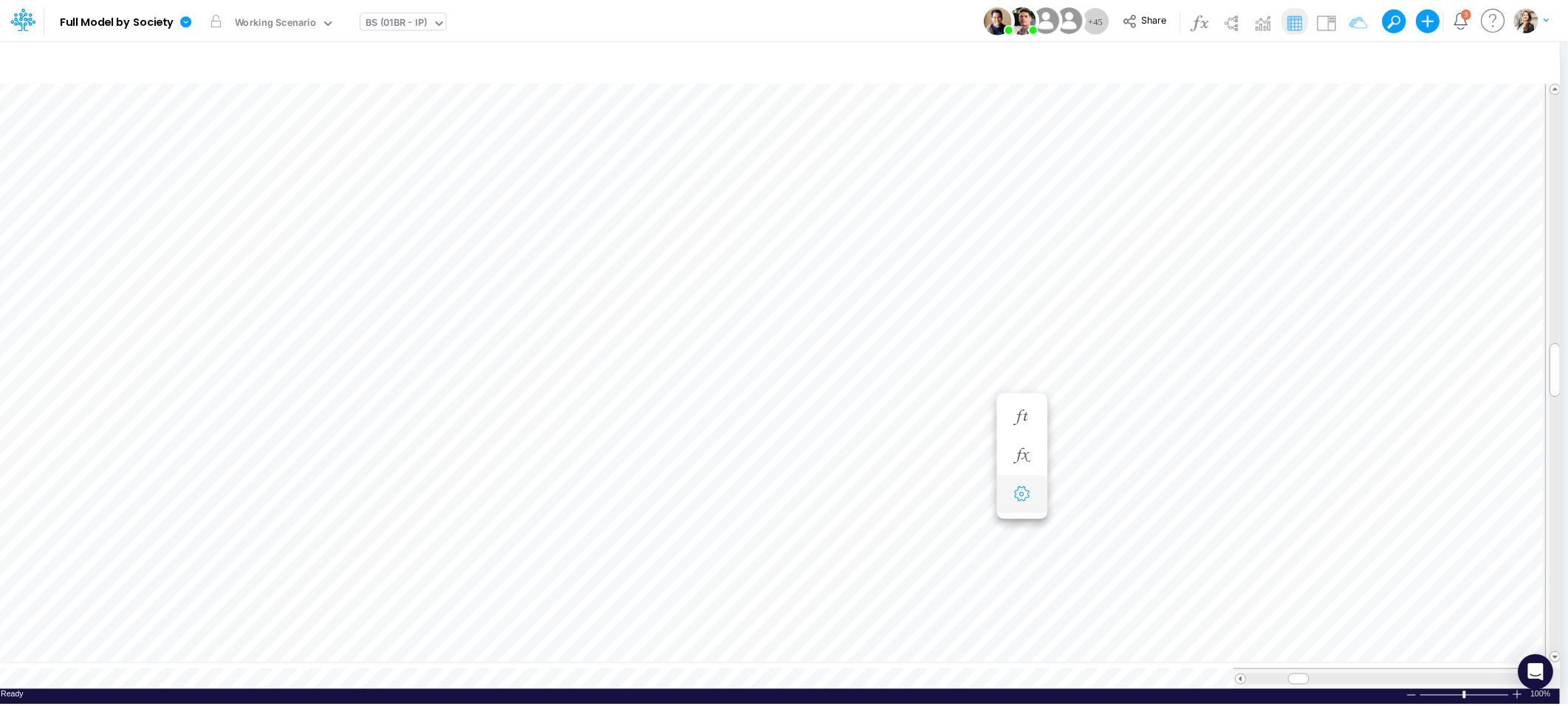
scroll to position [0, 1]
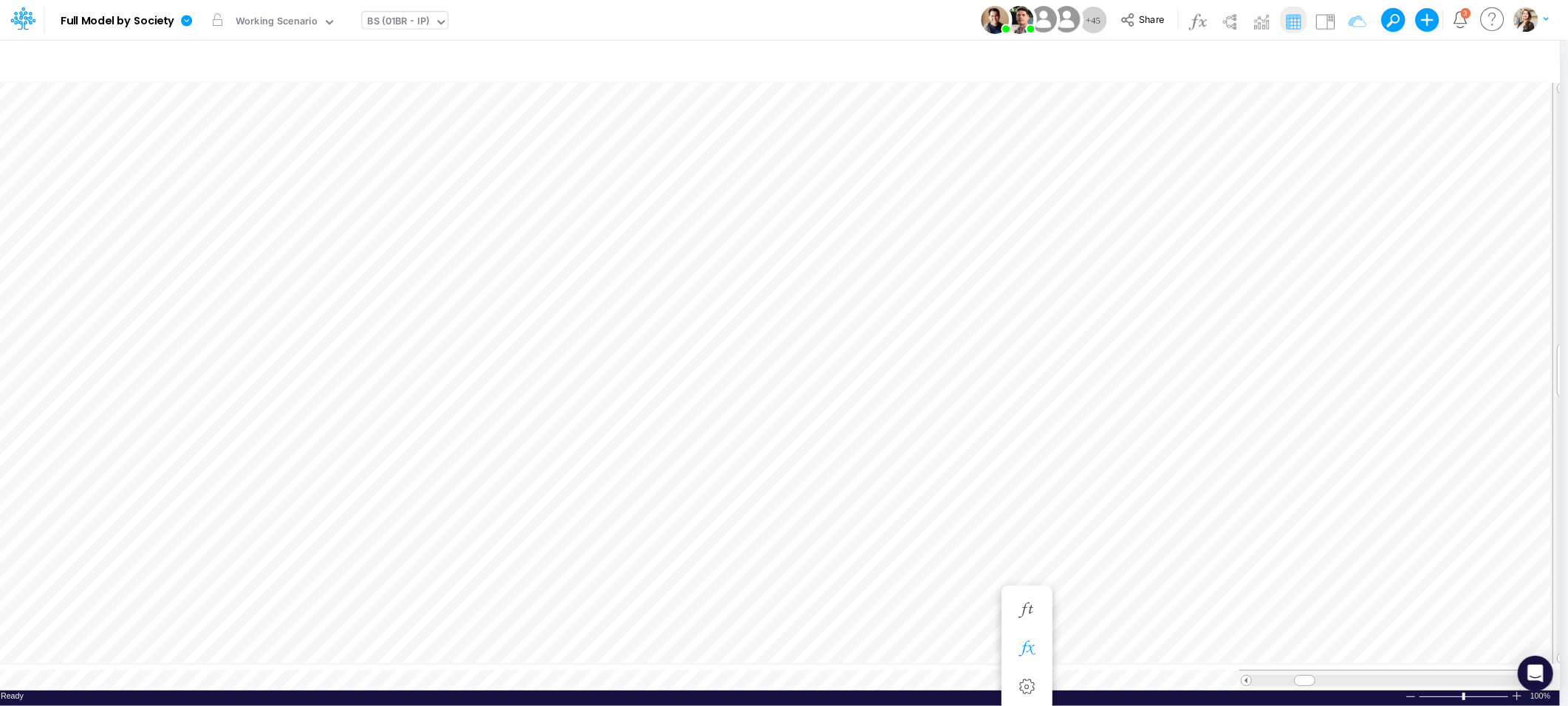
click at [1029, 649] on icon "button" at bounding box center [1027, 649] width 22 height 16
click at [1034, 378] on icon "button" at bounding box center [1027, 383] width 22 height 16
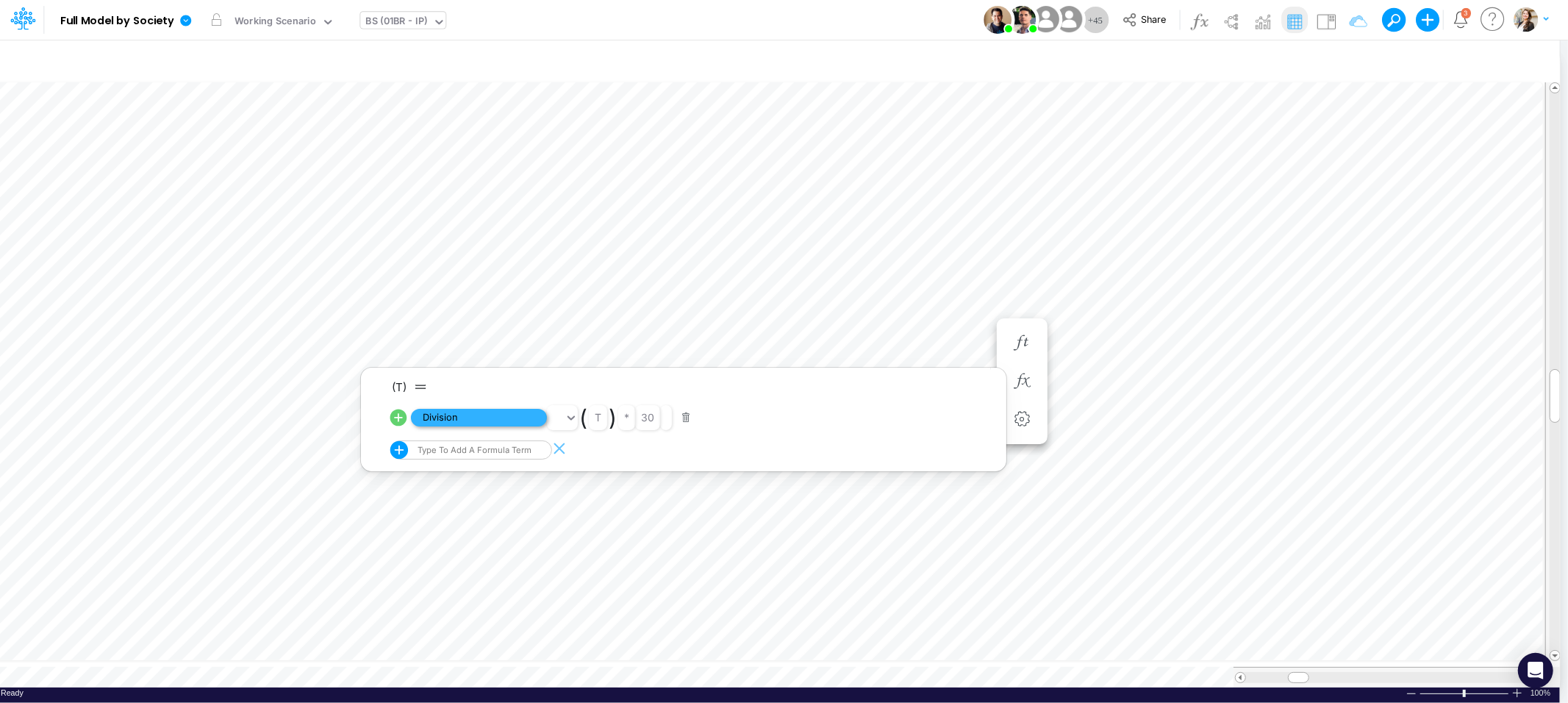
click at [488, 421] on span "Division" at bounding box center [478, 417] width 136 height 18
click at [1088, 339] on button "button" at bounding box center [1102, 343] width 27 height 29
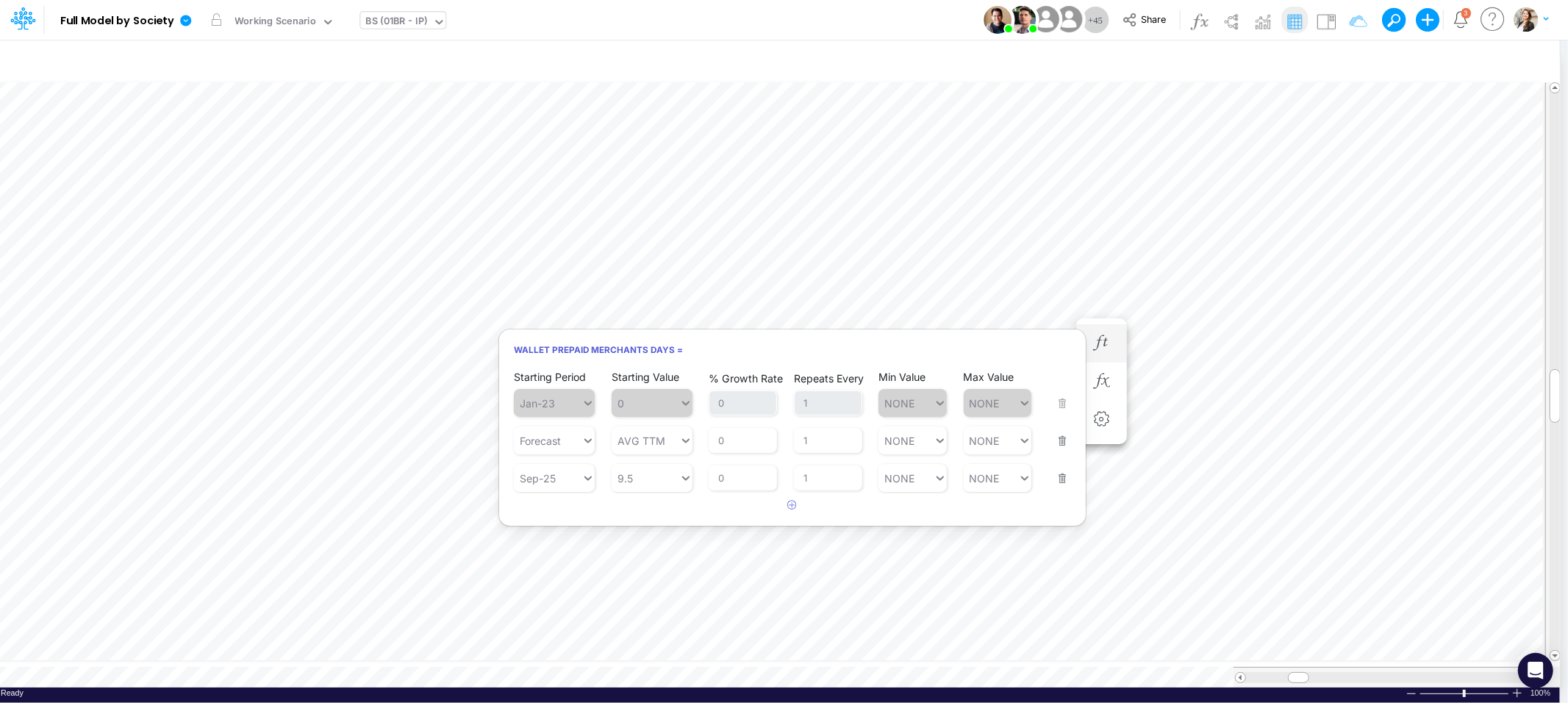
click at [658, 448] on div "Starting Value 9.5" at bounding box center [652, 468] width 81 height 46
type input "AVG TTM"
click at [682, 441] on icon at bounding box center [686, 439] width 14 height 14
click at [970, 505] on article at bounding box center [792, 505] width 586 height 24
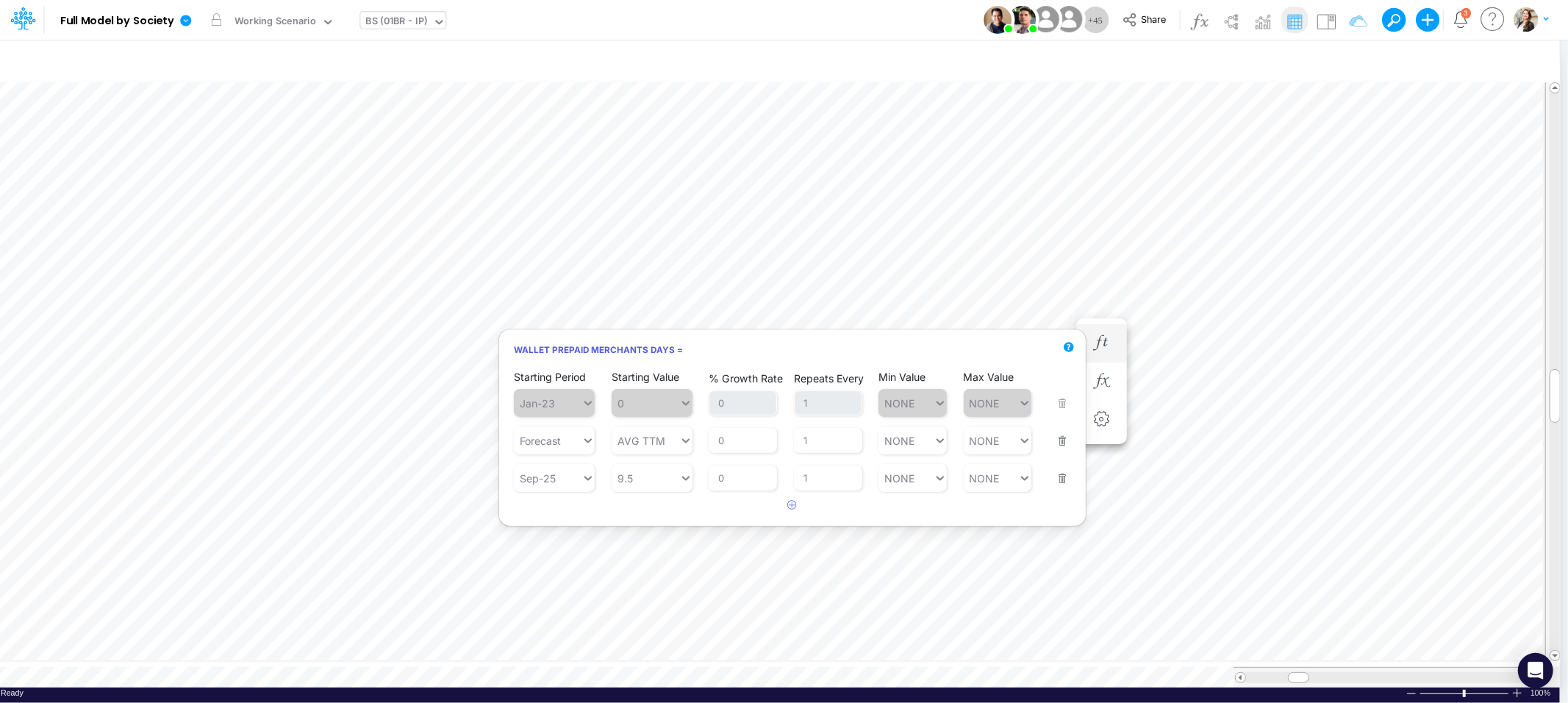
click at [670, 445] on div "Starting Value 9.5" at bounding box center [652, 468] width 81 height 46
type input "AVG TTM"
click at [684, 439] on icon at bounding box center [686, 440] width 8 height 5
click at [657, 575] on div "AVG T3M" at bounding box center [652, 572] width 81 height 24
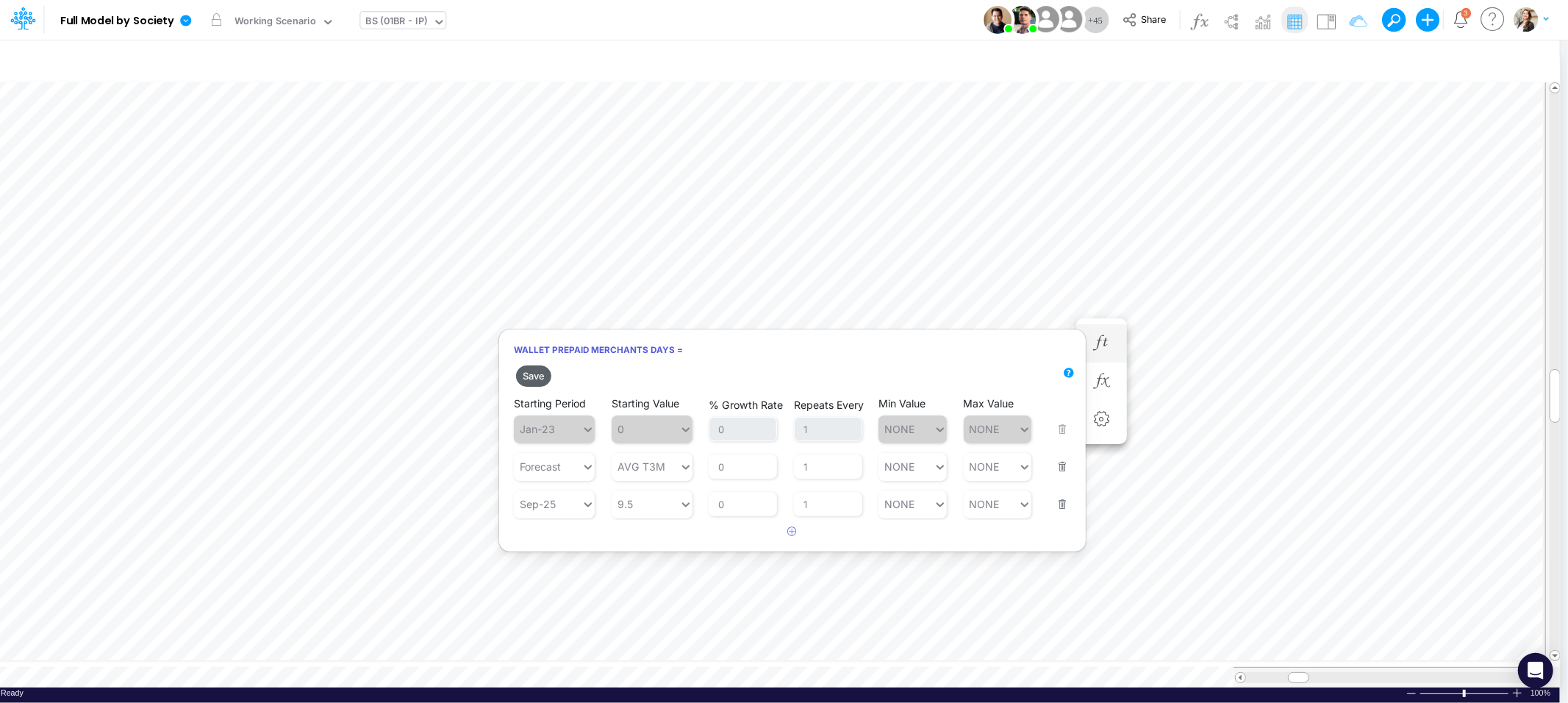
click at [523, 378] on button "Save" at bounding box center [533, 376] width 36 height 21
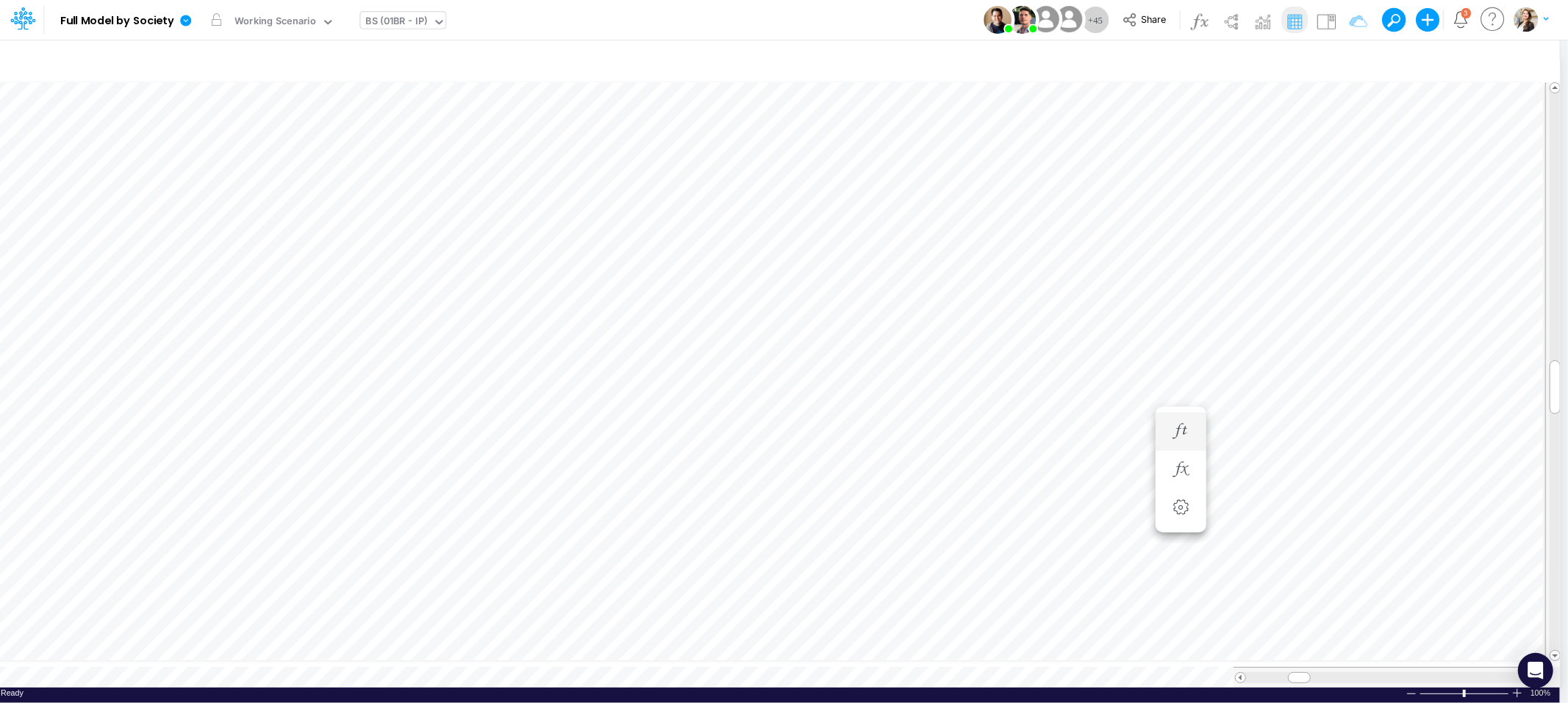
scroll to position [0, 1]
click at [1022, 229] on icon "button" at bounding box center [1022, 225] width 22 height 15
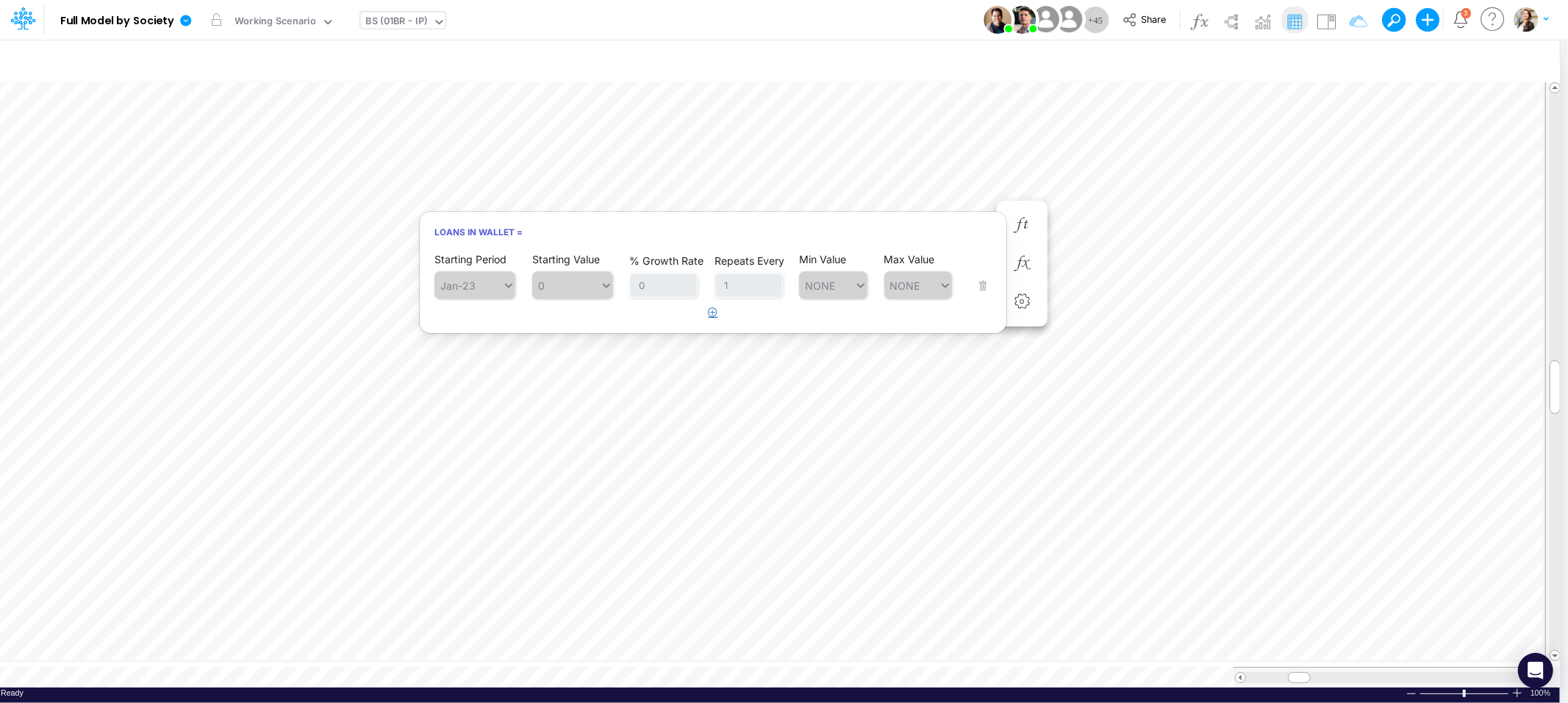
click at [713, 312] on icon "button" at bounding box center [714, 312] width 10 height 10
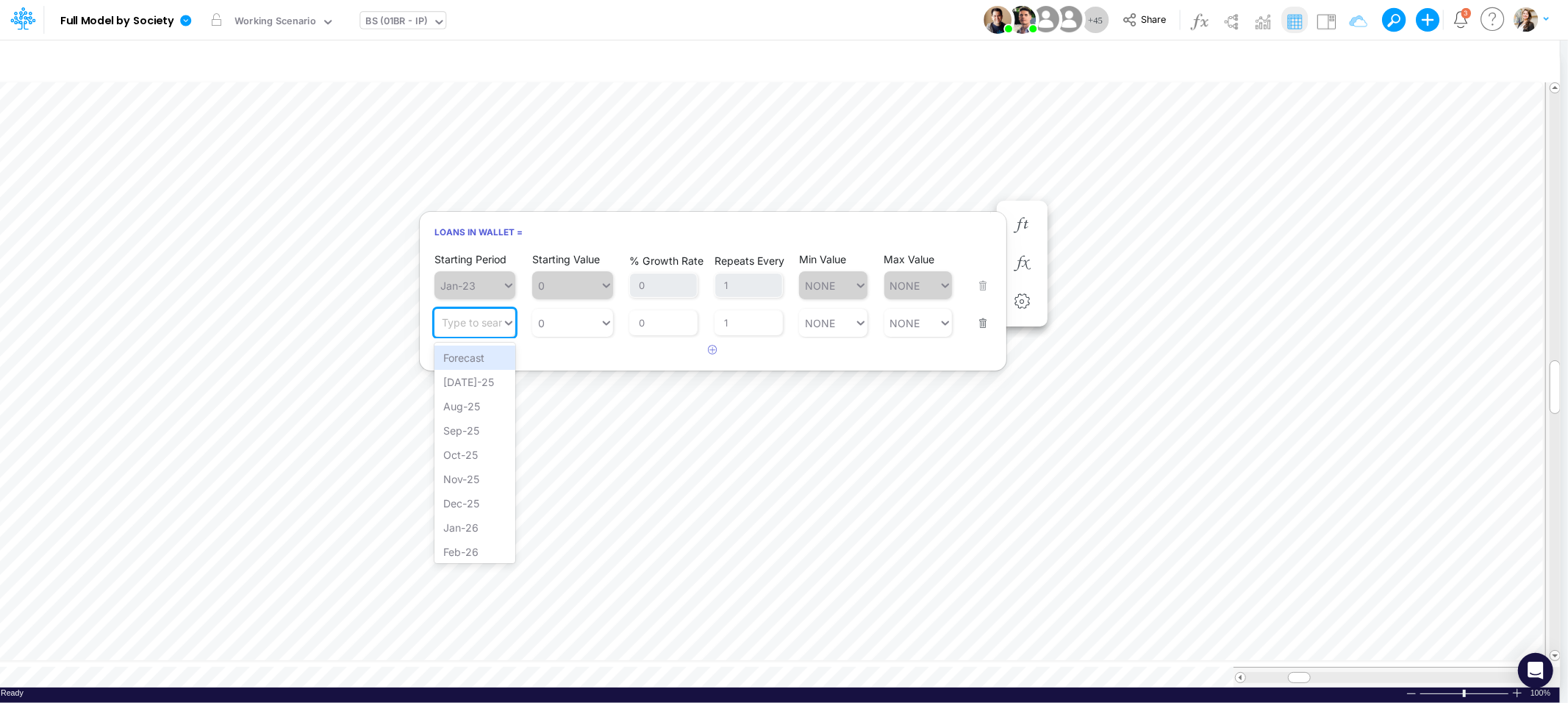
click at [488, 329] on div "Type to search..." at bounding box center [468, 323] width 68 height 21
click at [483, 365] on div "Forecast" at bounding box center [475, 357] width 81 height 24
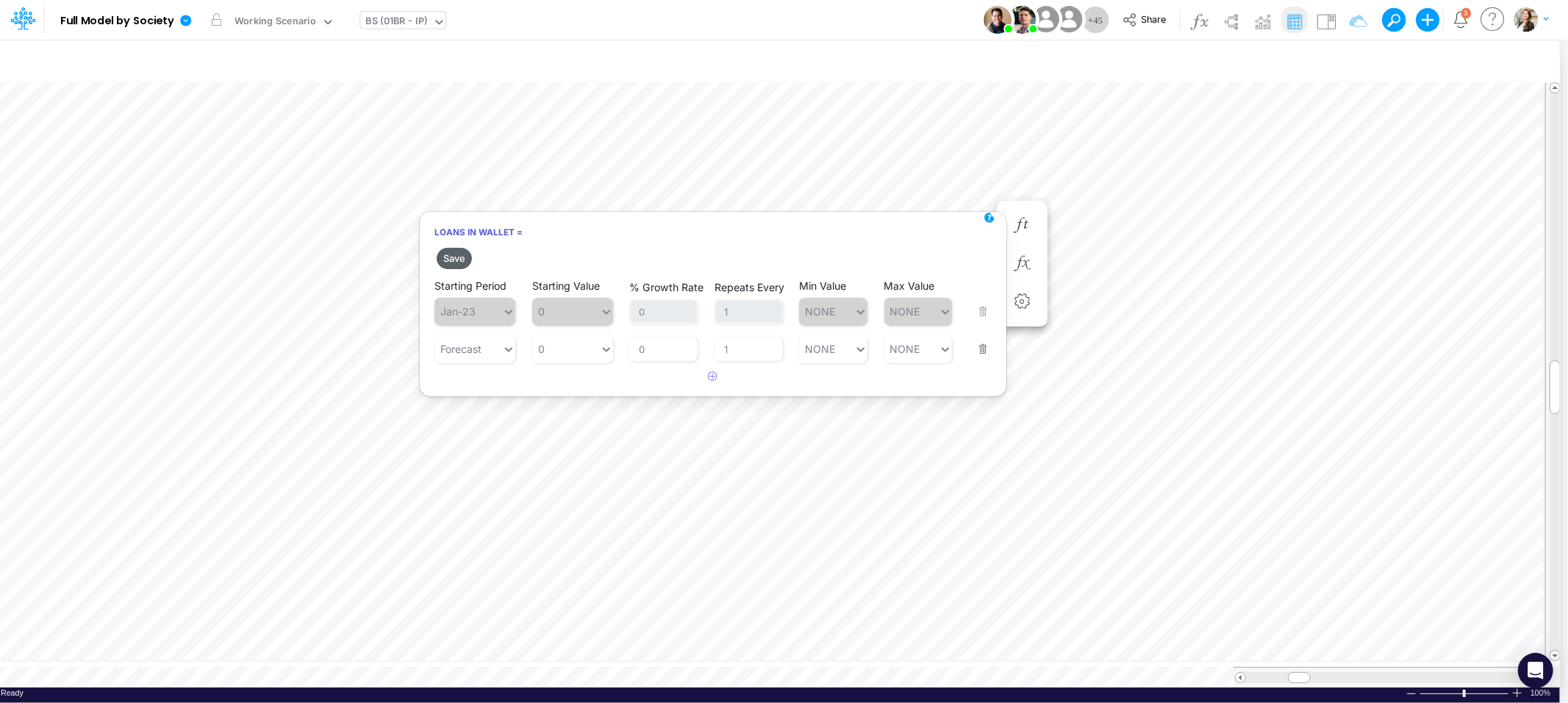
click at [459, 259] on button "Save" at bounding box center [454, 259] width 36 height 21
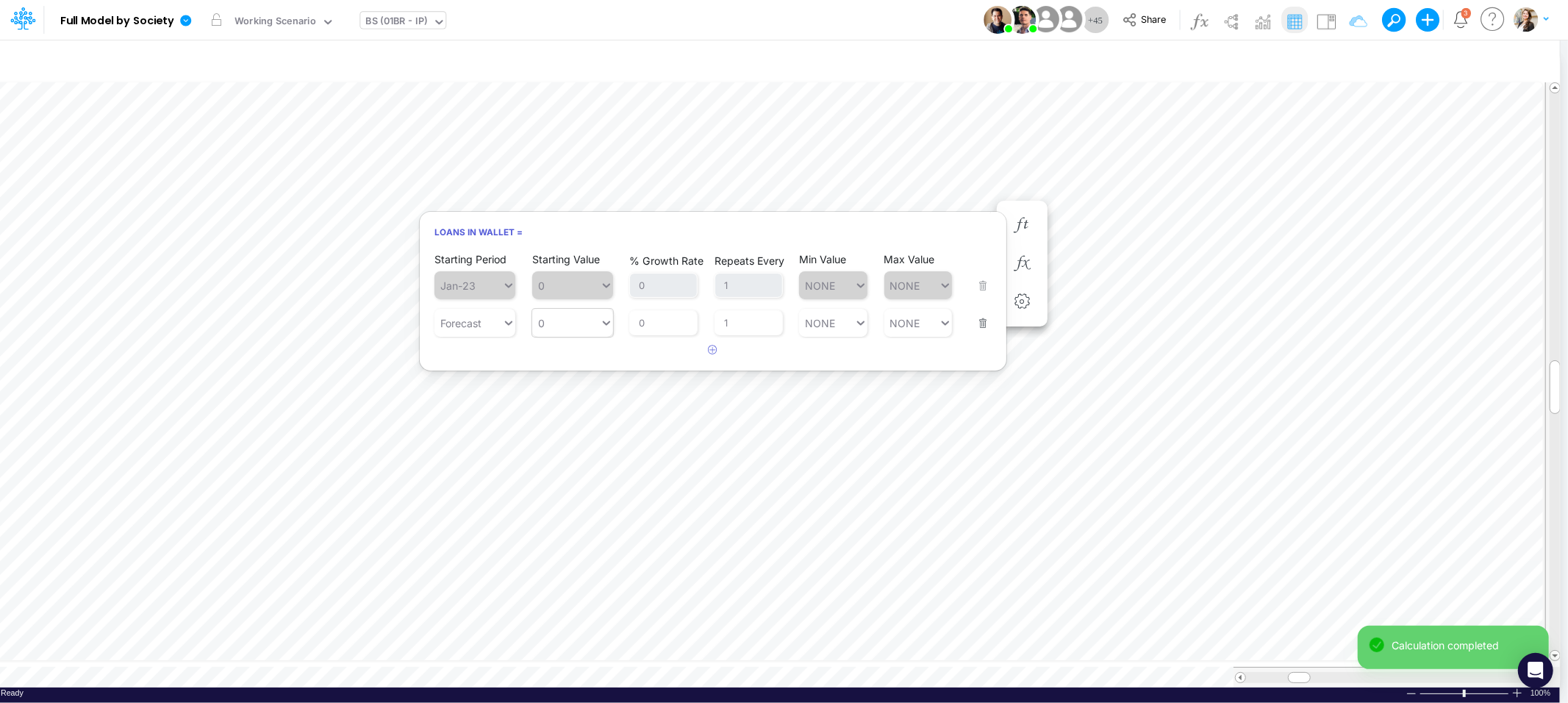
click at [604, 325] on icon at bounding box center [606, 323] width 14 height 14
type input "0"
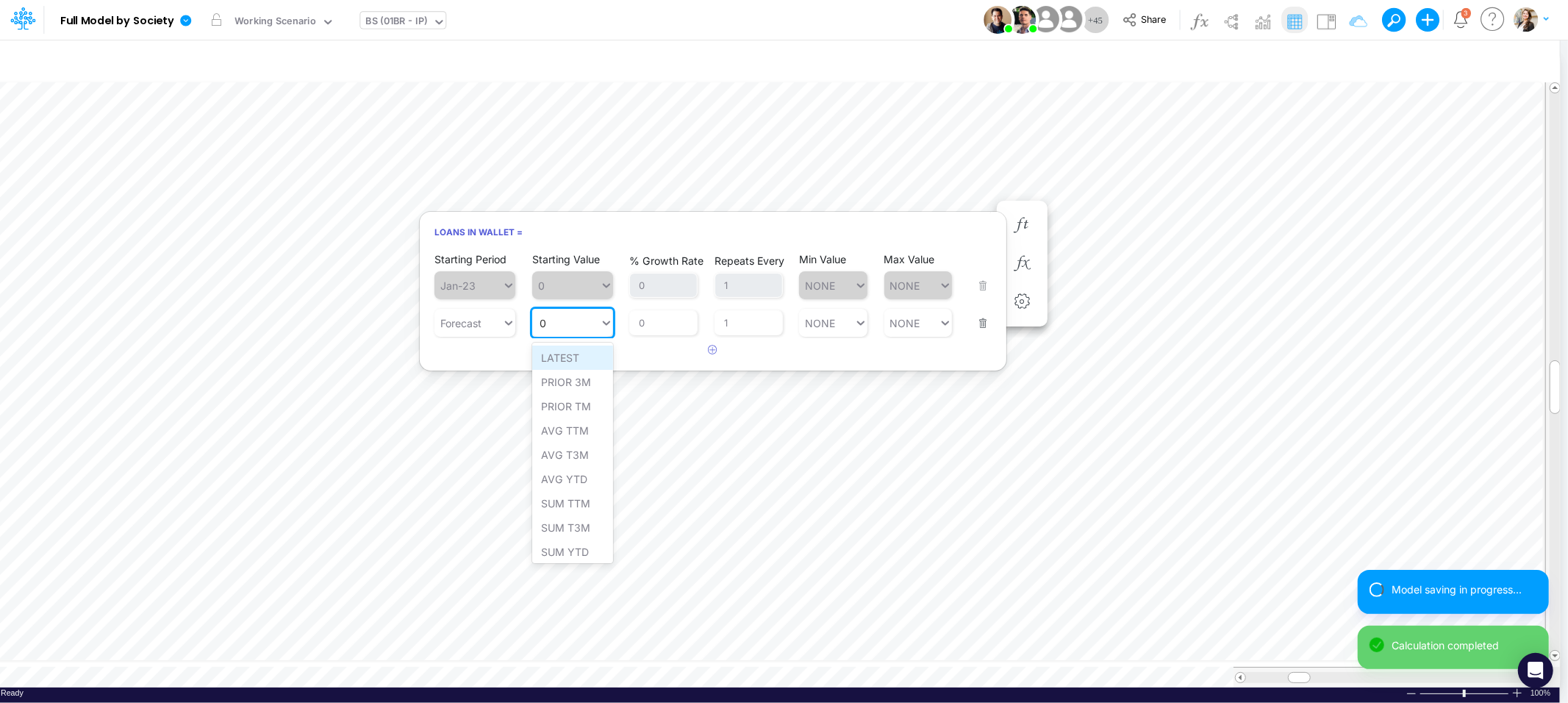
click at [588, 352] on div "LATEST" at bounding box center [573, 357] width 81 height 24
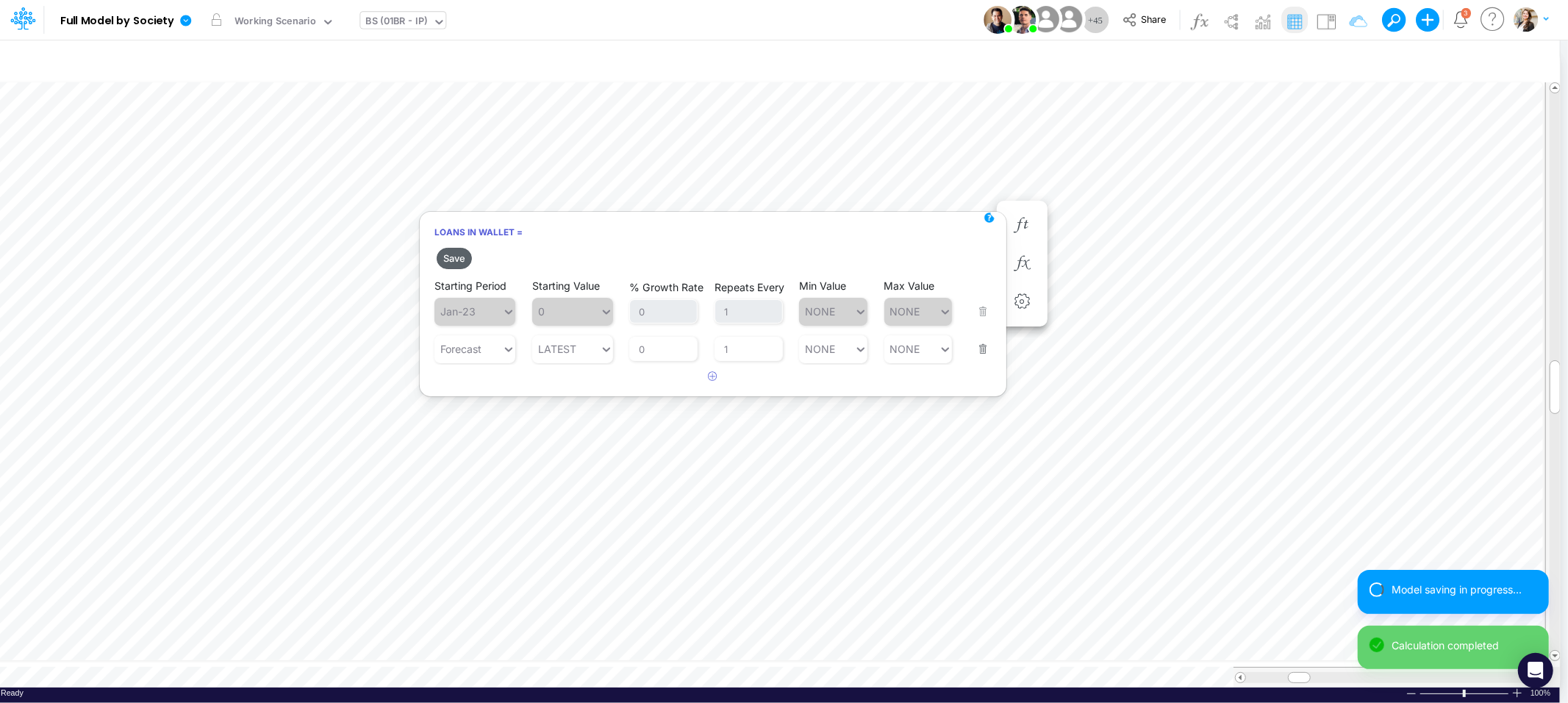
click at [456, 257] on button "Save" at bounding box center [454, 259] width 36 height 21
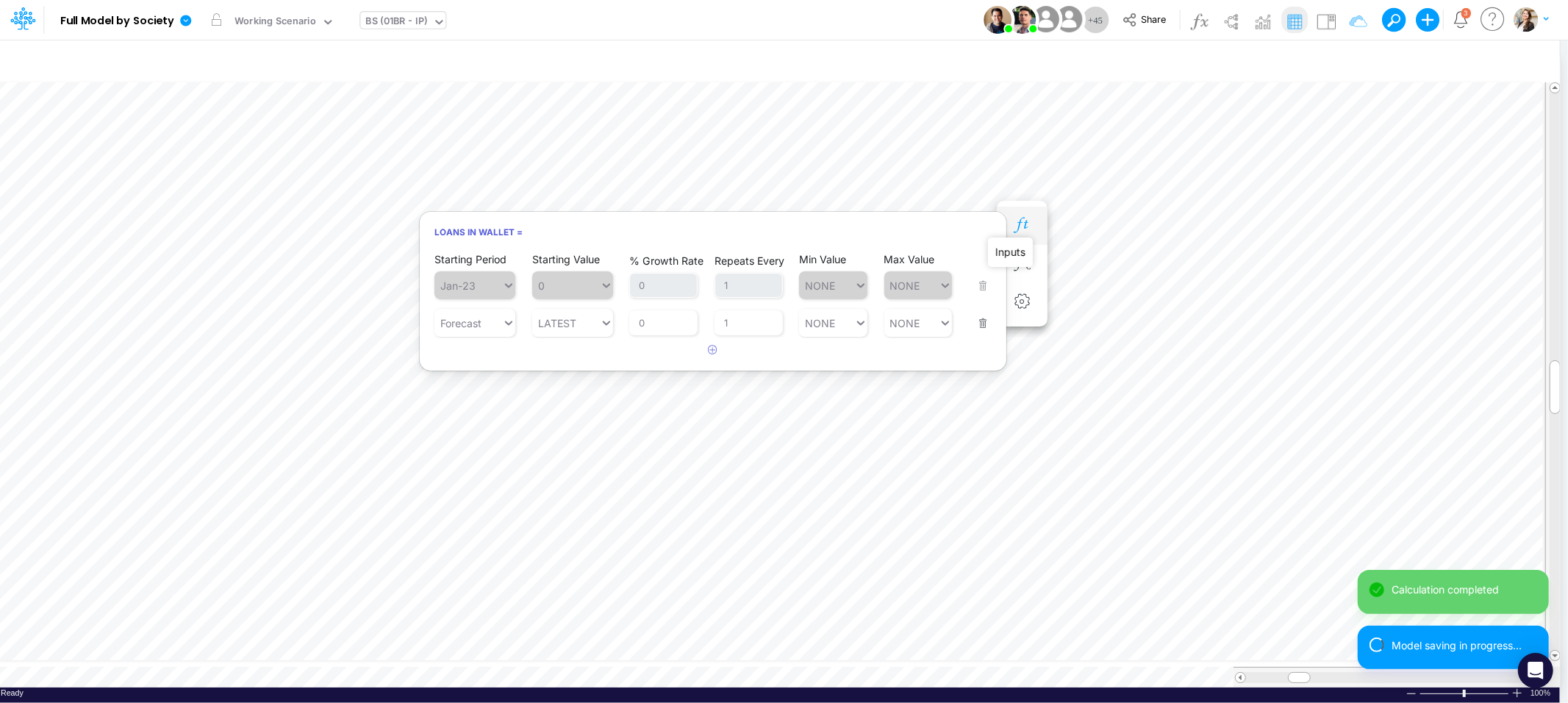
click at [1032, 223] on icon "button" at bounding box center [1022, 225] width 22 height 15
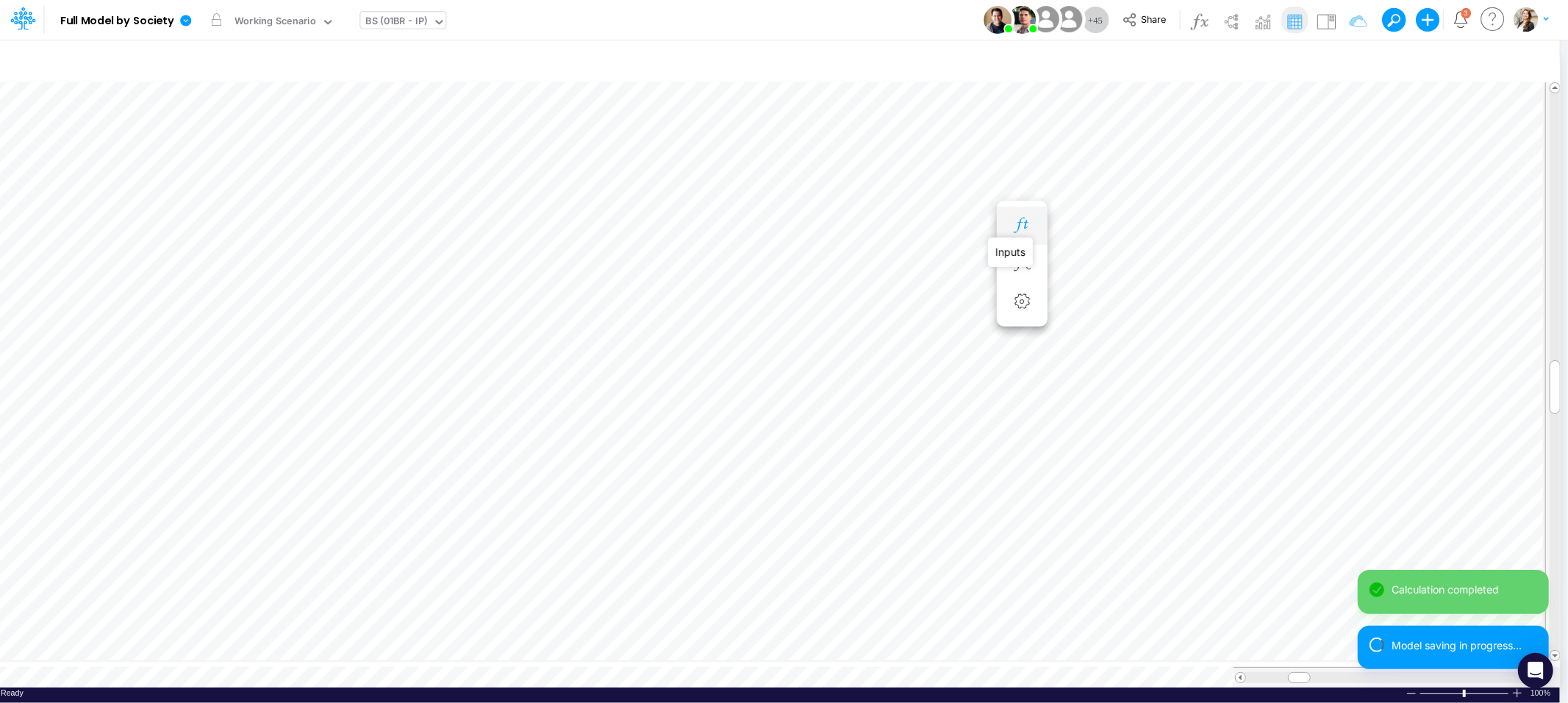
click at [1023, 223] on icon "button" at bounding box center [1022, 225] width 22 height 15
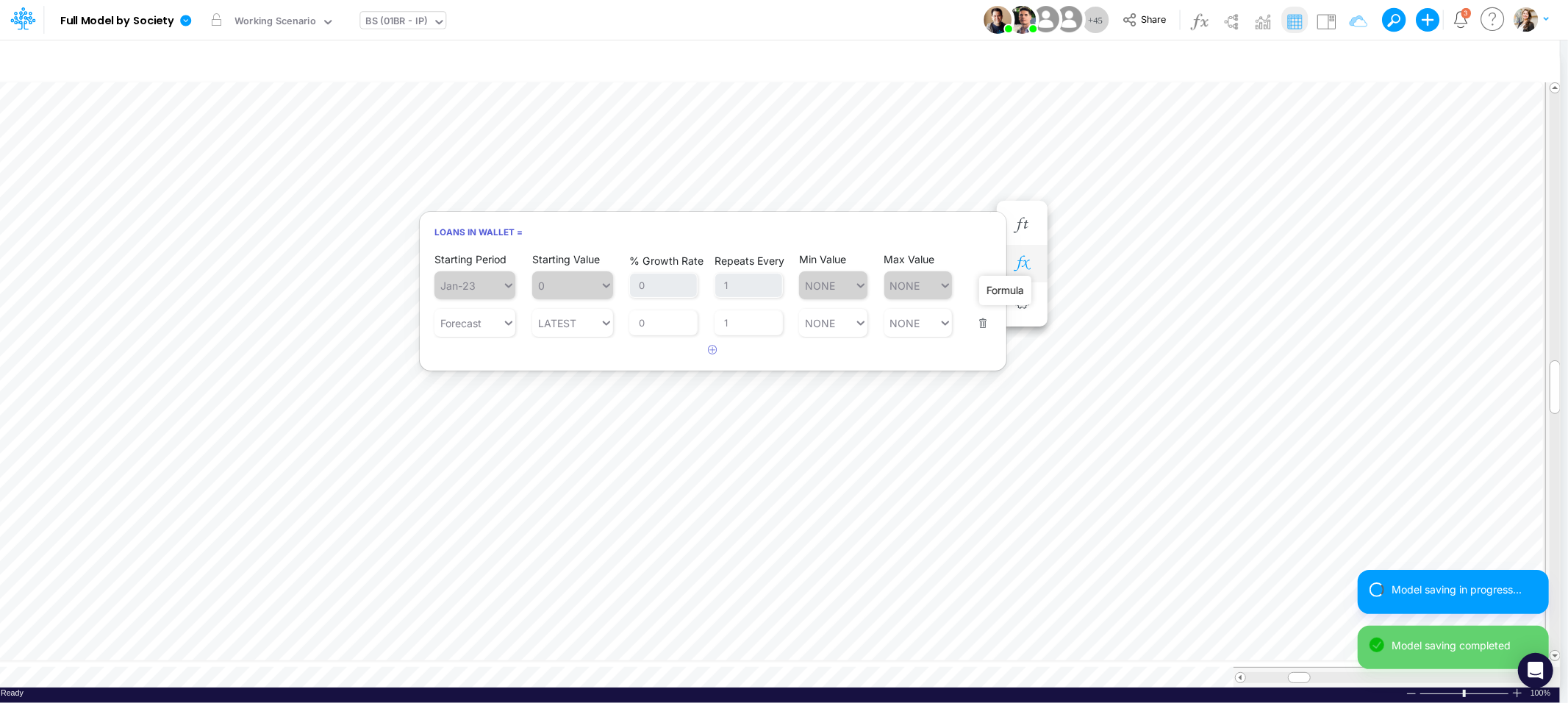
click at [1026, 263] on icon "button" at bounding box center [1022, 264] width 22 height 15
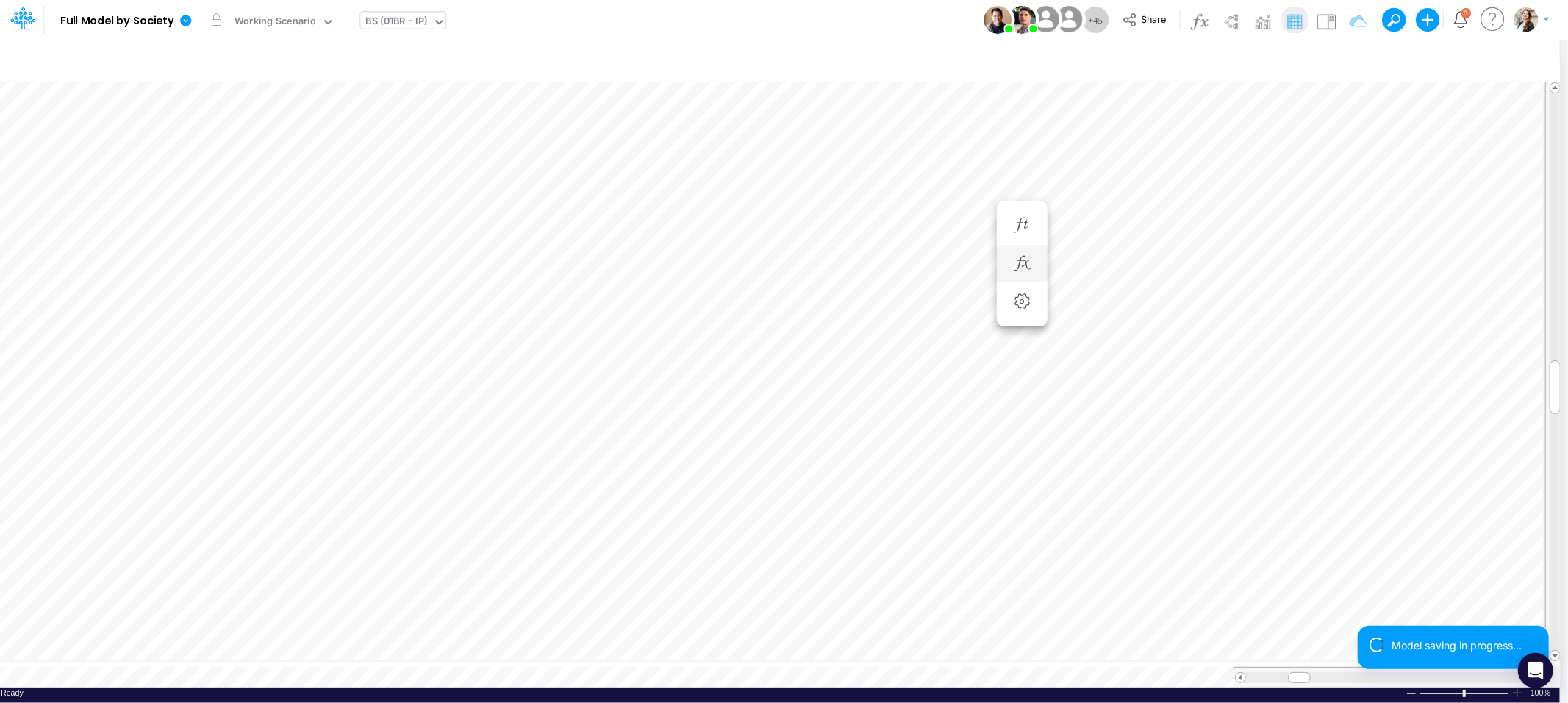
scroll to position [0, 1]
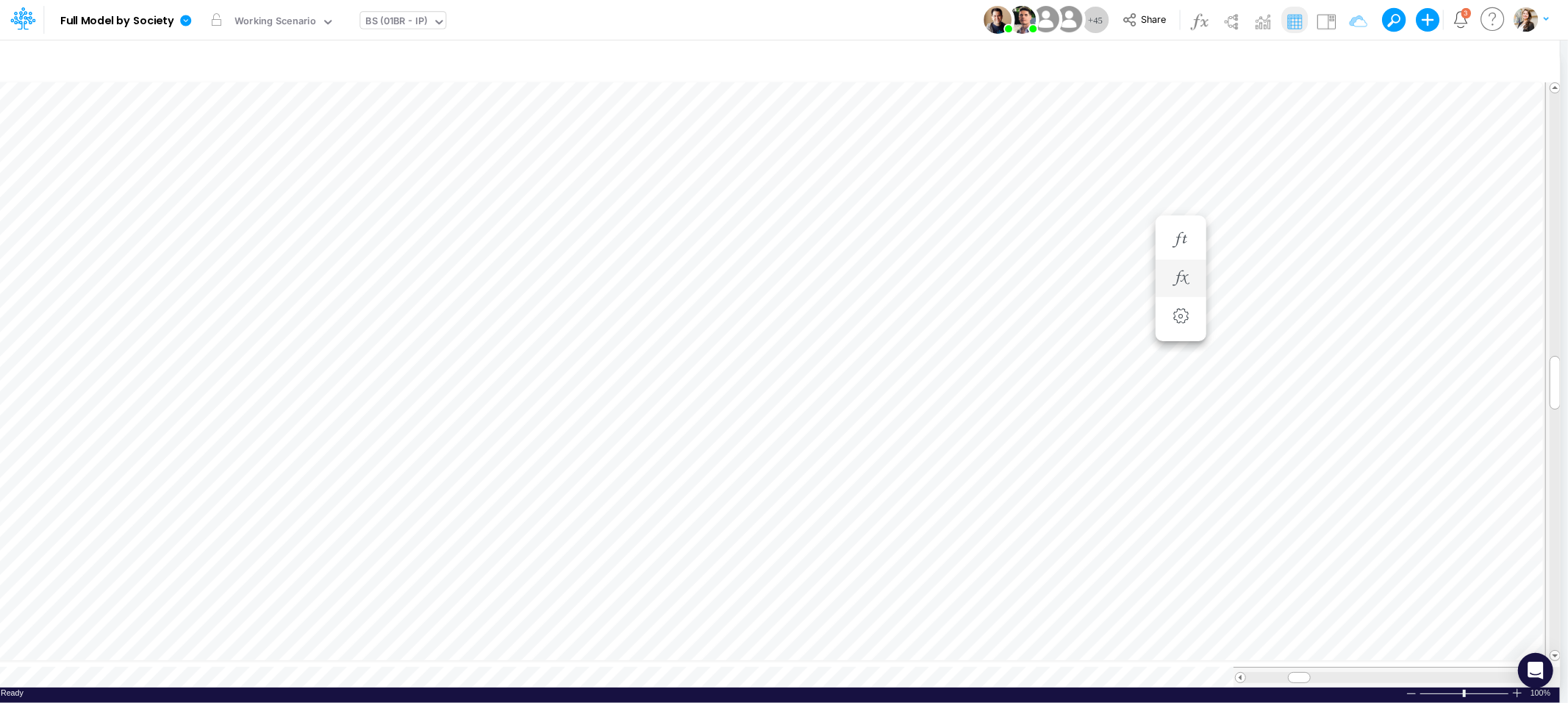
scroll to position [0, 1]
click at [389, 19] on div "BS (01BR - IP)" at bounding box center [397, 22] width 62 height 17
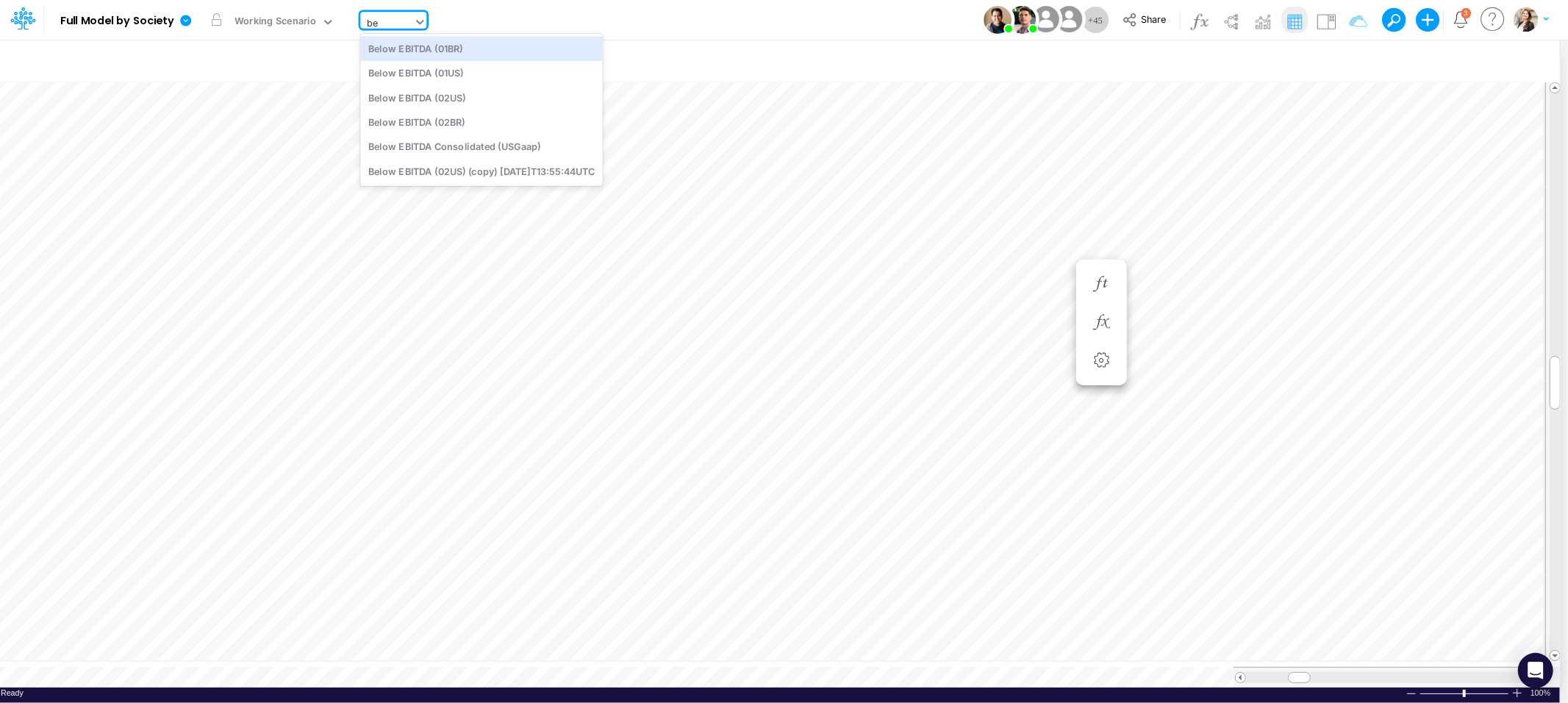
scroll to position [0, 0]
type input "bel"
click at [400, 42] on div "Below EBITDA (01BR)" at bounding box center [481, 47] width 241 height 24
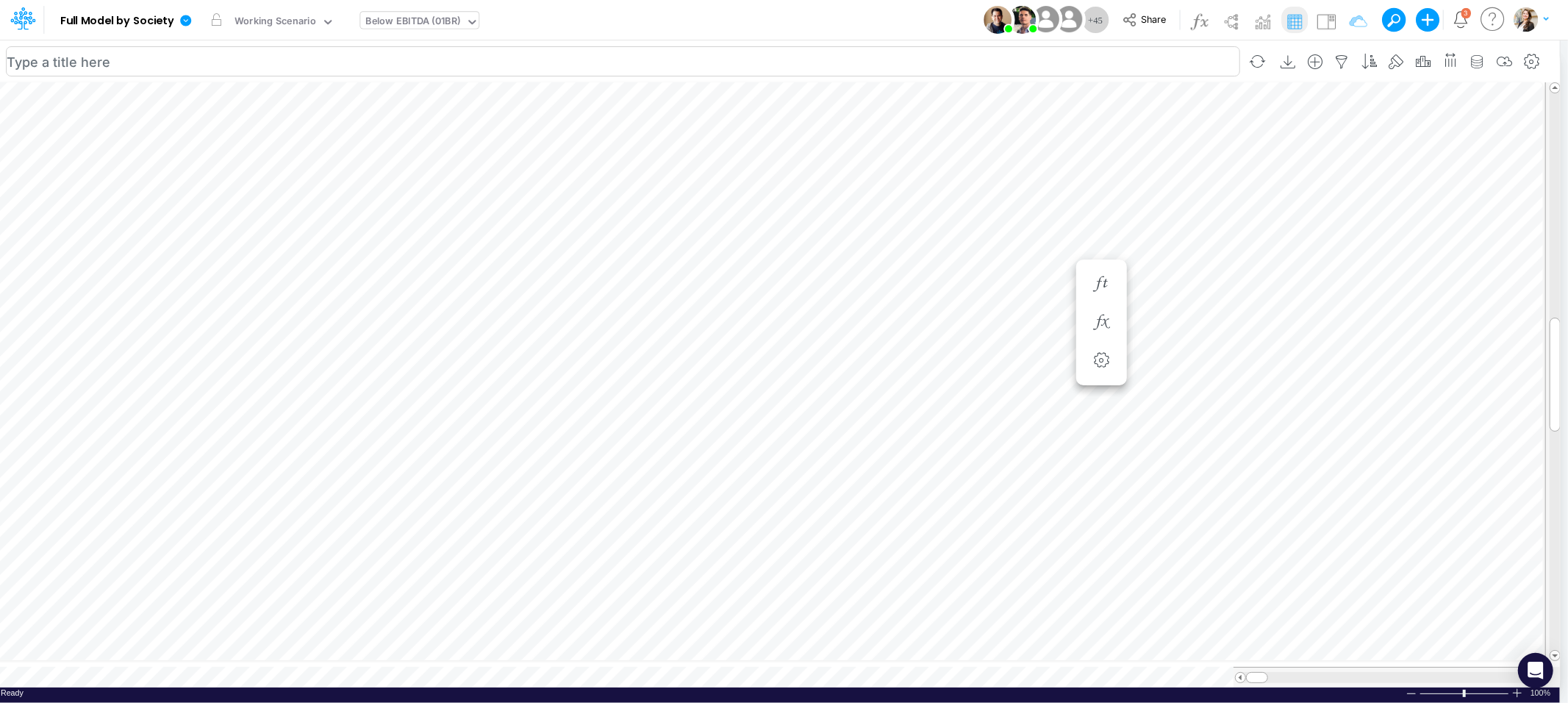
scroll to position [0, 1]
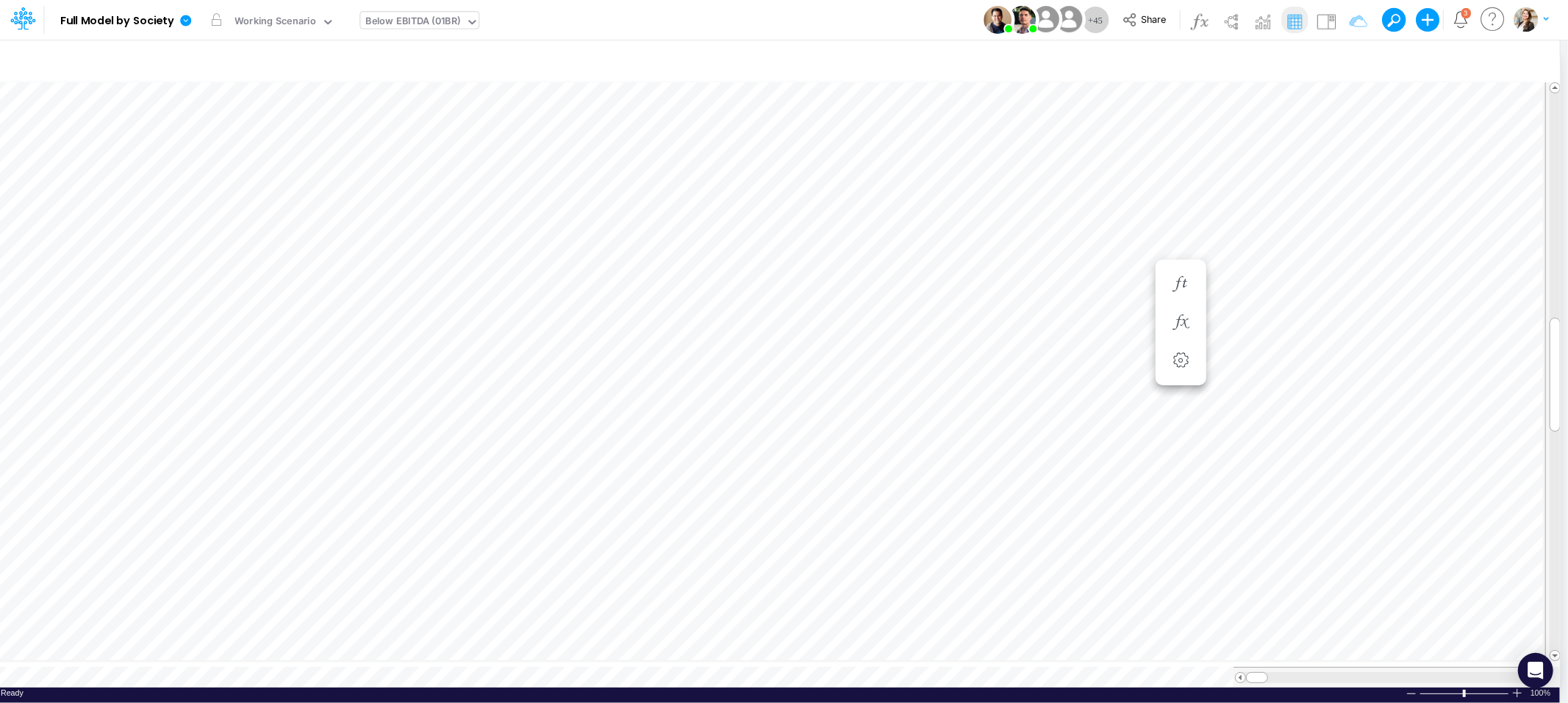
scroll to position [0, 1]
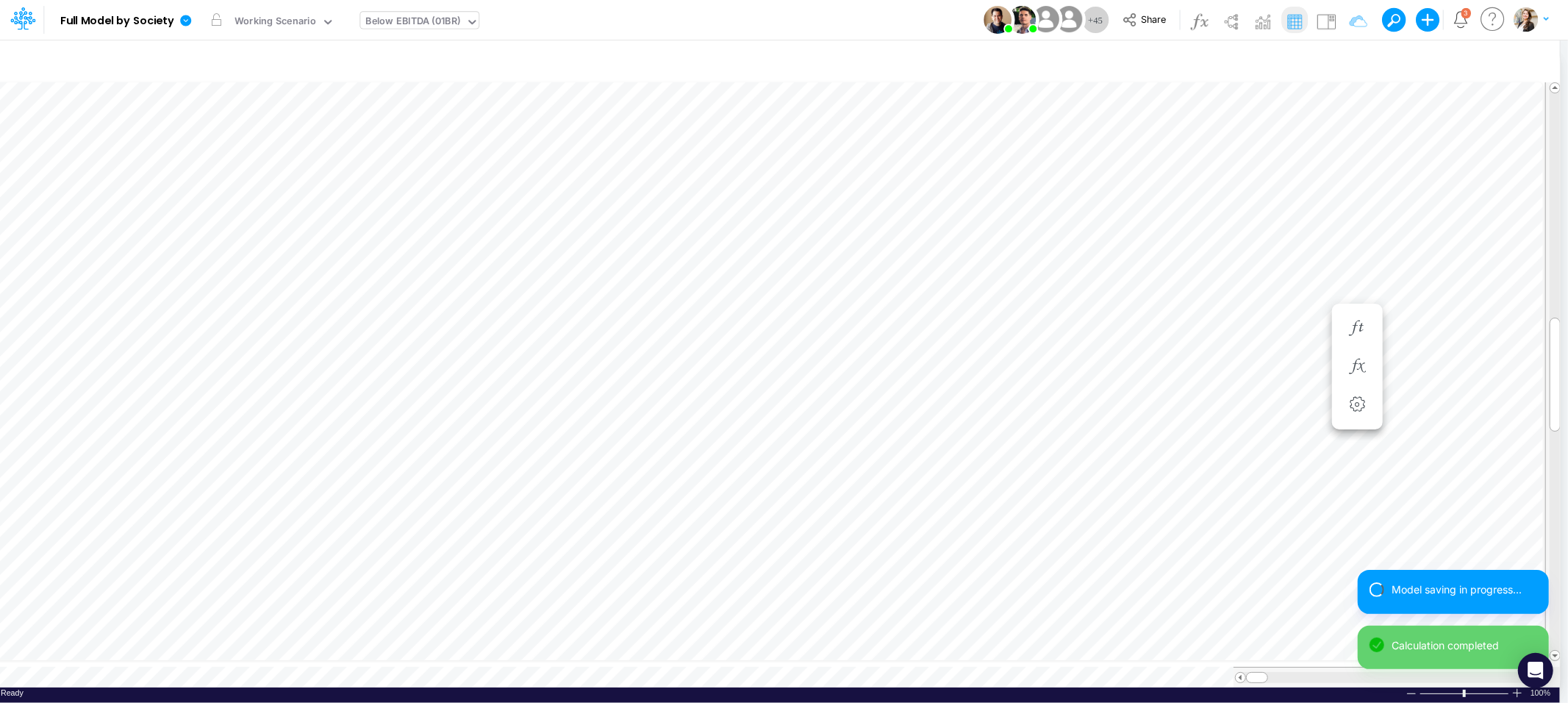
scroll to position [0, 1]
click at [1356, 314] on icon "button" at bounding box center [1357, 314] width 22 height 15
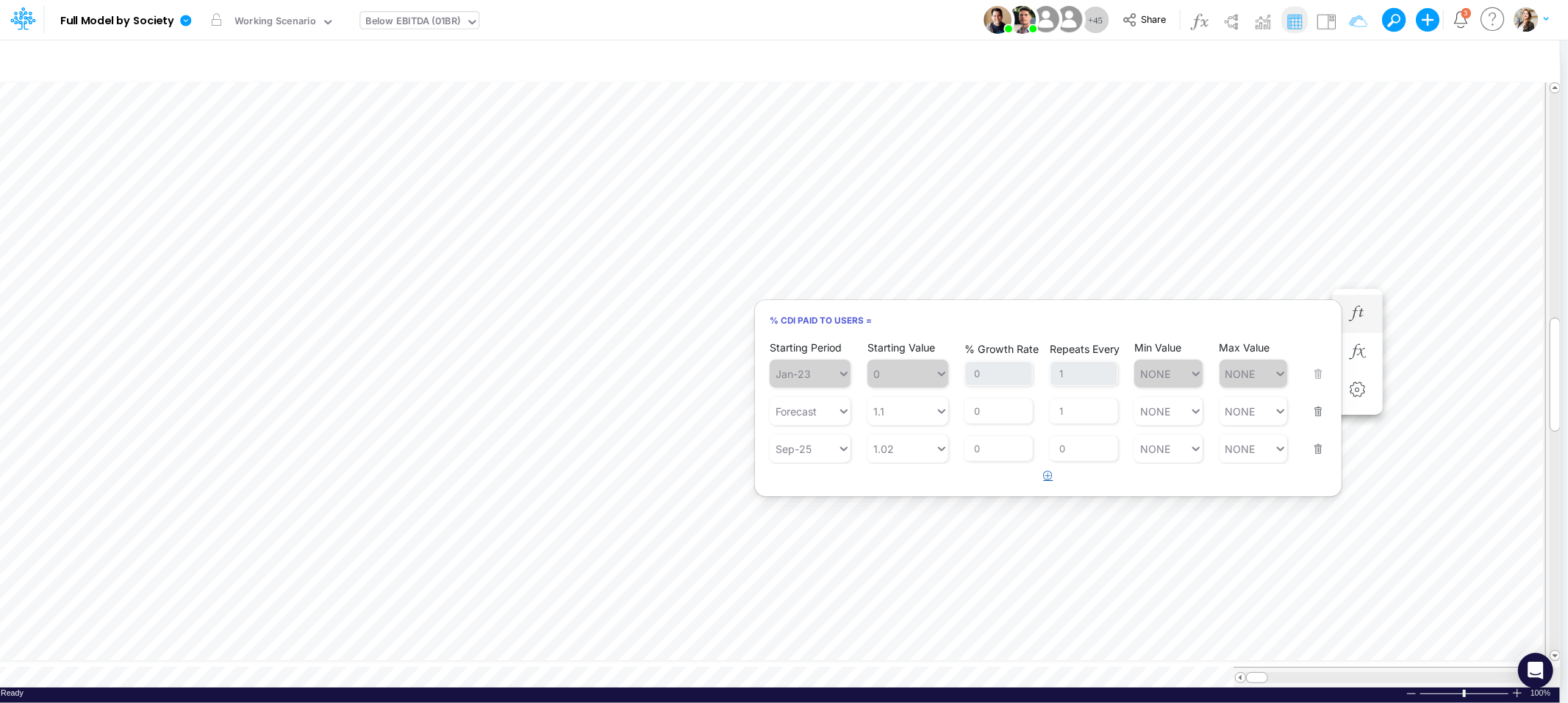
click at [1051, 476] on icon "button" at bounding box center [1049, 475] width 10 height 10
click at [834, 492] on div "Type to search..." at bounding box center [803, 486] width 68 height 21
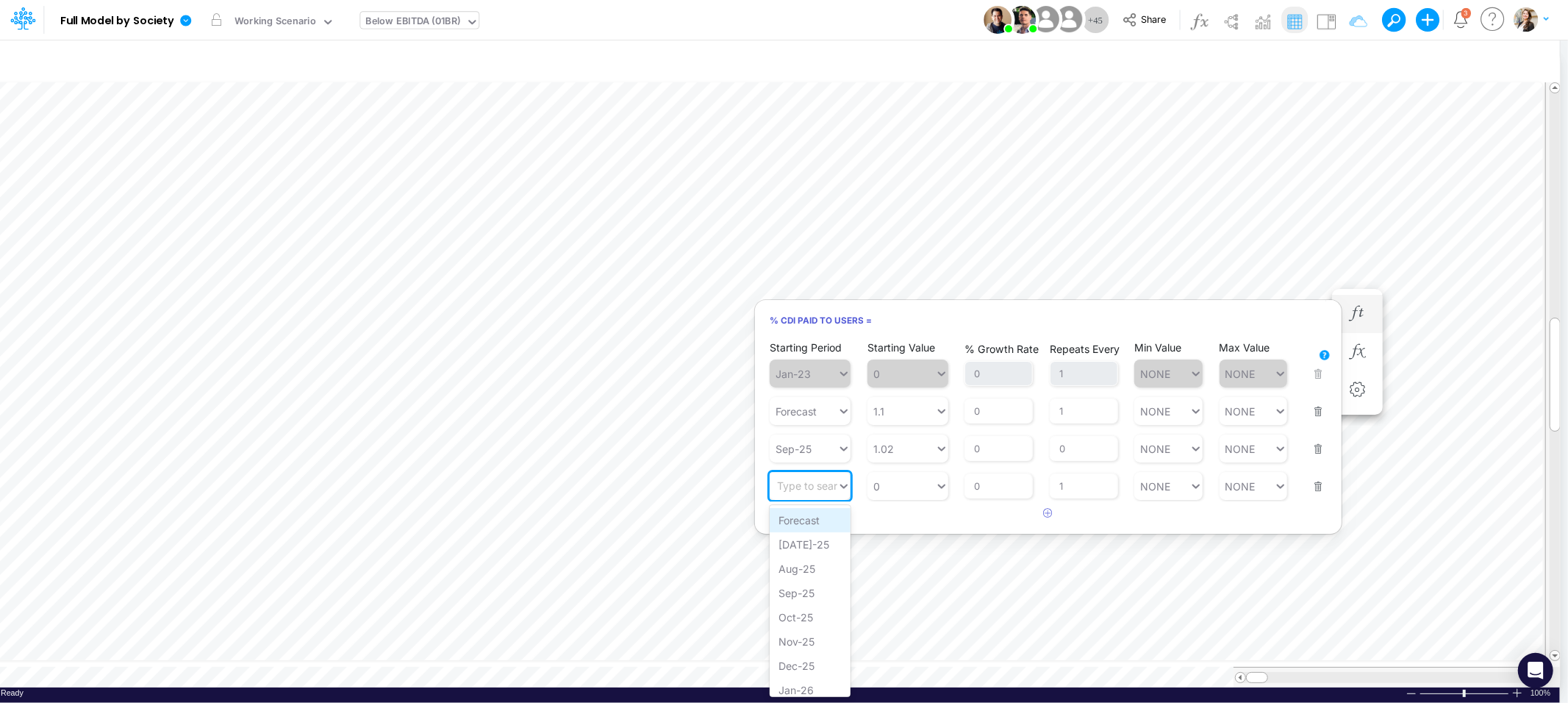
click at [826, 518] on div "Forecast" at bounding box center [810, 520] width 81 height 24
click at [1066, 451] on input "0" at bounding box center [1083, 448] width 69 height 25
type input "1"
click at [1320, 484] on div "Starting Period Type to search... Starting Value 0 % Growth Rate 0 Repeats Ever…" at bounding box center [1048, 477] width 557 height 46
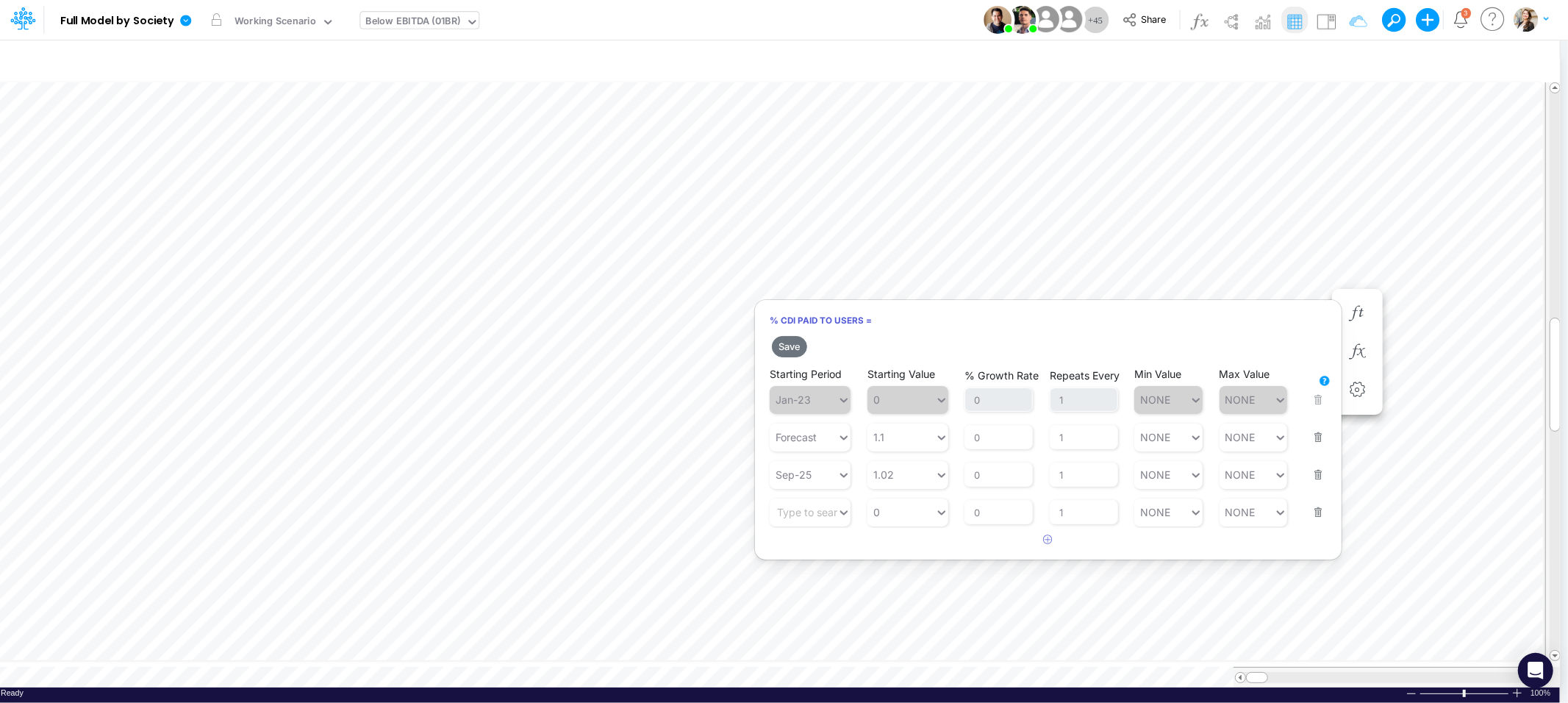
click at [1317, 512] on button "button" at bounding box center [1313, 502] width 19 height 40
click at [786, 347] on button "Save" at bounding box center [789, 347] width 36 height 21
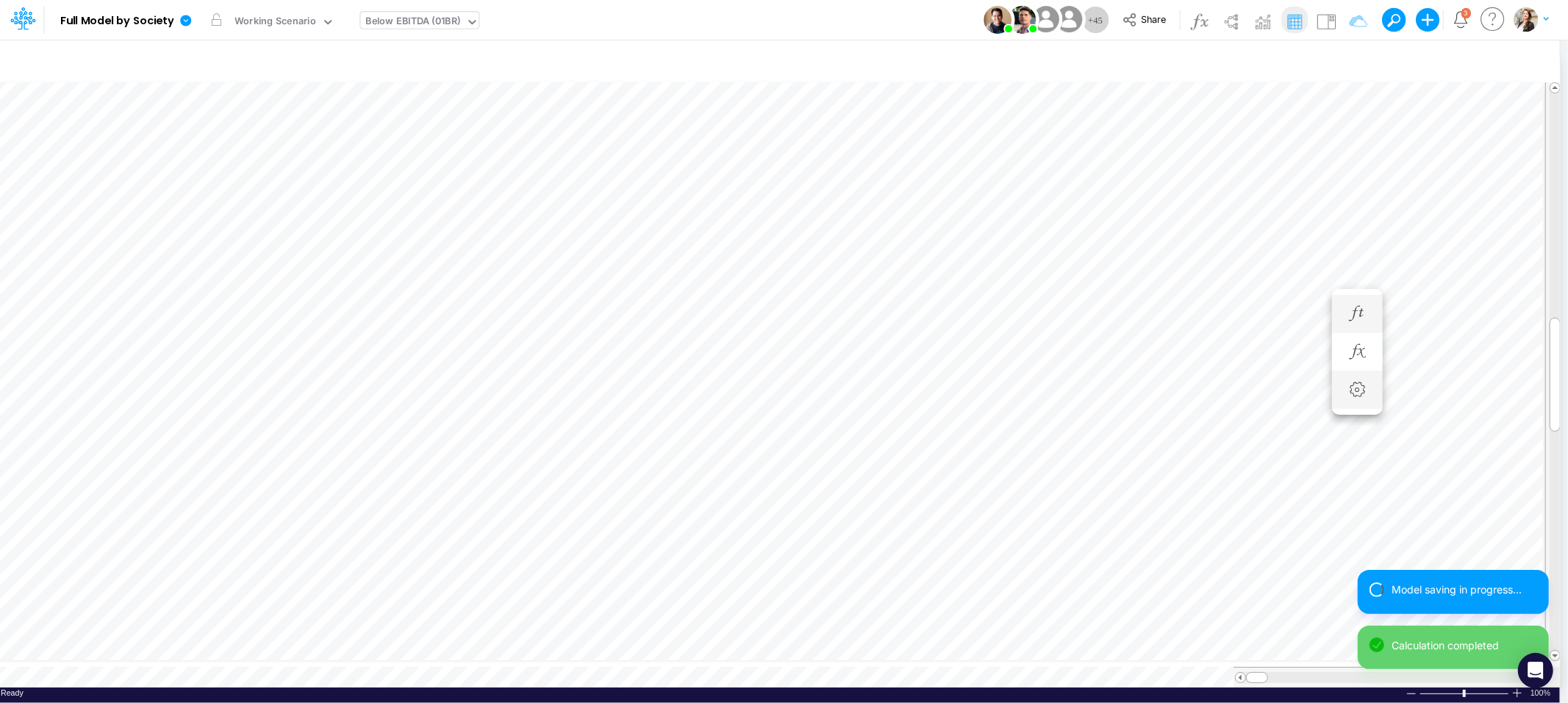
scroll to position [0, 1]
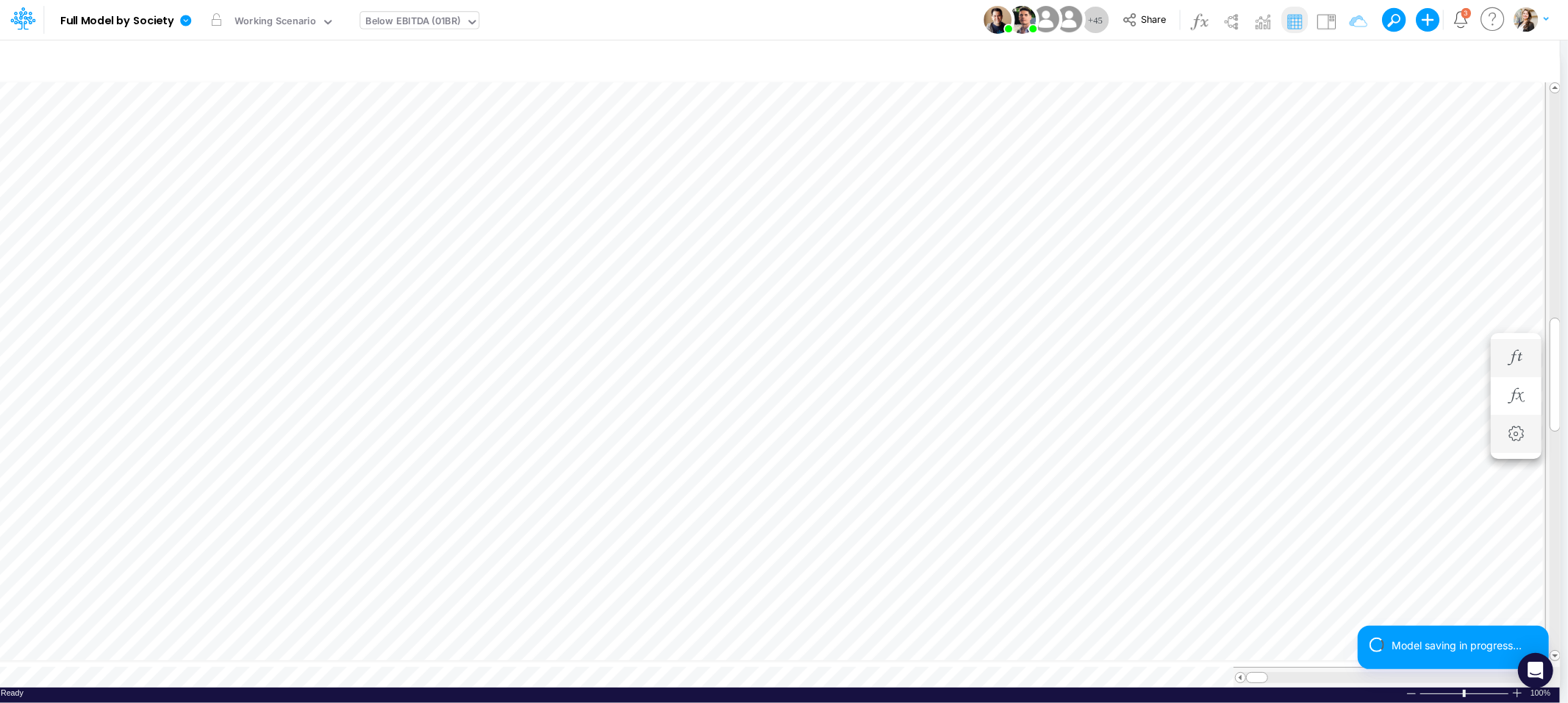
scroll to position [0, 1]
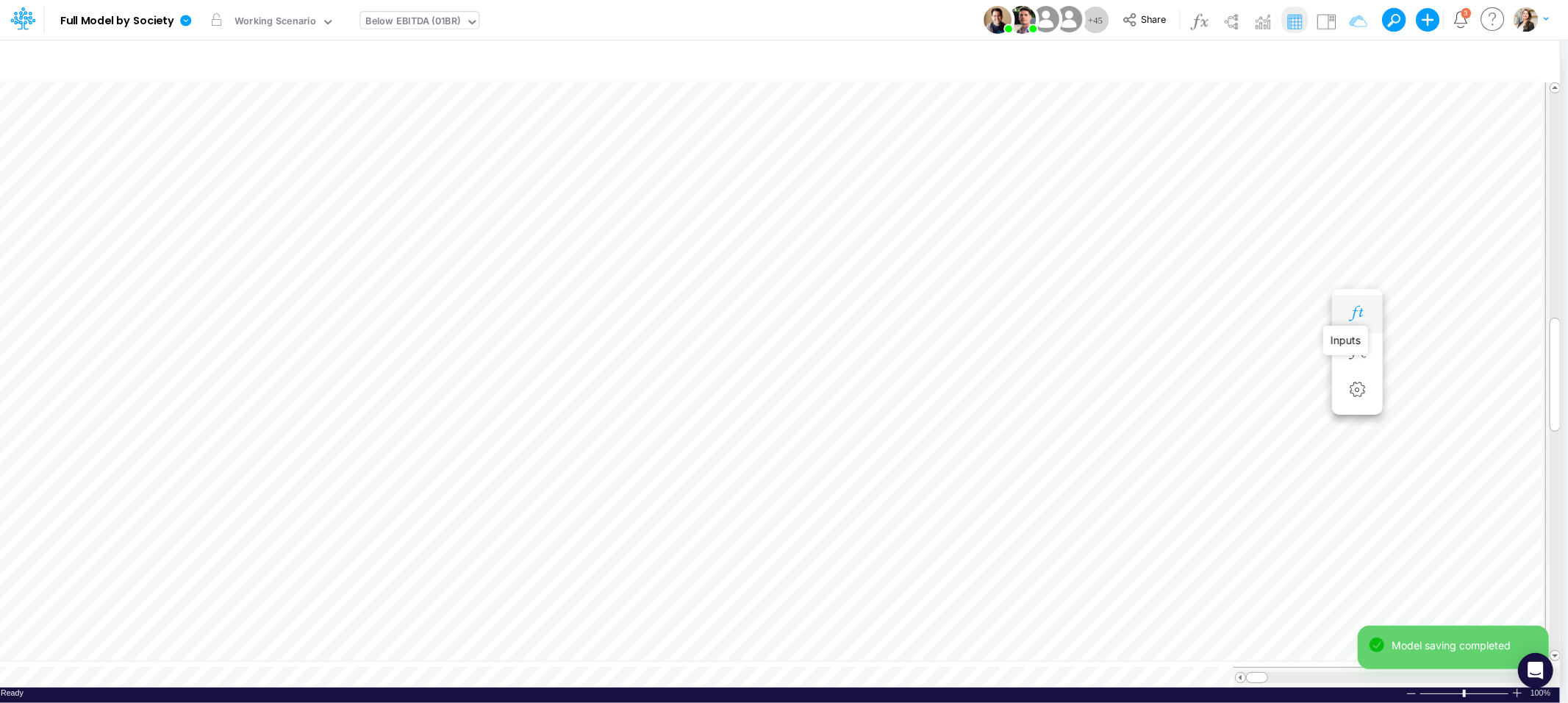
click at [1353, 314] on icon "button" at bounding box center [1357, 314] width 22 height 15
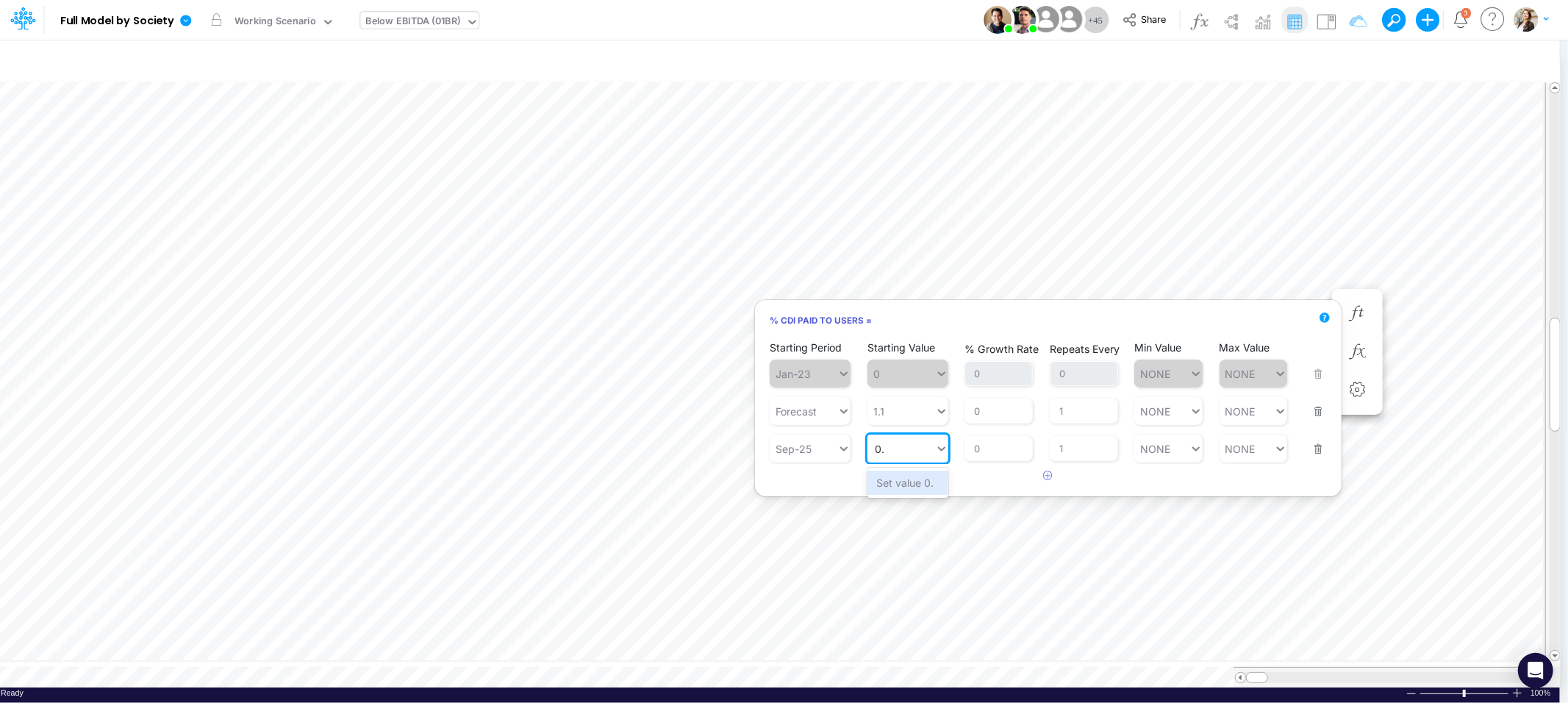
type input "0"
type input "102%"
click at [983, 474] on article at bounding box center [1048, 475] width 586 height 24
click at [897, 460] on div "0.0102 0.0102" at bounding box center [908, 448] width 81 height 28
click at [927, 479] on div "Set value 102%" at bounding box center [913, 482] width 94 height 24
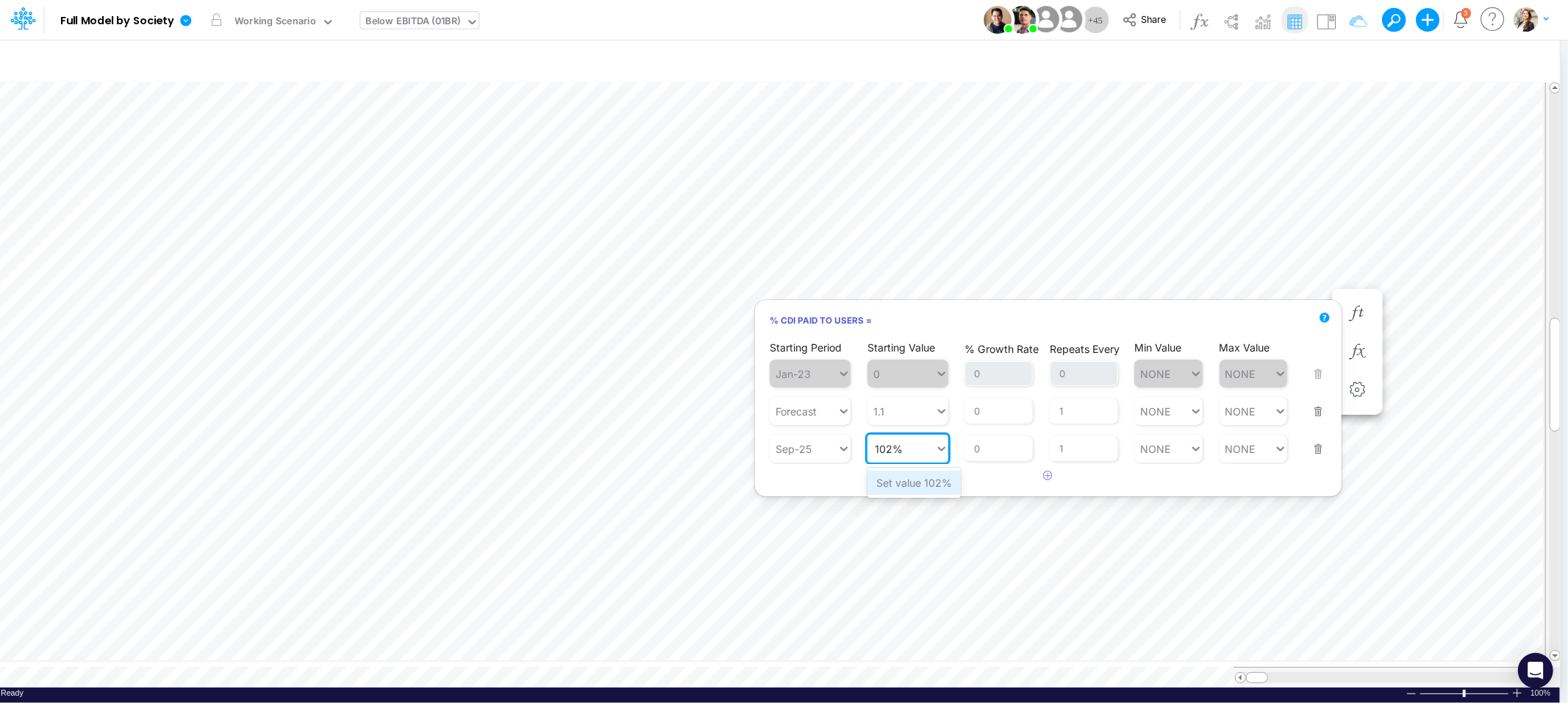
type input "102%"
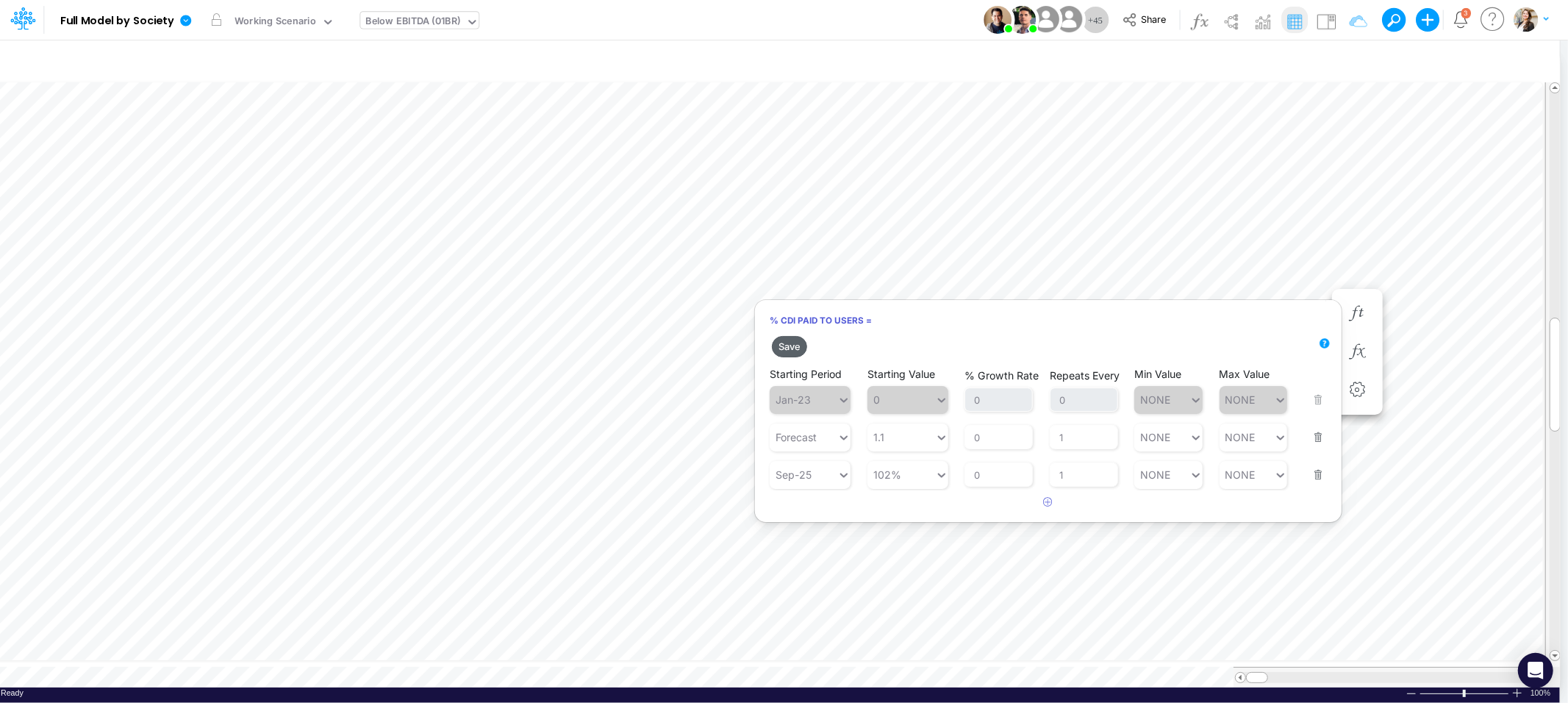
click at [794, 346] on button "Save" at bounding box center [789, 347] width 36 height 21
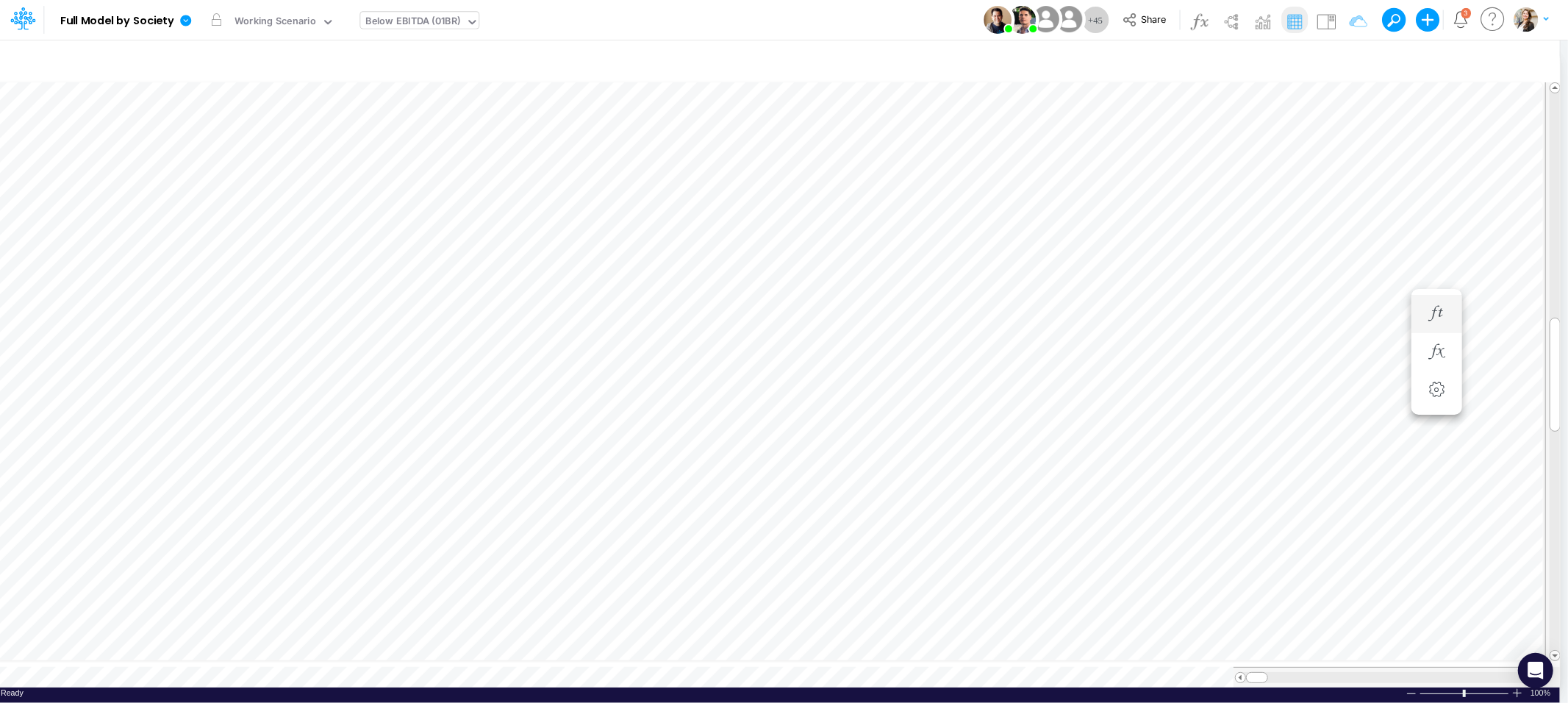
scroll to position [0, 1]
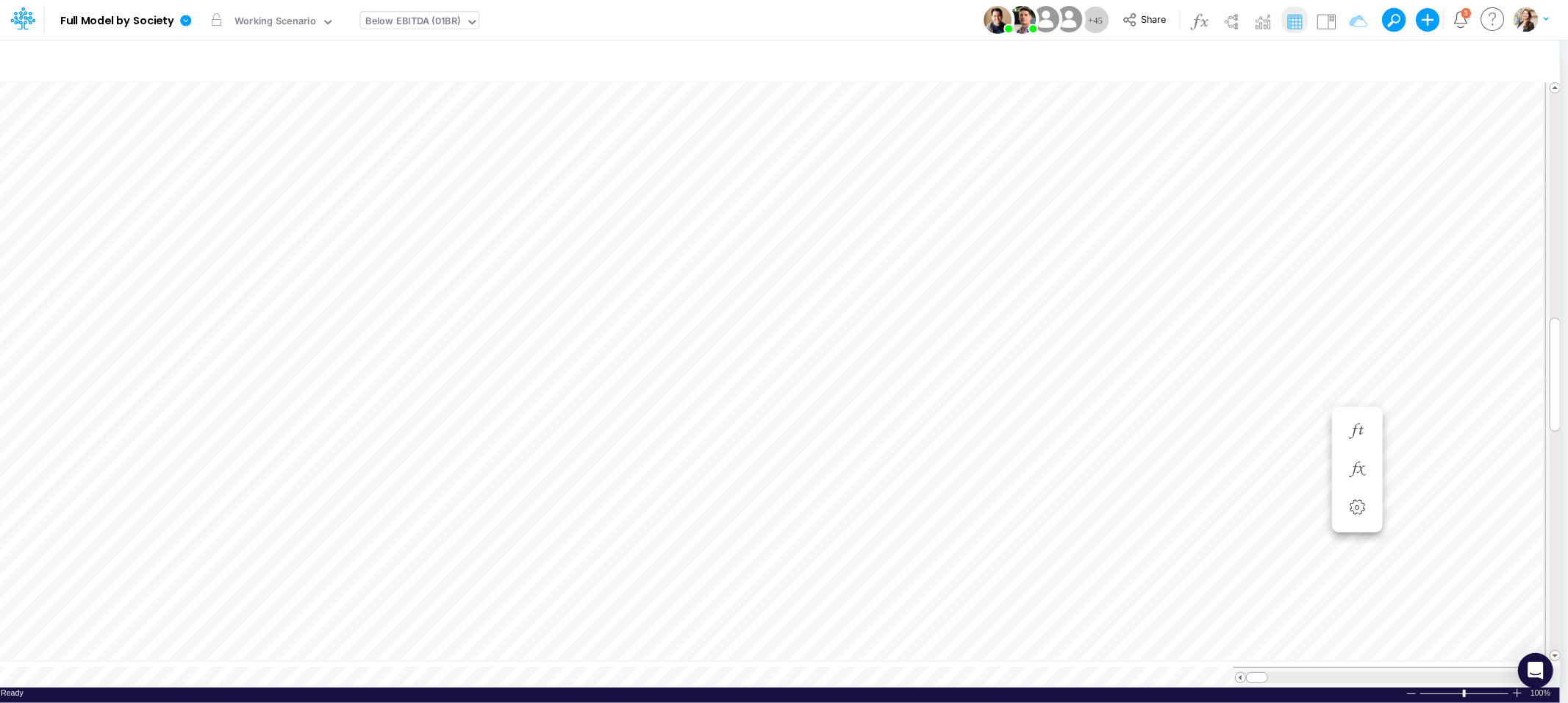
scroll to position [0, 1]
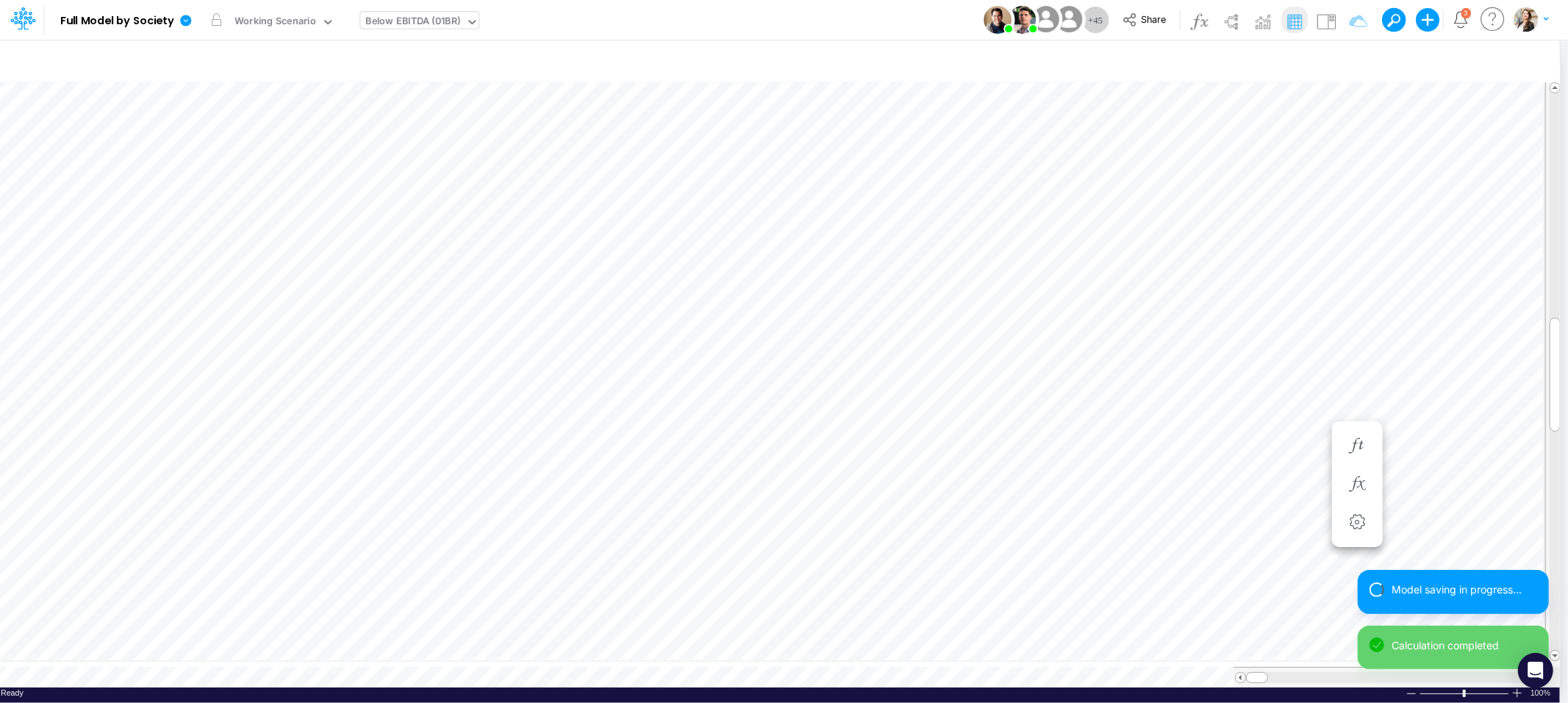
scroll to position [0, 1]
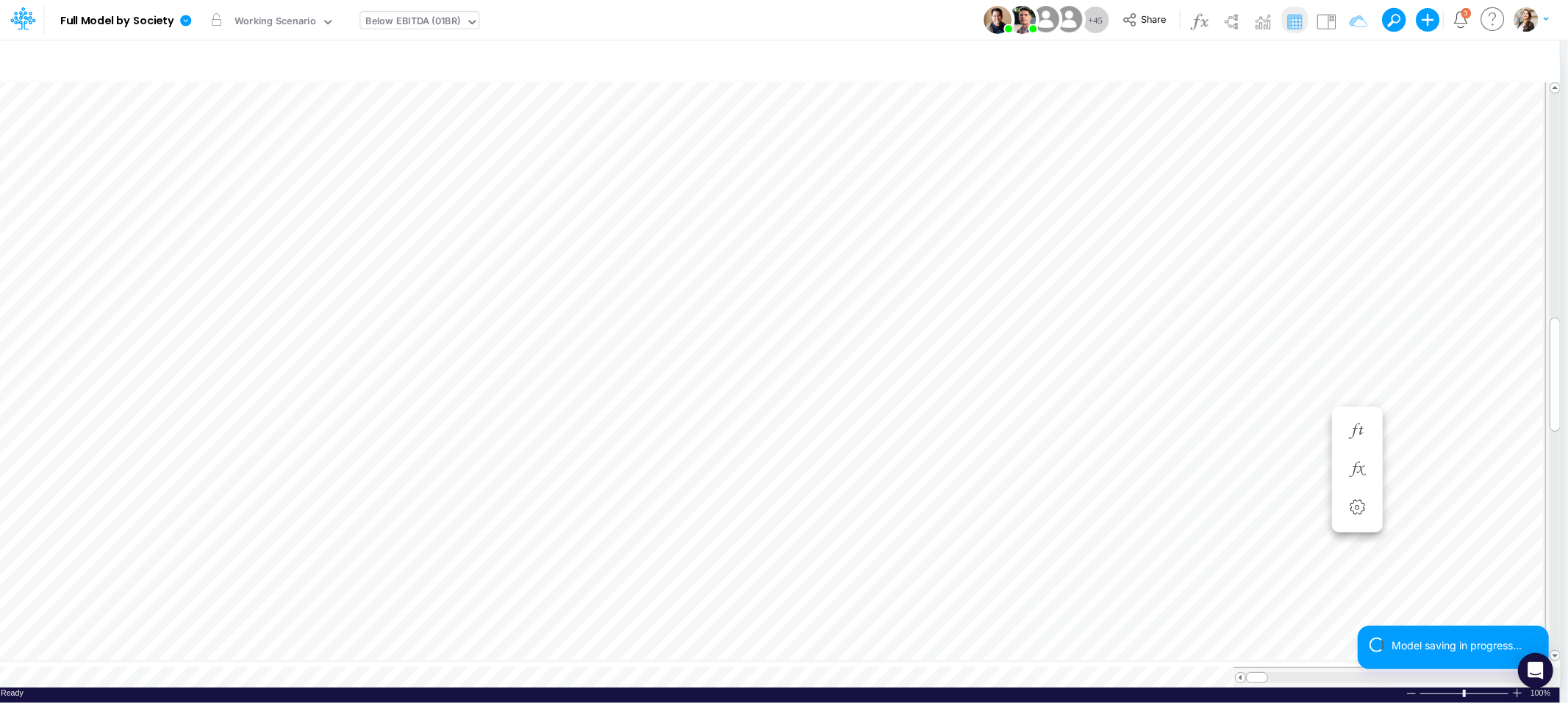
scroll to position [0, 1]
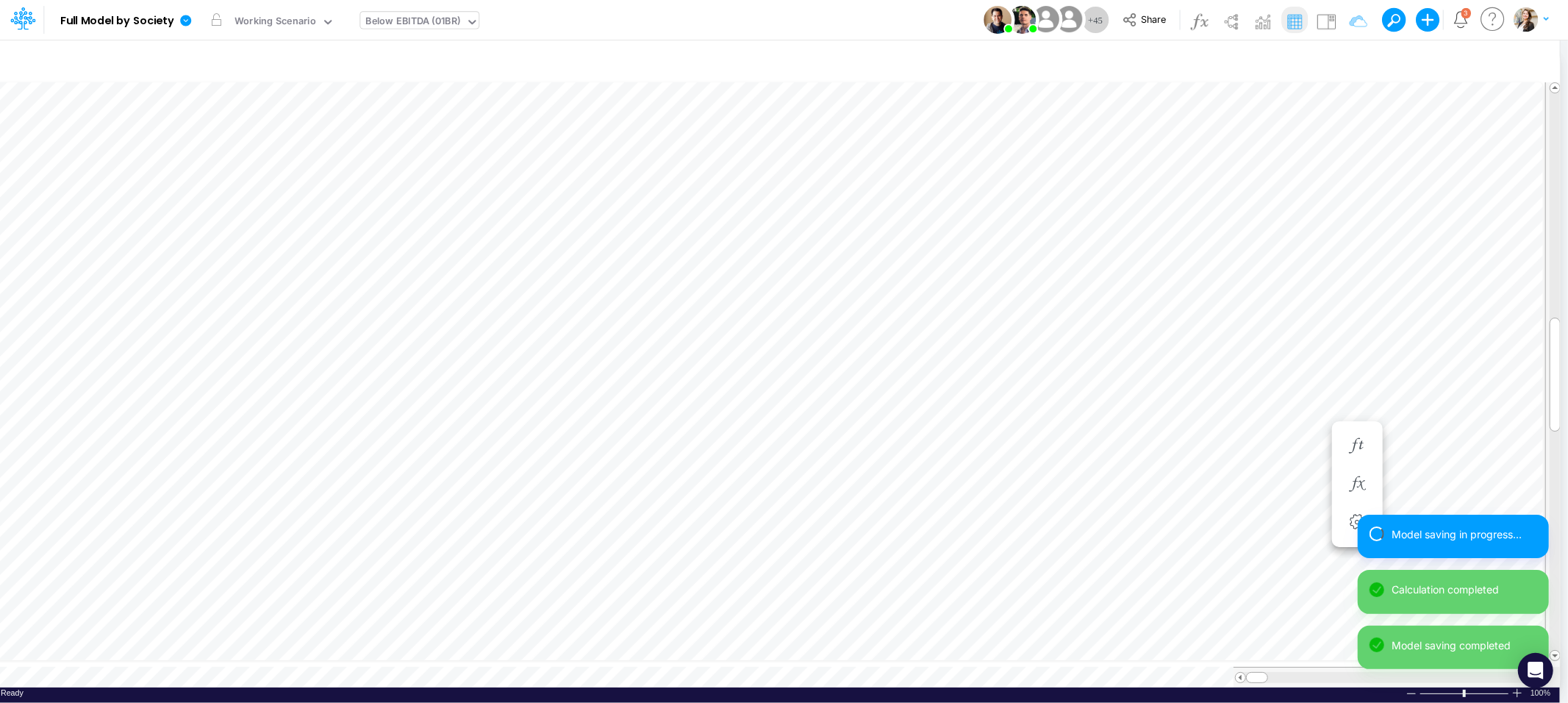
scroll to position [0, 1]
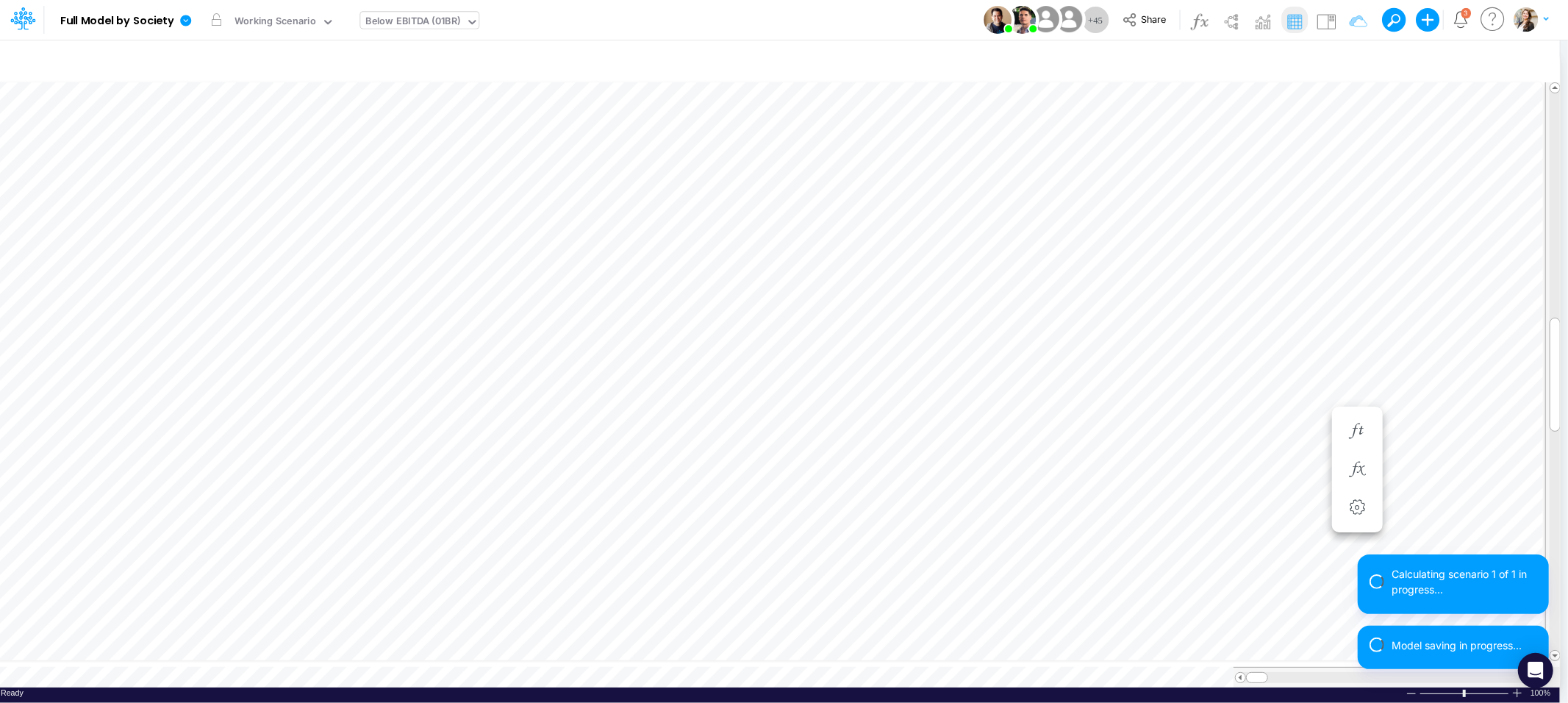
scroll to position [0, 1]
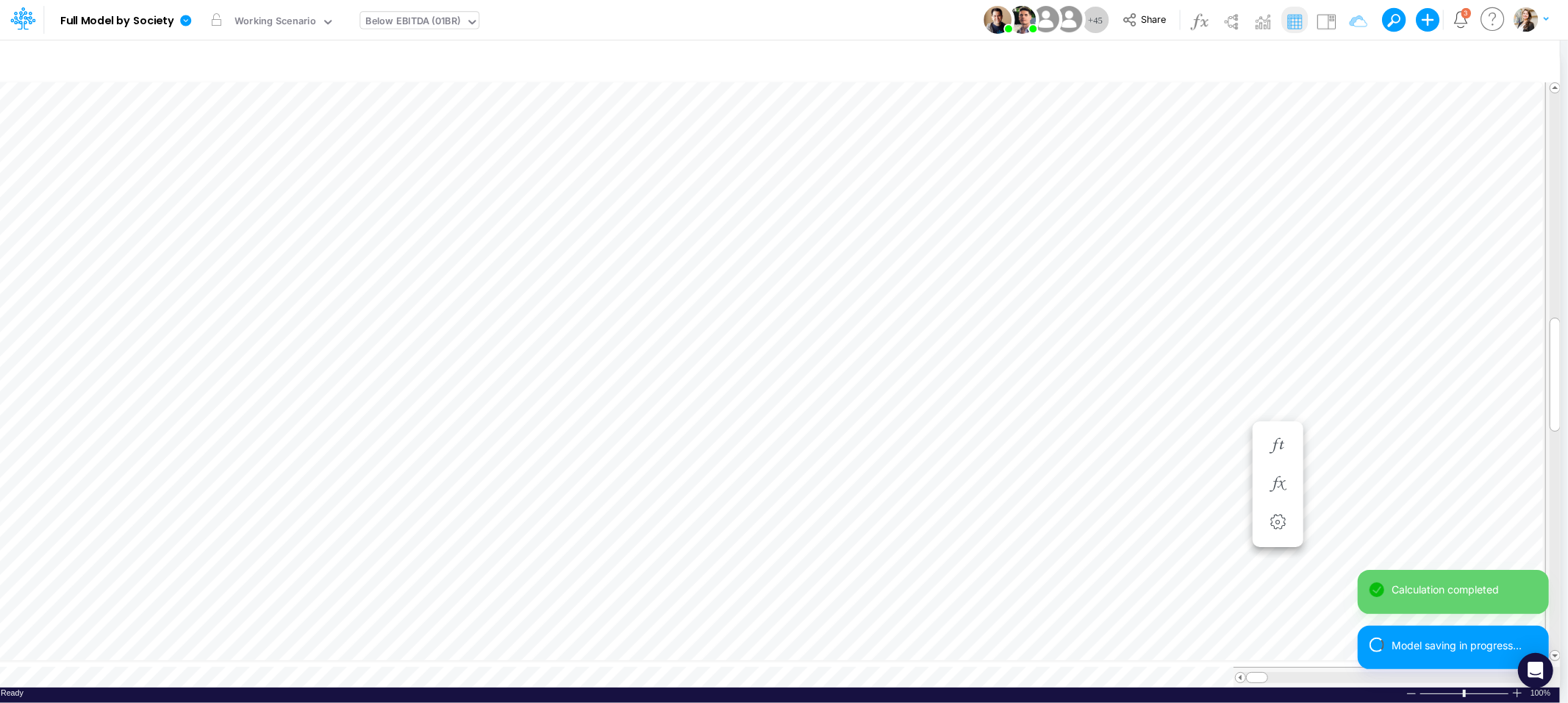
scroll to position [0, 1]
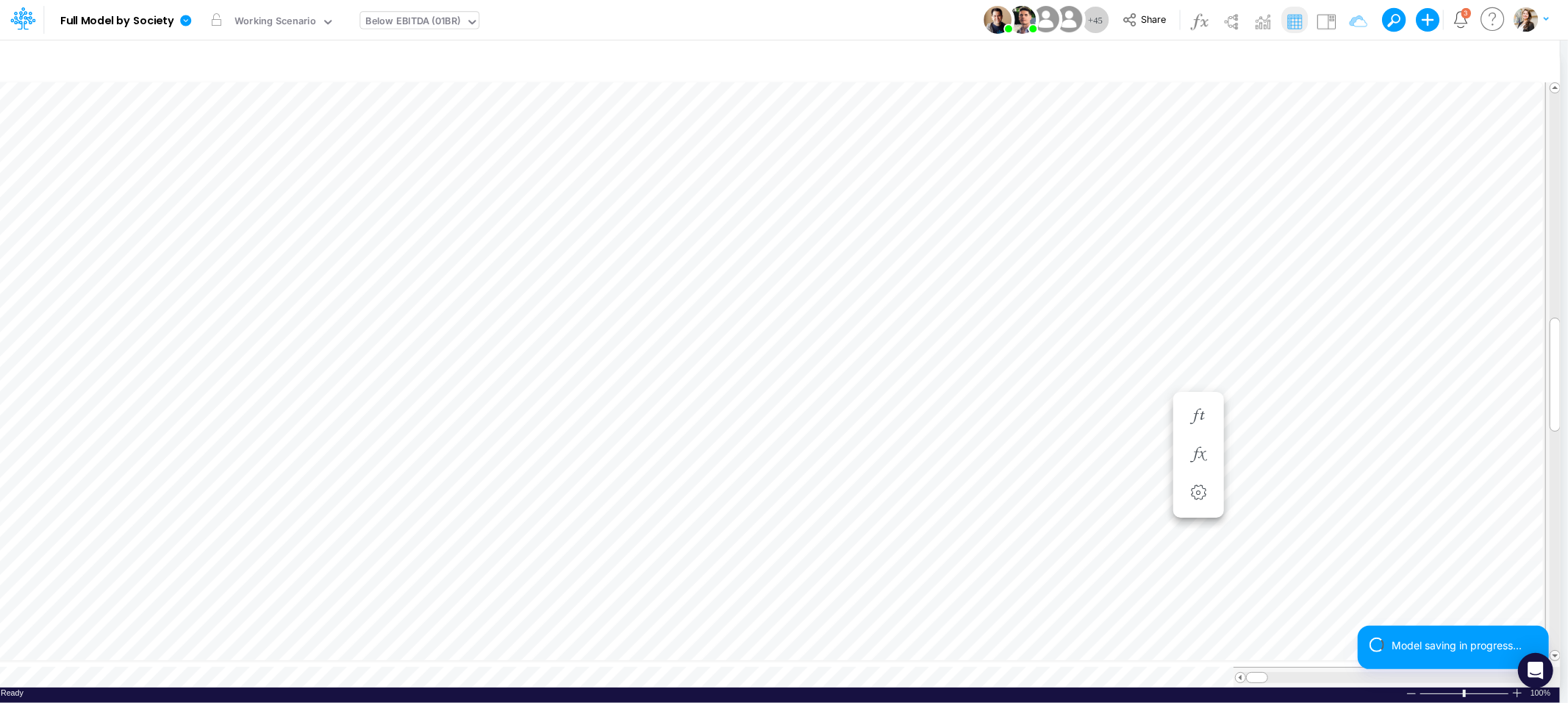
scroll to position [0, 1]
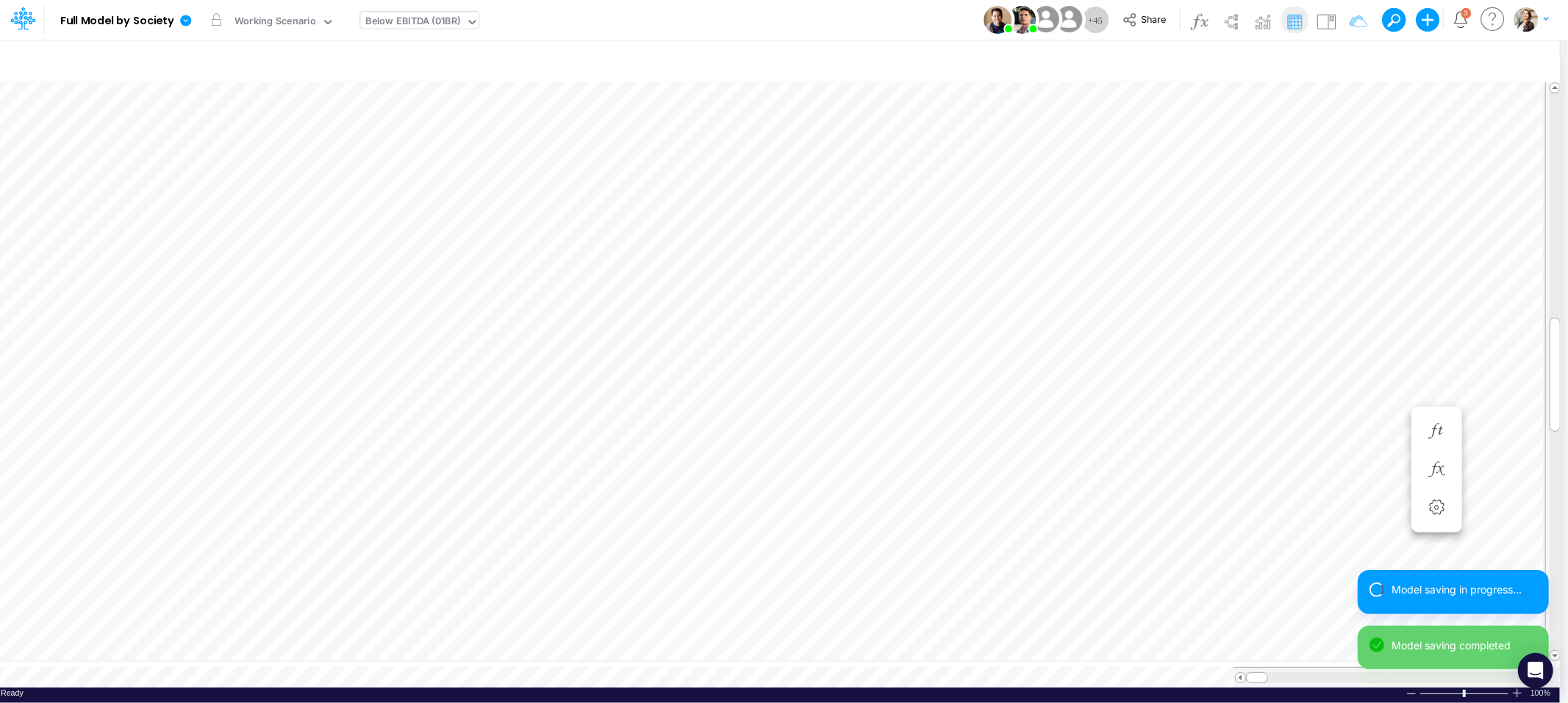
scroll to position [0, 1]
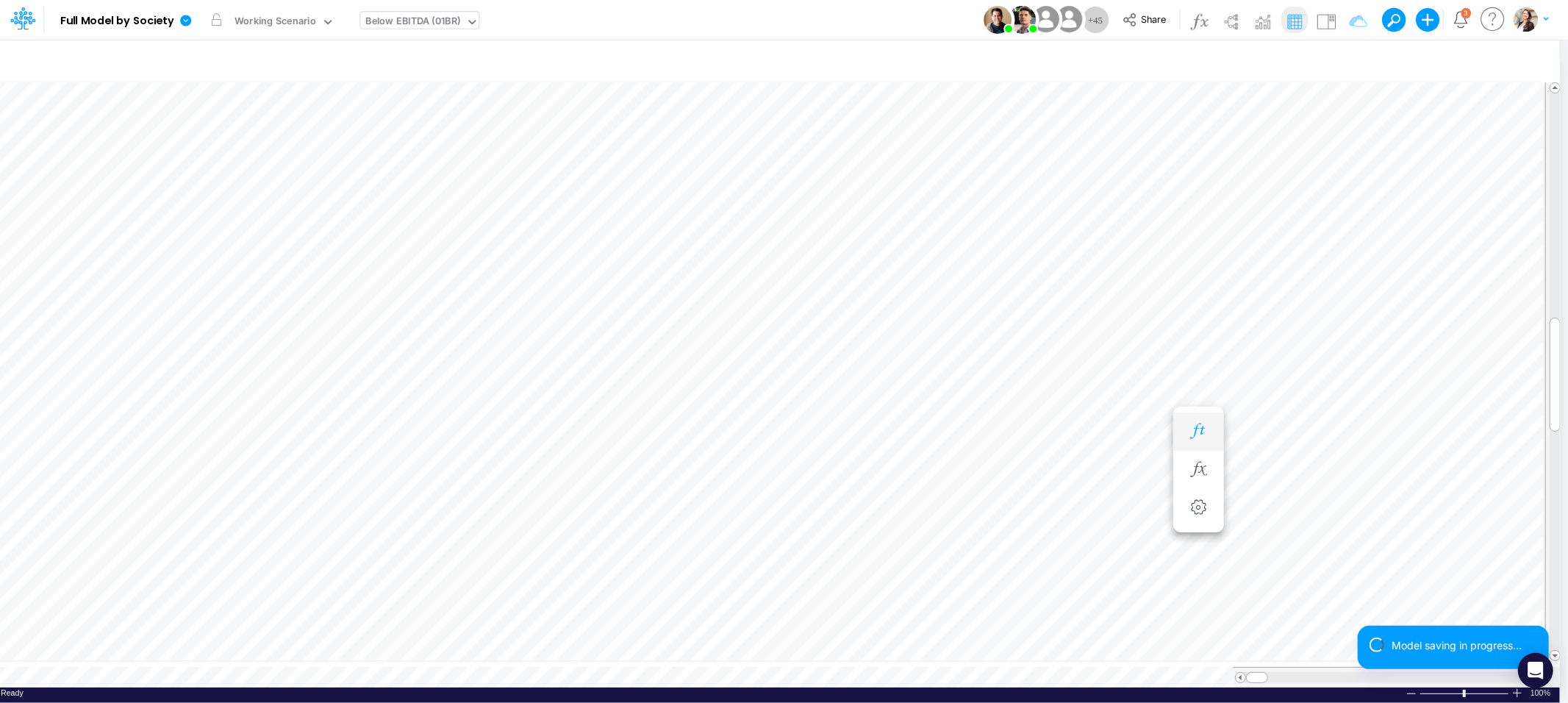
click at [1188, 426] on icon "button" at bounding box center [1197, 431] width 22 height 15
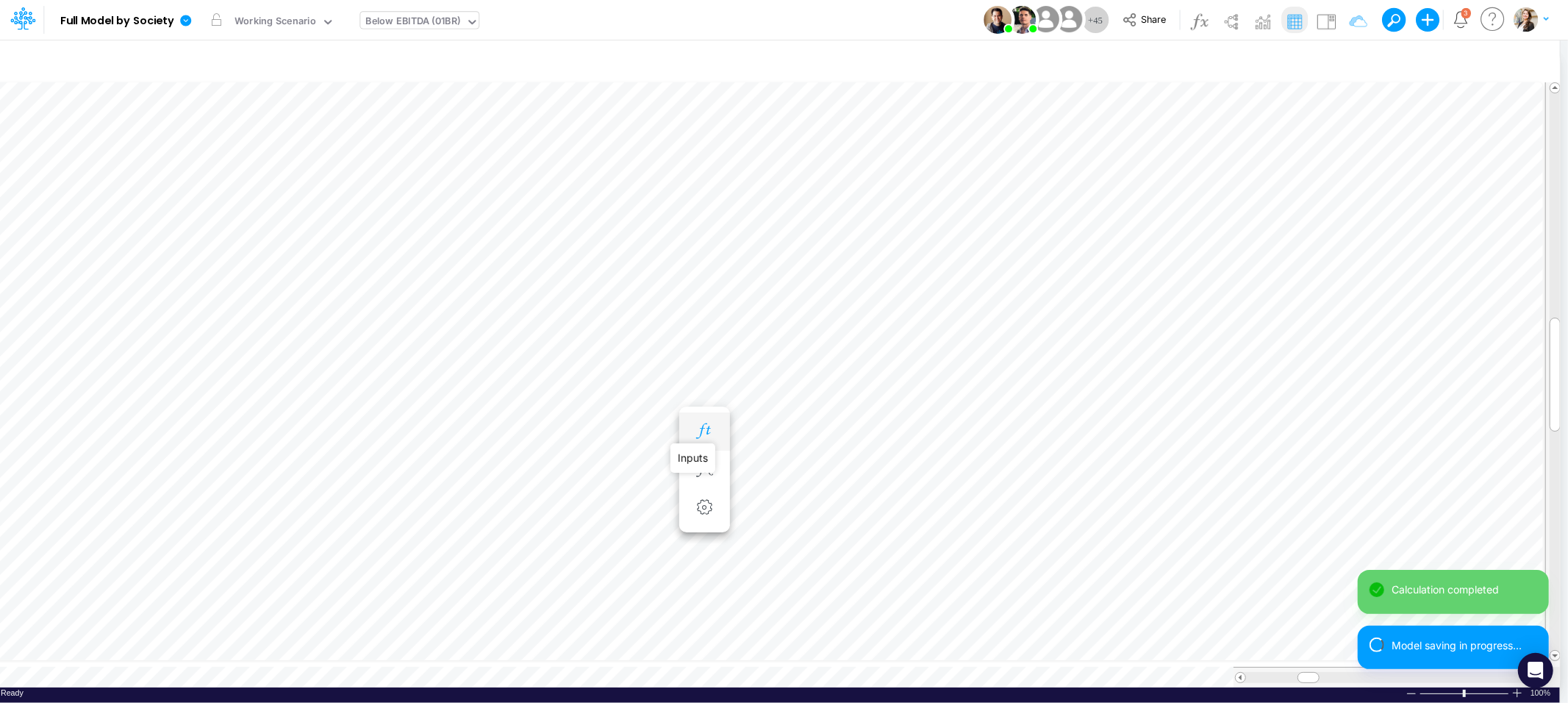
click at [703, 434] on icon "button" at bounding box center [704, 431] width 22 height 15
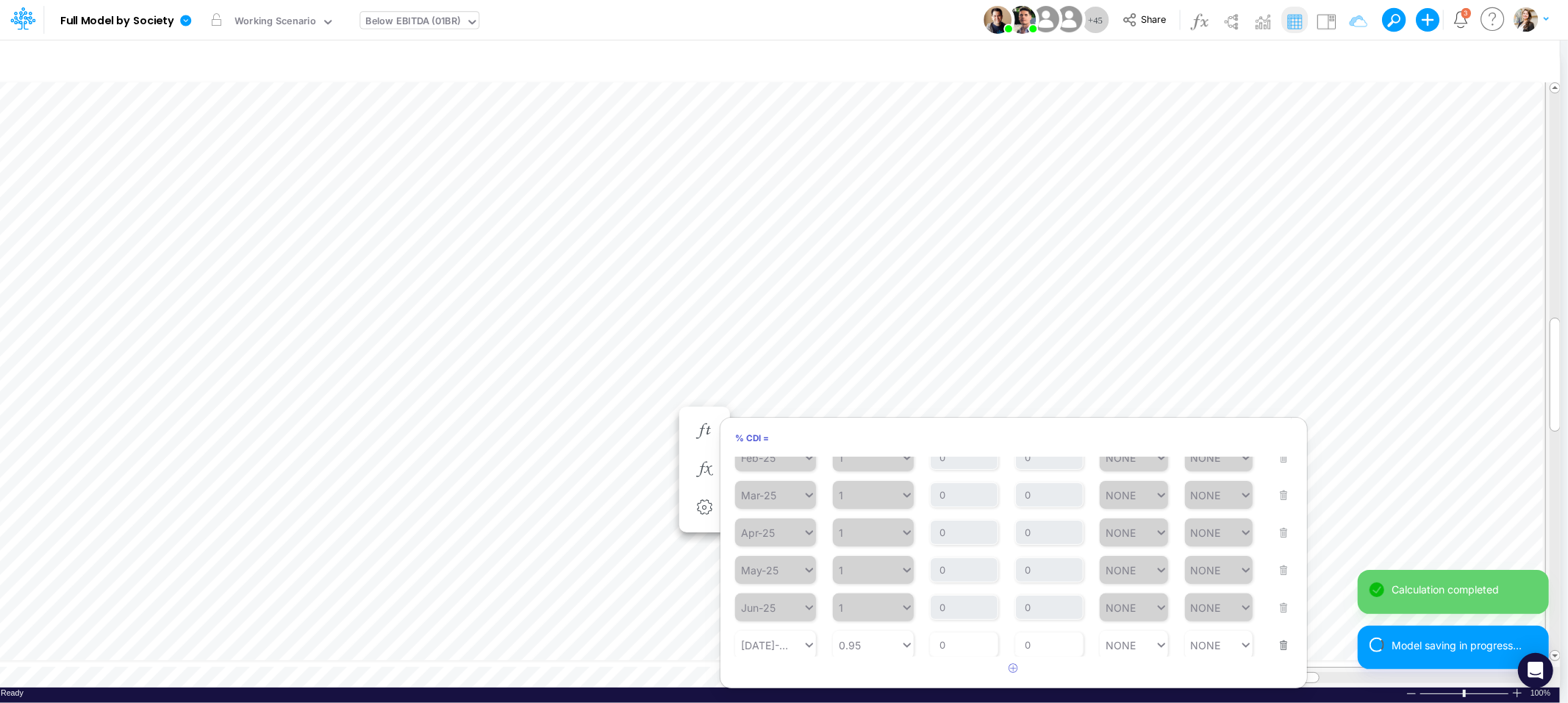
scroll to position [260, 0]
click at [1013, 666] on icon "button" at bounding box center [1014, 668] width 10 height 10
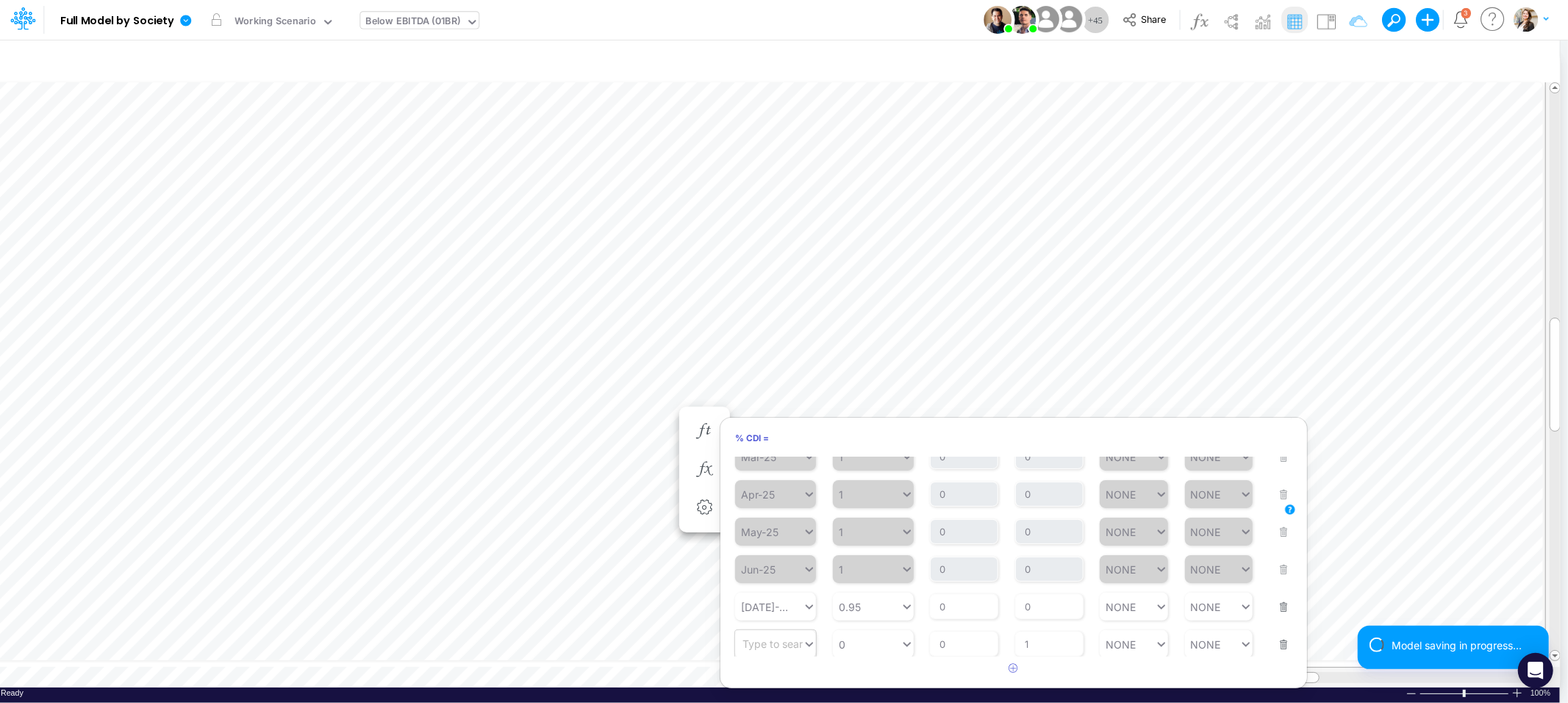
click at [805, 631] on div at bounding box center [806, 643] width 19 height 28
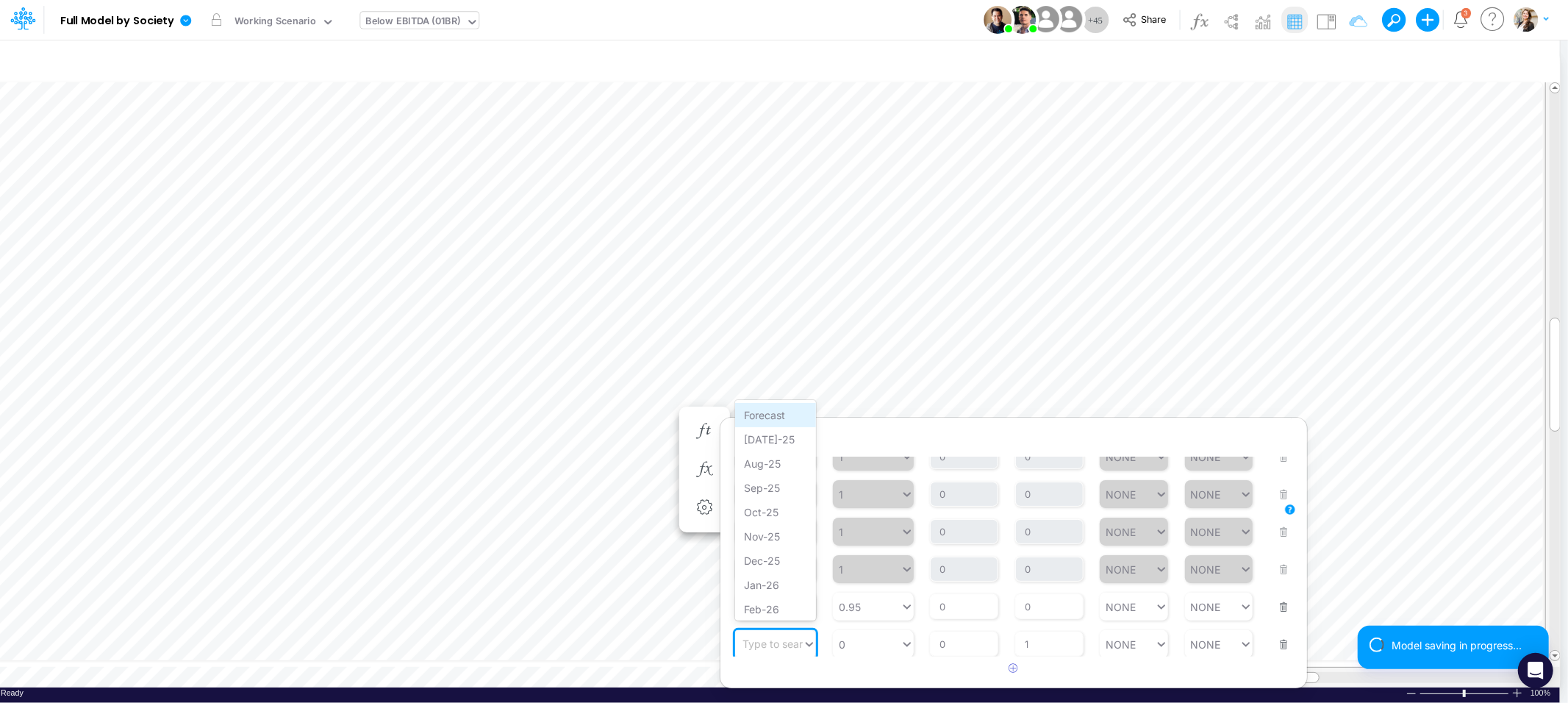
click at [776, 411] on div "Forecast" at bounding box center [775, 414] width 81 height 24
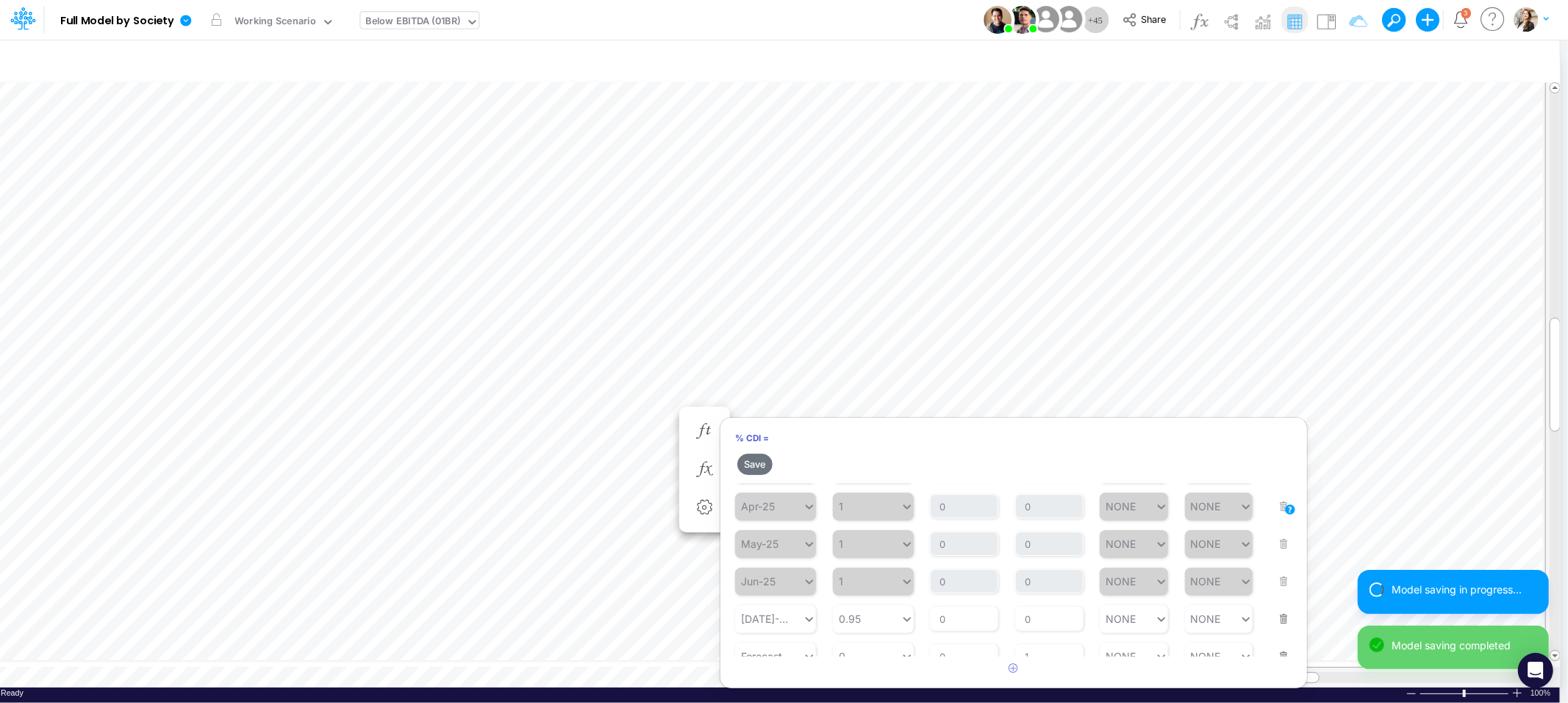
scroll to position [323, 0]
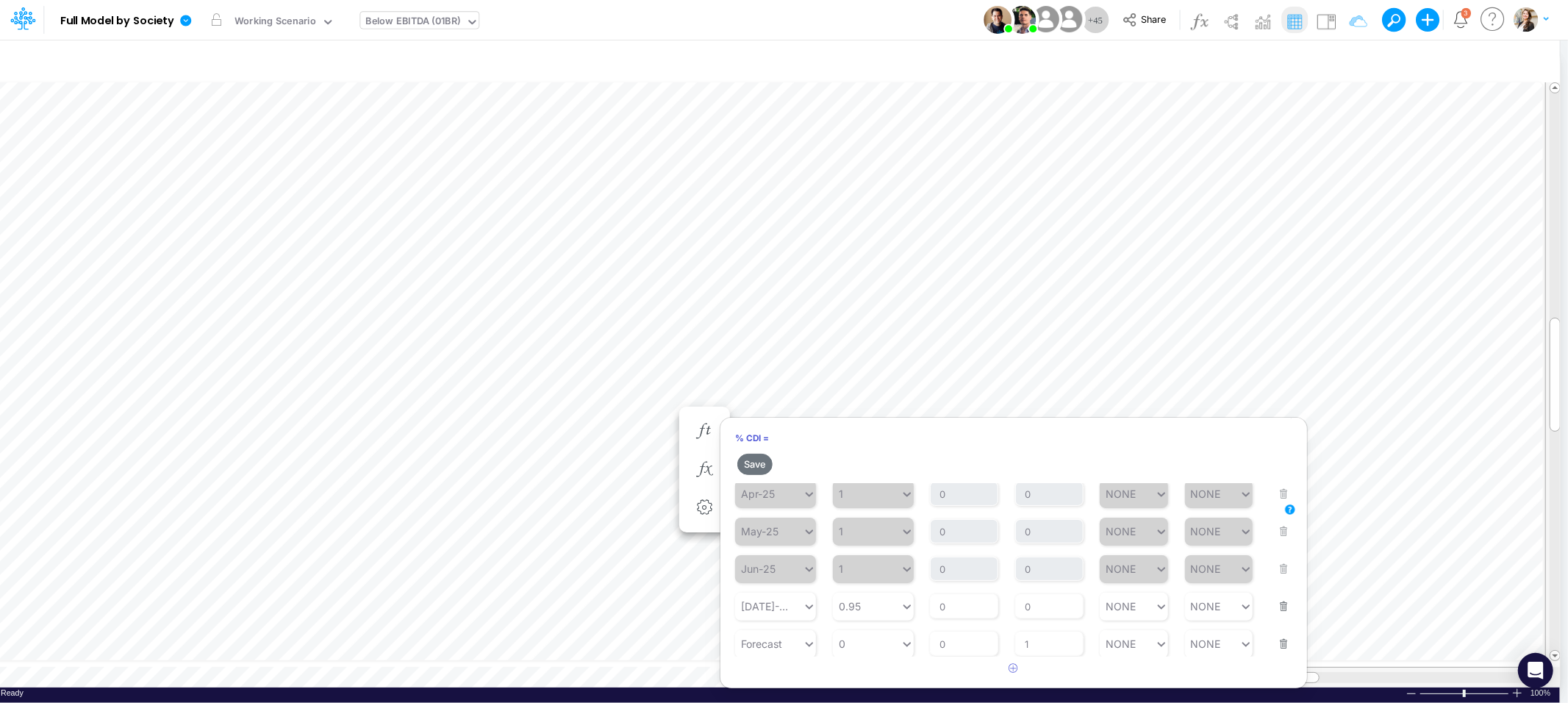
click at [1275, 605] on button "button" at bounding box center [1279, 597] width 19 height 40
type input "0"
click at [871, 645] on div "0 0" at bounding box center [866, 644] width 68 height 21
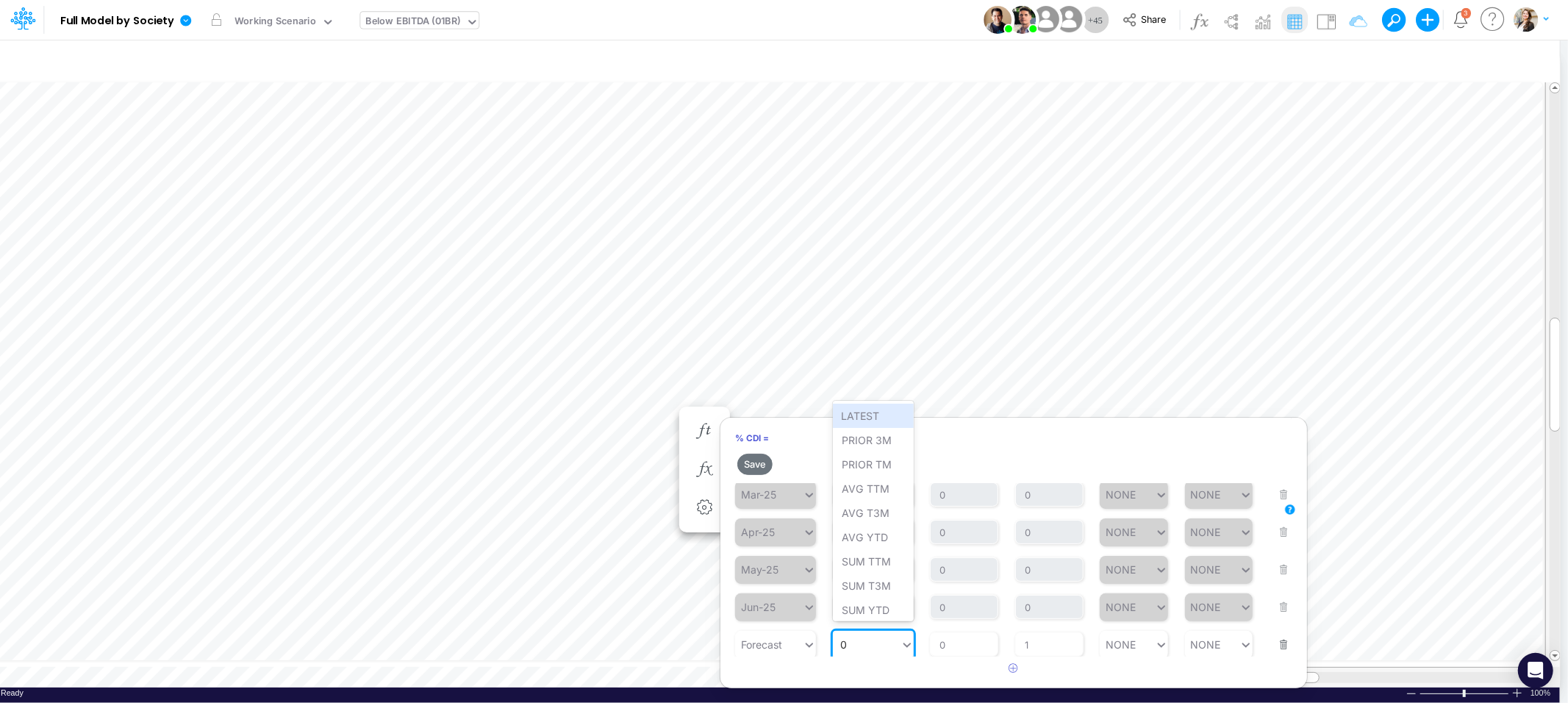
drag, startPoint x: 841, startPoint y: 638, endPoint x: 854, endPoint y: 640, distance: 13.2
click at [841, 638] on input "0" at bounding box center [844, 644] width 8 height 13
click at [855, 640] on div "0" at bounding box center [866, 644] width 68 height 21
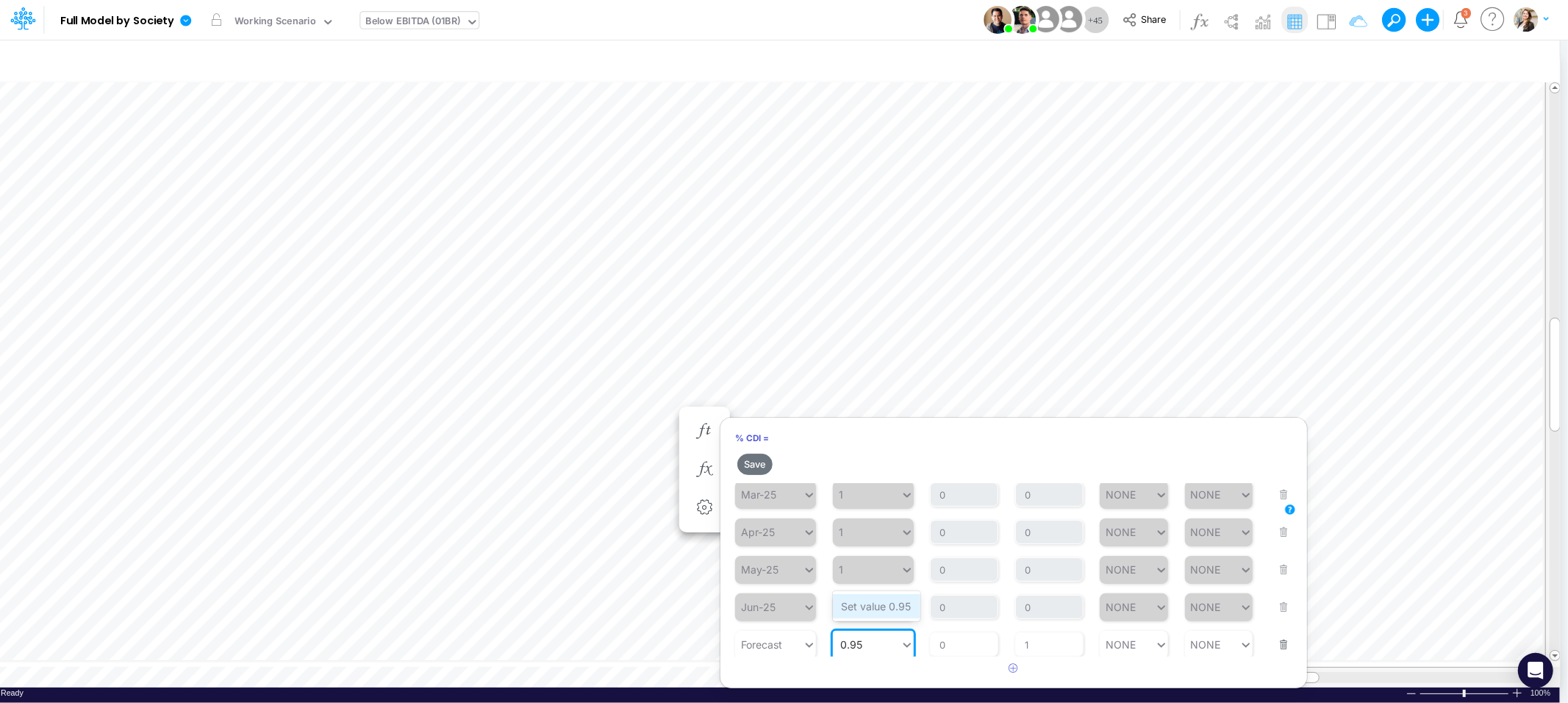
click at [874, 610] on div "Set value 0.95" at bounding box center [876, 605] width 88 height 24
type input "0.95"
click at [762, 463] on button "Save" at bounding box center [754, 464] width 36 height 21
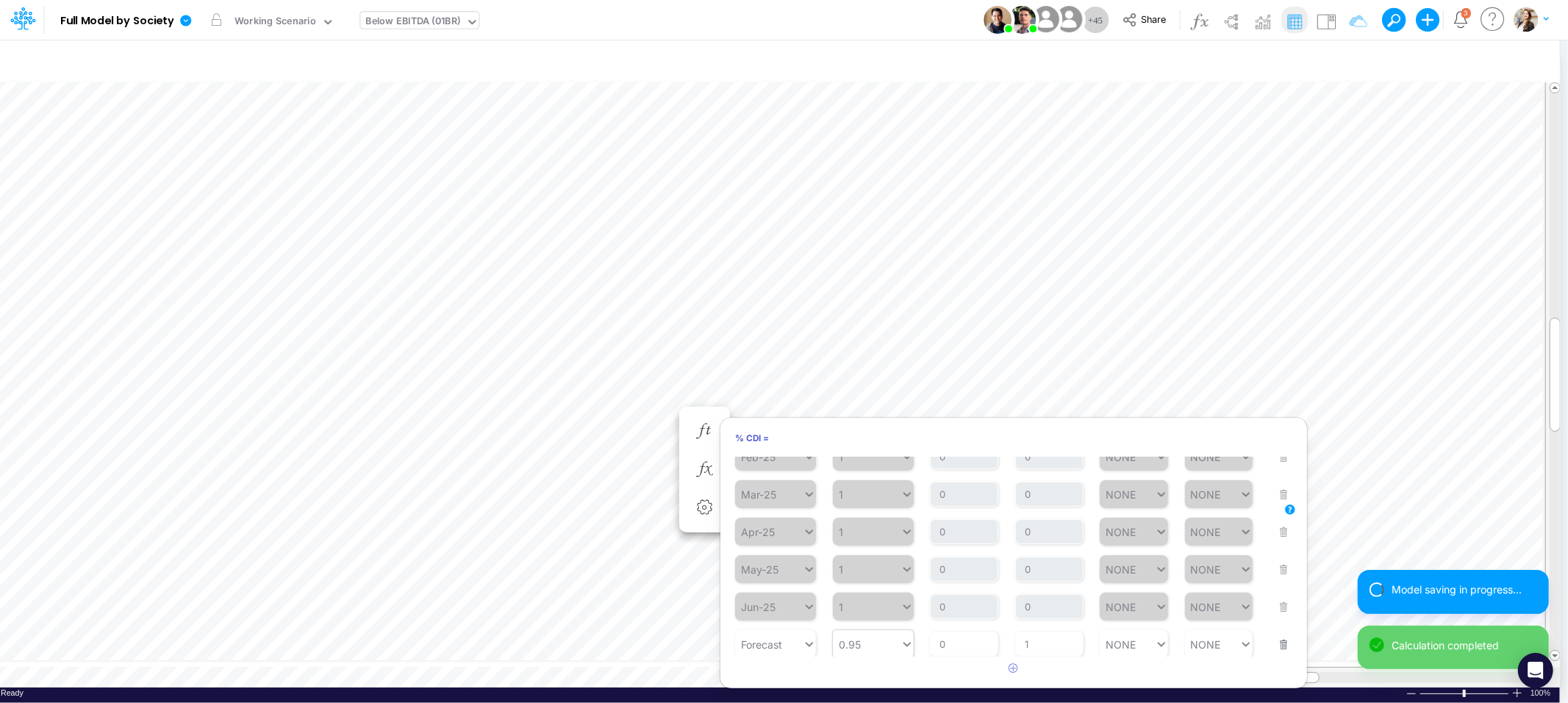
type input "0.95"
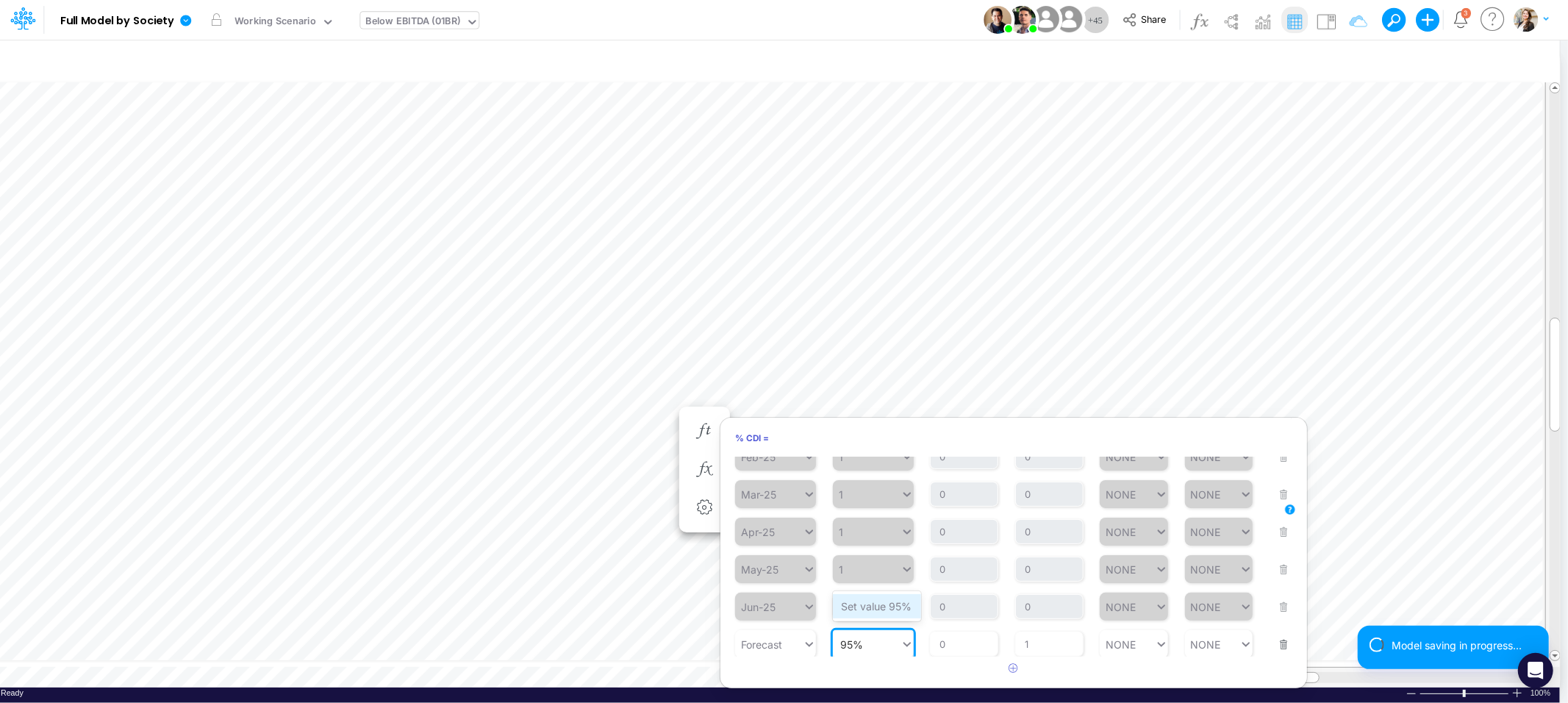
click at [878, 605] on div "Set value 95%" at bounding box center [876, 605] width 88 height 24
type input "95%"
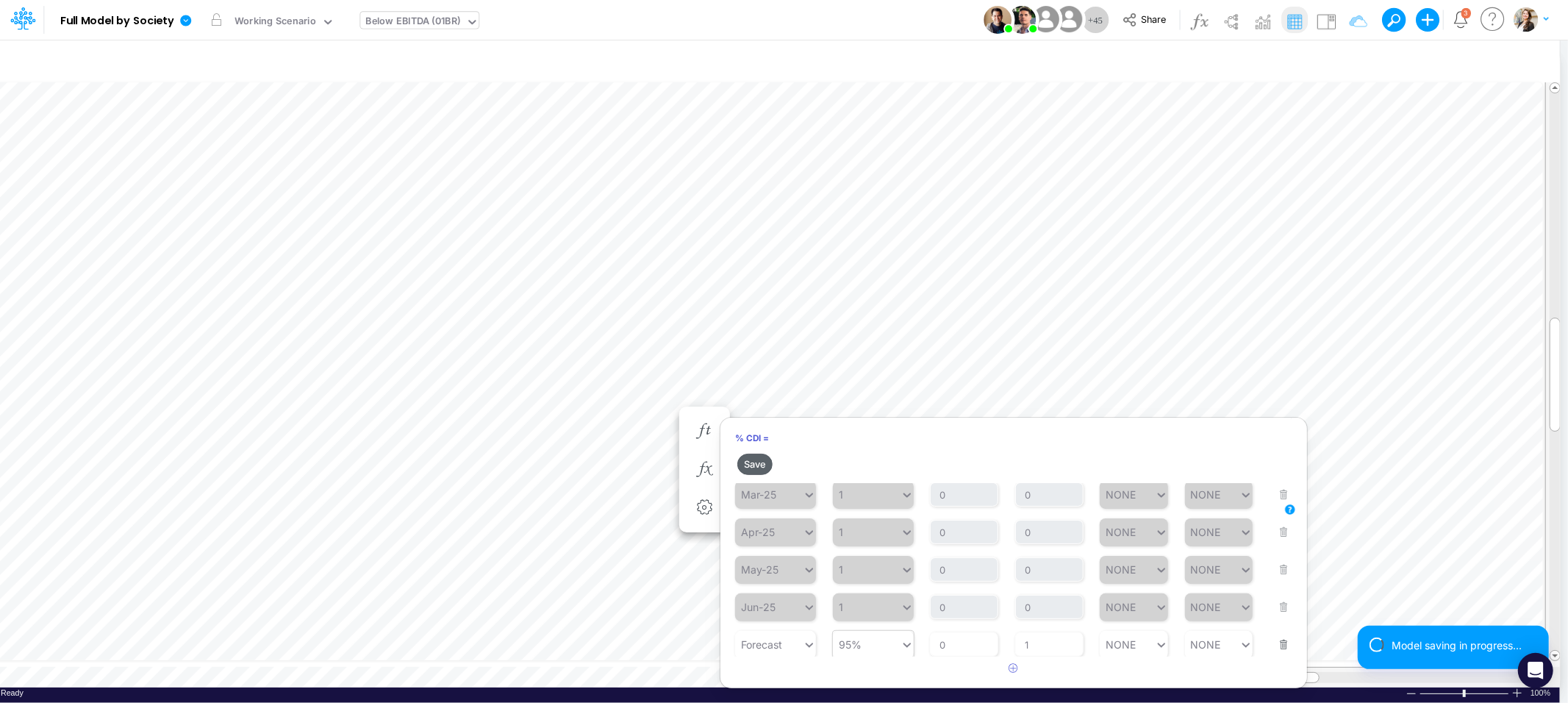
click at [755, 464] on button "Save" at bounding box center [754, 464] width 36 height 21
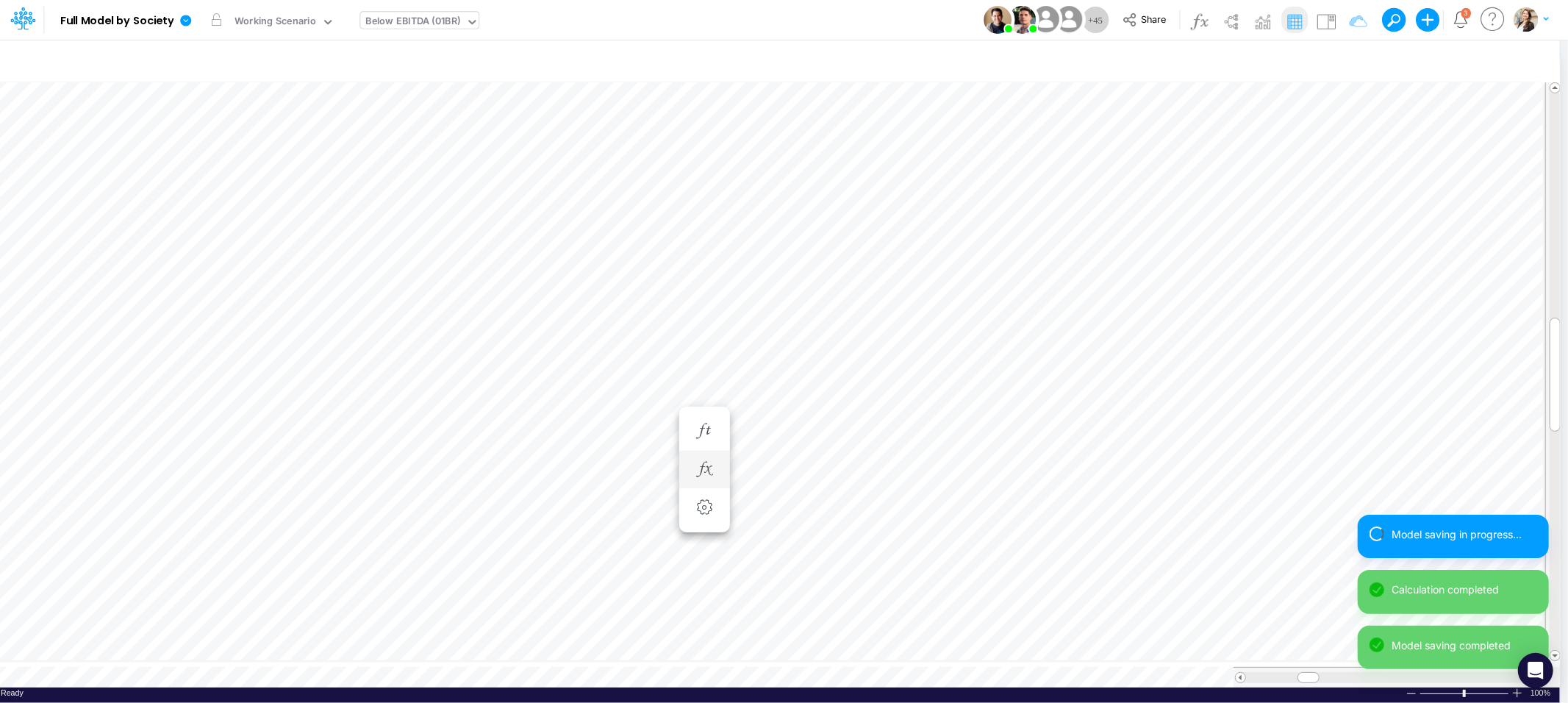
scroll to position [0, 1]
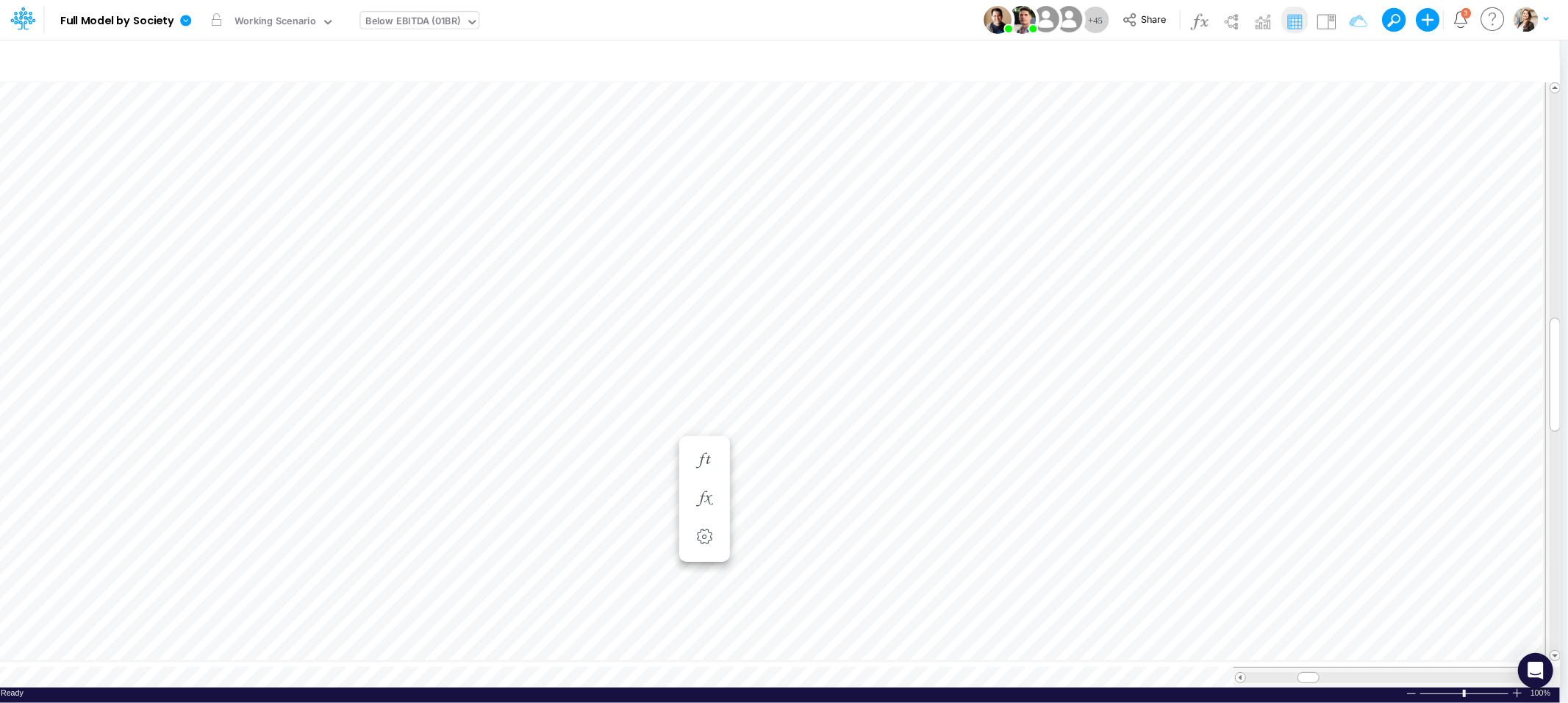
scroll to position [0, 1]
click at [704, 520] on icon "button" at bounding box center [704, 520] width 22 height 15
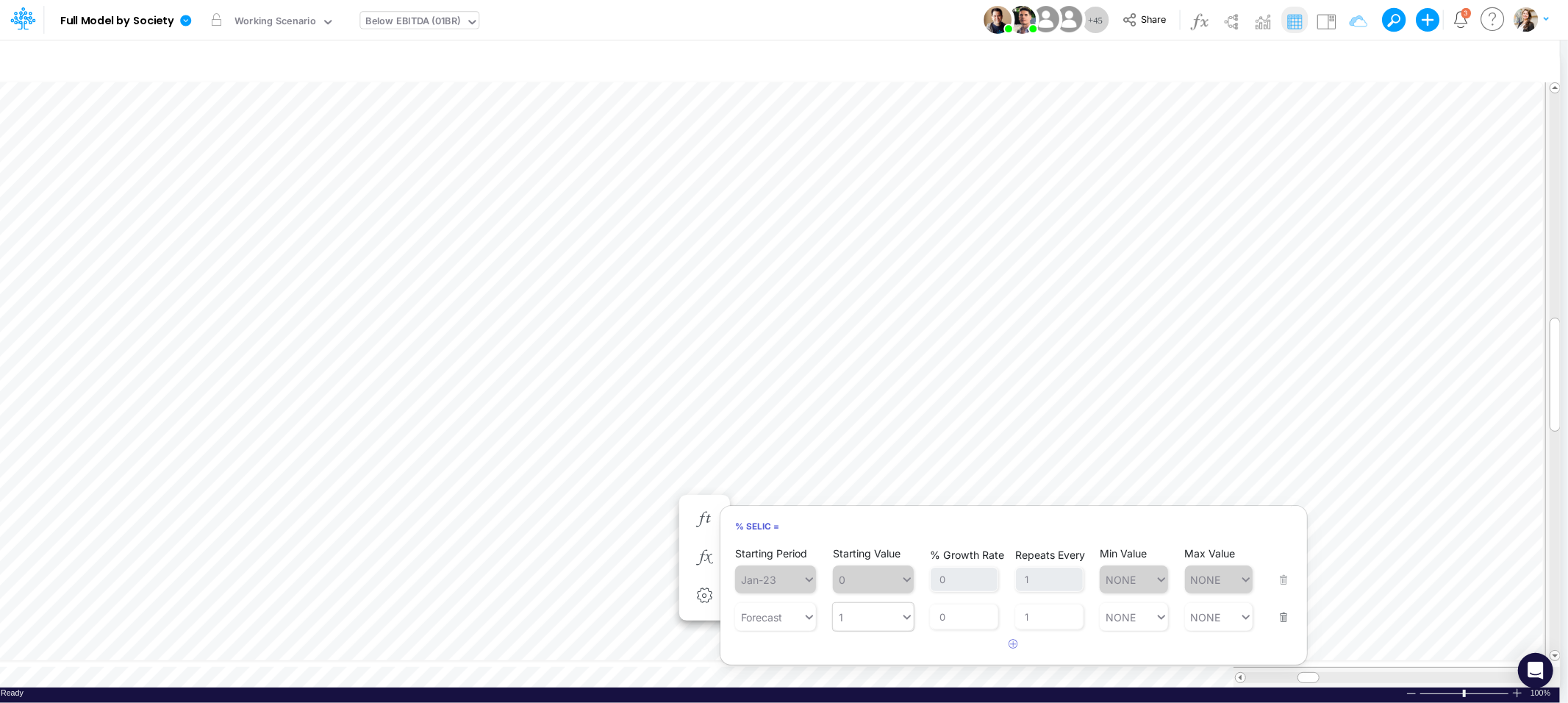
type input "1"
click at [857, 616] on div "1 1" at bounding box center [866, 617] width 68 height 21
click at [876, 584] on div "Set value 95%" at bounding box center [876, 581] width 88 height 24
type input "95%"
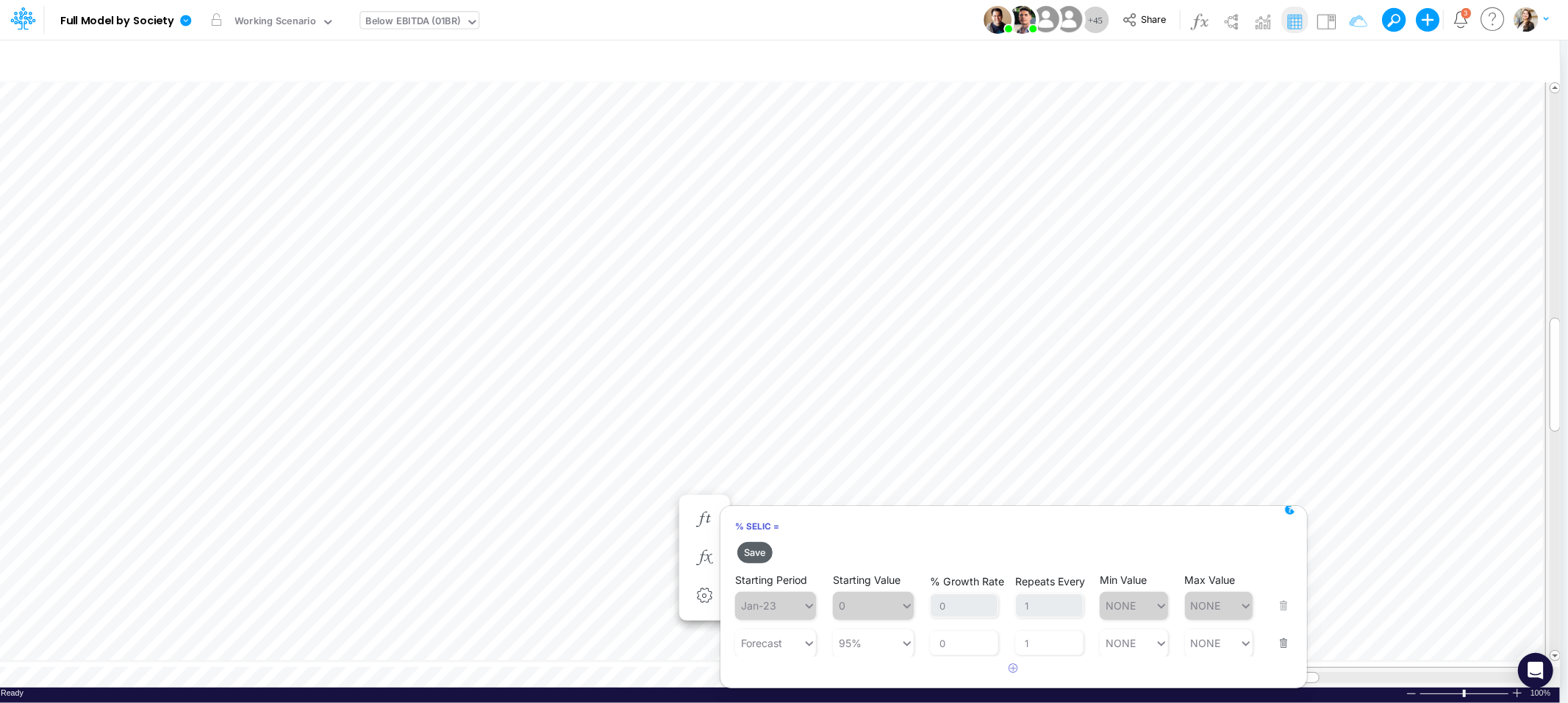
click at [759, 552] on button "Save" at bounding box center [754, 552] width 36 height 21
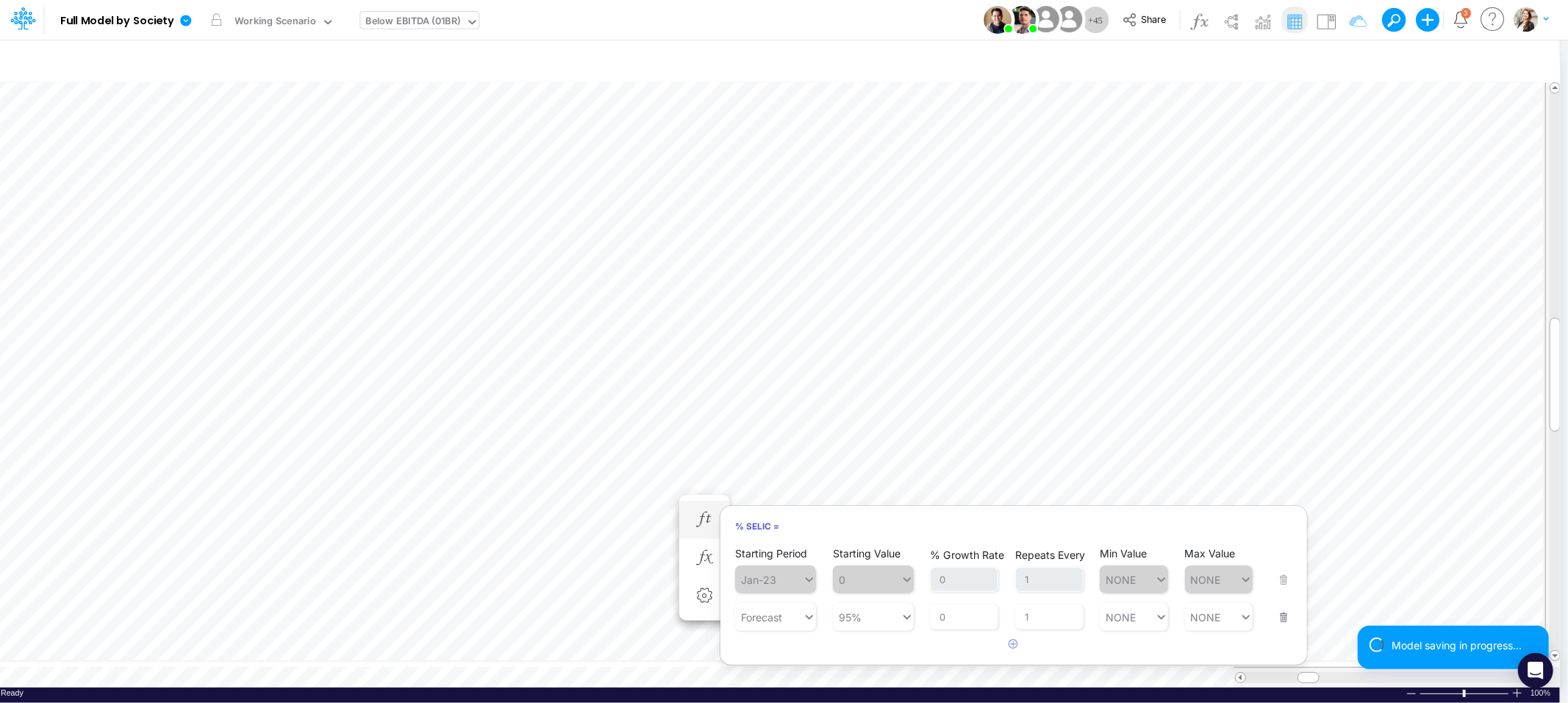
scroll to position [0, 1]
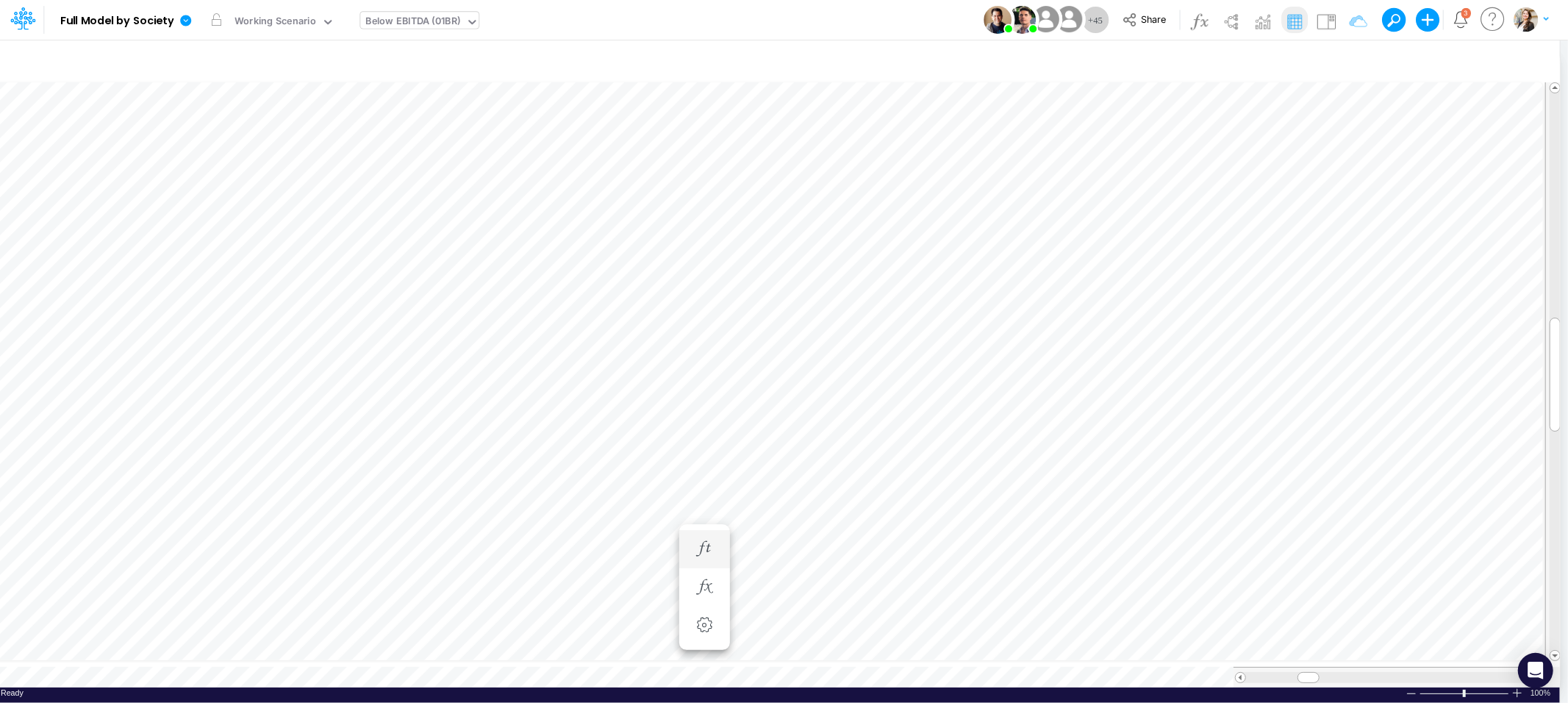
scroll to position [0, 1]
click at [710, 585] on icon "button" at bounding box center [704, 587] width 22 height 15
click at [850, 621] on span "Multiplication" at bounding box center [838, 623] width 136 height 18
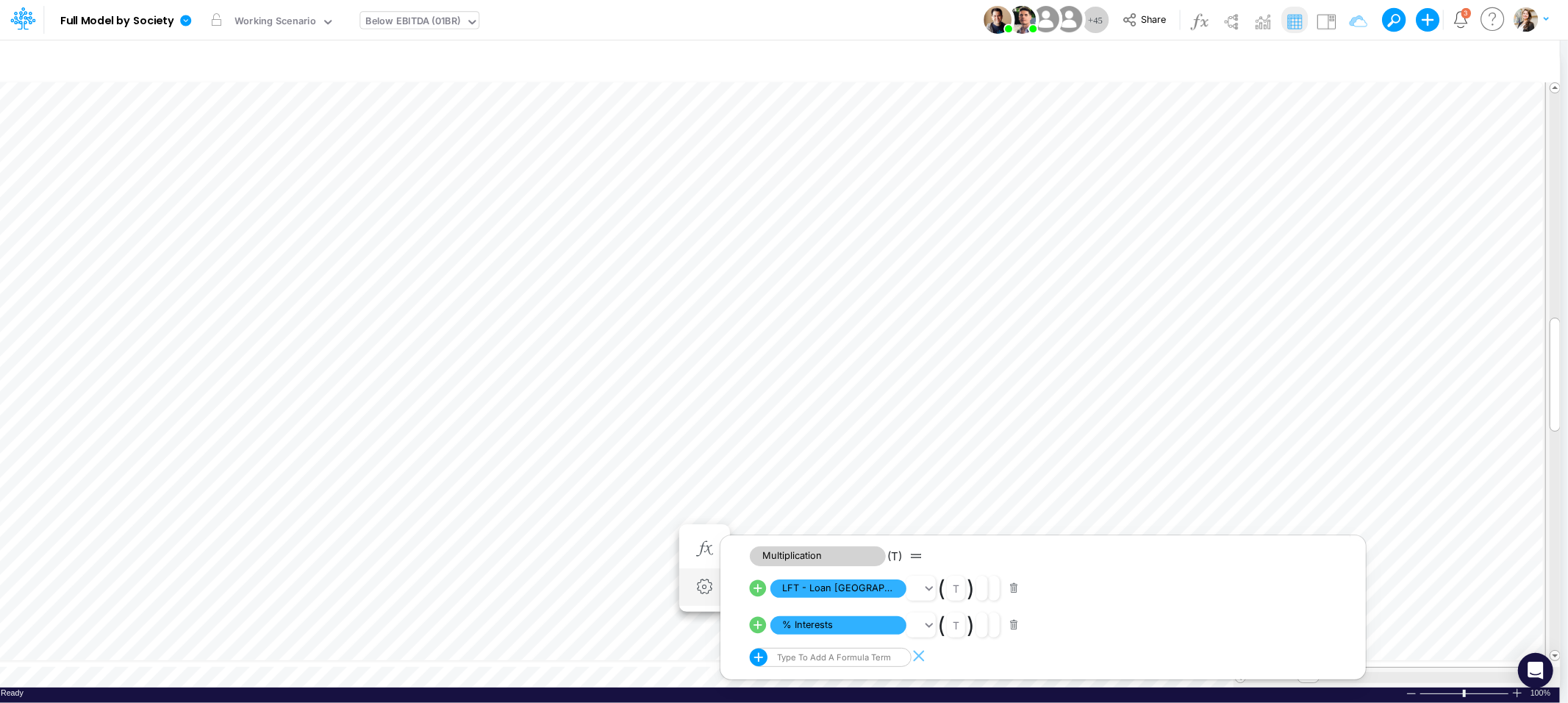
scroll to position [0, 1]
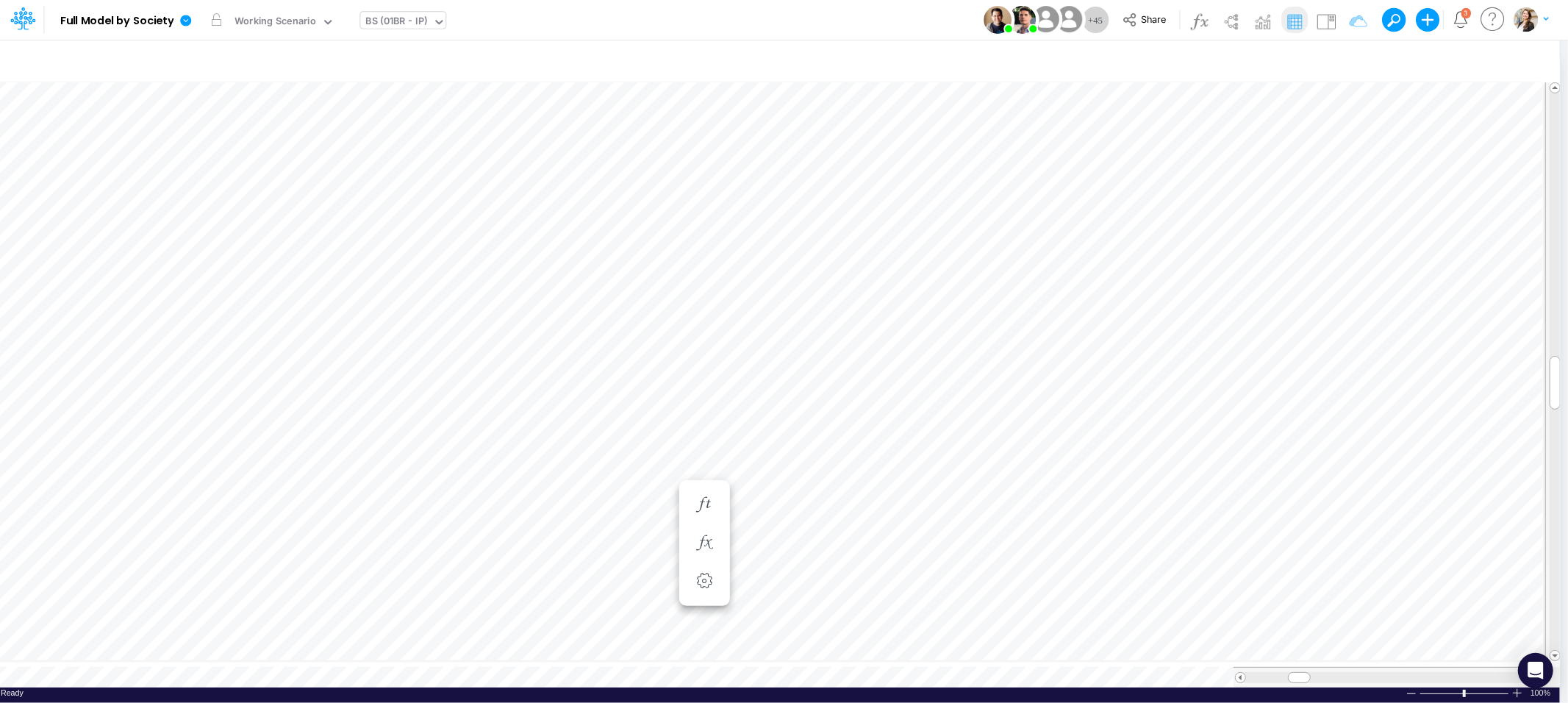
scroll to position [0, 1]
click at [1423, 285] on icon "button" at bounding box center [1418, 284] width 22 height 15
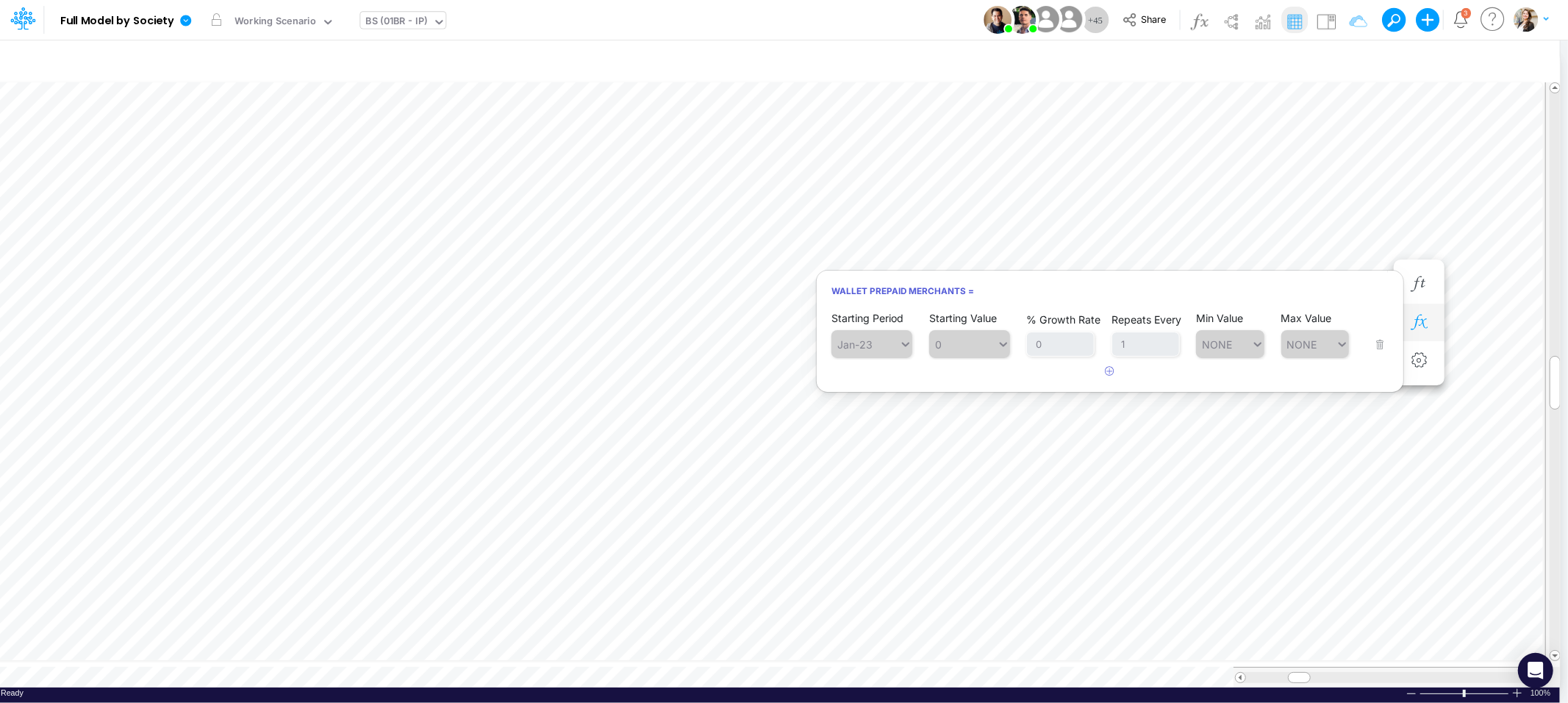
click at [1431, 318] on button "button" at bounding box center [1418, 323] width 27 height 29
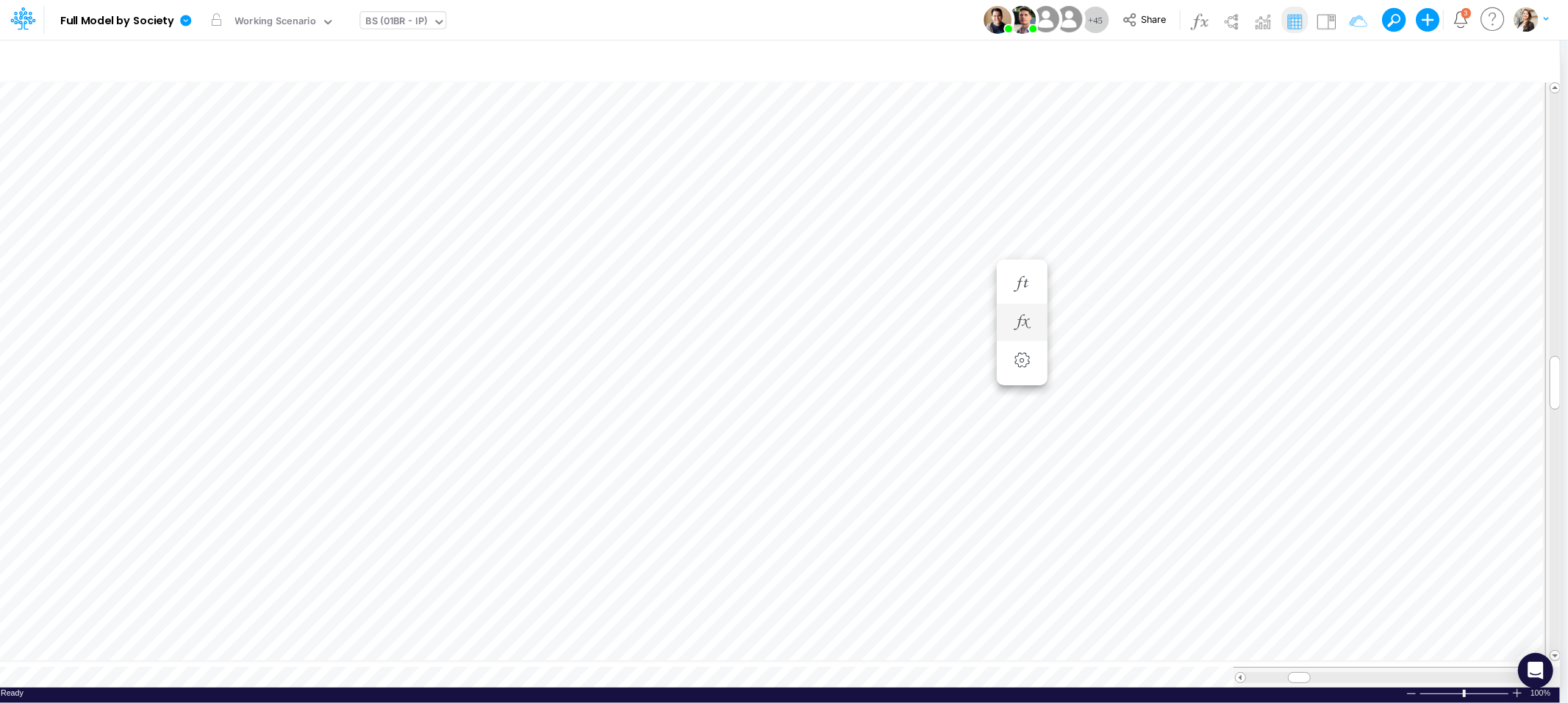
scroll to position [0, 1]
click at [1023, 237] on icon "button" at bounding box center [1022, 240] width 22 height 15
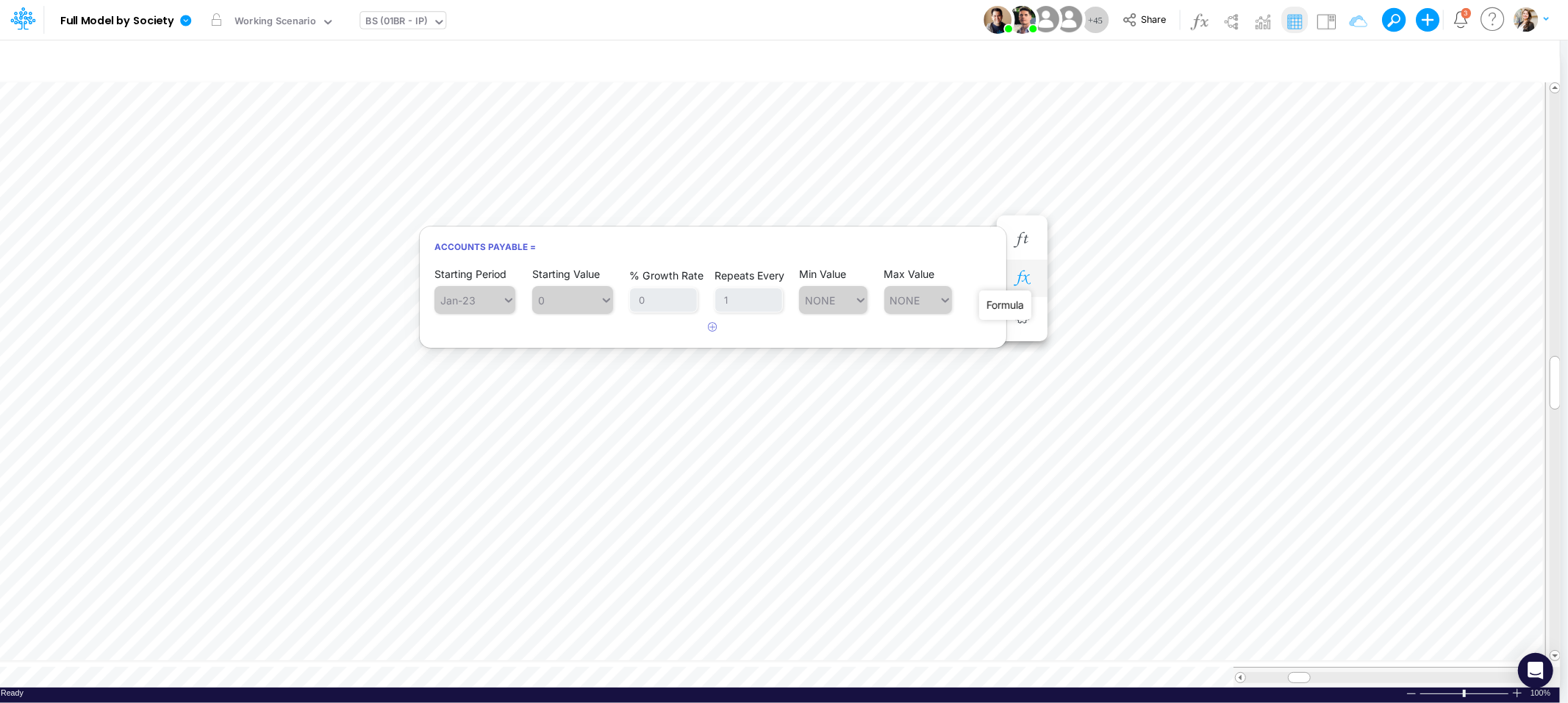
click at [1031, 275] on icon "button" at bounding box center [1022, 278] width 22 height 15
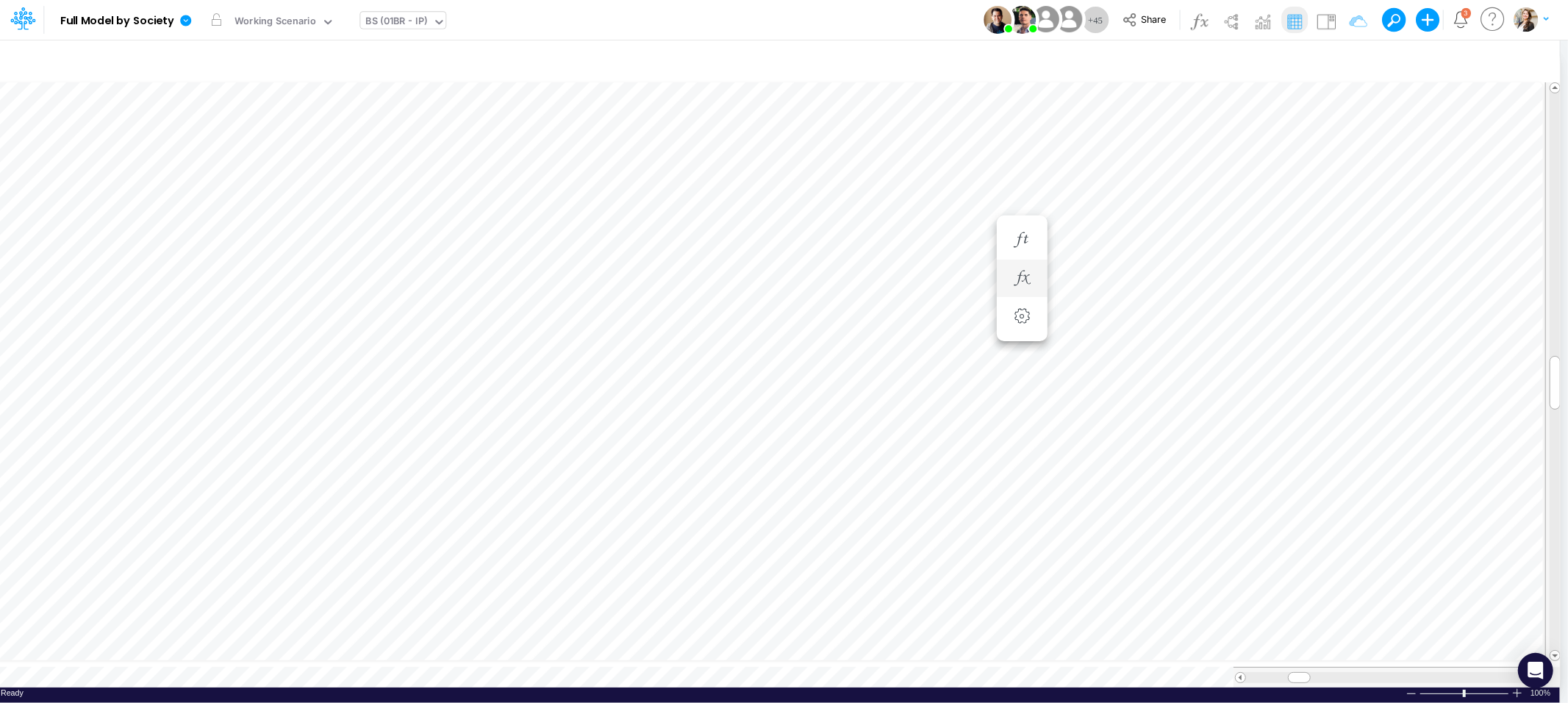
scroll to position [0, 1]
click at [1024, 277] on icon "button" at bounding box center [1022, 278] width 22 height 15
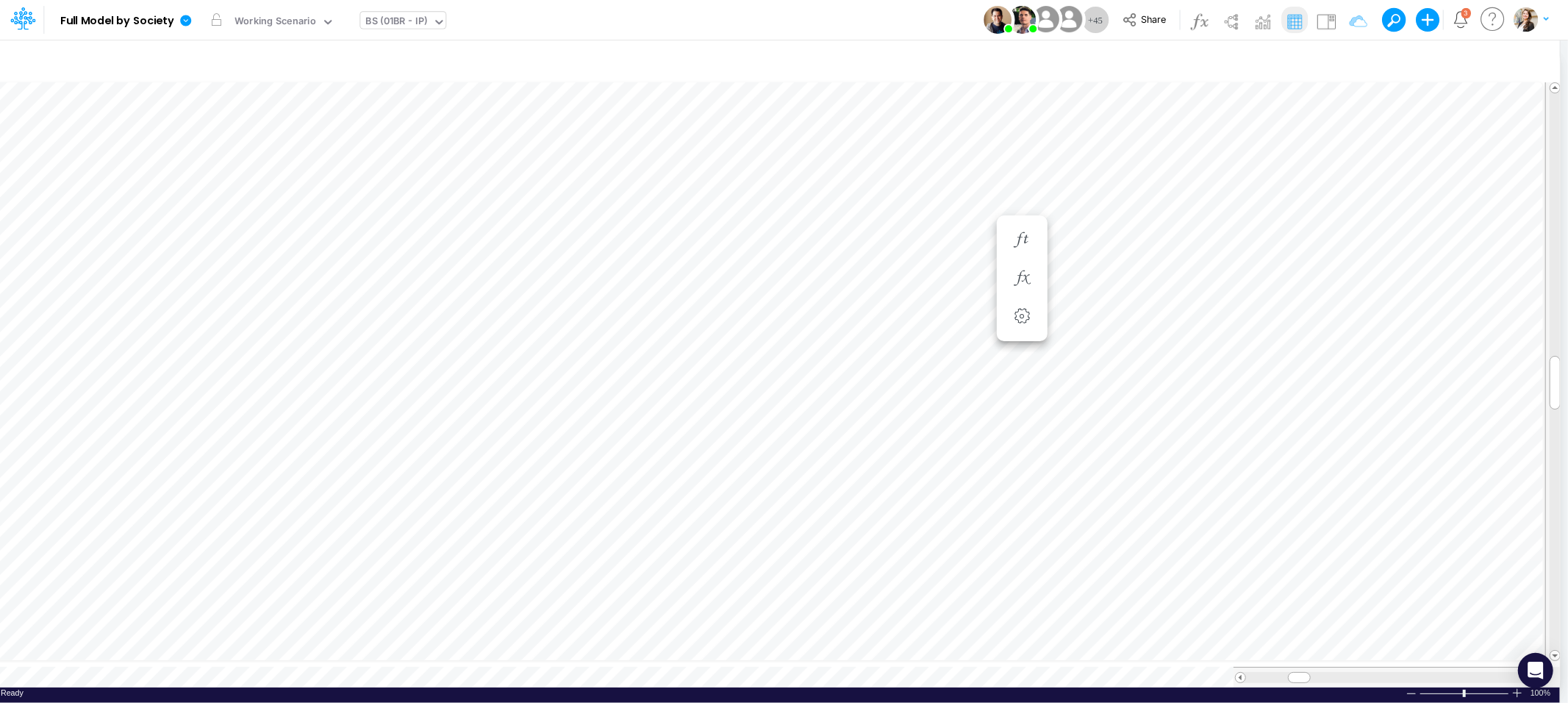
scroll to position [0, 1]
click at [1035, 278] on button "button" at bounding box center [1022, 278] width 27 height 29
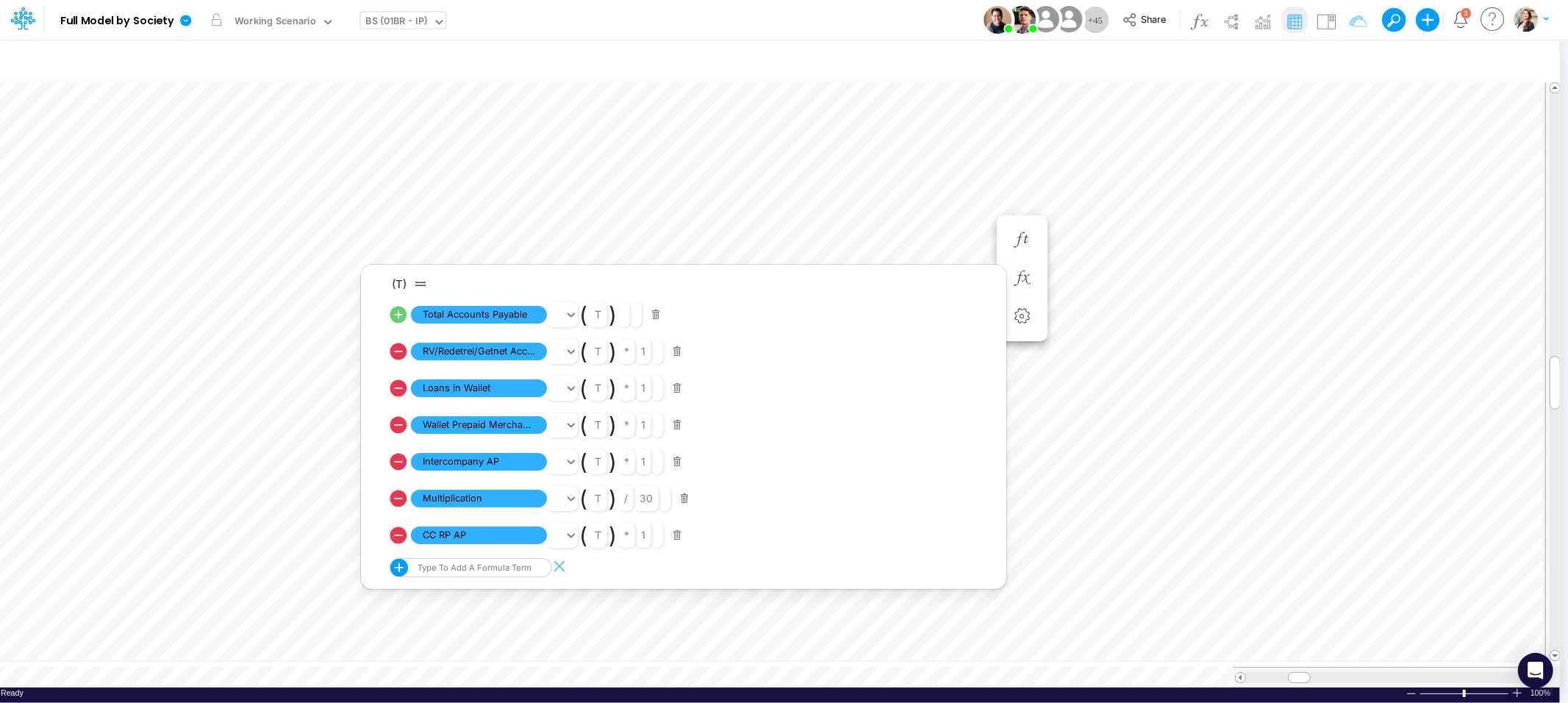
click at [396, 312] on icon at bounding box center [399, 315] width 17 height 17
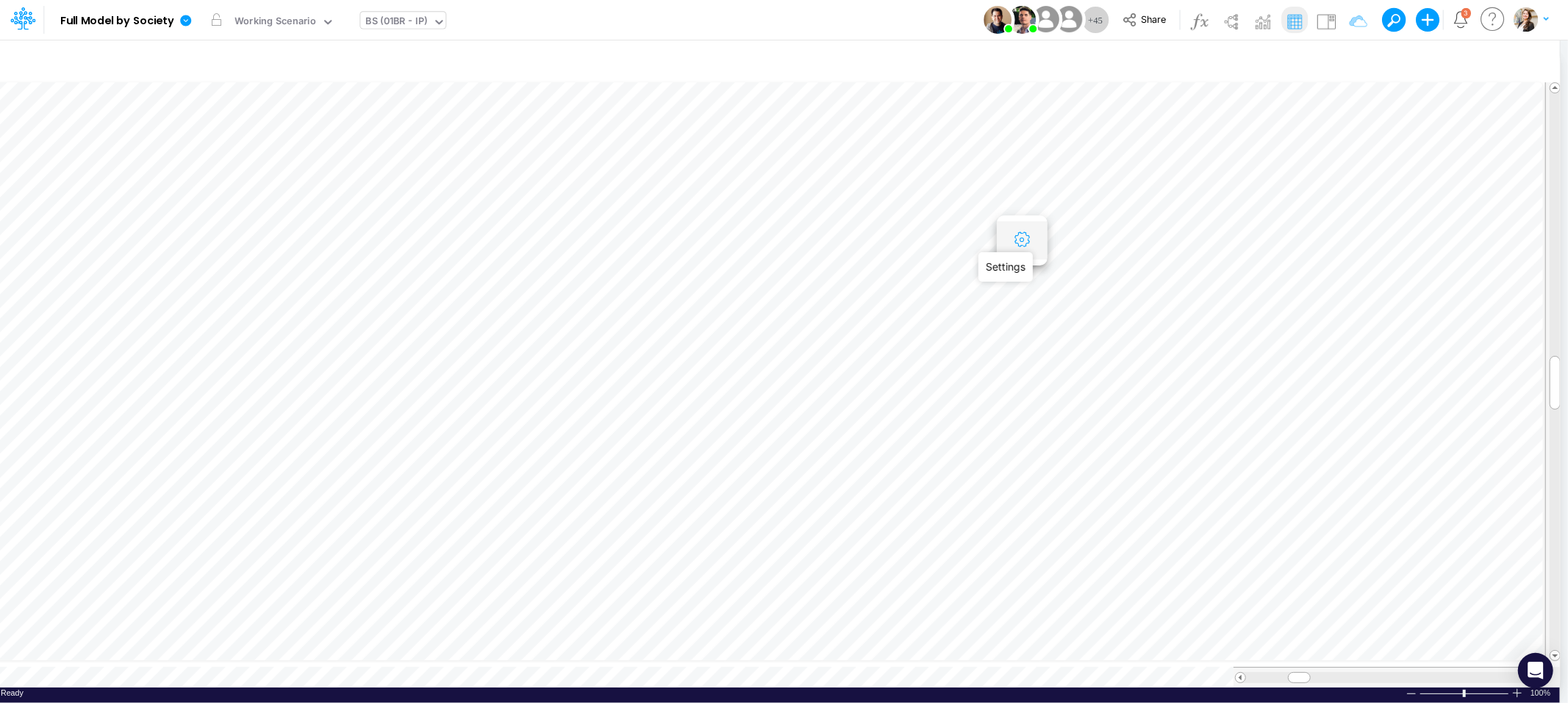
click at [1021, 238] on icon "button" at bounding box center [1022, 240] width 22 height 15
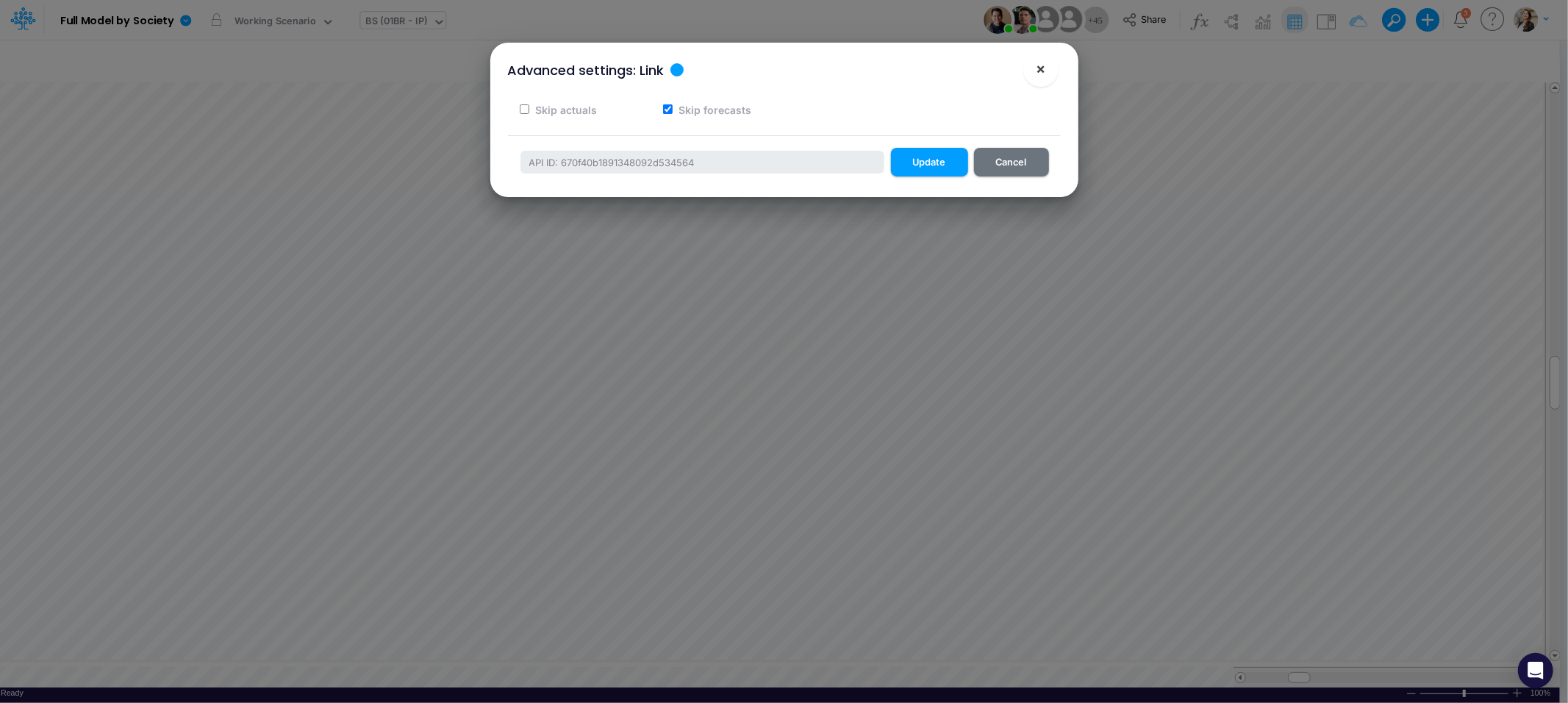
click at [1042, 71] on span "×" at bounding box center [1040, 69] width 10 height 17
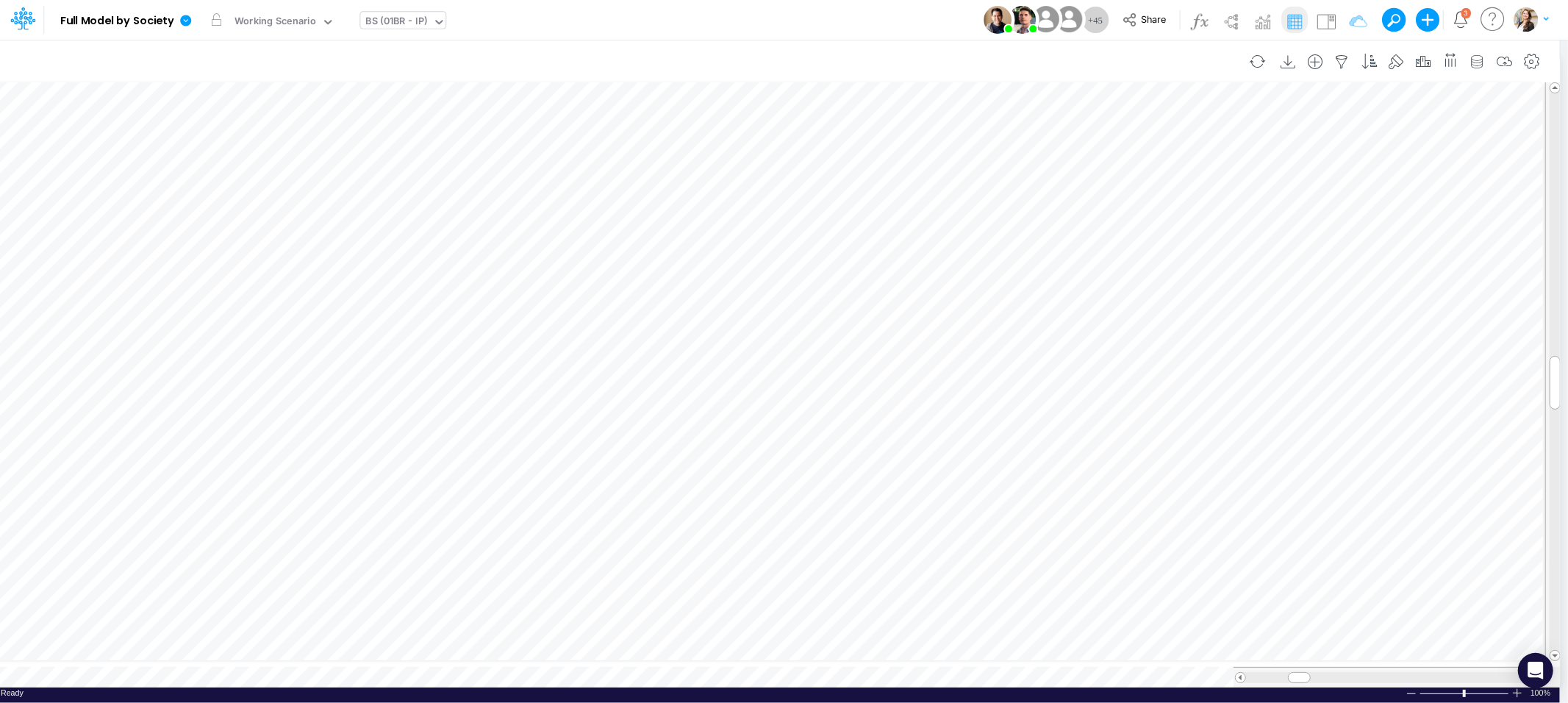
scroll to position [0, 1]
click at [1105, 279] on icon "button" at bounding box center [1101, 278] width 22 height 15
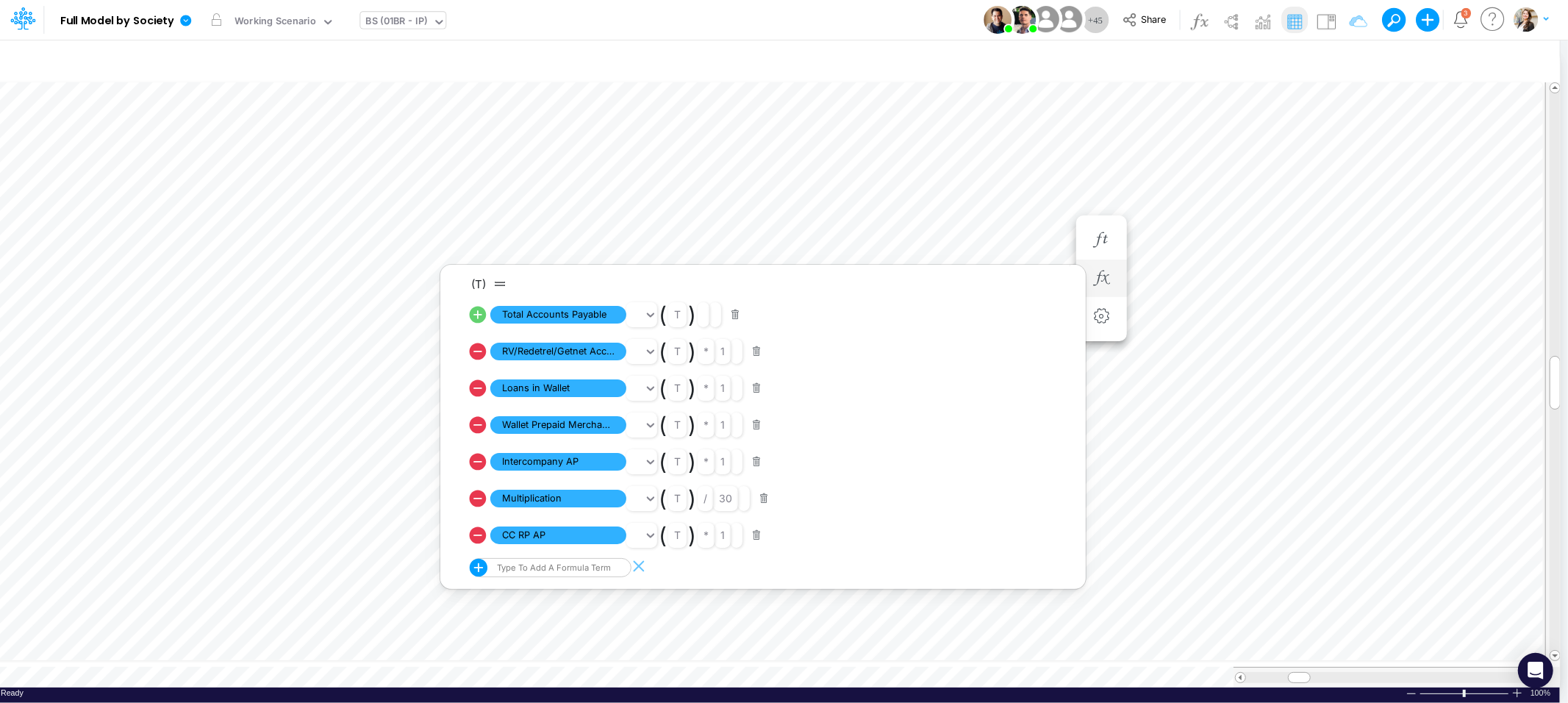
click at [481, 499] on icon at bounding box center [478, 499] width 17 height 17
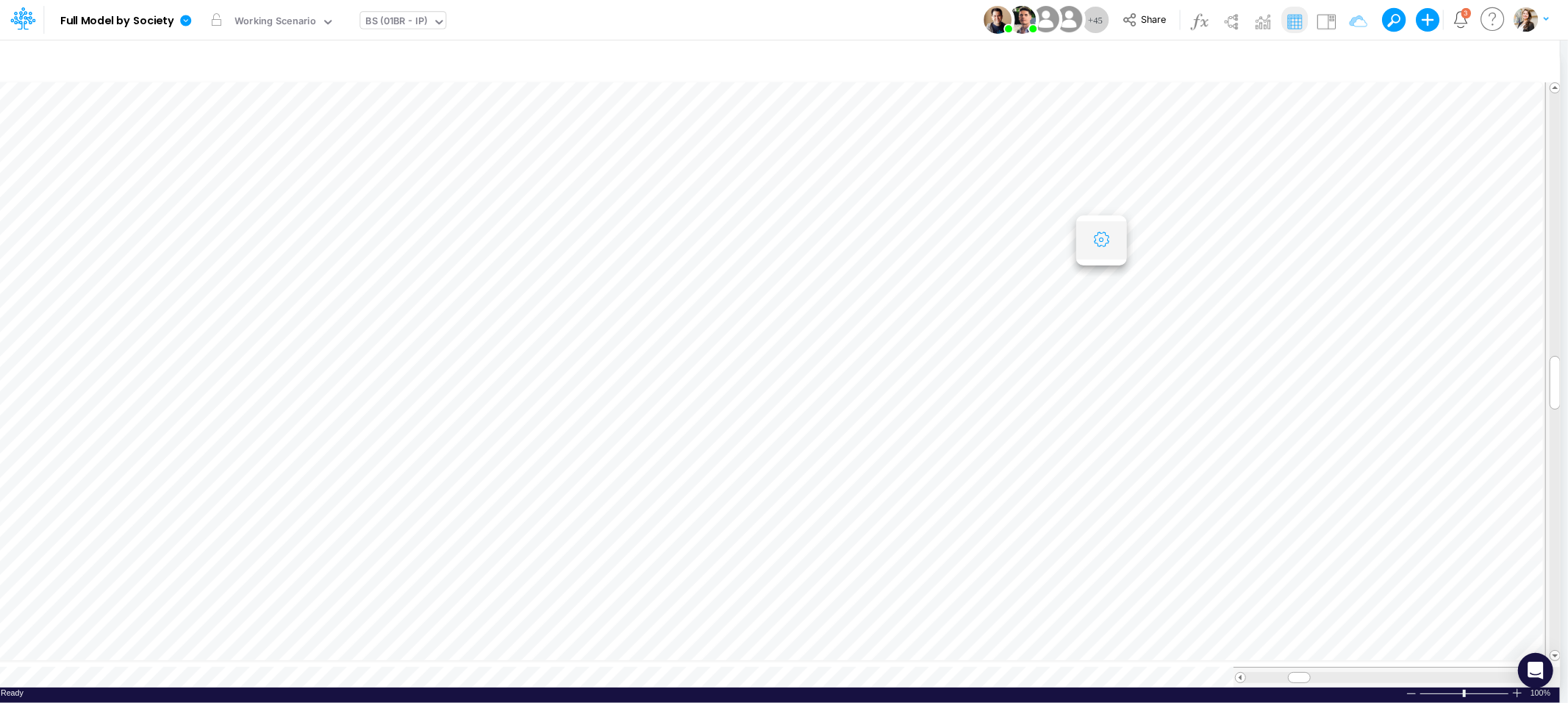
click at [1103, 247] on icon "button" at bounding box center [1101, 240] width 22 height 15
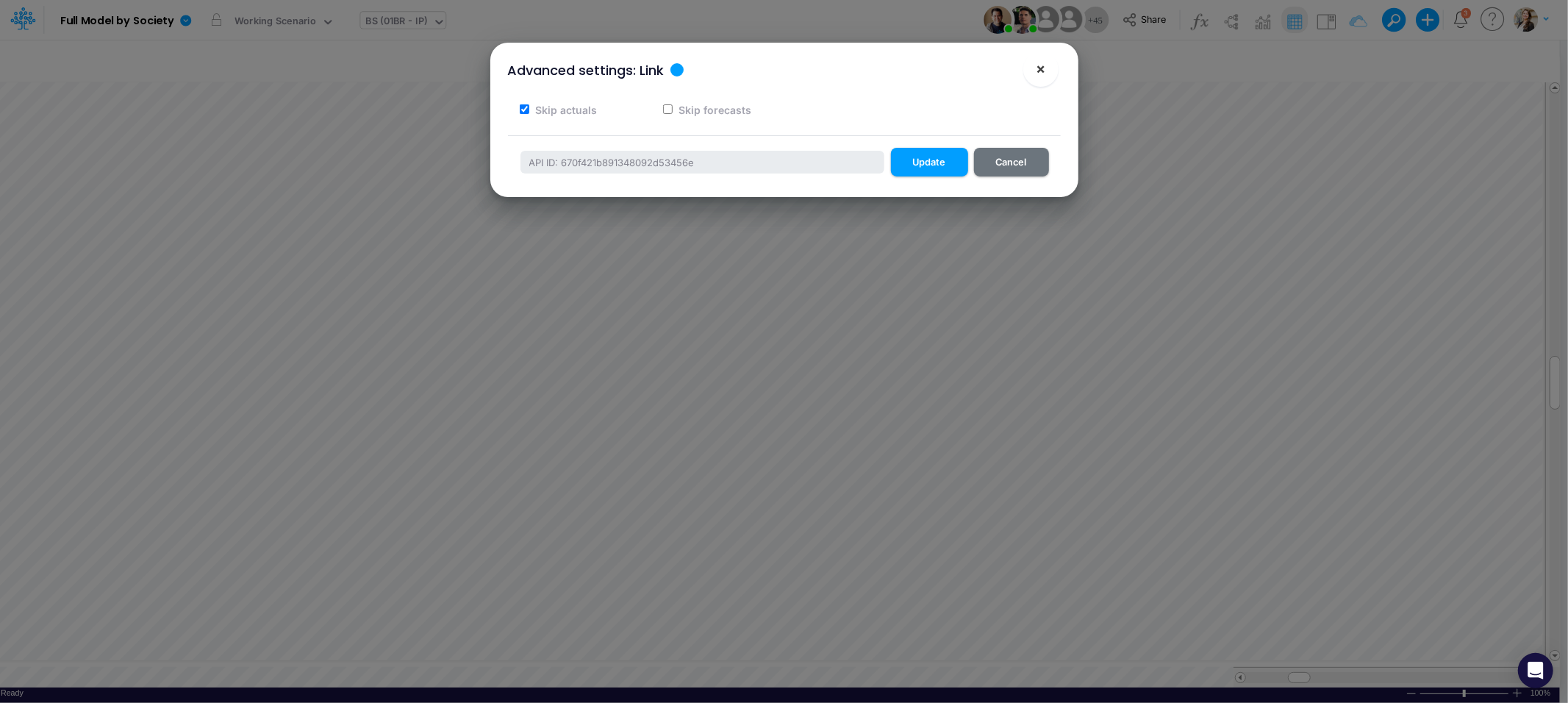
click at [1039, 69] on span "×" at bounding box center [1040, 69] width 10 height 17
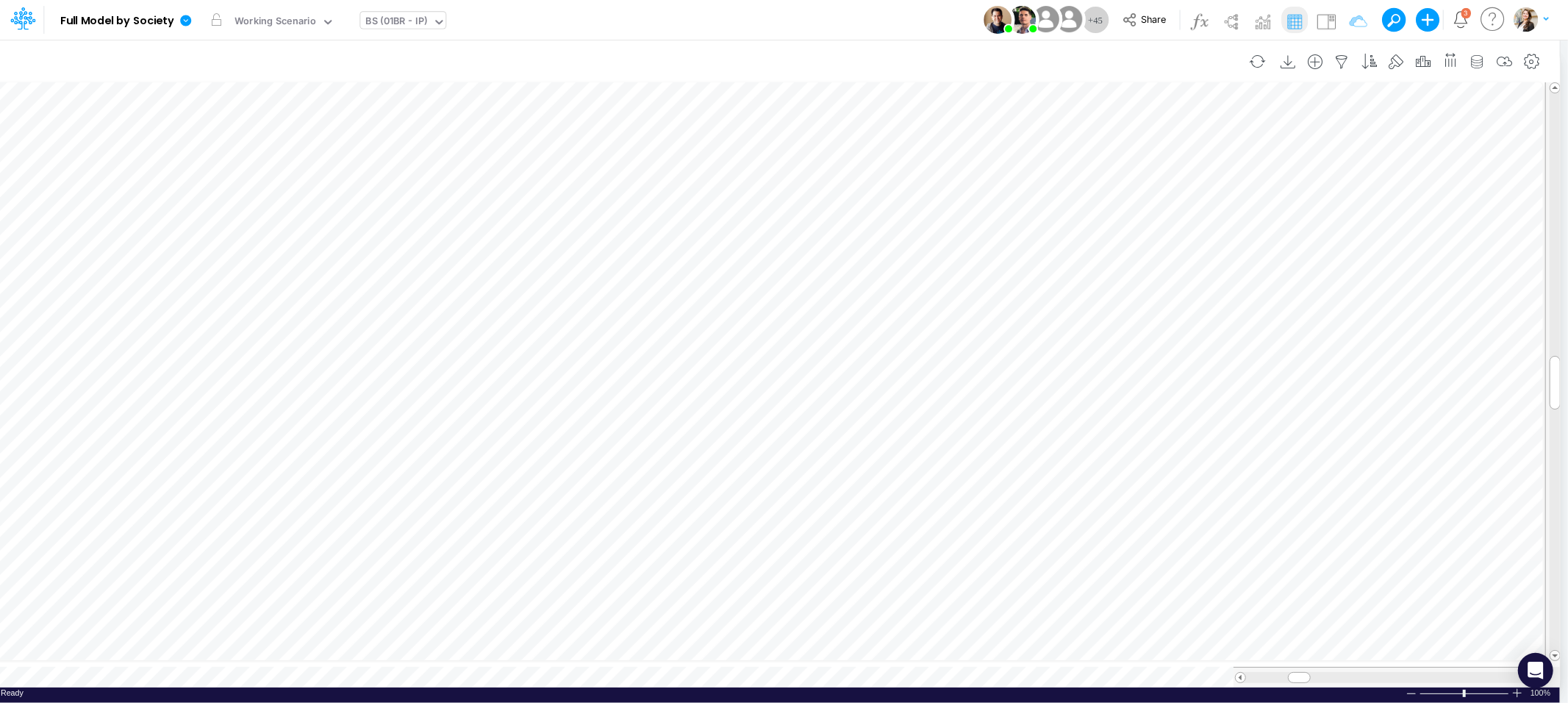
scroll to position [0, 1]
click at [1029, 272] on icon "button" at bounding box center [1022, 278] width 22 height 15
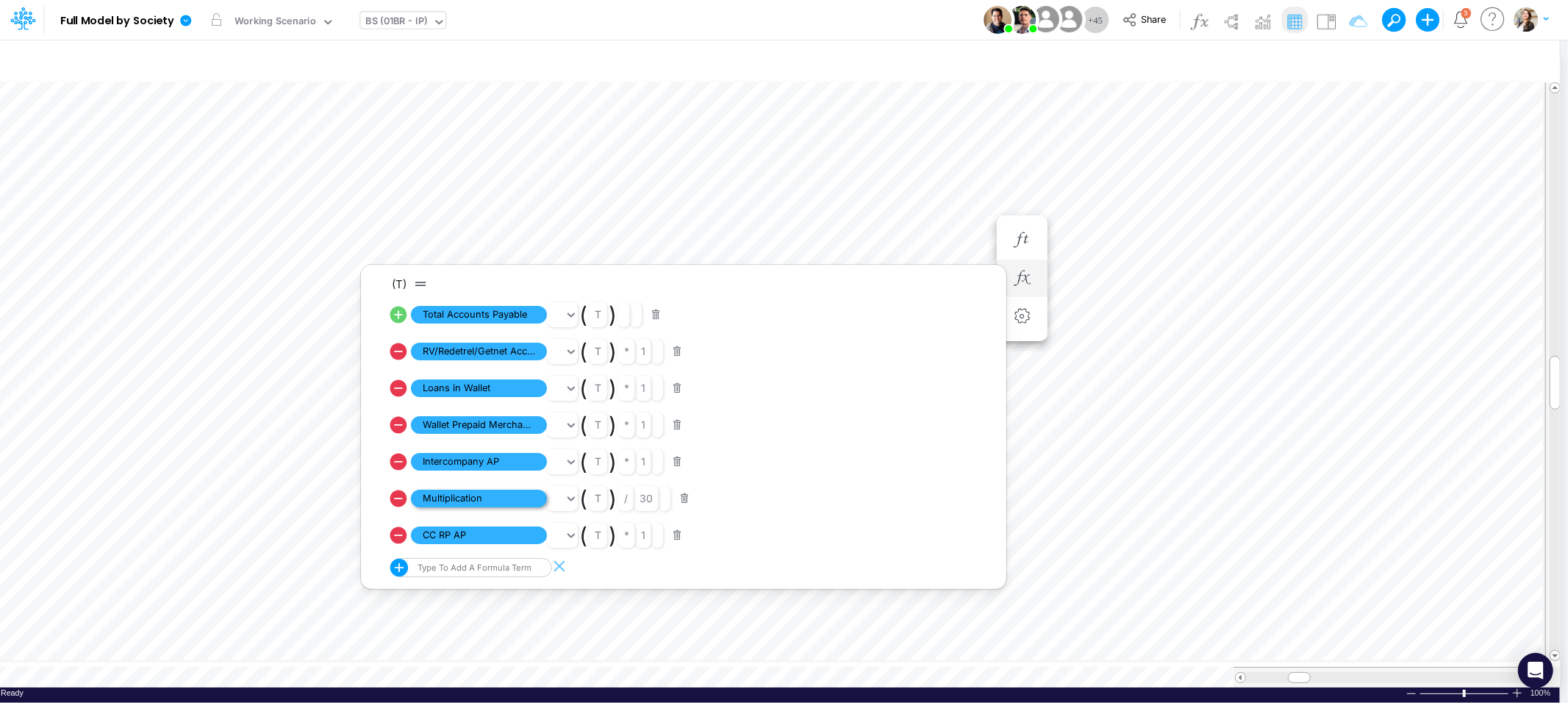
click at [439, 498] on span "Multiplication" at bounding box center [478, 498] width 136 height 18
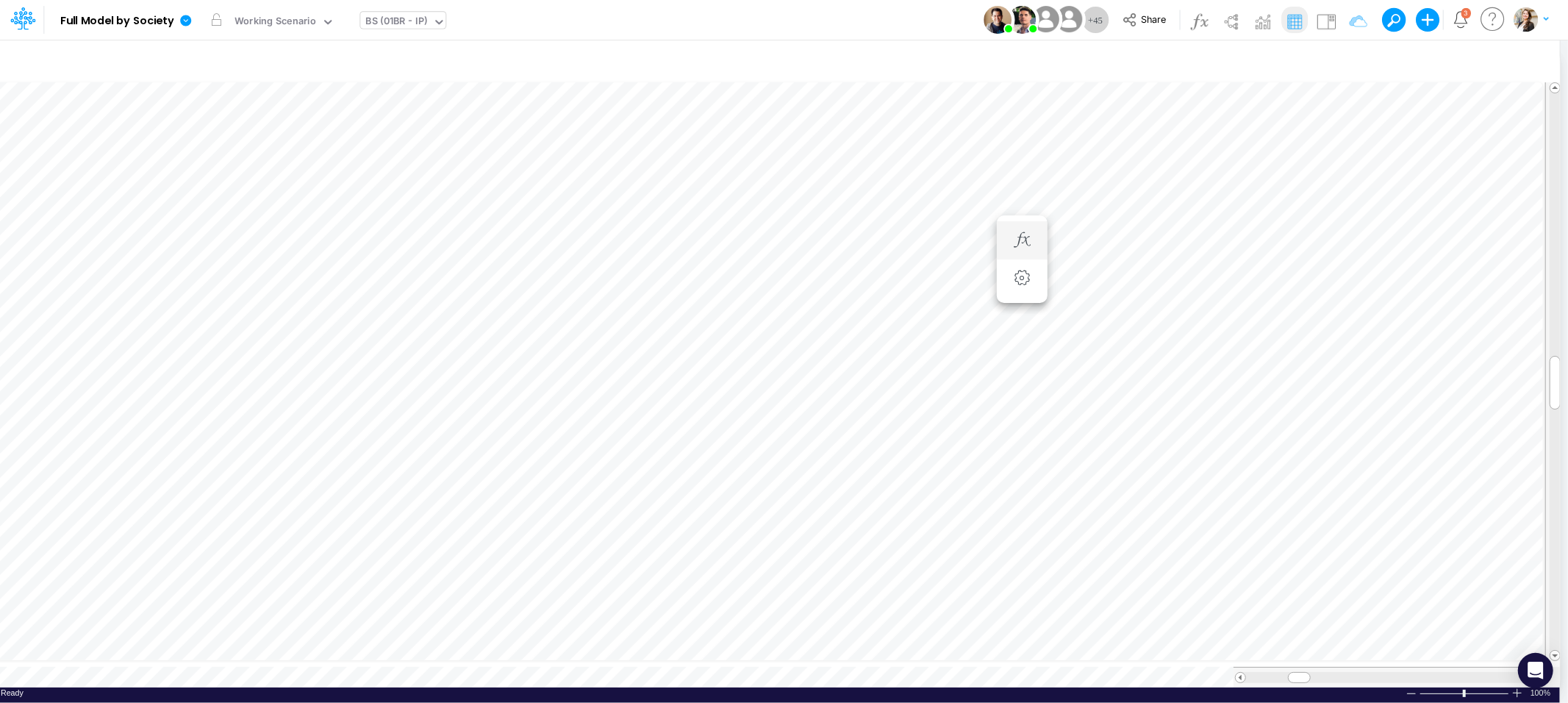
scroll to position [0, 1]
click at [1016, 401] on icon "button" at bounding box center [1022, 402] width 22 height 15
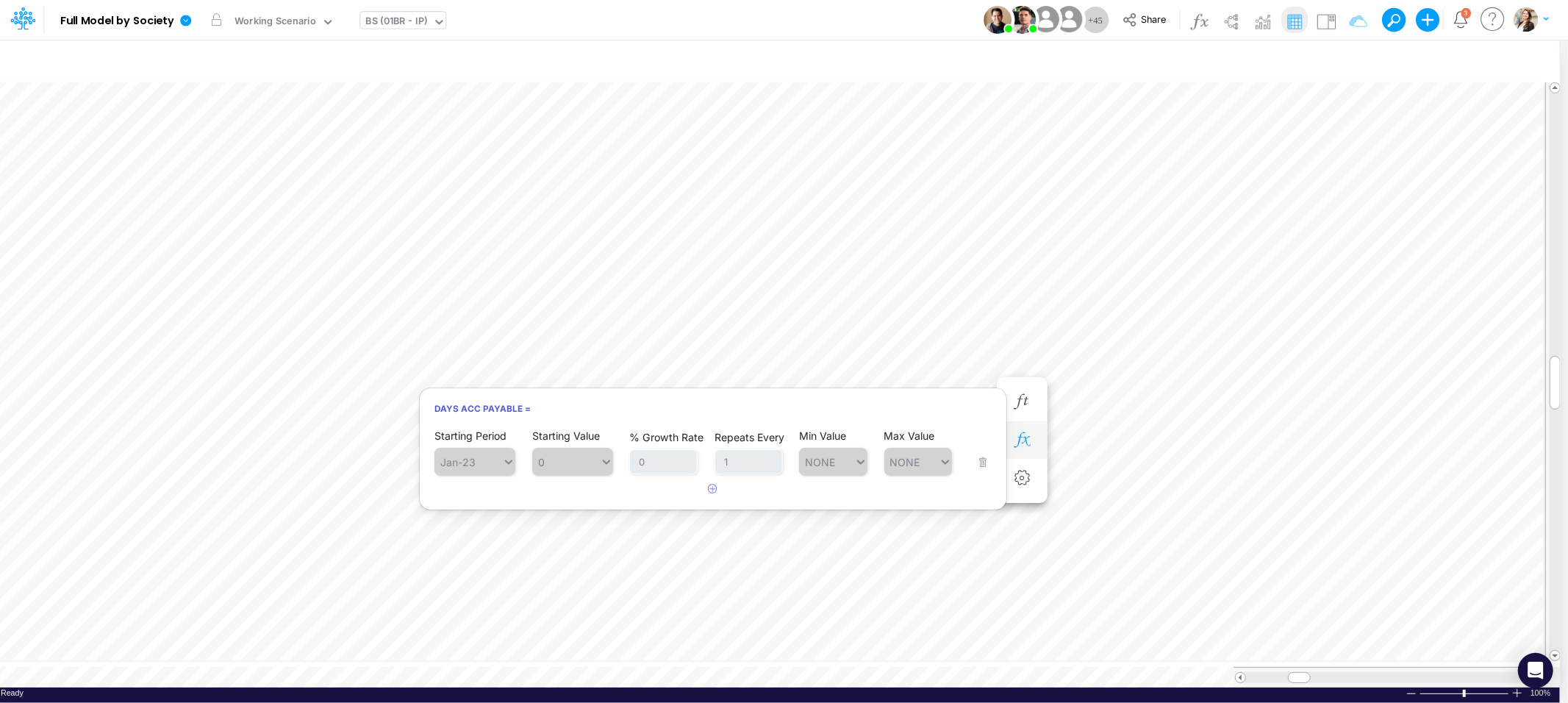
click at [1027, 435] on icon "button" at bounding box center [1022, 440] width 22 height 15
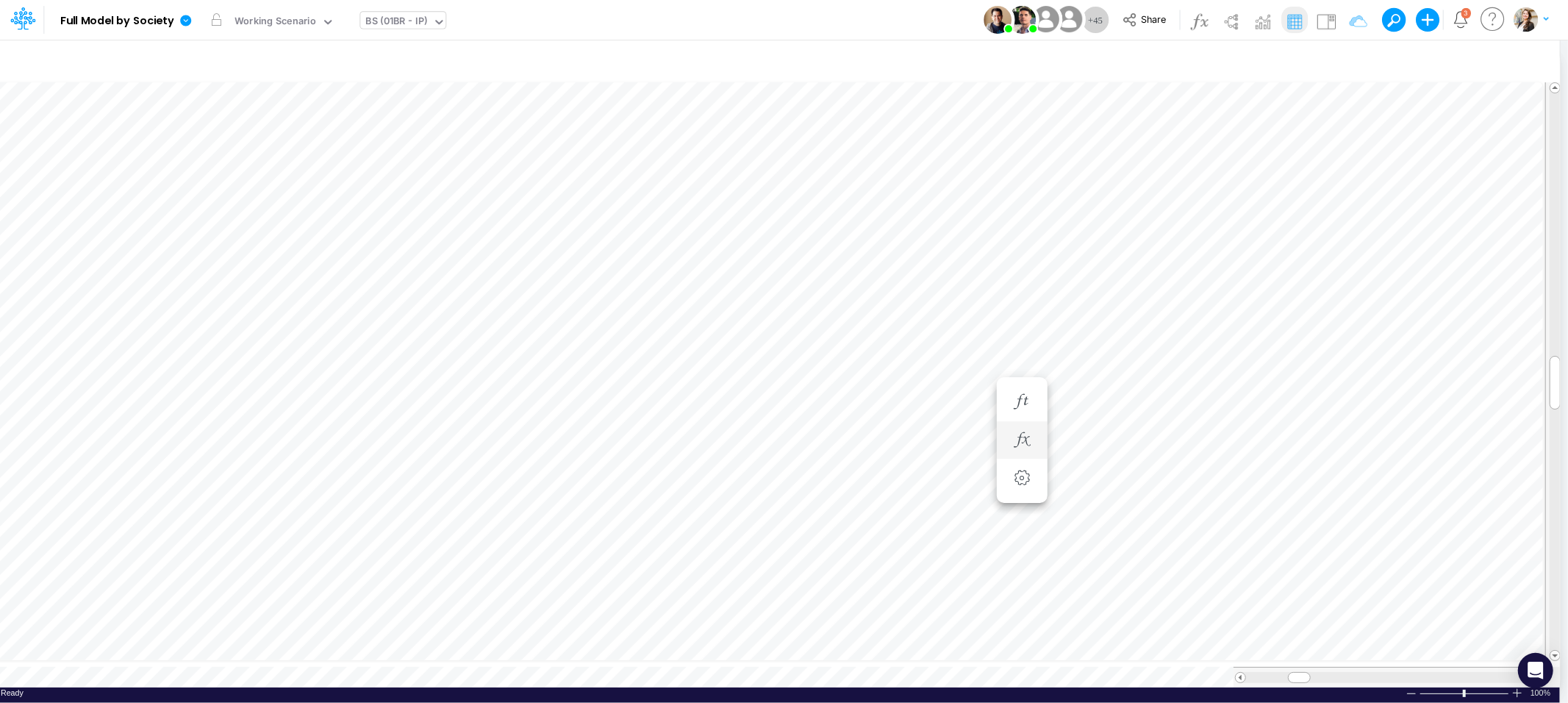
scroll to position [0, 1]
click at [1020, 397] on icon "button" at bounding box center [1022, 402] width 22 height 15
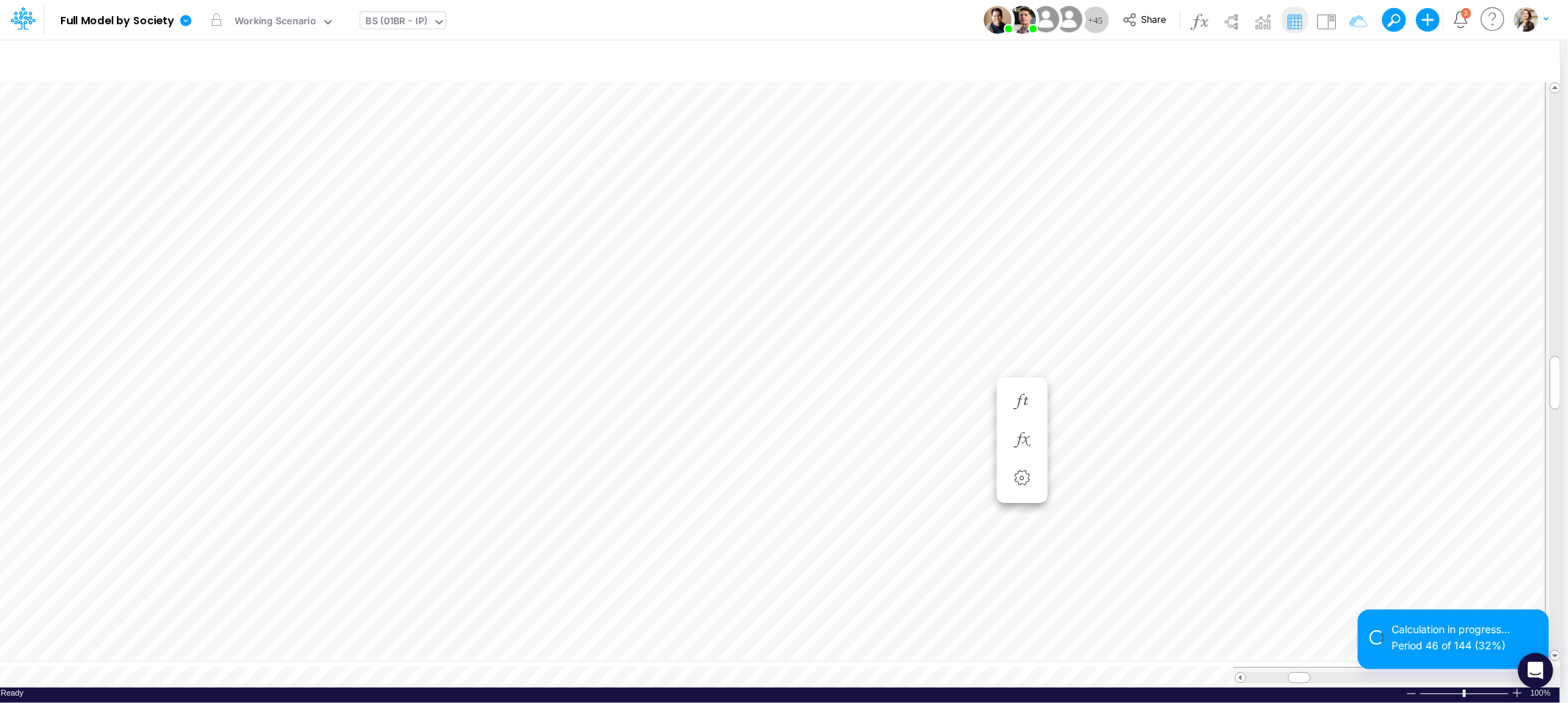
scroll to position [0, 1]
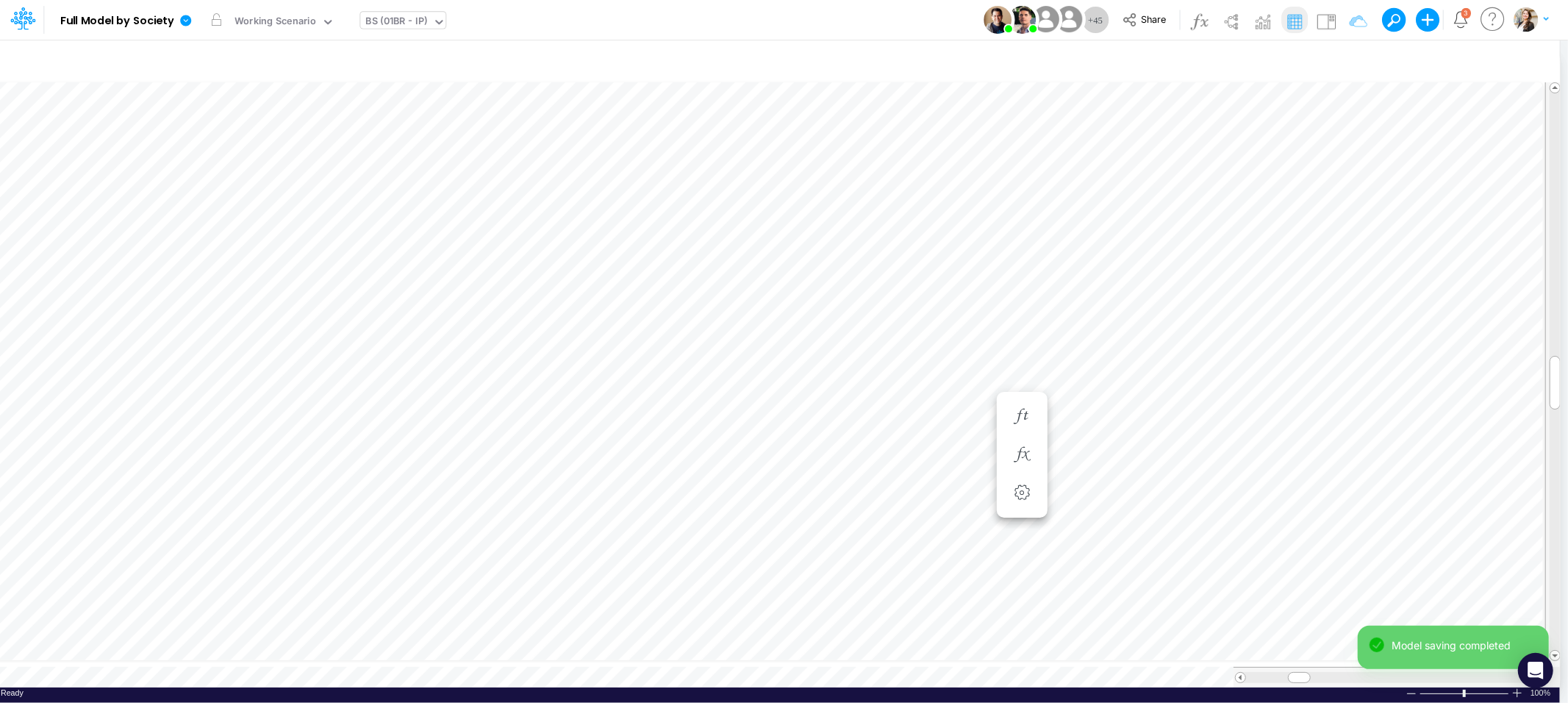
scroll to position [0, 1]
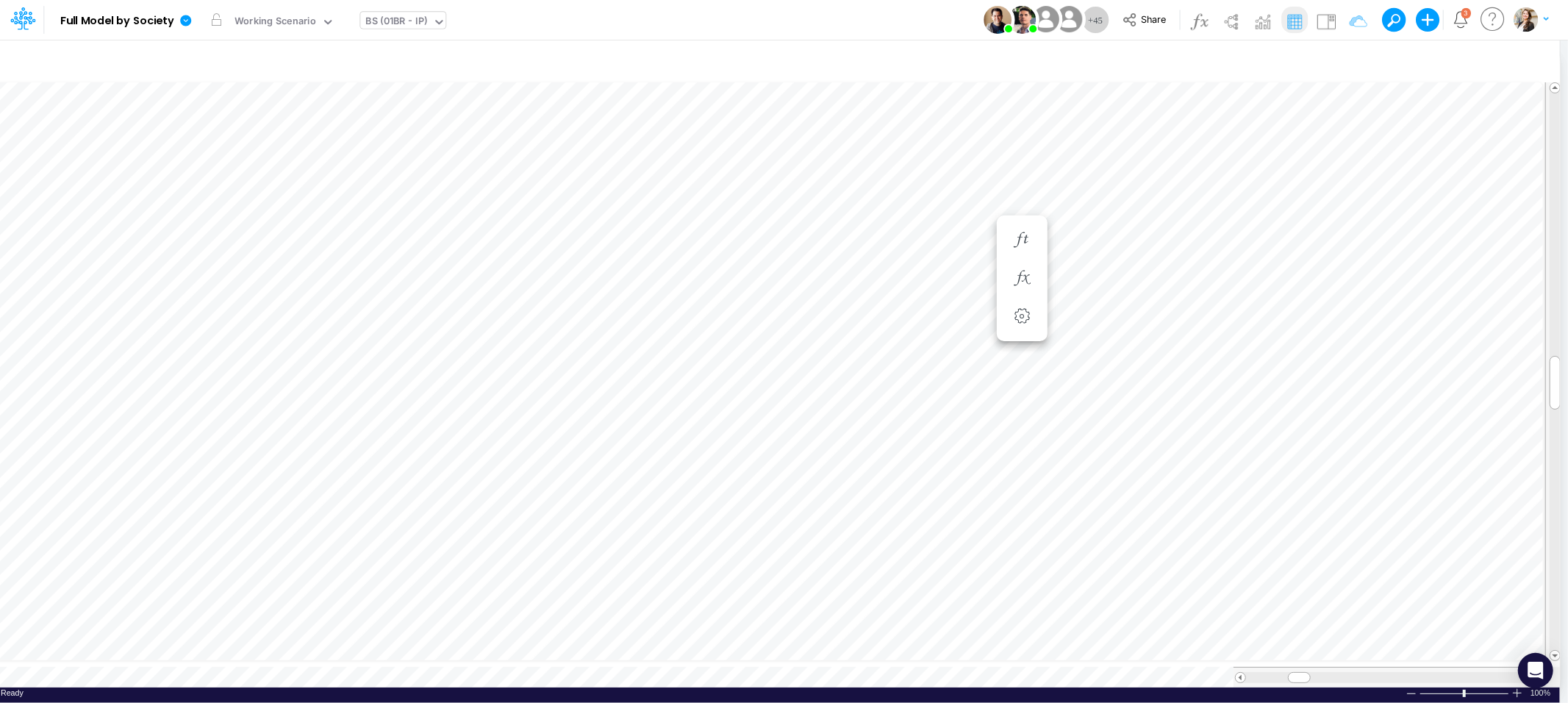
scroll to position [0, 1]
click at [372, 20] on div "BS (01BR - IP)" at bounding box center [397, 22] width 62 height 17
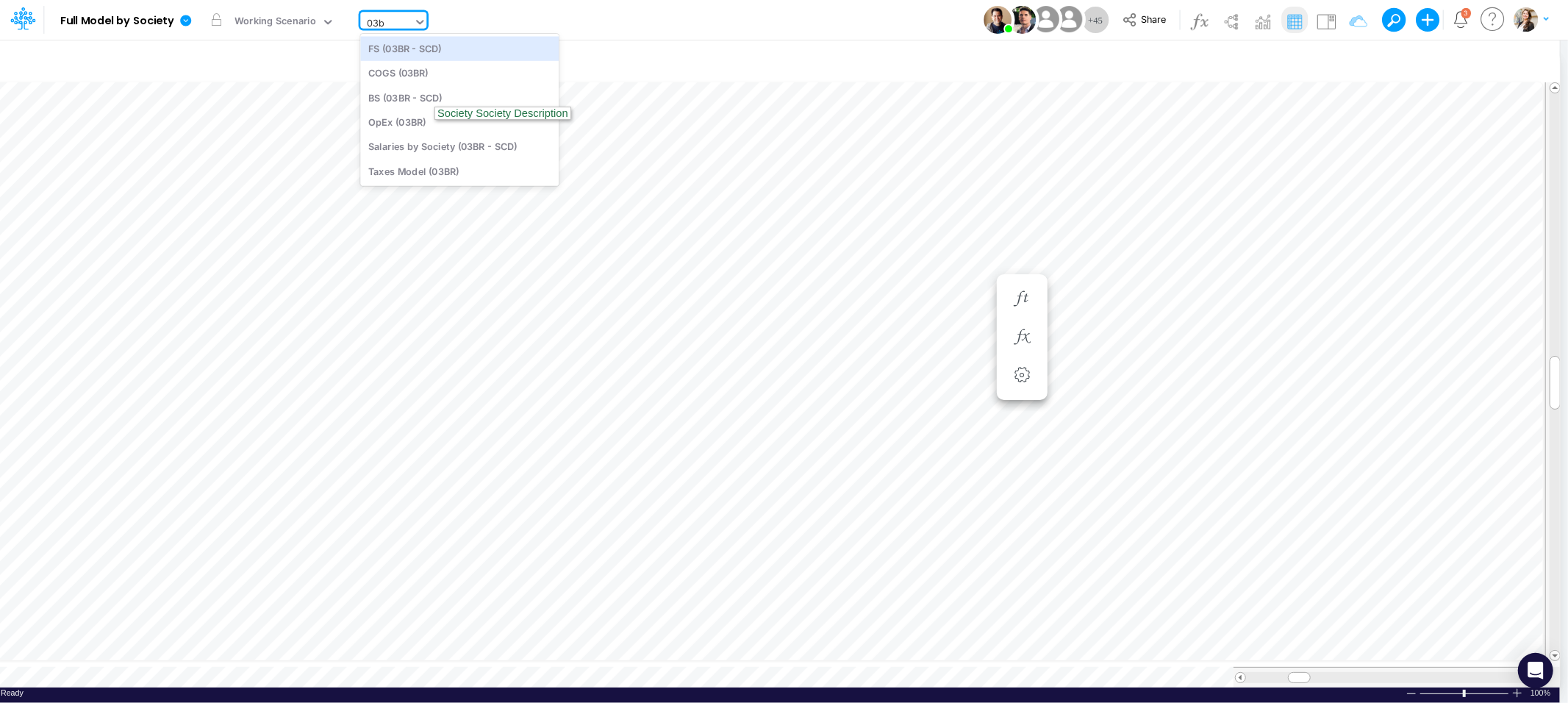
type input "03br"
click at [401, 95] on div "BS (03BR - SCD)" at bounding box center [460, 97] width 199 height 24
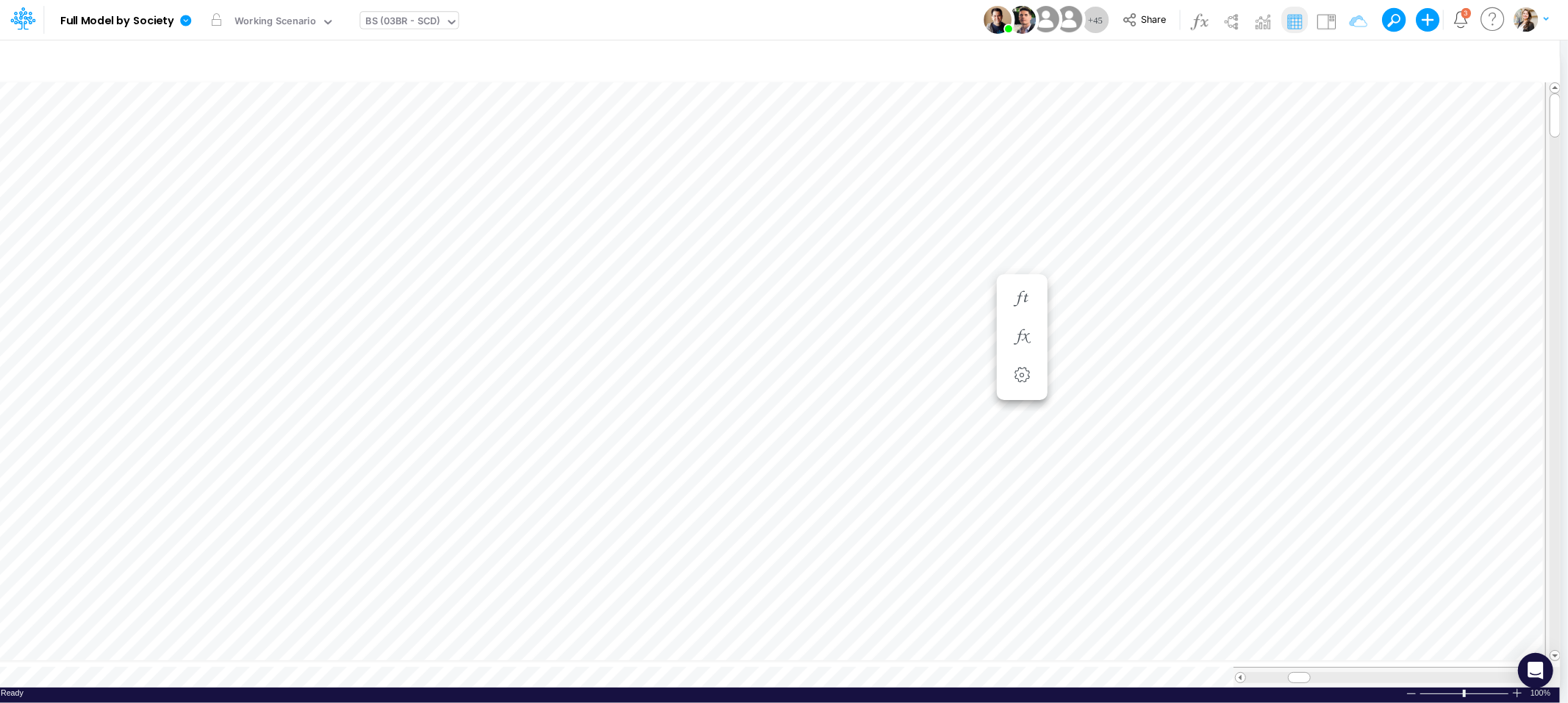
scroll to position [0, 1]
click at [1014, 272] on icon "button" at bounding box center [1022, 269] width 22 height 15
click at [1025, 256] on icon "button" at bounding box center [1022, 255] width 22 height 15
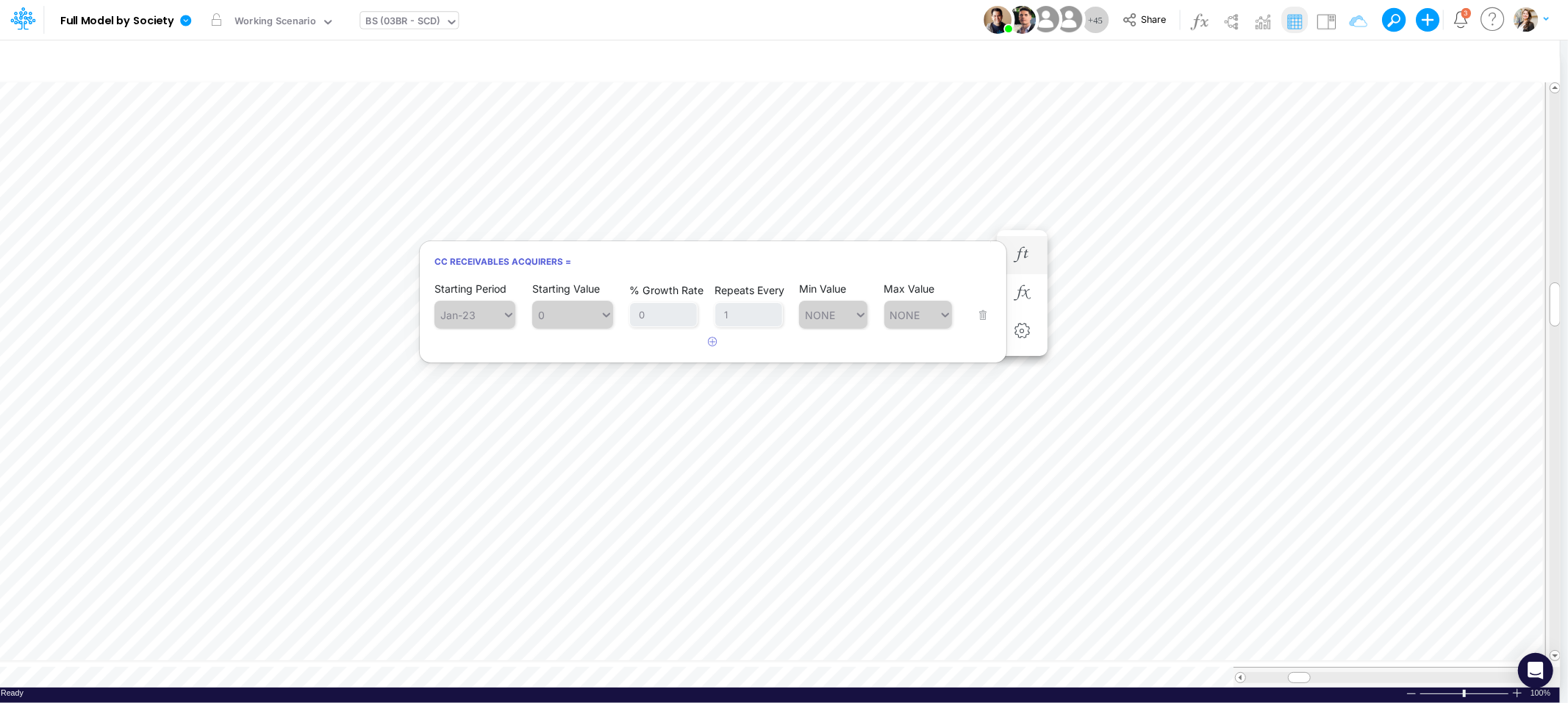
scroll to position [0, 1]
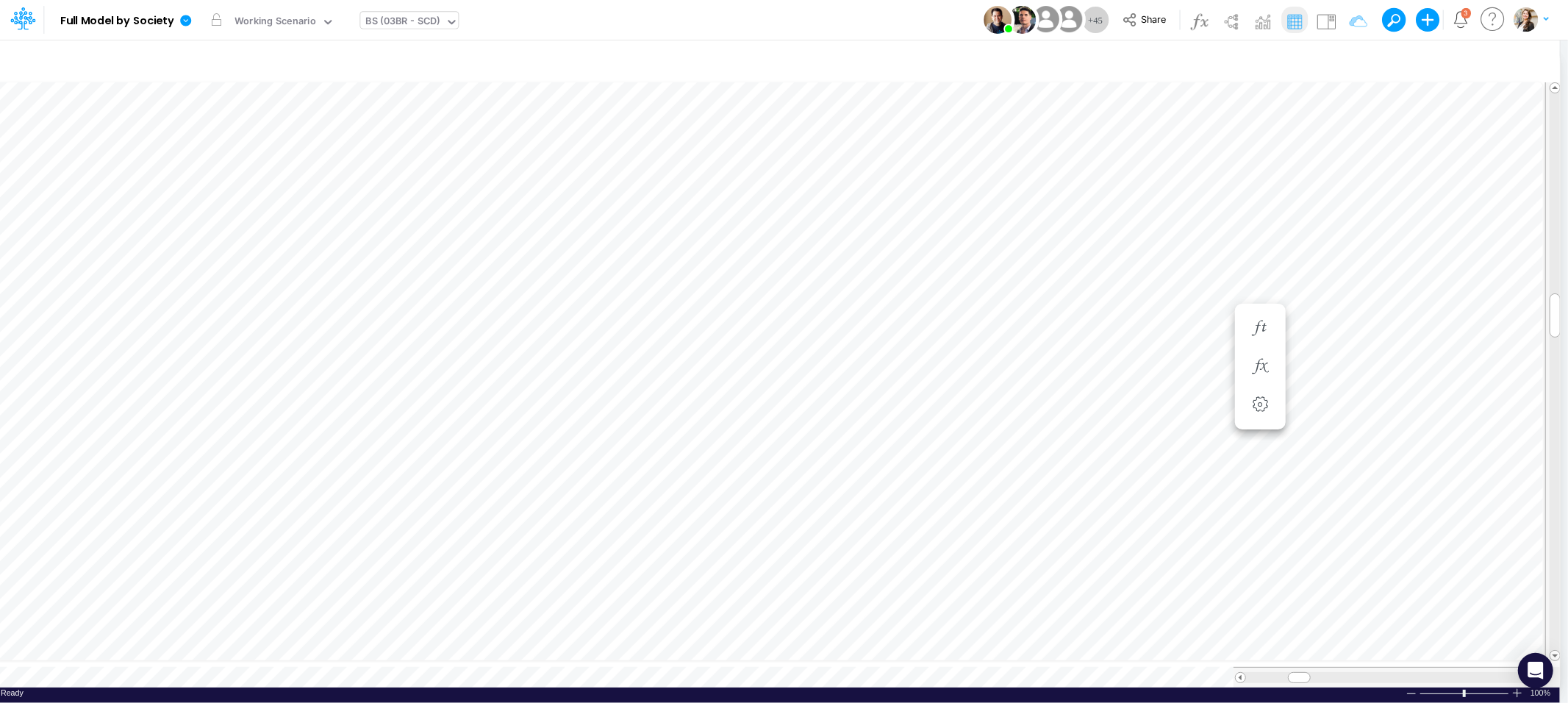
scroll to position [0, 1]
click at [1017, 545] on icon "button" at bounding box center [1022, 543] width 22 height 15
click at [1022, 511] on icon "button" at bounding box center [1022, 505] width 22 height 15
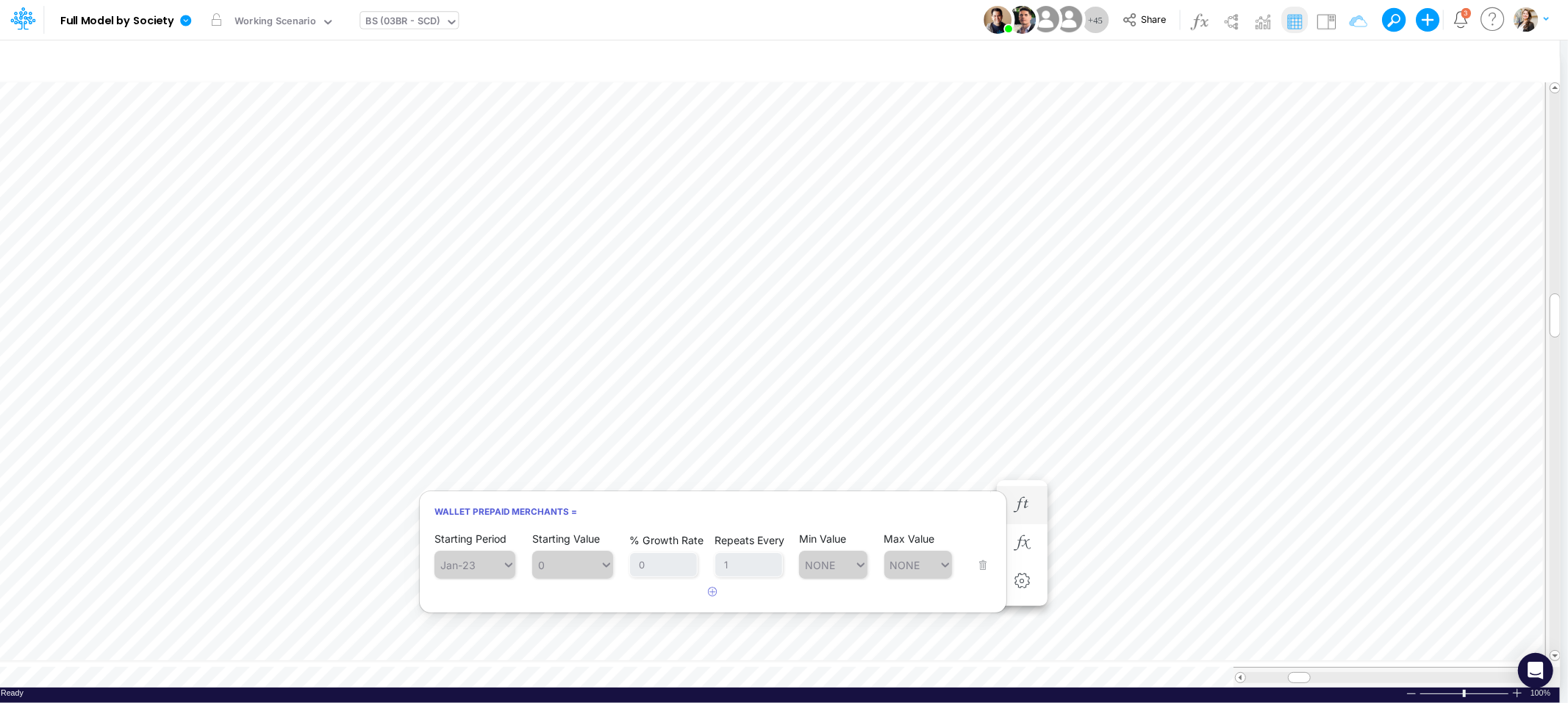
scroll to position [0, 1]
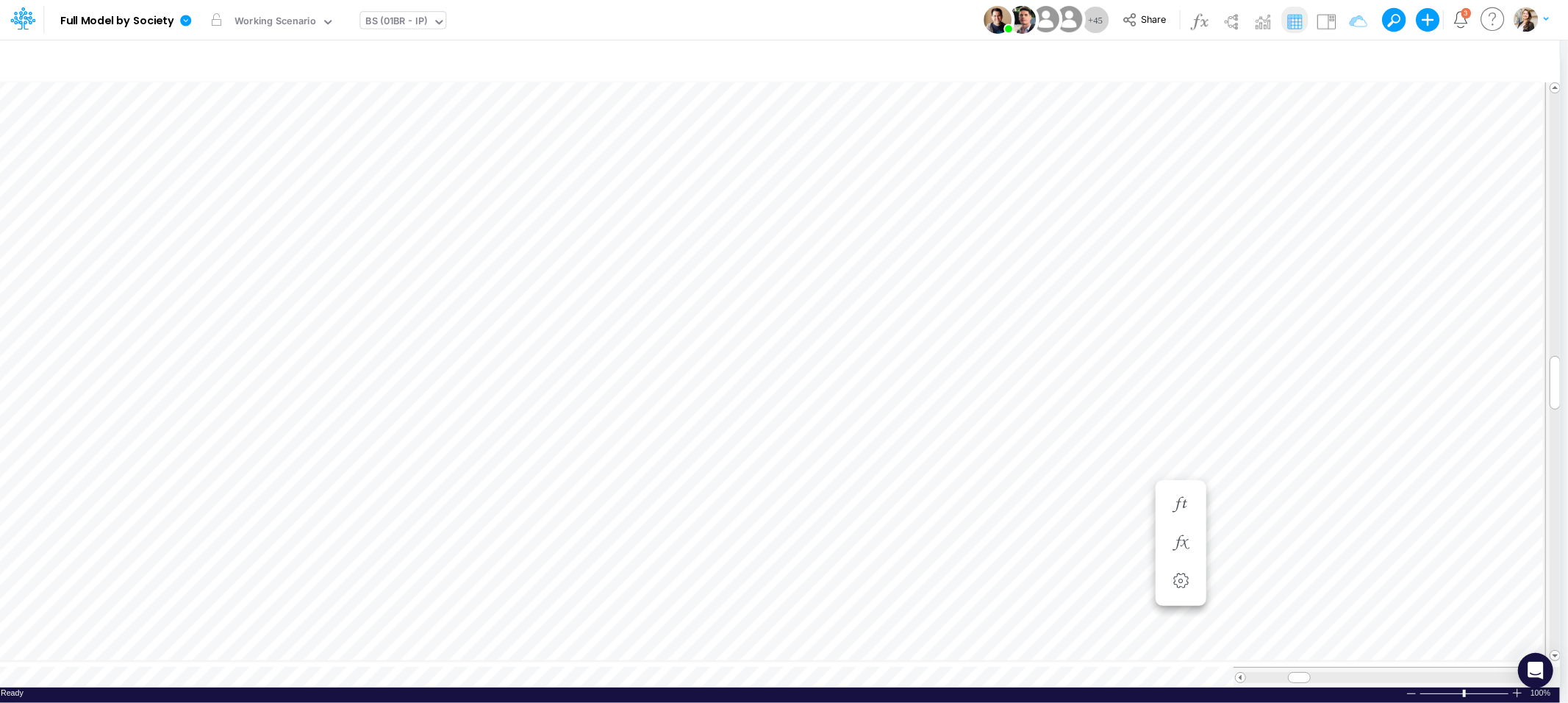
scroll to position [0, 1]
click at [1340, 61] on icon "button" at bounding box center [1341, 62] width 22 height 15
select select "contains"
click at [1322, 204] on button "button" at bounding box center [1324, 202] width 29 height 20
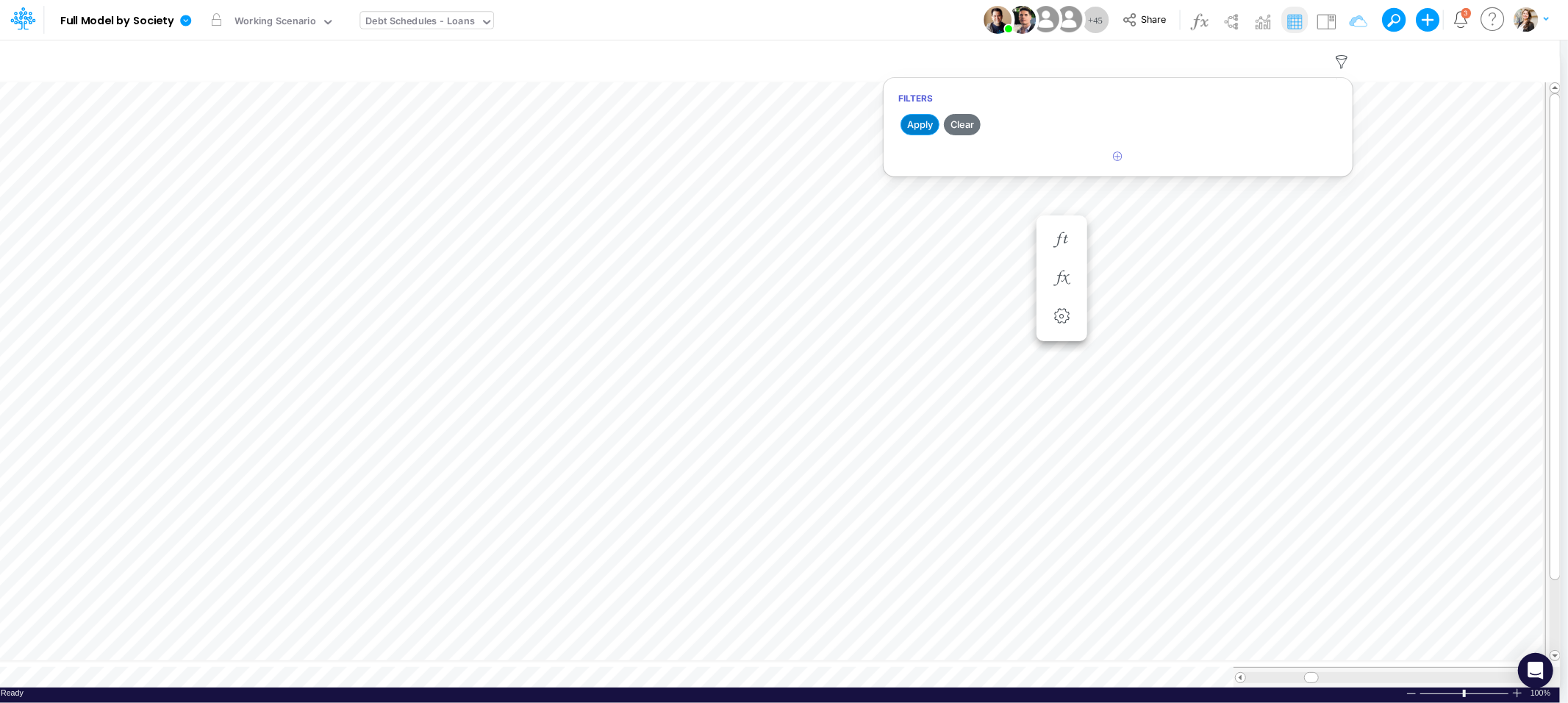
click at [920, 131] on button "Apply" at bounding box center [919, 125] width 39 height 21
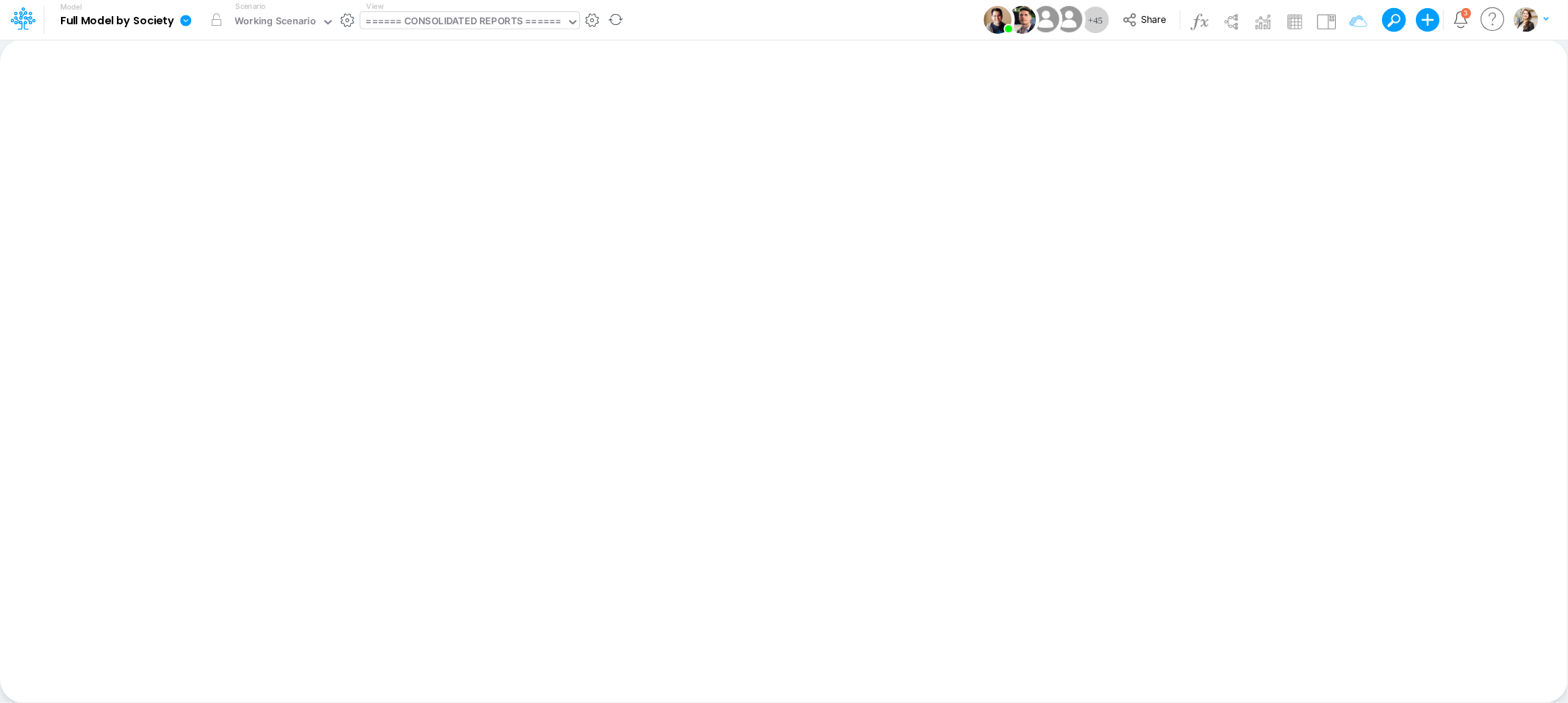
click at [490, 19] on div "====== CONSOLIDATED REPORTS ======" at bounding box center [463, 22] width 195 height 17
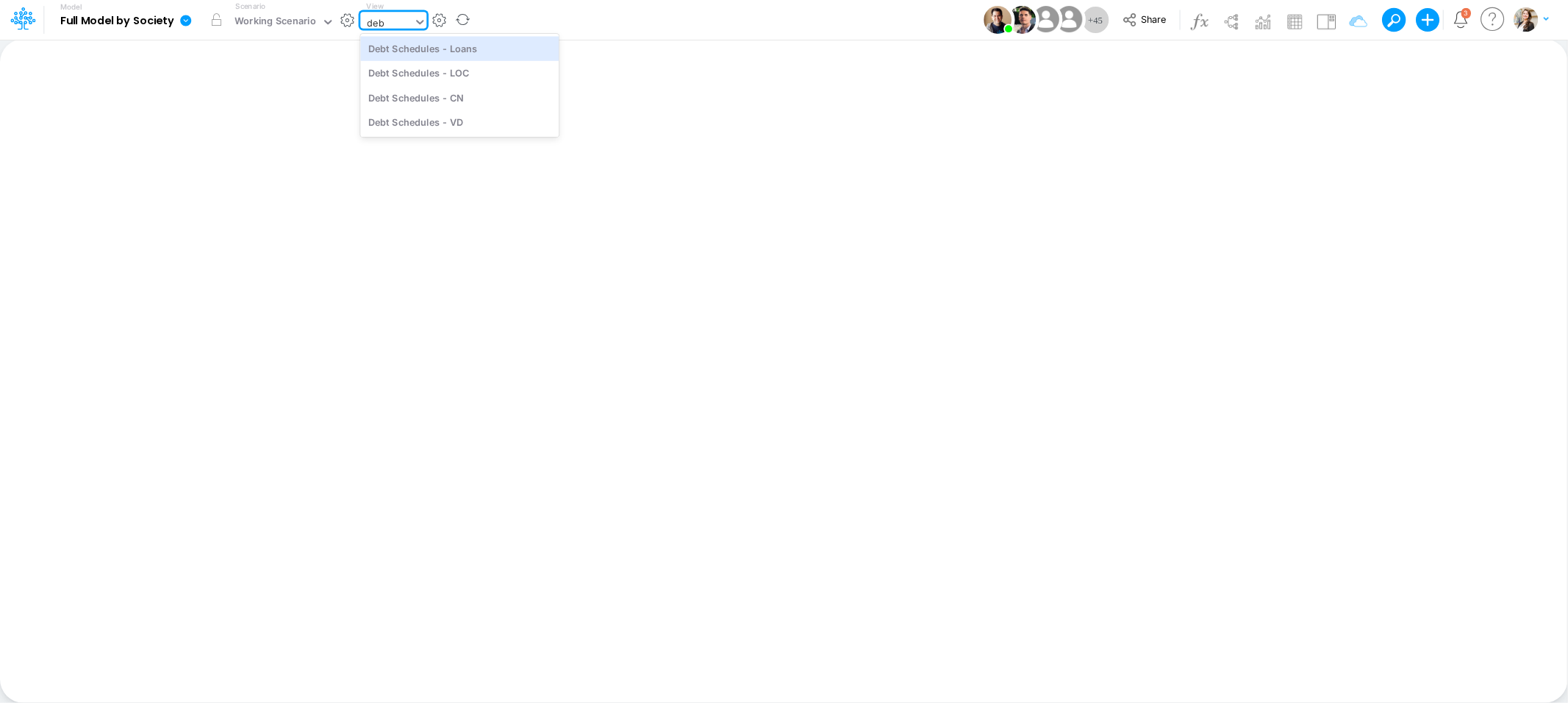
type input "debt"
click at [490, 54] on div "Debt Schedules - Loans" at bounding box center [460, 47] width 199 height 24
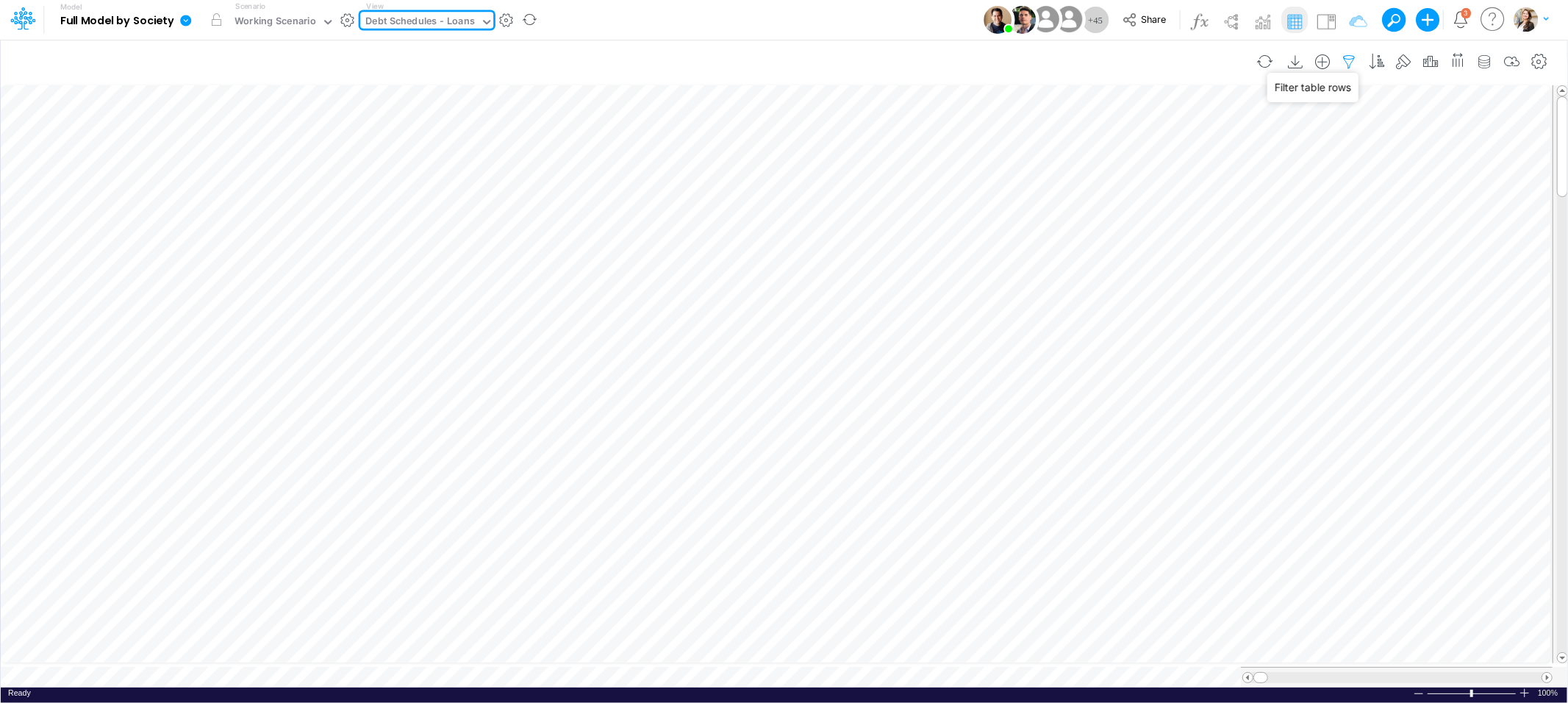
click at [1350, 62] on icon "button" at bounding box center [1349, 62] width 22 height 15
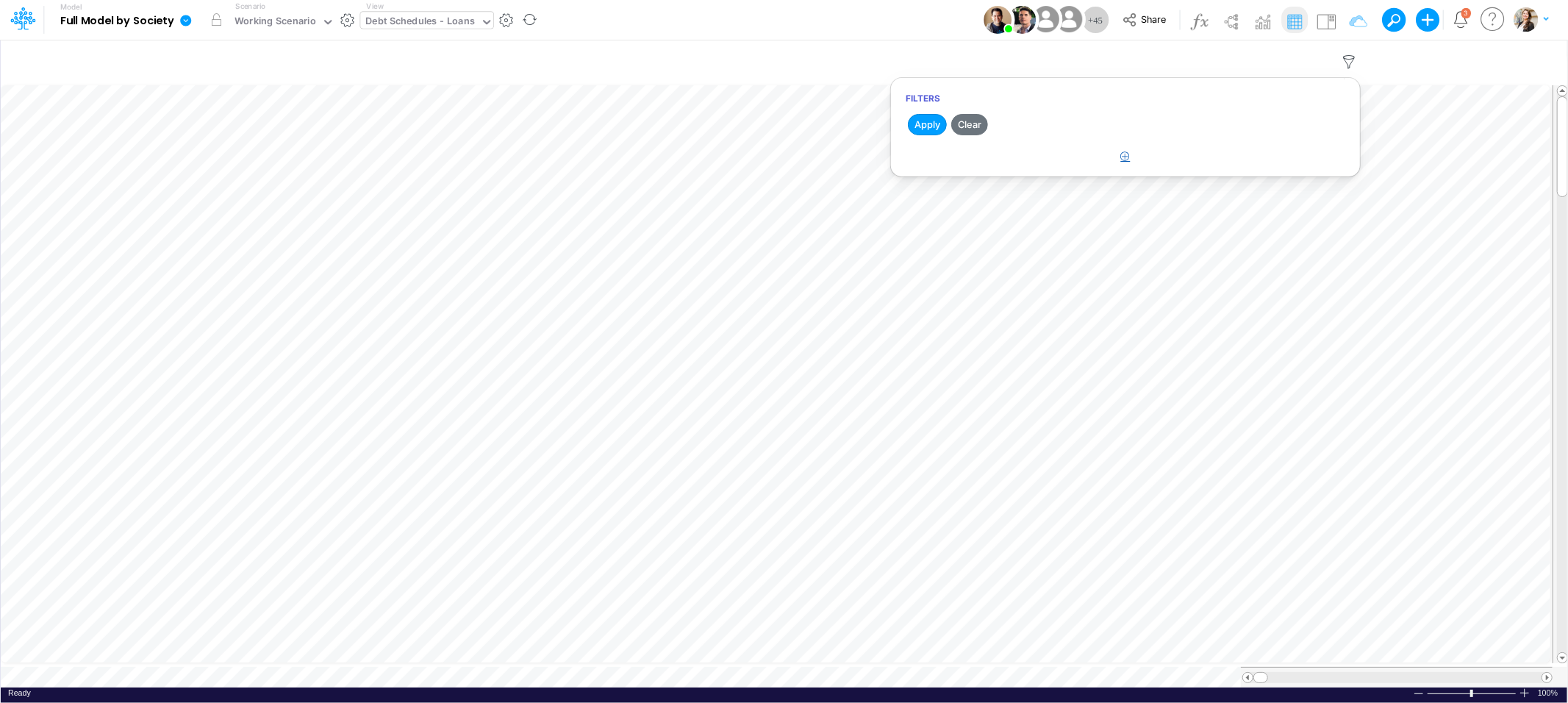
click at [1116, 155] on button "button" at bounding box center [1126, 156] width 29 height 24
click at [980, 208] on div at bounding box center [1015, 203] width 140 height 25
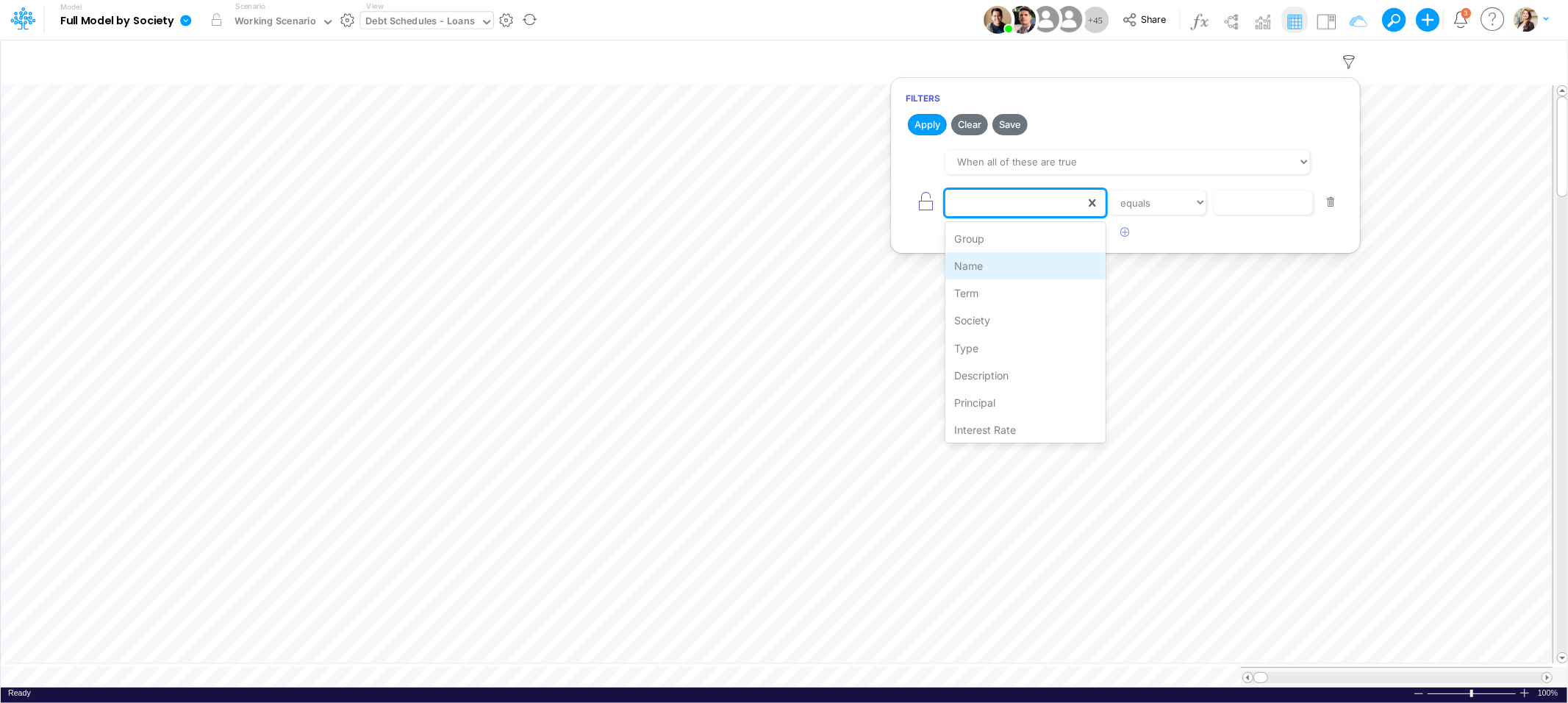
click at [972, 272] on div "Name" at bounding box center [1024, 266] width 159 height 27
click at [1174, 208] on select "equals not equal starts with ends with contains" at bounding box center [1158, 203] width 98 height 25
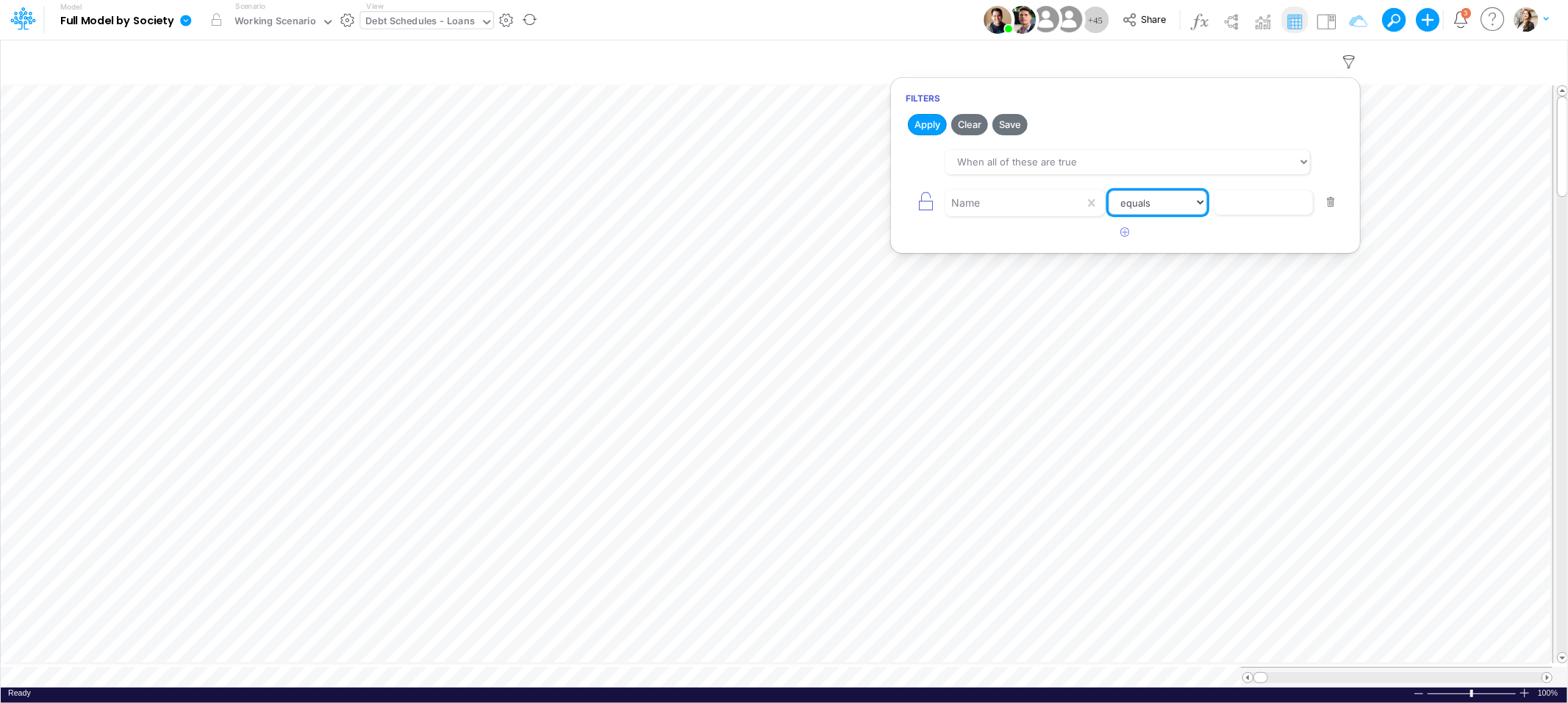
select select "contains"
click at [1108, 190] on select "equals not equal starts with ends with contains" at bounding box center [1158, 203] width 98 height 25
click at [1226, 208] on input "text" at bounding box center [1263, 203] width 99 height 25
type input "LFT"
click at [928, 127] on button "Apply" at bounding box center [927, 125] width 39 height 21
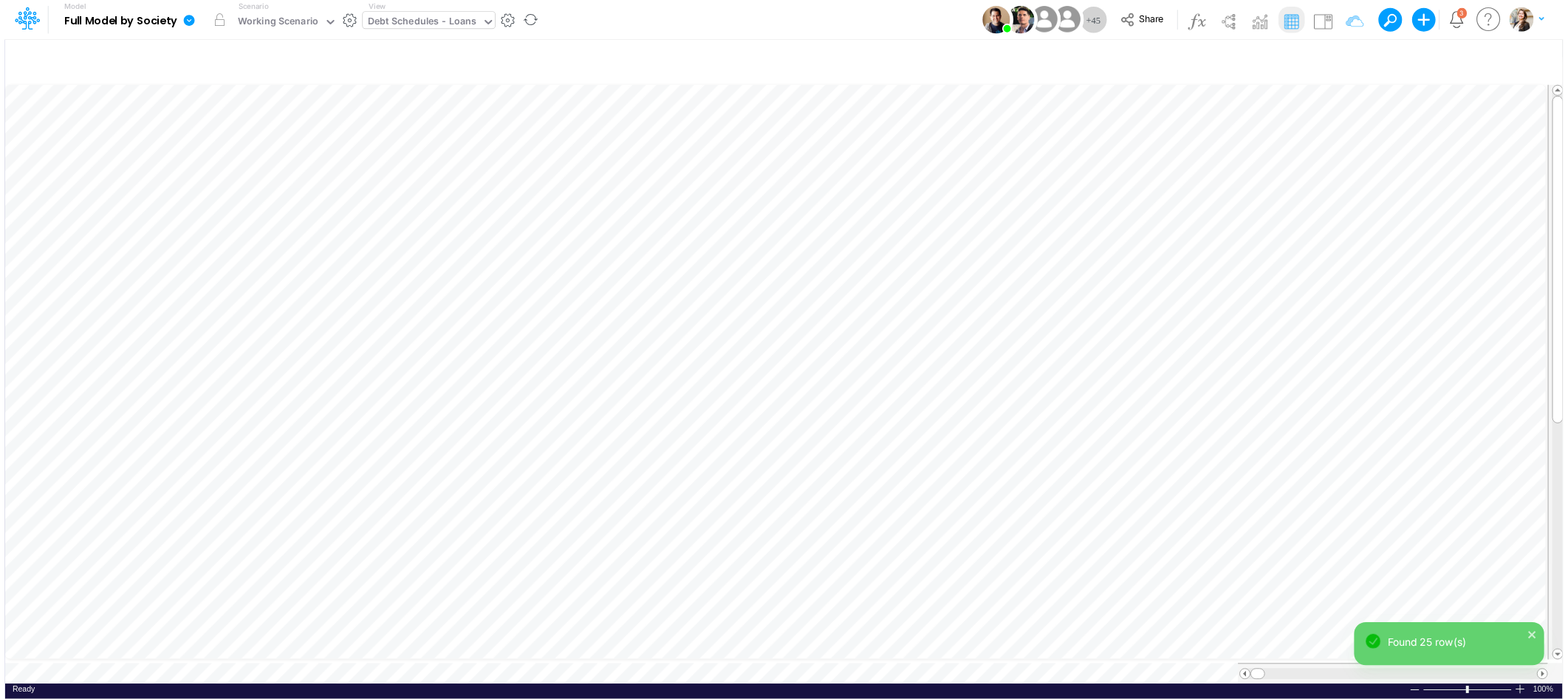
scroll to position [0, 1]
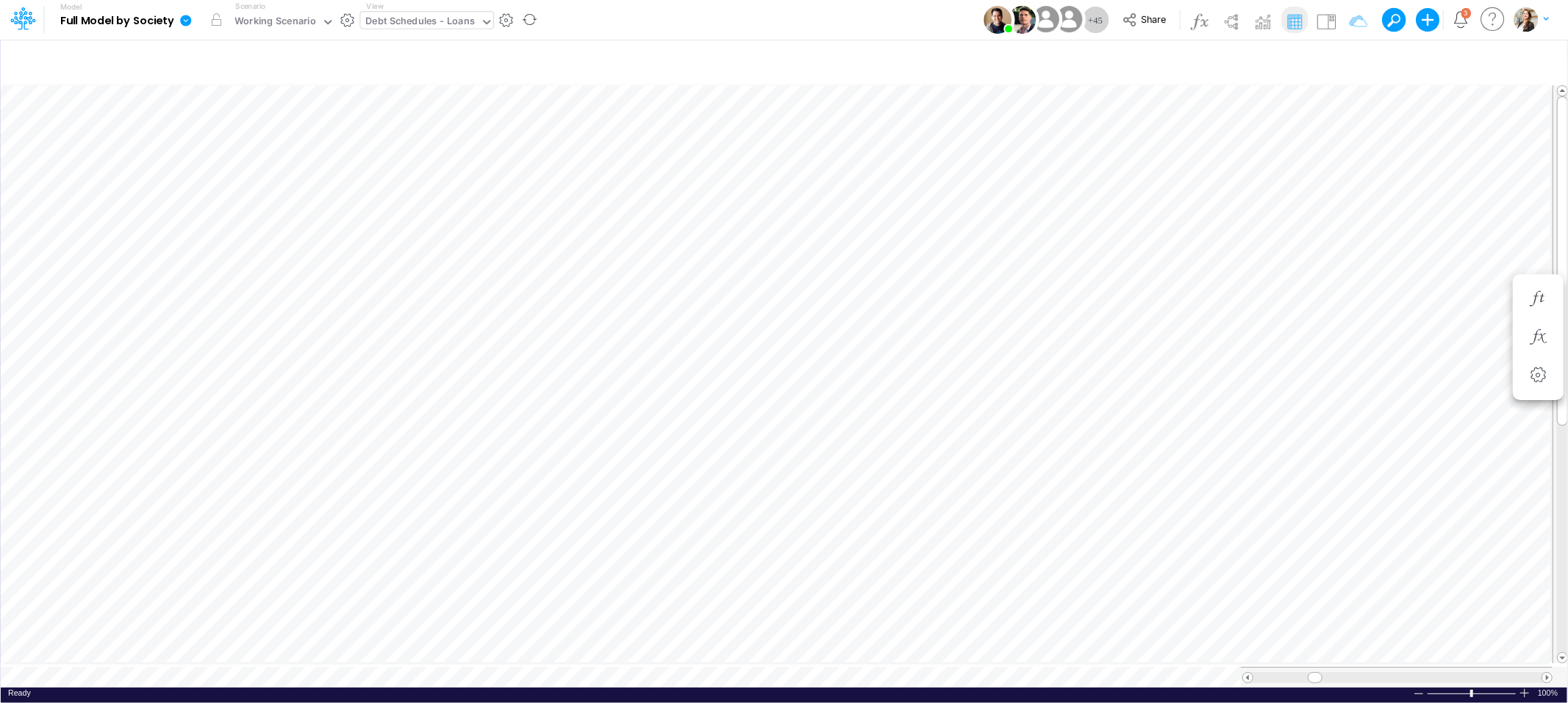
scroll to position [0, 1]
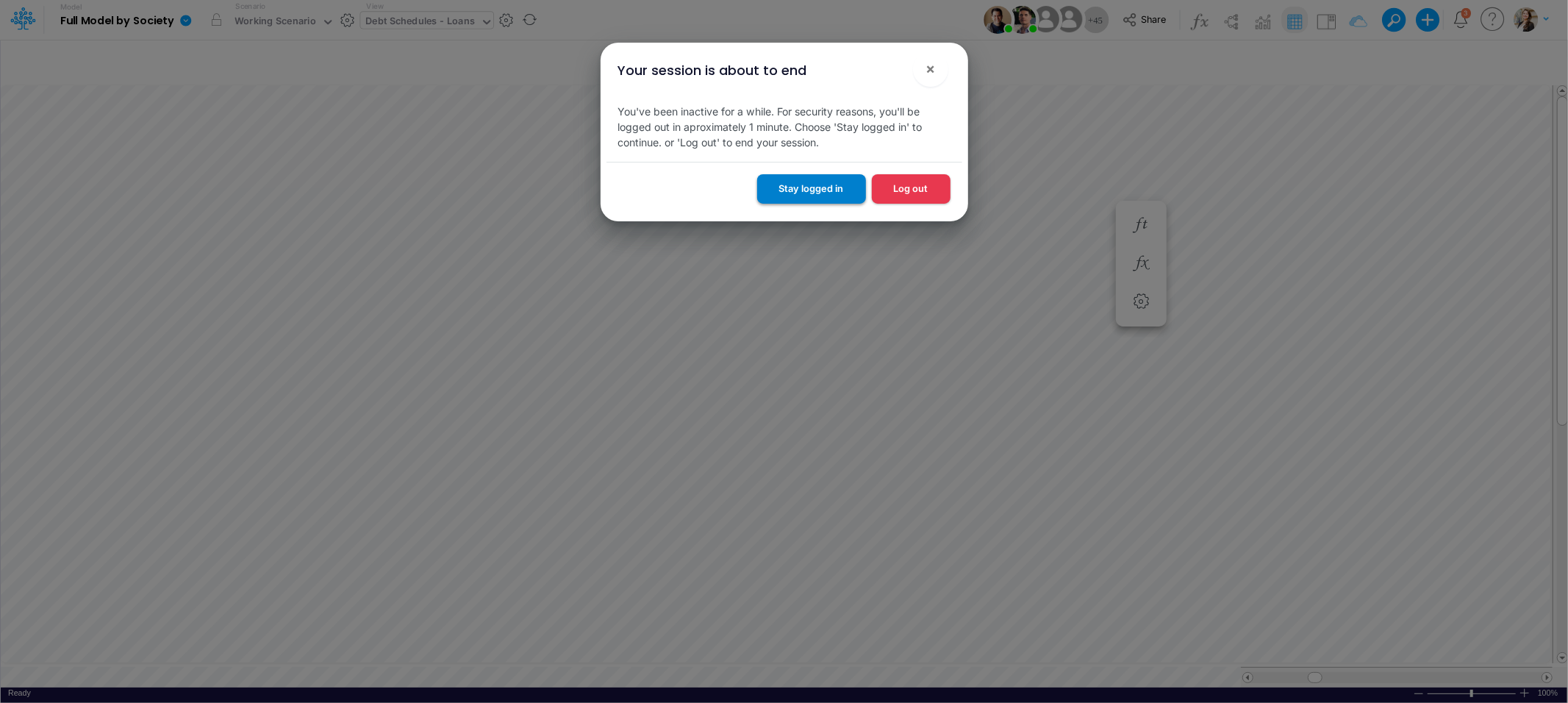
click at [804, 189] on button "Stay logged in" at bounding box center [811, 188] width 109 height 29
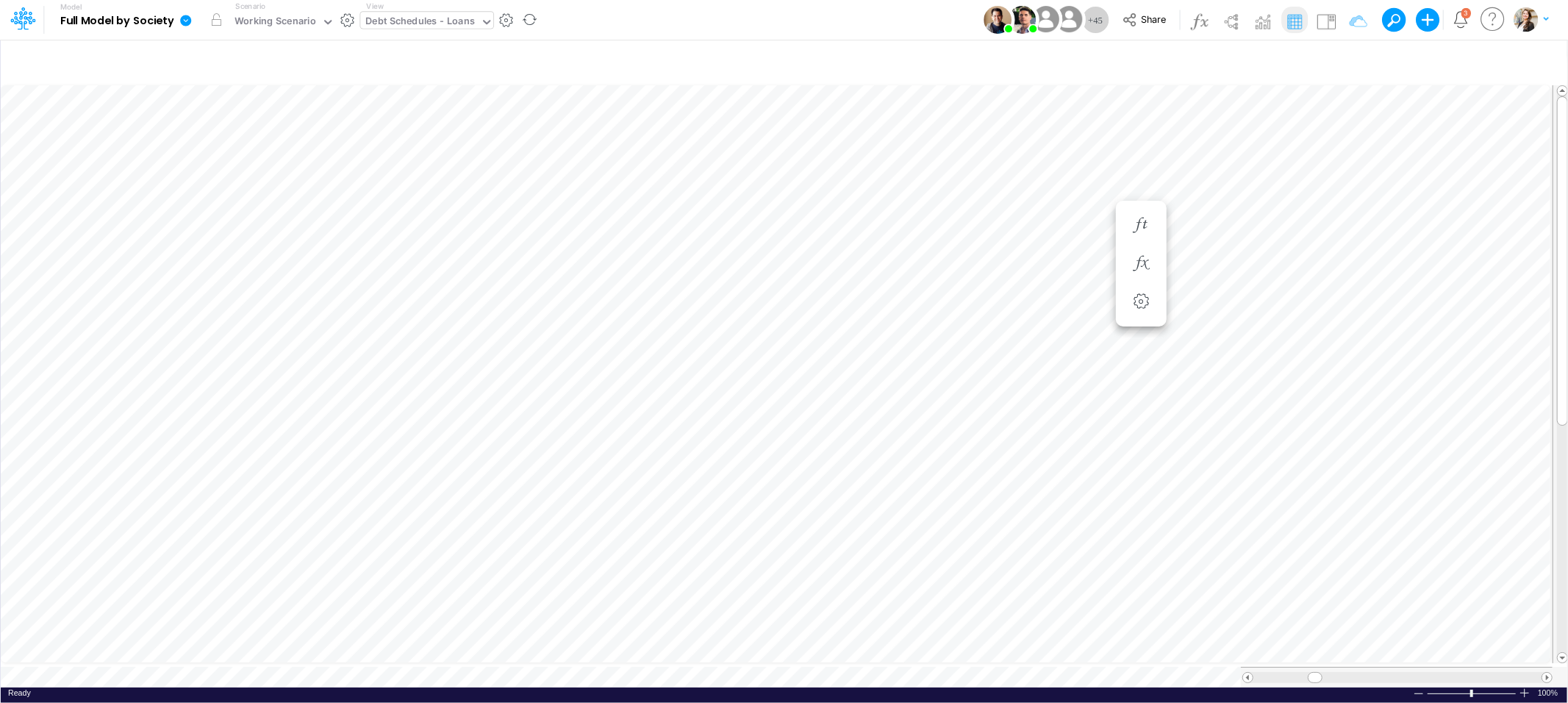
scroll to position [0, 1]
click at [1349, 63] on icon "button" at bounding box center [1349, 62] width 22 height 15
select select "contains"
click at [1332, 200] on button "button" at bounding box center [1330, 202] width 29 height 20
click at [912, 123] on button "Apply" at bounding box center [927, 125] width 39 height 21
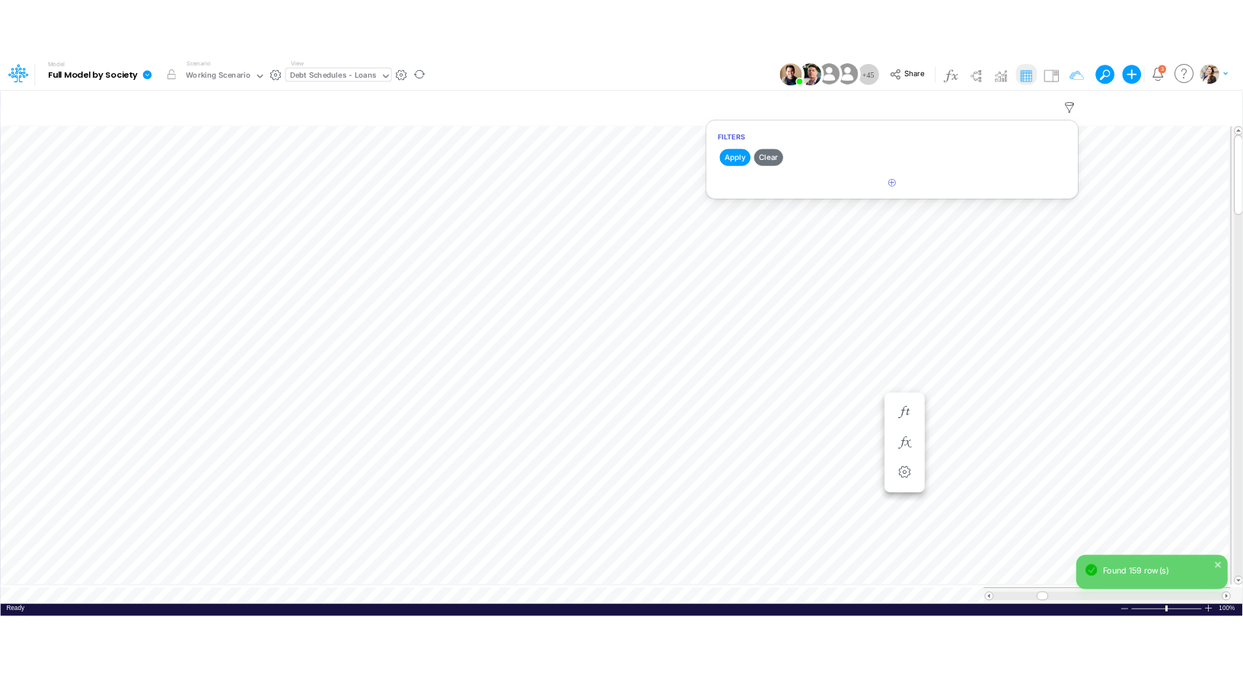
scroll to position [0, 1]
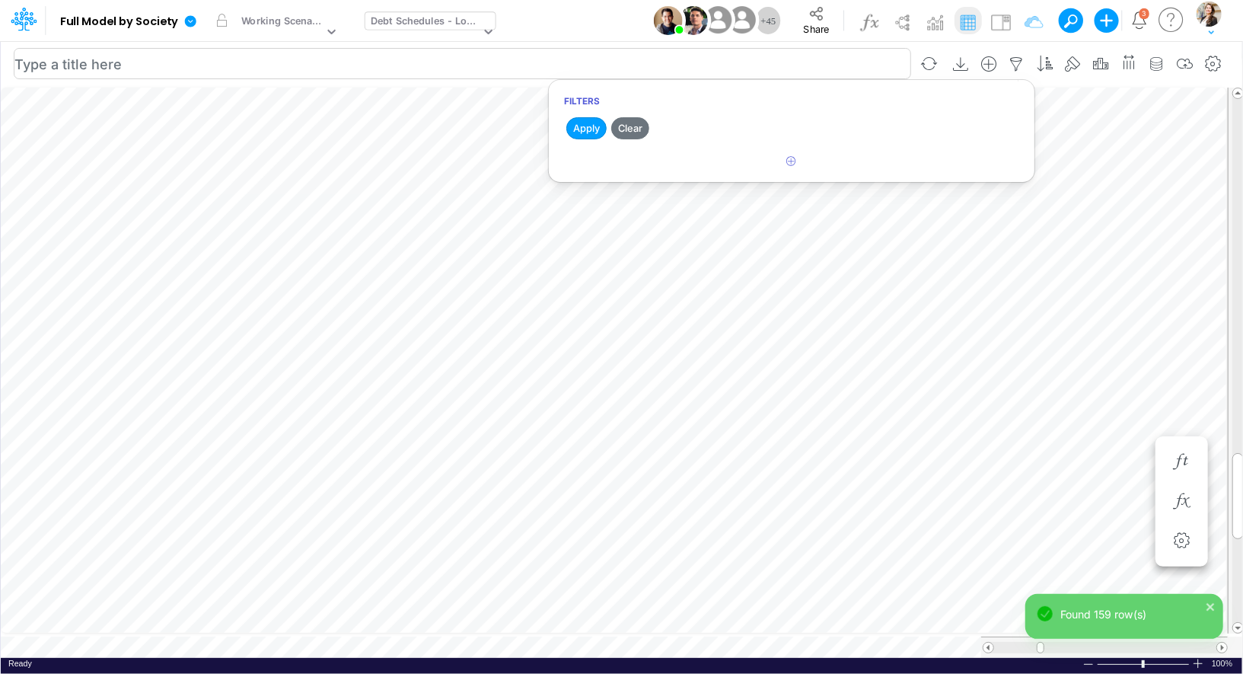
click at [493, 66] on input "text" at bounding box center [462, 63] width 897 height 31
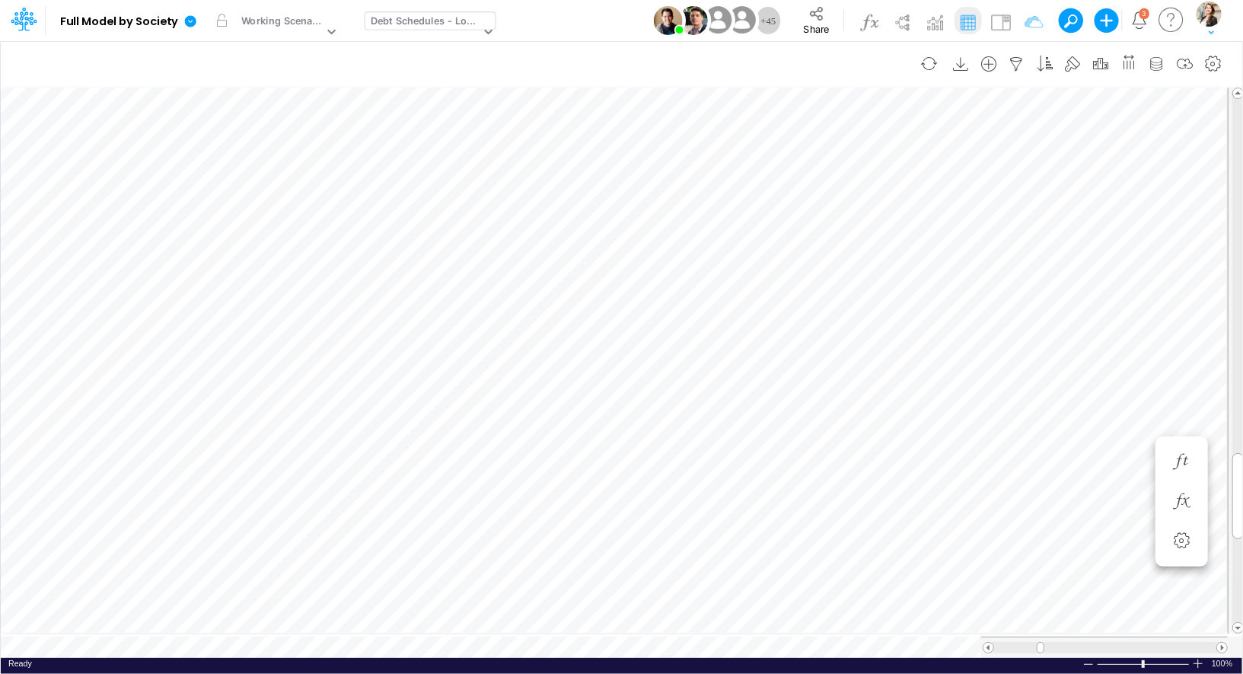
scroll to position [7, 1]
click at [387, 24] on div "Debt Schedules - Loans" at bounding box center [426, 23] width 110 height 18
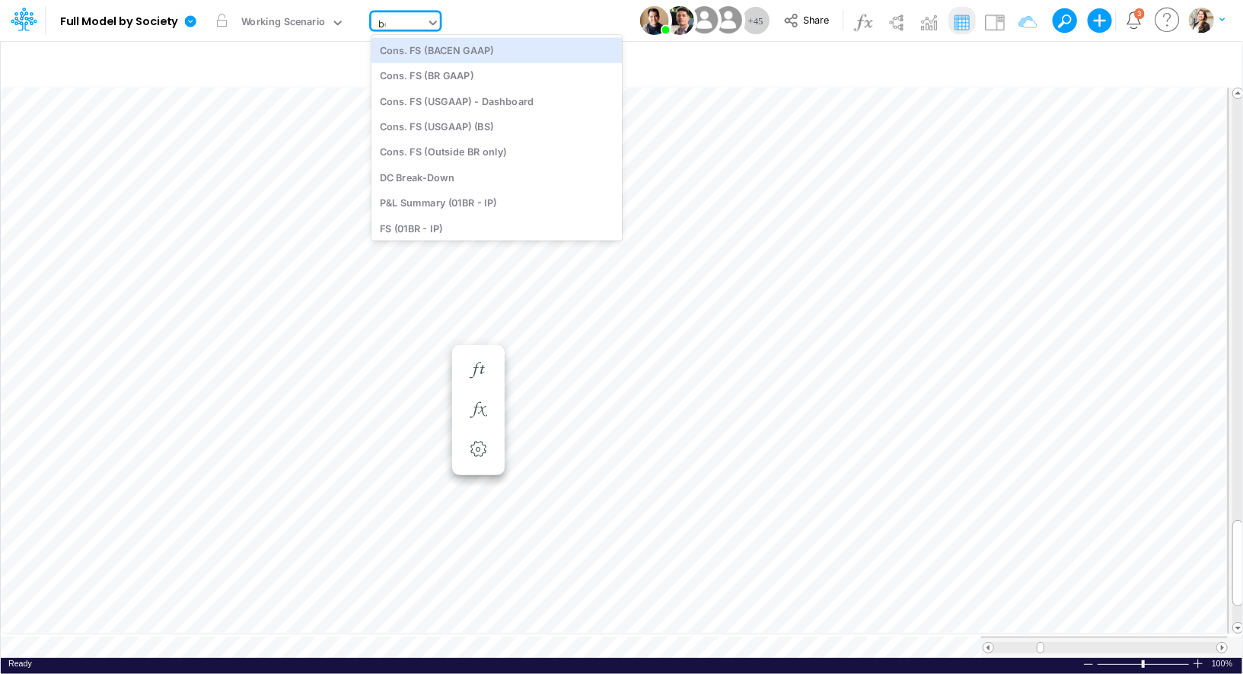
type input "bel"
click at [509, 49] on div "Below EBITDA (01BR)" at bounding box center [496, 49] width 250 height 25
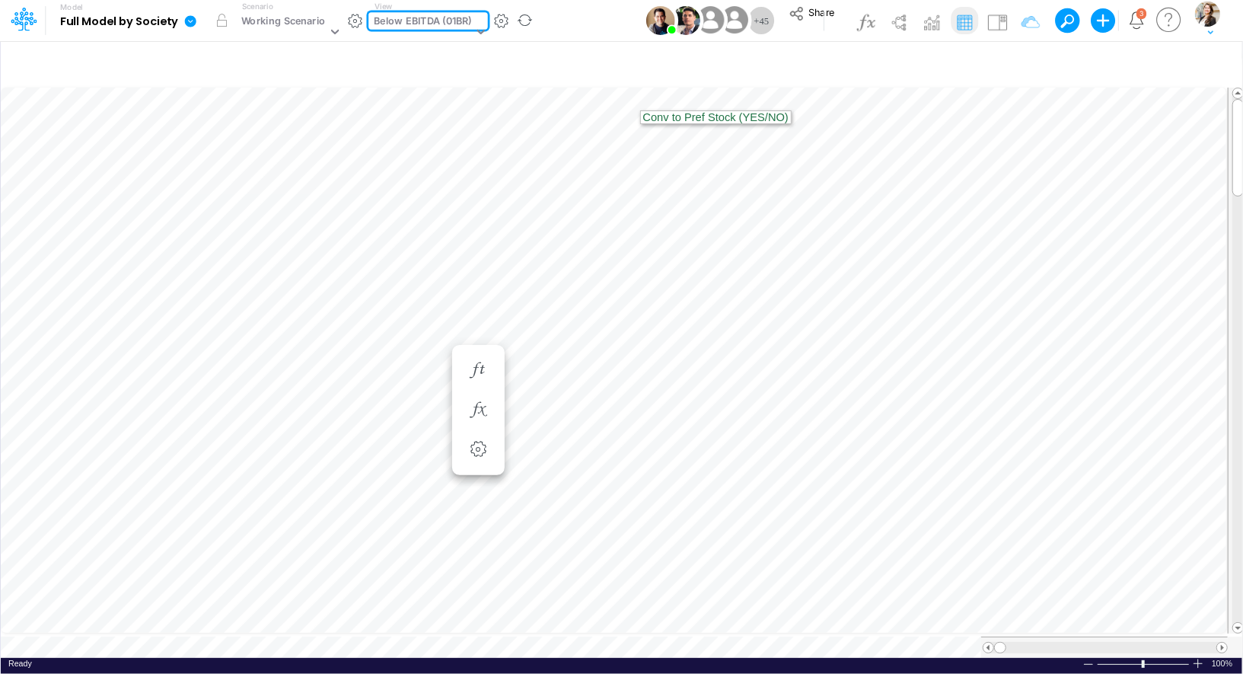
click at [188, 22] on icon at bounding box center [190, 20] width 11 height 11
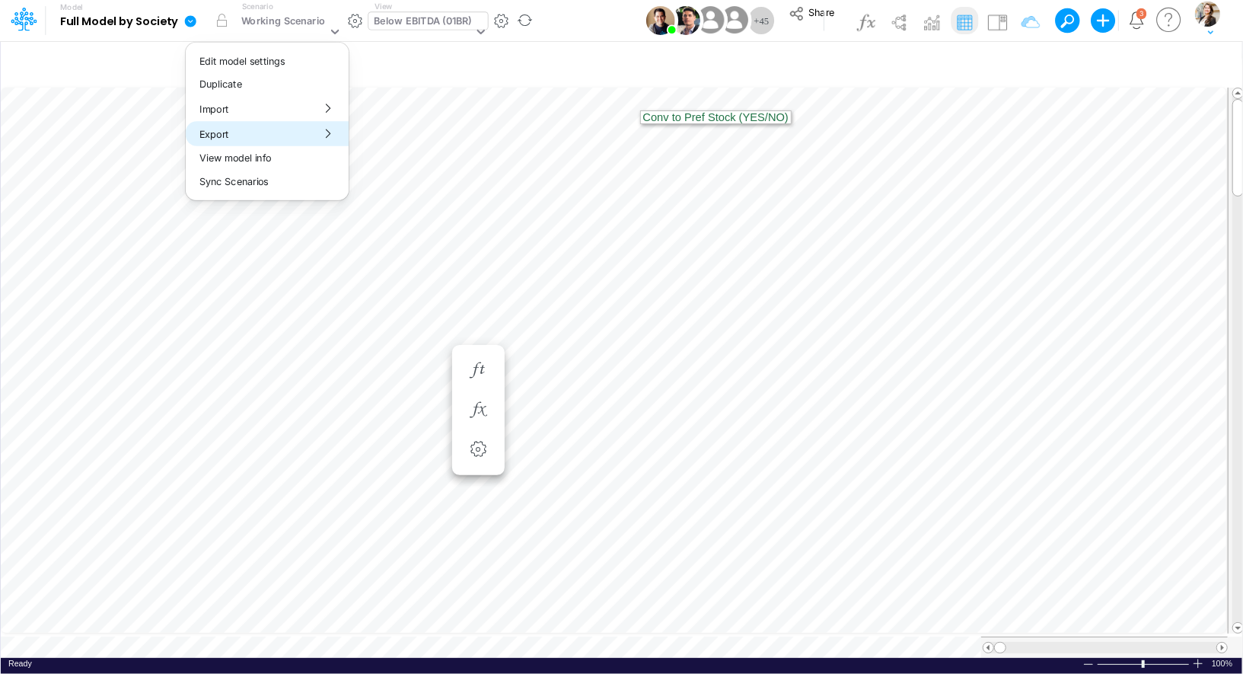
click at [212, 129] on button "Export" at bounding box center [267, 133] width 163 height 25
click at [363, 146] on button "Excel" at bounding box center [430, 142] width 163 height 24
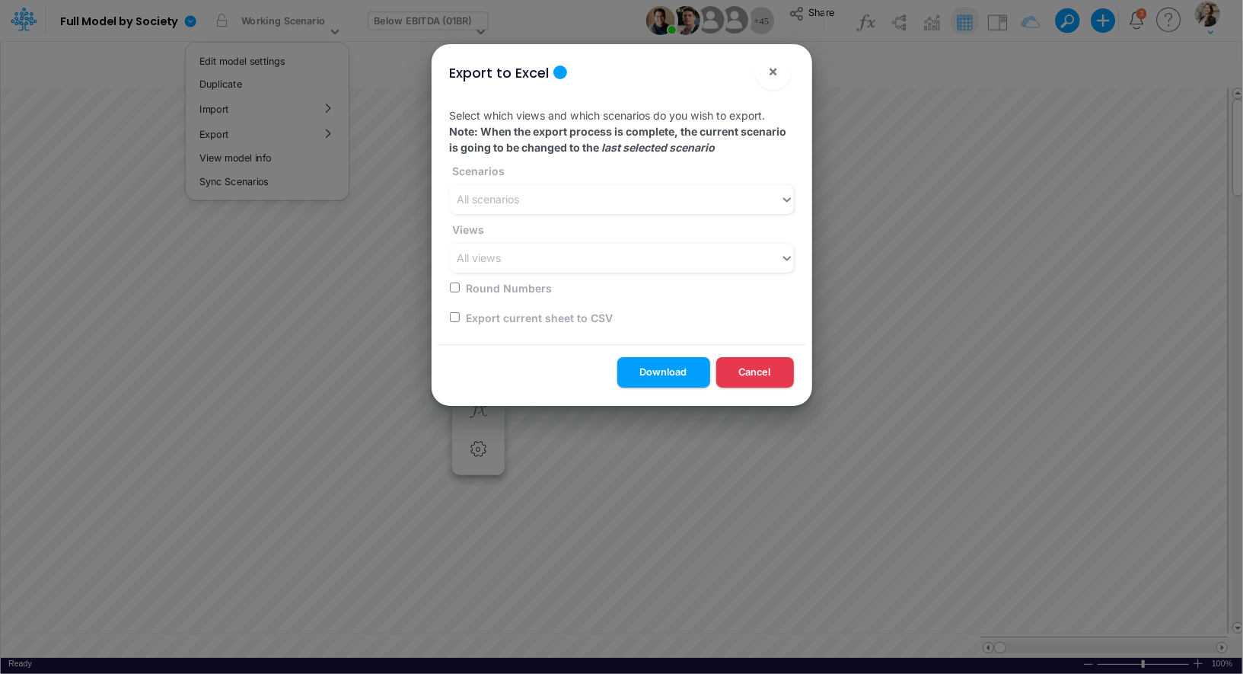
click at [455, 317] on input "checkbox" at bounding box center [455, 317] width 10 height 10
checkbox input "true"
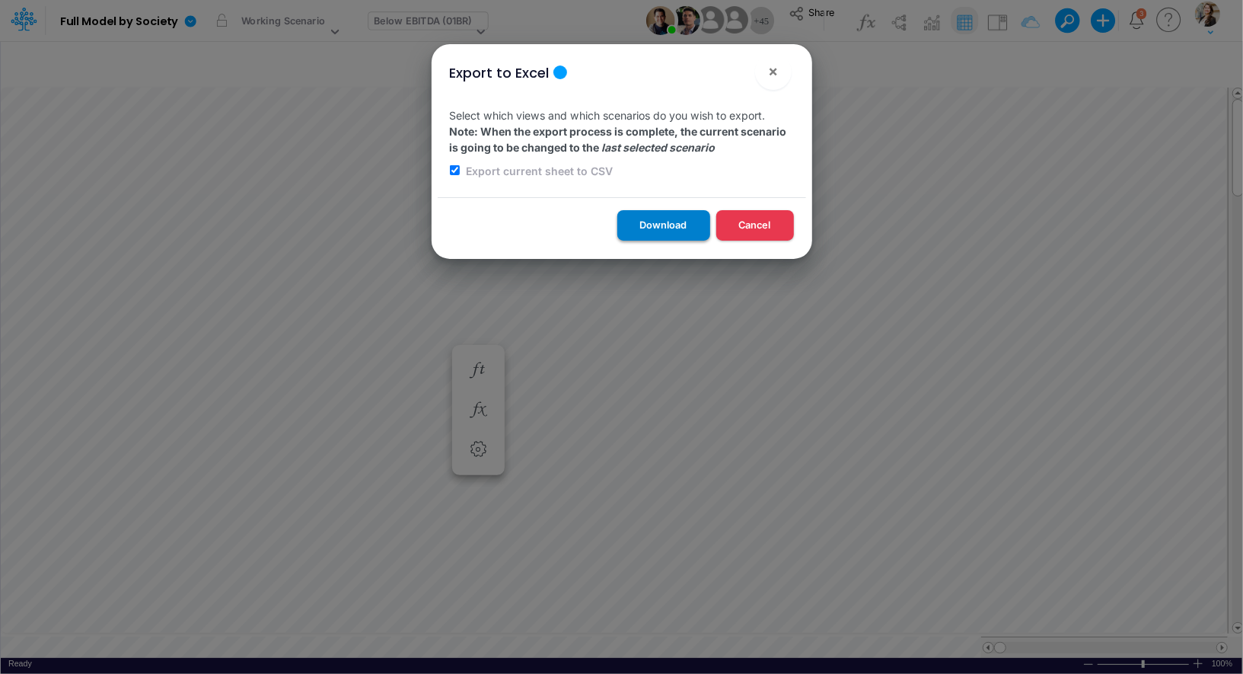
click at [666, 229] on button "Download" at bounding box center [663, 225] width 93 height 30
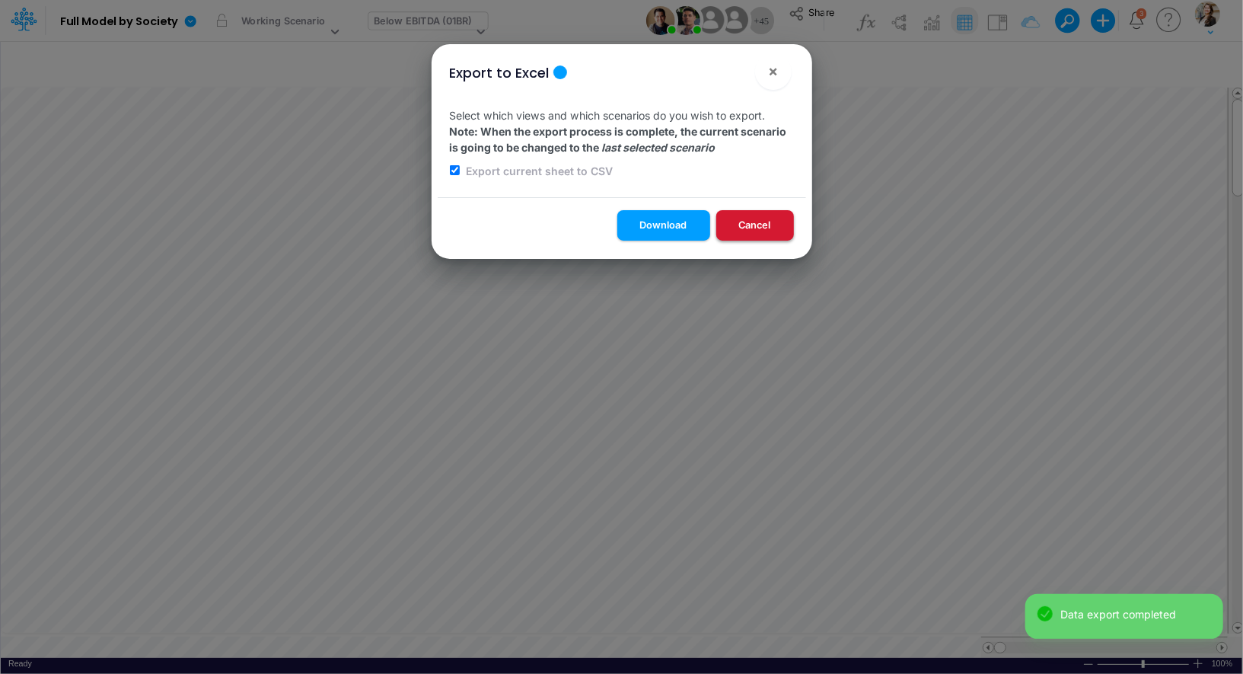
click at [747, 228] on button "Cancel" at bounding box center [755, 225] width 78 height 30
